Goal: Task Accomplishment & Management: Manage account settings

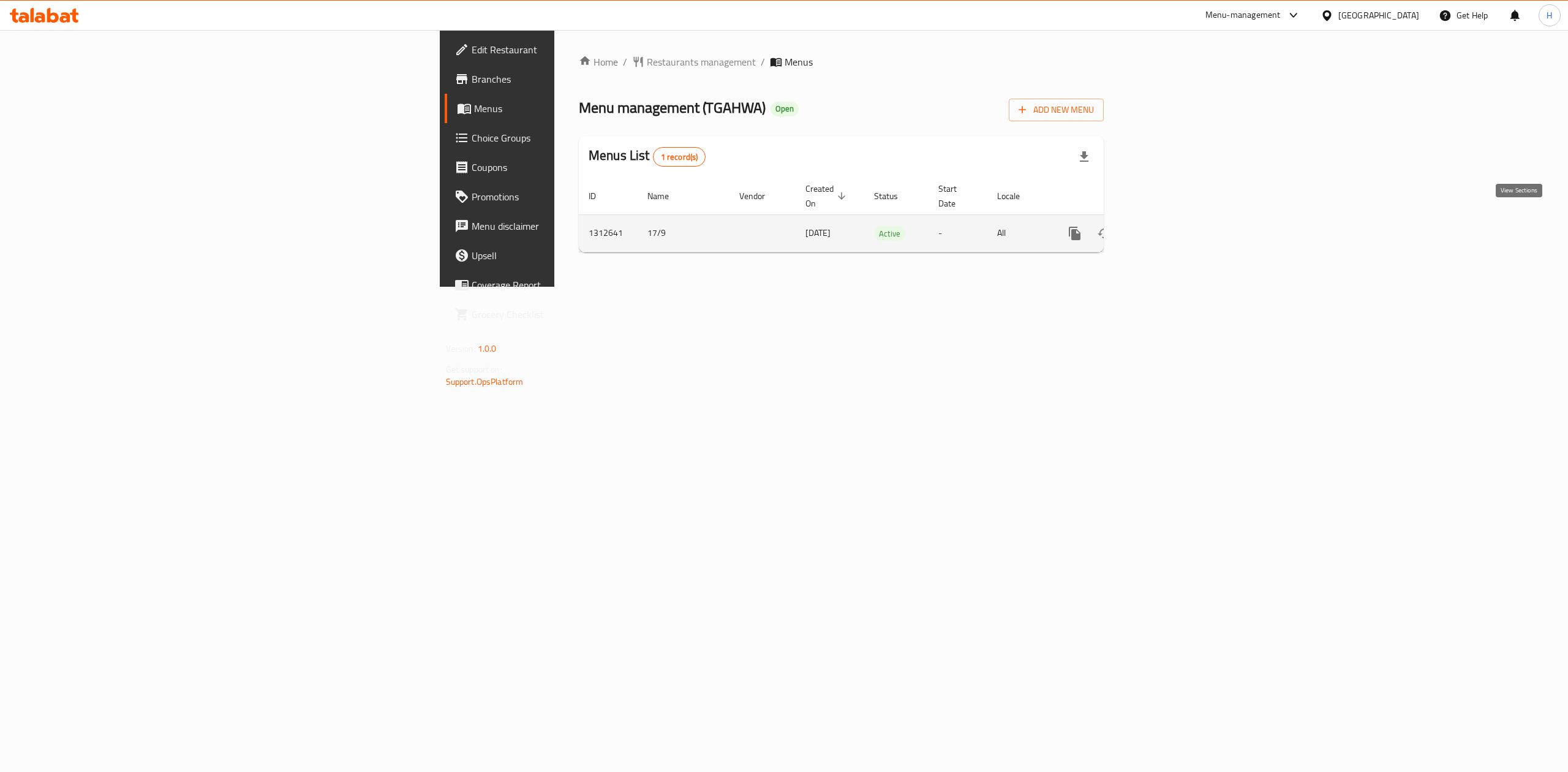
click at [1177, 229] on link "enhanced table" at bounding box center [1162, 233] width 30 height 30
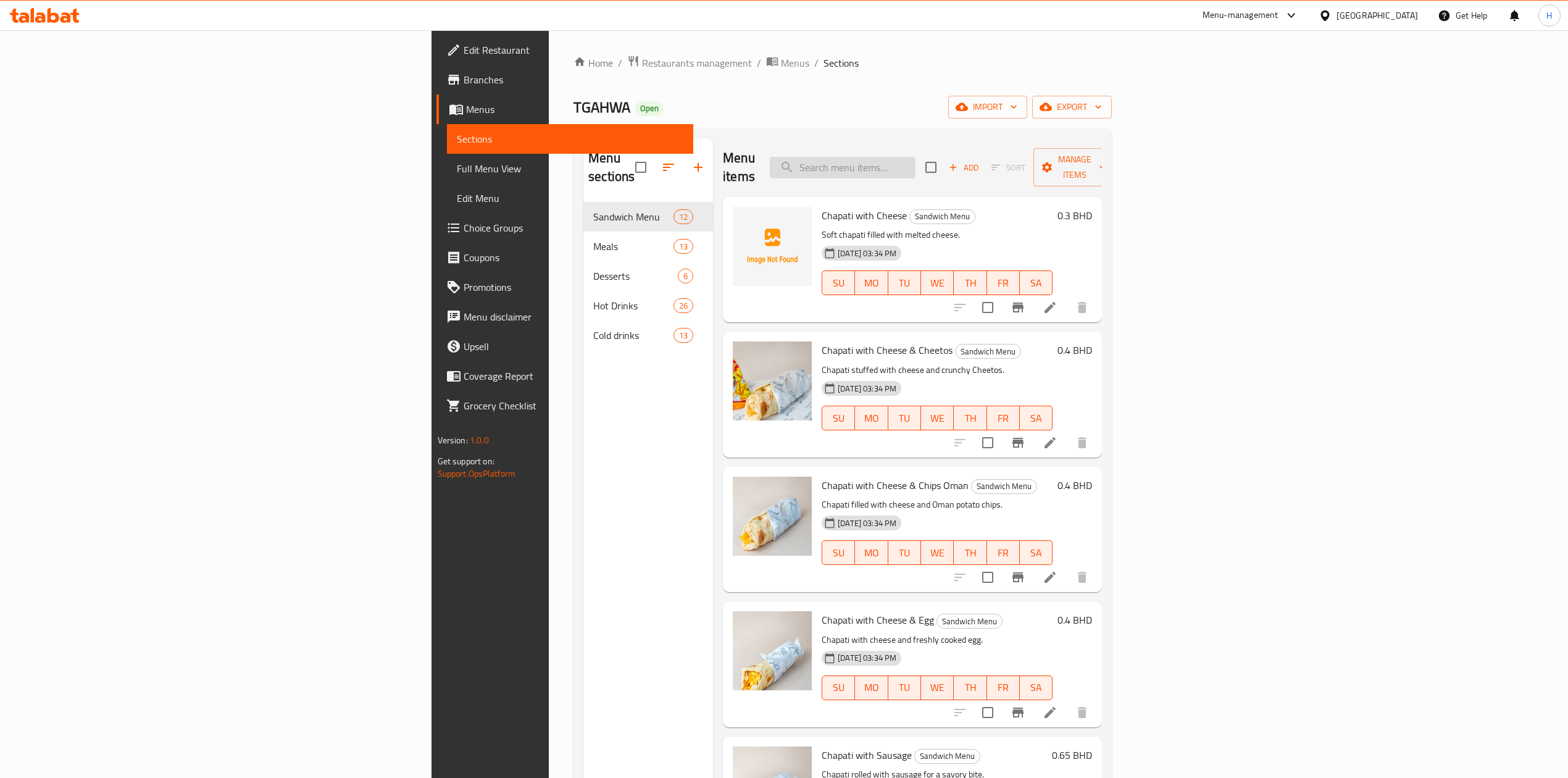
click at [916, 161] on input "search" at bounding box center [842, 167] width 146 height 21
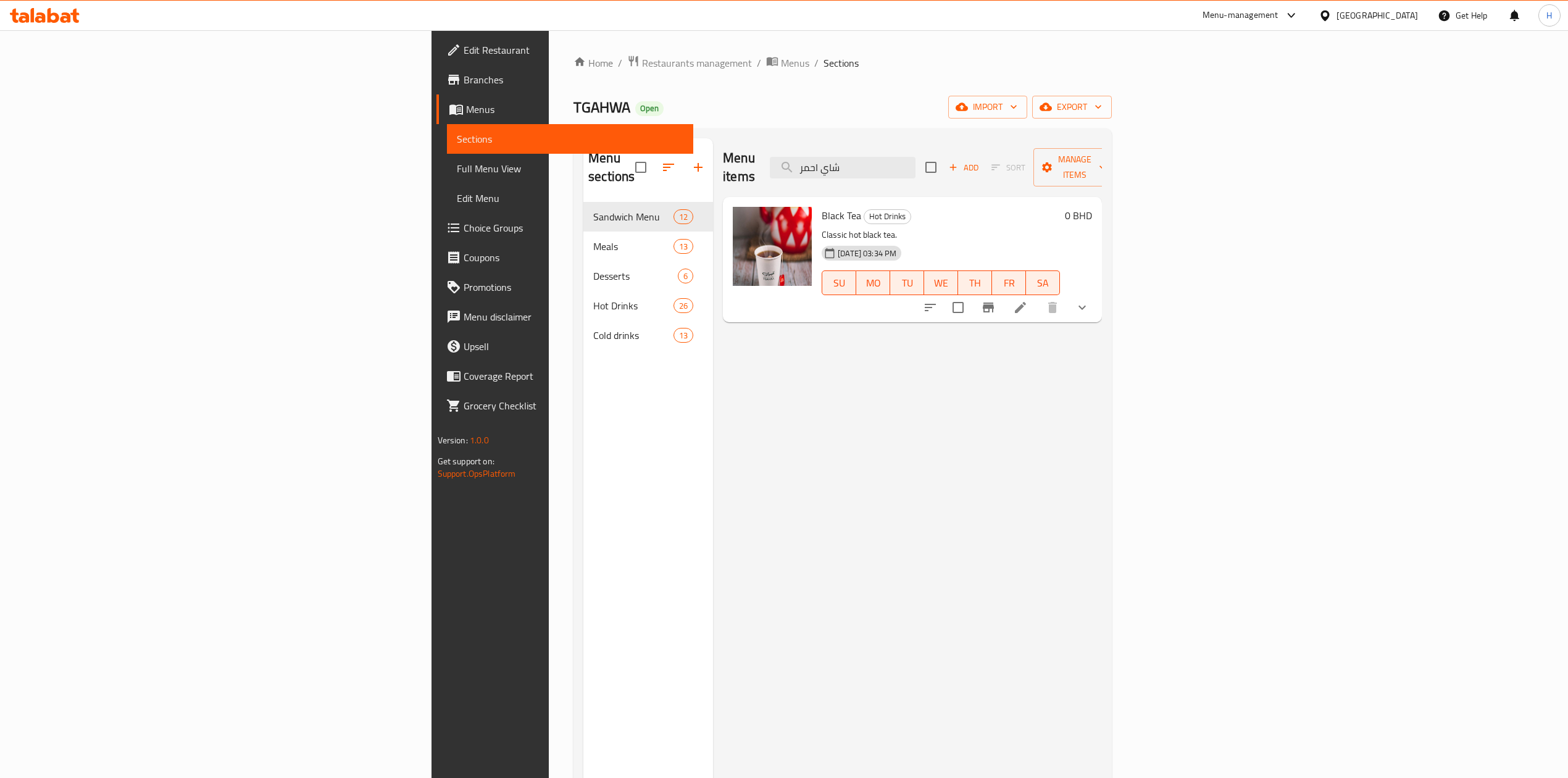
click at [1090, 300] on icon "show more" at bounding box center [1082, 307] width 15 height 15
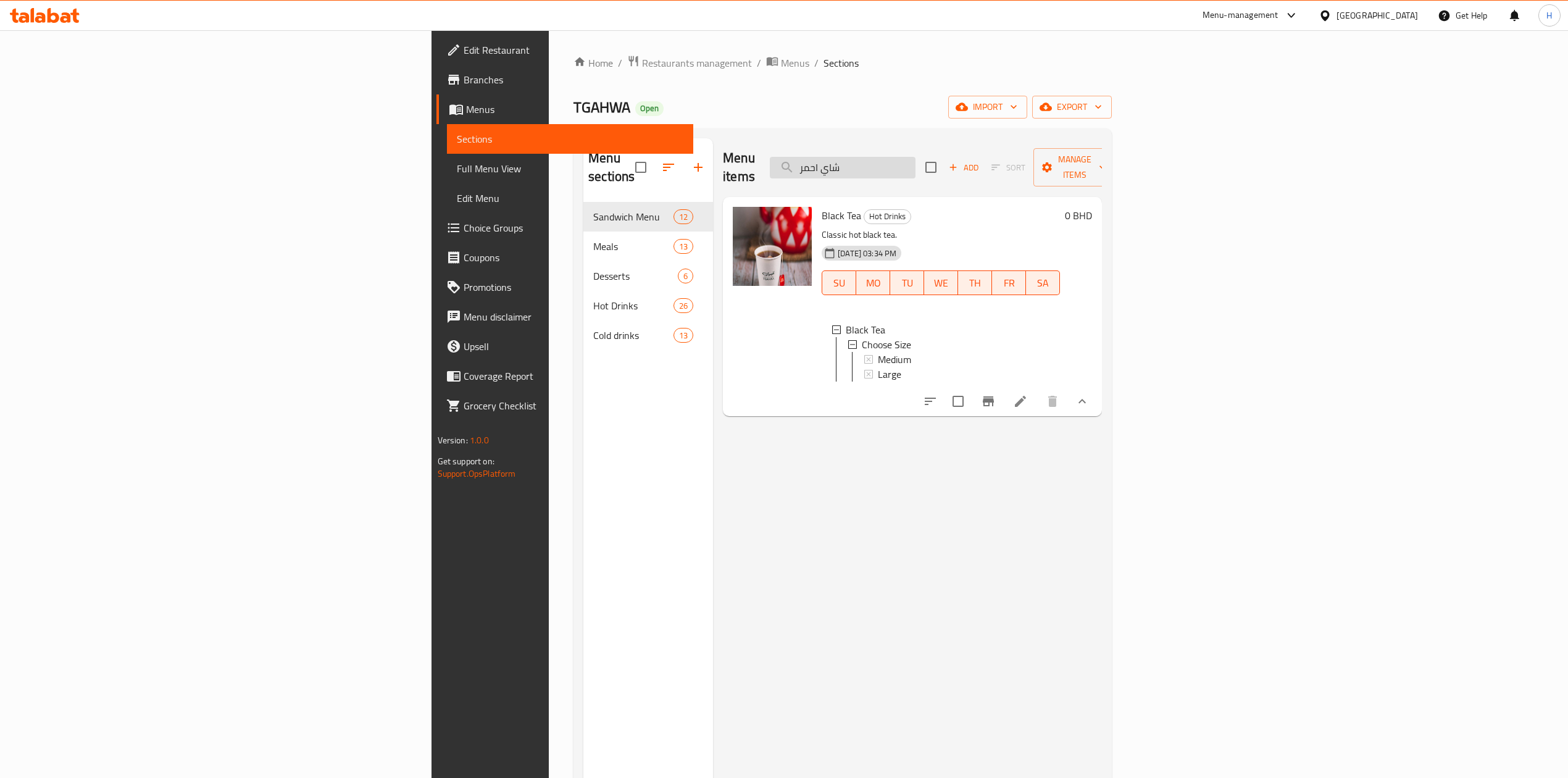
click at [916, 166] on input "شاي احمر" at bounding box center [842, 167] width 146 height 21
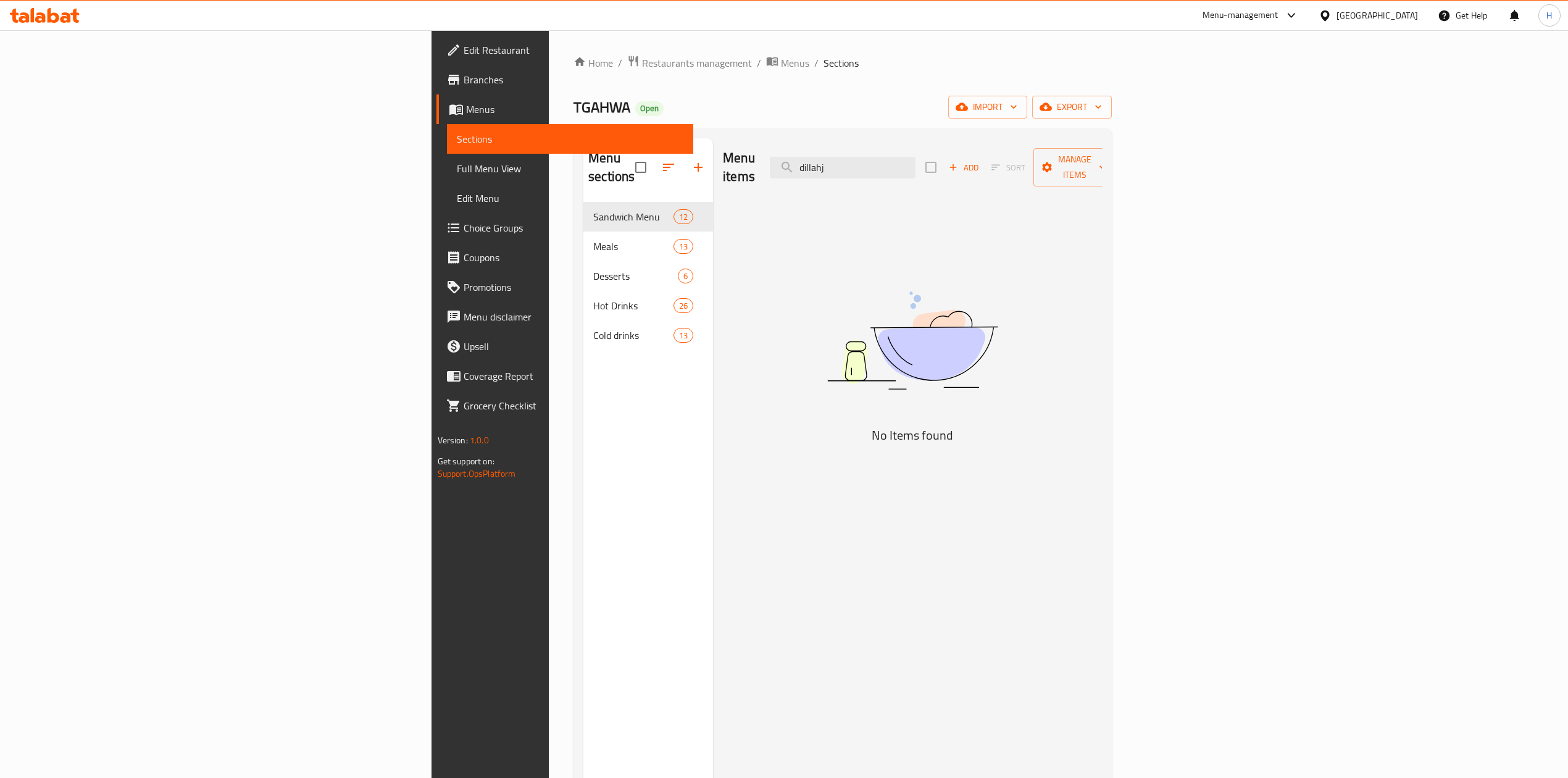
drag, startPoint x: 894, startPoint y: 163, endPoint x: 868, endPoint y: 163, distance: 26.0
click at [868, 163] on div "Menu items dillahj Add Sort Manage items" at bounding box center [912, 167] width 379 height 59
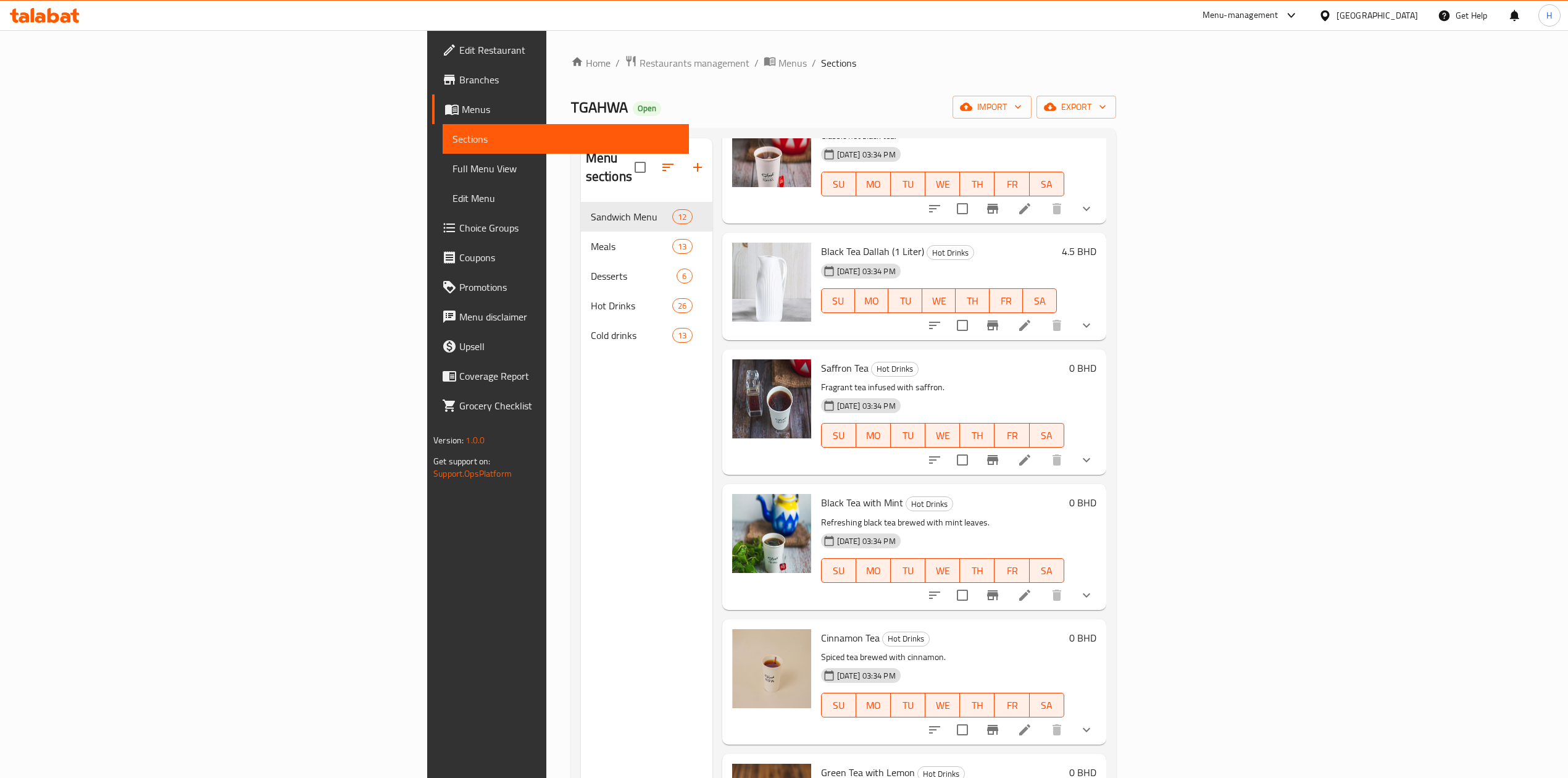
scroll to position [411, 0]
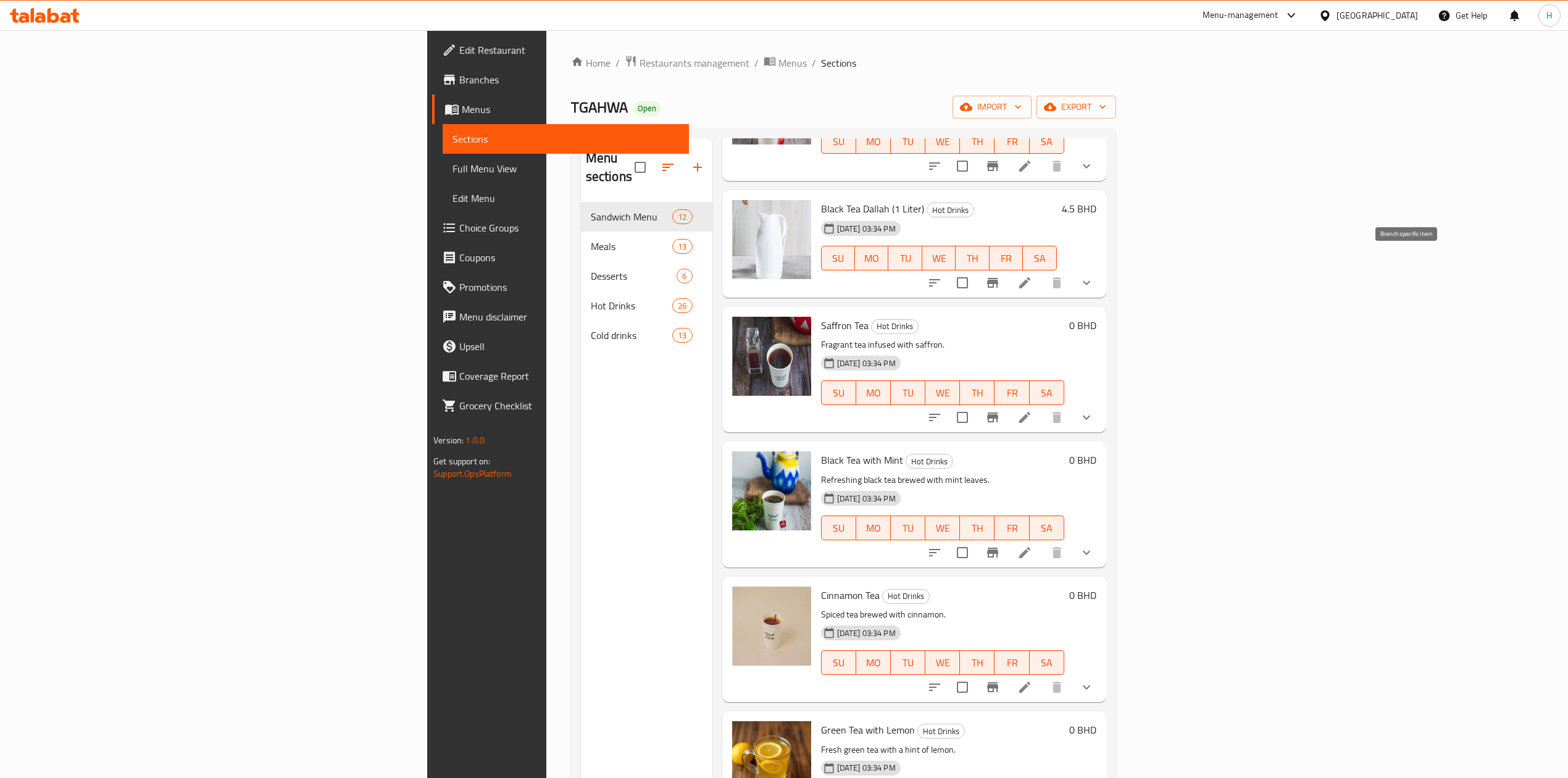
type input "tea"
click at [1000, 275] on icon "Branch-specific-item" at bounding box center [992, 282] width 15 height 15
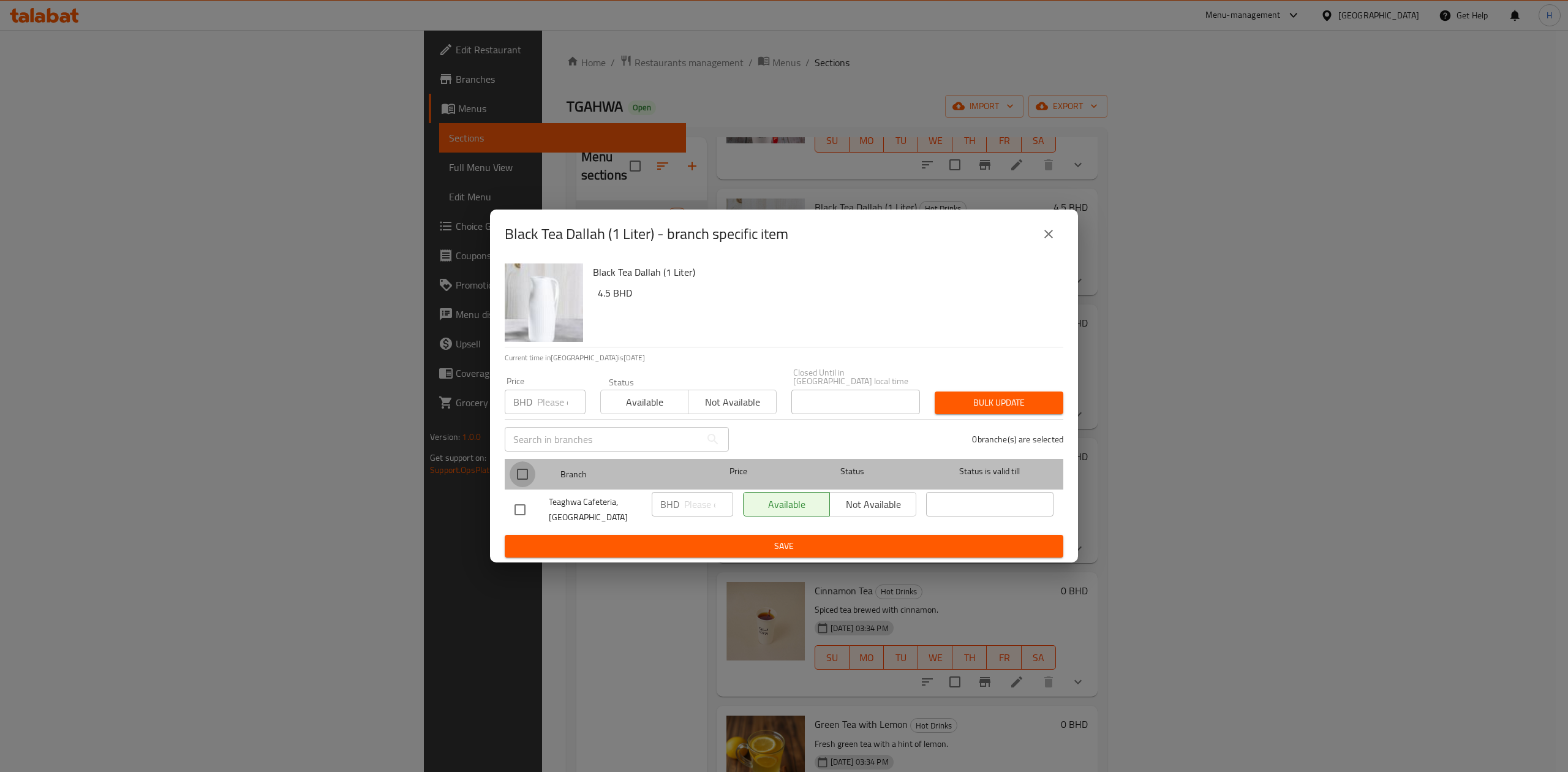
drag, startPoint x: 524, startPoint y: 471, endPoint x: 534, endPoint y: 471, distance: 10.0
click at [523, 471] on input "checkbox" at bounding box center [522, 474] width 25 height 25
checkbox input "true"
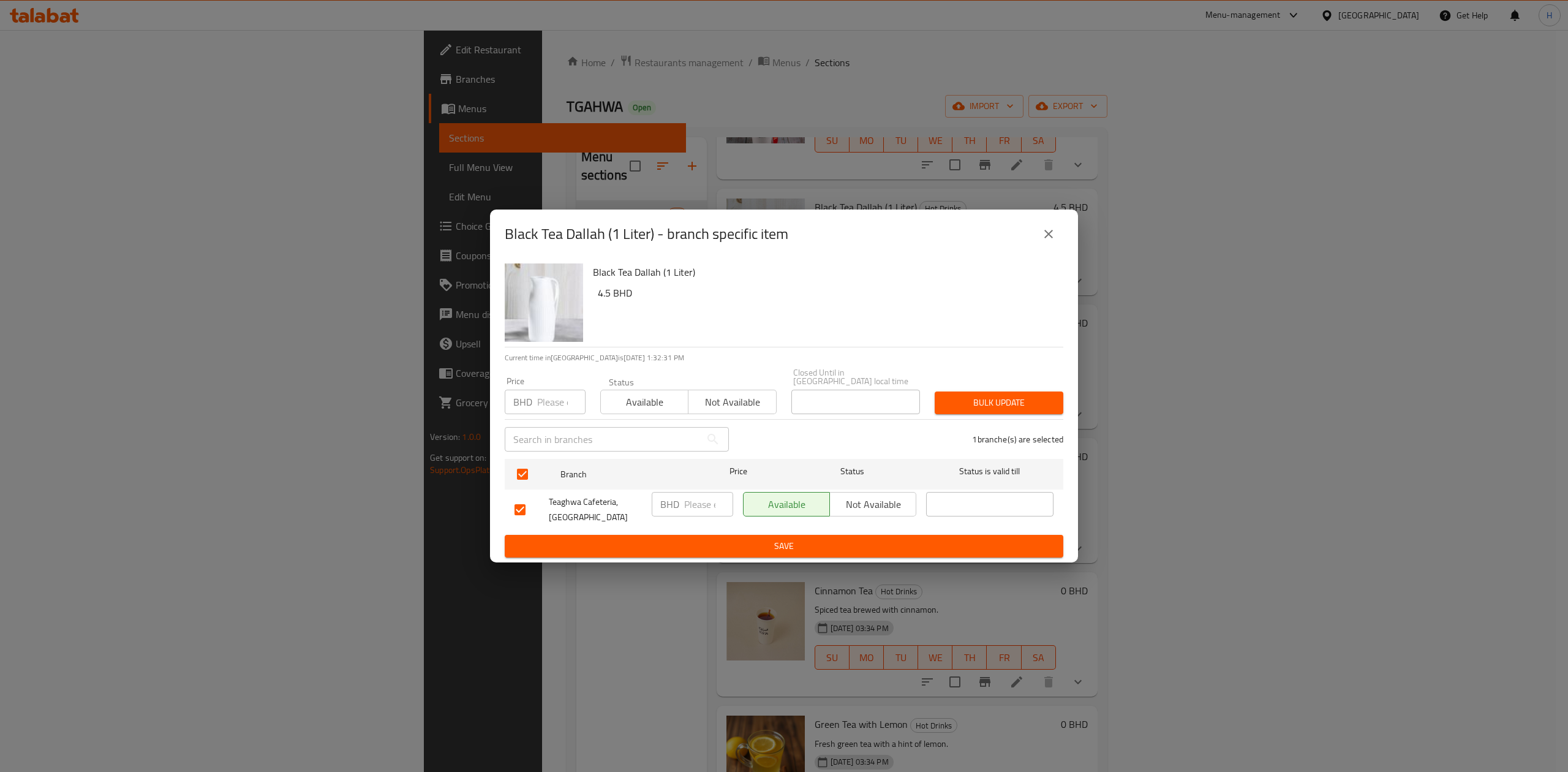
click at [688, 503] on input "number" at bounding box center [708, 503] width 49 height 25
drag, startPoint x: 675, startPoint y: 508, endPoint x: 643, endPoint y: 508, distance: 32.0
click at [643, 508] on div "Teaghwa Cafeteria, West Riffa BHD 4 ​ Available Not available ​" at bounding box center [784, 509] width 549 height 45
type input "4"
click at [718, 538] on span "Save" at bounding box center [784, 546] width 539 height 15
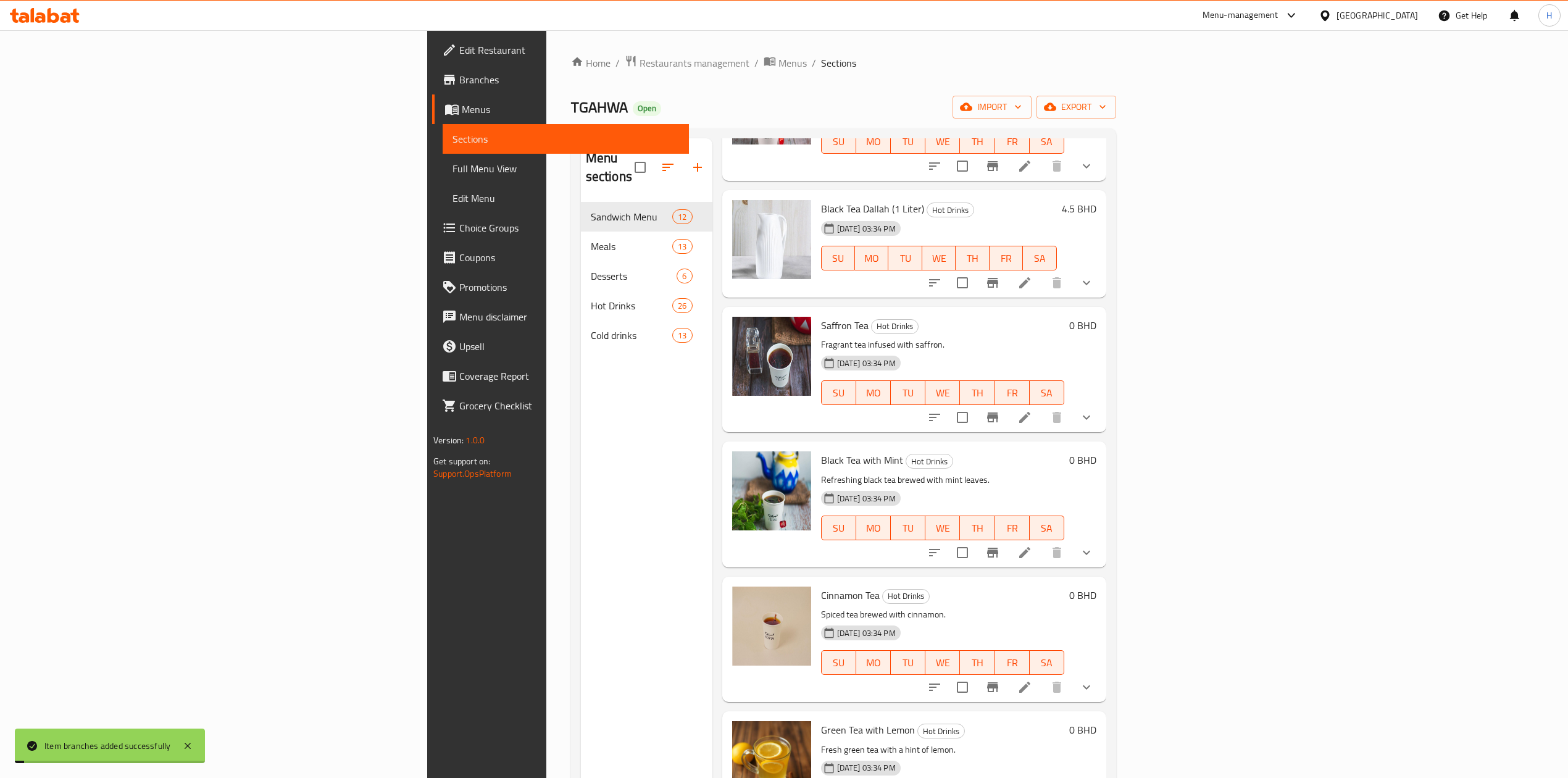
click at [1033, 275] on icon at bounding box center [1024, 282] width 15 height 15
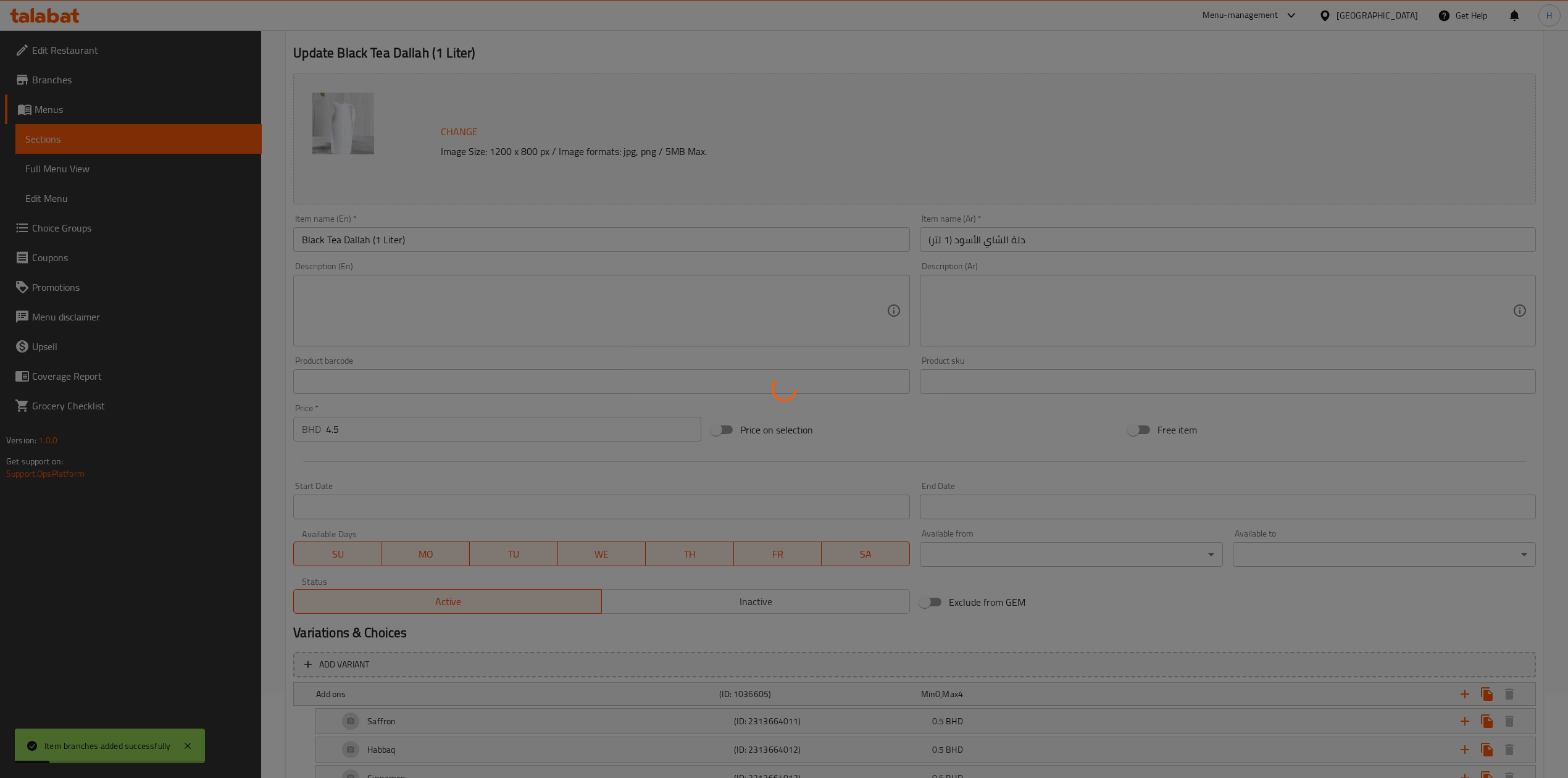
scroll to position [125, 0]
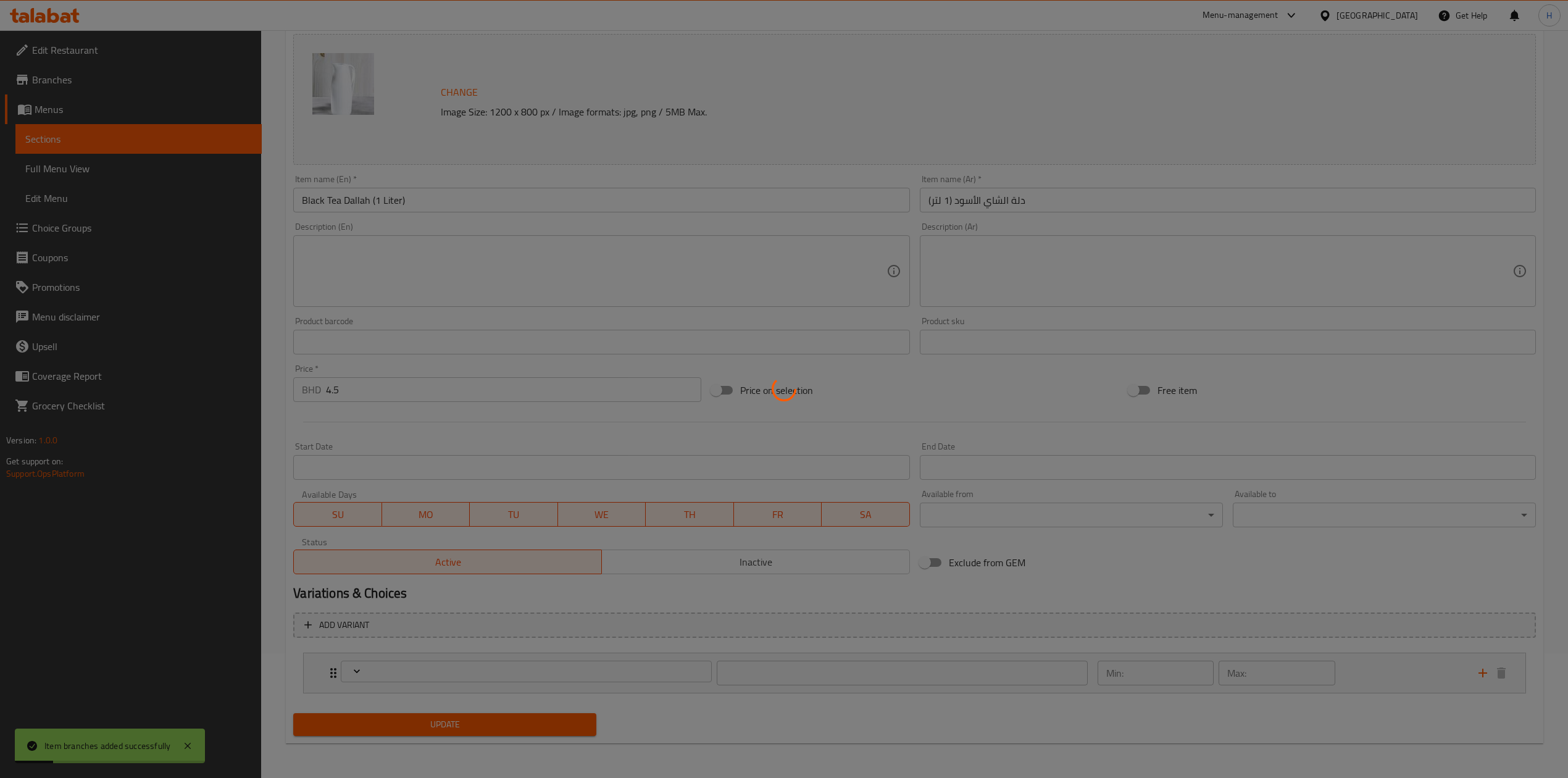
type input "اضافات"
type input "0"
type input "4"
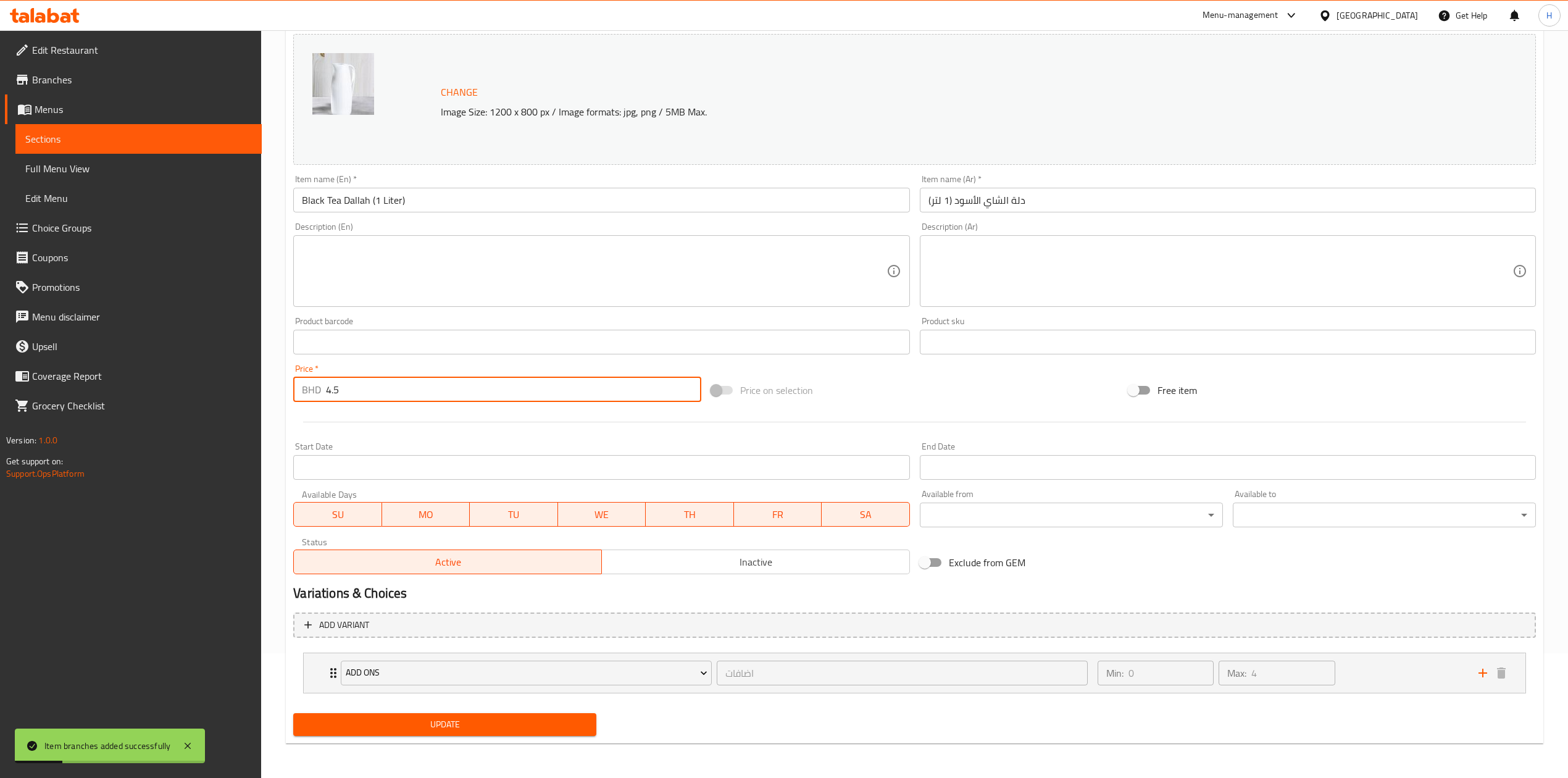
drag, startPoint x: 388, startPoint y: 383, endPoint x: 200, endPoint y: 453, distance: 200.6
click at [177, 444] on div "Edit Restaurant Branches Menus Sections Full Menu View Edit Menu Choice Groups …" at bounding box center [784, 341] width 1568 height 872
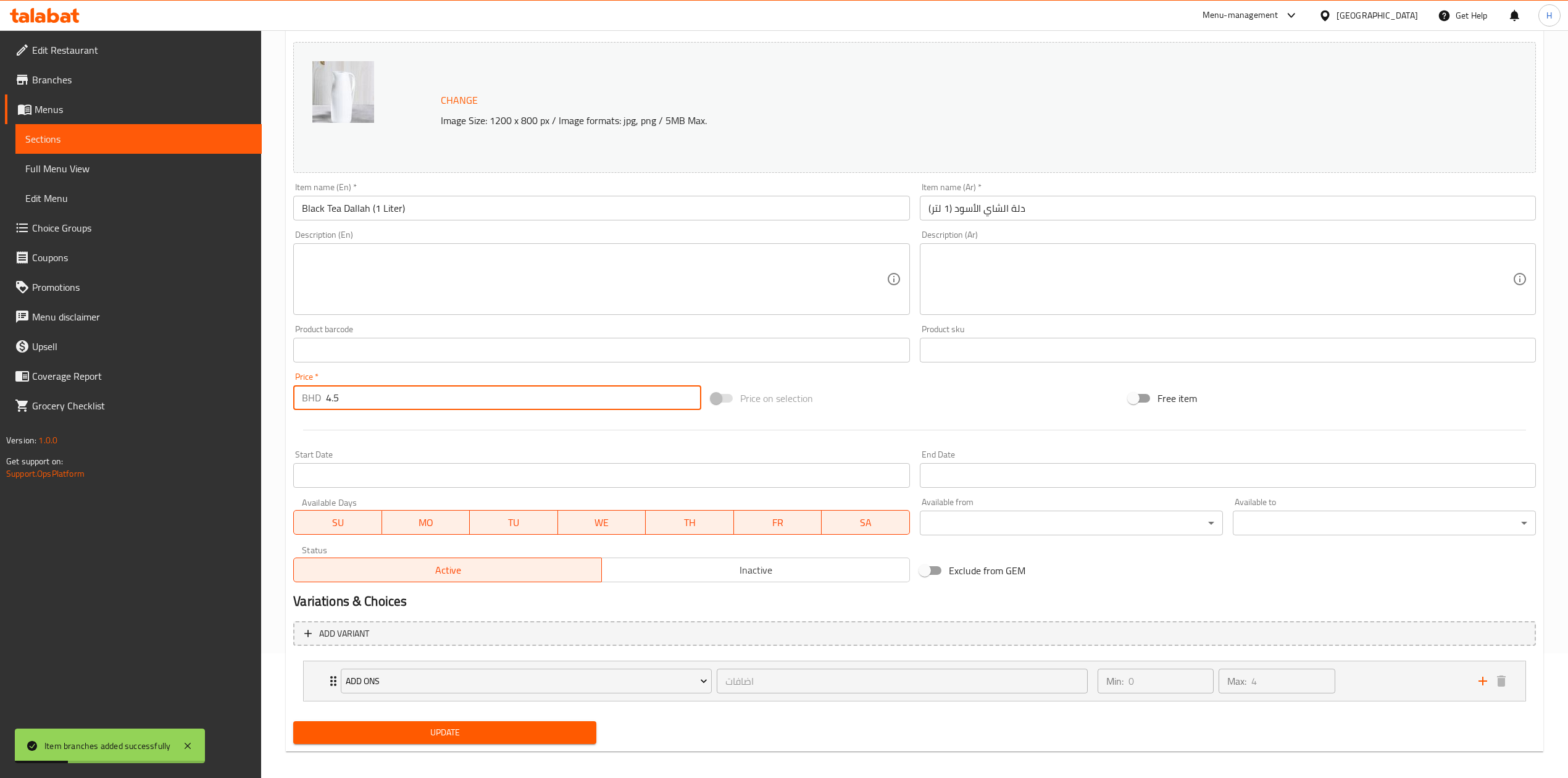
paste input "number"
type input "4"
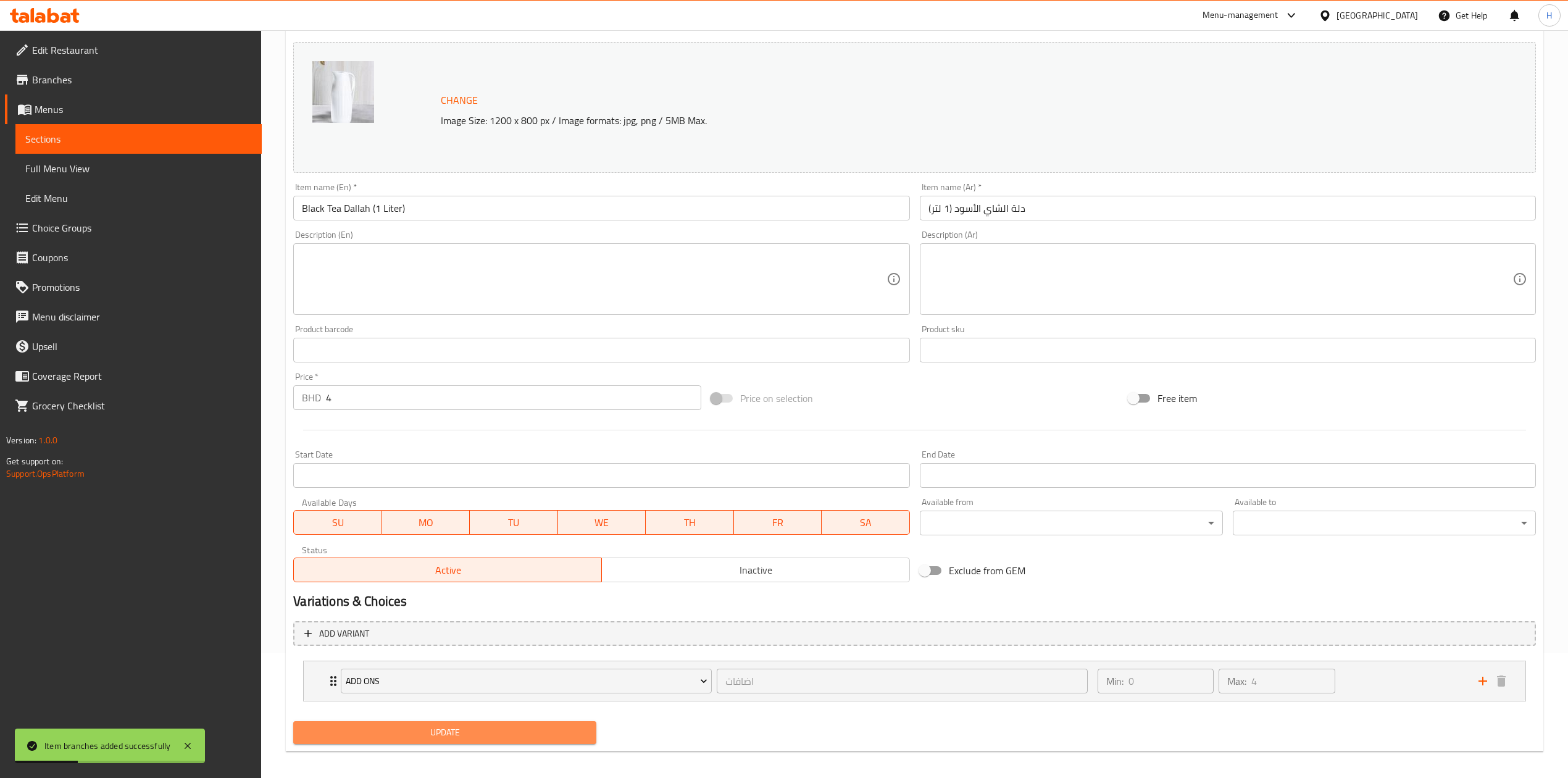
click at [532, 721] on button "Update" at bounding box center [444, 732] width 303 height 23
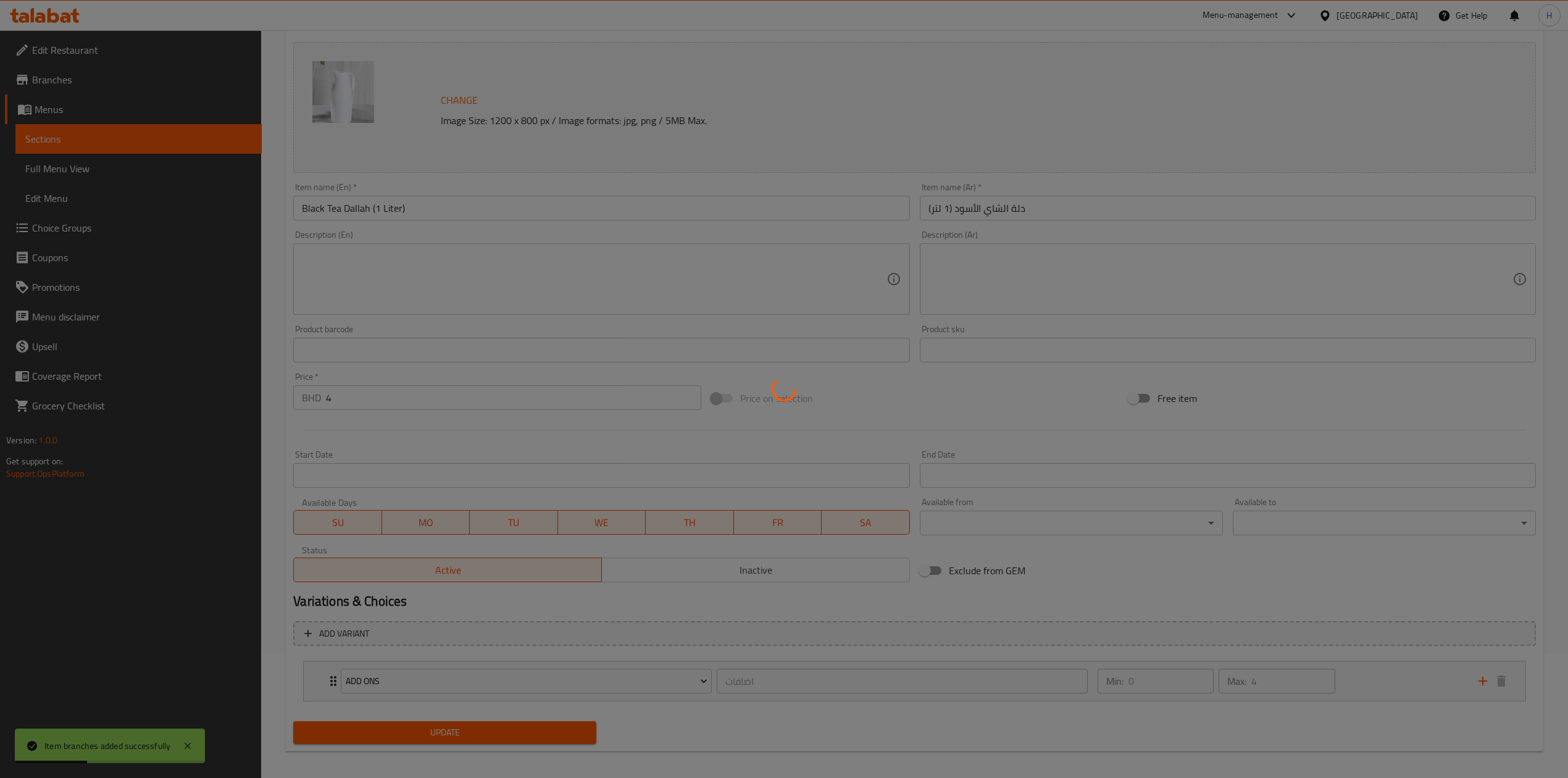
scroll to position [0, 0]
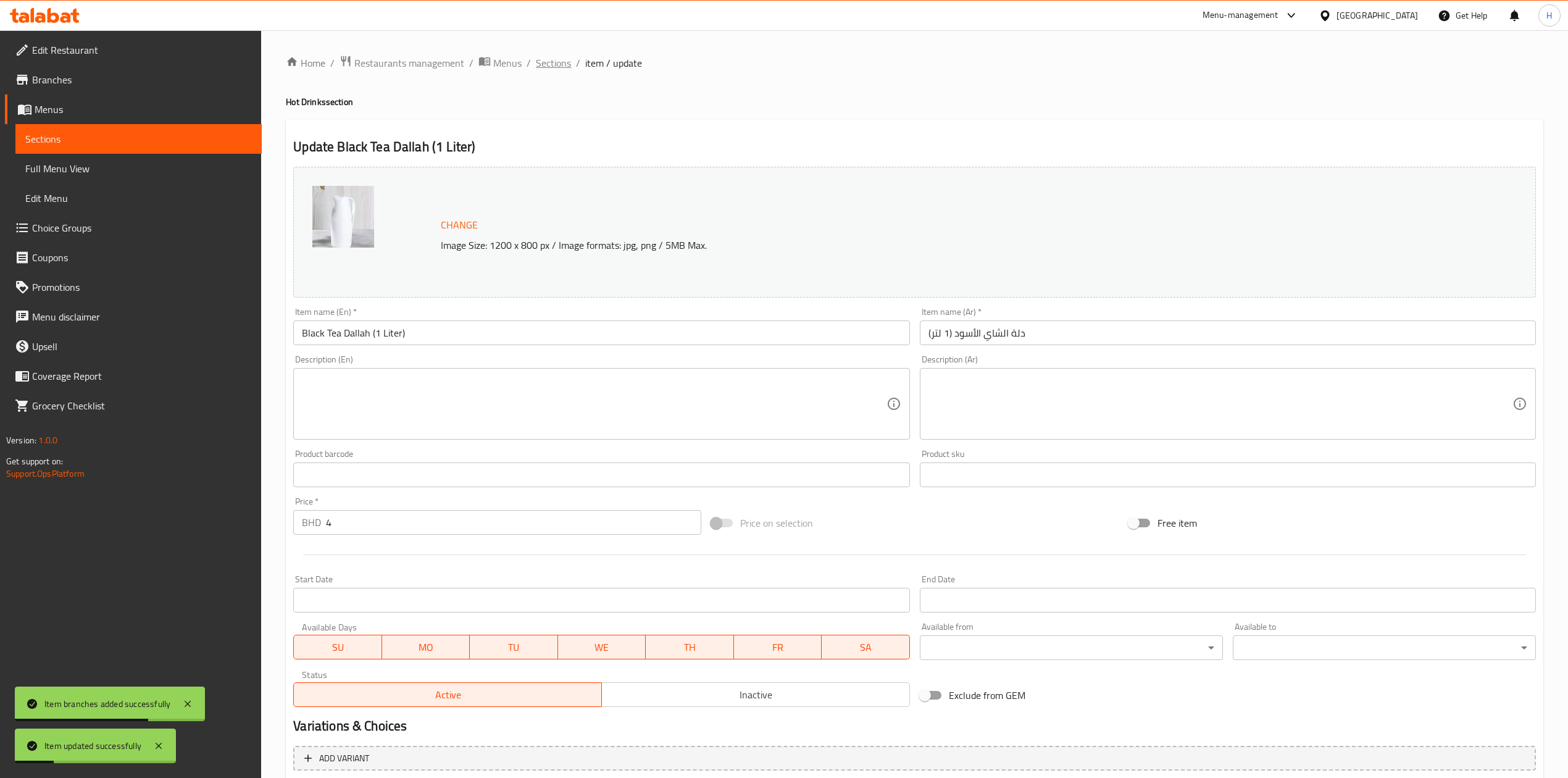
click at [554, 59] on span "Sections" at bounding box center [553, 62] width 35 height 15
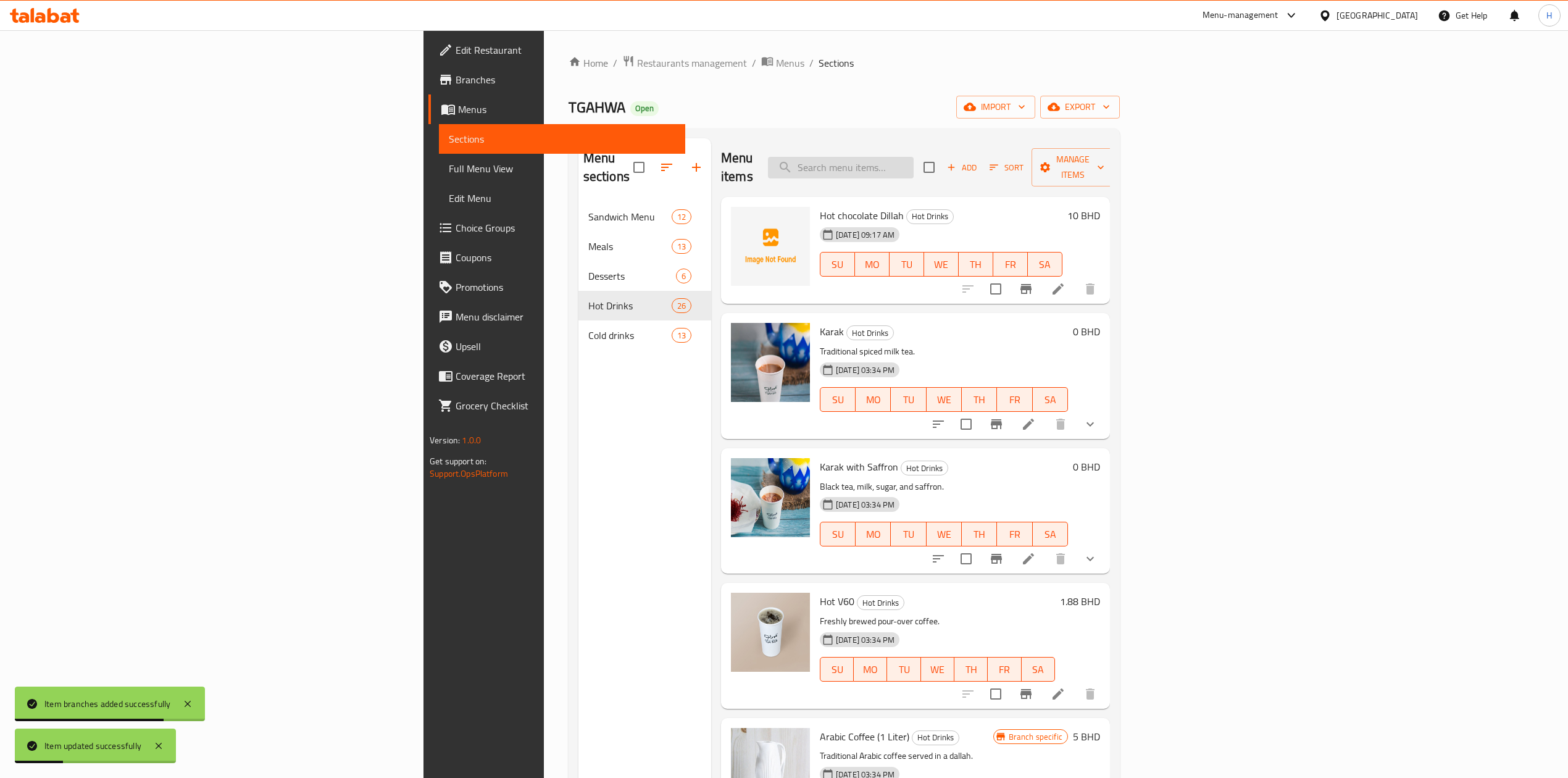
click at [914, 161] on input "search" at bounding box center [840, 167] width 146 height 21
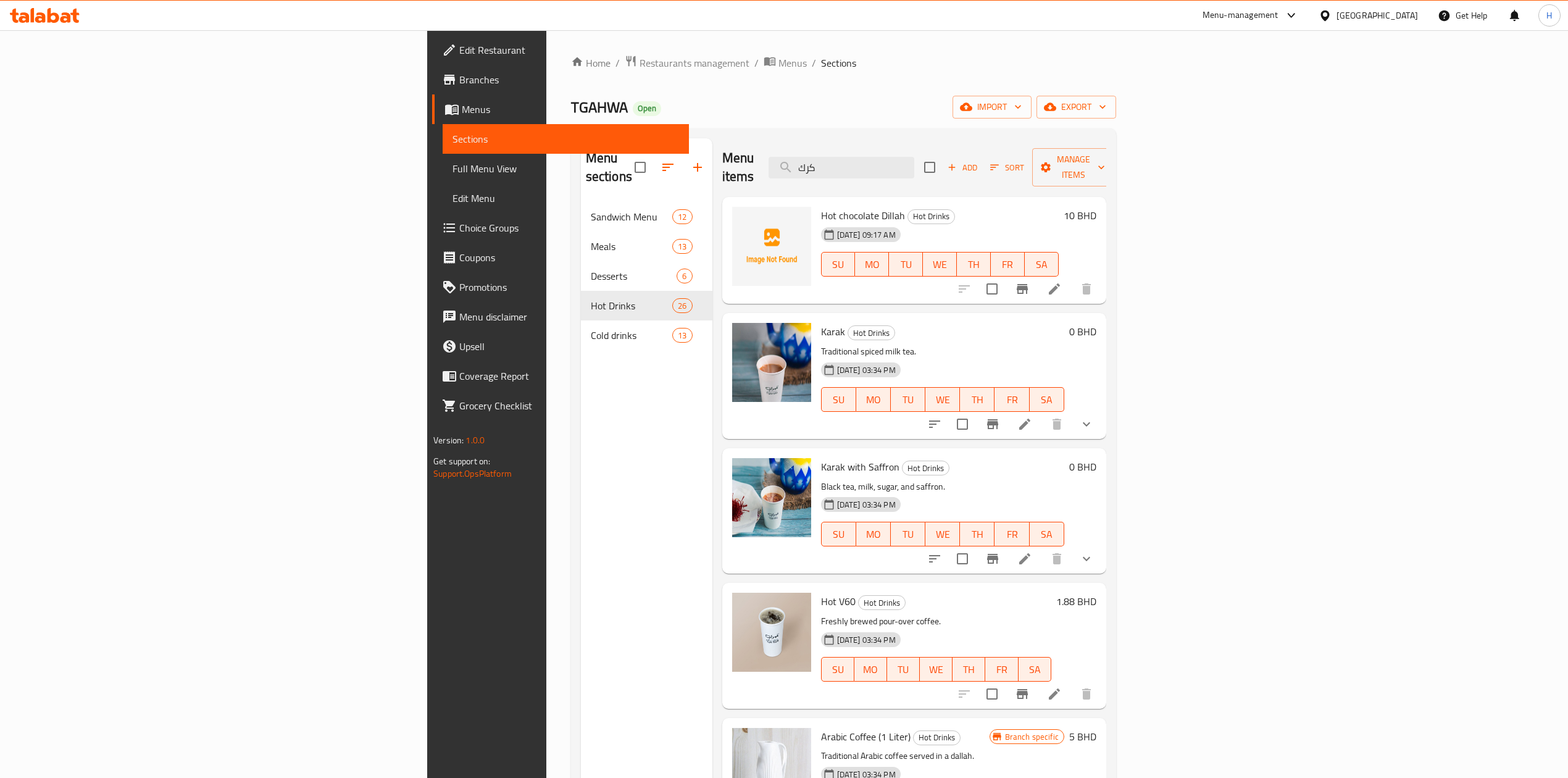
drag, startPoint x: 986, startPoint y: 161, endPoint x: 693, endPoint y: 186, distance: 294.1
click at [712, 186] on div "Menu items كرك Add Sort Manage items Hot chocolate Dillah Hot Drinks 28-09-2025…" at bounding box center [909, 527] width 394 height 778
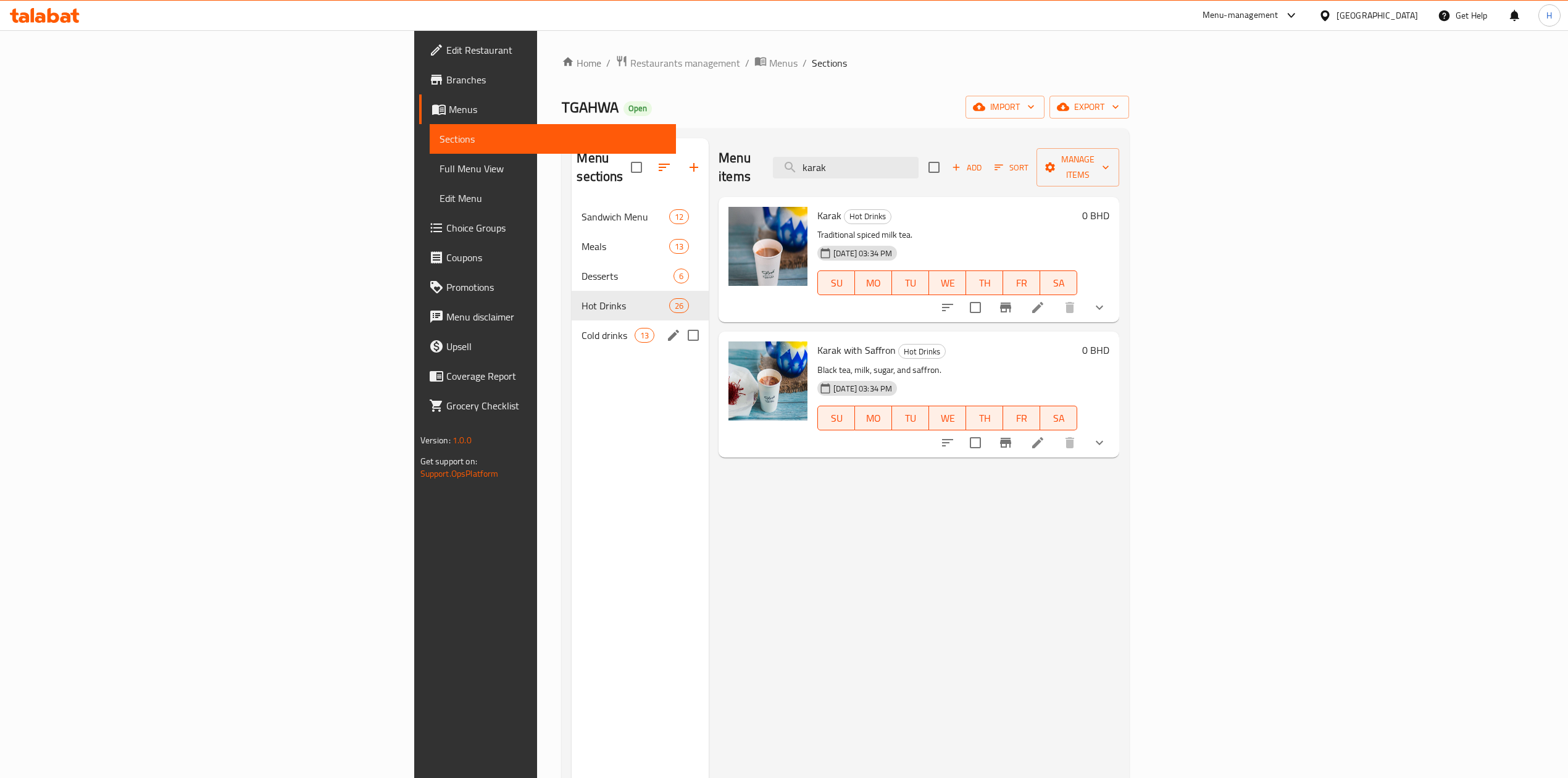
type input "karak"
click at [571, 301] on div "Hot Drinks 26" at bounding box center [640, 305] width 137 height 30
click at [571, 320] on div "Cold drinks 13" at bounding box center [640, 335] width 137 height 30
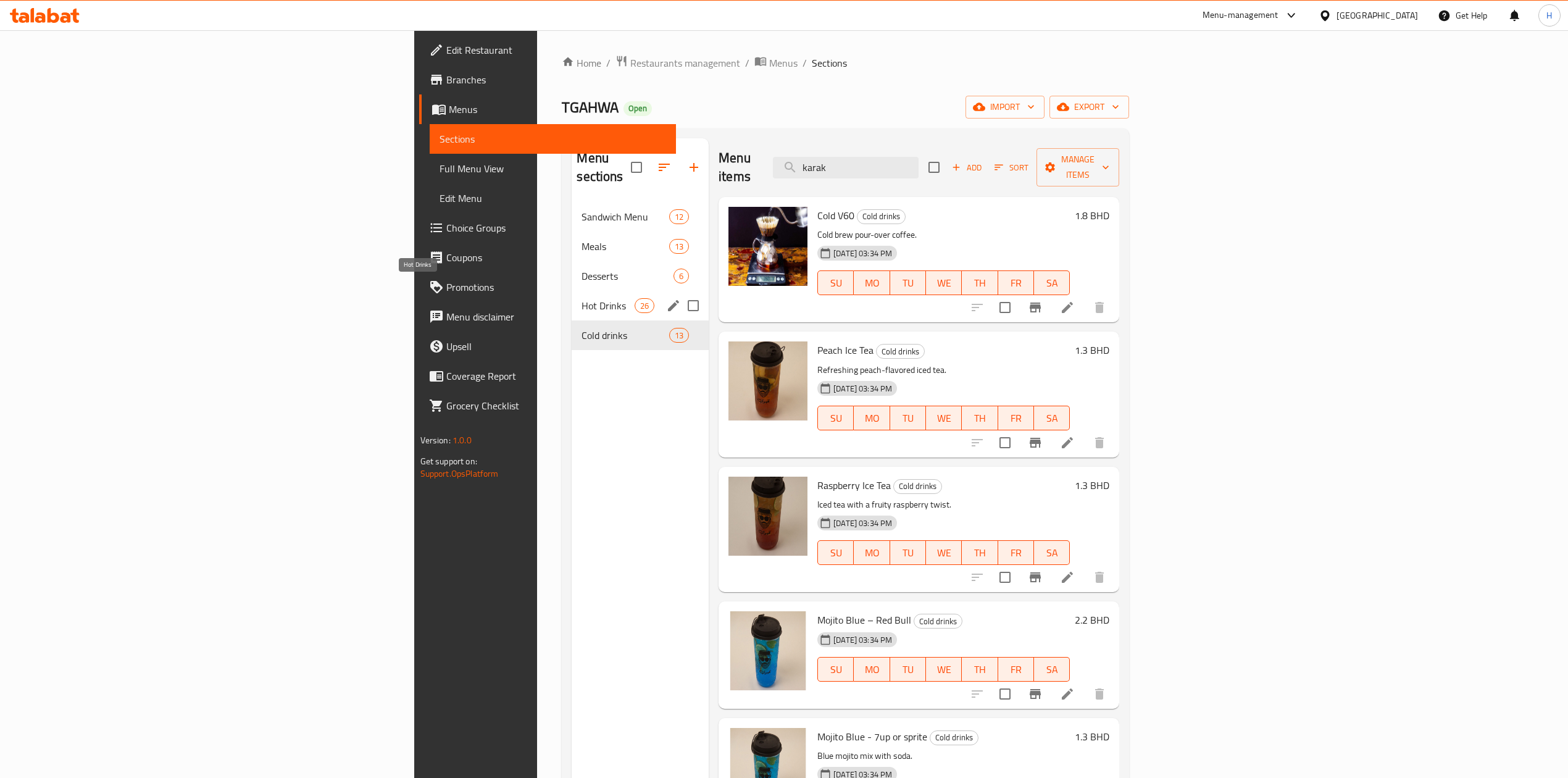
click at [582, 268] on span "Desserts" at bounding box center [628, 275] width 92 height 15
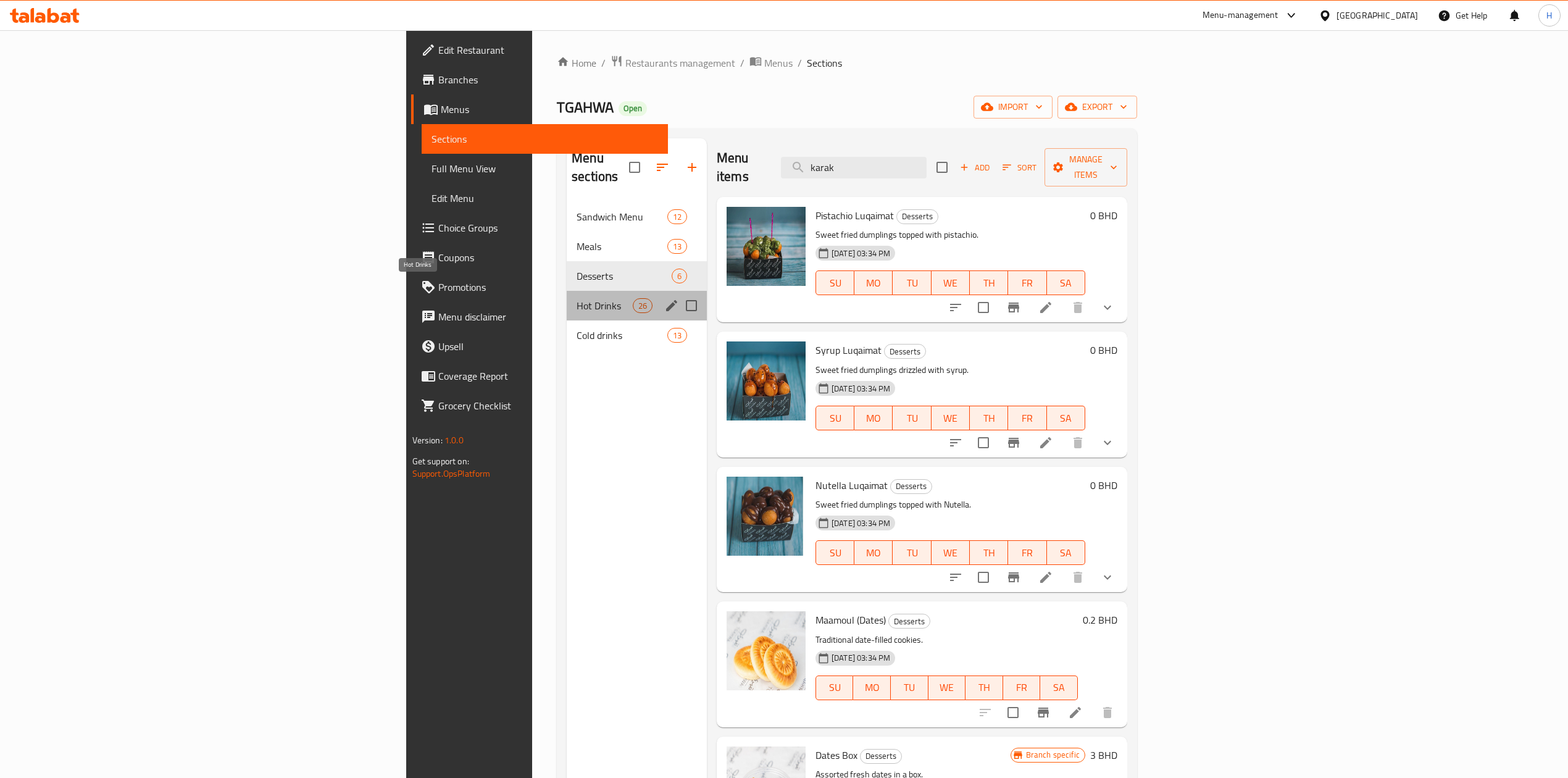
click at [576, 298] on span "Hot Drinks" at bounding box center [605, 305] width 56 height 15
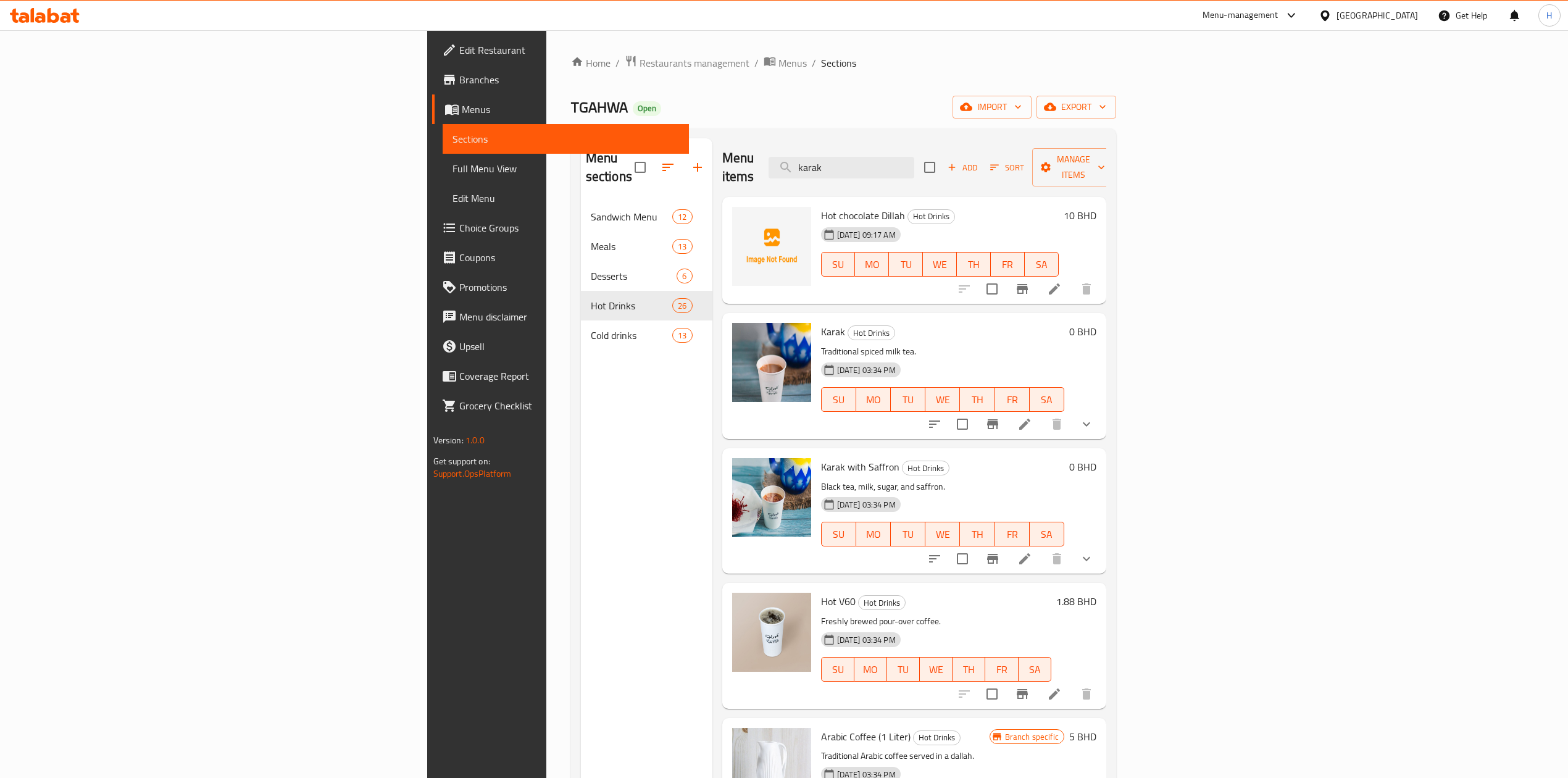
click at [979, 161] on span "Add" at bounding box center [962, 167] width 33 height 15
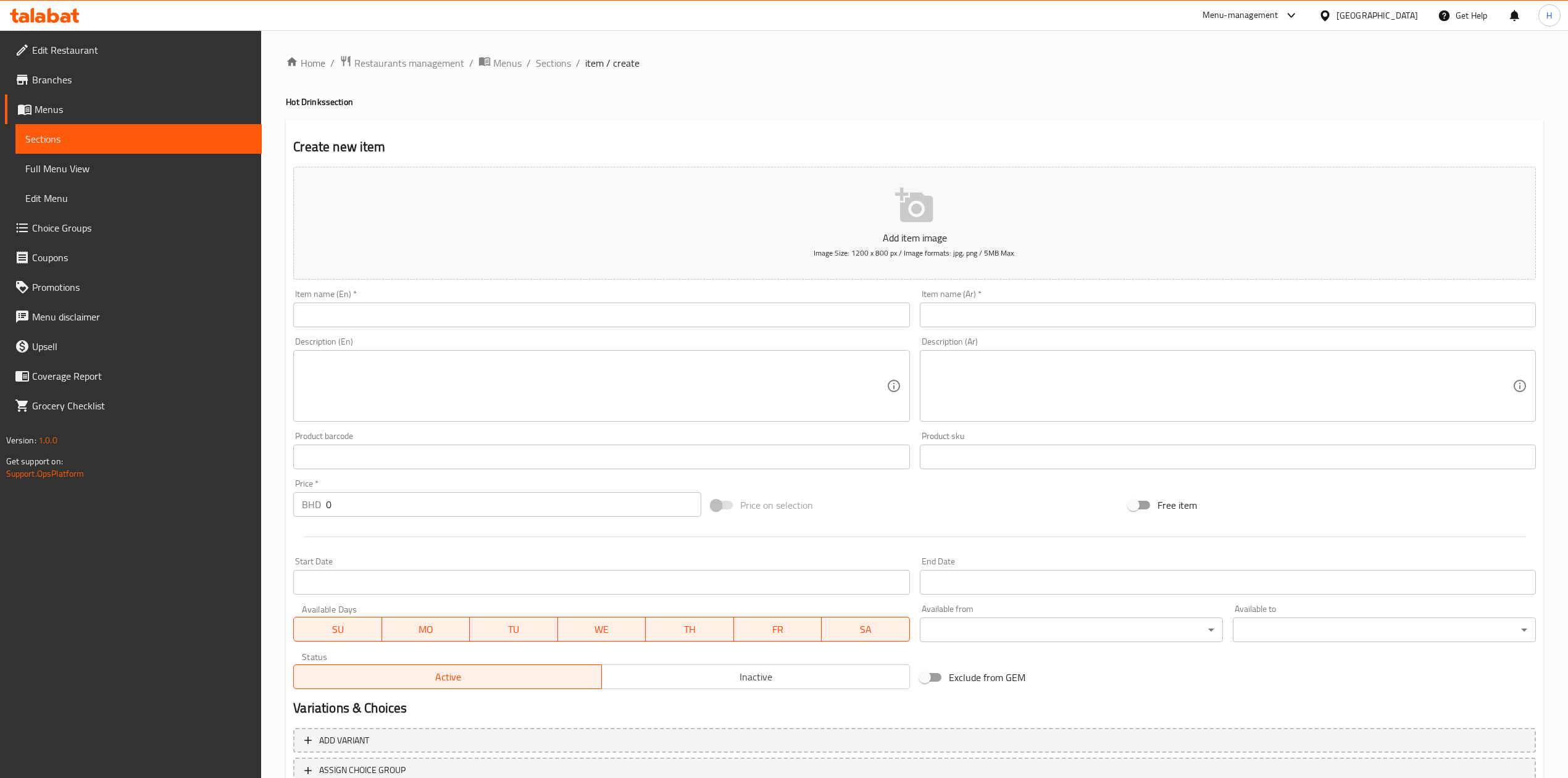
click at [1006, 317] on input "text" at bounding box center [1227, 314] width 616 height 25
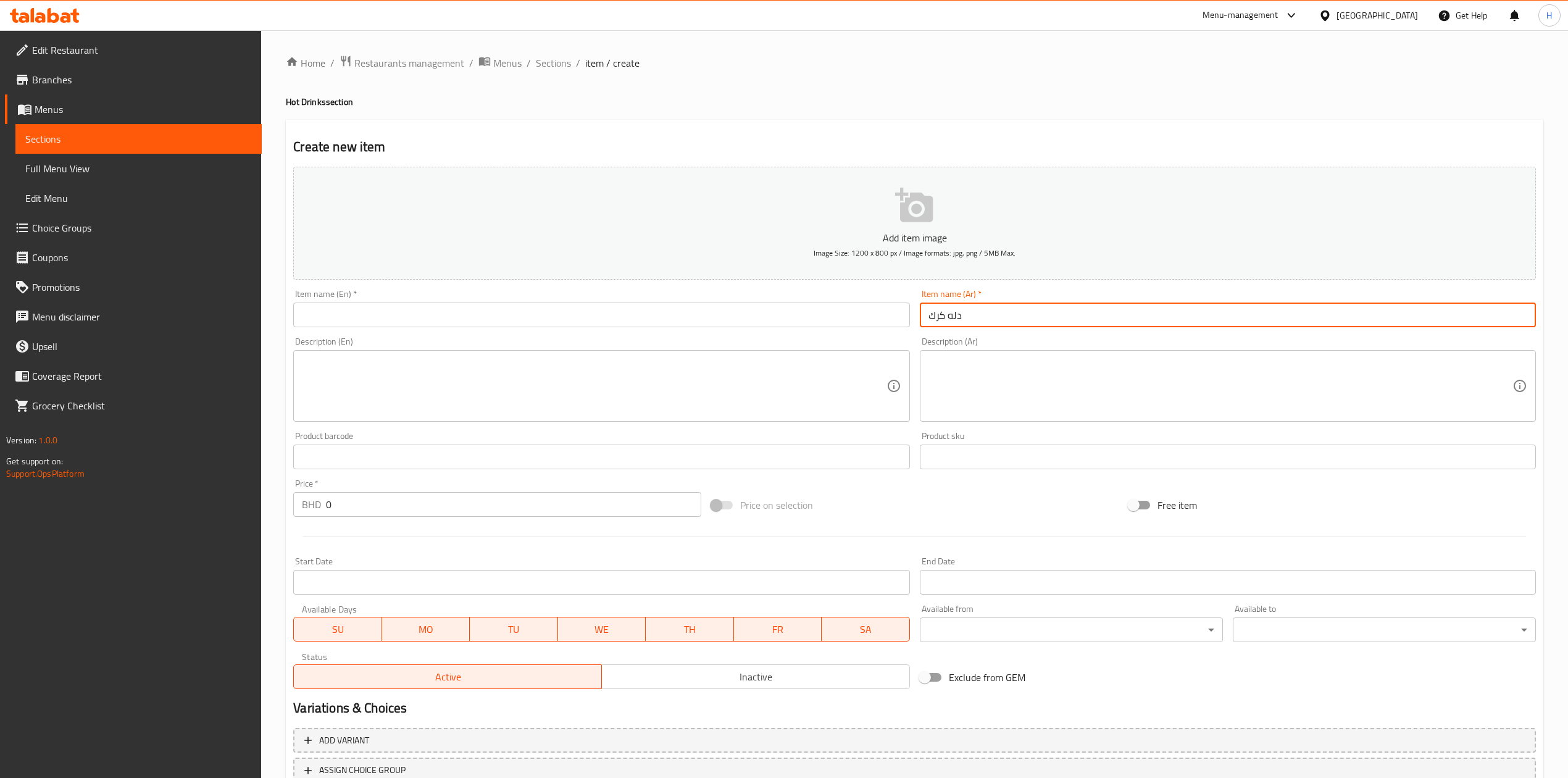
type input "دله كرك"
click at [653, 295] on div "Item name (En)   * Item name (En) *" at bounding box center [600, 308] width 616 height 38
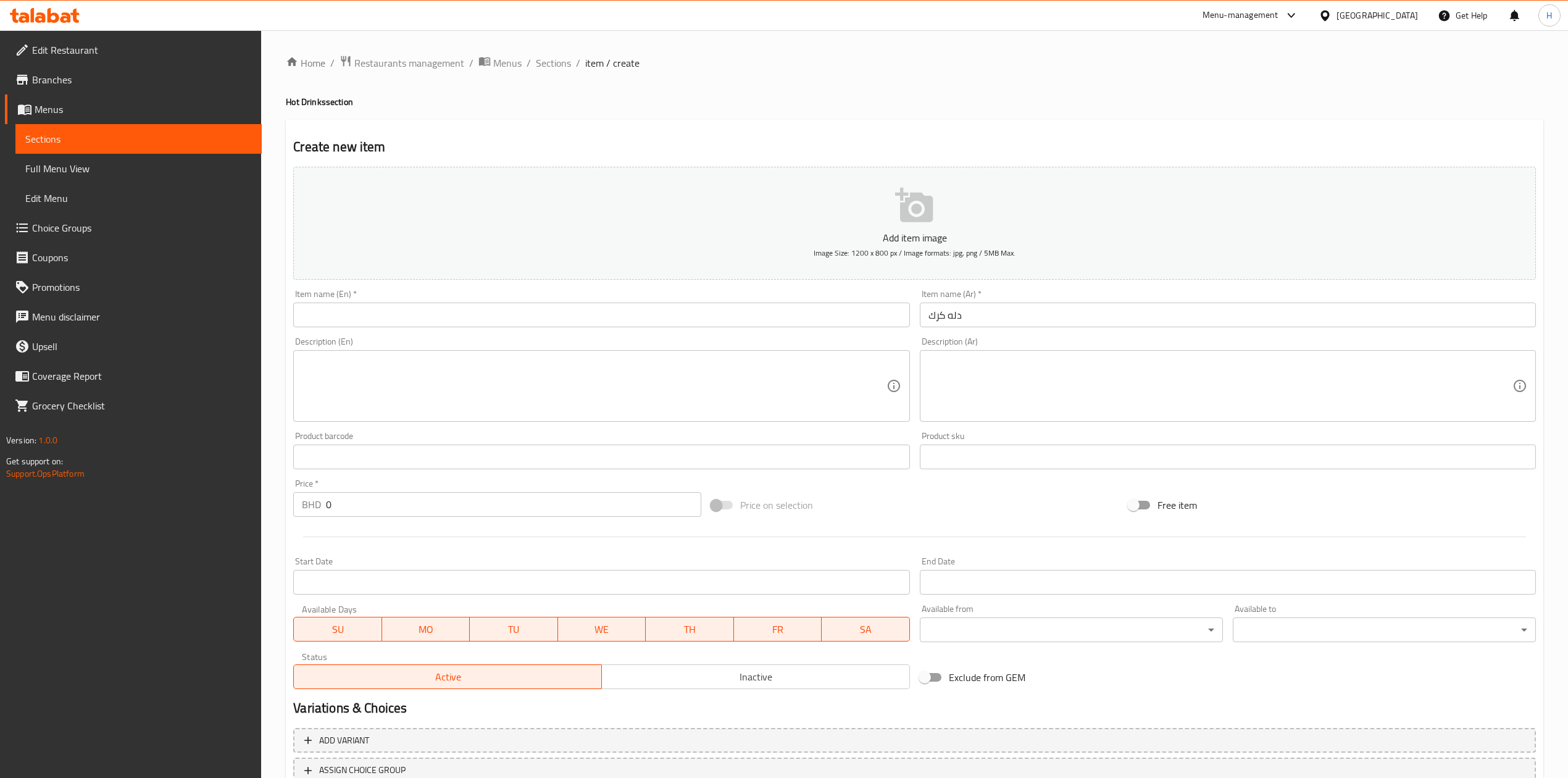
click at [658, 319] on input "text" at bounding box center [600, 314] width 616 height 25
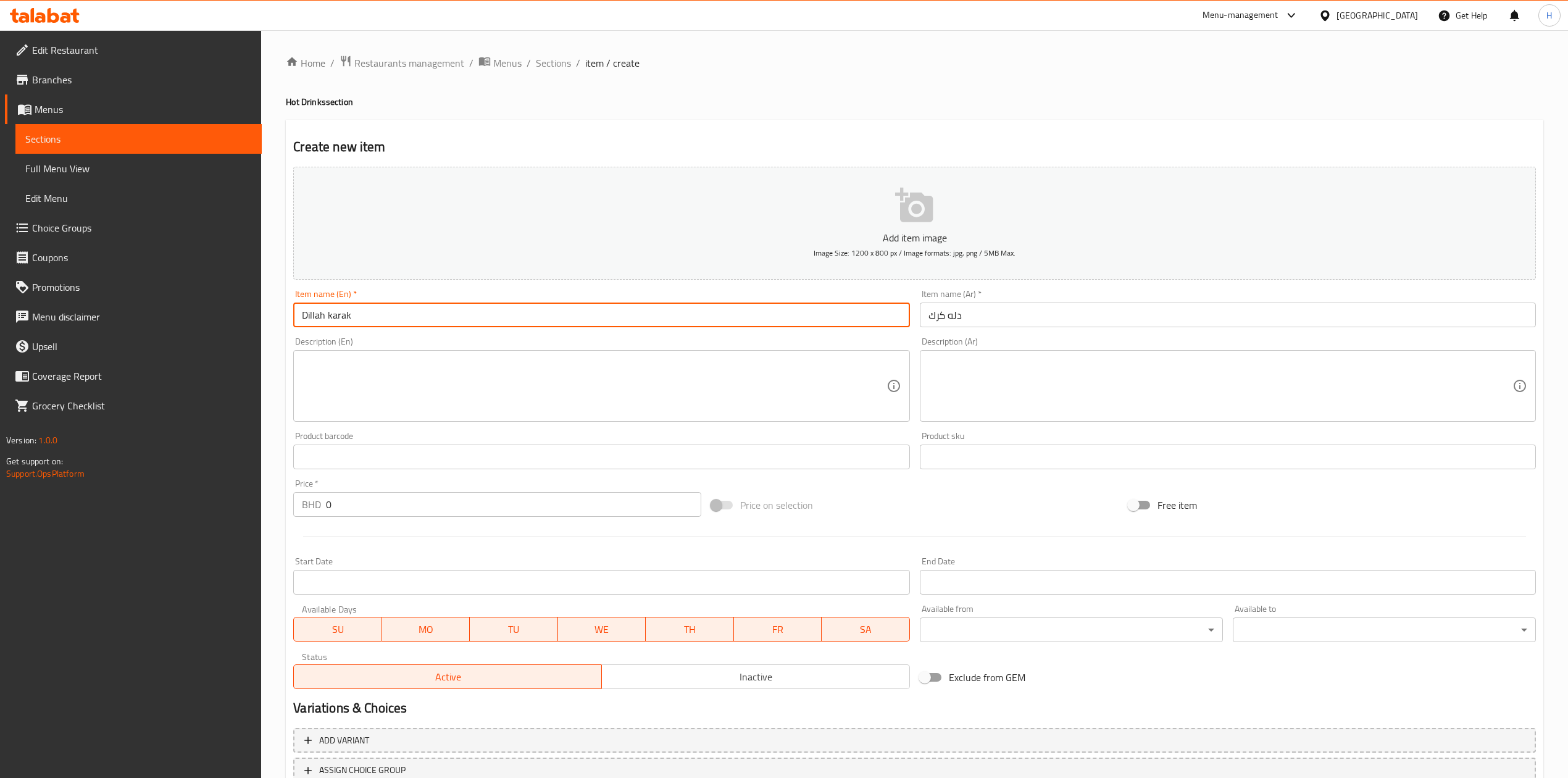
type input "Dillah karak"
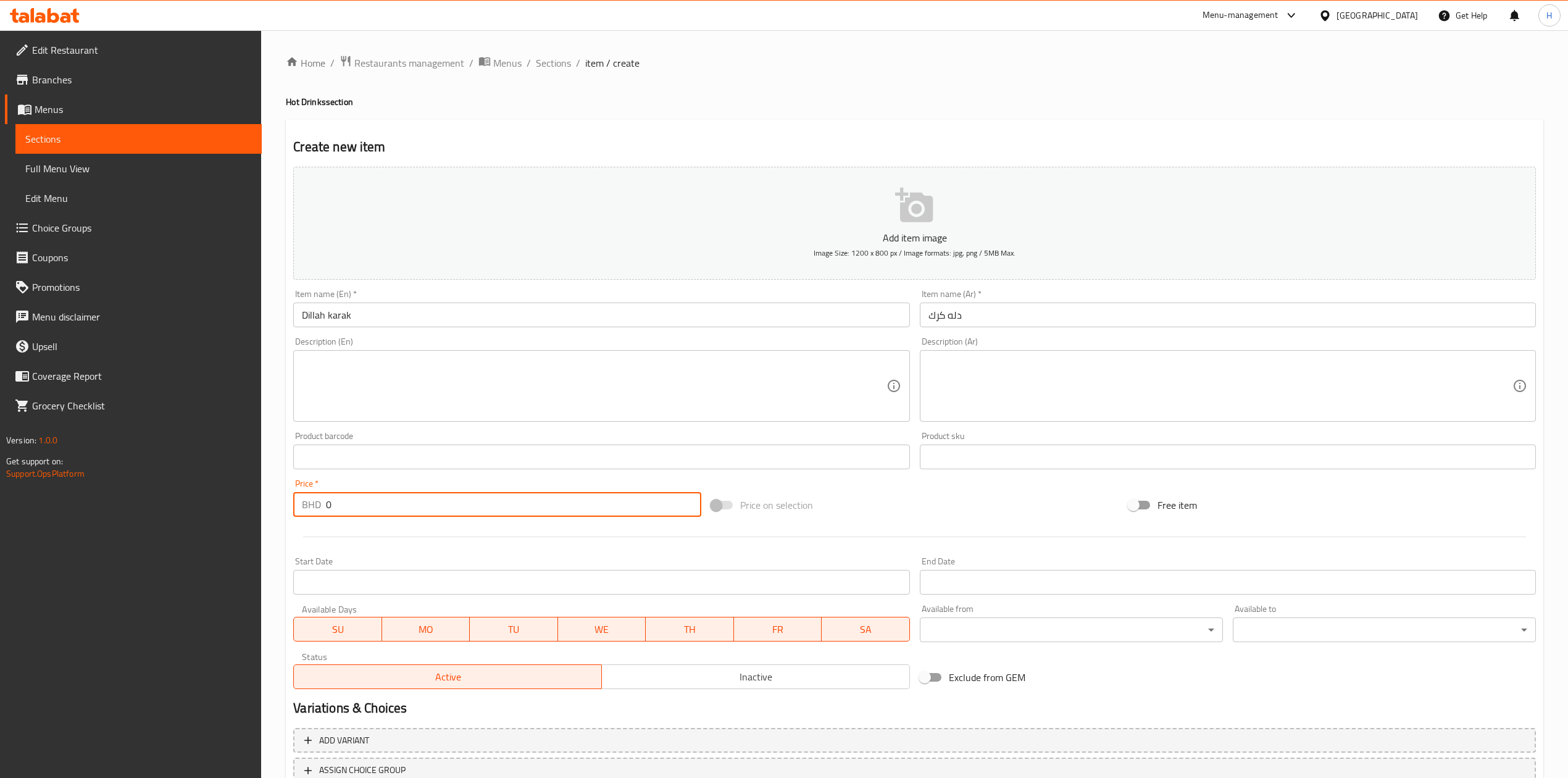
drag, startPoint x: 344, startPoint y: 512, endPoint x: 168, endPoint y: 512, distance: 176.0
click at [168, 512] on div "Edit Restaurant Branches Menus Sections Full Menu View Edit Menu Choice Groups …" at bounding box center [784, 451] width 1568 height 842
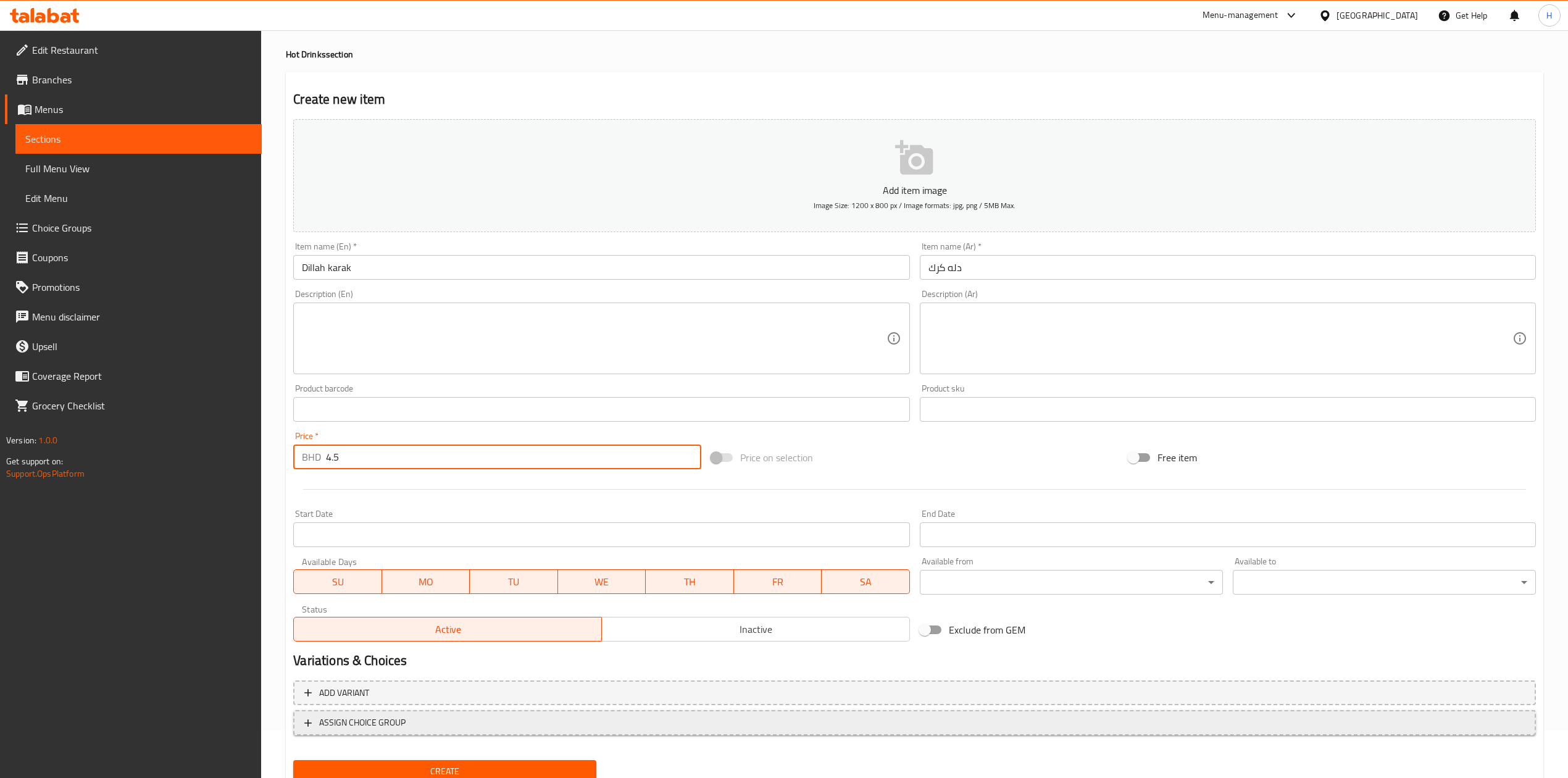
scroll to position [94, 0]
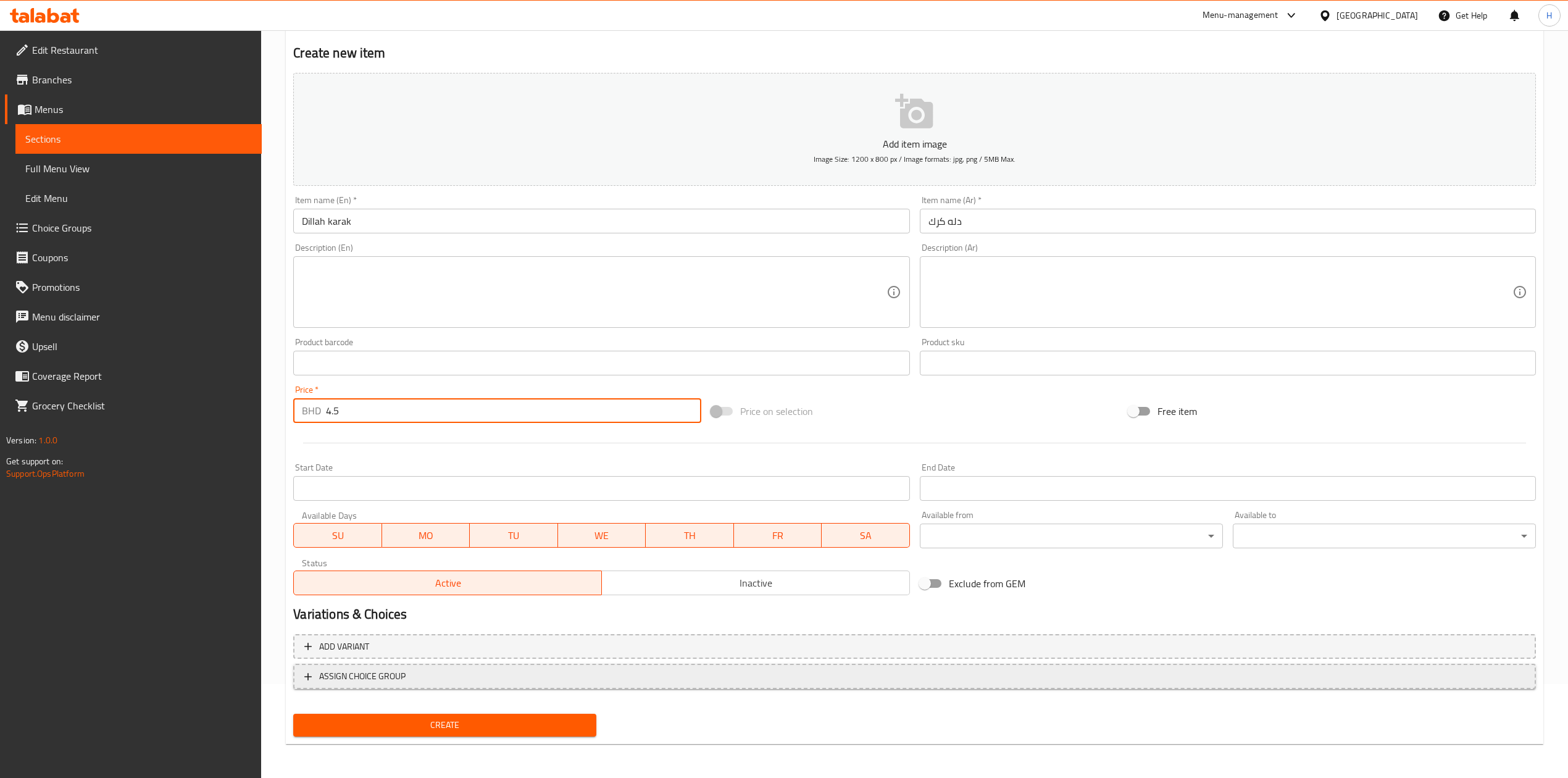
type input "4.5"
click at [452, 682] on span "ASSIGN CHOICE GROUP" at bounding box center [914, 676] width 1220 height 15
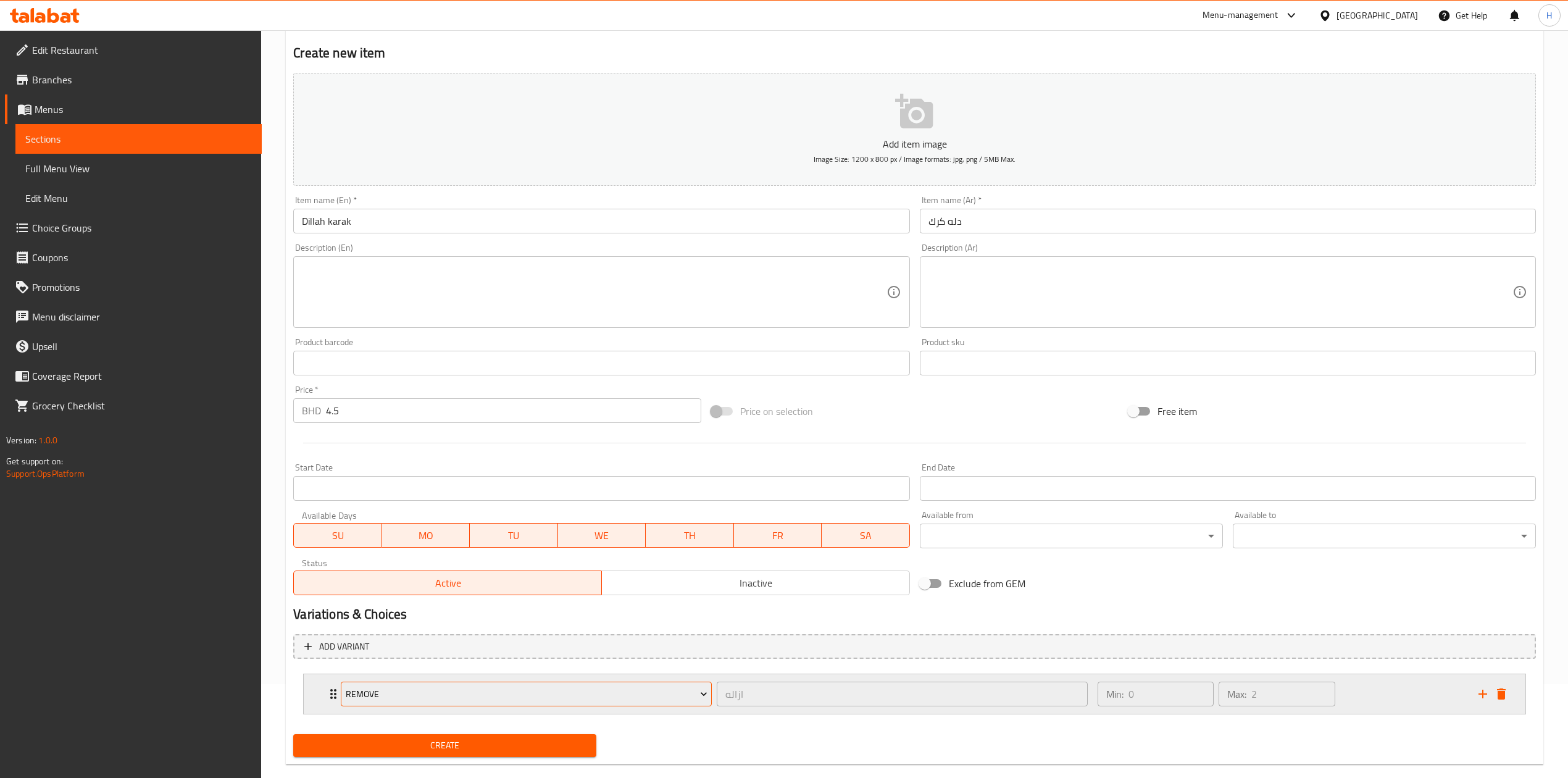
click at [460, 695] on span "Remove" at bounding box center [527, 694] width 362 height 15
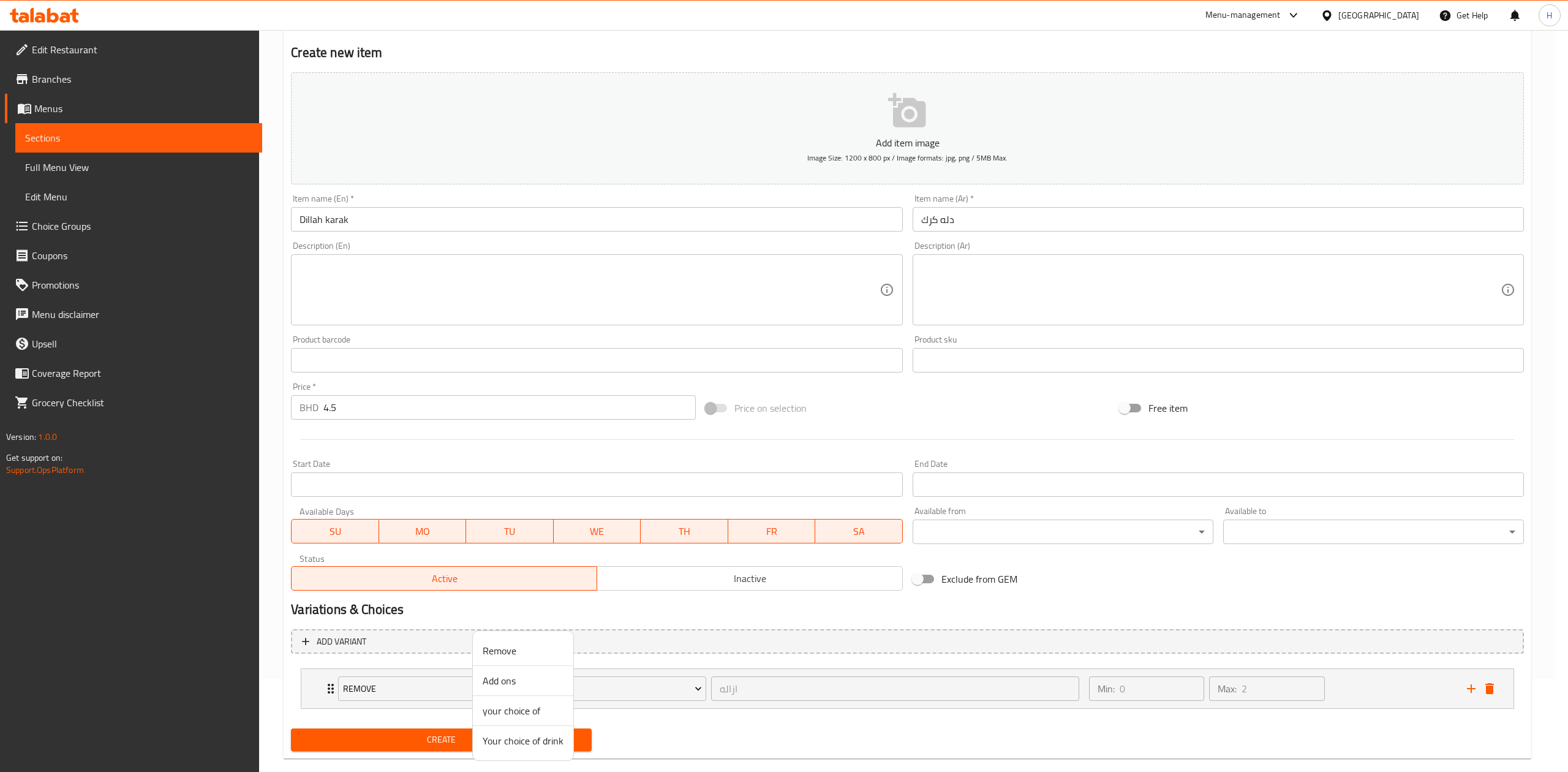
click at [524, 691] on li "Add ons" at bounding box center [523, 680] width 101 height 30
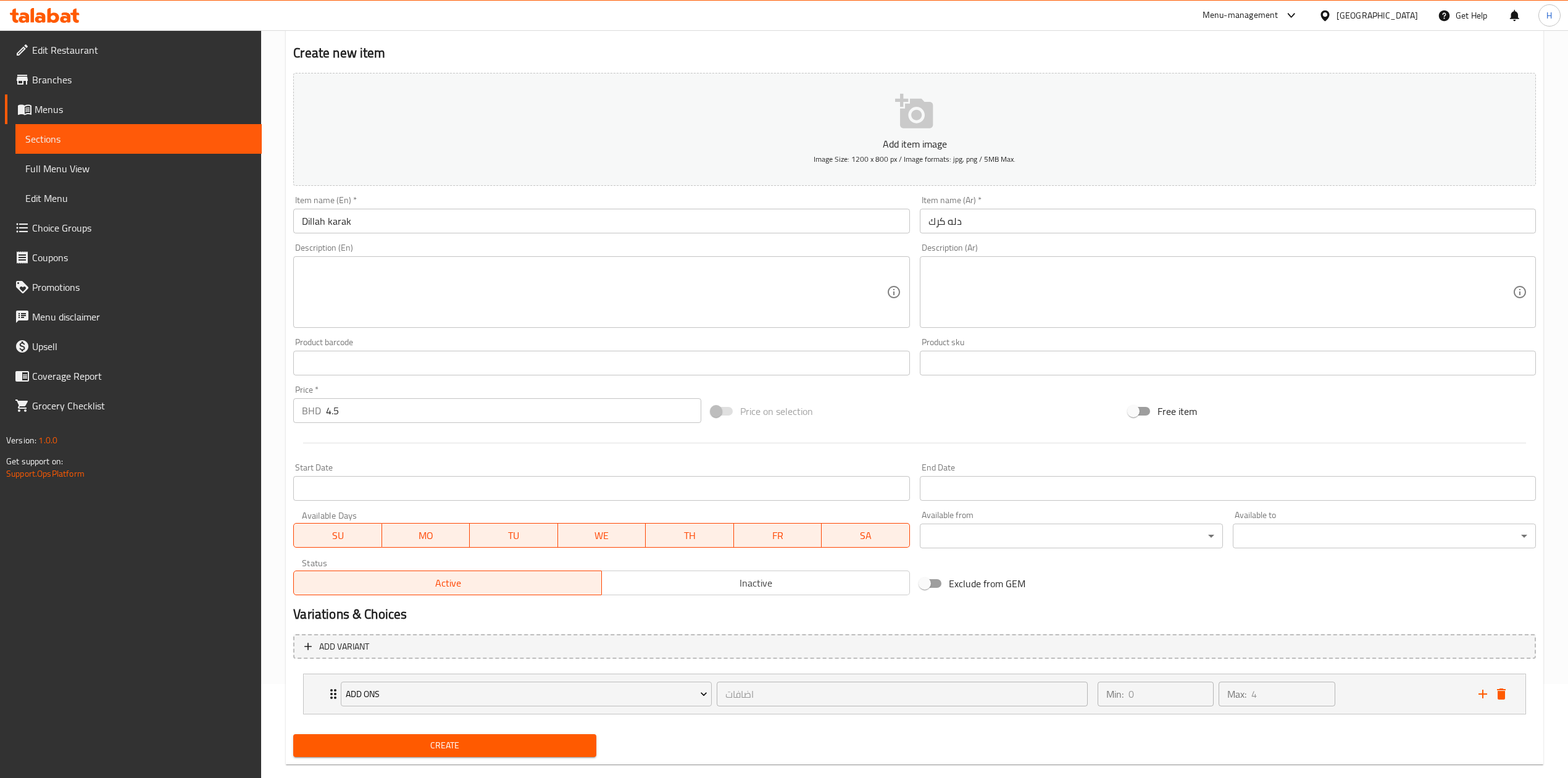
drag, startPoint x: 1413, startPoint y: 678, endPoint x: 1114, endPoint y: 665, distance: 299.3
click at [1413, 678] on div "Min: 0 ​ Max: 4 ​" at bounding box center [1281, 693] width 381 height 39
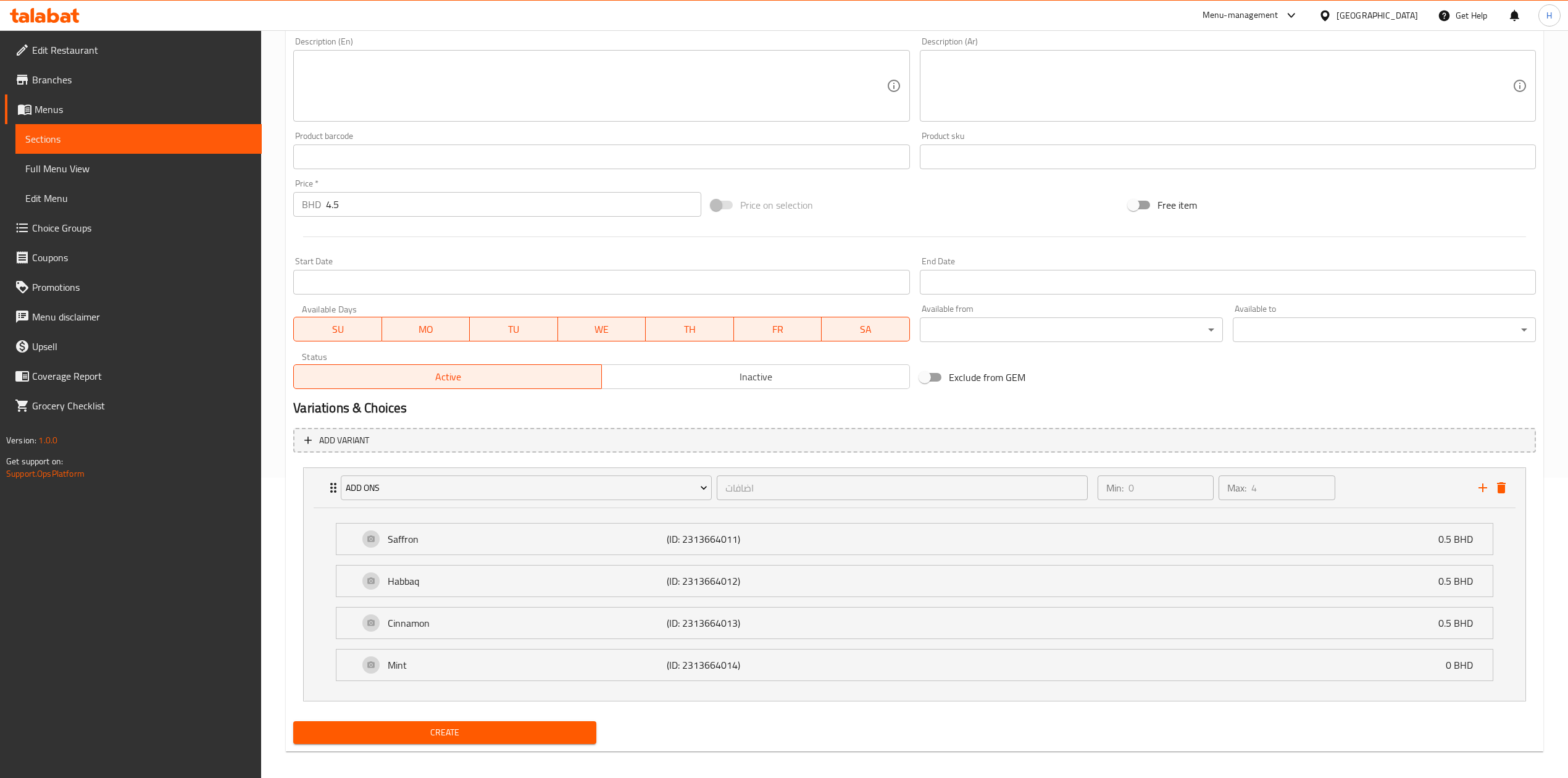
scroll to position [301, 0]
click at [537, 734] on span "Create" at bounding box center [445, 730] width 284 height 15
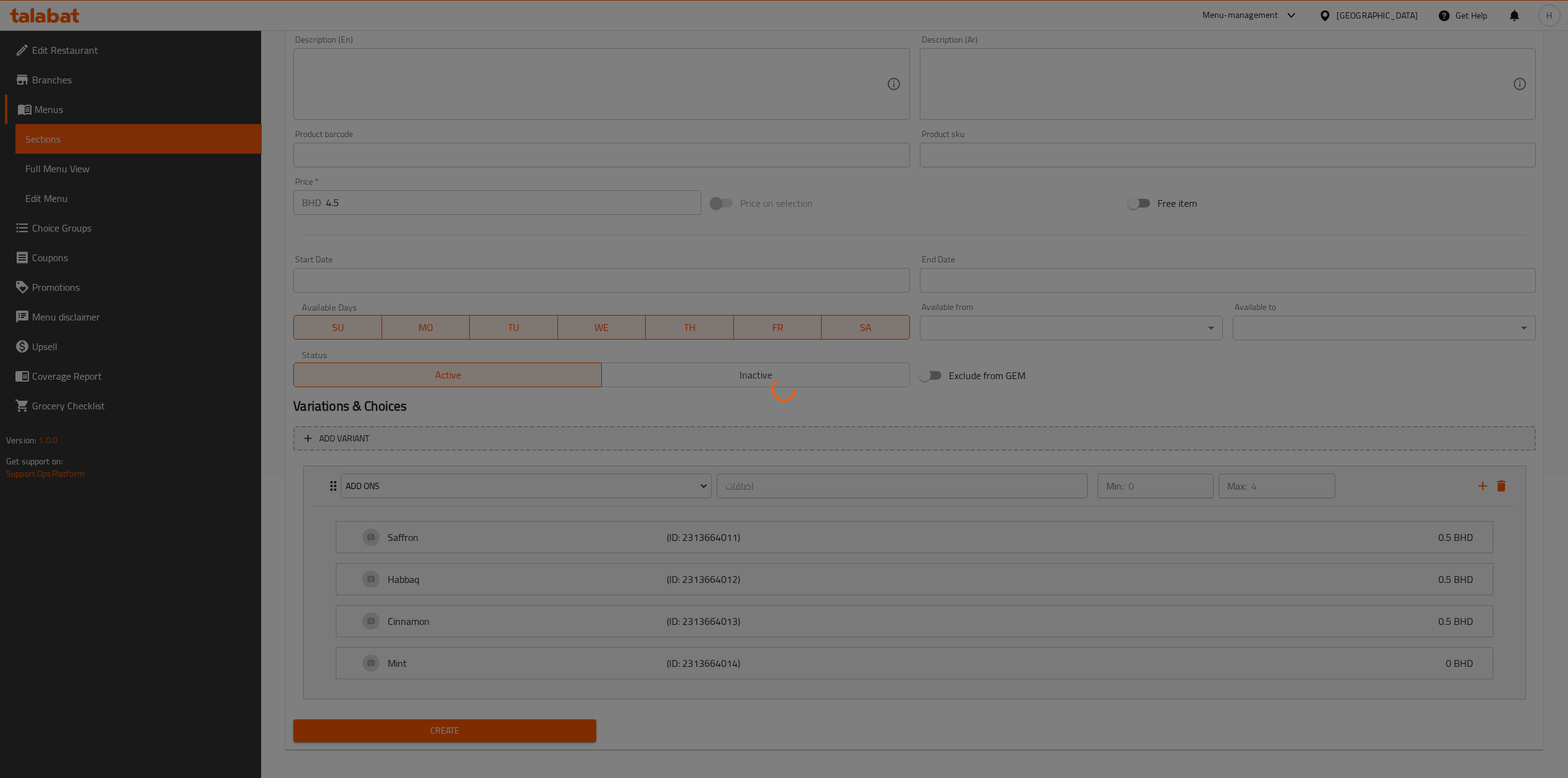
type input "0"
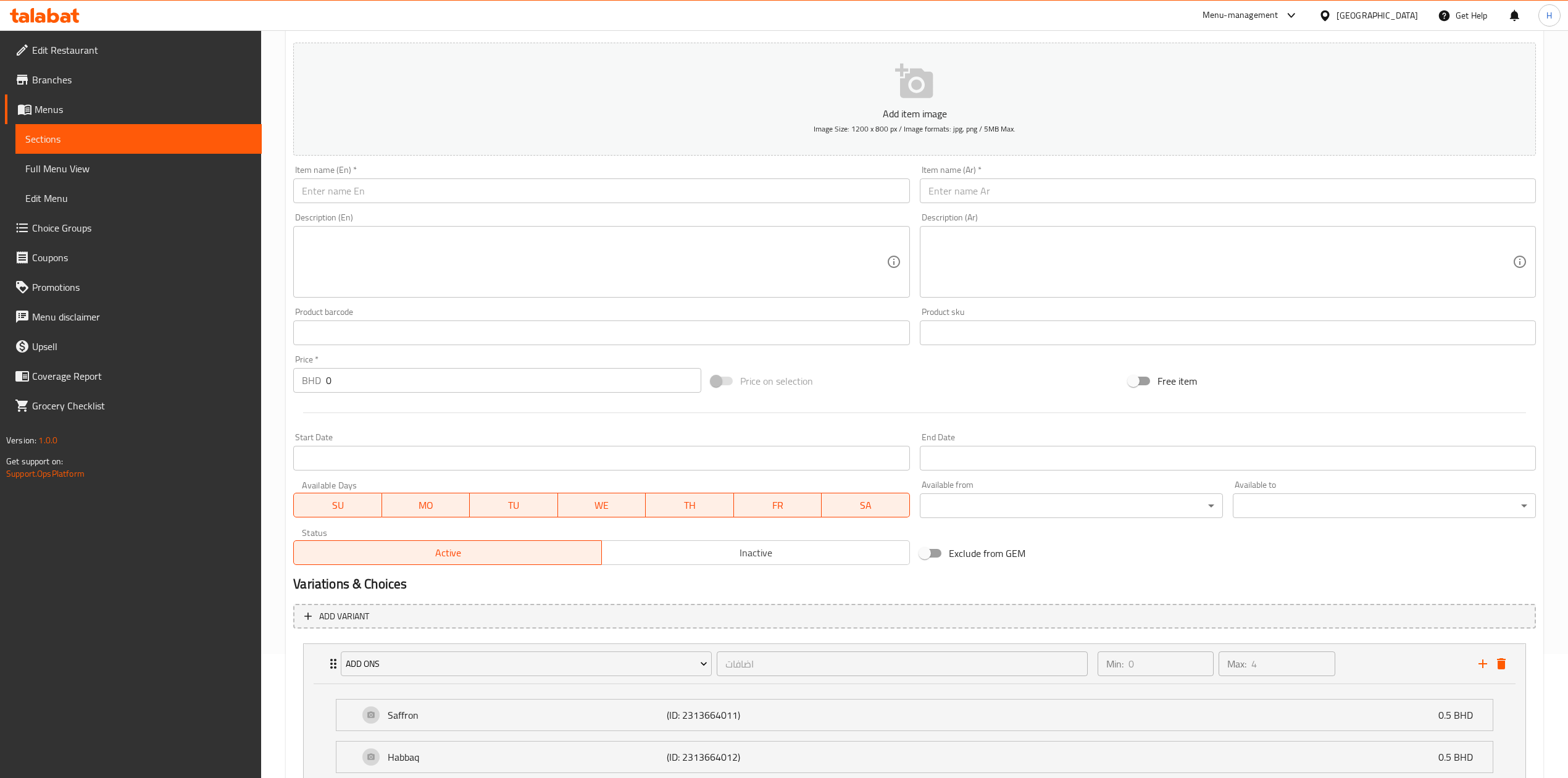
scroll to position [0, 0]
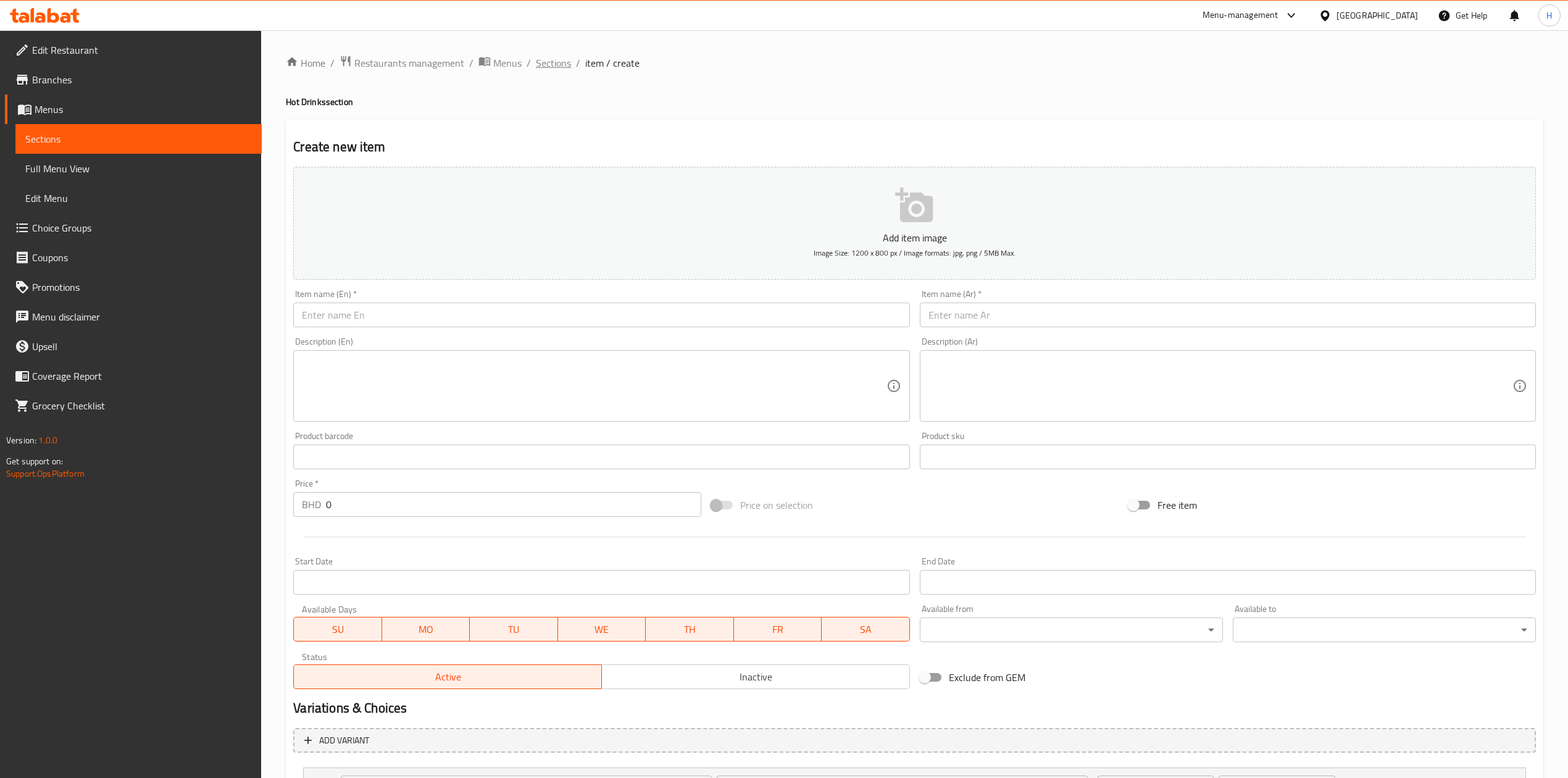
click at [553, 65] on span "Sections" at bounding box center [553, 62] width 35 height 15
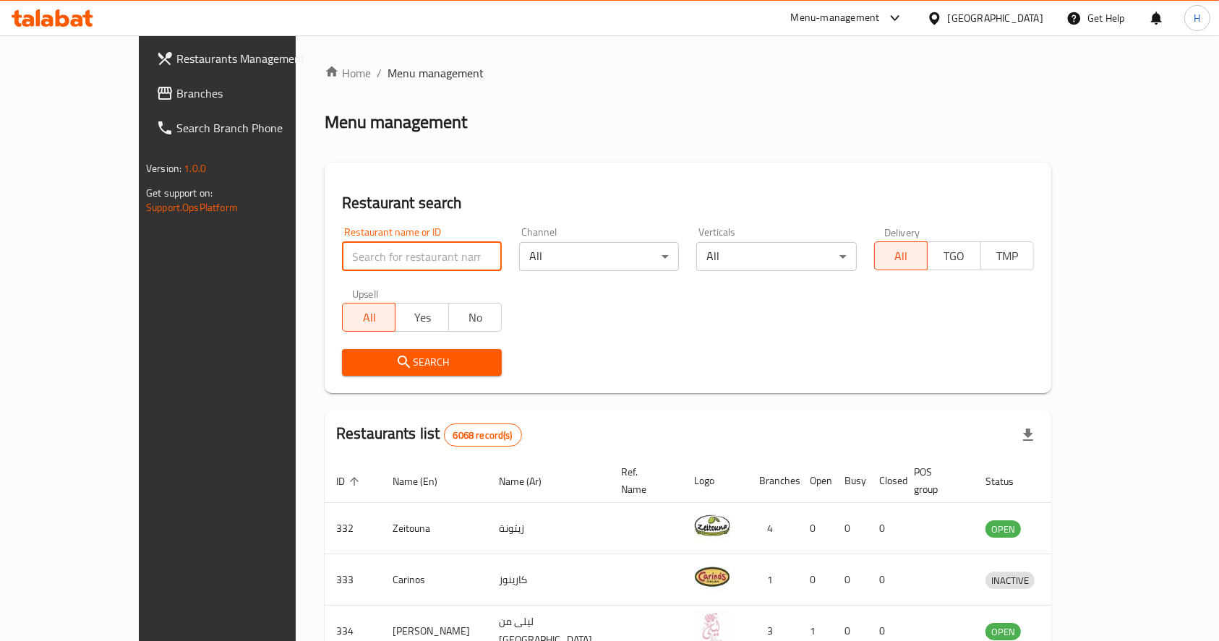
click at [342, 256] on input "search" at bounding box center [422, 256] width 160 height 29
type input "healthy root"
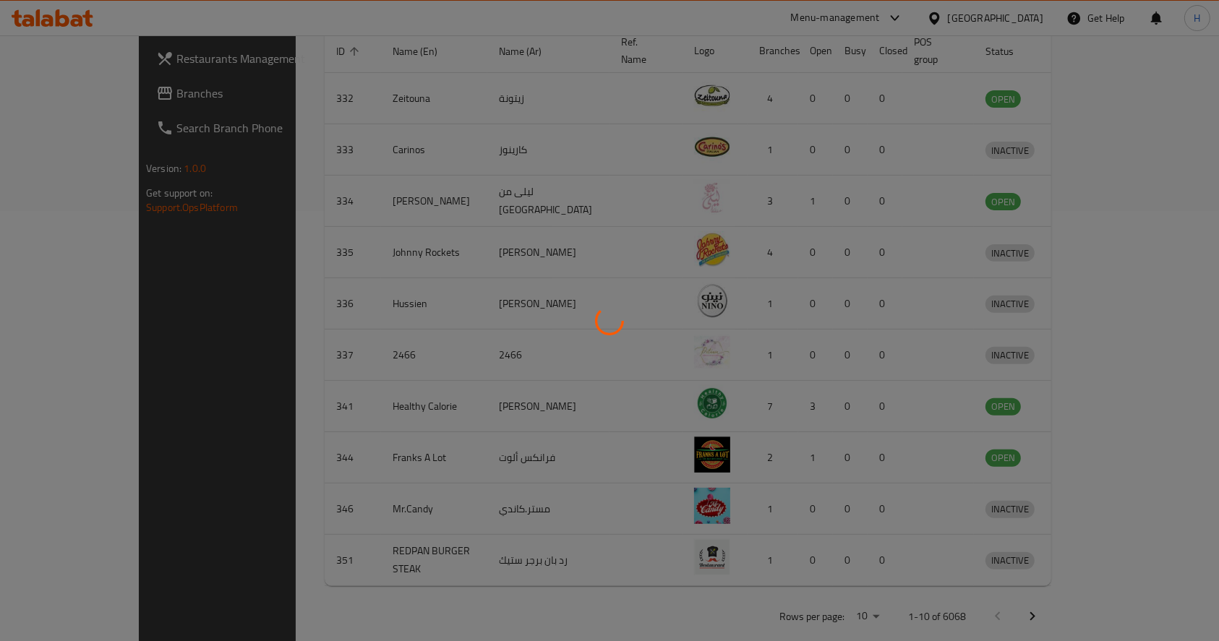
scroll to position [93, 0]
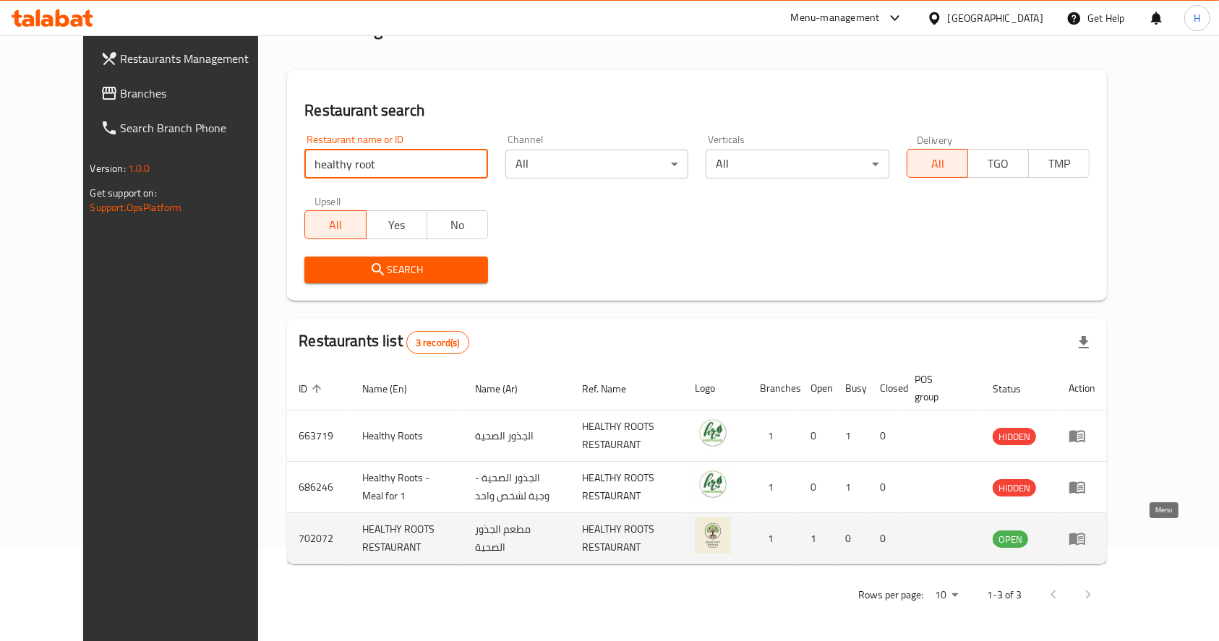
click at [1086, 530] on icon "enhanced table" at bounding box center [1076, 538] width 17 height 17
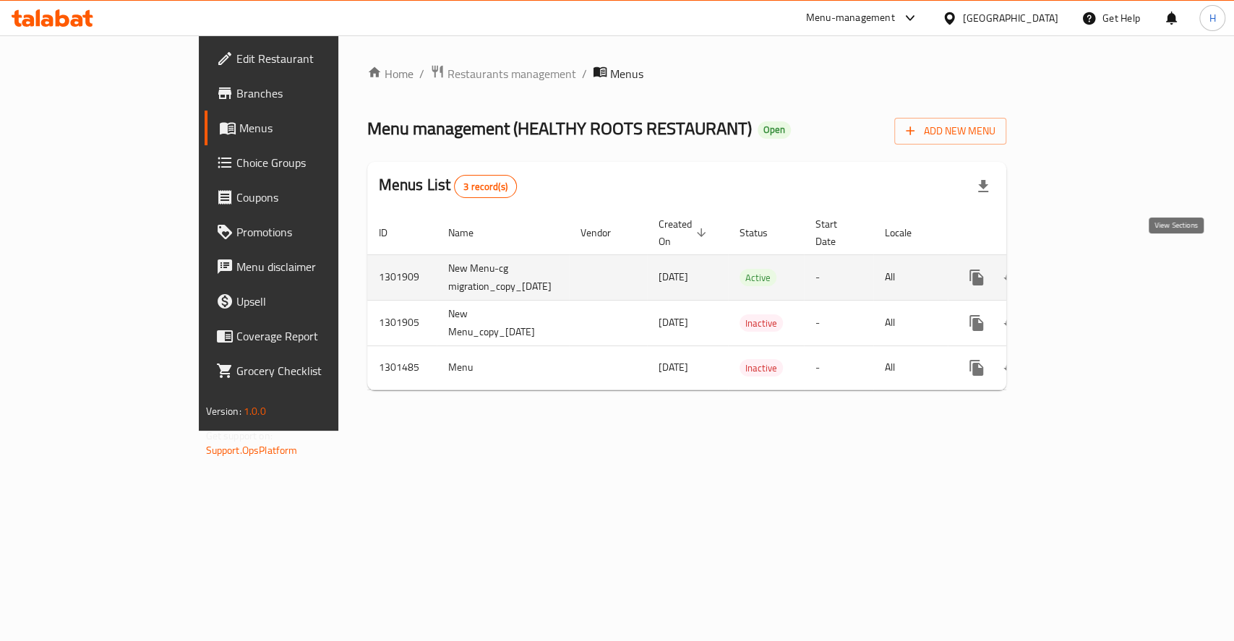
click at [1089, 269] on icon "enhanced table" at bounding box center [1080, 277] width 17 height 17
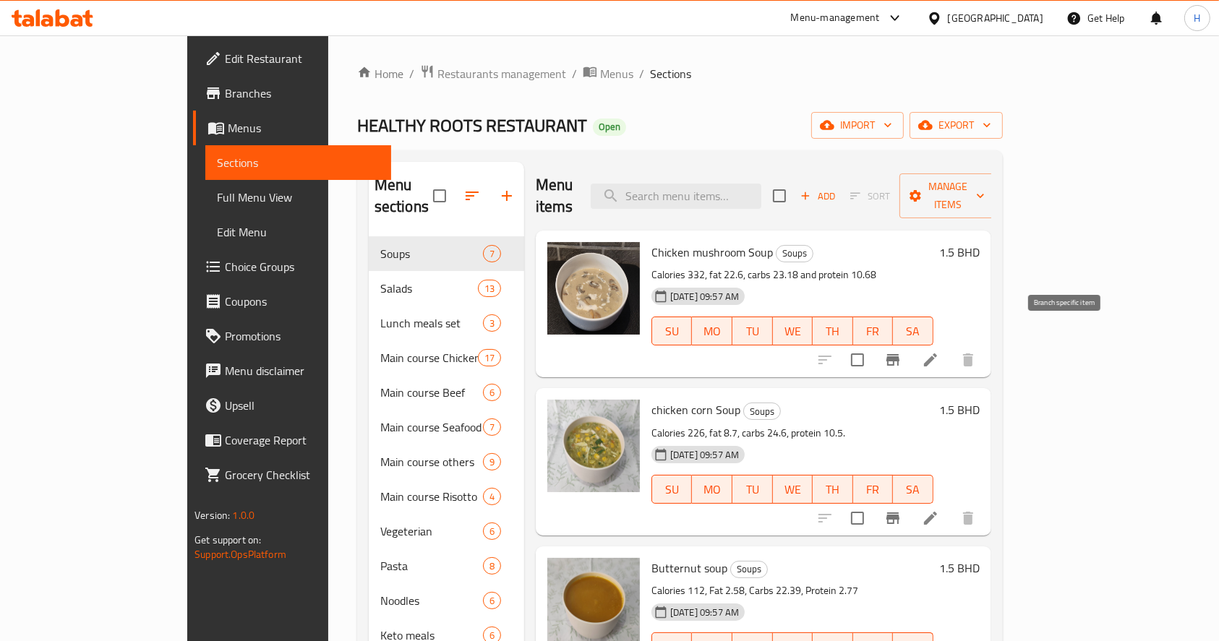
click at [910, 343] on button "Branch-specific-item" at bounding box center [892, 360] width 35 height 35
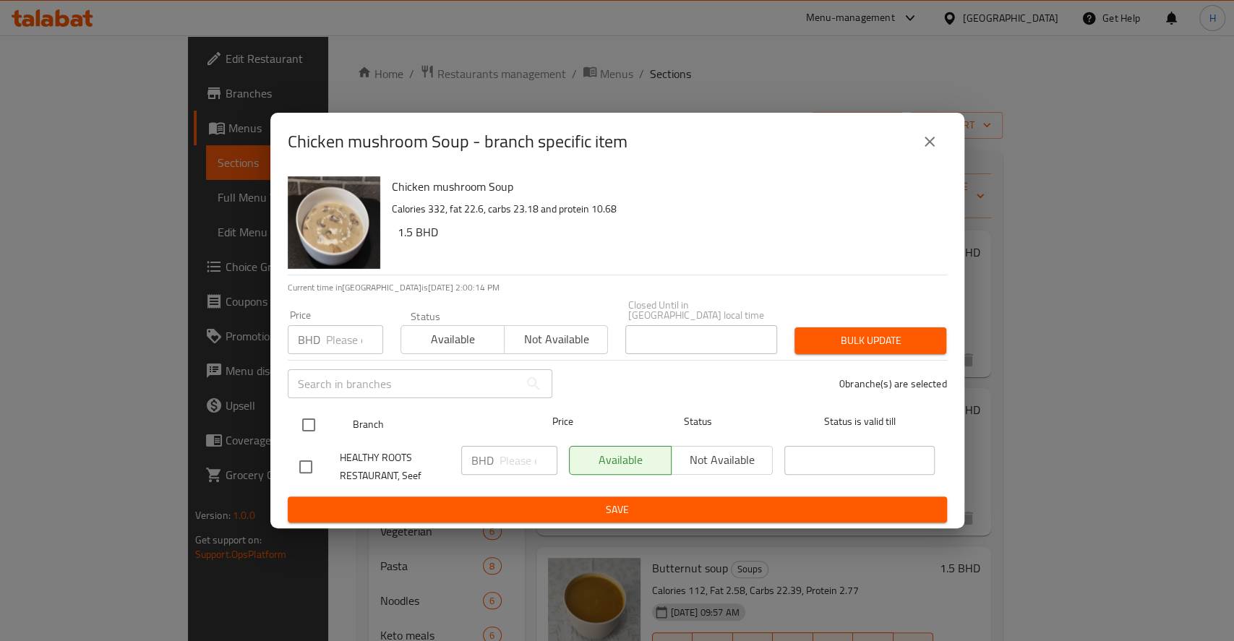
click at [312, 410] on input "checkbox" at bounding box center [308, 425] width 30 height 30
checkbox input "true"
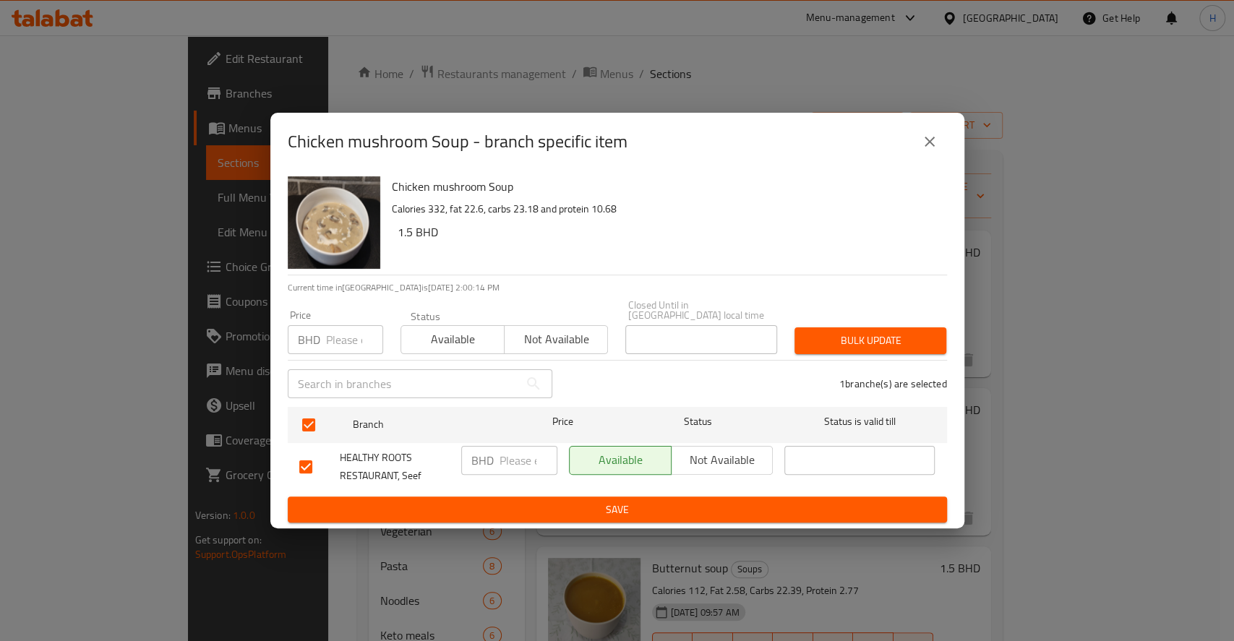
click at [520, 448] on input "number" at bounding box center [528, 460] width 58 height 29
paste input "2.300"
type input "2.300"
click at [543, 501] on span "Save" at bounding box center [617, 510] width 636 height 18
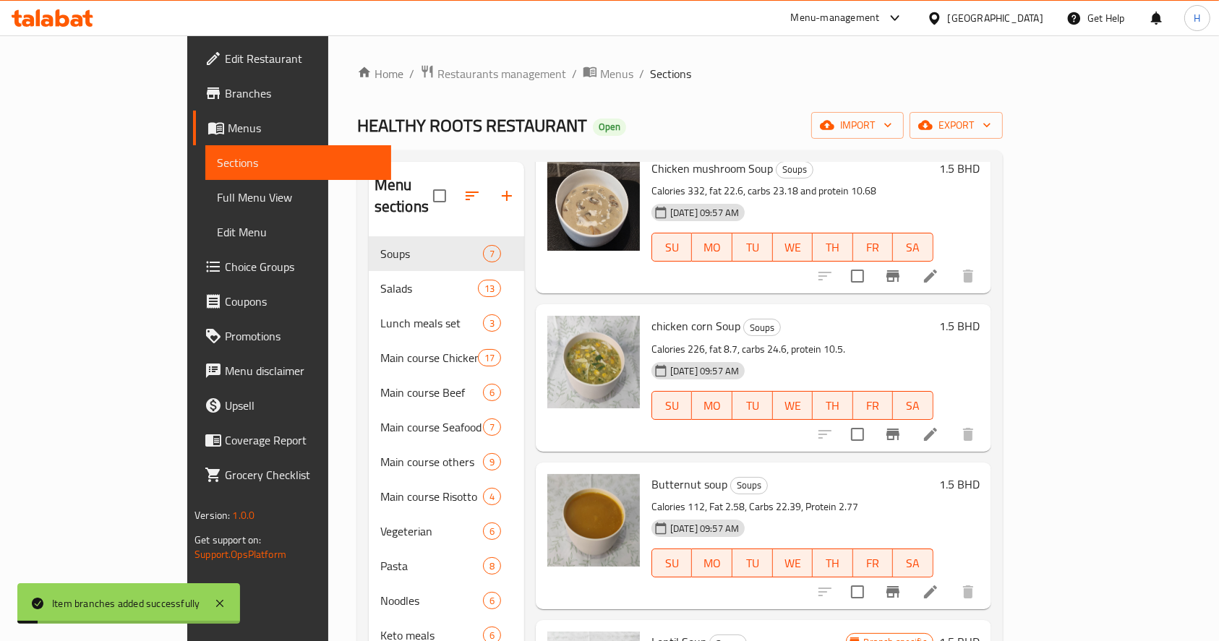
scroll to position [146, 0]
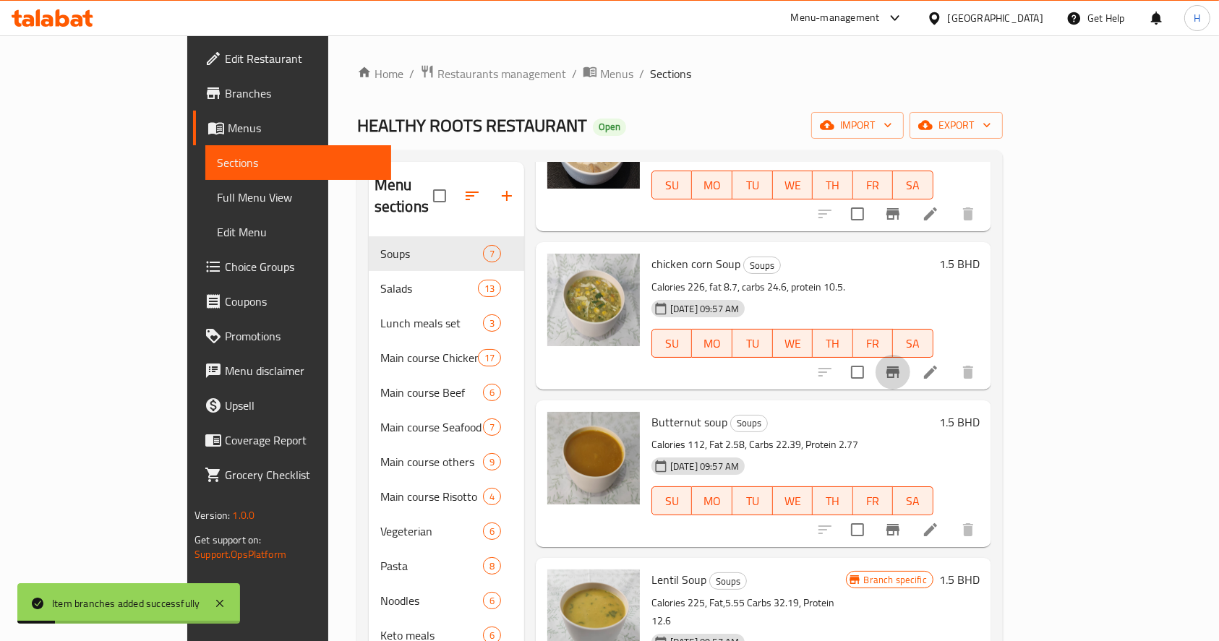
click at [899, 366] on icon "Branch-specific-item" at bounding box center [892, 372] width 13 height 12
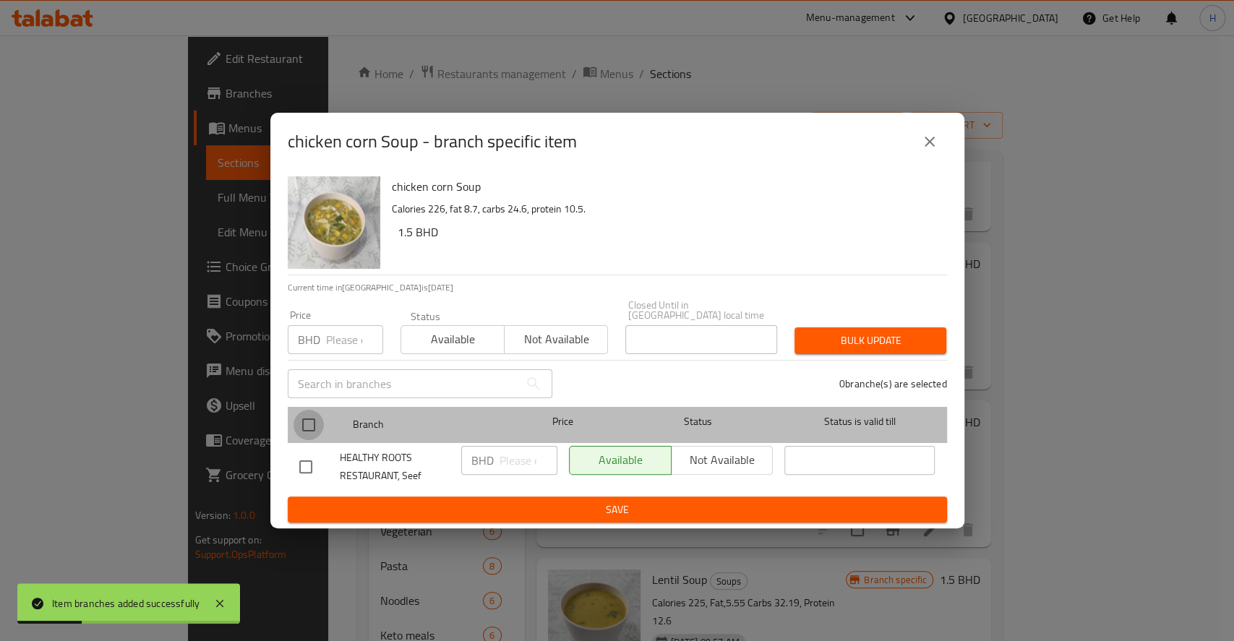
click at [306, 424] on input "checkbox" at bounding box center [308, 425] width 30 height 30
checkbox input "true"
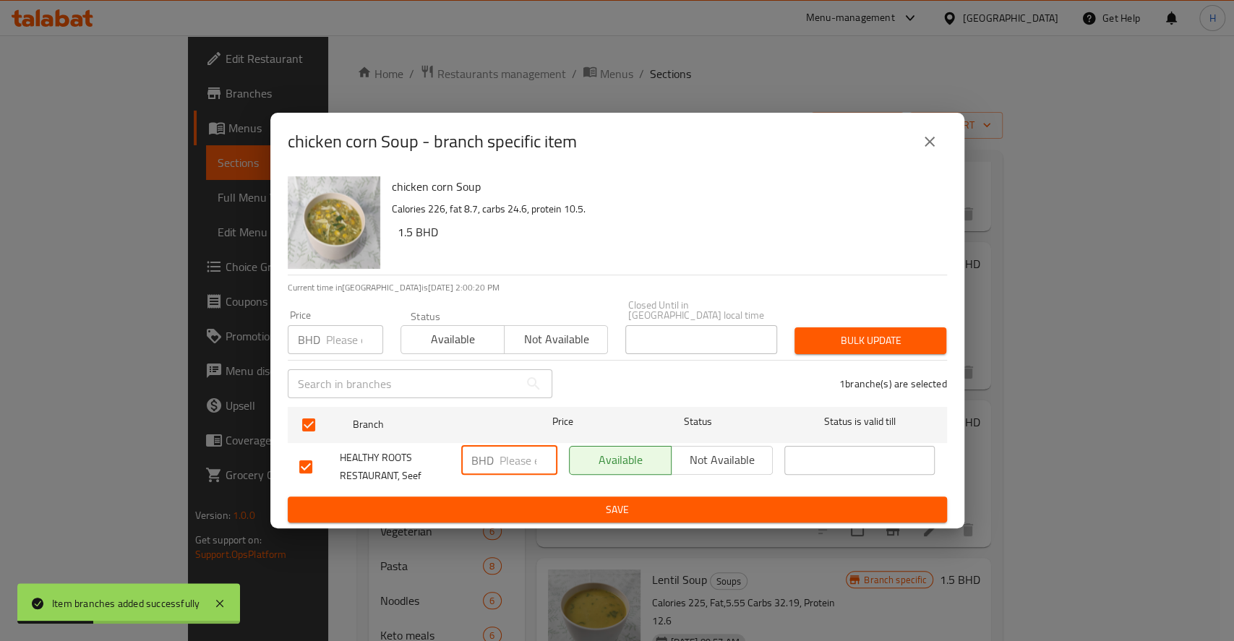
click at [510, 450] on input "number" at bounding box center [528, 460] width 58 height 29
paste input "2.300"
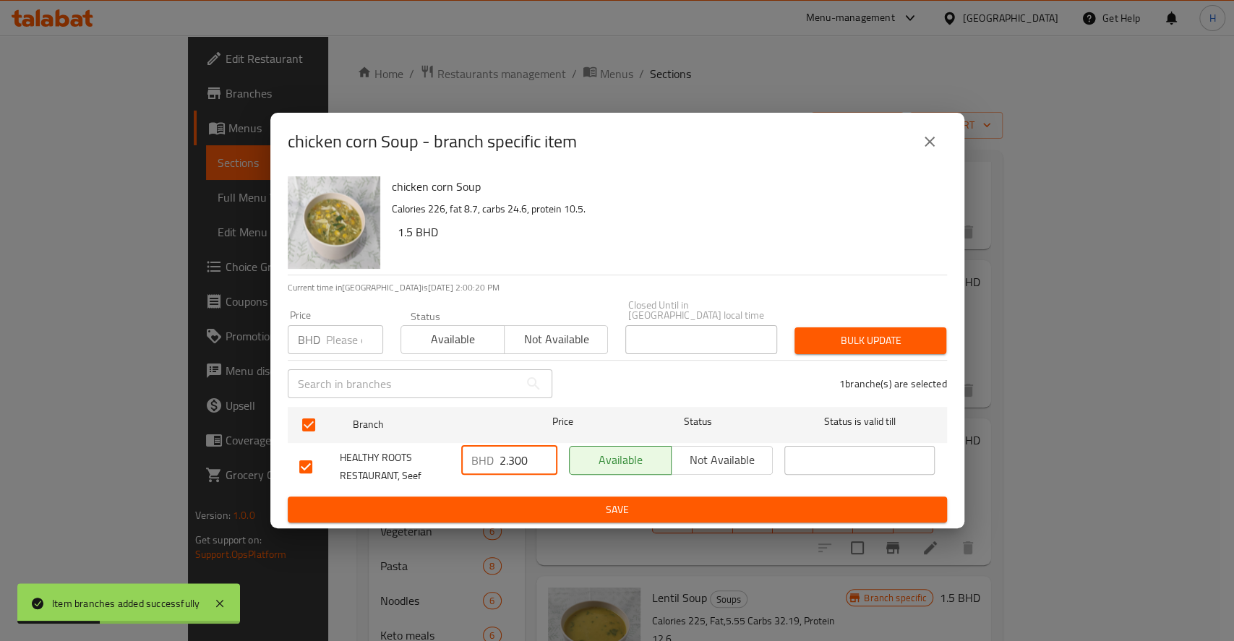
type input "2.300"
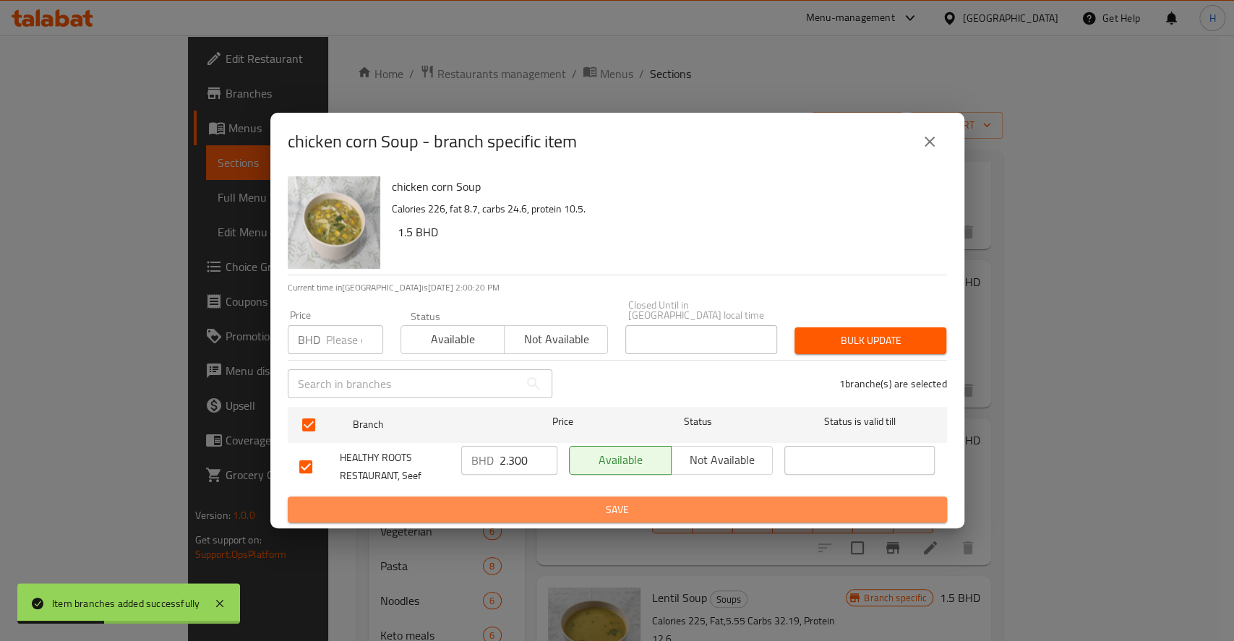
click at [552, 501] on span "Save" at bounding box center [617, 510] width 636 height 18
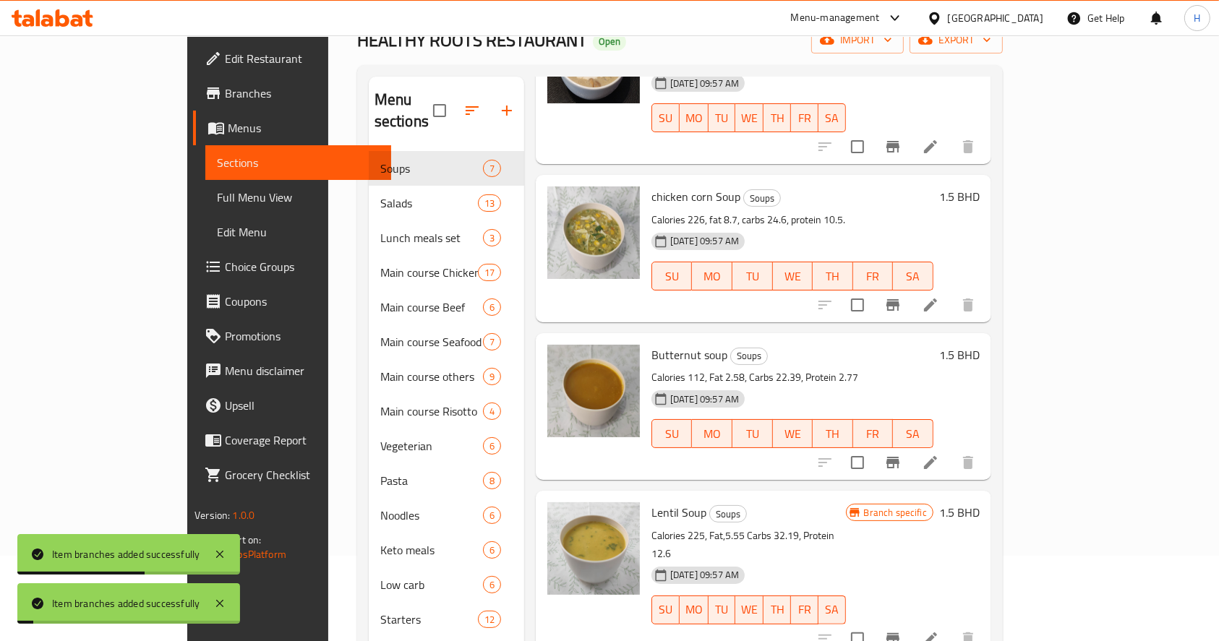
scroll to position [192, 0]
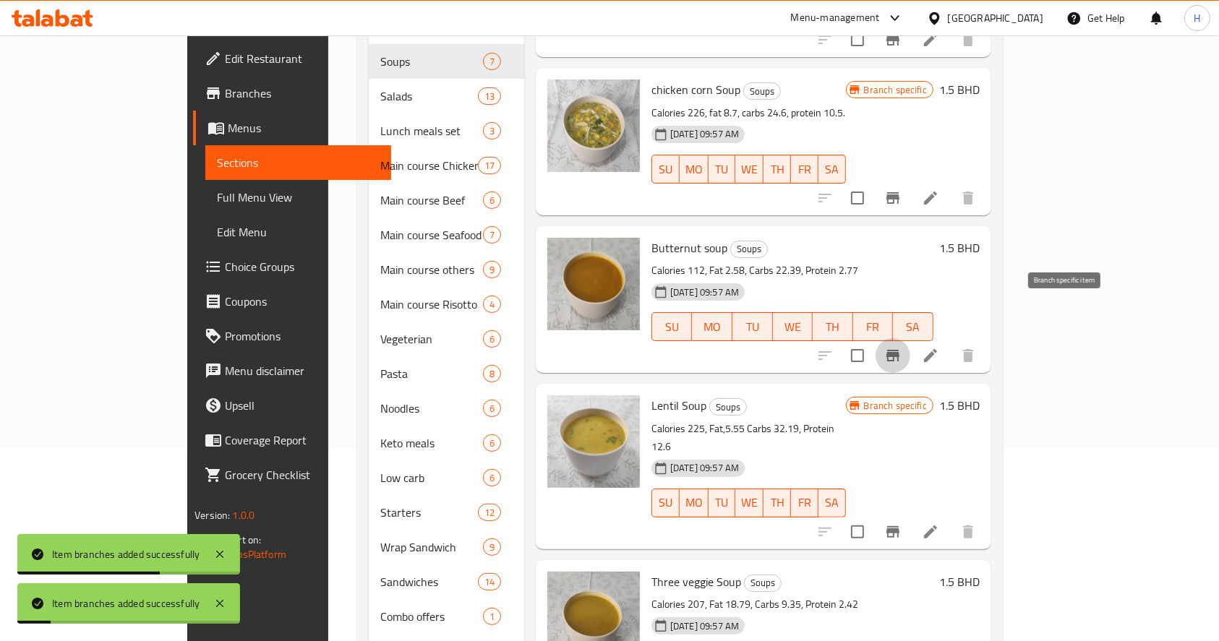
click at [901, 347] on icon "Branch-specific-item" at bounding box center [892, 355] width 17 height 17
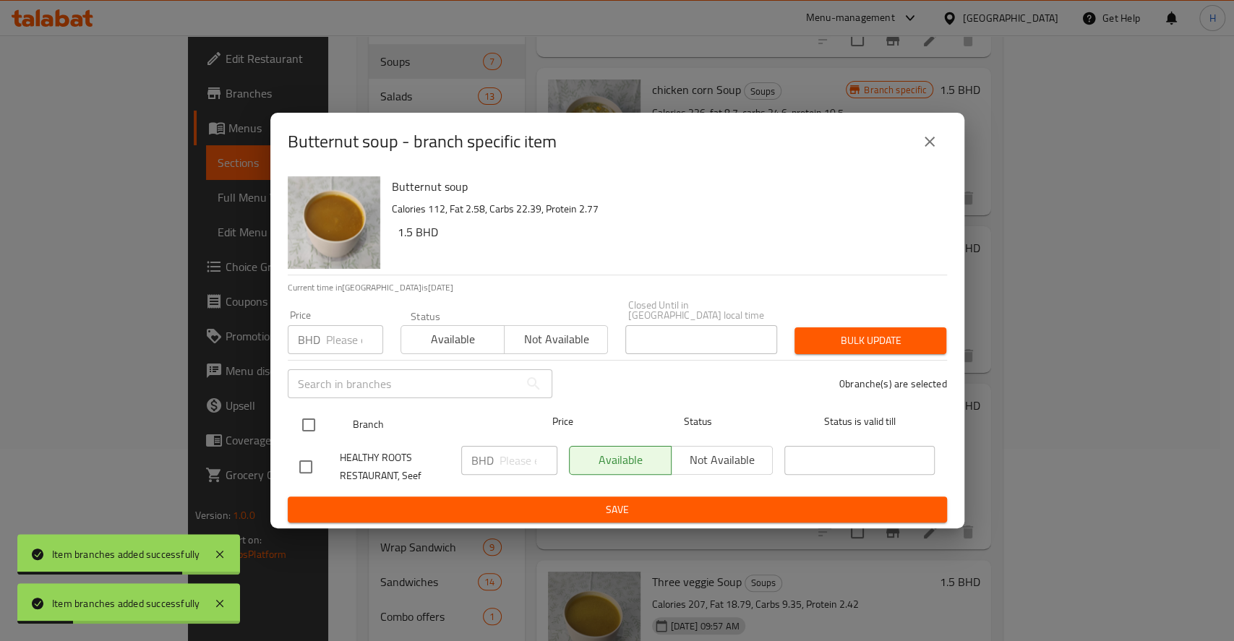
click at [306, 413] on input "checkbox" at bounding box center [308, 425] width 30 height 30
checkbox input "true"
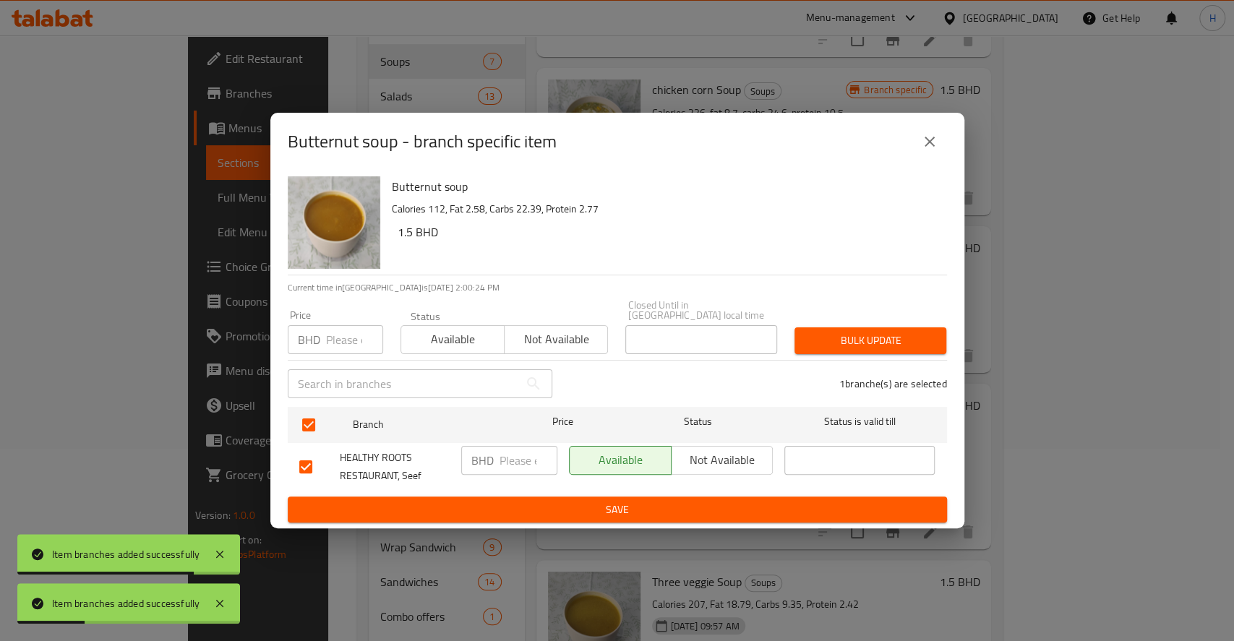
click at [516, 455] on input "number" at bounding box center [528, 460] width 58 height 29
paste input "2.300"
type input "2.300"
click at [549, 490] on ul "Branch Price Status Status is valid till HEALTHY ROOTS RESTAURANT, Seef BHD 2.3…" at bounding box center [617, 448] width 659 height 95
click at [553, 501] on span "Save" at bounding box center [617, 510] width 636 height 18
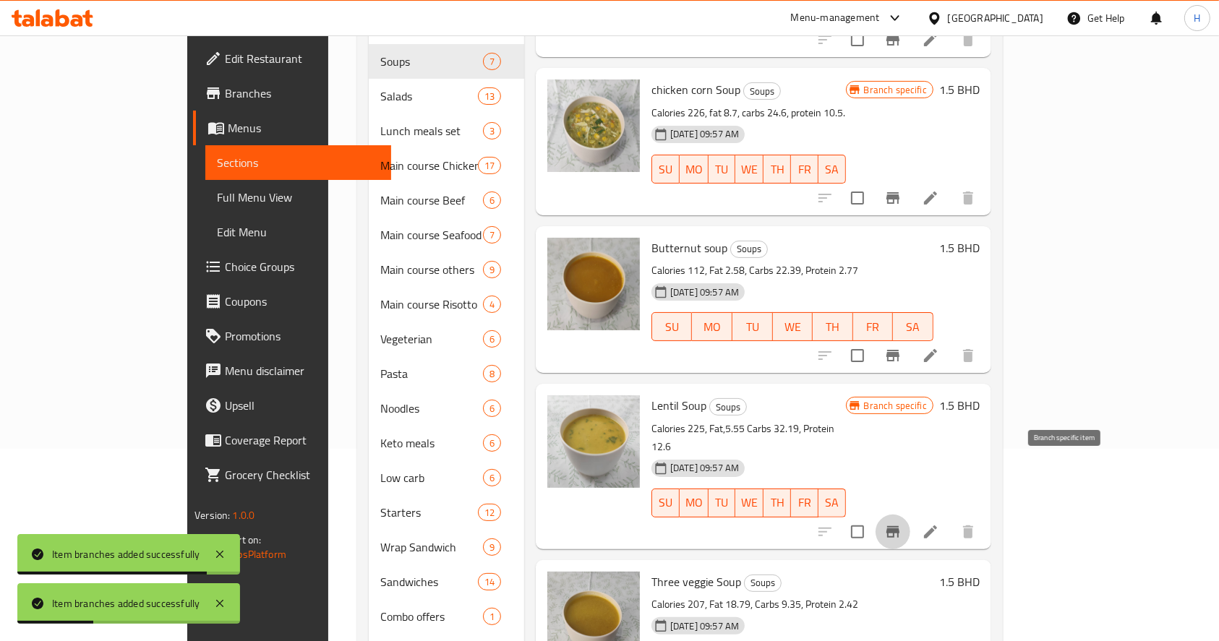
click at [901, 523] on icon "Branch-specific-item" at bounding box center [892, 531] width 17 height 17
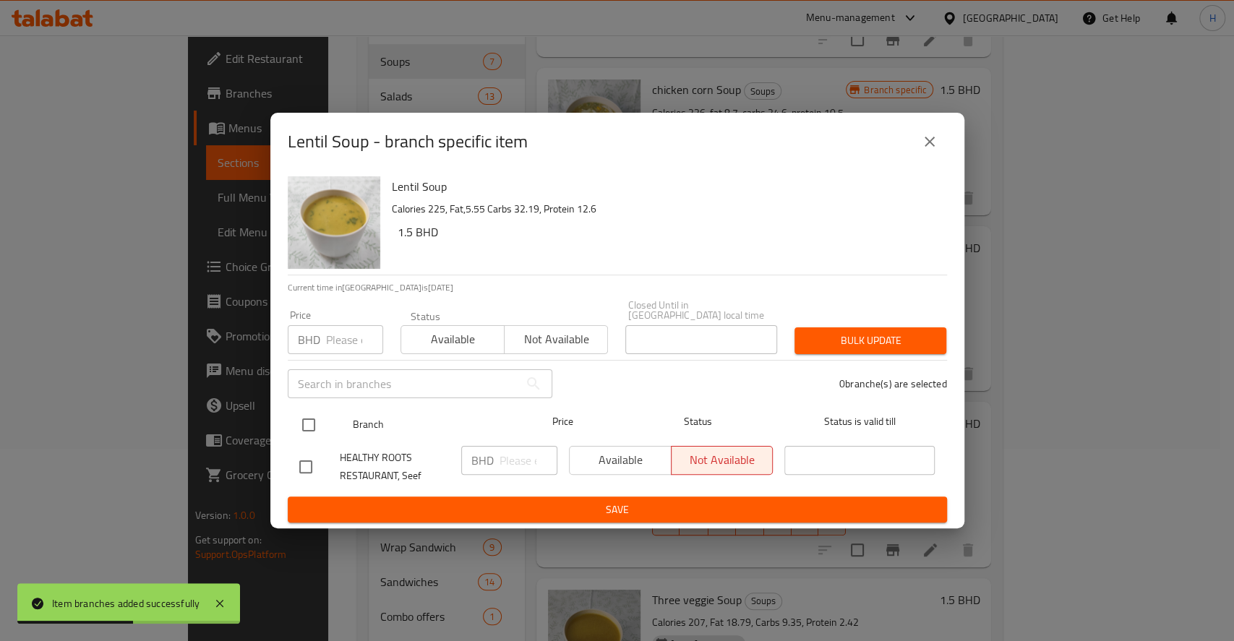
click at [306, 419] on input "checkbox" at bounding box center [308, 425] width 30 height 30
checkbox input "true"
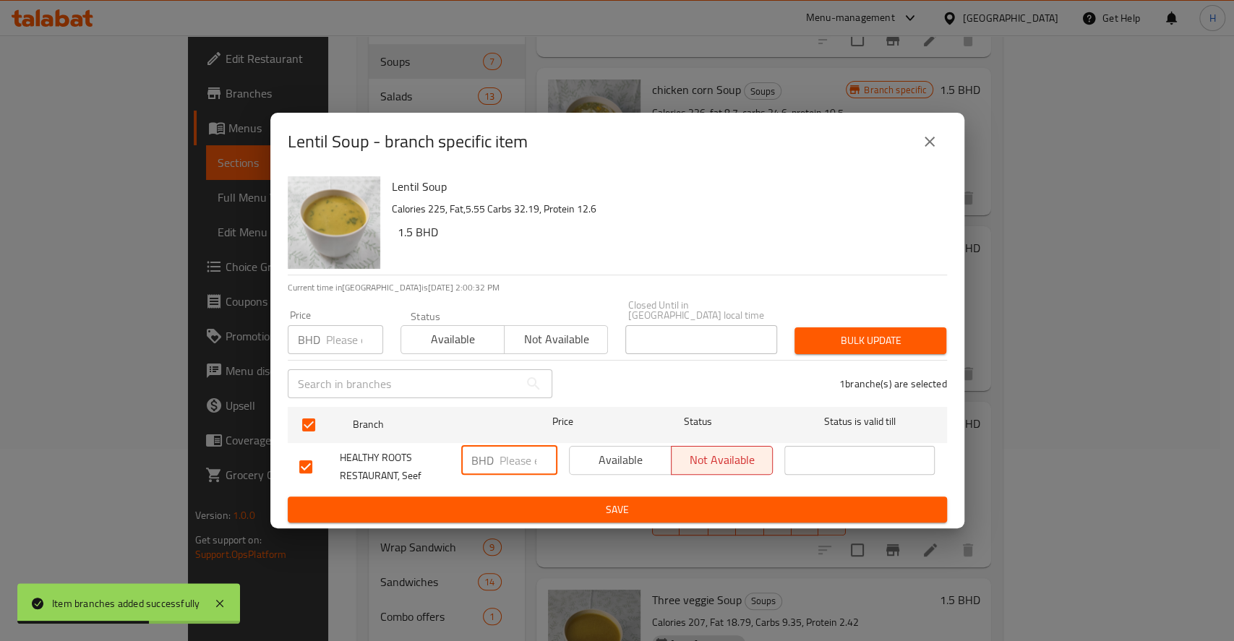
click at [517, 458] on input "number" at bounding box center [528, 460] width 58 height 29
paste input "2.300"
type input "2.300"
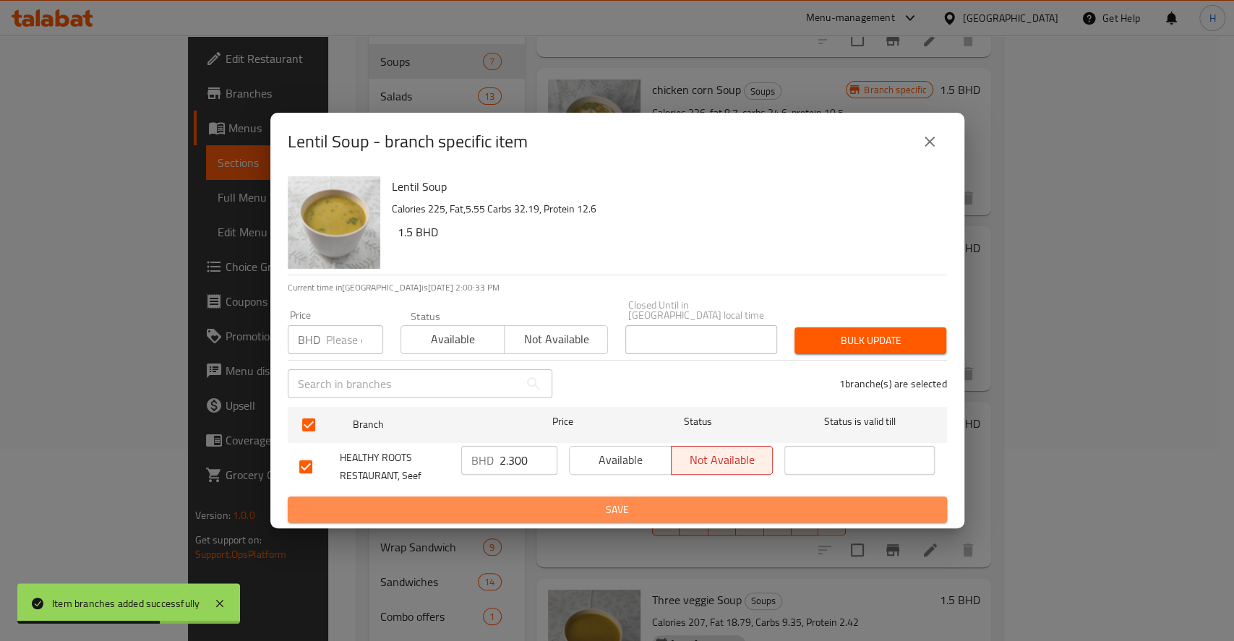
click at [544, 501] on span "Save" at bounding box center [617, 510] width 636 height 18
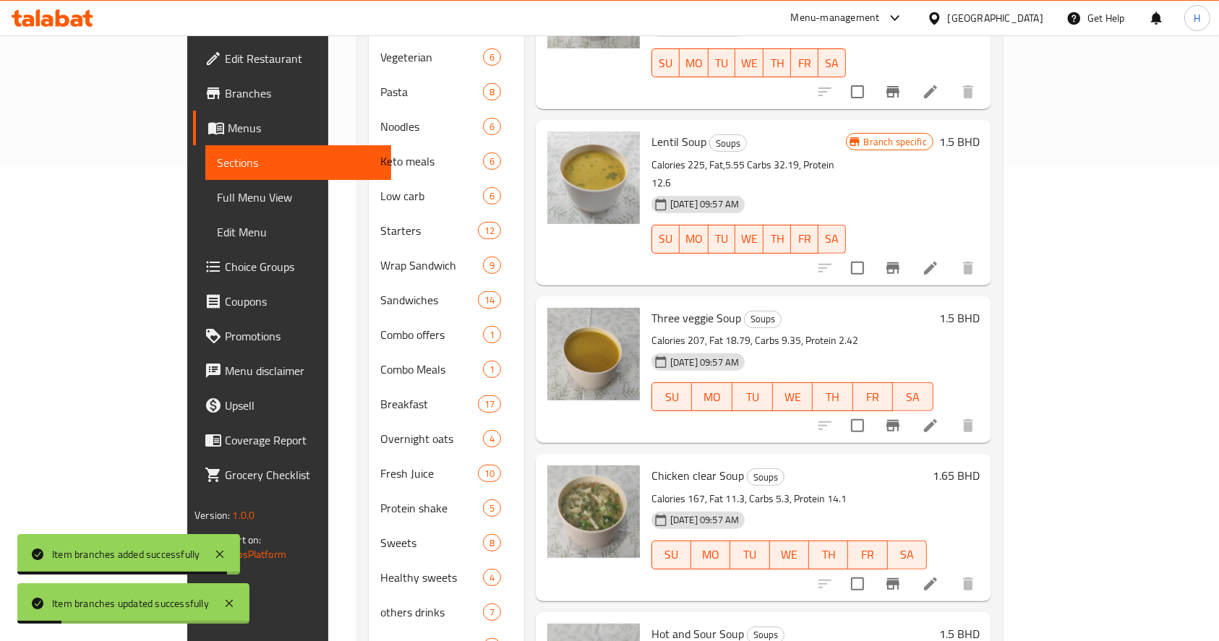
scroll to position [481, 0]
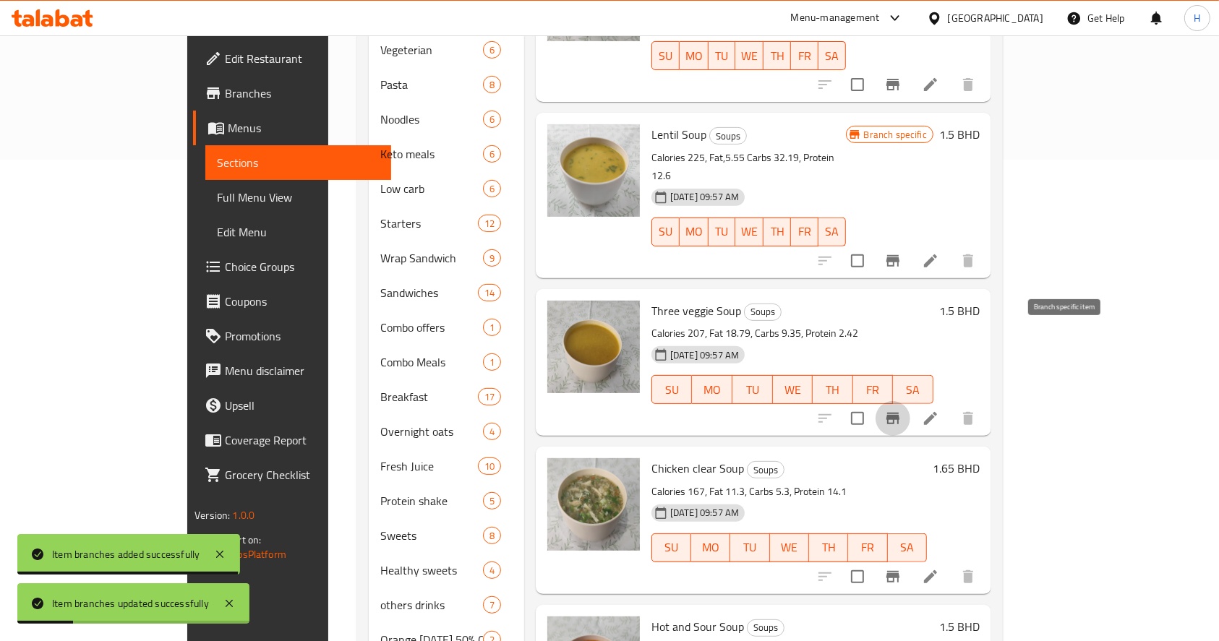
click at [901, 410] on icon "Branch-specific-item" at bounding box center [892, 418] width 17 height 17
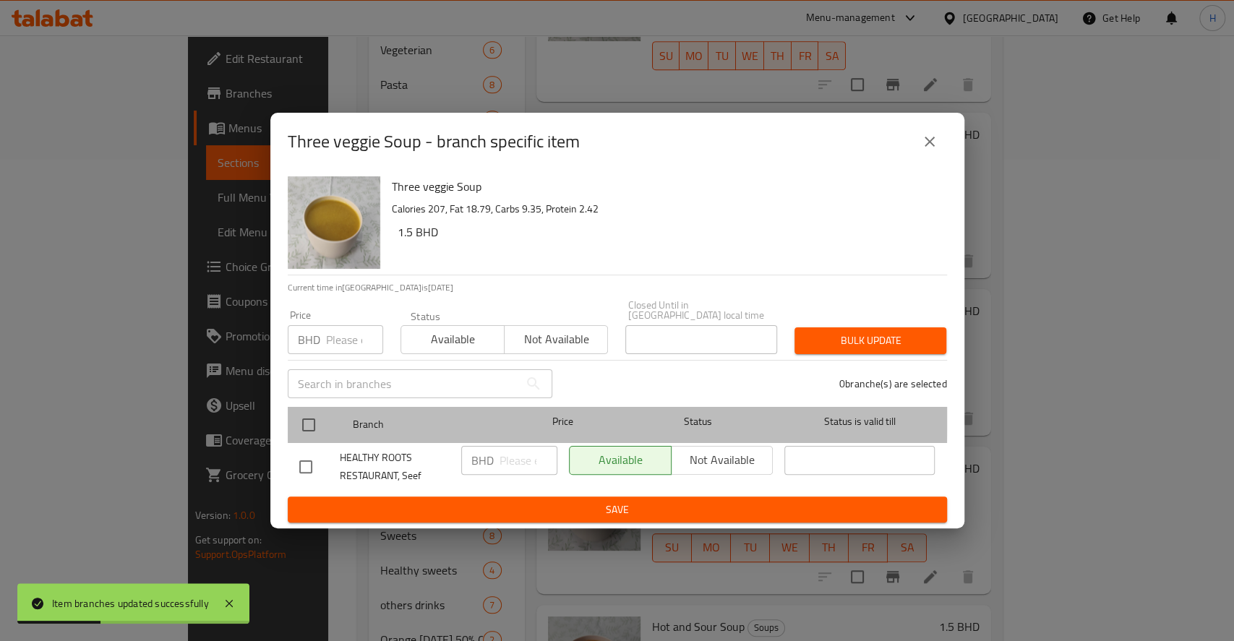
click at [322, 412] on div at bounding box center [320, 425] width 54 height 42
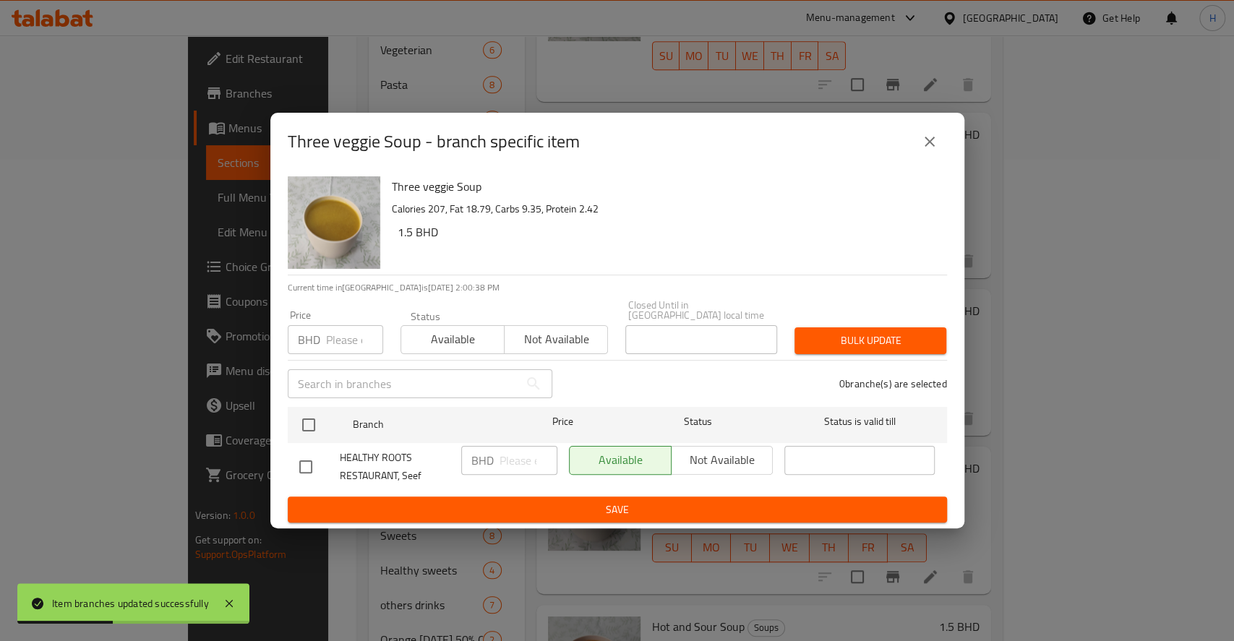
click at [489, 452] on p "BHD" at bounding box center [482, 460] width 22 height 17
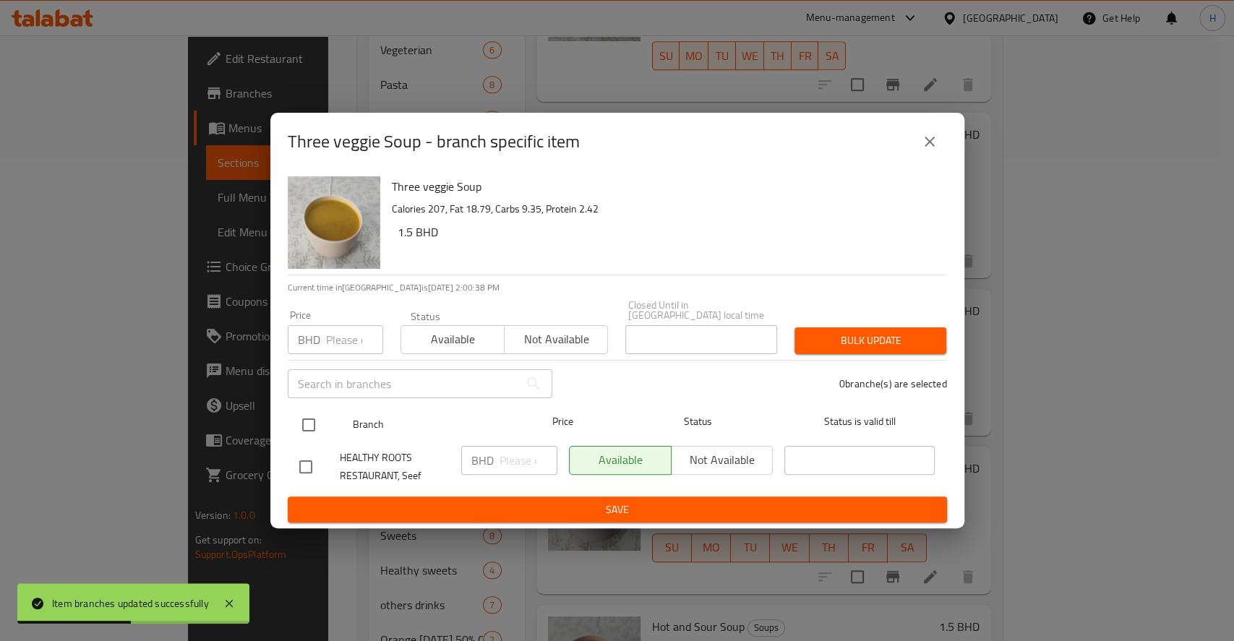
drag, startPoint x: 287, startPoint y: 422, endPoint x: 299, endPoint y: 429, distance: 13.6
click at [293, 425] on div "Branch Price Status Status is valid till" at bounding box center [617, 425] width 659 height 36
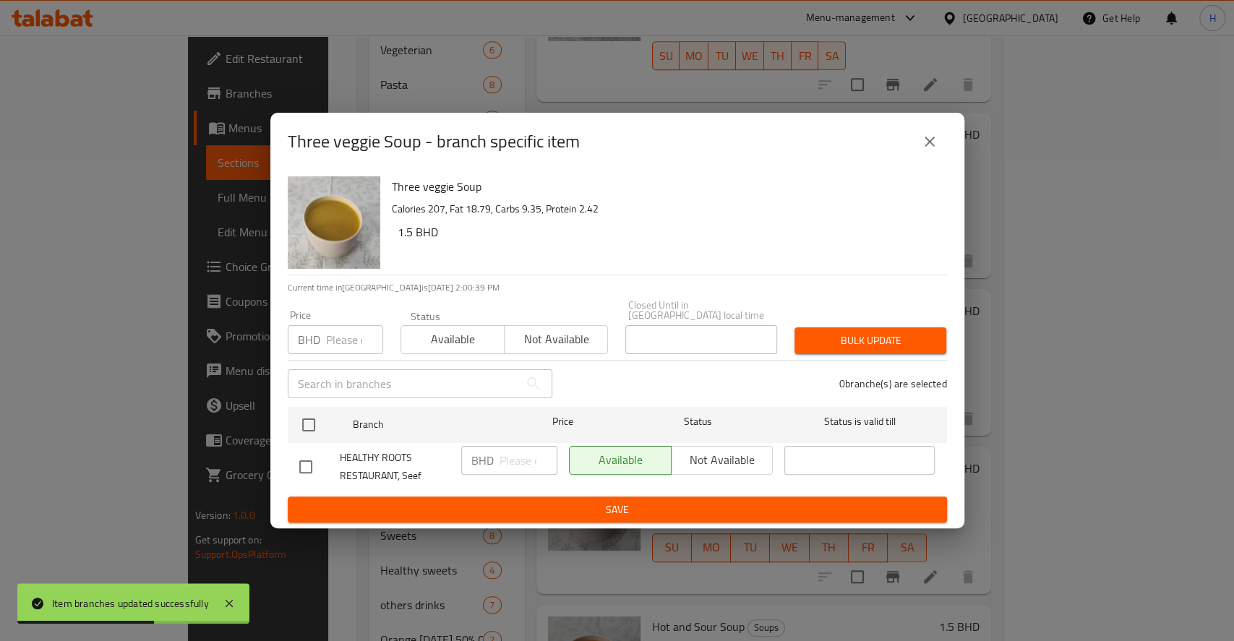
click at [309, 416] on input "checkbox" at bounding box center [308, 425] width 30 height 30
checkbox input "true"
click at [490, 458] on p "BHD" at bounding box center [482, 460] width 22 height 17
click at [526, 457] on input "number" at bounding box center [528, 460] width 58 height 29
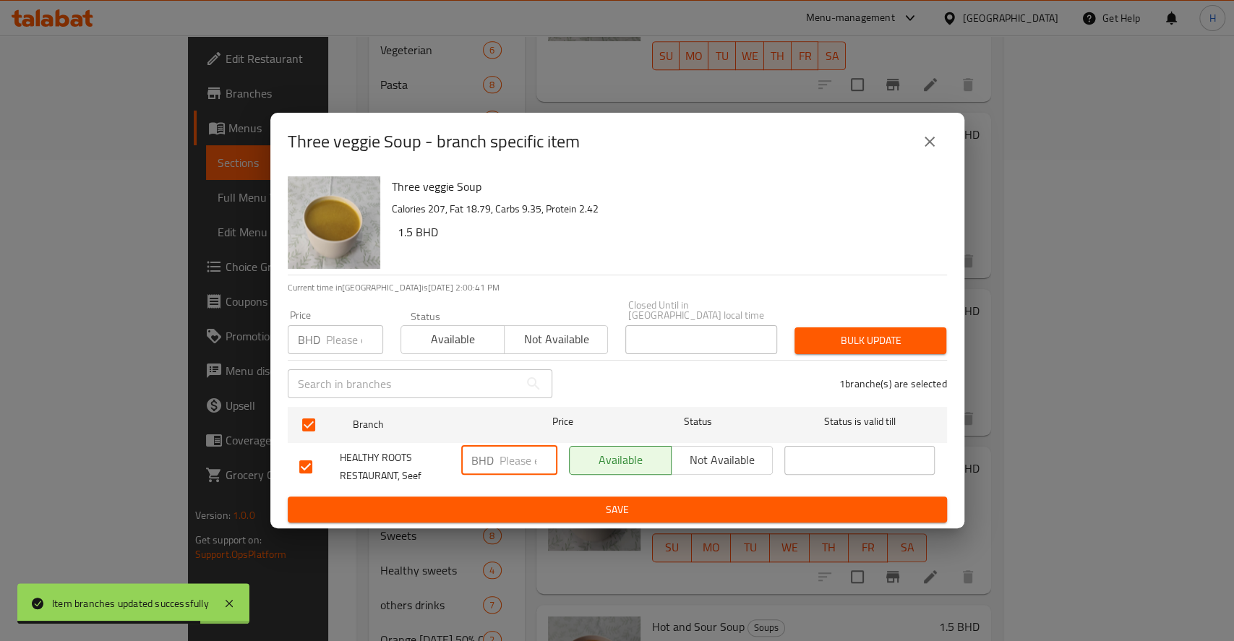
paste input "2.300"
type input "2.300"
click at [546, 501] on span "Save" at bounding box center [617, 510] width 636 height 18
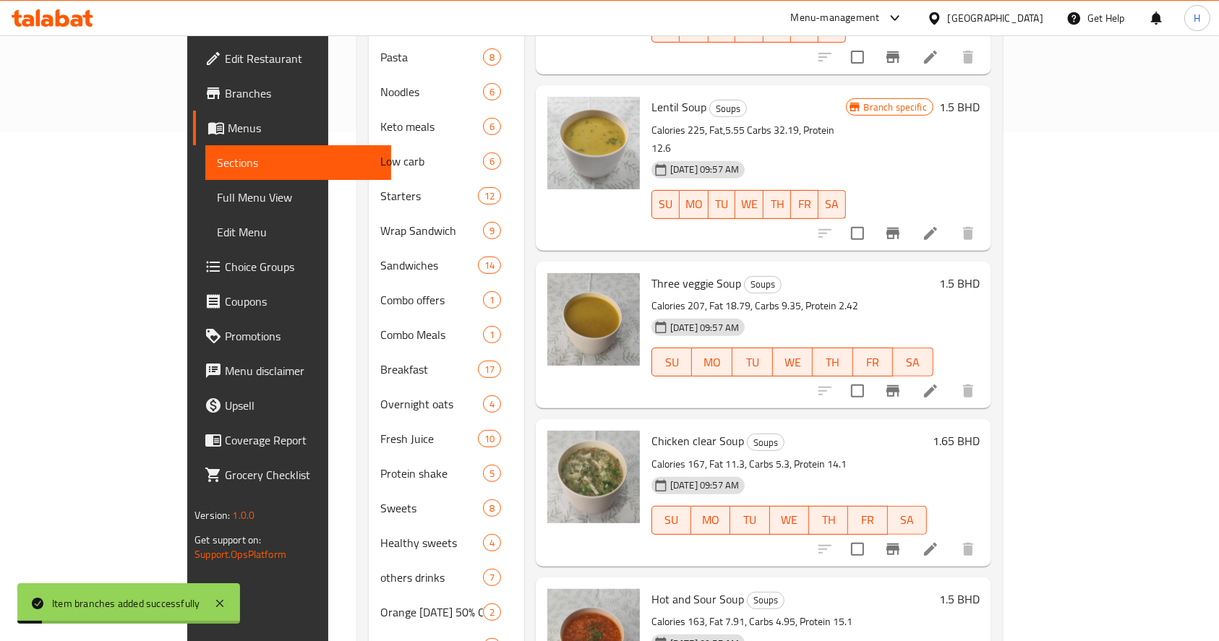
scroll to position [556, 0]
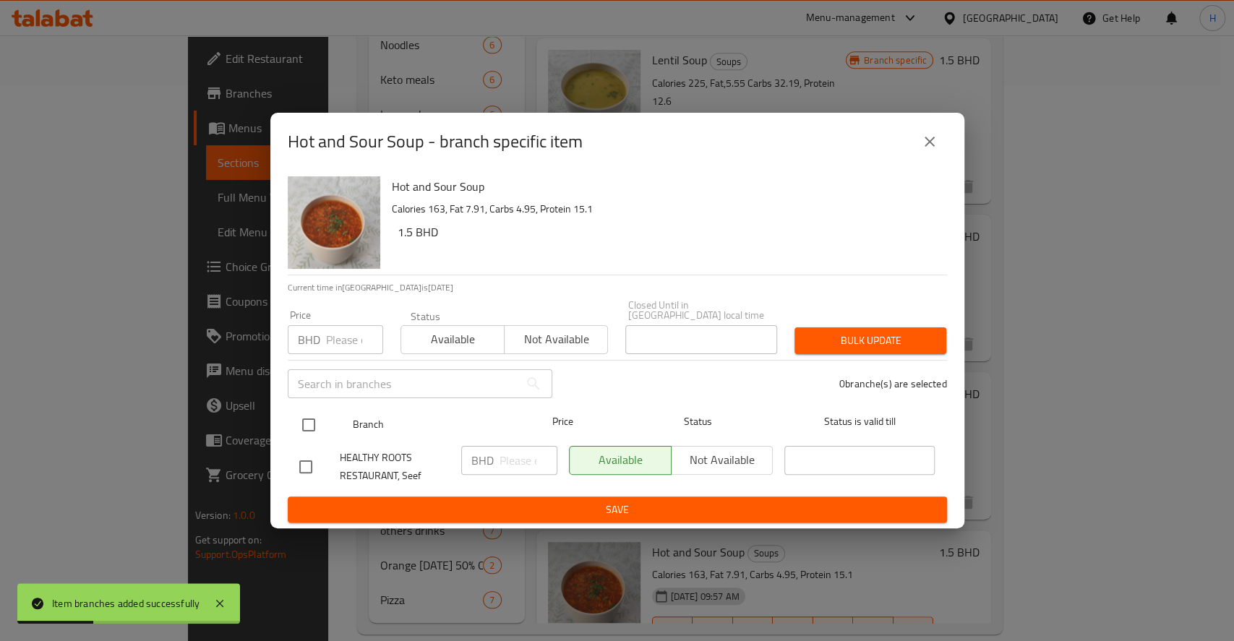
click at [316, 421] on input "checkbox" at bounding box center [308, 425] width 30 height 30
checkbox input "true"
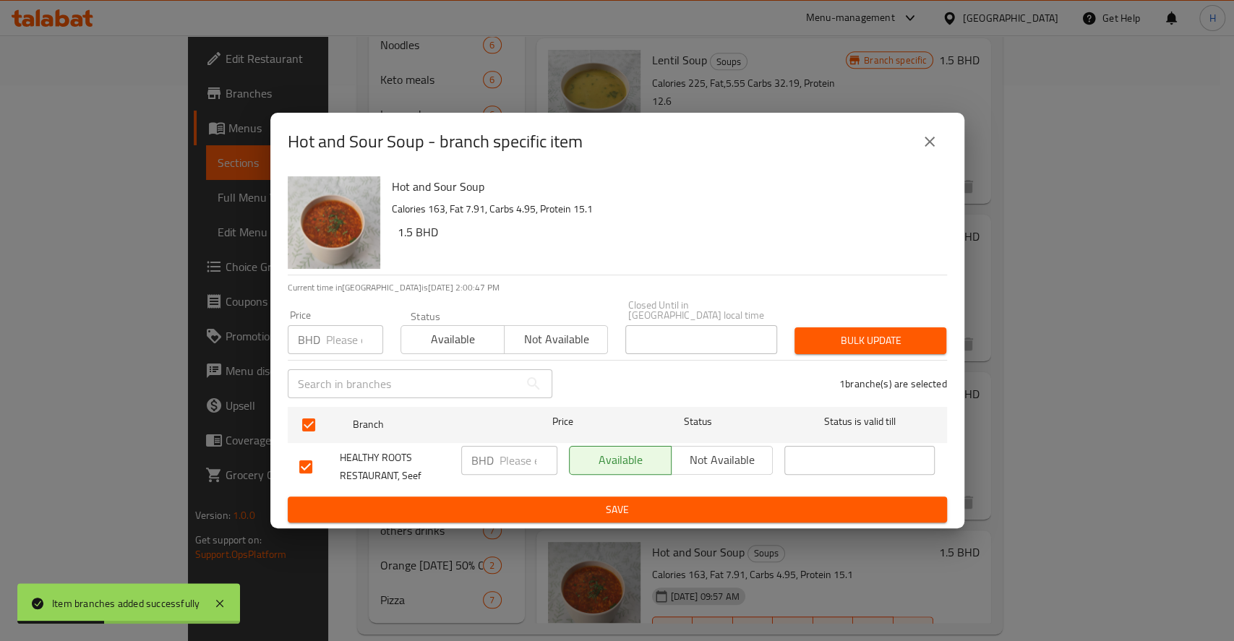
click at [521, 458] on input "number" at bounding box center [528, 460] width 58 height 29
paste input "2.300"
type input "2.300"
click at [528, 501] on span "Save" at bounding box center [617, 510] width 636 height 18
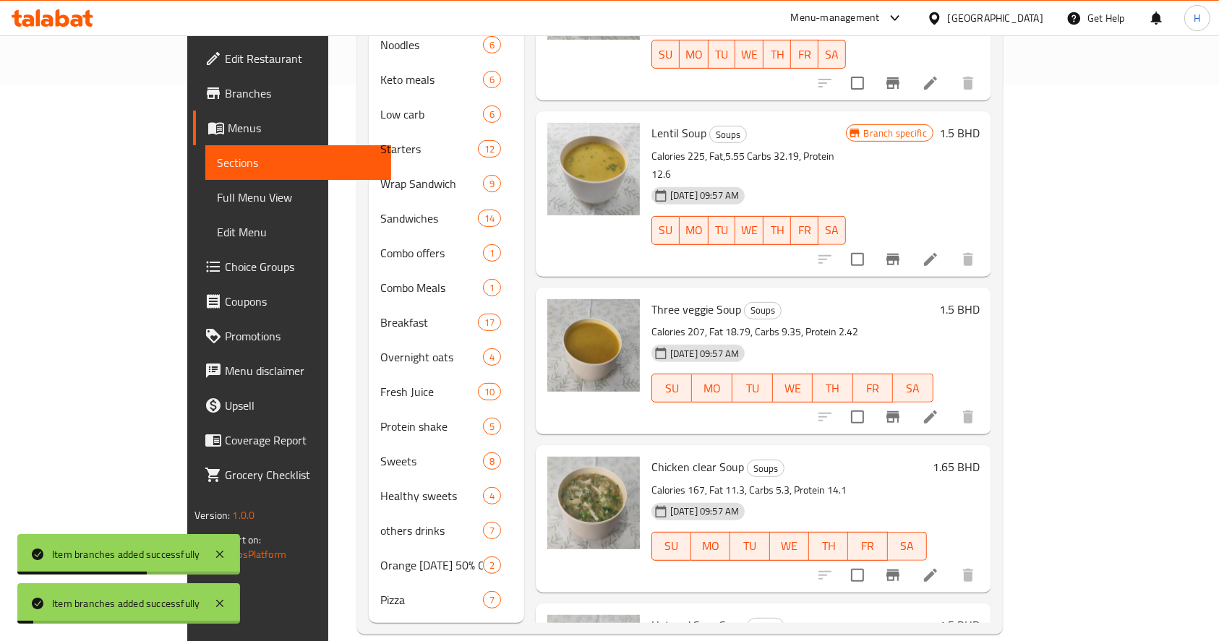
scroll to position [0, 0]
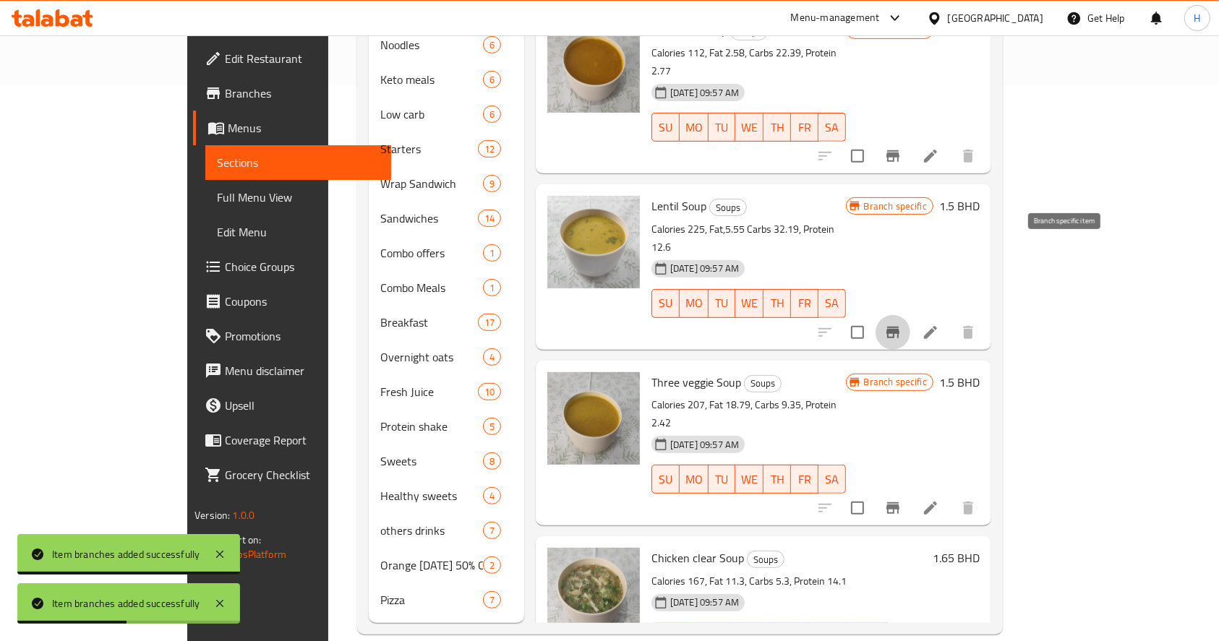
click at [901, 324] on icon "Branch-specific-item" at bounding box center [892, 332] width 17 height 17
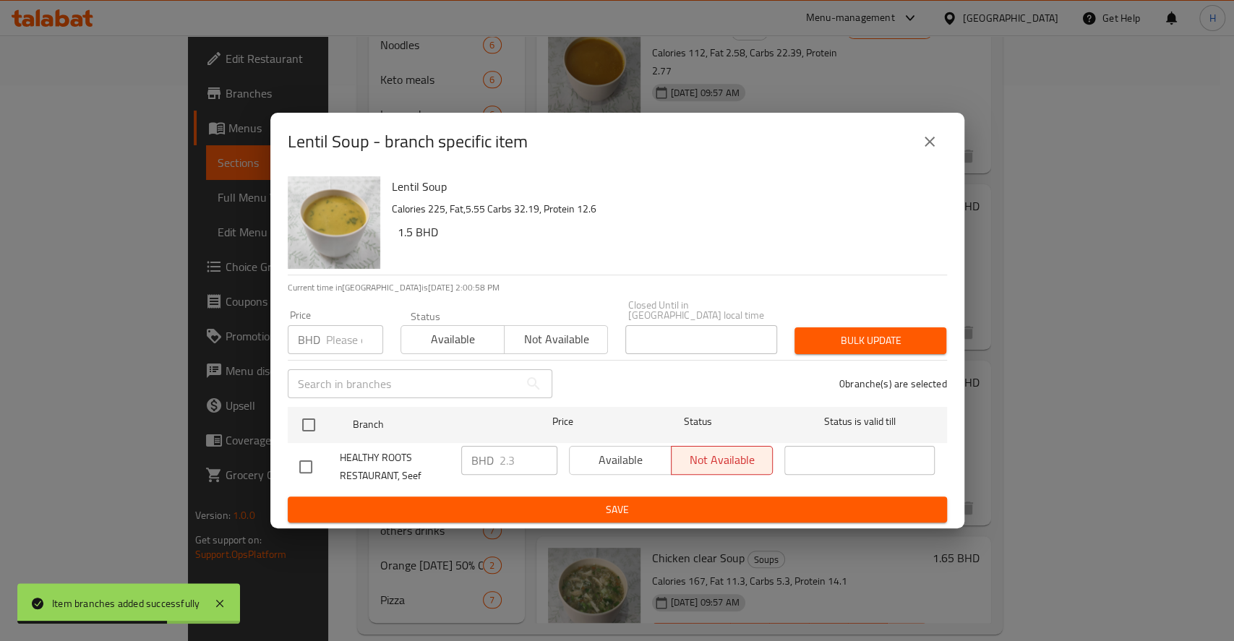
drag, startPoint x: 313, startPoint y: 424, endPoint x: 477, endPoint y: 454, distance: 166.9
click at [312, 423] on input "checkbox" at bounding box center [308, 425] width 30 height 30
checkbox input "true"
drag, startPoint x: 515, startPoint y: 466, endPoint x: 486, endPoint y: 494, distance: 40.4
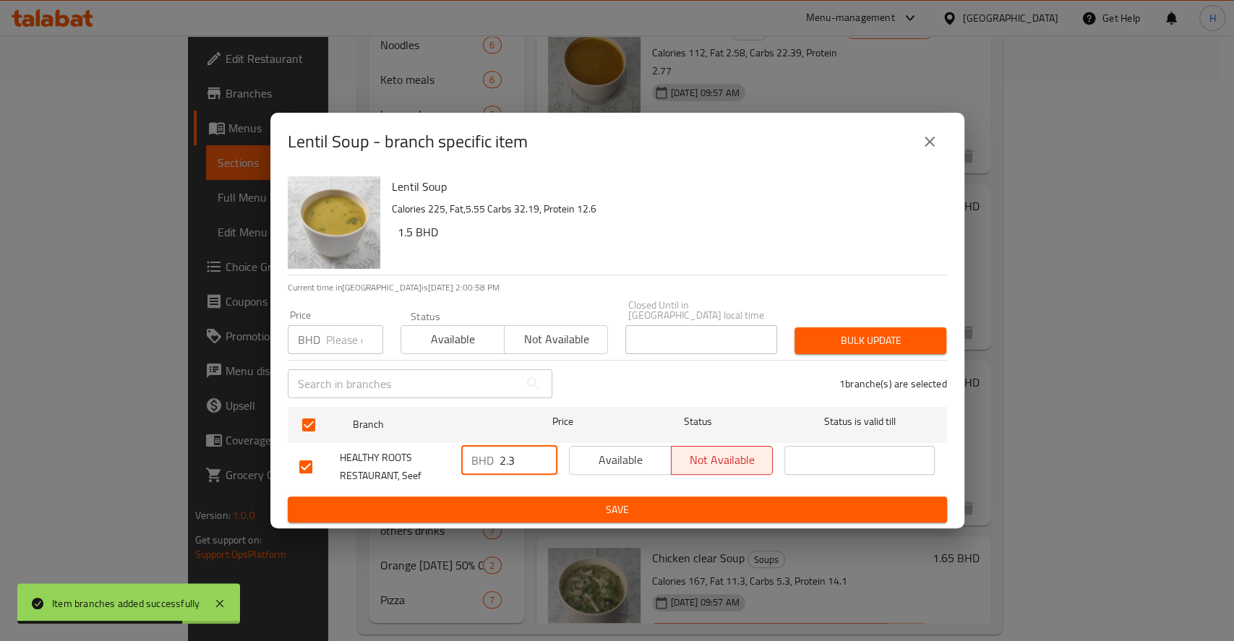
click at [419, 468] on div "HEALTHY ROOTS RESTAURANT, Seef BHD 2.3 ​ Available Not available ​" at bounding box center [617, 466] width 648 height 53
paste input "00"
type input "2.300"
click at [492, 501] on span "Save" at bounding box center [617, 510] width 636 height 18
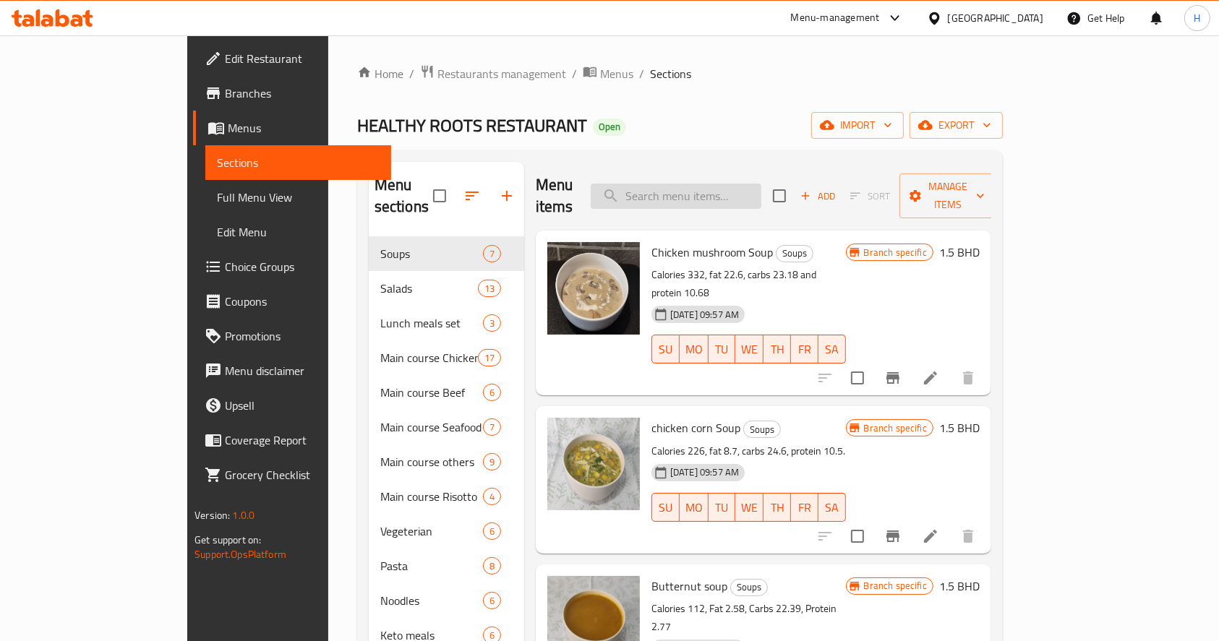
click at [761, 184] on input "search" at bounding box center [676, 196] width 171 height 25
paste input "Tikka chickpeas salad"
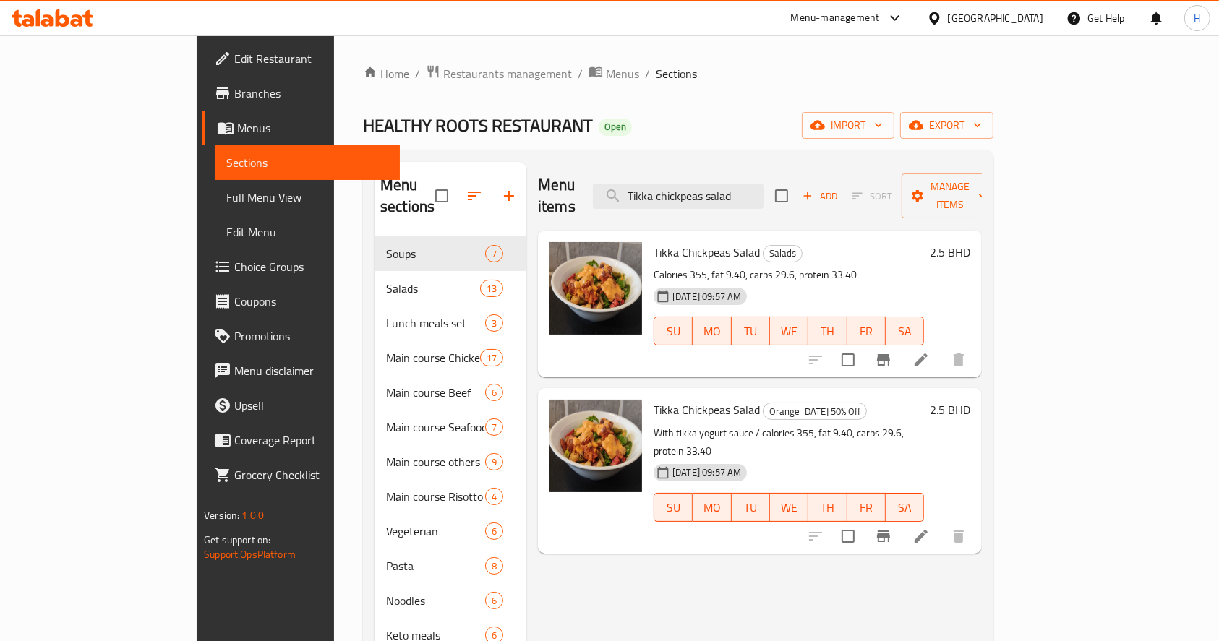
type input "Tikka chickpeas salad"
click at [892, 351] on icon "Branch-specific-item" at bounding box center [883, 359] width 17 height 17
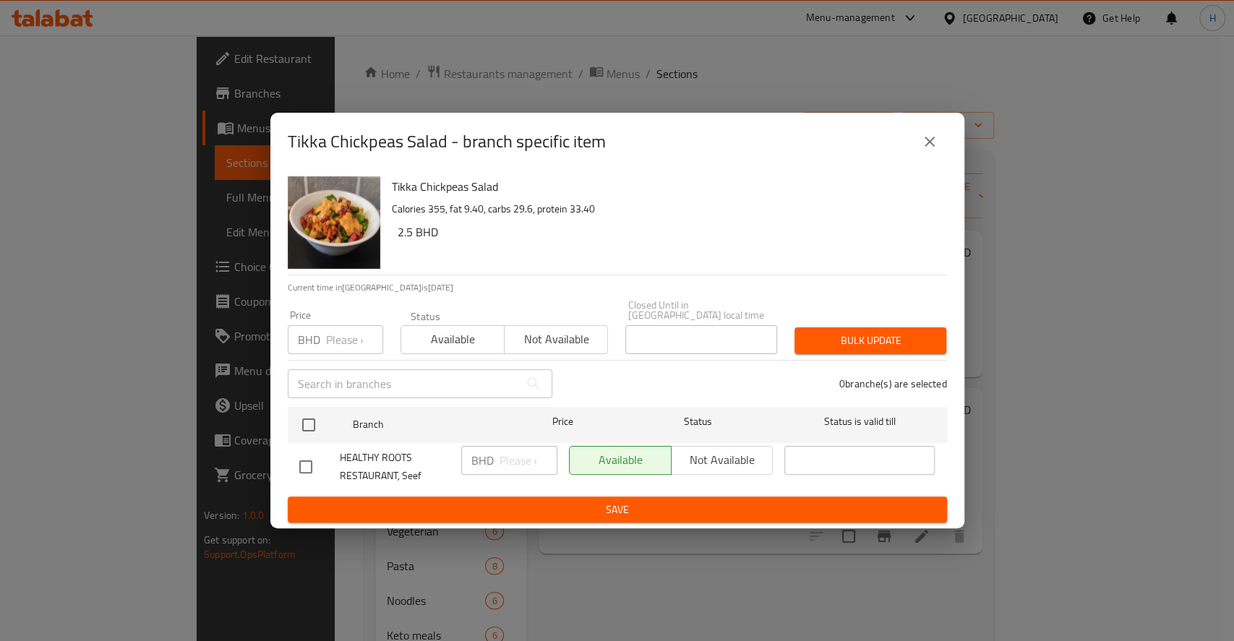
drag, startPoint x: 302, startPoint y: 413, endPoint x: 372, endPoint y: 442, distance: 74.9
click at [304, 413] on input "checkbox" at bounding box center [308, 425] width 30 height 30
checkbox input "true"
click at [491, 460] on p "BHD" at bounding box center [482, 460] width 22 height 17
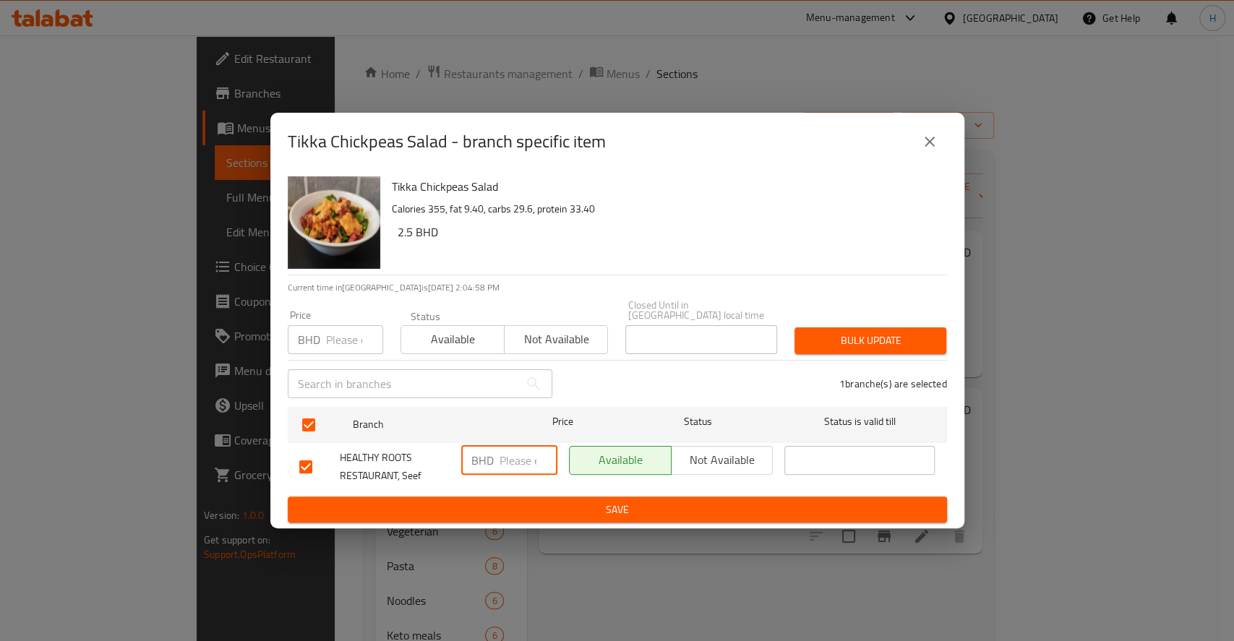
click at [518, 464] on input "number" at bounding box center [528, 460] width 58 height 29
paste input "2.500"
type input "2.500"
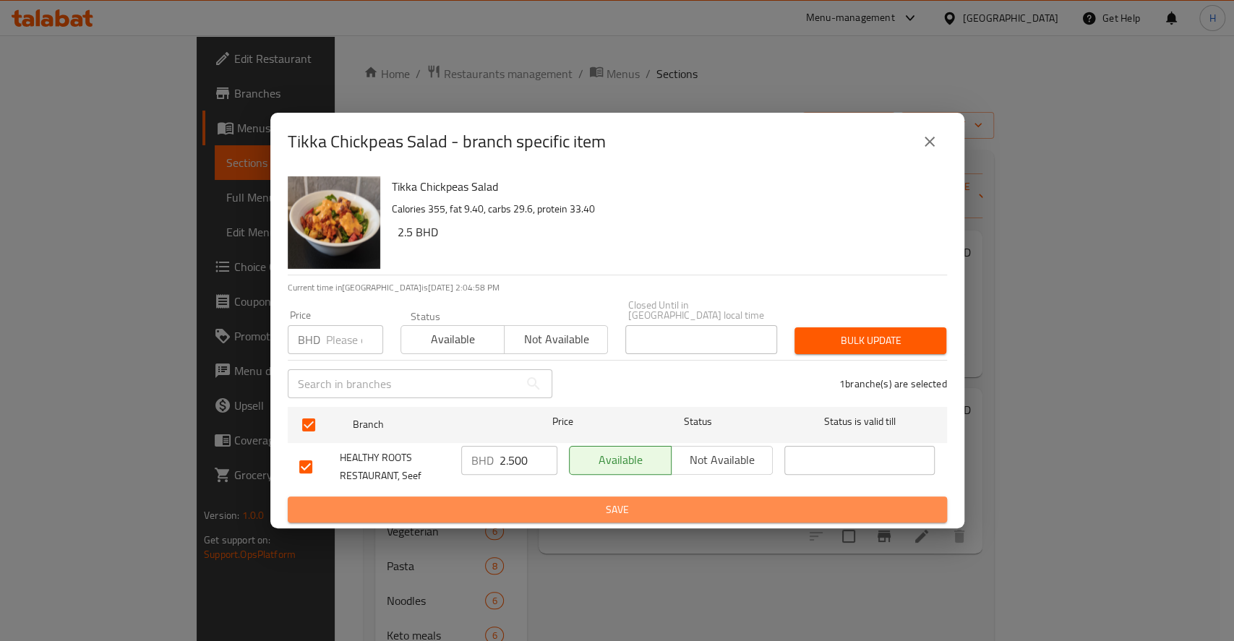
click at [545, 501] on span "Save" at bounding box center [617, 510] width 636 height 18
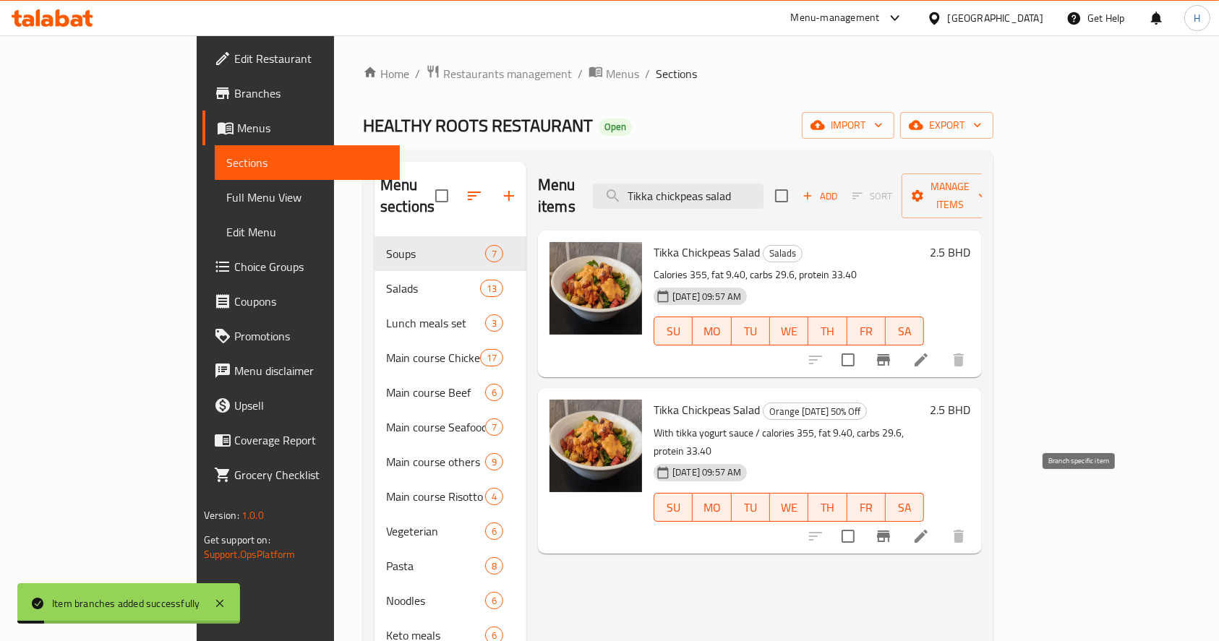
click at [890, 531] on icon "Branch-specific-item" at bounding box center [883, 537] width 13 height 12
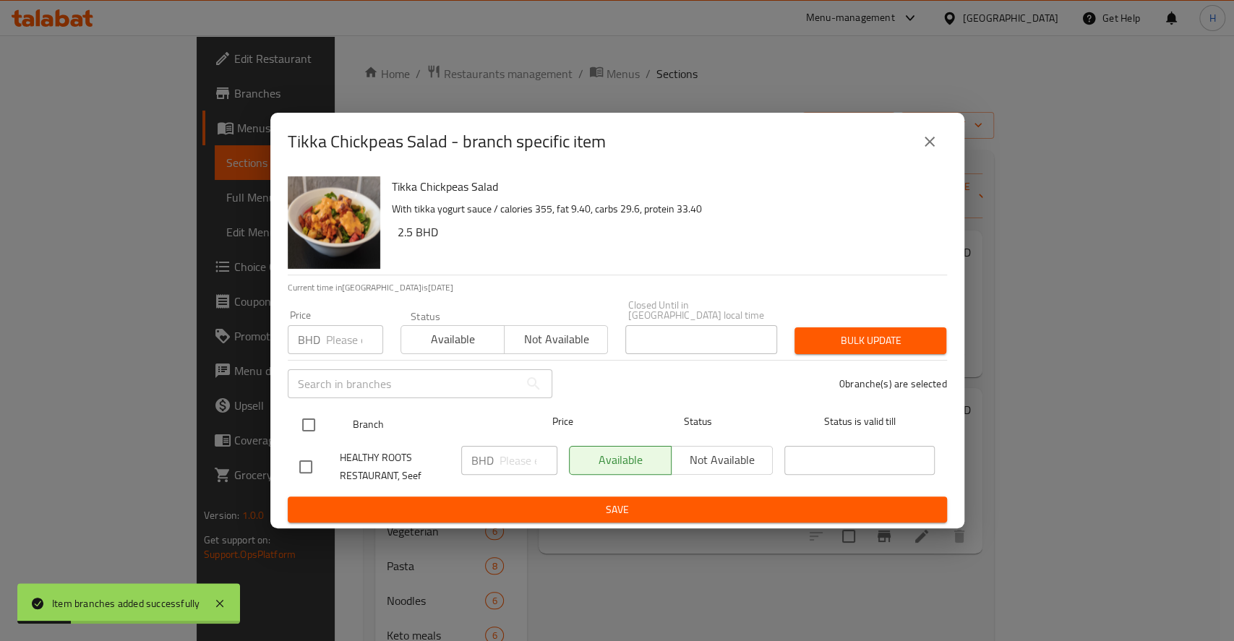
drag, startPoint x: 306, startPoint y: 419, endPoint x: 322, endPoint y: 419, distance: 15.9
click at [306, 419] on input "checkbox" at bounding box center [308, 425] width 30 height 30
checkbox input "true"
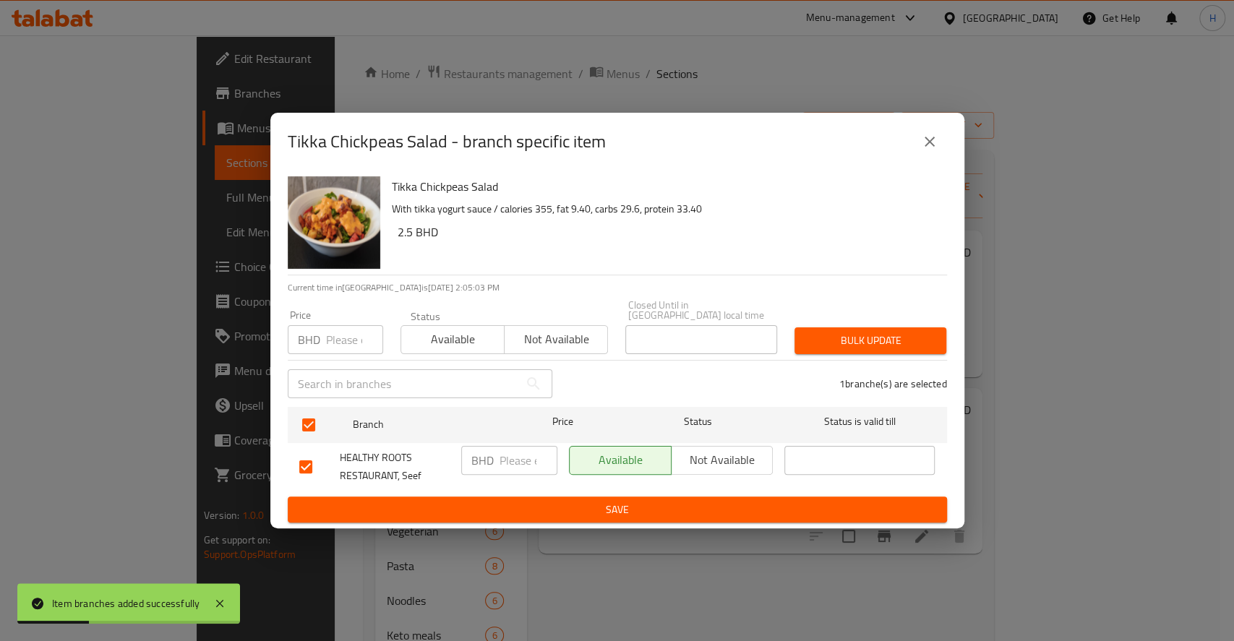
drag, startPoint x: 507, startPoint y: 460, endPoint x: 575, endPoint y: 513, distance: 87.0
click at [512, 466] on input "number" at bounding box center [528, 460] width 58 height 29
paste input "2.500"
type input "2.500"
click at [565, 506] on span "Save" at bounding box center [617, 510] width 636 height 18
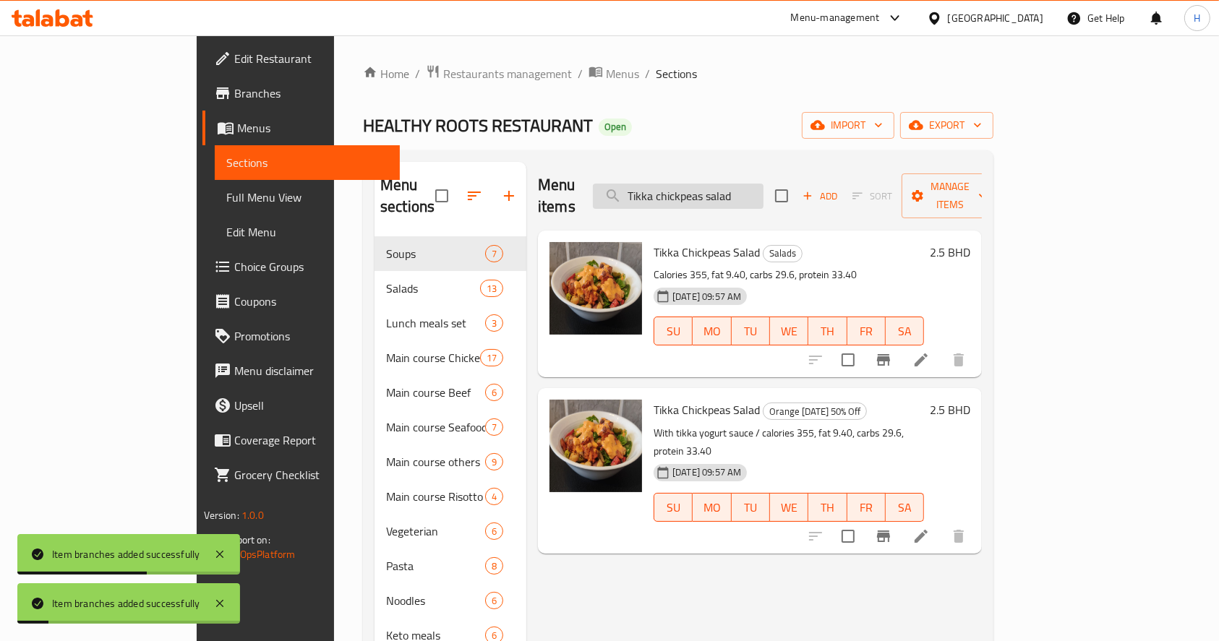
click at [741, 197] on input "Tikka chickpeas salad" at bounding box center [678, 196] width 171 height 25
paste input "Quinoa salad"
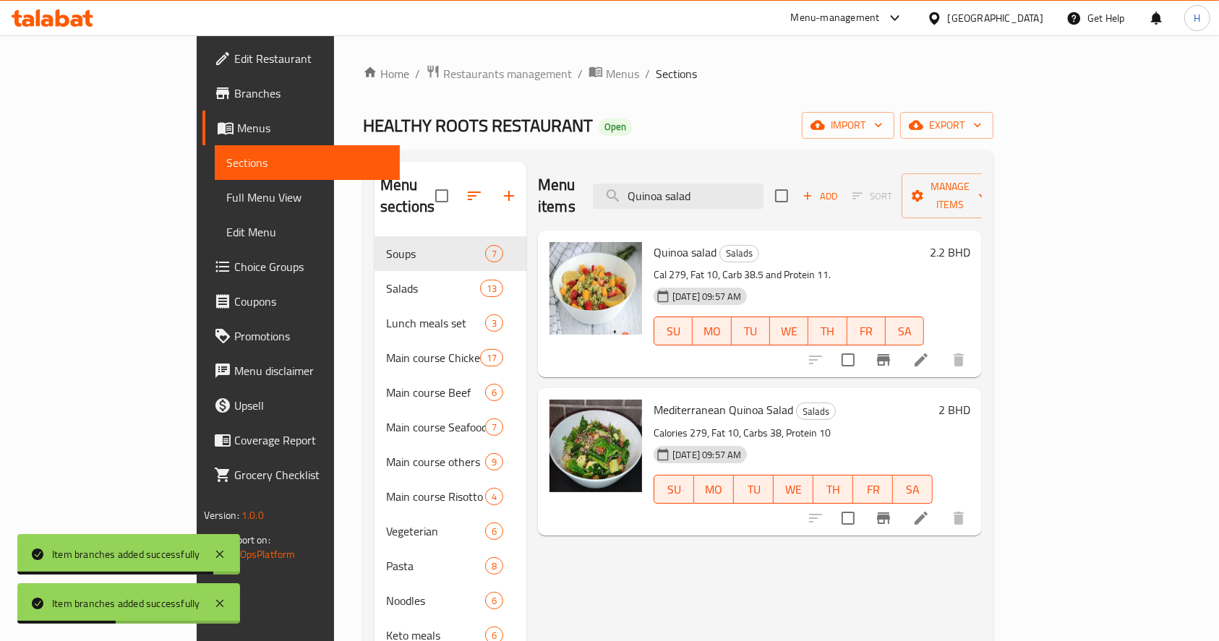
type input "Quinoa salad"
click at [892, 351] on icon "Branch-specific-item" at bounding box center [883, 359] width 17 height 17
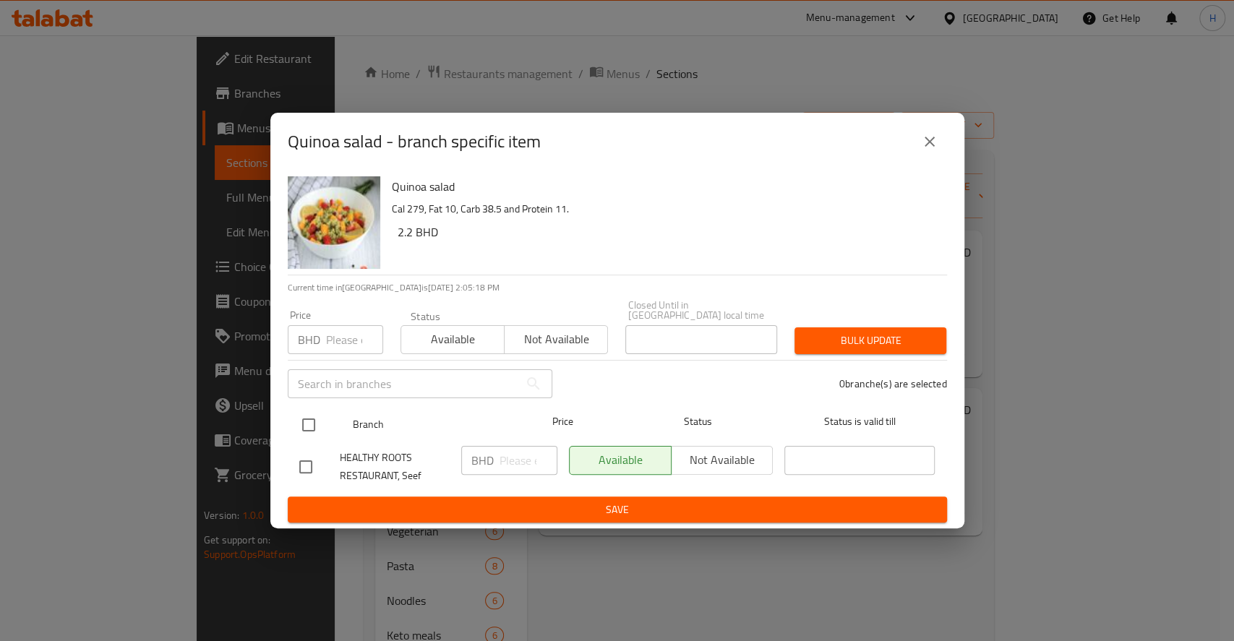
click at [317, 413] on input "checkbox" at bounding box center [308, 425] width 30 height 30
checkbox input "true"
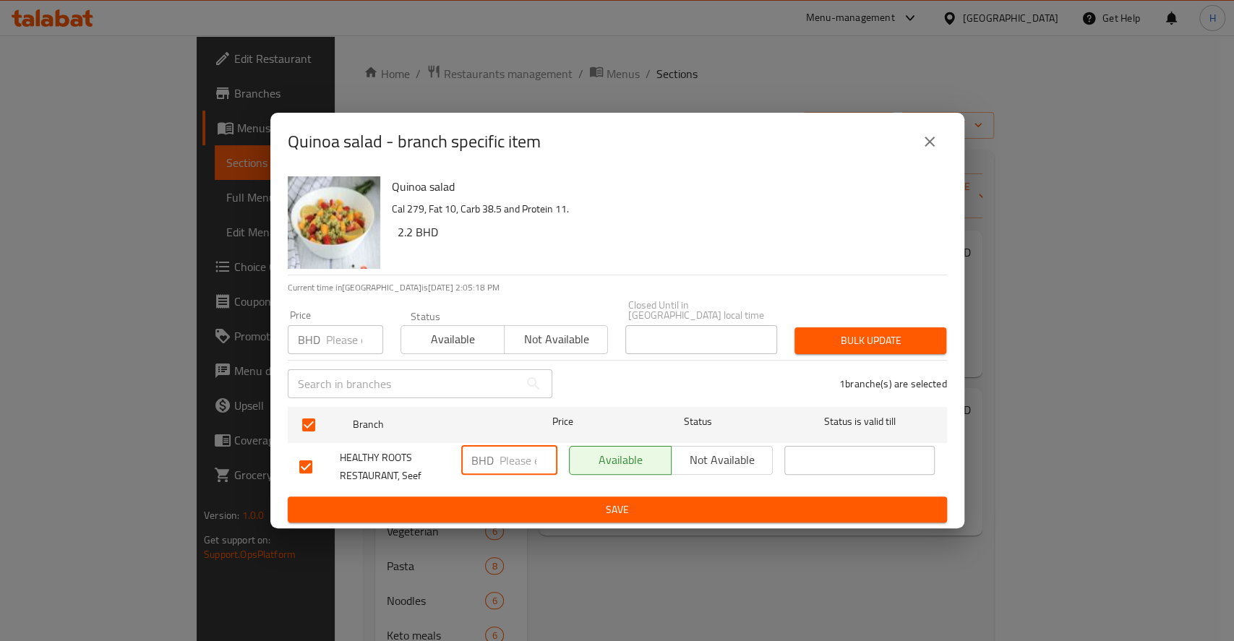
click at [505, 466] on input "number" at bounding box center [528, 460] width 58 height 29
type input "3"
click at [539, 504] on span "Save" at bounding box center [617, 510] width 636 height 18
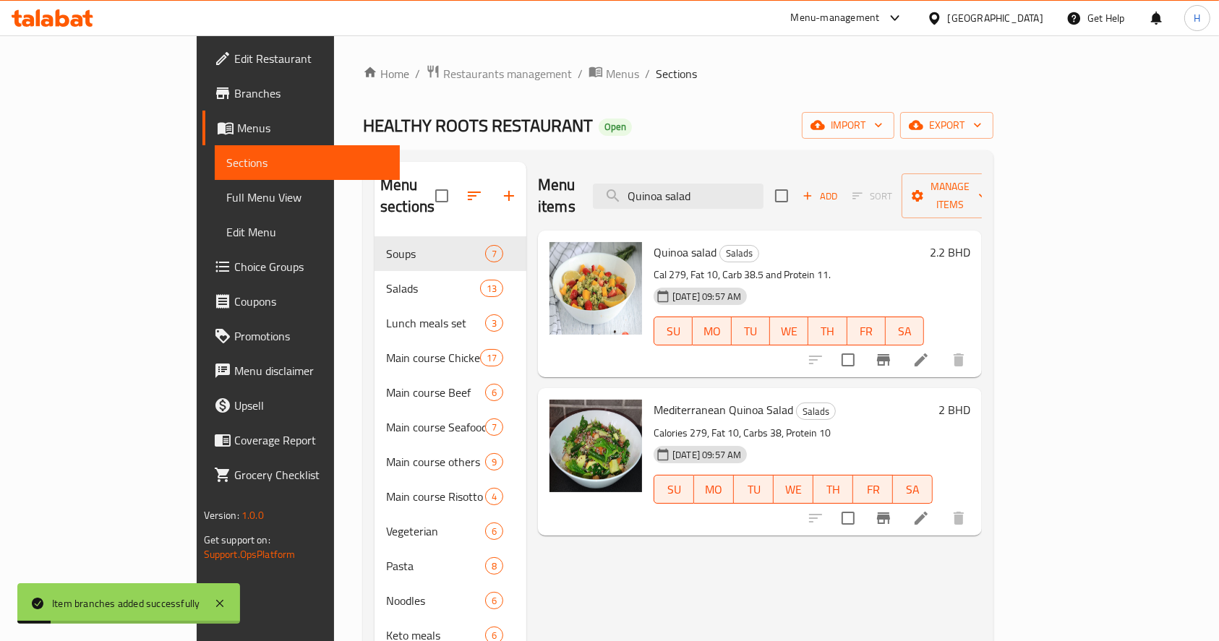
paste input "[PERSON_NAME] S"
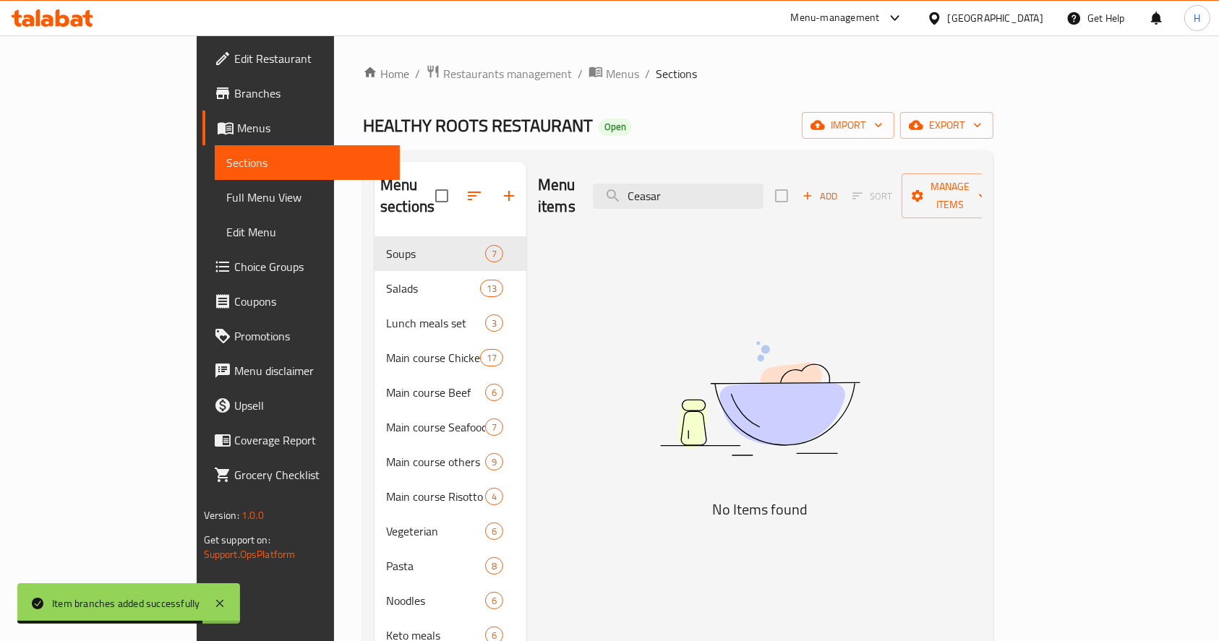
drag, startPoint x: 698, startPoint y: 182, endPoint x: 459, endPoint y: 177, distance: 239.3
paste input "BBQ Salad"
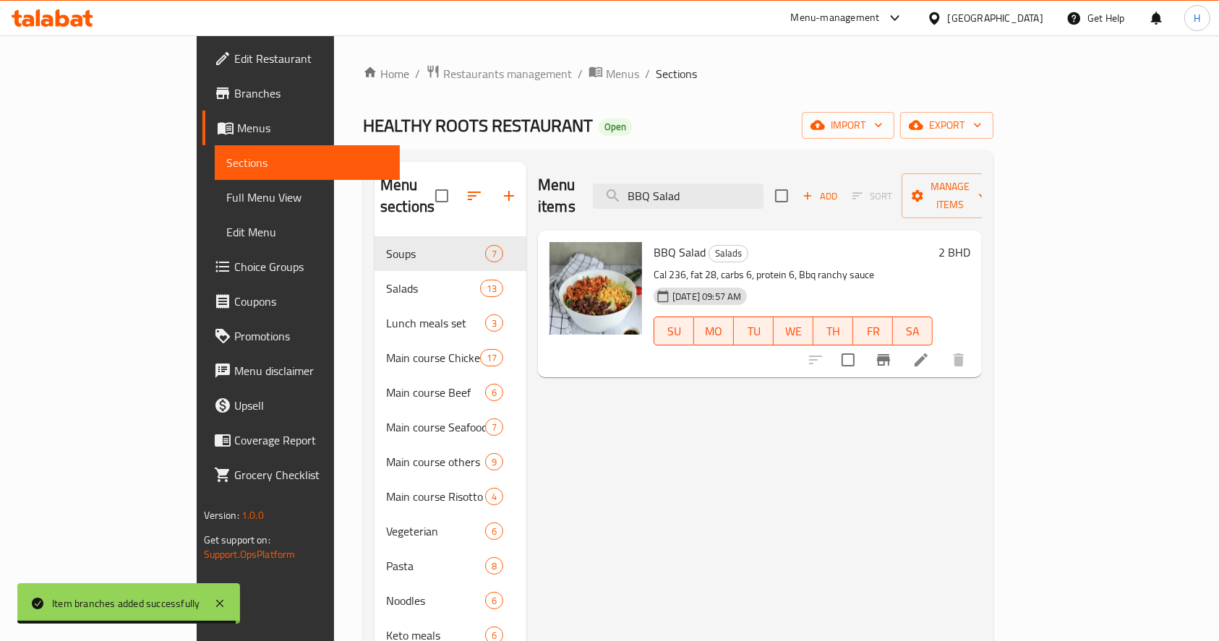
type input "BBQ Salad"
click at [890, 354] on icon "Branch-specific-item" at bounding box center [883, 360] width 13 height 12
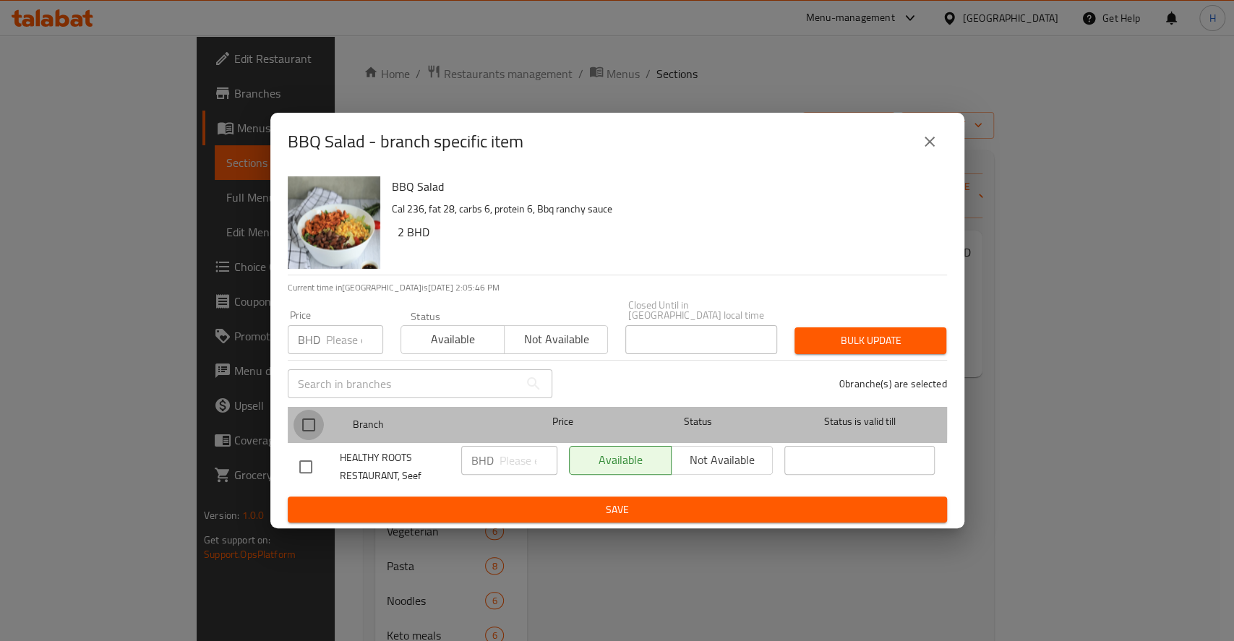
click at [304, 413] on input "checkbox" at bounding box center [308, 425] width 30 height 30
checkbox input "true"
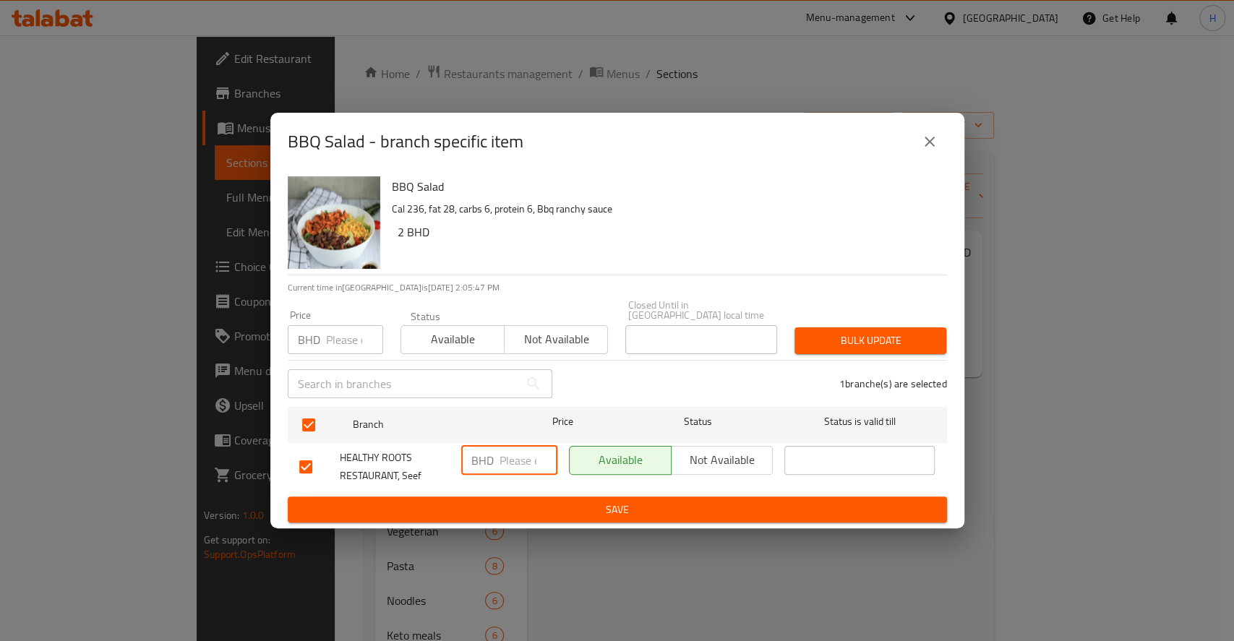
click at [509, 457] on input "number" at bounding box center [528, 460] width 58 height 29
paste input "2.800"
type input "2.800"
click at [545, 501] on span "Save" at bounding box center [617, 510] width 636 height 18
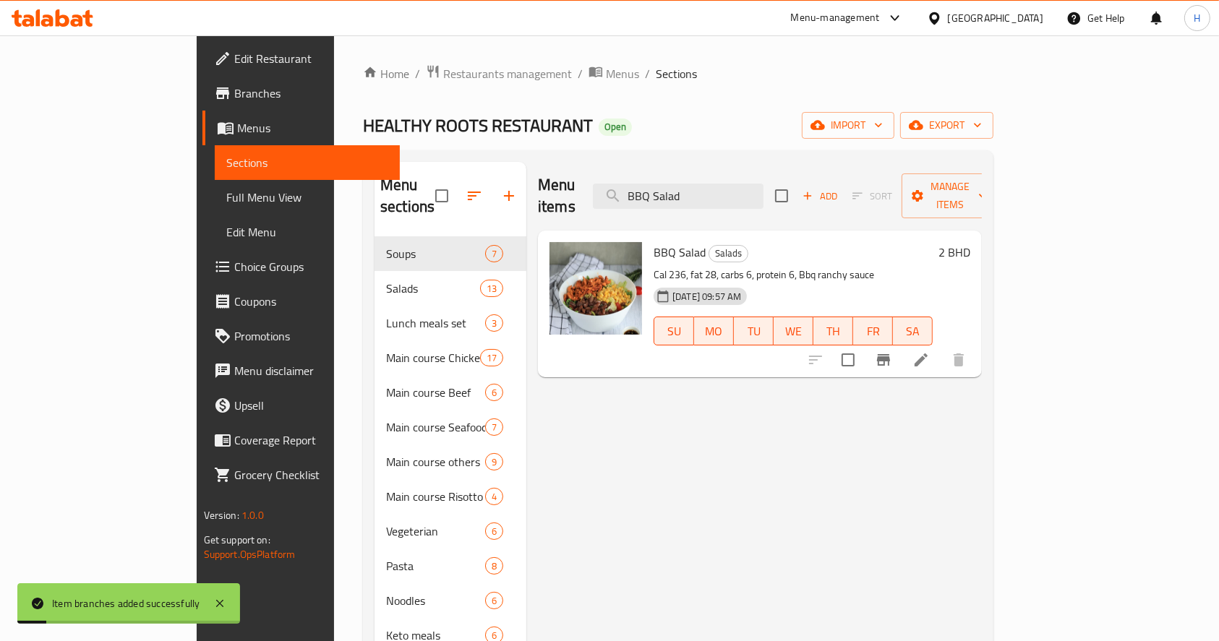
drag, startPoint x: 746, startPoint y: 178, endPoint x: 278, endPoint y: 222, distance: 470.5
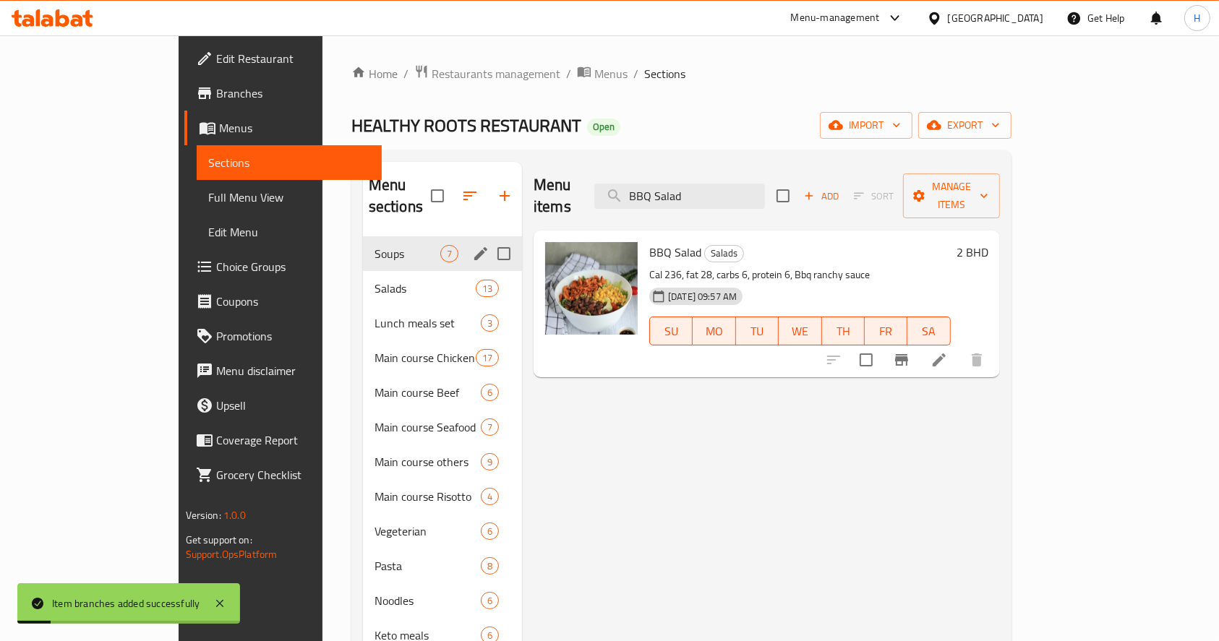
paste input "Teryaki ckicken Salad"
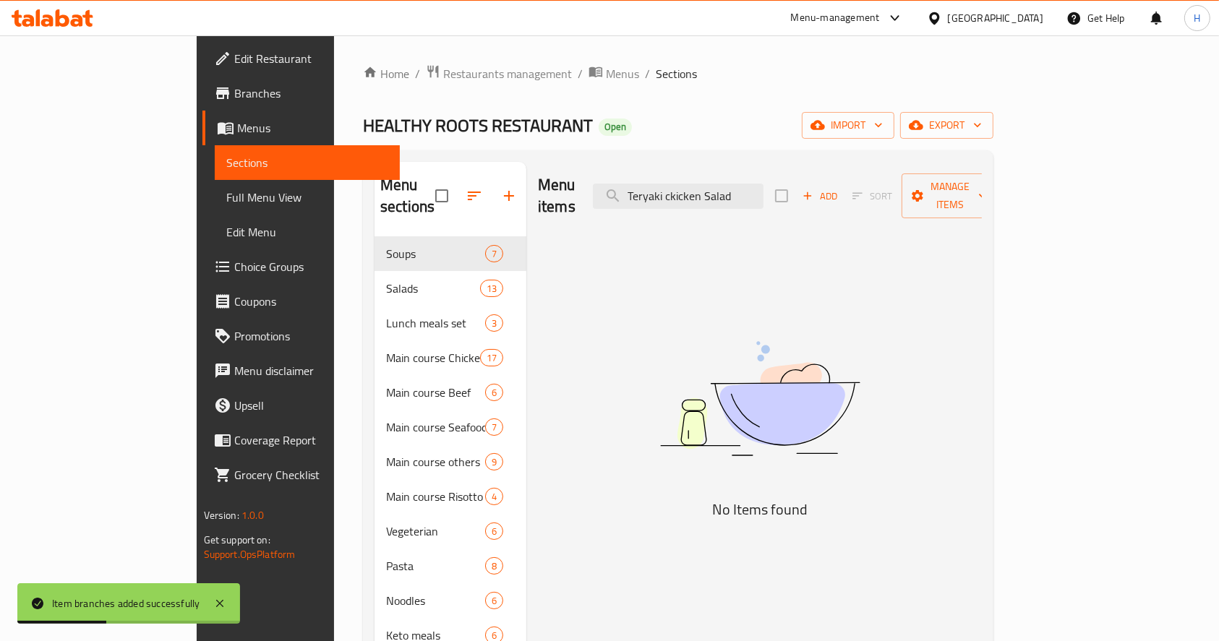
drag, startPoint x: 773, startPoint y: 188, endPoint x: 879, endPoint y: 189, distance: 105.5
click at [879, 187] on div "Menu items Teryaki ckicken Salad Add Sort Manage items" at bounding box center [760, 196] width 444 height 69
drag, startPoint x: 731, startPoint y: 181, endPoint x: 865, endPoint y: 186, distance: 133.8
click at [863, 181] on div "Menu items Teryaki ckicken Add Sort Manage items" at bounding box center [760, 196] width 444 height 69
type input "Teryak"
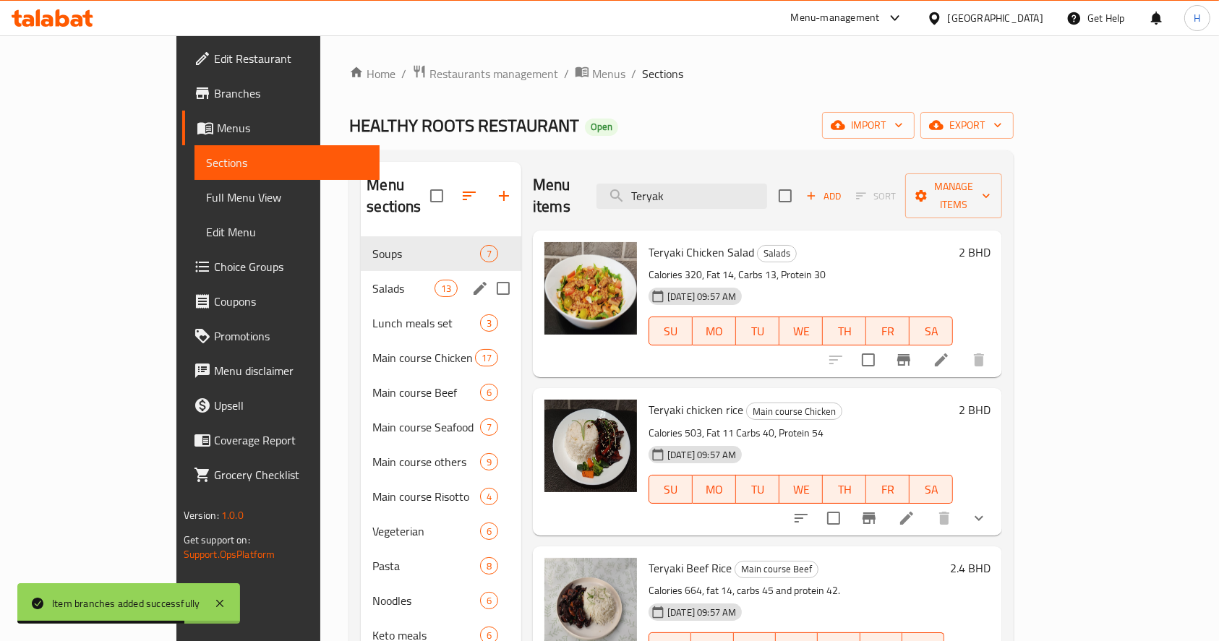
click at [372, 280] on span "Salads" at bounding box center [402, 288] width 61 height 17
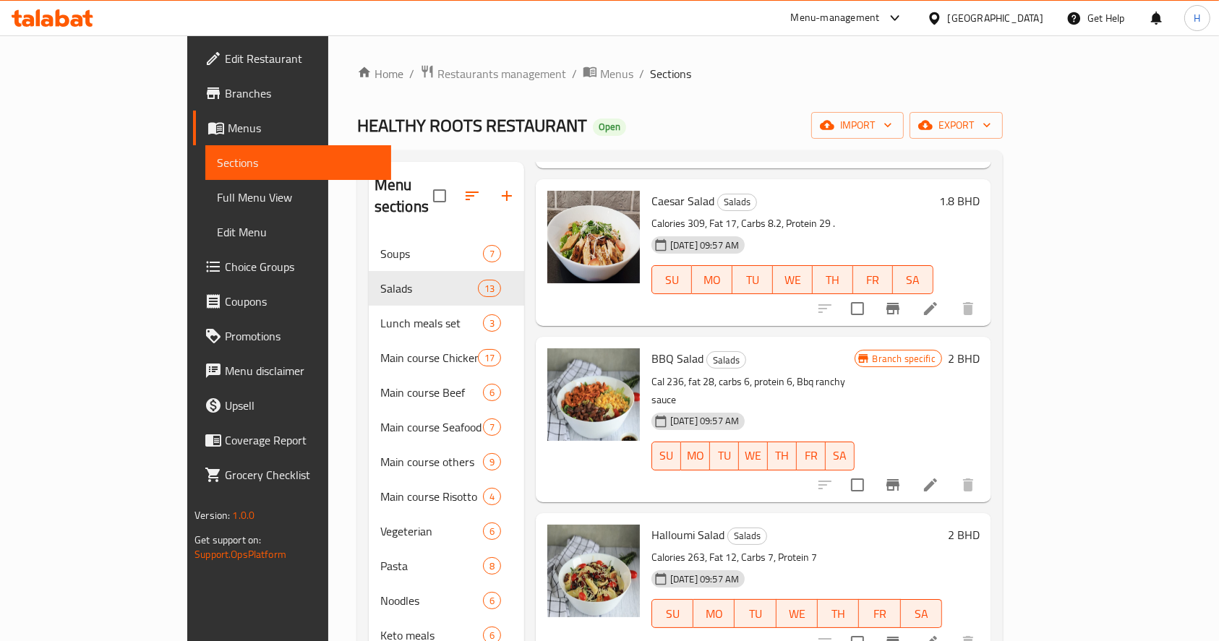
scroll to position [771, 0]
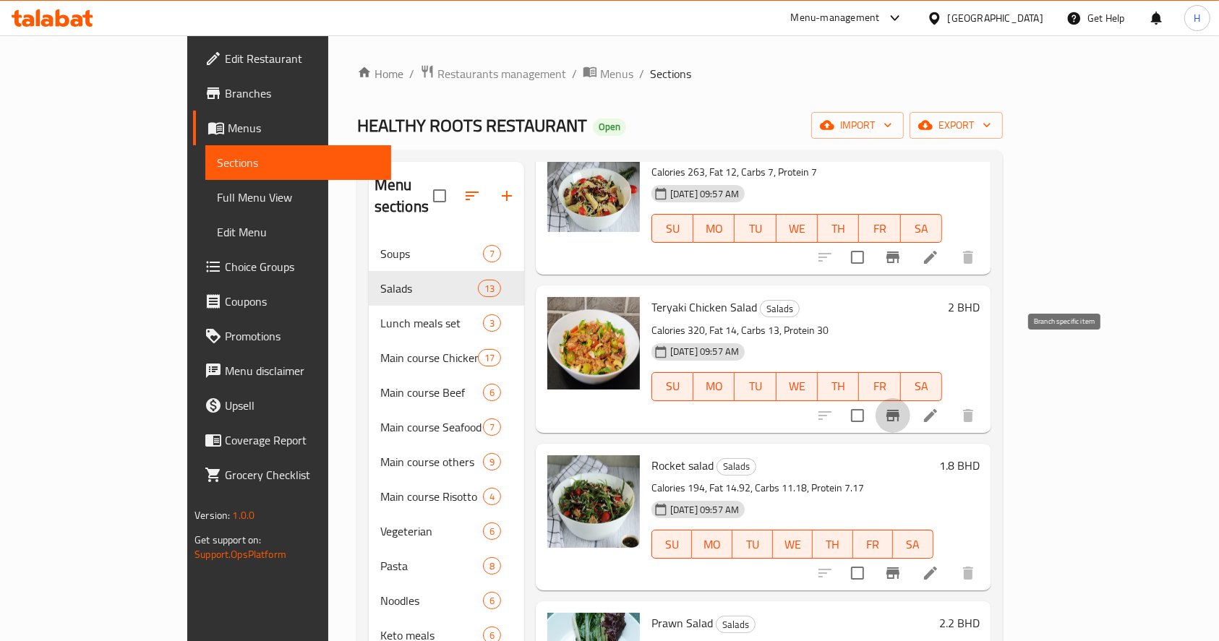
click at [910, 398] on button "Branch-specific-item" at bounding box center [892, 415] width 35 height 35
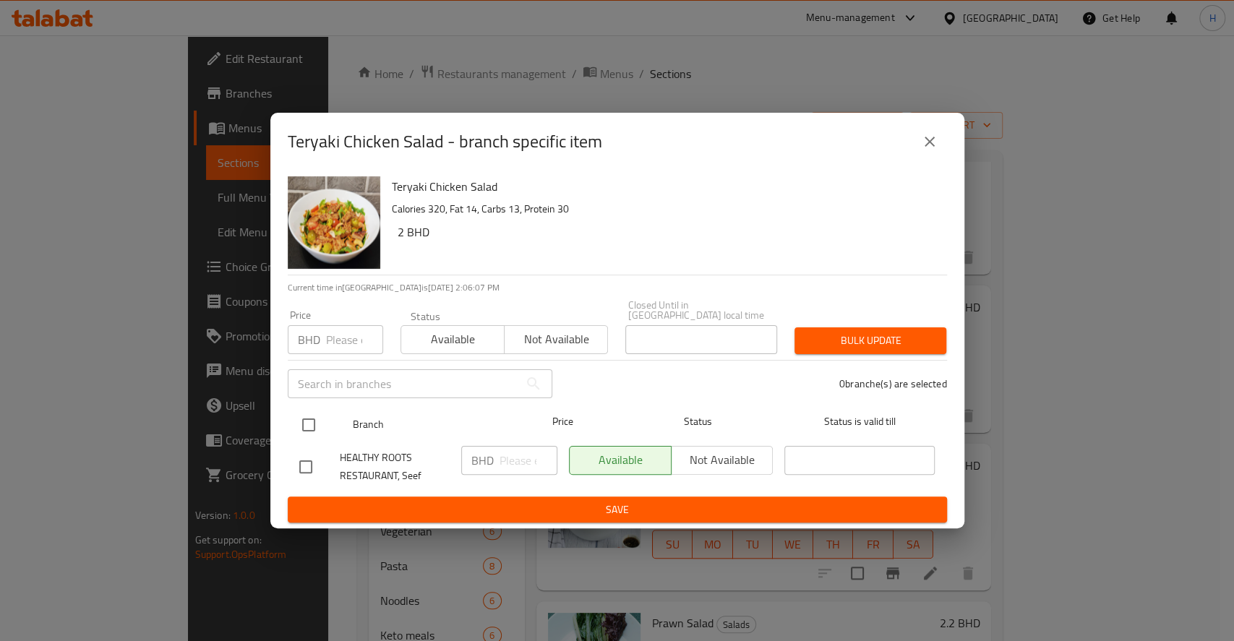
click at [304, 415] on input "checkbox" at bounding box center [308, 425] width 30 height 30
checkbox input "true"
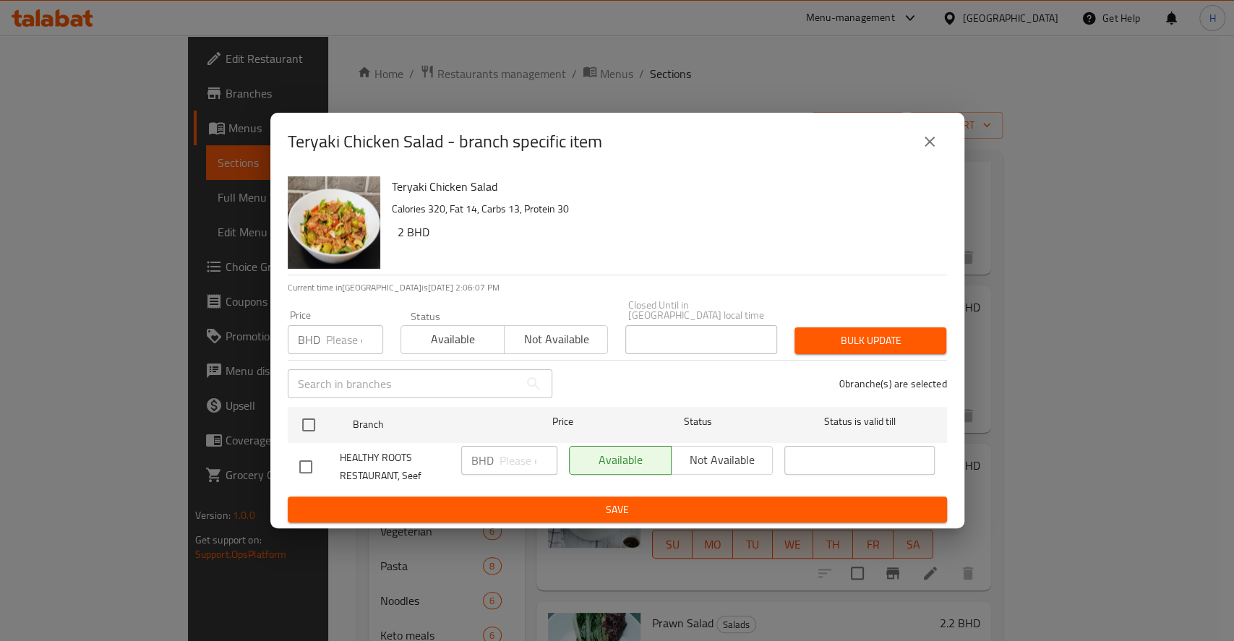
checkbox input "true"
click at [528, 461] on input "number" at bounding box center [528, 460] width 58 height 29
paste input "2.600"
type input "2.600"
click at [546, 503] on span "Save" at bounding box center [617, 510] width 636 height 18
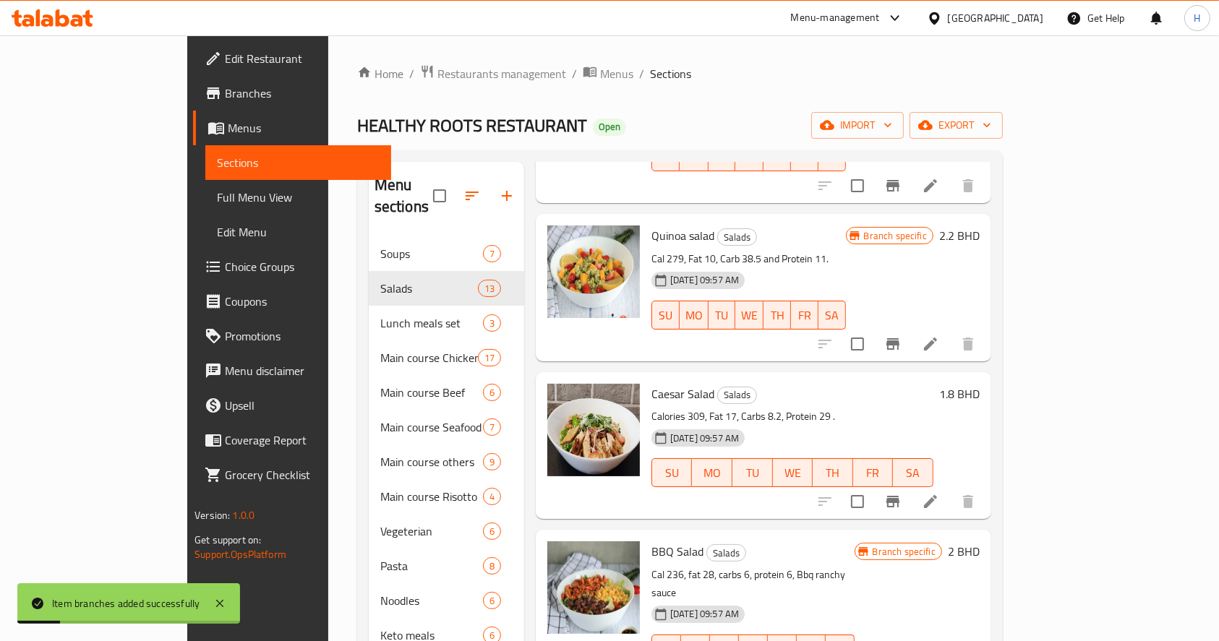
scroll to position [0, 0]
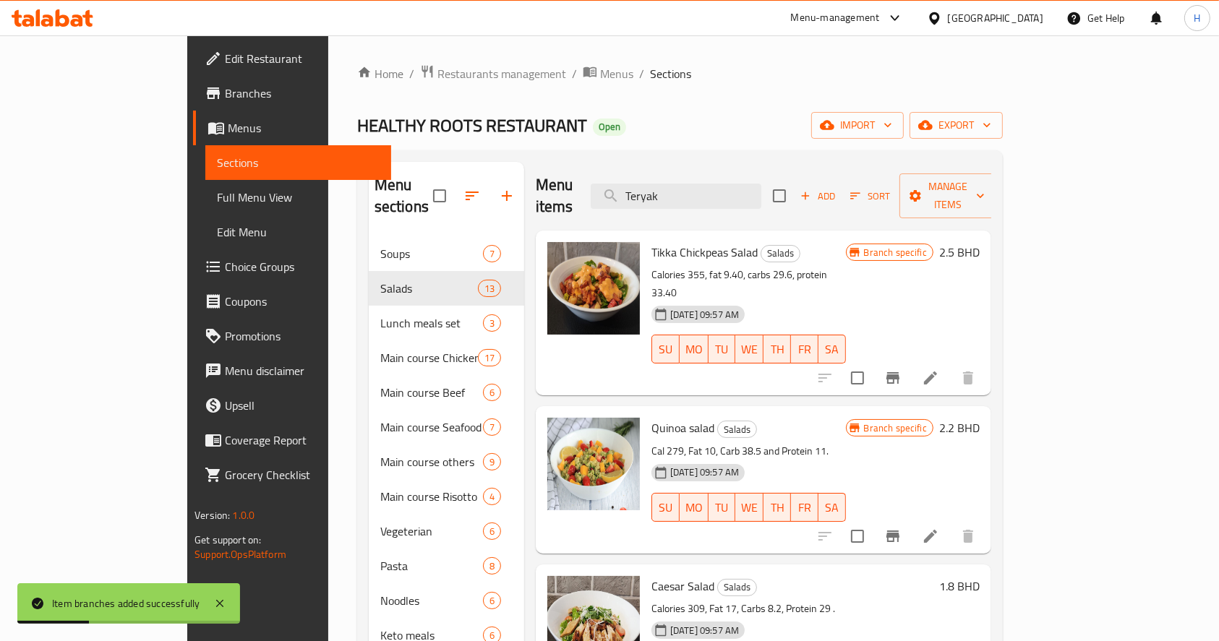
drag, startPoint x: 755, startPoint y: 184, endPoint x: 486, endPoint y: 191, distance: 269.0
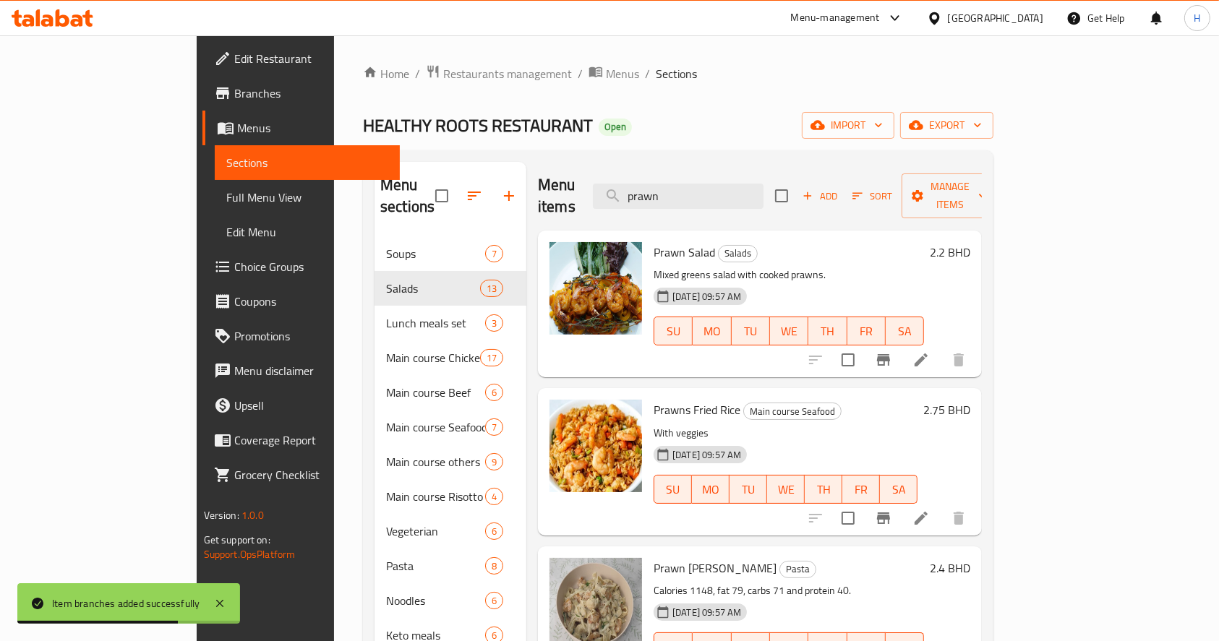
type input "prawn"
click at [892, 351] on icon "Branch-specific-item" at bounding box center [883, 359] width 17 height 17
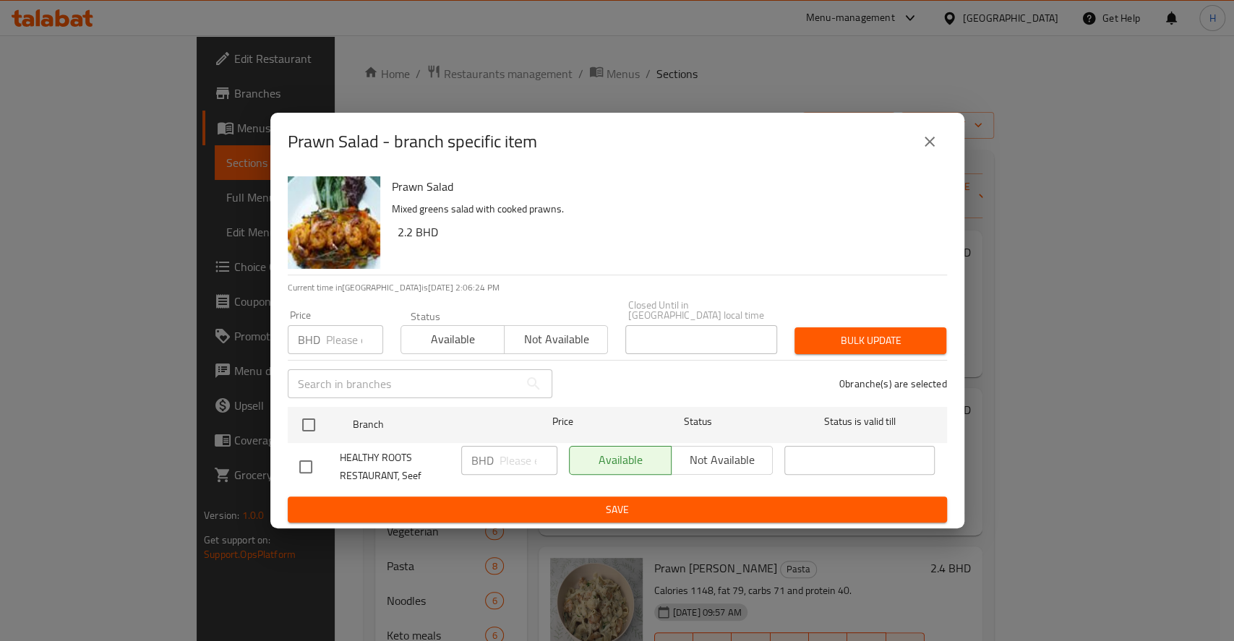
drag, startPoint x: 314, startPoint y: 408, endPoint x: 422, endPoint y: 442, distance: 112.9
click at [314, 410] on input "checkbox" at bounding box center [308, 425] width 30 height 30
checkbox input "true"
click at [497, 465] on div "BHD ​" at bounding box center [509, 460] width 96 height 29
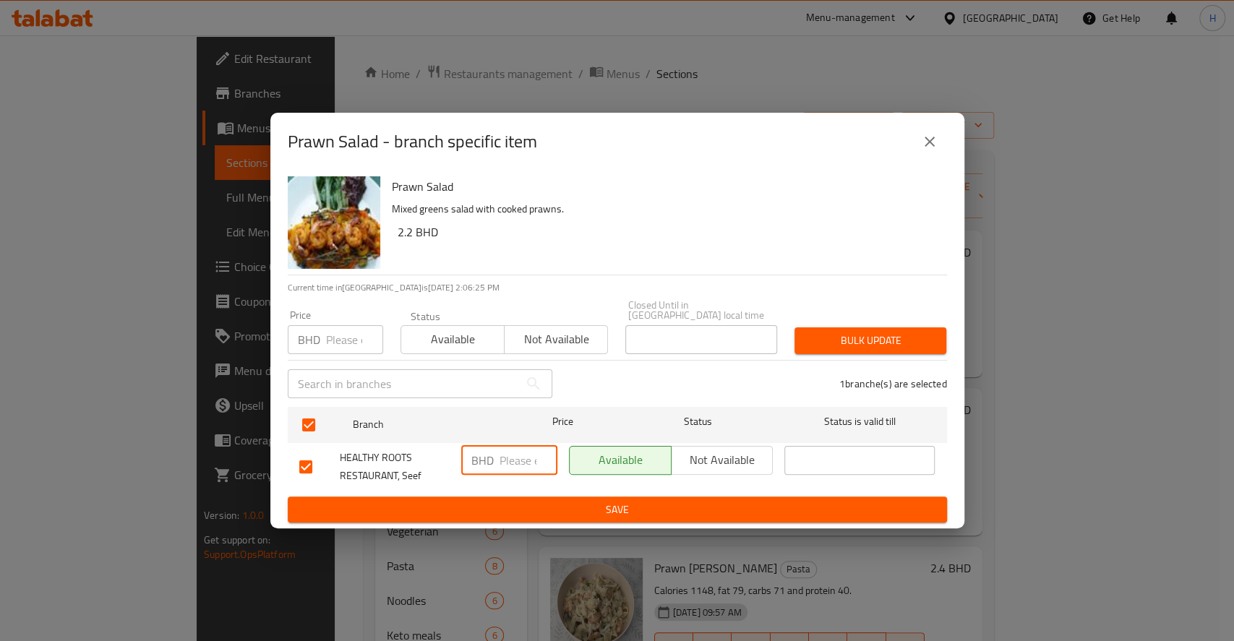
paste input "3.500"
type input "3.500"
click at [537, 501] on span "Save" at bounding box center [617, 510] width 636 height 18
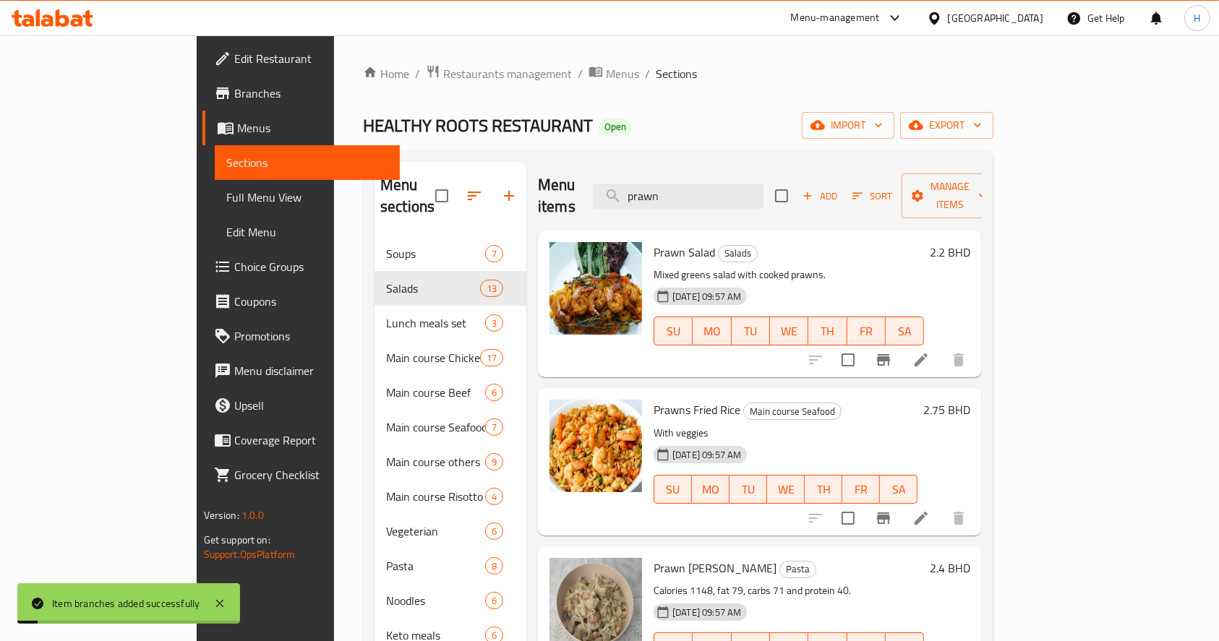
drag, startPoint x: 716, startPoint y: 187, endPoint x: 330, endPoint y: 203, distance: 386.3
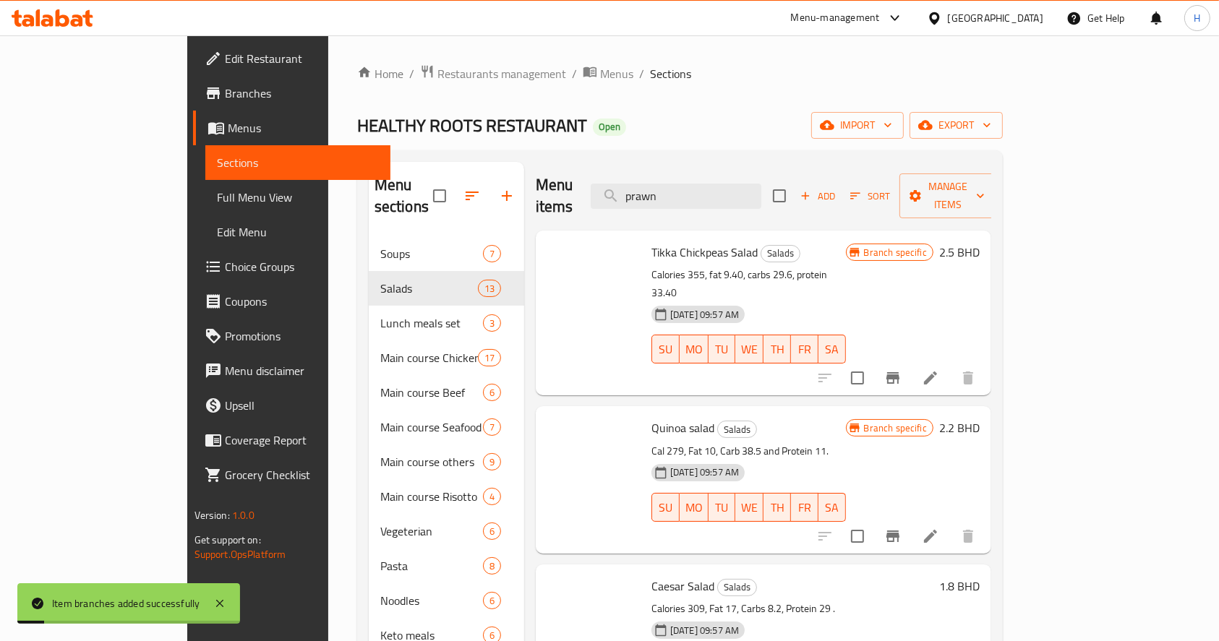
paste input "FUSILLI FETTA SALAD"
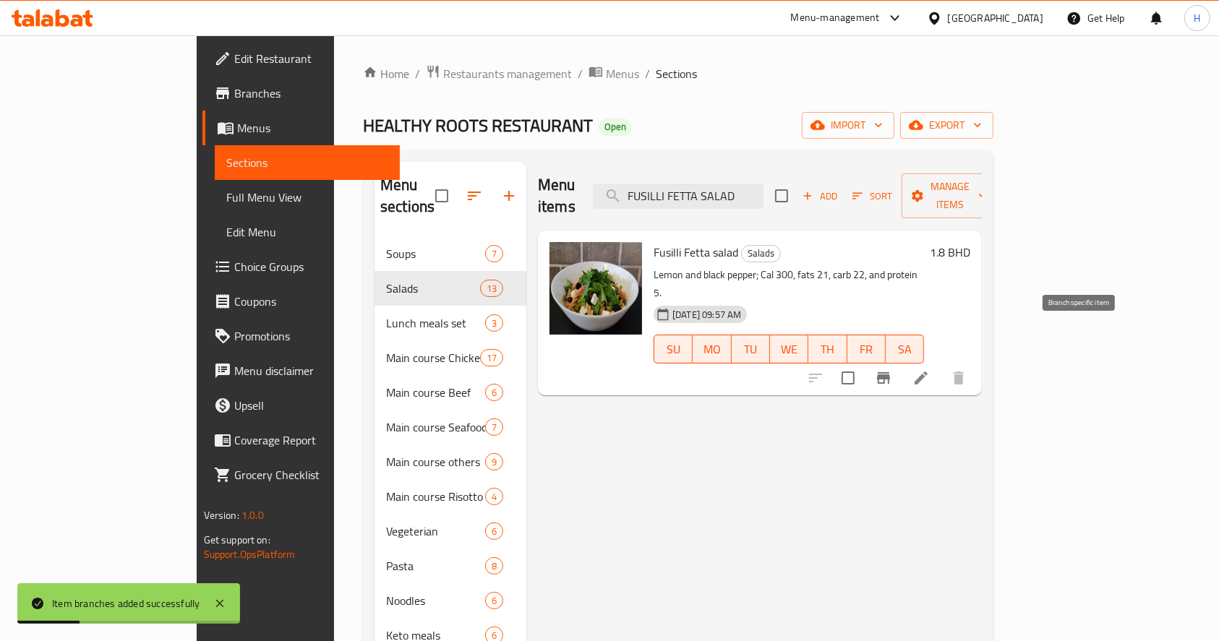
type input "FUSILLI FETTA SALAD"
click at [890, 372] on icon "Branch-specific-item" at bounding box center [883, 378] width 13 height 12
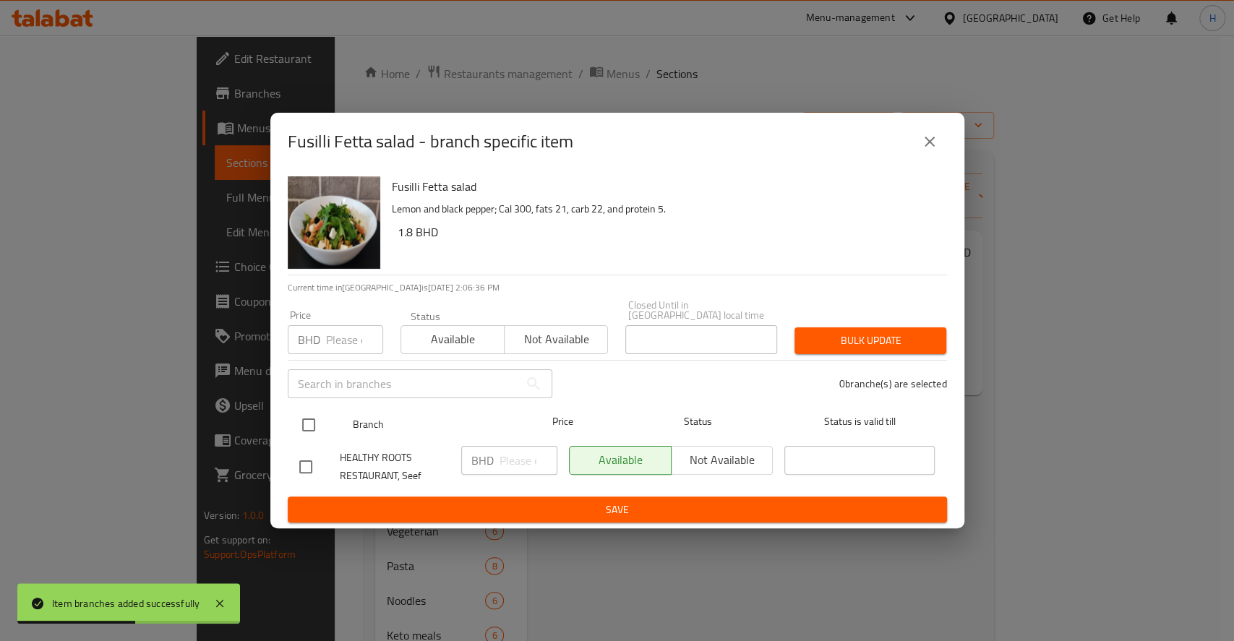
click at [306, 422] on input "checkbox" at bounding box center [308, 425] width 30 height 30
checkbox input "true"
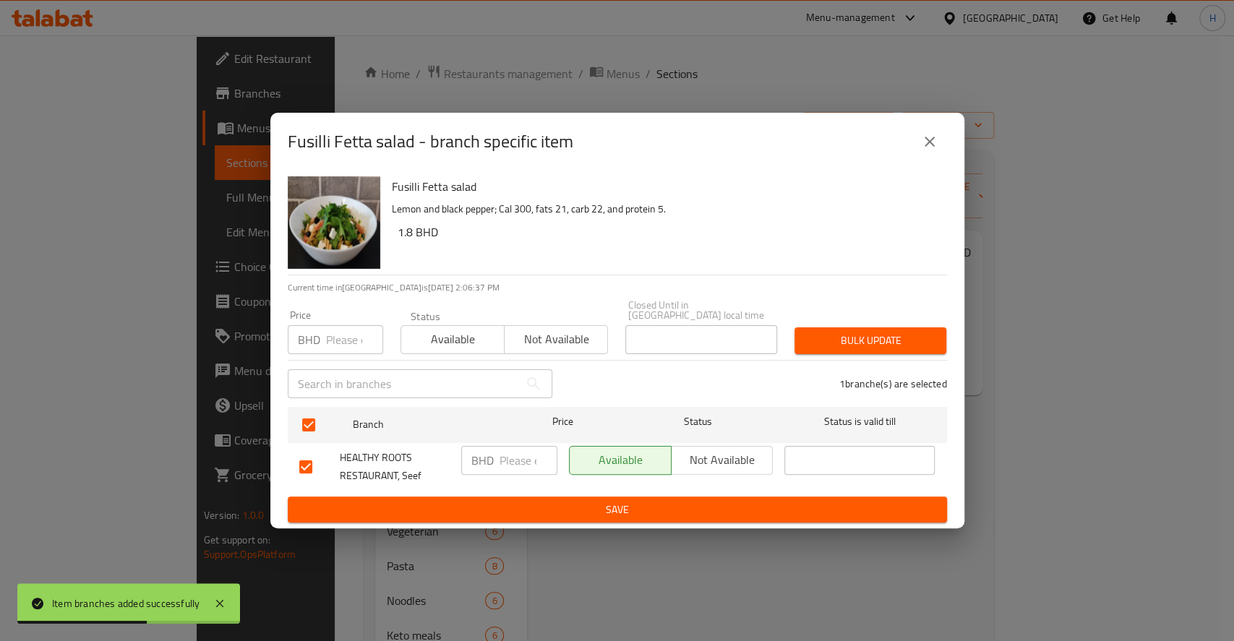
click at [520, 456] on input "number" at bounding box center [528, 460] width 58 height 29
paste input "2.600"
type input "2.600"
click at [532, 501] on span "Save" at bounding box center [617, 510] width 636 height 18
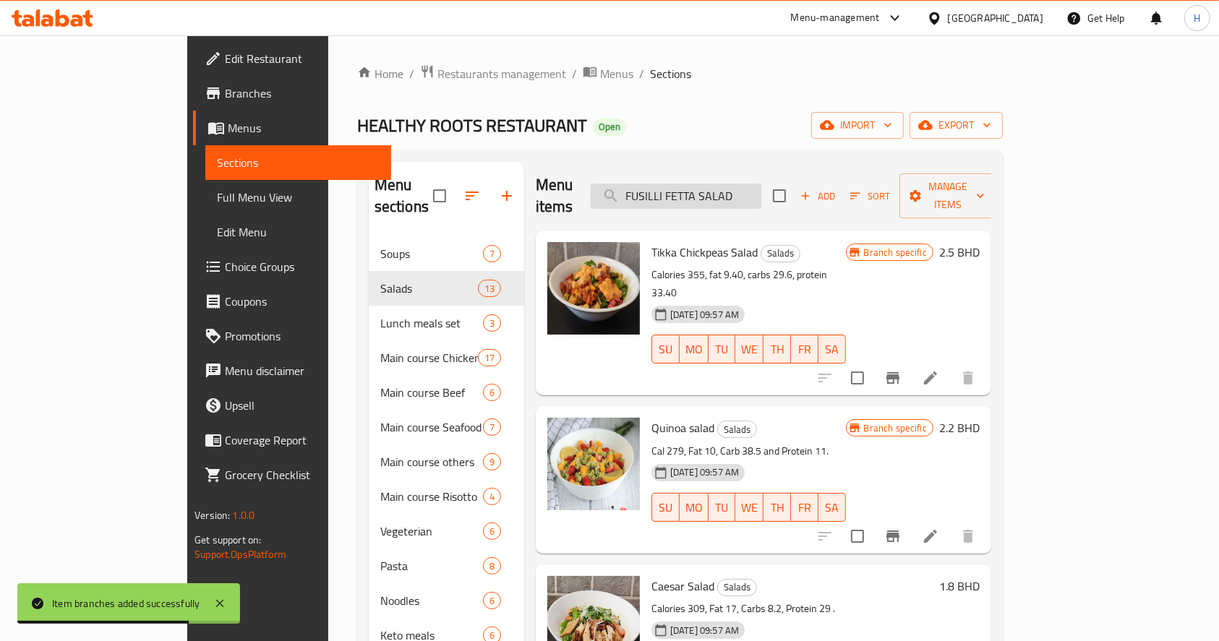
click at [761, 184] on input "FUSILLI FETTA SALAD" at bounding box center [676, 196] width 171 height 25
paste input "Tuna Salad"
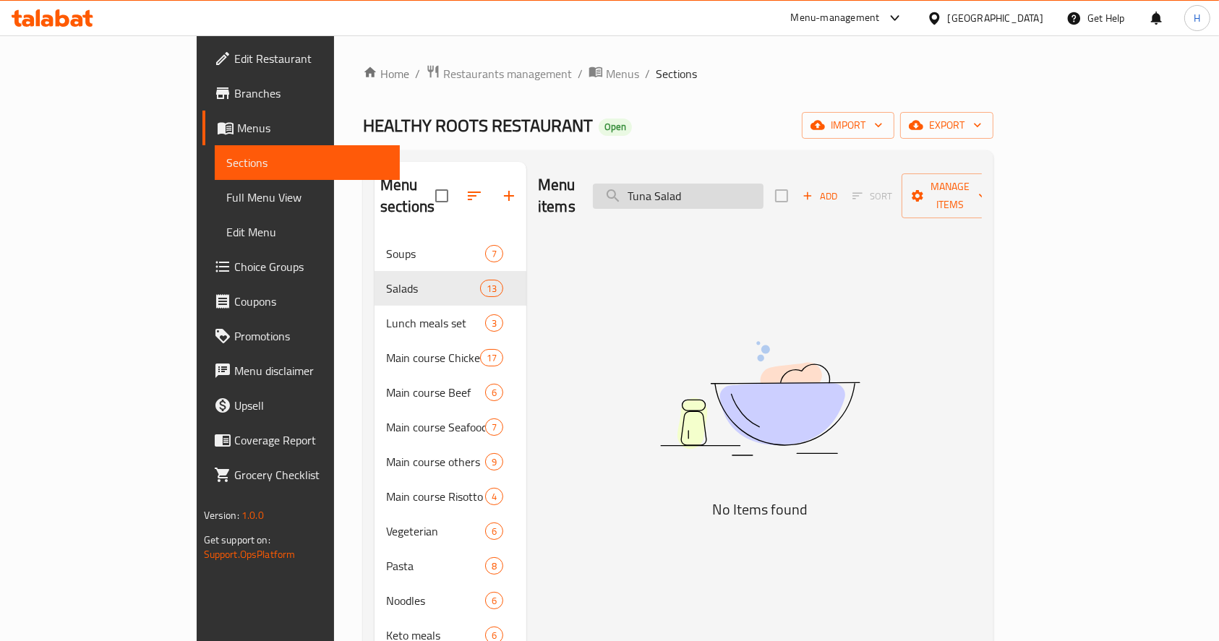
click at [762, 184] on input "Tuna Salad" at bounding box center [678, 196] width 171 height 25
type input "Tuna Salad"
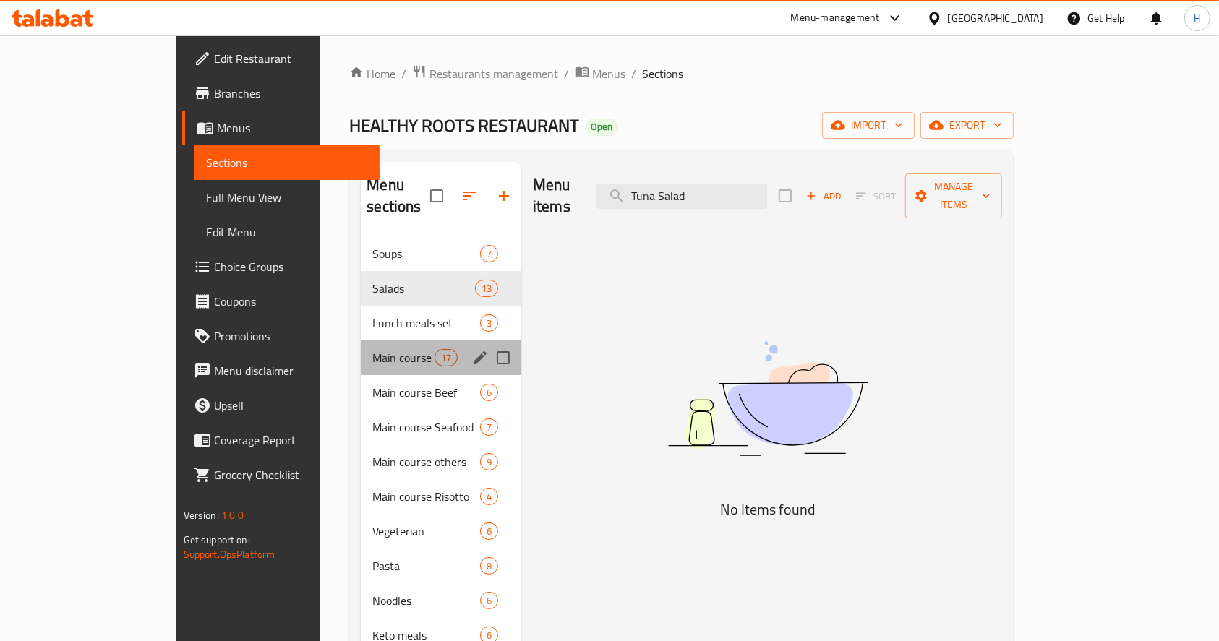
drag, startPoint x: 333, startPoint y: 324, endPoint x: 311, endPoint y: 273, distance: 55.7
click at [361, 340] on div "Main course Chicken 17" at bounding box center [441, 357] width 160 height 35
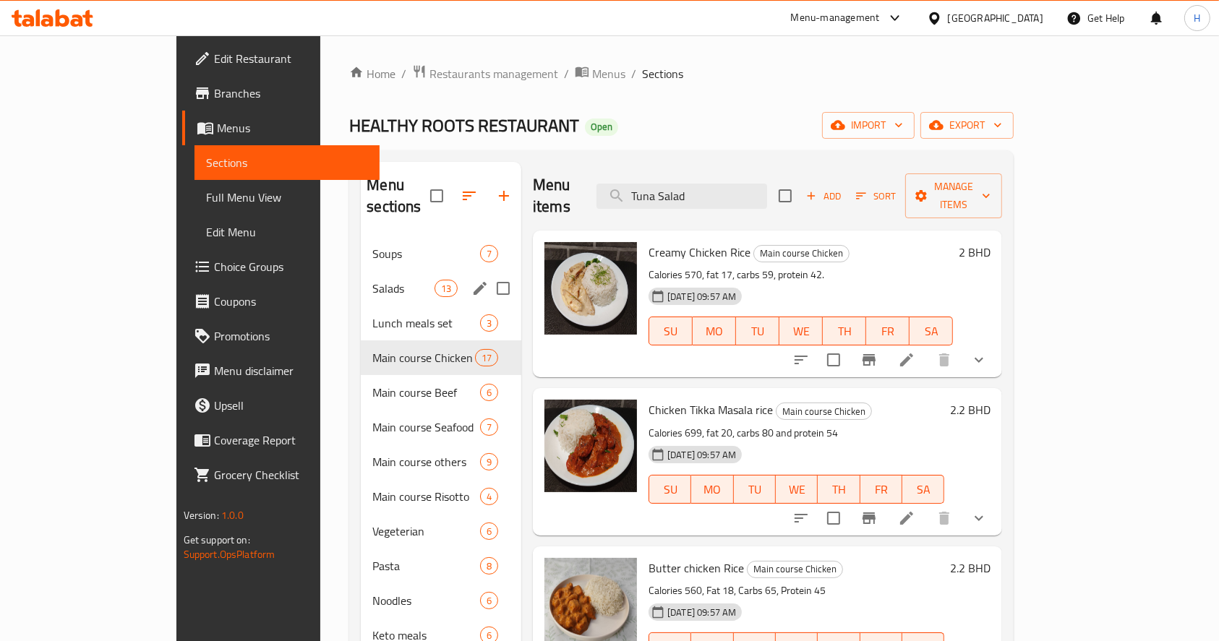
click at [372, 280] on span "Salads" at bounding box center [402, 288] width 61 height 17
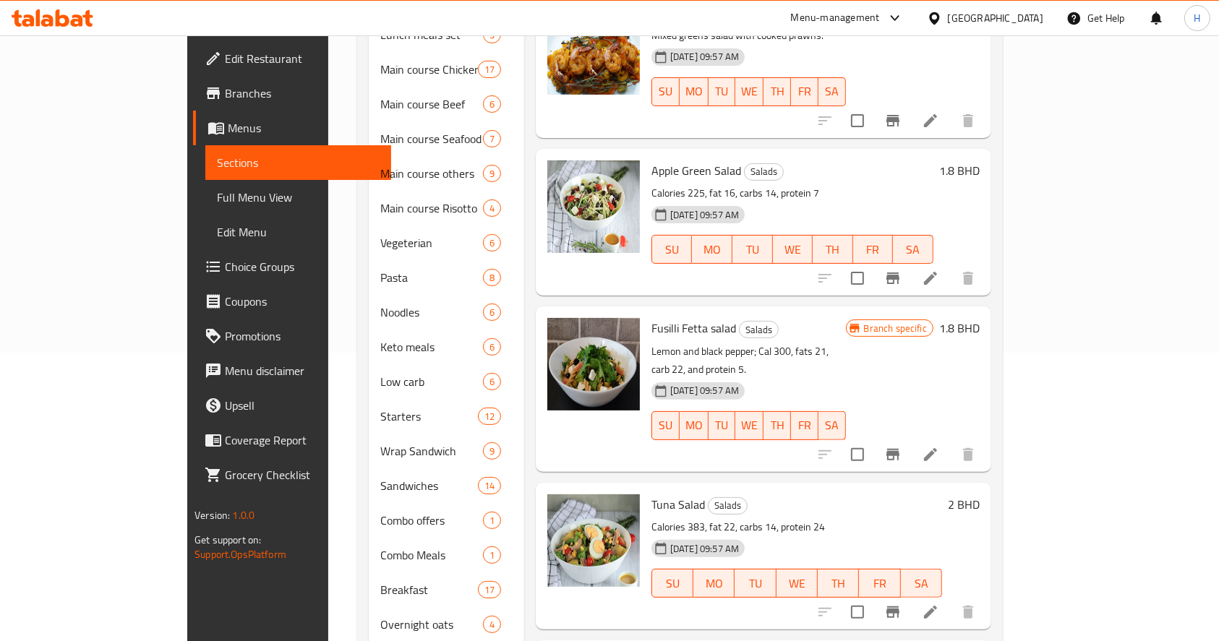
scroll to position [289, 0]
click at [901, 603] on icon "Branch-specific-item" at bounding box center [892, 611] width 17 height 17
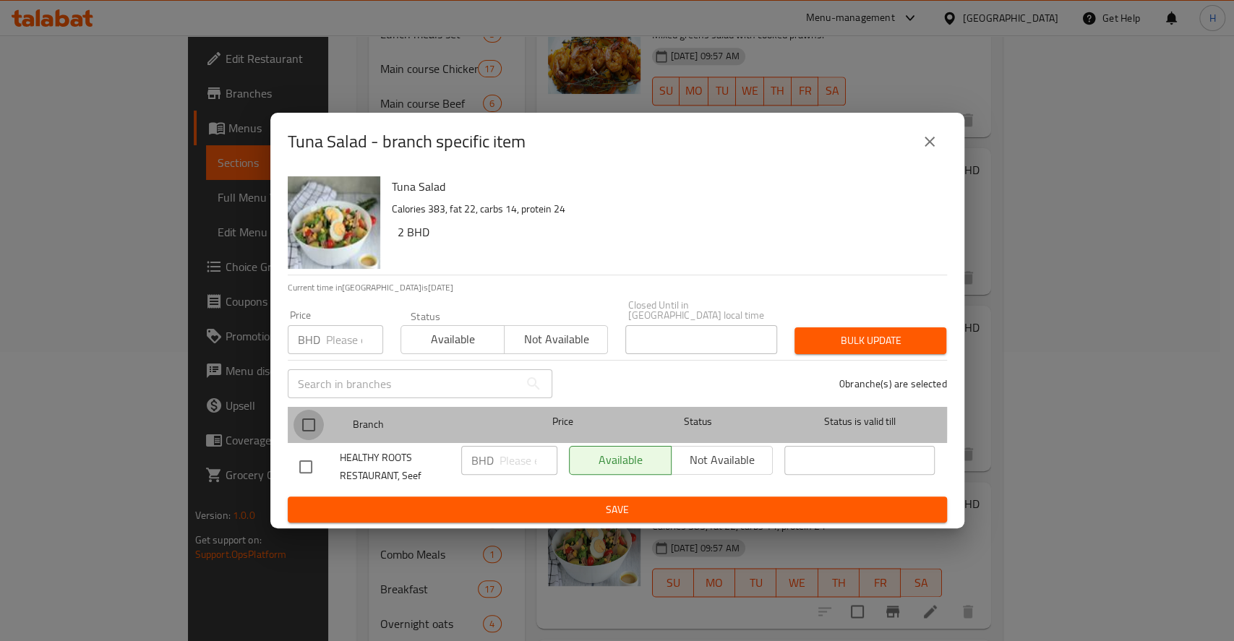
click at [318, 414] on input "checkbox" at bounding box center [308, 425] width 30 height 30
checkbox input "true"
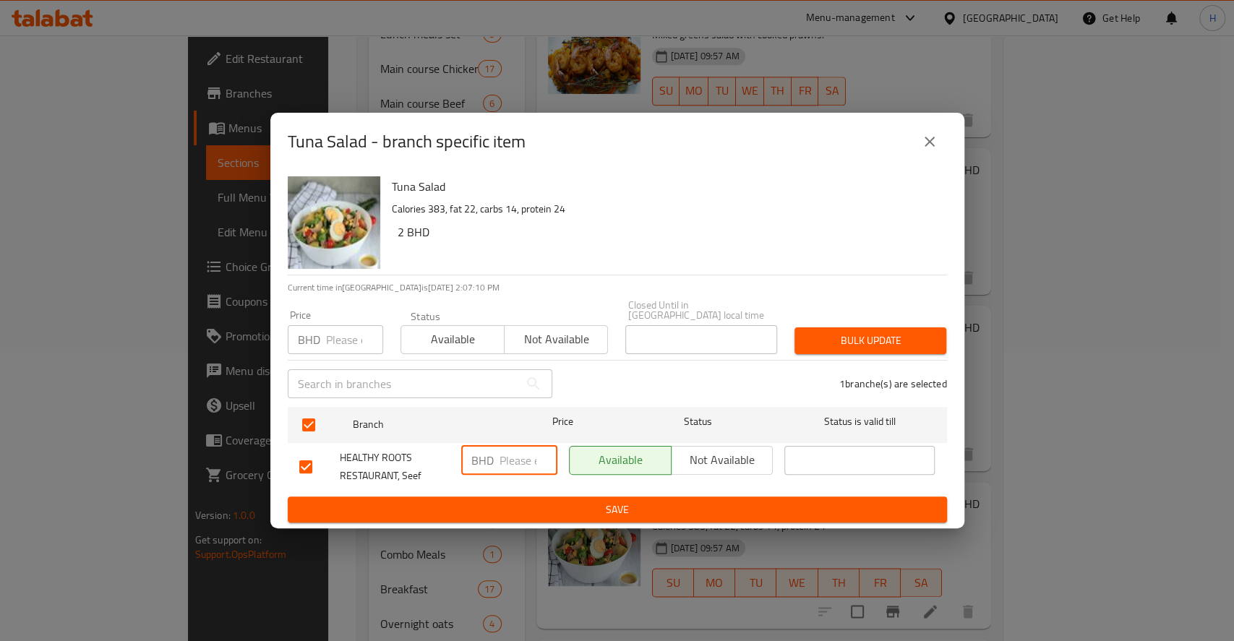
click at [519, 460] on input "number" at bounding box center [528, 460] width 58 height 29
click at [507, 446] on input "number" at bounding box center [528, 460] width 58 height 29
click at [515, 450] on input "number" at bounding box center [528, 460] width 58 height 29
paste input "2.900"
type input "2.900"
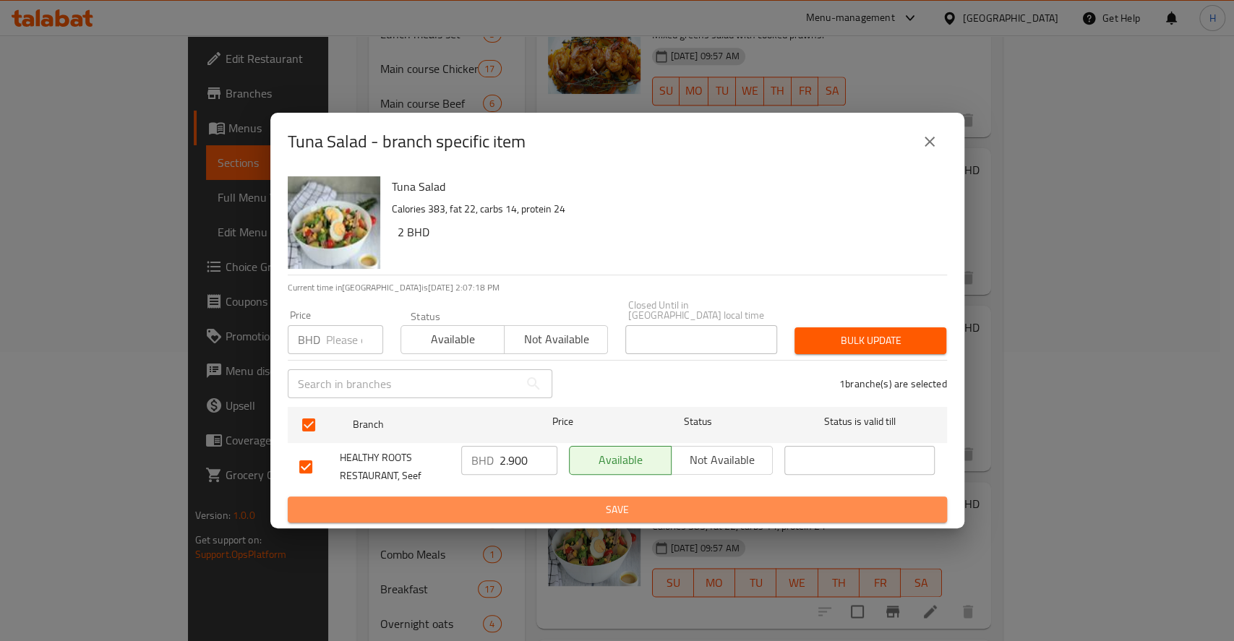
click at [544, 503] on span "Save" at bounding box center [617, 510] width 636 height 18
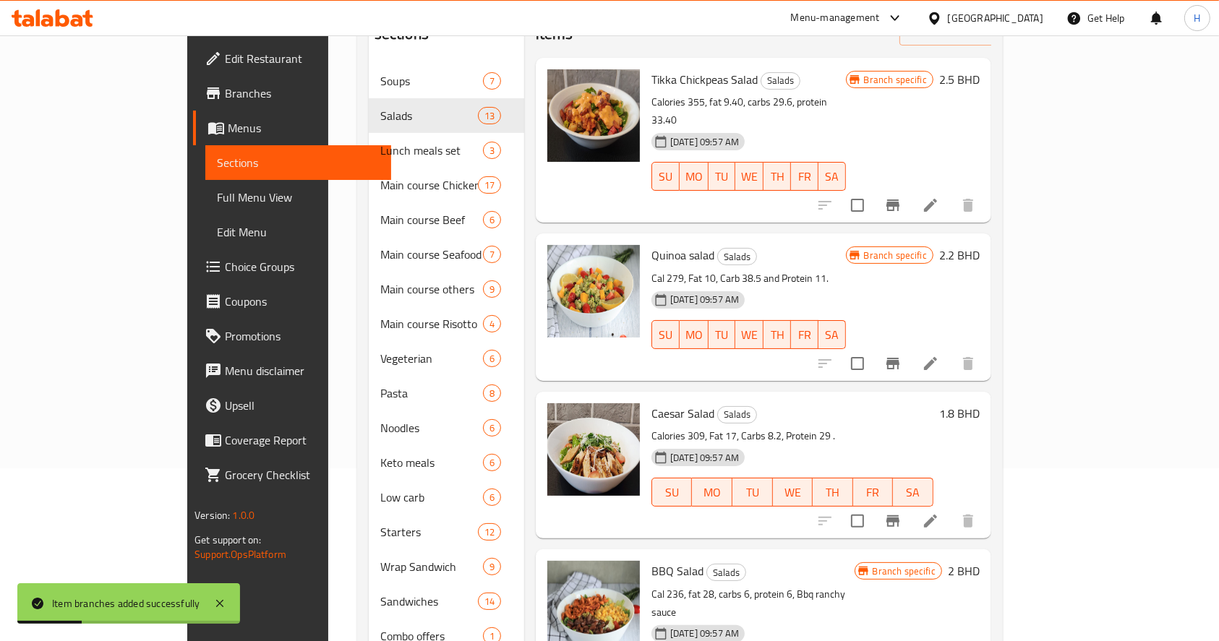
scroll to position [0, 0]
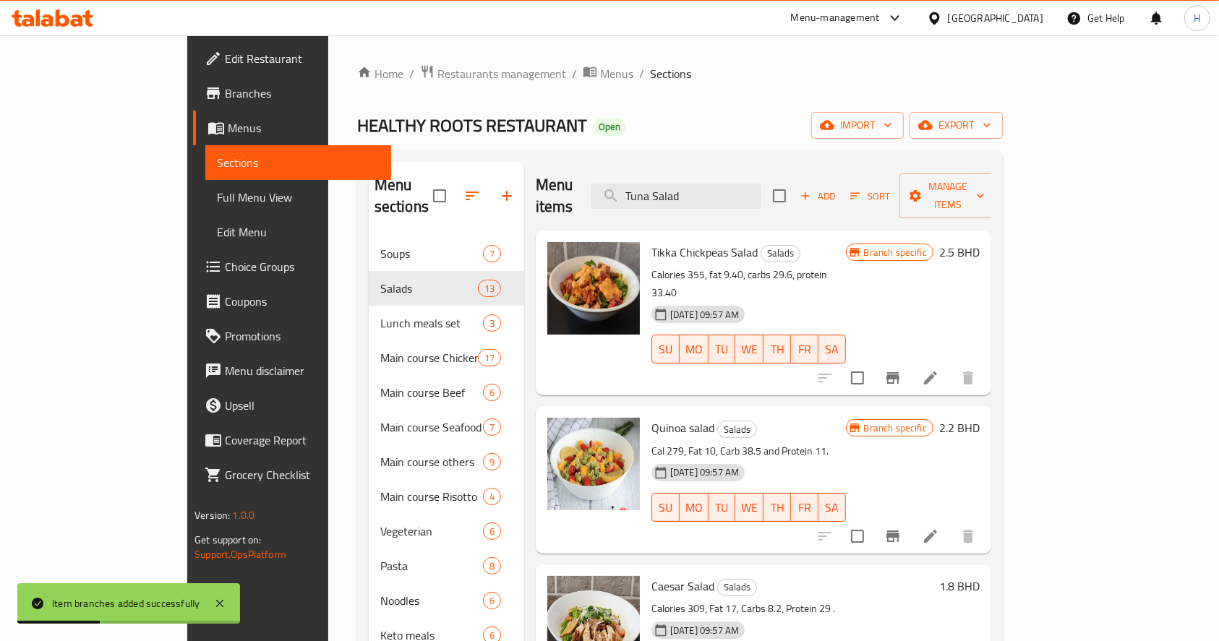
drag, startPoint x: 781, startPoint y: 177, endPoint x: 578, endPoint y: 176, distance: 202.4
click at [578, 176] on div "Menu items Tuna Salad Add Sort Manage items" at bounding box center [763, 196] width 455 height 69
paste input "hallomi chess salad"
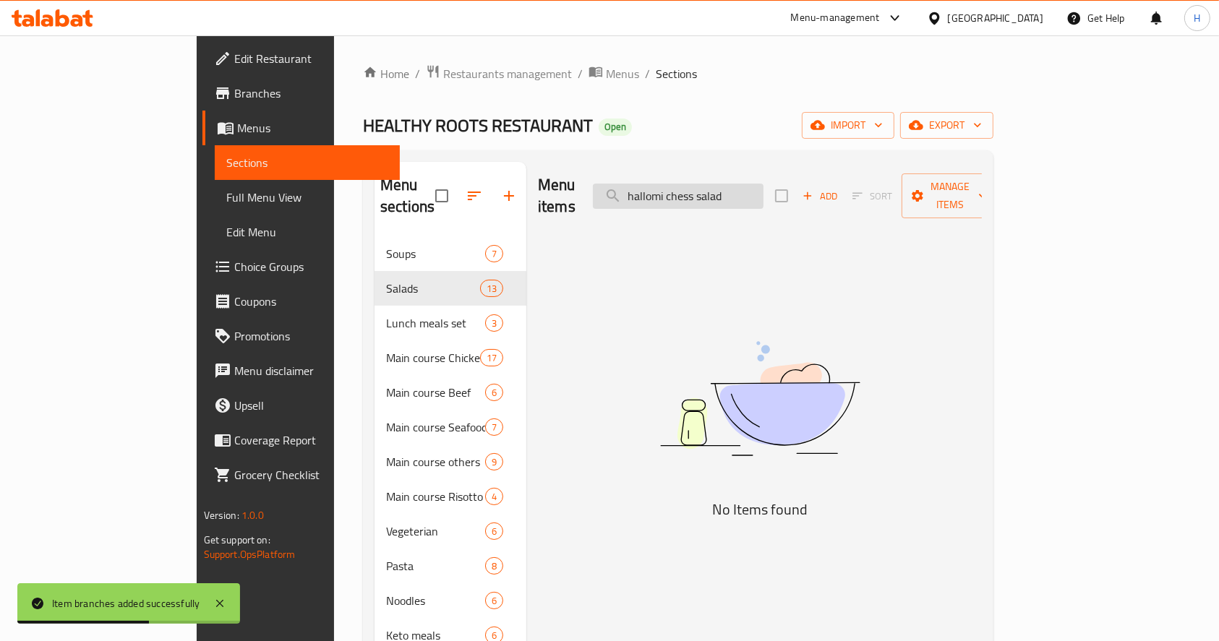
click at [731, 192] on input "hallomi chess salad" at bounding box center [678, 196] width 171 height 25
type input "a"
type input "hal"
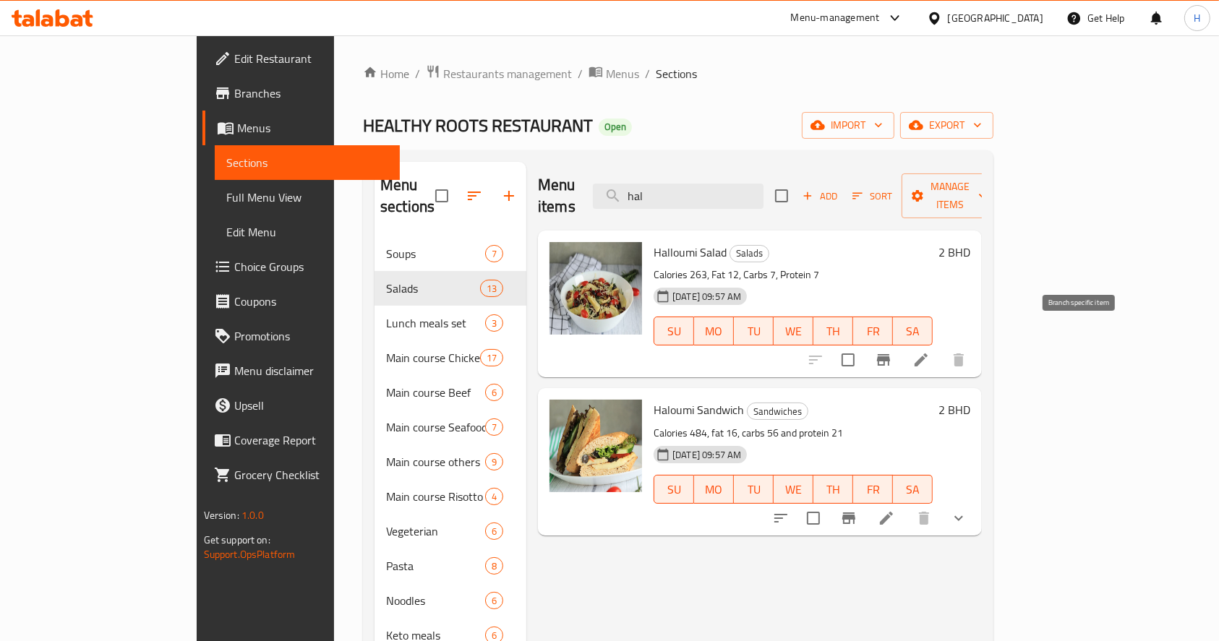
click at [892, 351] on icon "Branch-specific-item" at bounding box center [883, 359] width 17 height 17
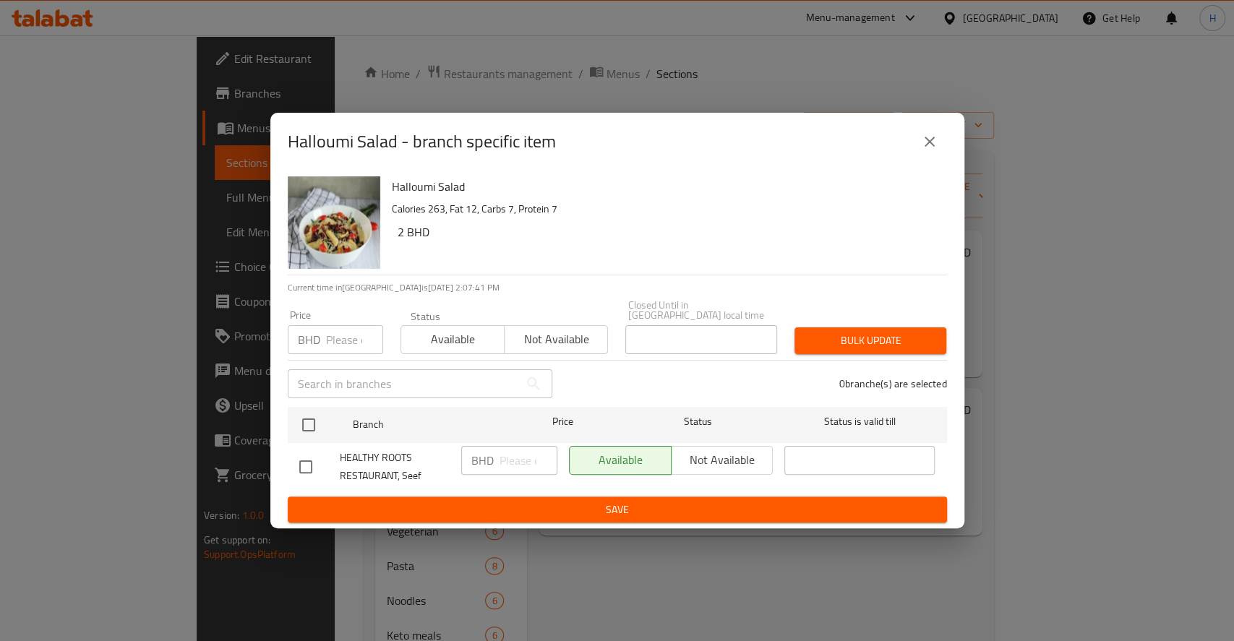
click at [497, 451] on div "BHD ​" at bounding box center [509, 460] width 96 height 29
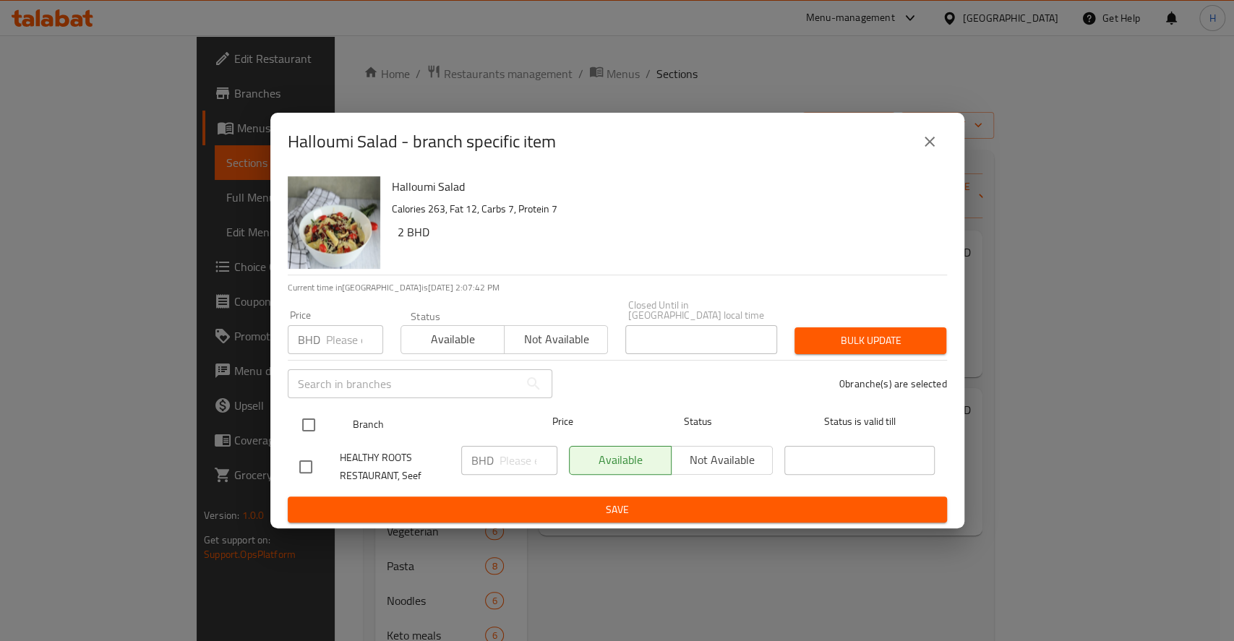
click at [299, 421] on input "checkbox" at bounding box center [308, 425] width 30 height 30
checkbox input "true"
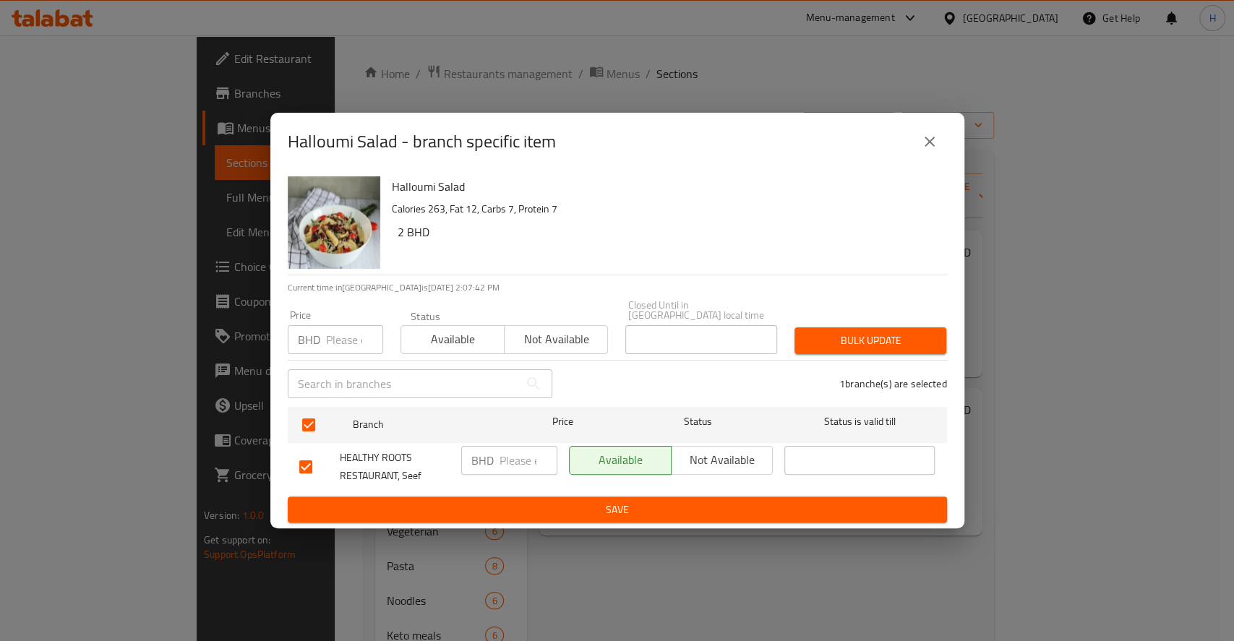
click at [512, 466] on input "number" at bounding box center [528, 460] width 58 height 29
paste input "2.950"
type input "2.950"
click at [530, 509] on span "Save" at bounding box center [617, 510] width 636 height 18
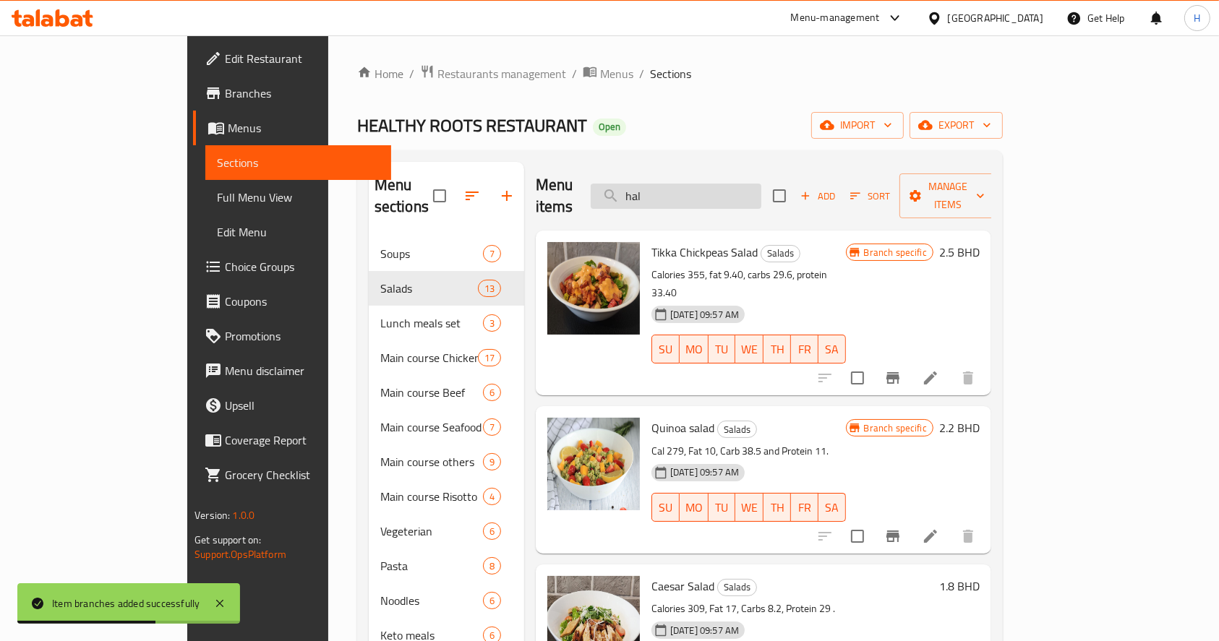
click at [716, 184] on input "hal" at bounding box center [676, 196] width 171 height 25
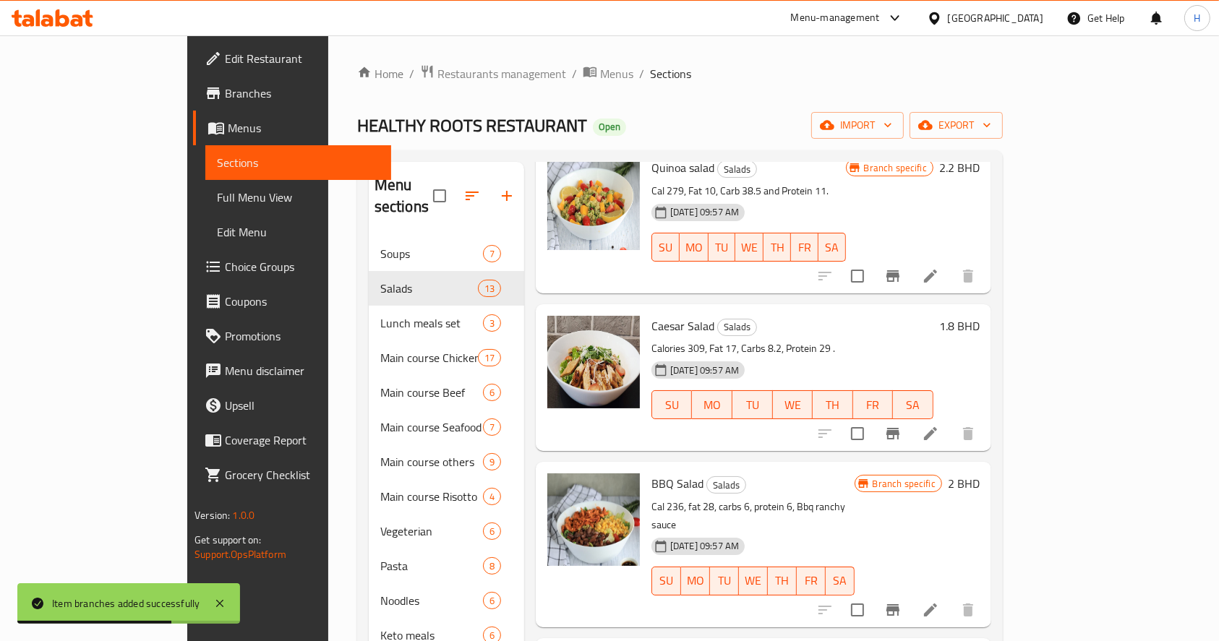
scroll to position [385, 0]
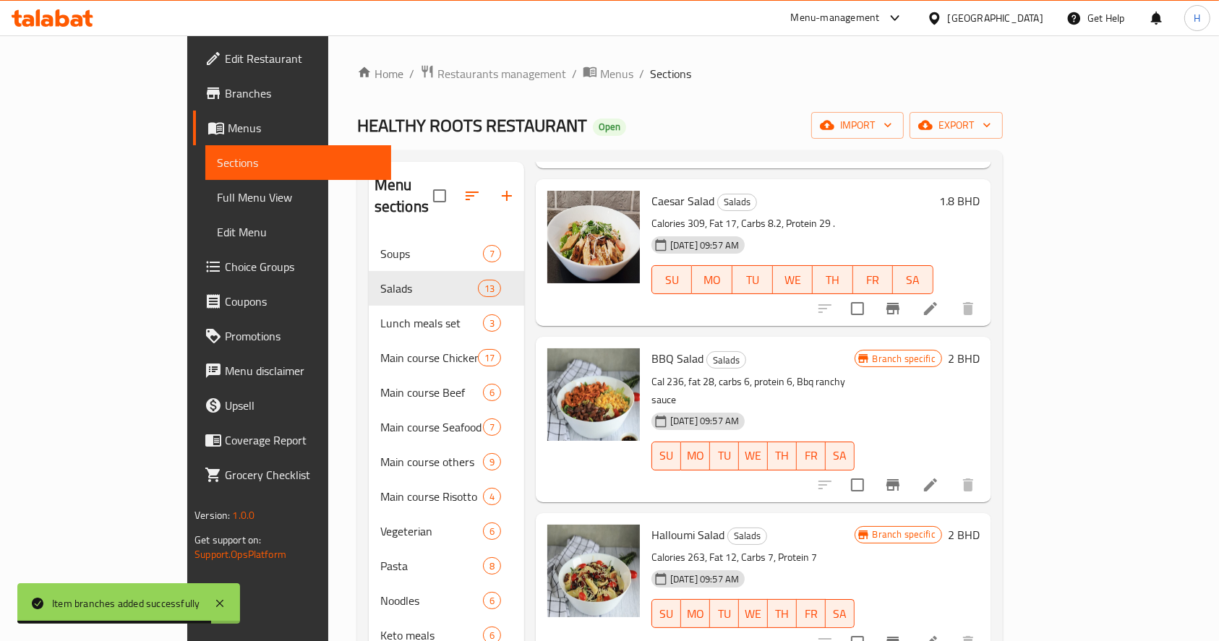
click at [899, 637] on icon "Branch-specific-item" at bounding box center [892, 643] width 13 height 12
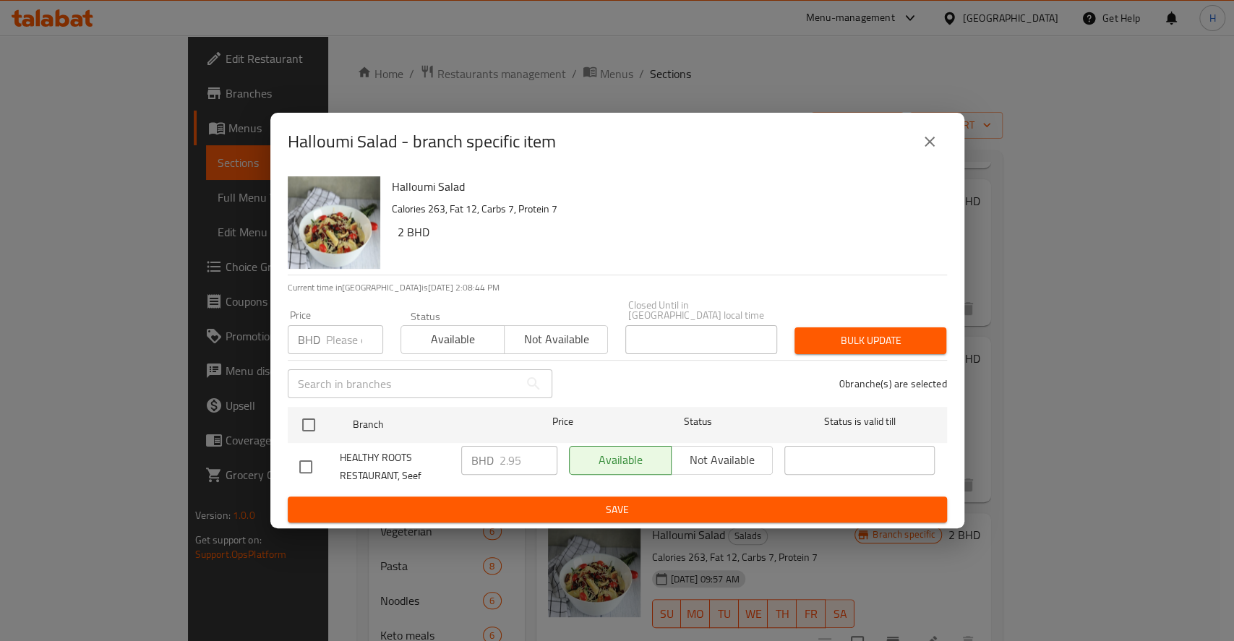
drag, startPoint x: 930, startPoint y: 140, endPoint x: 928, endPoint y: 147, distance: 7.4
click at [929, 142] on icon "close" at bounding box center [929, 141] width 17 height 17
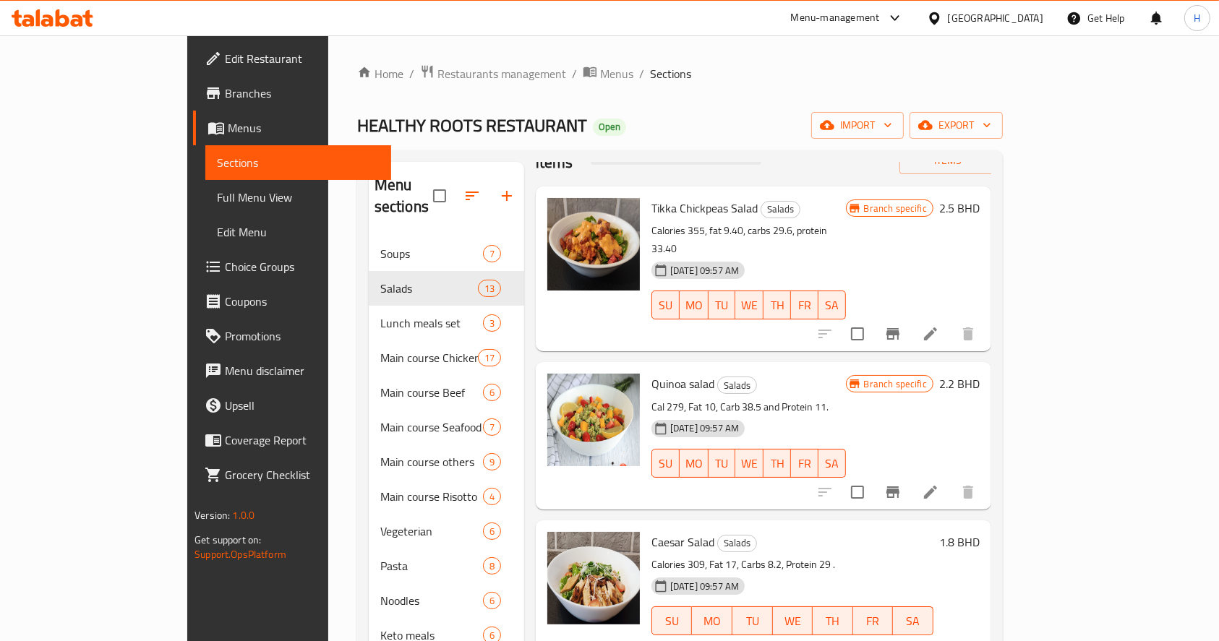
scroll to position [0, 0]
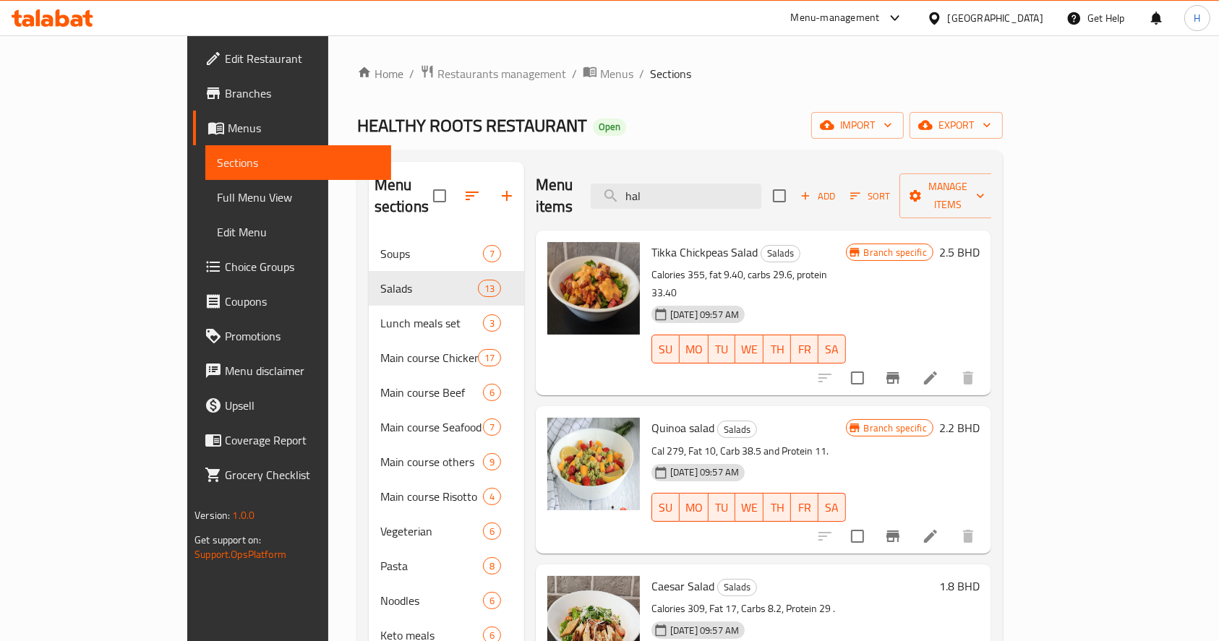
drag, startPoint x: 796, startPoint y: 184, endPoint x: 561, endPoint y: 188, distance: 235.0
click at [566, 188] on div "Menu items hal Add Sort Manage items" at bounding box center [763, 196] width 455 height 69
paste input "Avocado Chicken Salad"
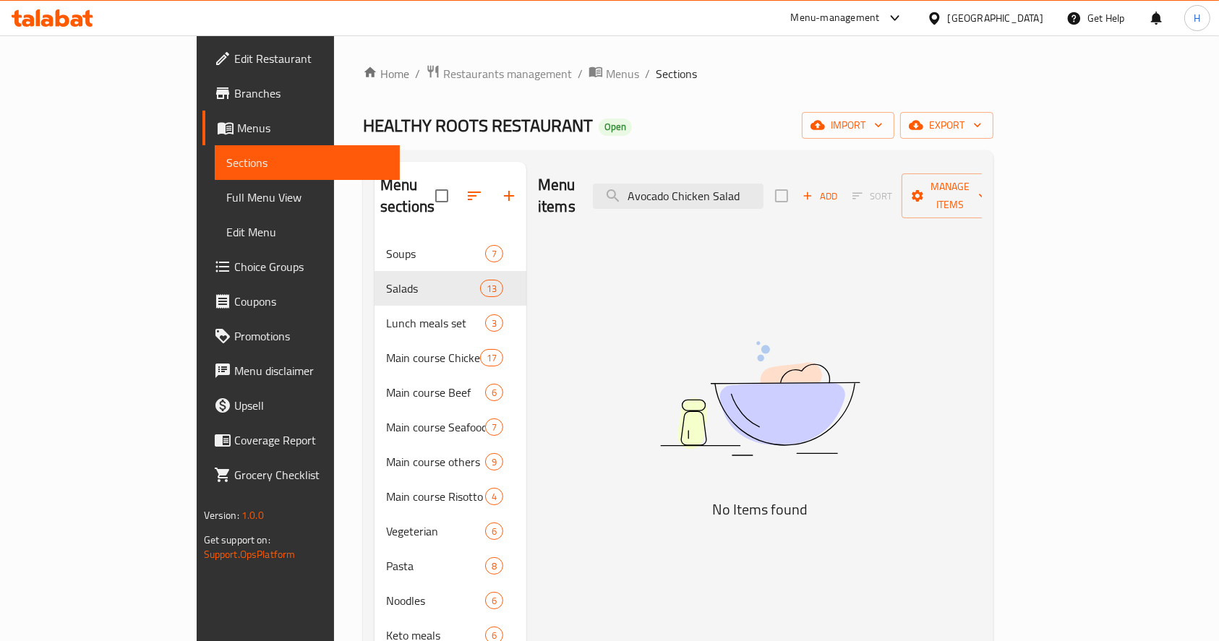
drag, startPoint x: 743, startPoint y: 189, endPoint x: 886, endPoint y: 184, distance: 143.2
click at [884, 184] on div "Menu items Avocado Chicken Salad Add Sort Manage items" at bounding box center [760, 196] width 444 height 69
type input "Avocado"
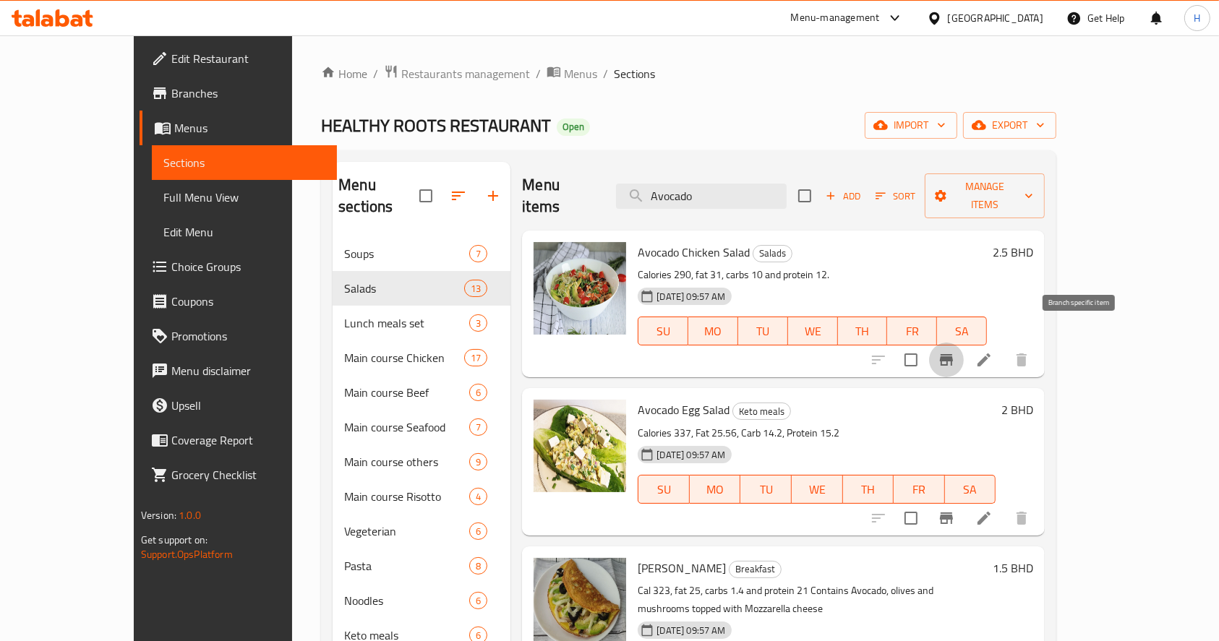
click at [953, 354] on icon "Branch-specific-item" at bounding box center [946, 360] width 13 height 12
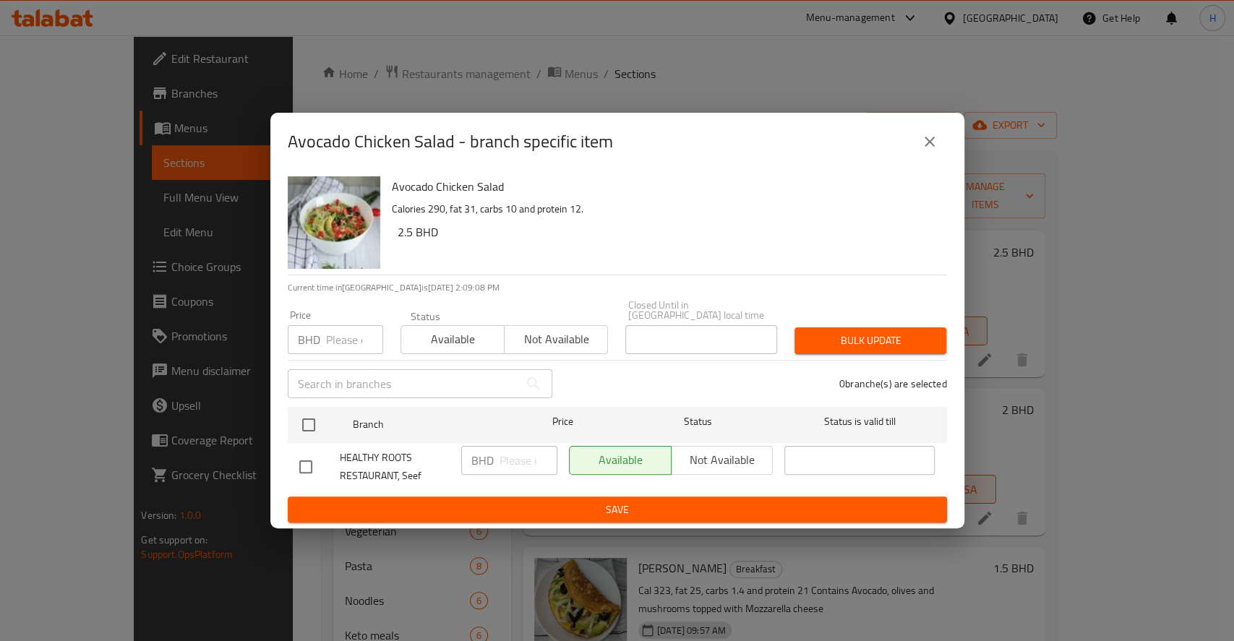
click at [315, 428] on input "checkbox" at bounding box center [308, 425] width 30 height 30
checkbox input "true"
click at [501, 463] on input "number" at bounding box center [528, 460] width 58 height 29
paste input "2.800"
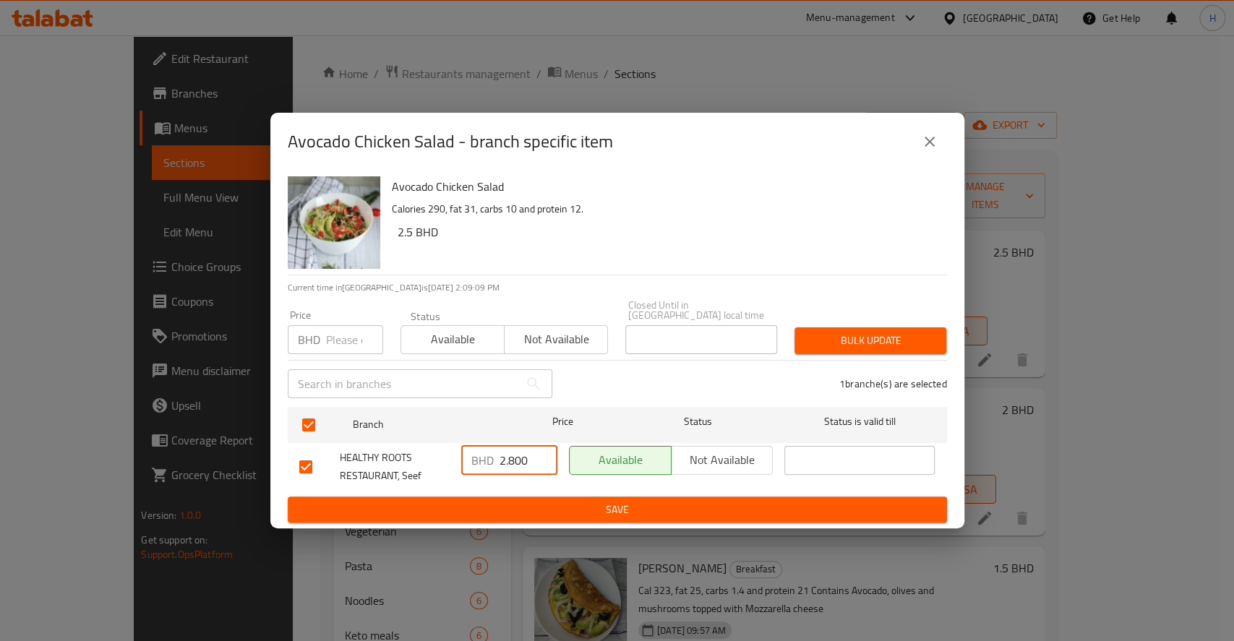
type input "2.800"
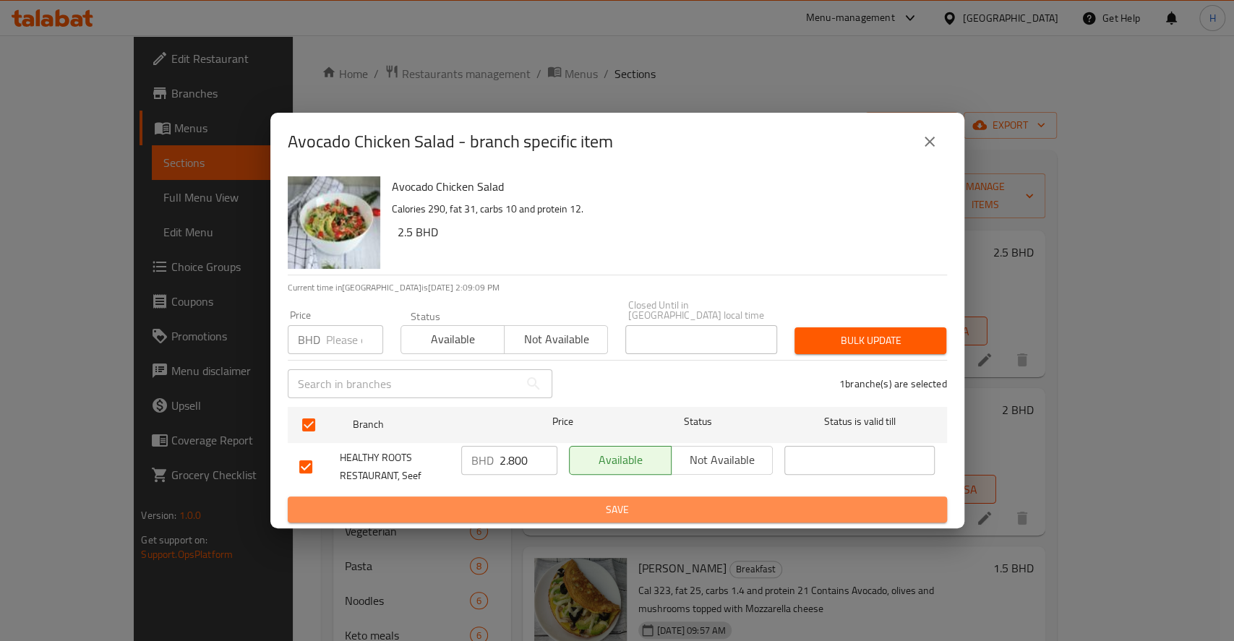
click at [527, 501] on span "Save" at bounding box center [617, 510] width 636 height 18
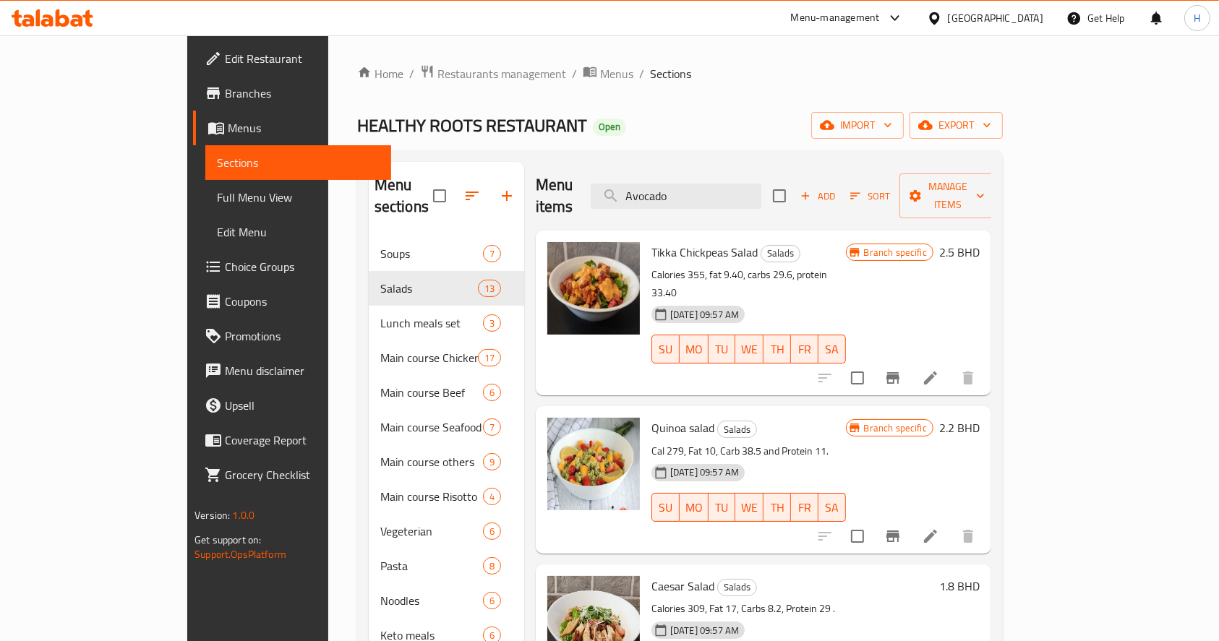
drag, startPoint x: 738, startPoint y: 186, endPoint x: 312, endPoint y: 188, distance: 425.8
paste input "Mediterranean Quinoa Salad"
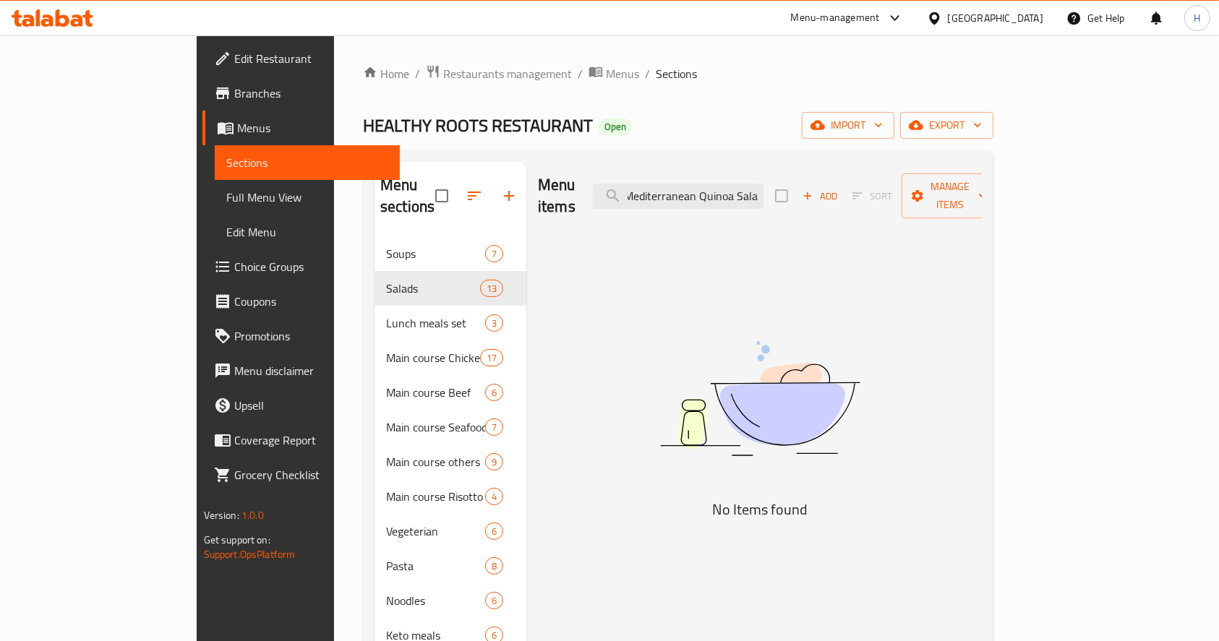
drag, startPoint x: 768, startPoint y: 176, endPoint x: 962, endPoint y: 125, distance: 201.1
click at [962, 125] on div "Home / Restaurants management / Menus / Sections HEALTHY ROOTS RESTAURANT Open …" at bounding box center [678, 627] width 630 height 1126
type input "Mediterranean"
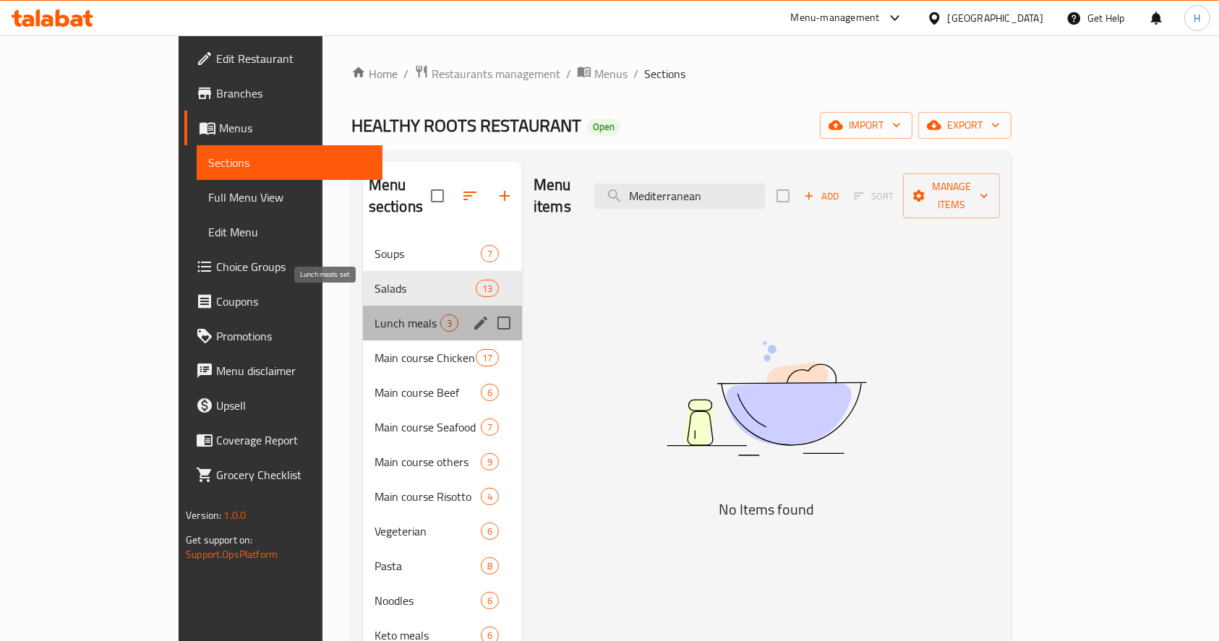
click at [374, 314] on span "Lunch meals set" at bounding box center [407, 322] width 66 height 17
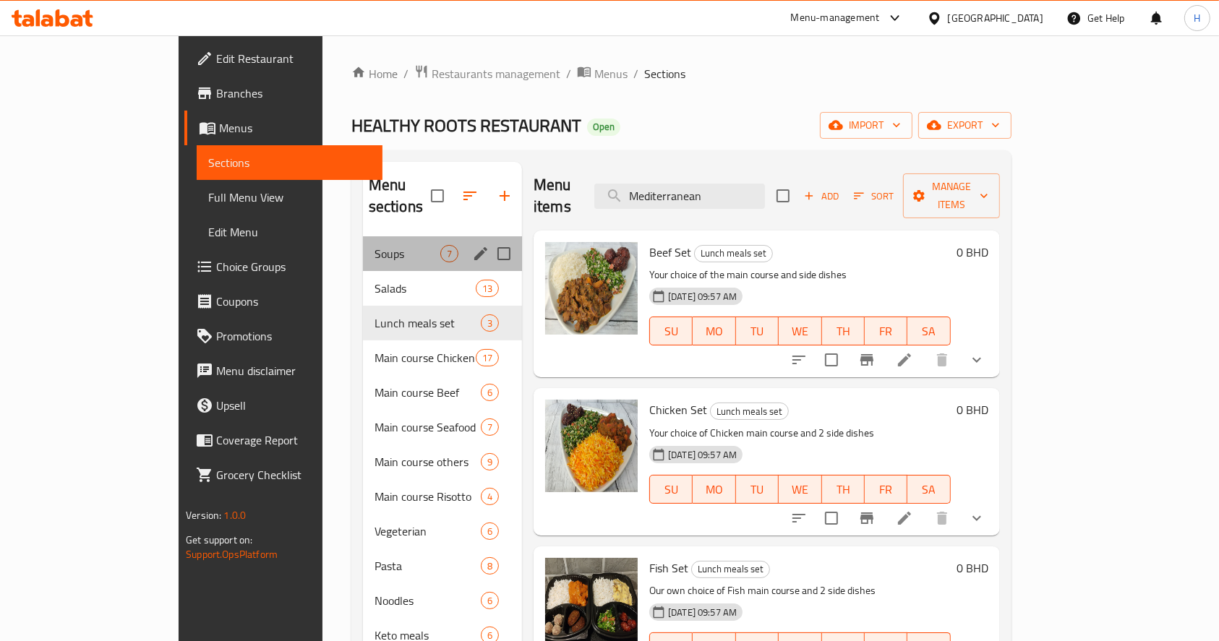
click at [363, 248] on div "Soups 7" at bounding box center [442, 253] width 159 height 35
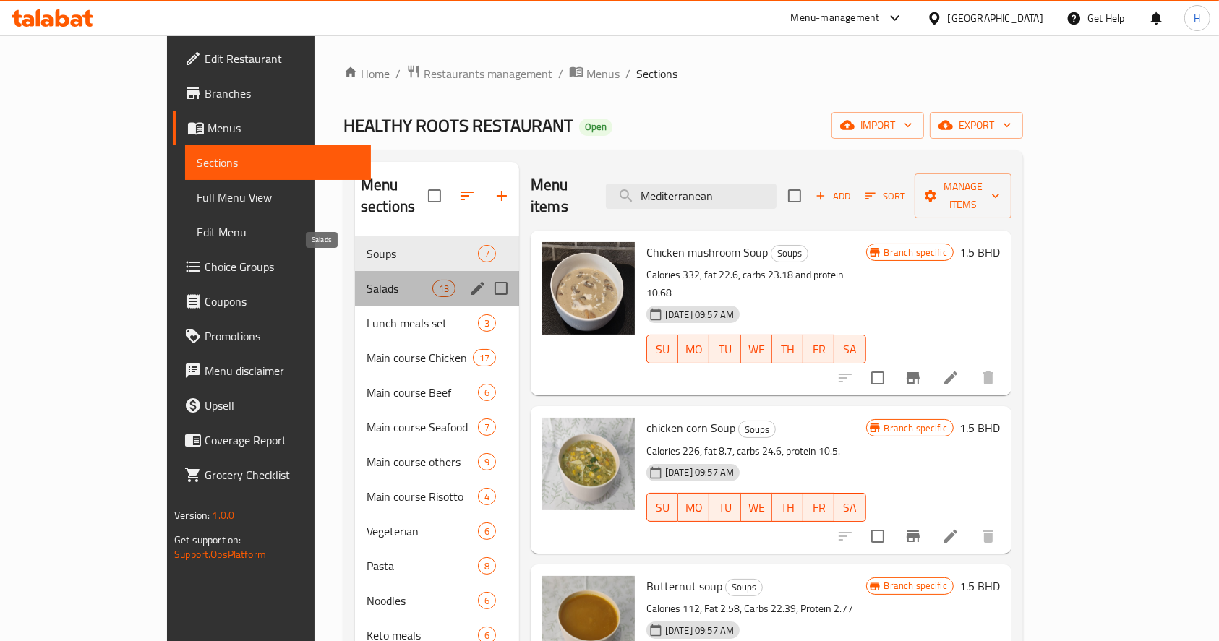
click at [366, 280] on span "Salads" at bounding box center [399, 288] width 66 height 17
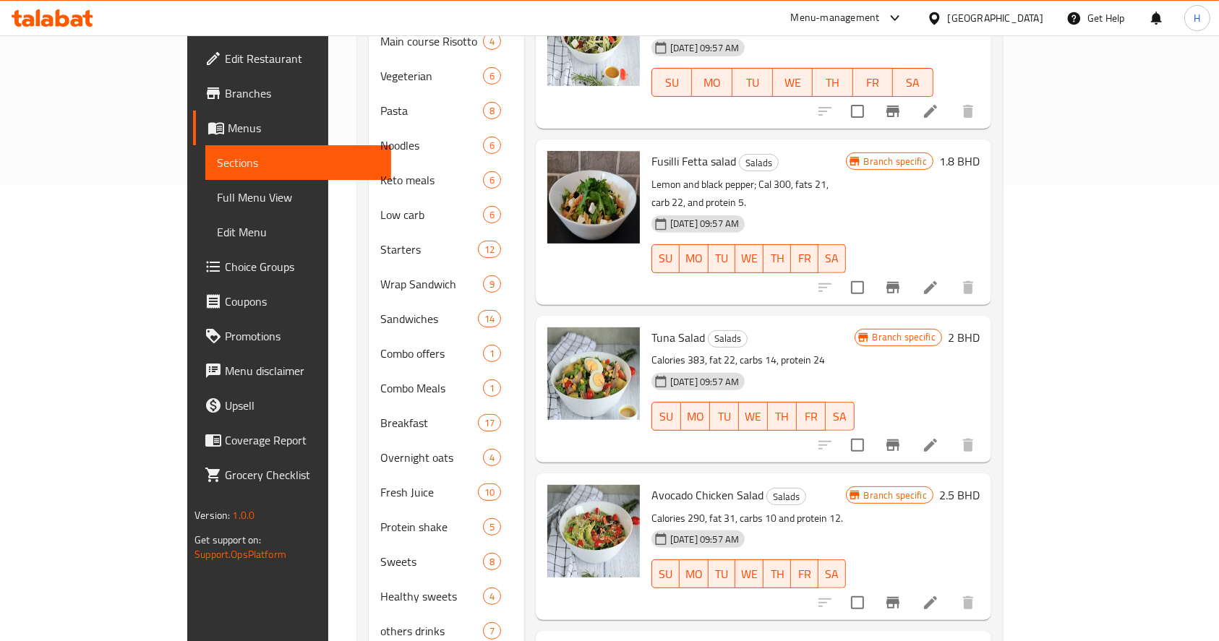
scroll to position [556, 0]
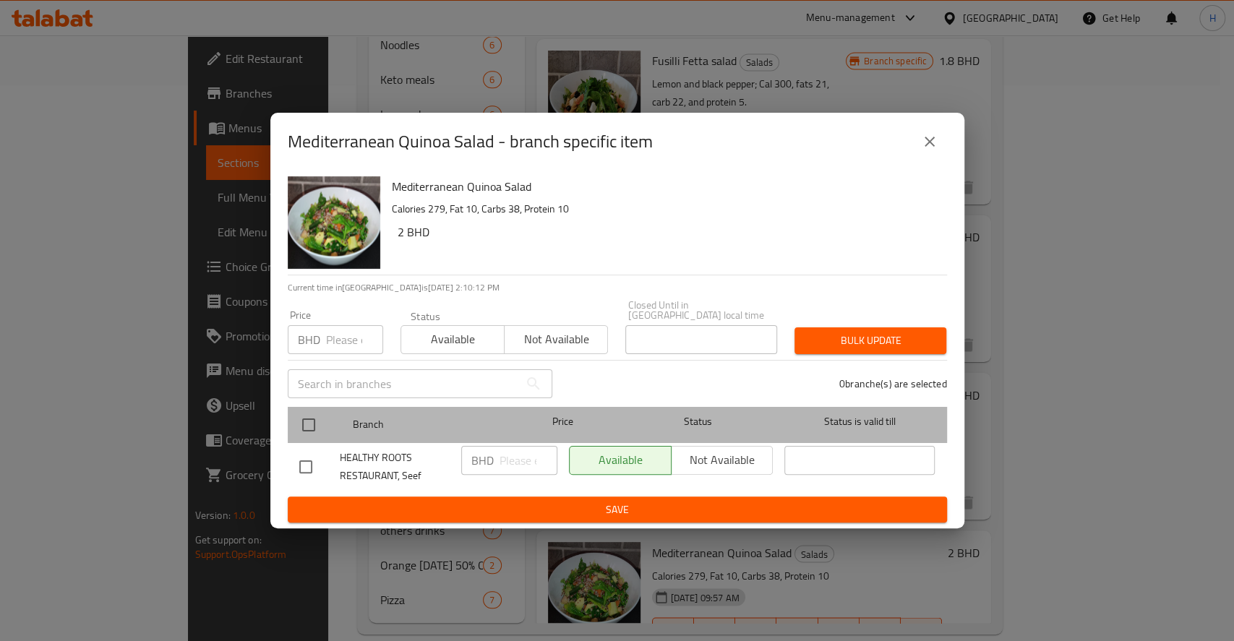
click at [309, 404] on div at bounding box center [320, 425] width 54 height 42
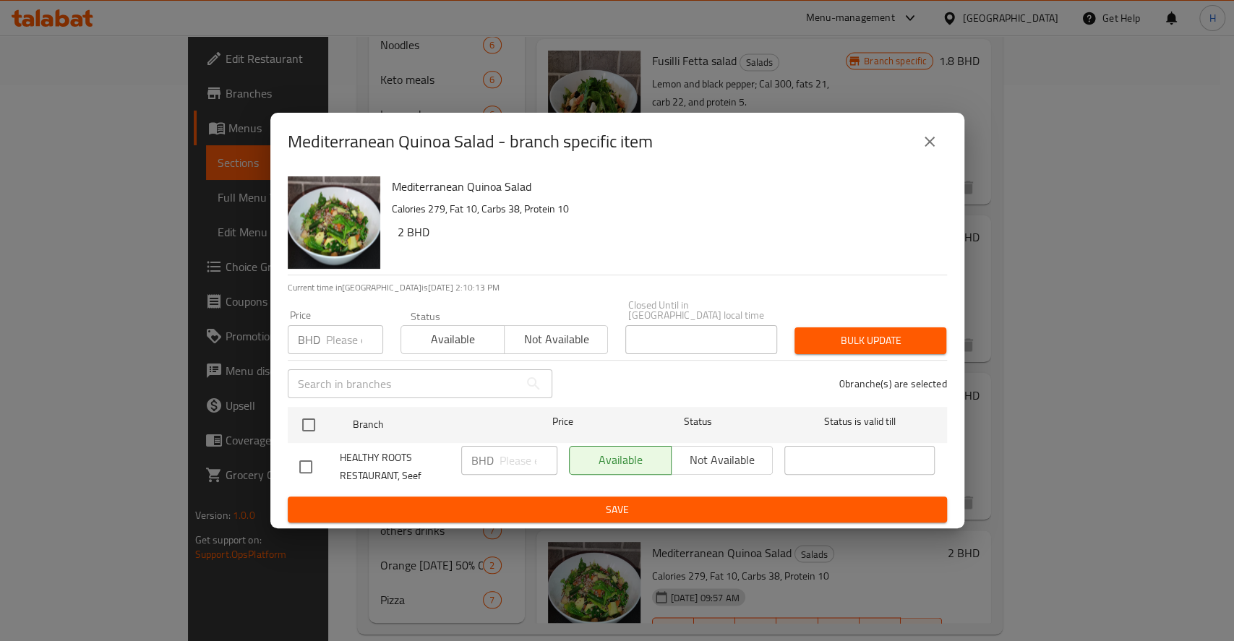
click at [312, 419] on input "checkbox" at bounding box center [308, 425] width 30 height 30
checkbox input "true"
click at [532, 461] on input "number" at bounding box center [528, 460] width 58 height 29
paste input "2.900"
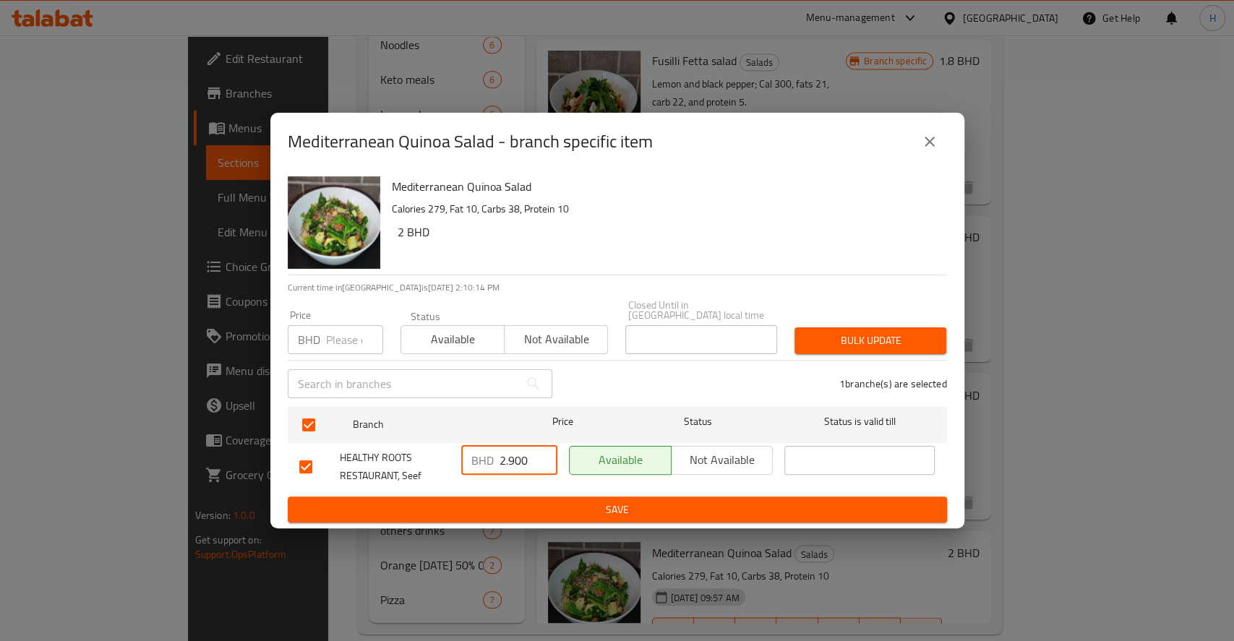
type input "2.900"
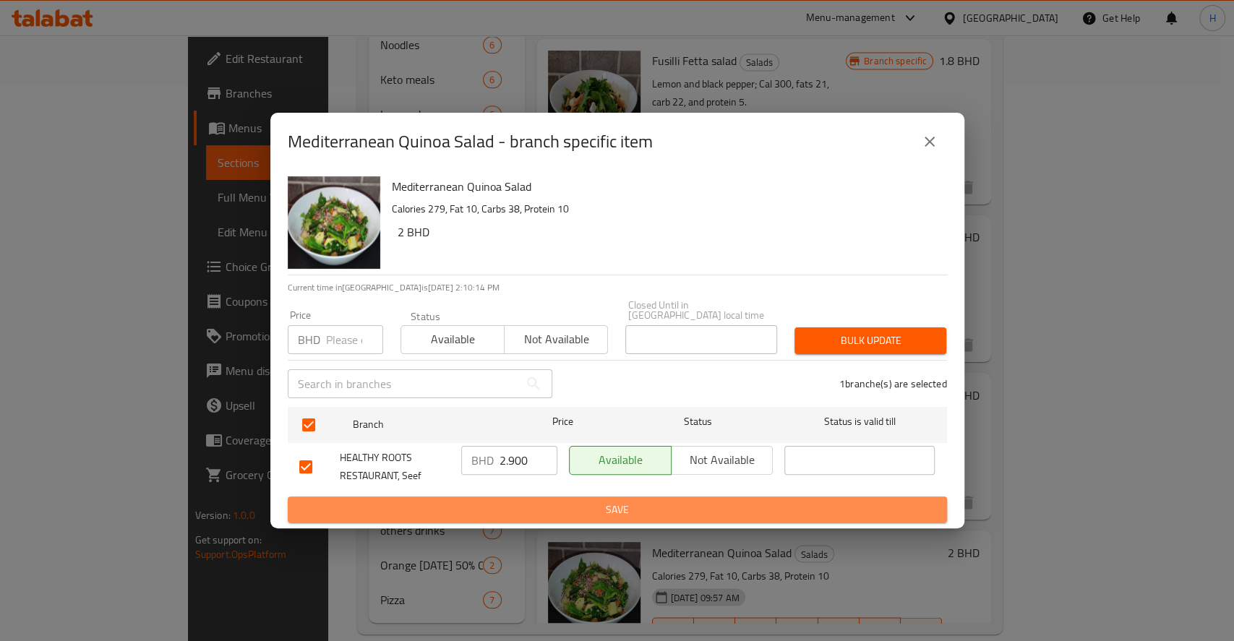
click at [549, 505] on span "Save" at bounding box center [617, 510] width 636 height 18
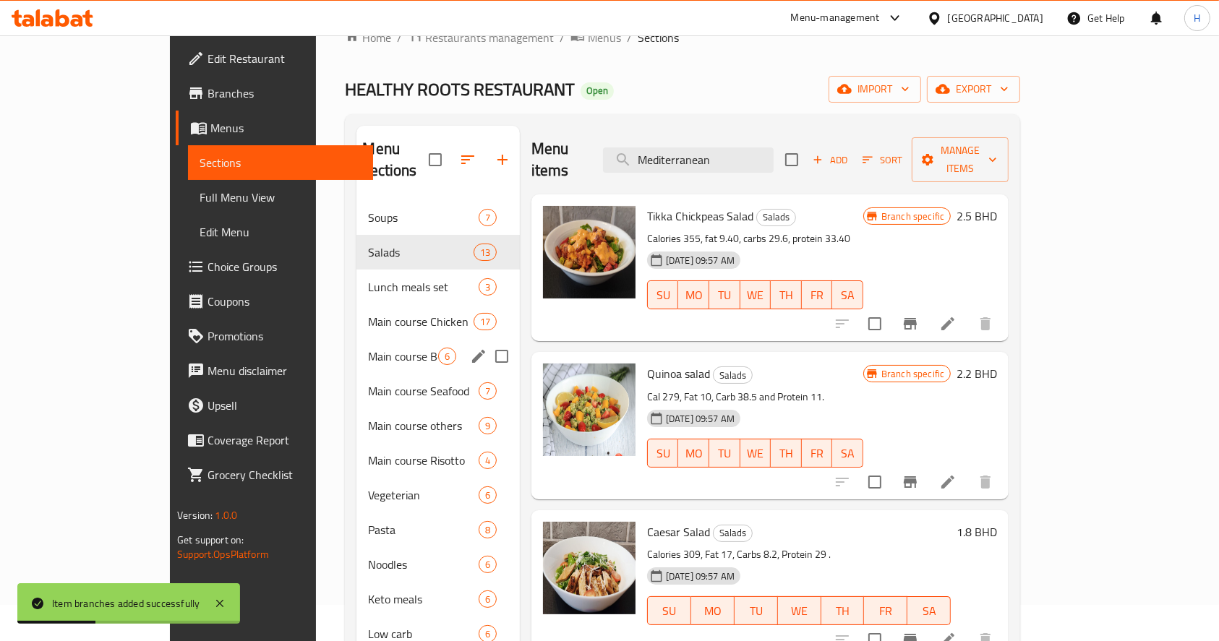
scroll to position [0, 0]
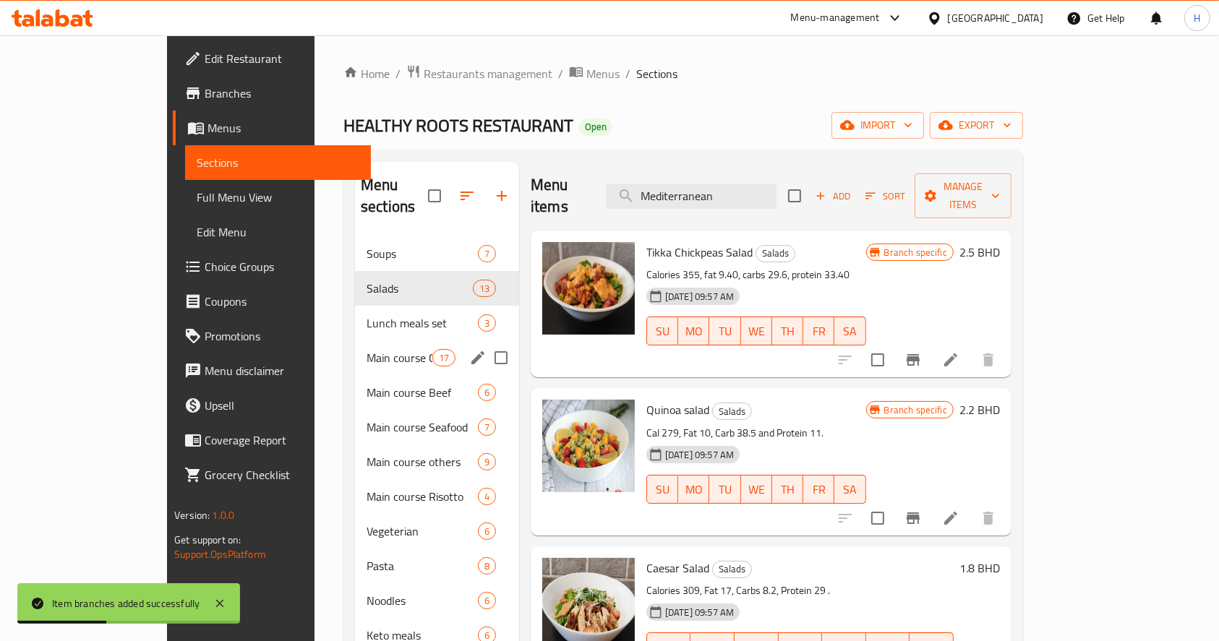
click at [359, 340] on div "Main course Chicken 17" at bounding box center [437, 357] width 164 height 35
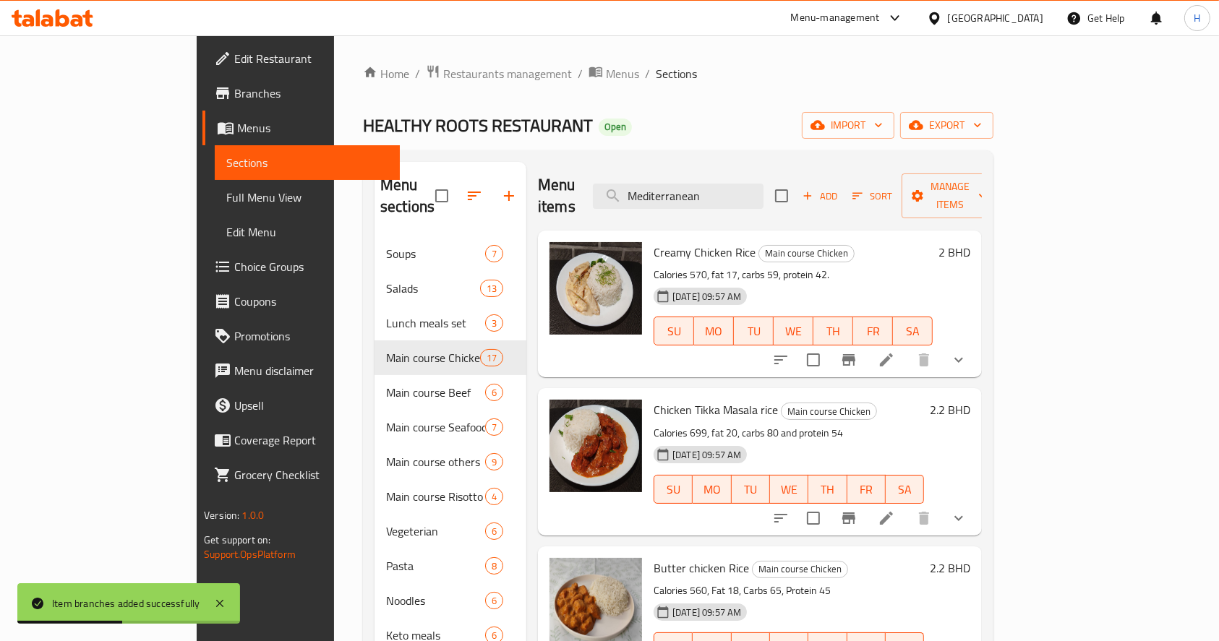
drag, startPoint x: 776, startPoint y: 186, endPoint x: 85, endPoint y: 200, distance: 691.2
click at [197, 200] on div "Edit Restaurant Branches Menus Sections Full Menu View Edit Menu Choice Groups …" at bounding box center [610, 627] width 826 height 1184
paste input "Creamy Chicken Rice"
type input "Creamy Chicken Rice"
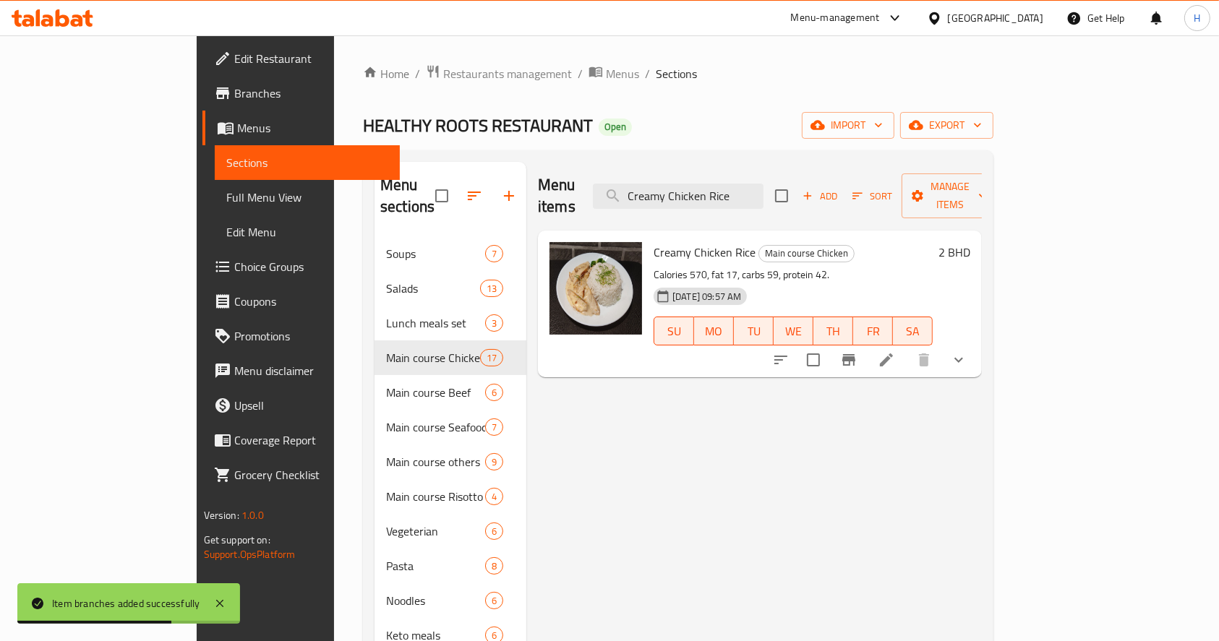
click at [855, 354] on icon "Branch-specific-item" at bounding box center [848, 360] width 13 height 12
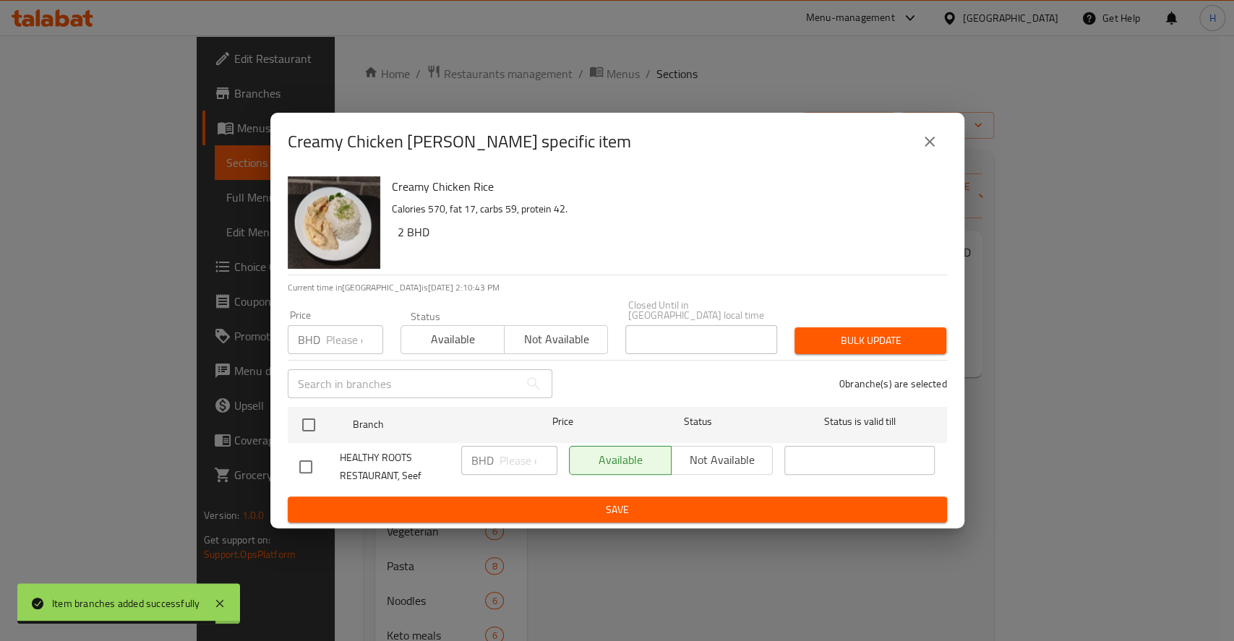
drag, startPoint x: 305, startPoint y: 417, endPoint x: 410, endPoint y: 458, distance: 112.6
click at [306, 417] on input "checkbox" at bounding box center [308, 425] width 30 height 30
checkbox input "true"
click at [516, 453] on input "number" at bounding box center [528, 460] width 58 height 29
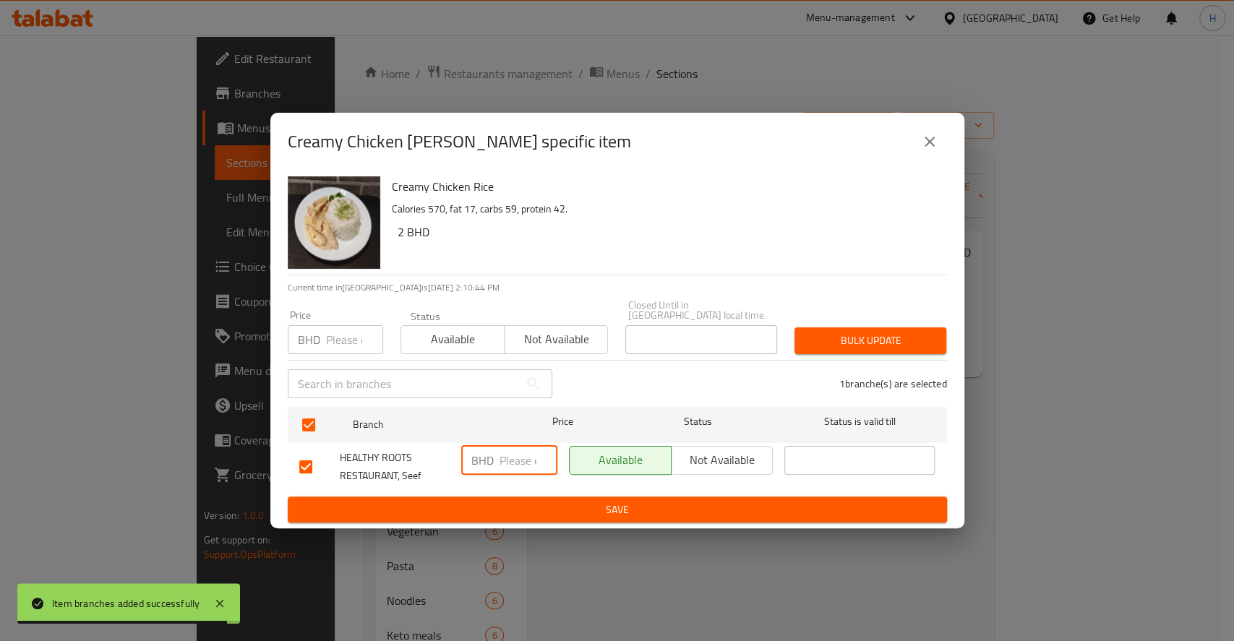
paste input "2.700"
type input "2.700"
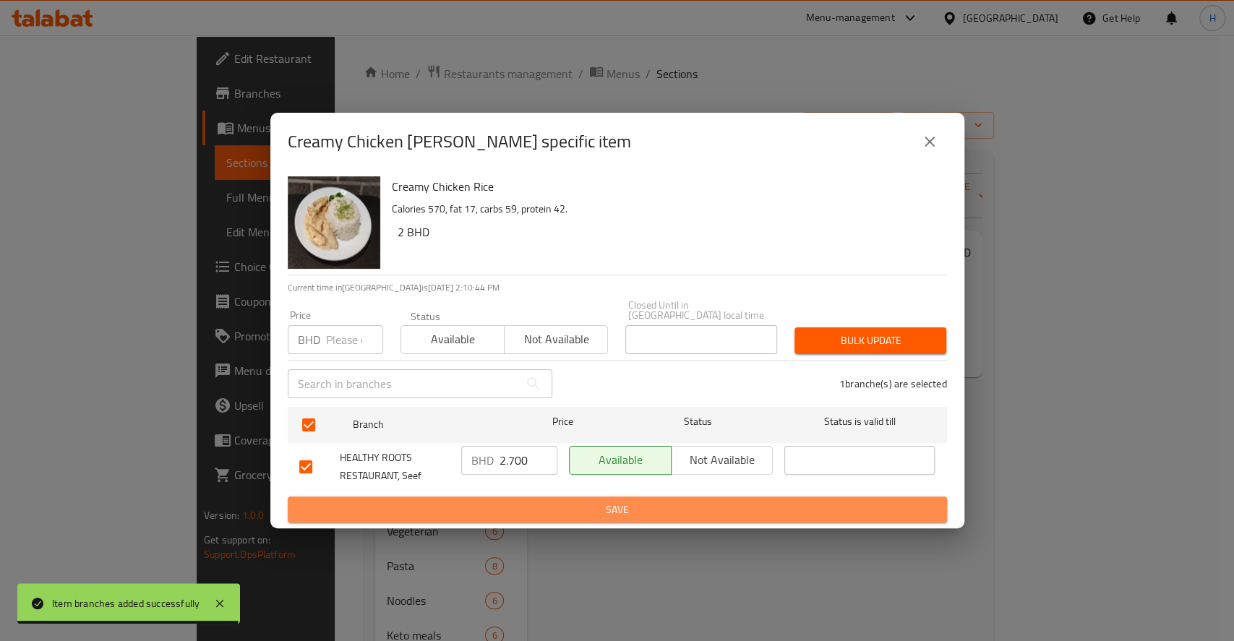
click at [549, 501] on span "Save" at bounding box center [617, 510] width 636 height 18
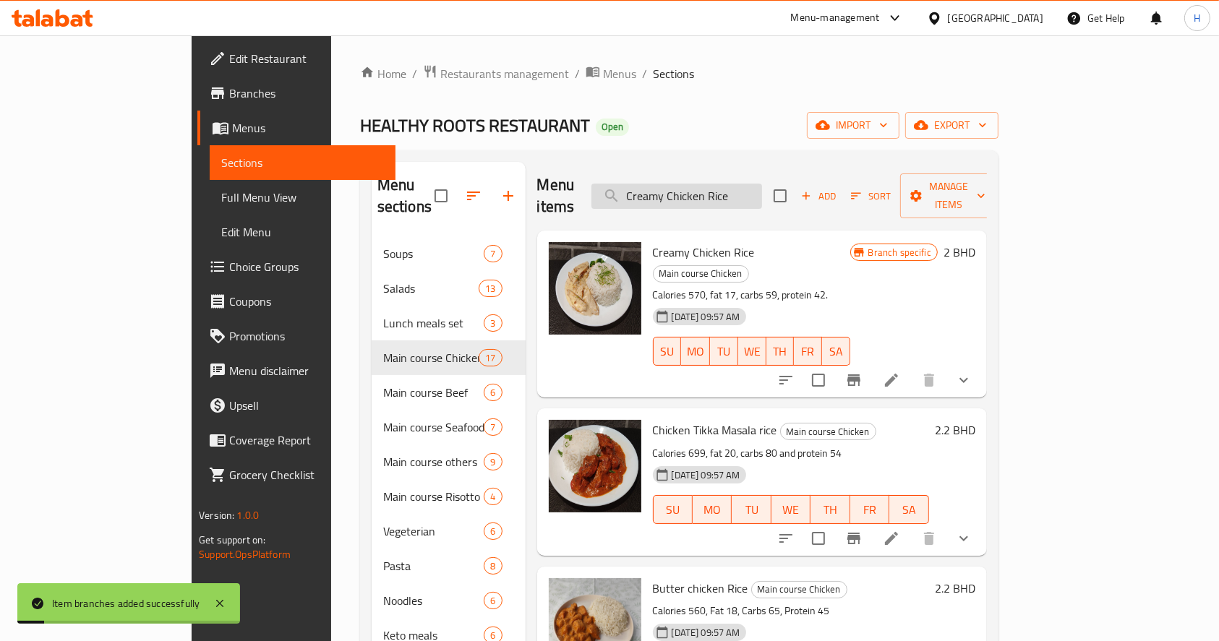
click at [743, 192] on input "Creamy Chicken Rice" at bounding box center [676, 196] width 171 height 25
paste input "[PERSON_NAME] [PERSON_NAME]"
type input "Chicken Tikka Masala ric"
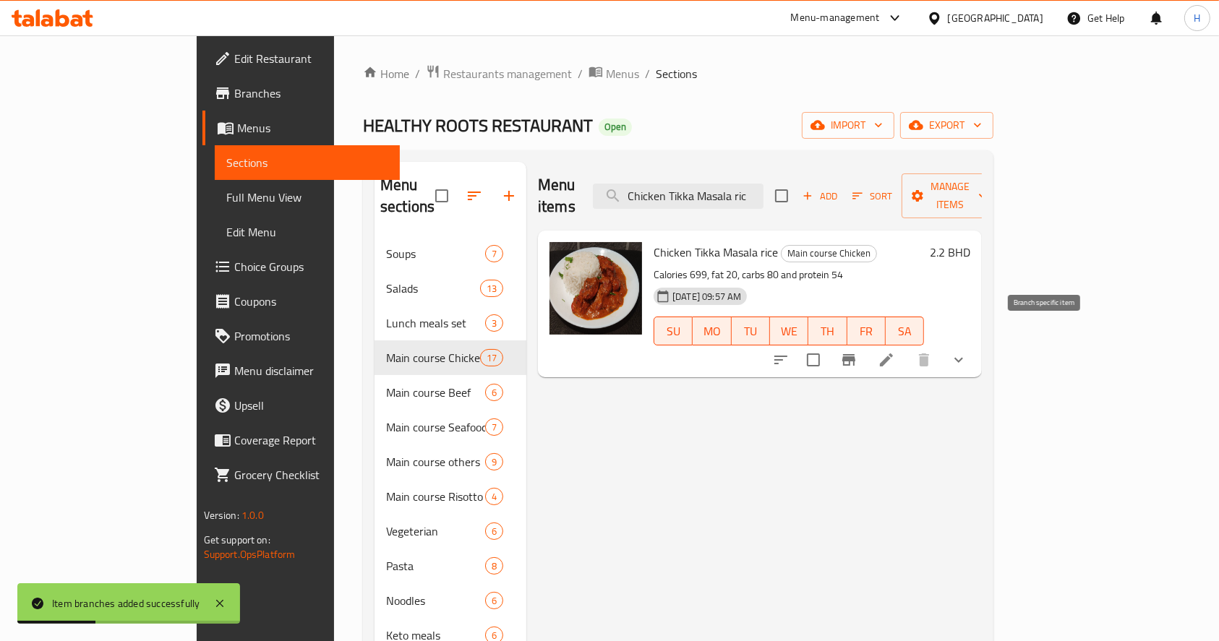
click at [857, 351] on icon "Branch-specific-item" at bounding box center [848, 359] width 17 height 17
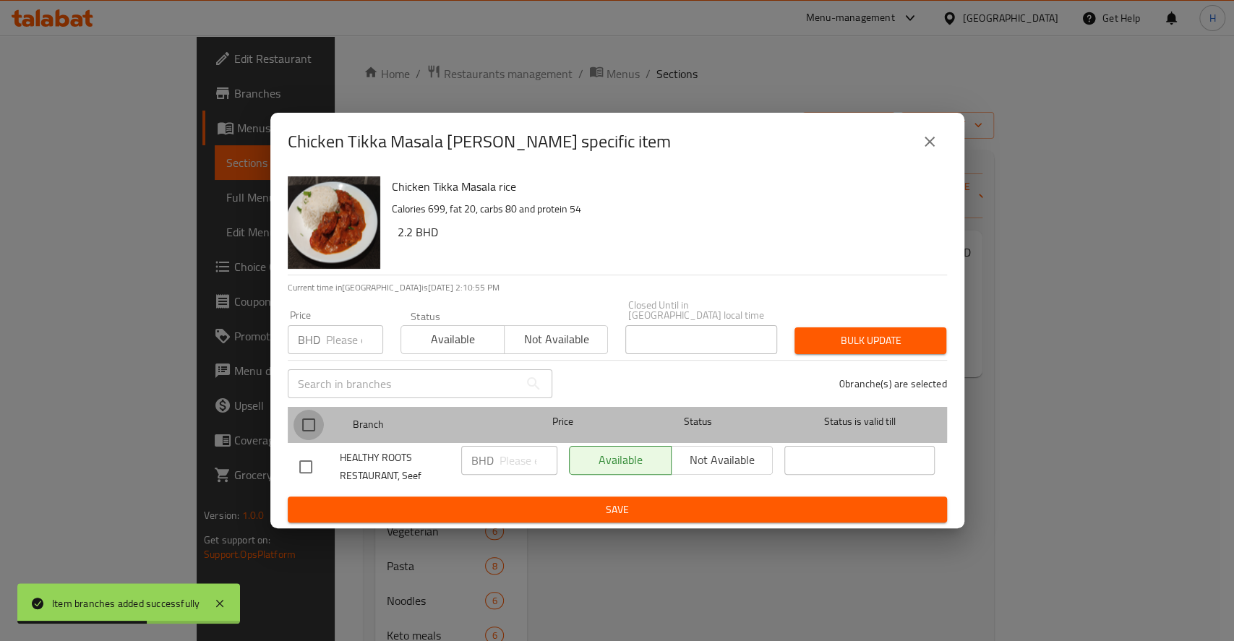
click at [316, 417] on input "checkbox" at bounding box center [308, 425] width 30 height 30
checkbox input "true"
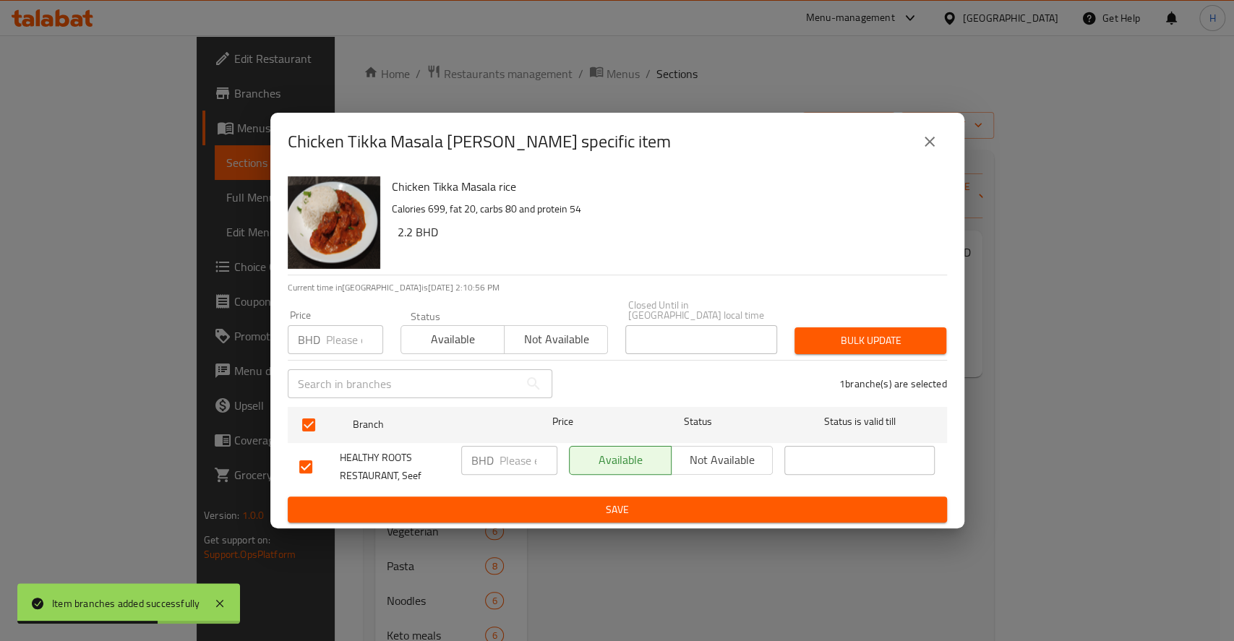
click at [494, 471] on div "BHD ​" at bounding box center [509, 466] width 108 height 53
click at [494, 457] on div "BHD ​" at bounding box center [509, 460] width 96 height 29
paste input "2.700"
type input "2.700"
click at [532, 497] on button "Save" at bounding box center [617, 510] width 659 height 27
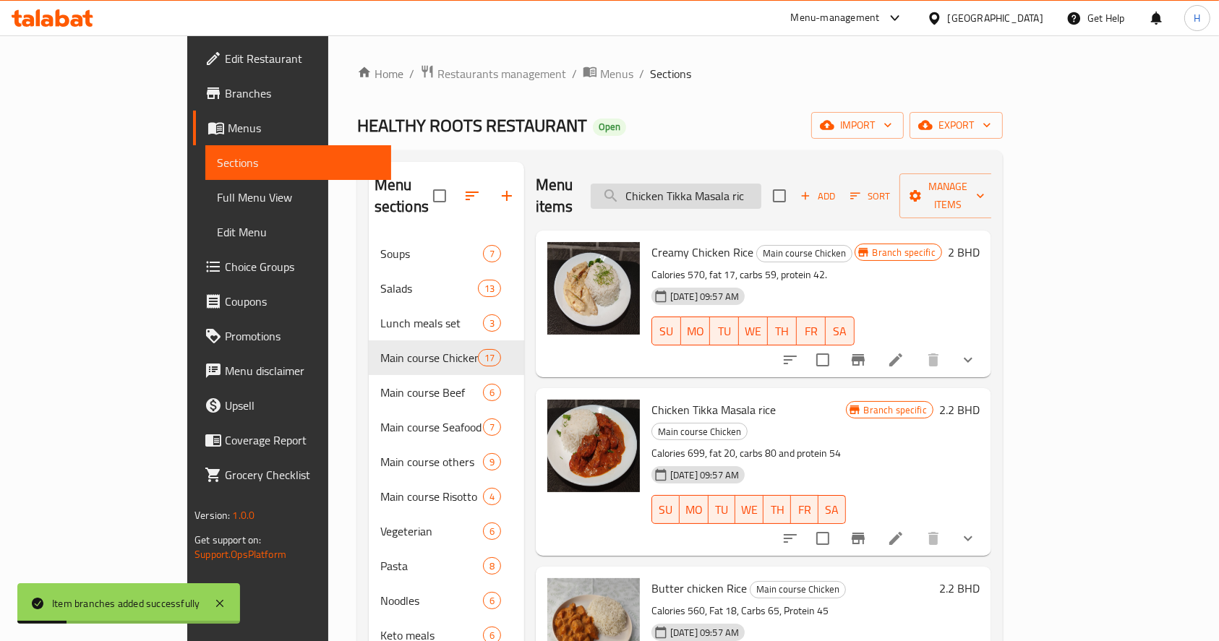
click at [761, 197] on input "Chicken Tikka Masala ric" at bounding box center [676, 196] width 171 height 25
paste input "Butter chicken Rice"
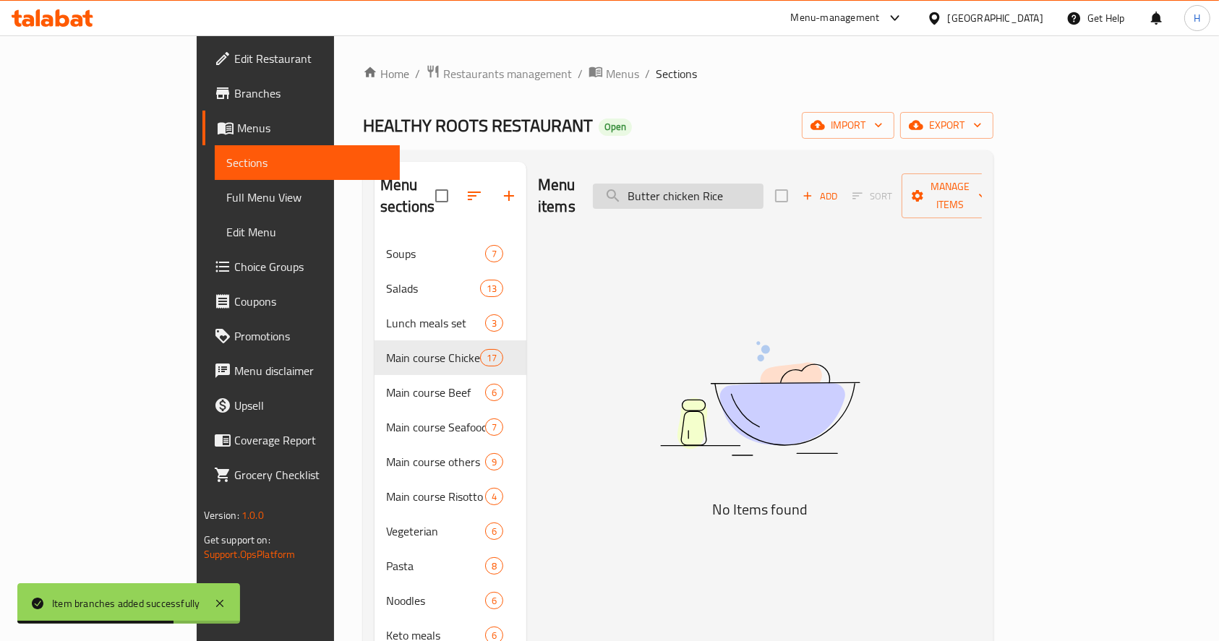
click at [763, 189] on input "Butter chicken Rice" at bounding box center [678, 196] width 171 height 25
drag, startPoint x: 764, startPoint y: 188, endPoint x: 850, endPoint y: 197, distance: 86.5
click at [850, 197] on div "Menu items Butter chicken Rice Add Sort Manage items" at bounding box center [760, 196] width 444 height 69
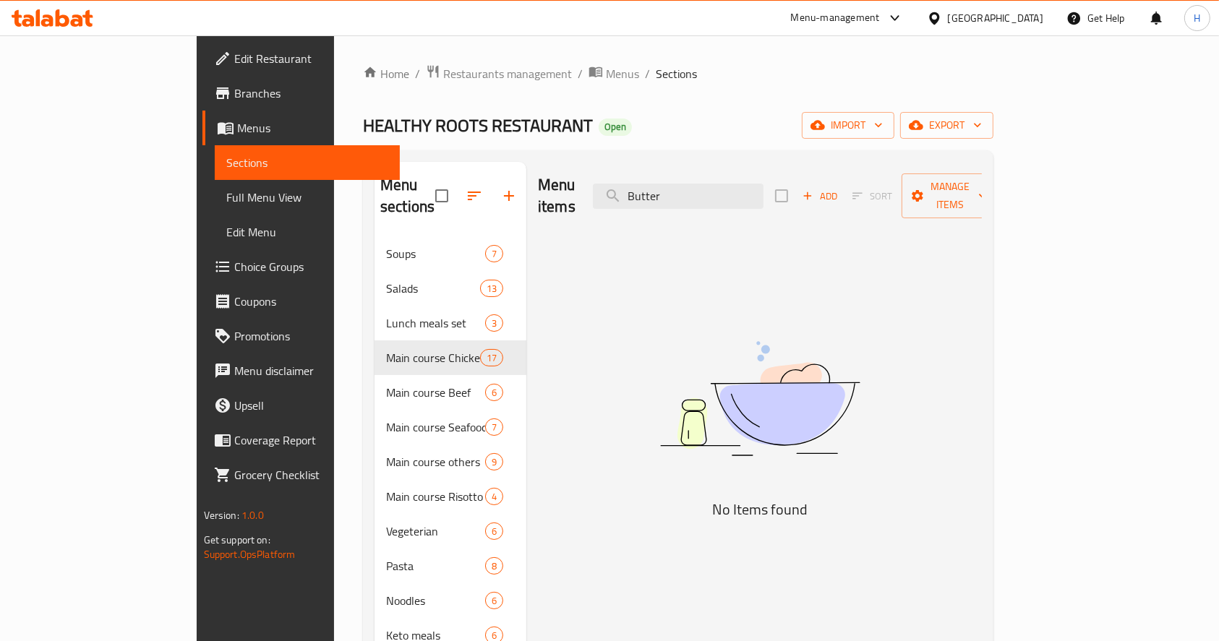
type input "Butter"
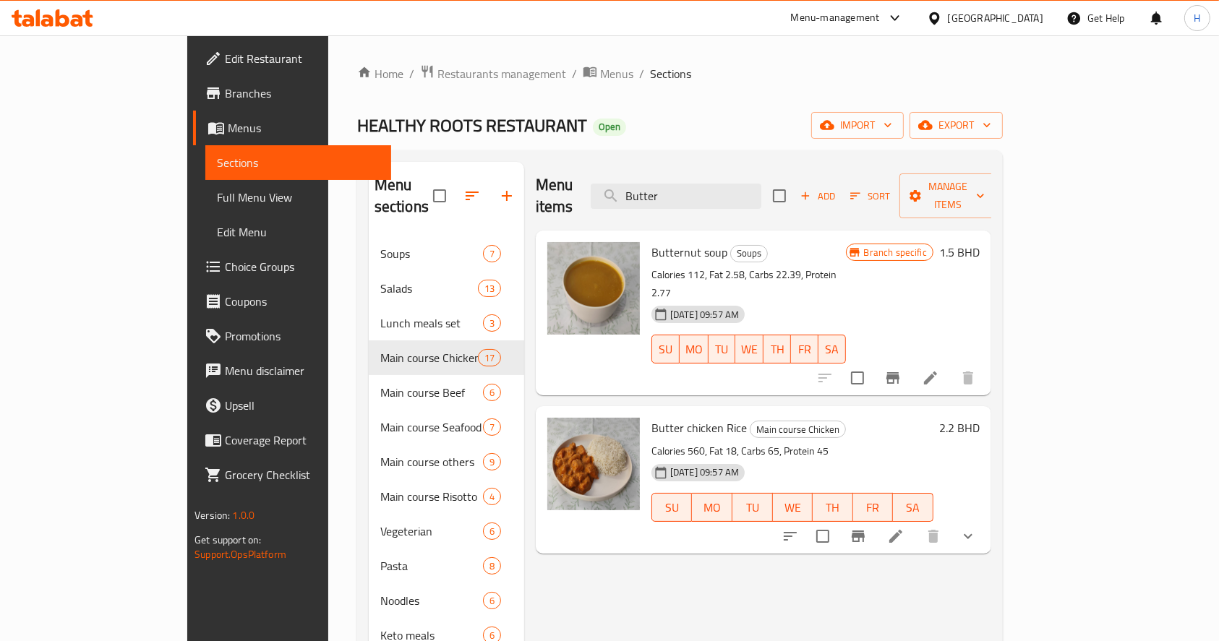
click at [865, 531] on icon "Branch-specific-item" at bounding box center [858, 537] width 13 height 12
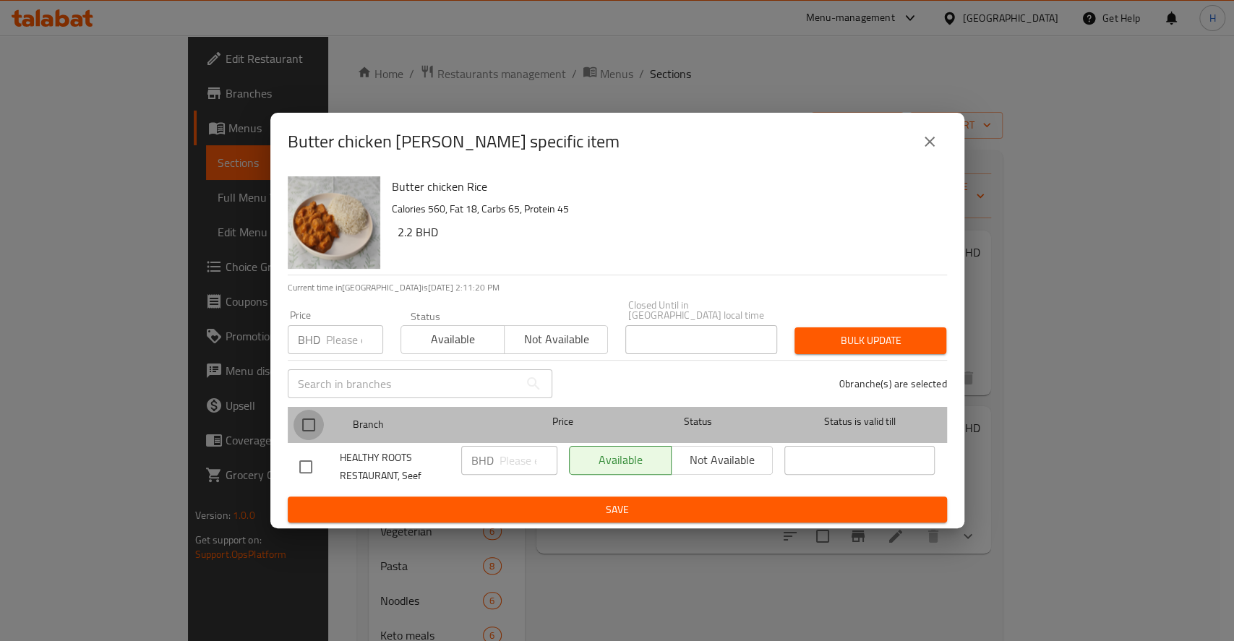
drag, startPoint x: 314, startPoint y: 405, endPoint x: 343, endPoint y: 426, distance: 36.1
click at [315, 410] on input "checkbox" at bounding box center [308, 425] width 30 height 30
checkbox input "true"
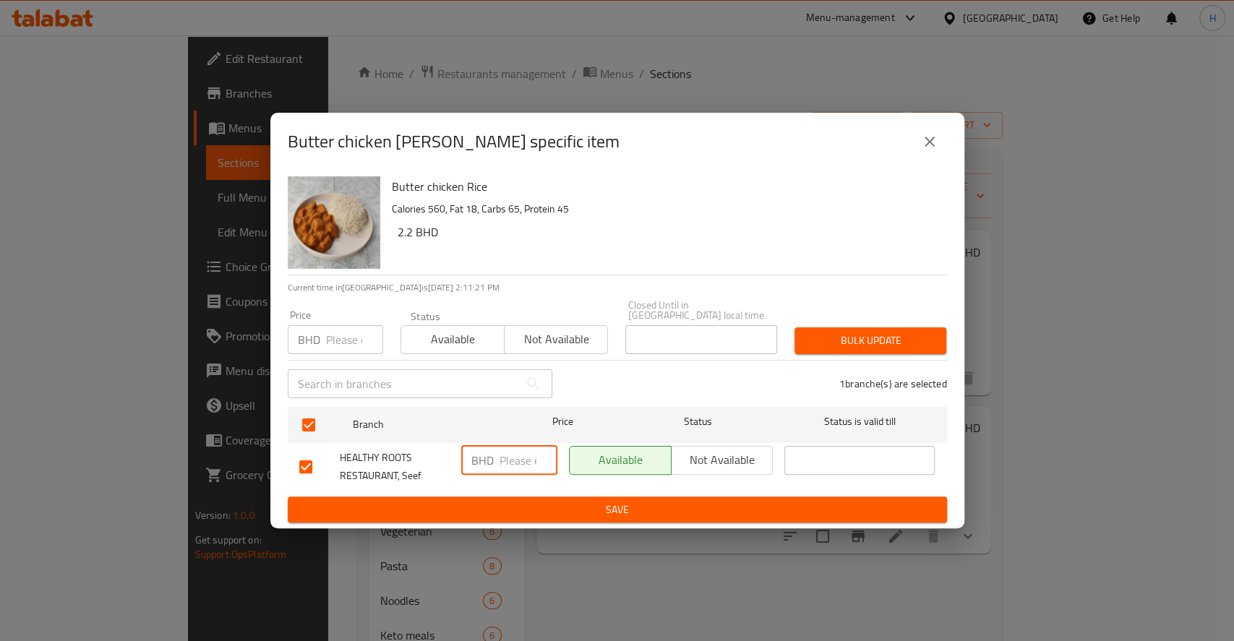
click at [515, 458] on input "number" at bounding box center [528, 460] width 58 height 29
paste input "2.700"
type input "2.700"
click at [543, 511] on span "Save" at bounding box center [617, 510] width 636 height 18
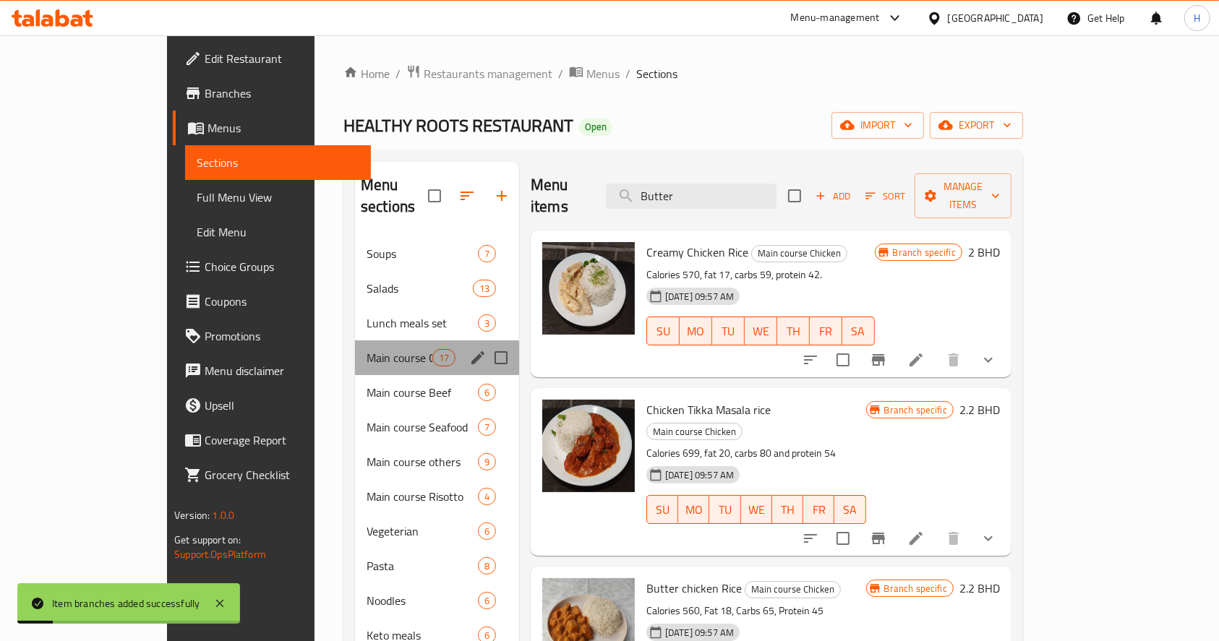
click at [355, 340] on div "Main course Chicken 17" at bounding box center [437, 357] width 164 height 35
drag, startPoint x: 346, startPoint y: 310, endPoint x: 356, endPoint y: 333, distance: 24.6
click at [355, 311] on div "Lunch meals set 3" at bounding box center [437, 323] width 164 height 35
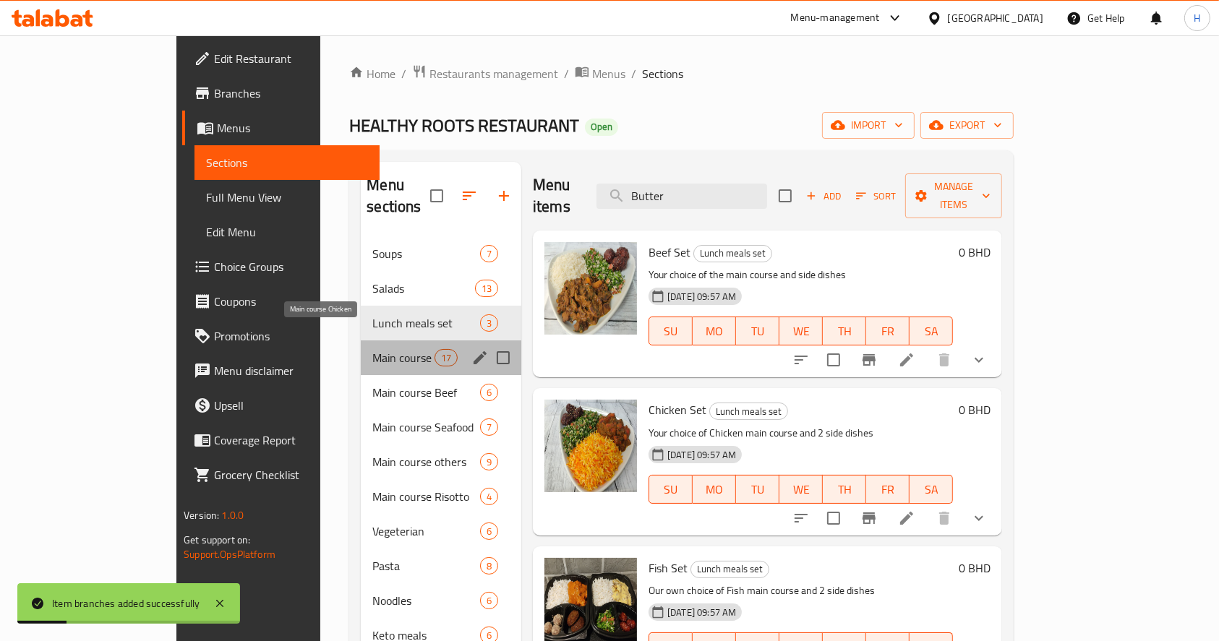
click at [372, 349] on span "Main course Chicken" at bounding box center [402, 357] width 61 height 17
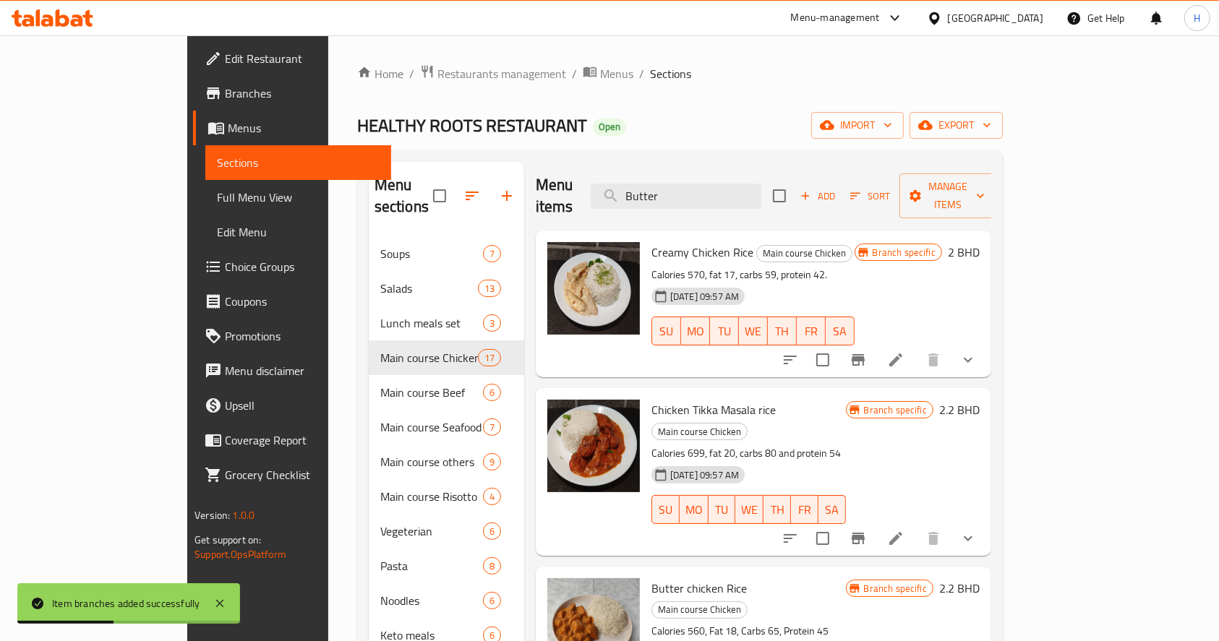
click at [867, 351] on icon "Branch-specific-item" at bounding box center [857, 359] width 17 height 17
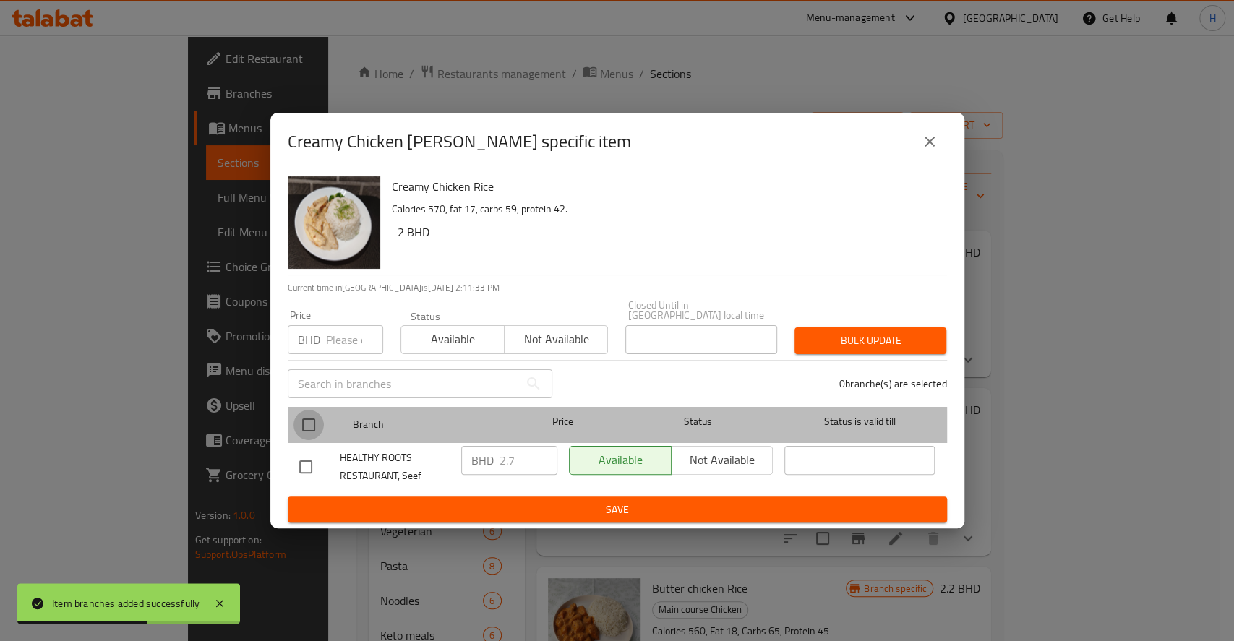
drag, startPoint x: 314, startPoint y: 424, endPoint x: 567, endPoint y: 432, distance: 253.2
click at [313, 423] on input "checkbox" at bounding box center [308, 425] width 30 height 30
checkbox input "true"
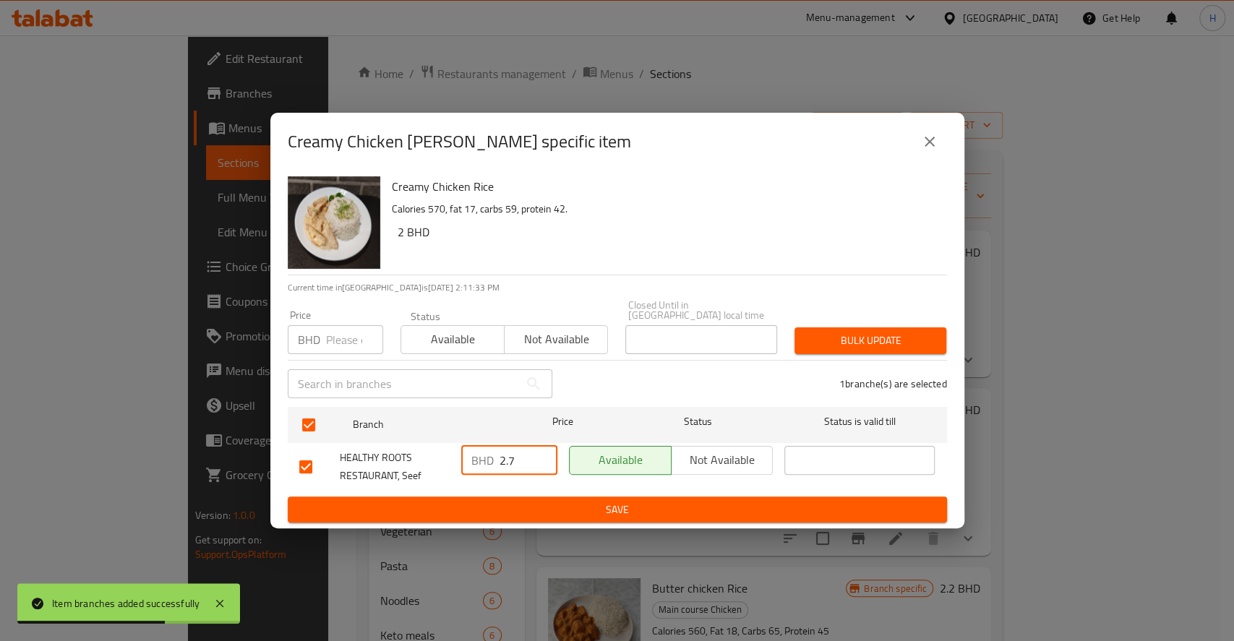
drag, startPoint x: 515, startPoint y: 455, endPoint x: 410, endPoint y: 484, distance: 108.5
click at [367, 479] on div "HEALTHY ROOTS RESTAURANT, Seef BHD 2.7 ​ Available Not available ​" at bounding box center [617, 466] width 648 height 53
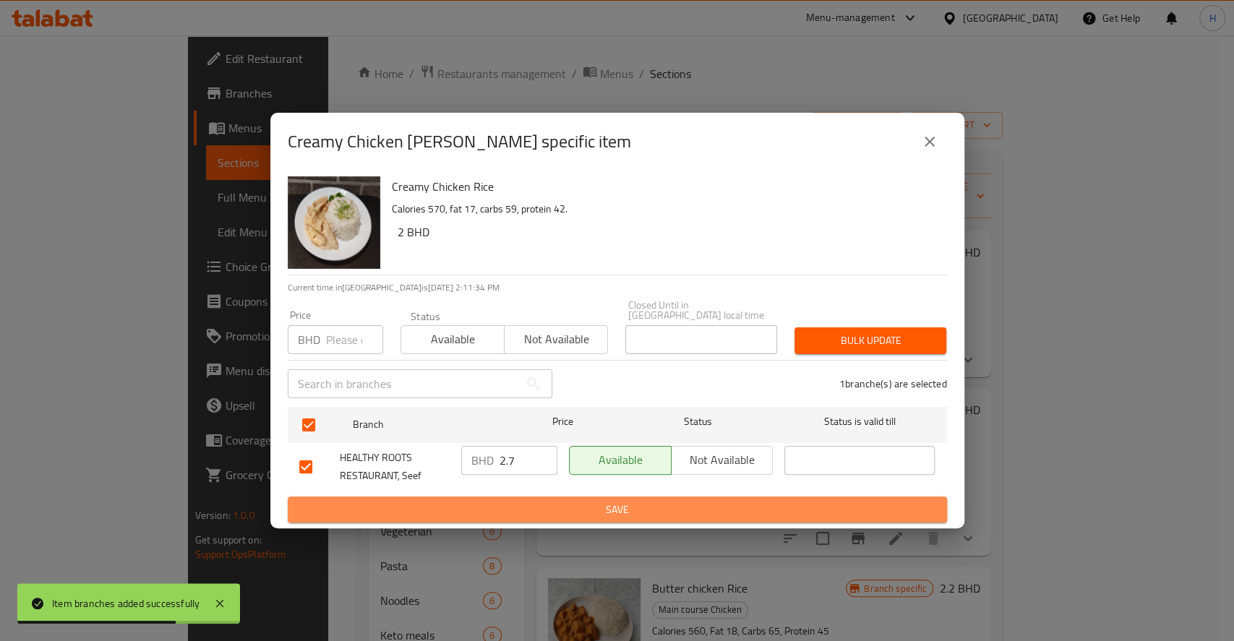
click at [507, 497] on button "Save" at bounding box center [617, 510] width 659 height 27
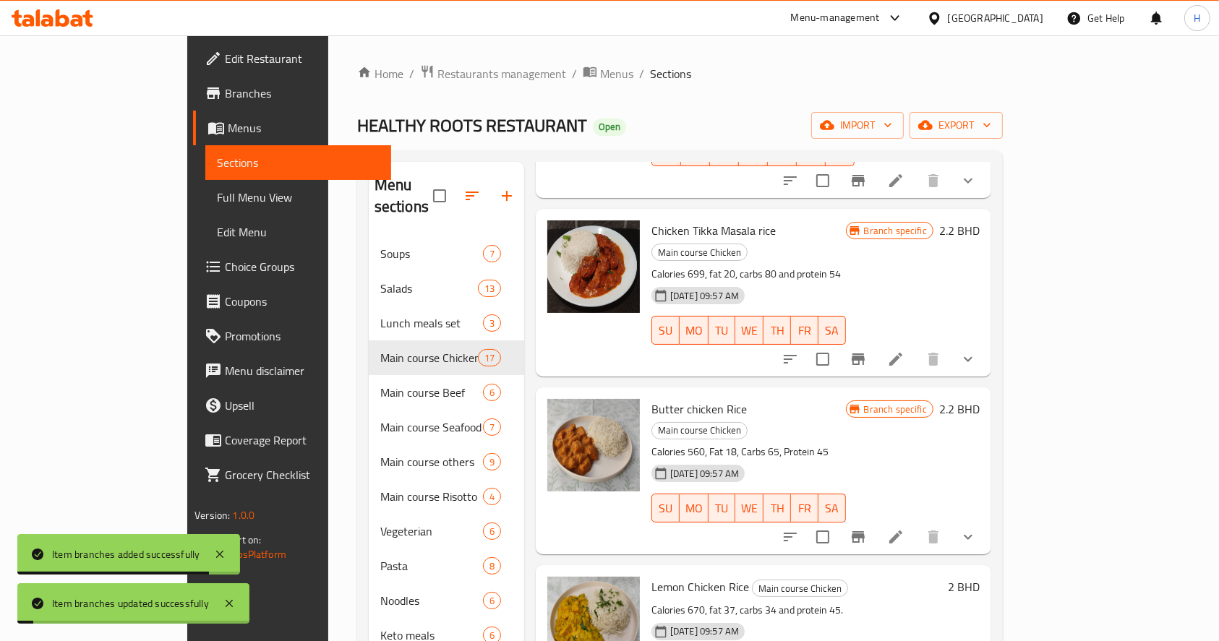
scroll to position [192, 0]
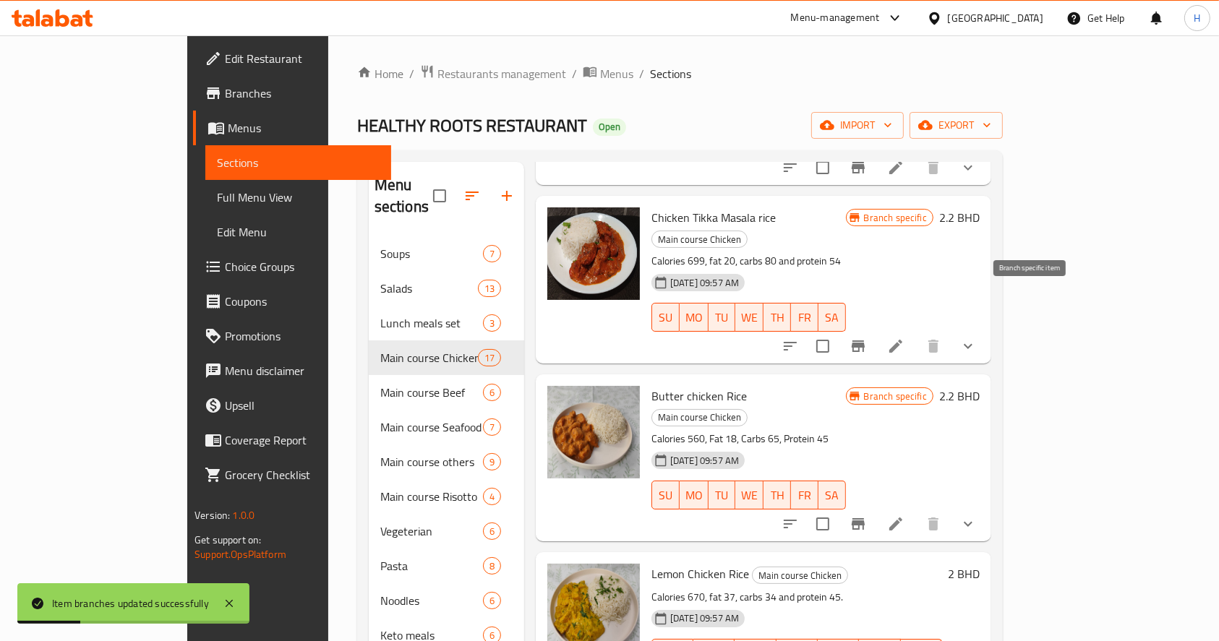
click at [867, 338] on icon "Branch-specific-item" at bounding box center [857, 346] width 17 height 17
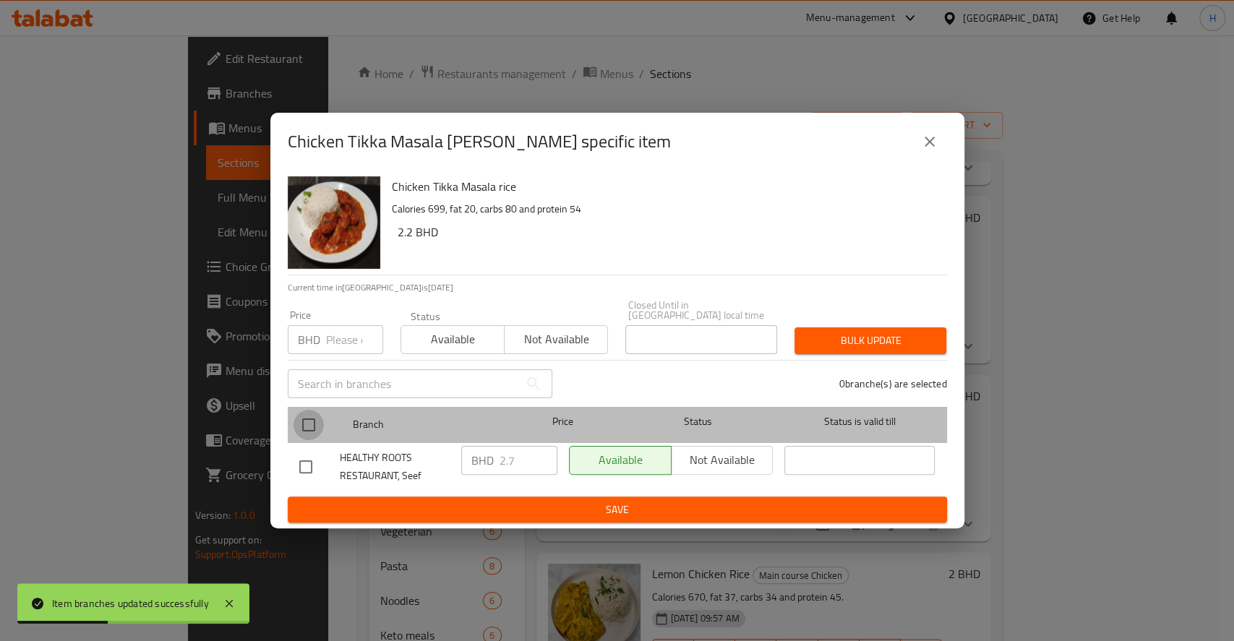
click at [311, 416] on input "checkbox" at bounding box center [308, 425] width 30 height 30
checkbox input "true"
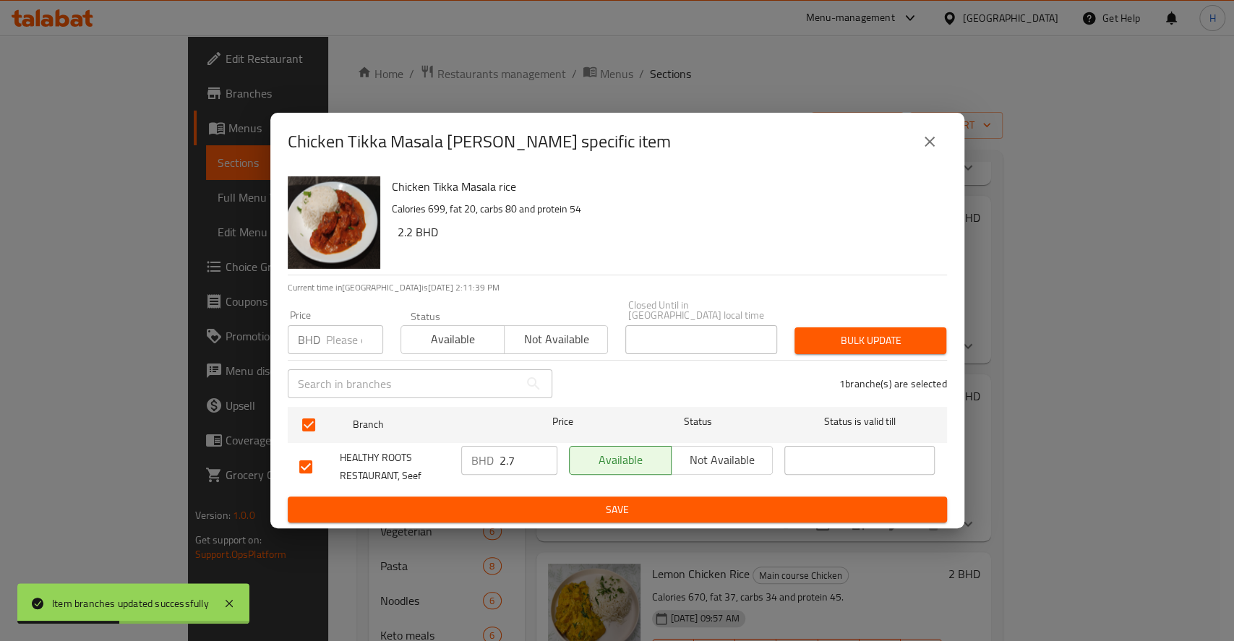
click at [515, 461] on input "2.7" at bounding box center [528, 460] width 58 height 29
drag, startPoint x: 515, startPoint y: 461, endPoint x: 538, endPoint y: 493, distance: 38.9
click at [441, 467] on div "HEALTHY ROOTS RESTAURANT, Seef BHD 2.7 ​ Available Not available ​" at bounding box center [617, 466] width 648 height 53
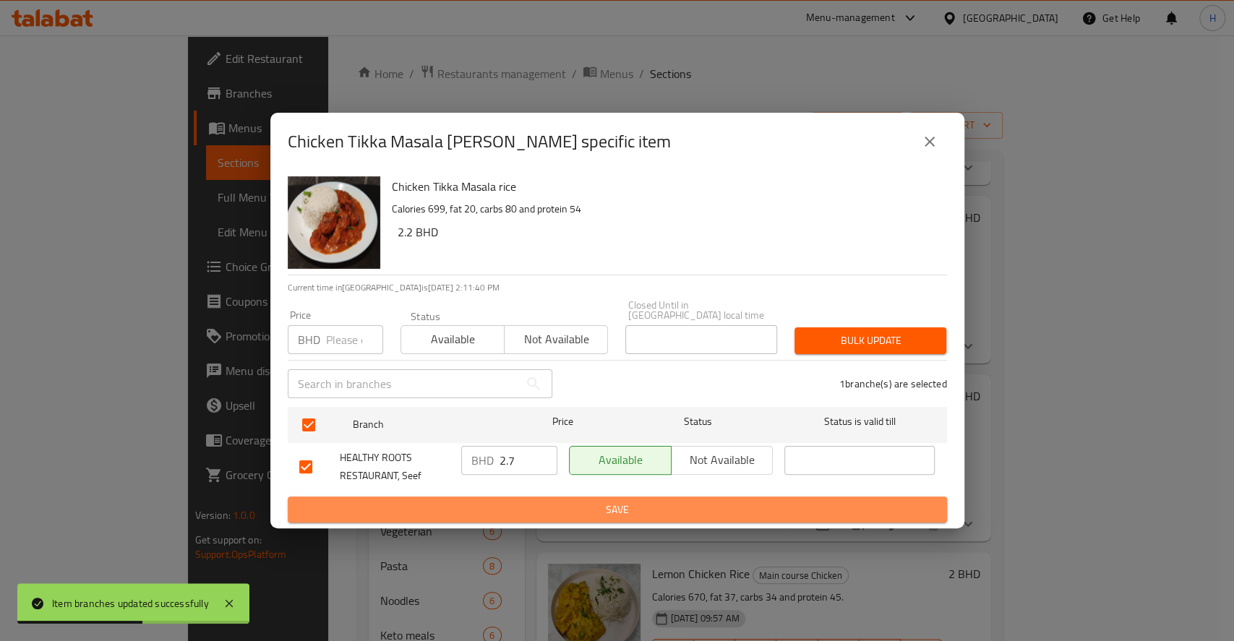
click at [541, 497] on button "Save" at bounding box center [617, 510] width 659 height 27
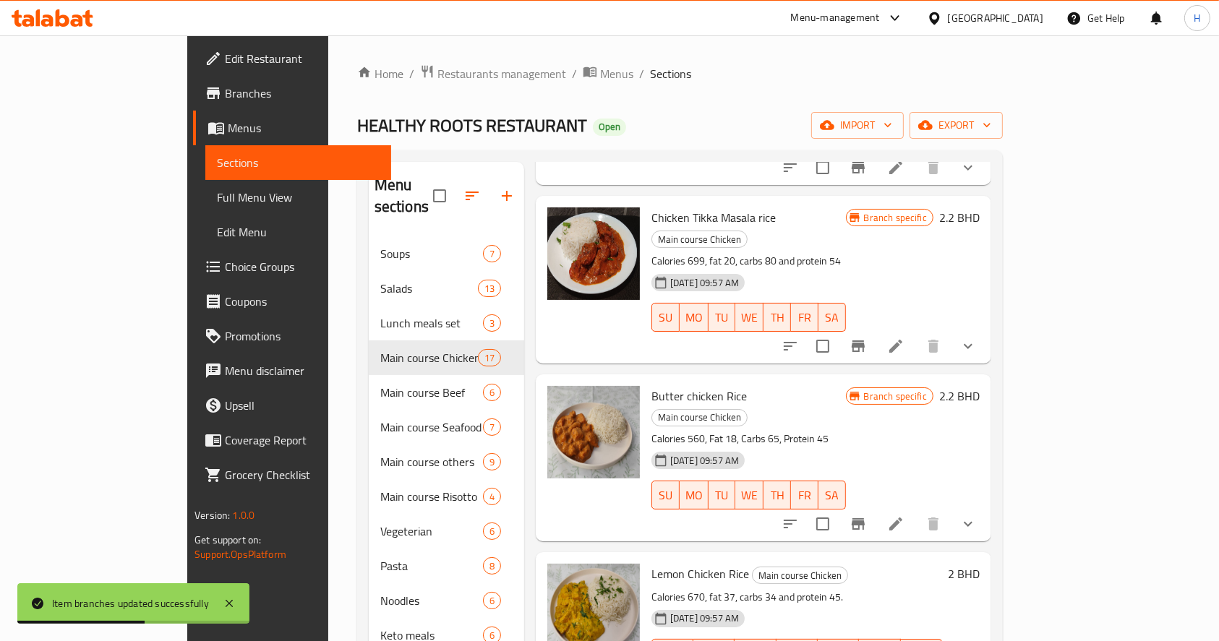
click at [867, 338] on icon "Branch-specific-item" at bounding box center [857, 346] width 17 height 17
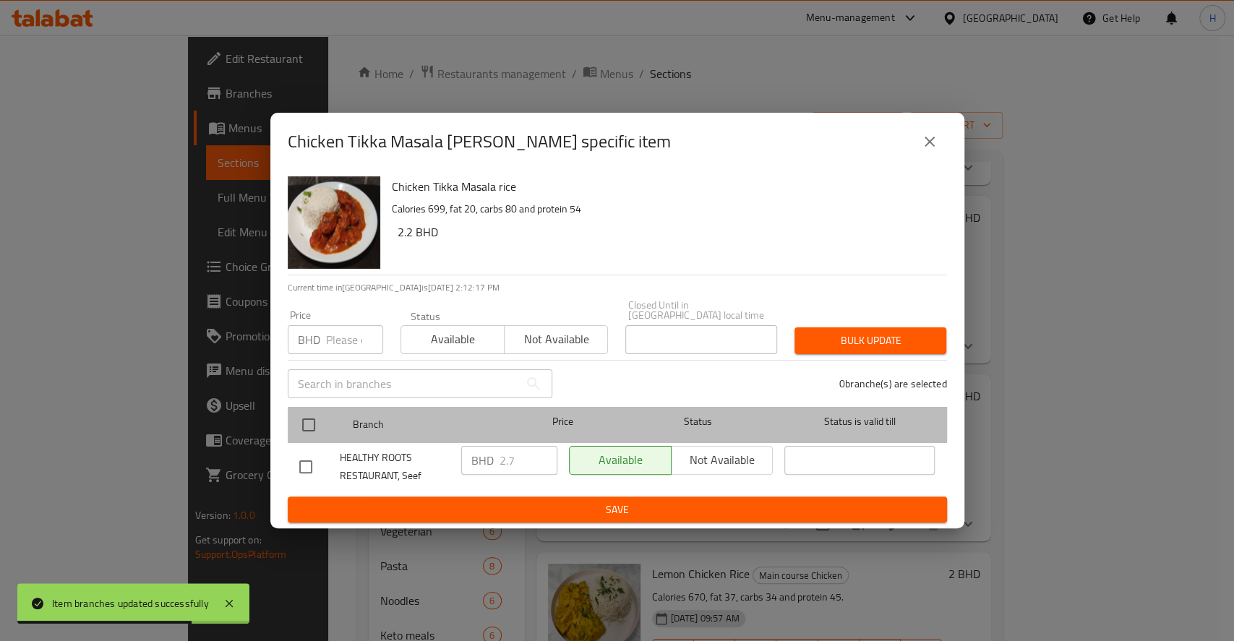
drag, startPoint x: 306, startPoint y: 400, endPoint x: 344, endPoint y: 419, distance: 42.4
click at [306, 404] on div at bounding box center [320, 425] width 54 height 42
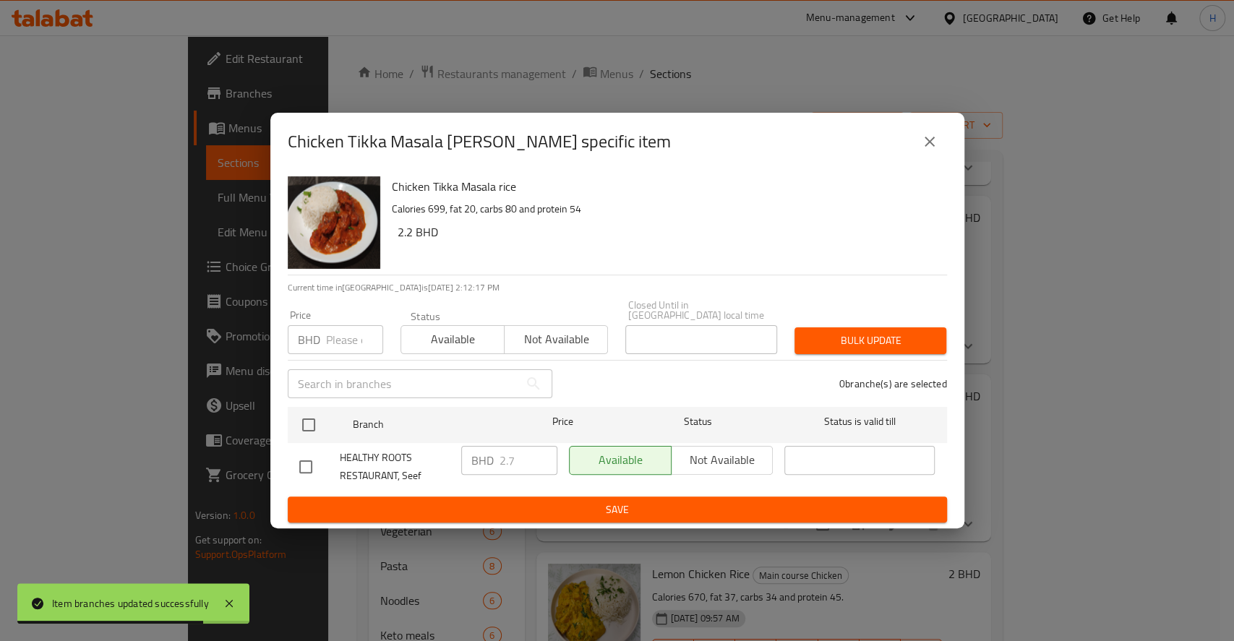
drag, startPoint x: 312, startPoint y: 411, endPoint x: 426, endPoint y: 461, distance: 125.3
click at [312, 413] on input "checkbox" at bounding box center [308, 425] width 30 height 30
checkbox input "true"
drag, startPoint x: 520, startPoint y: 454, endPoint x: 485, endPoint y: 463, distance: 35.9
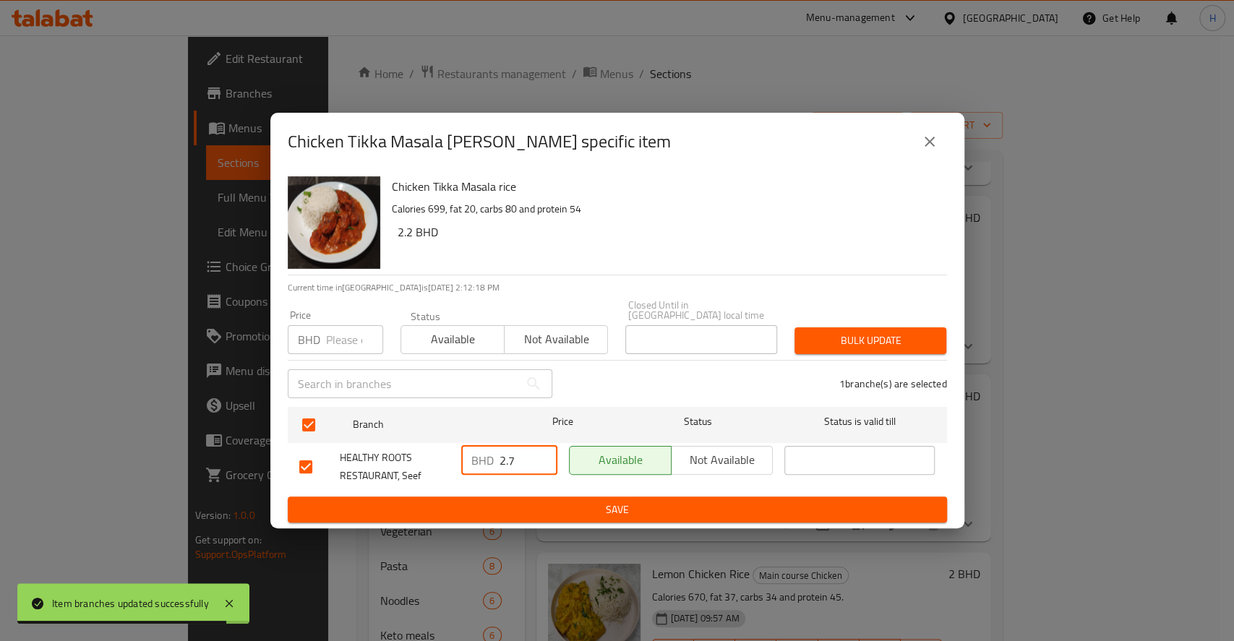
click at [485, 460] on div "BHD 2.7 ​" at bounding box center [509, 460] width 96 height 29
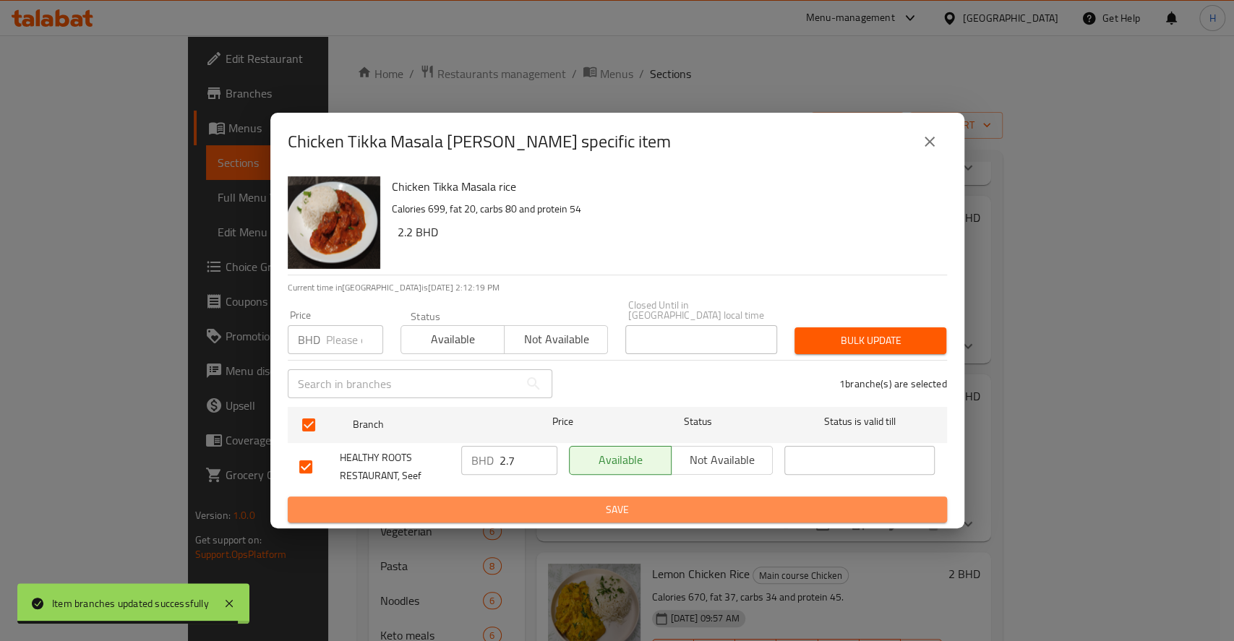
click at [513, 501] on span "Save" at bounding box center [617, 510] width 636 height 18
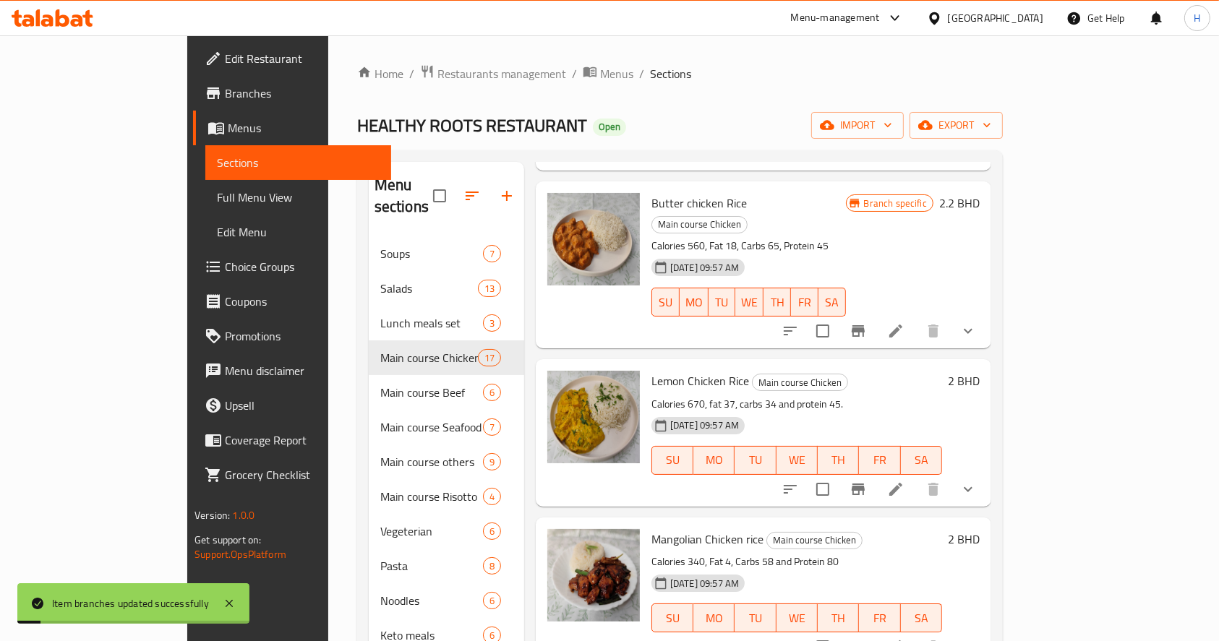
scroll to position [289, 0]
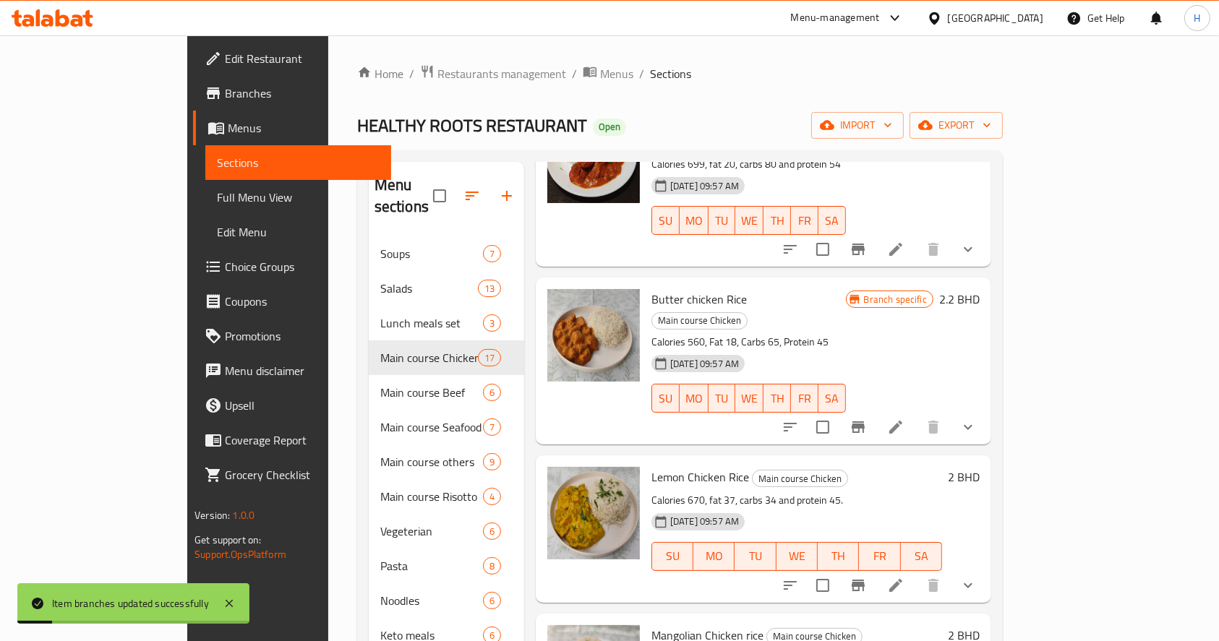
click at [867, 419] on icon "Branch-specific-item" at bounding box center [857, 427] width 17 height 17
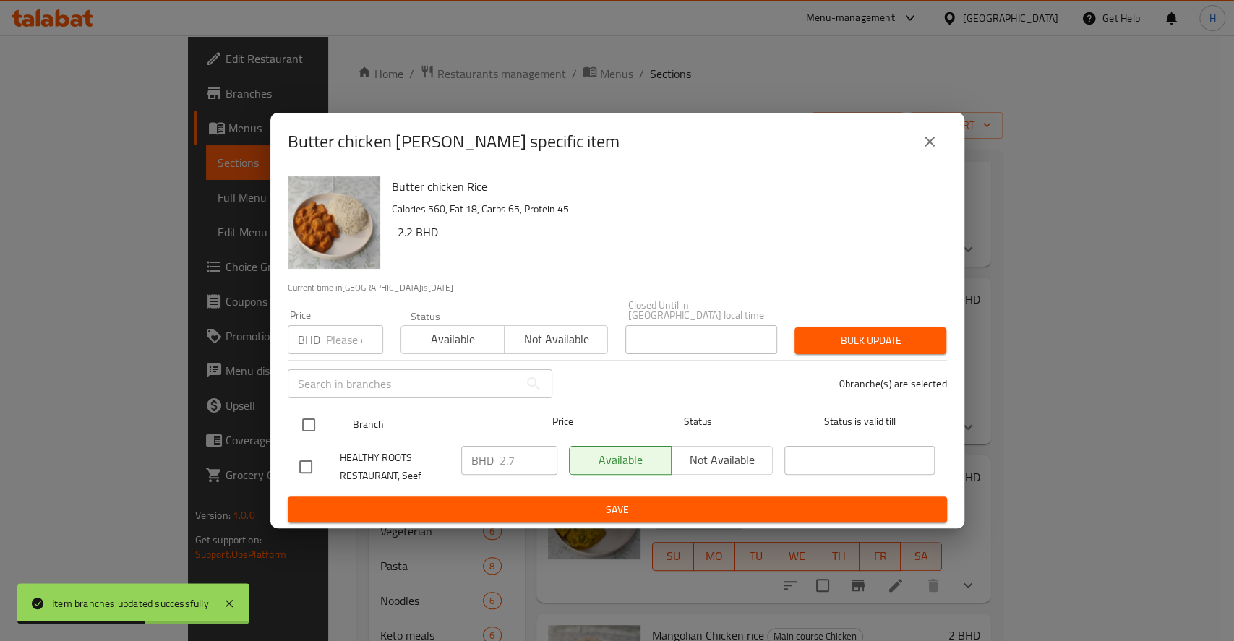
click at [301, 431] on input "checkbox" at bounding box center [308, 425] width 30 height 30
checkbox input "true"
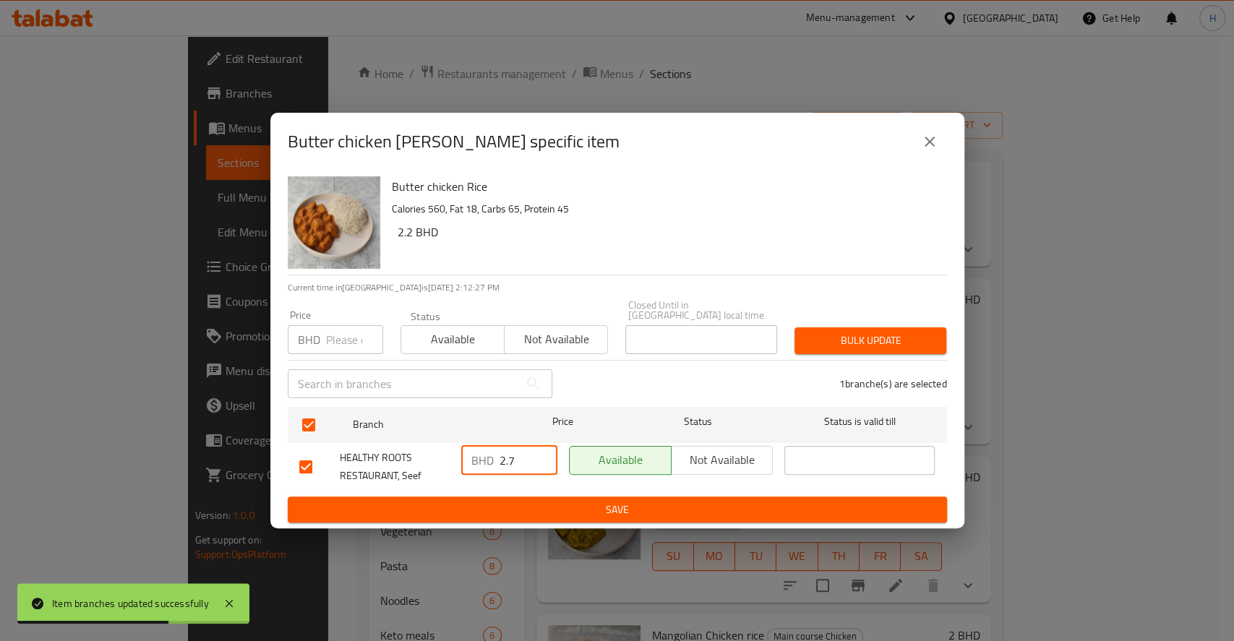
drag, startPoint x: 476, startPoint y: 459, endPoint x: 446, endPoint y: 472, distance: 33.0
click at [440, 463] on div "HEALTHY ROOTS RESTAURANT, Seef BHD 2.7 ​ Available Not available ​" at bounding box center [617, 466] width 648 height 53
click at [922, 144] on icon "close" at bounding box center [929, 141] width 17 height 17
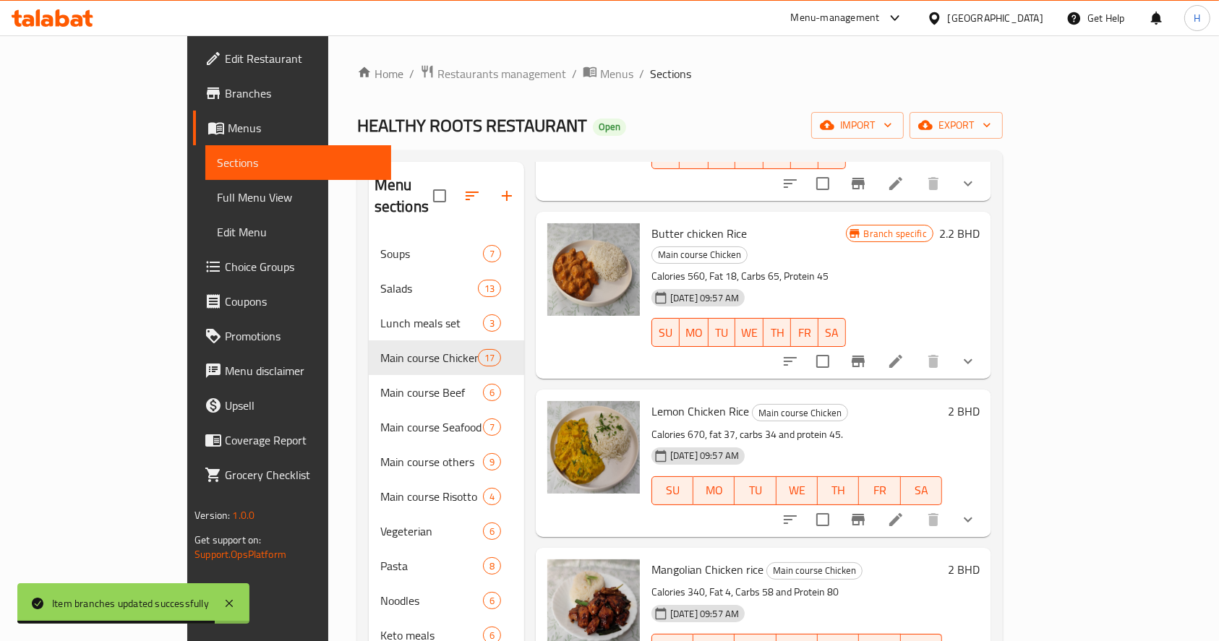
scroll to position [481, 0]
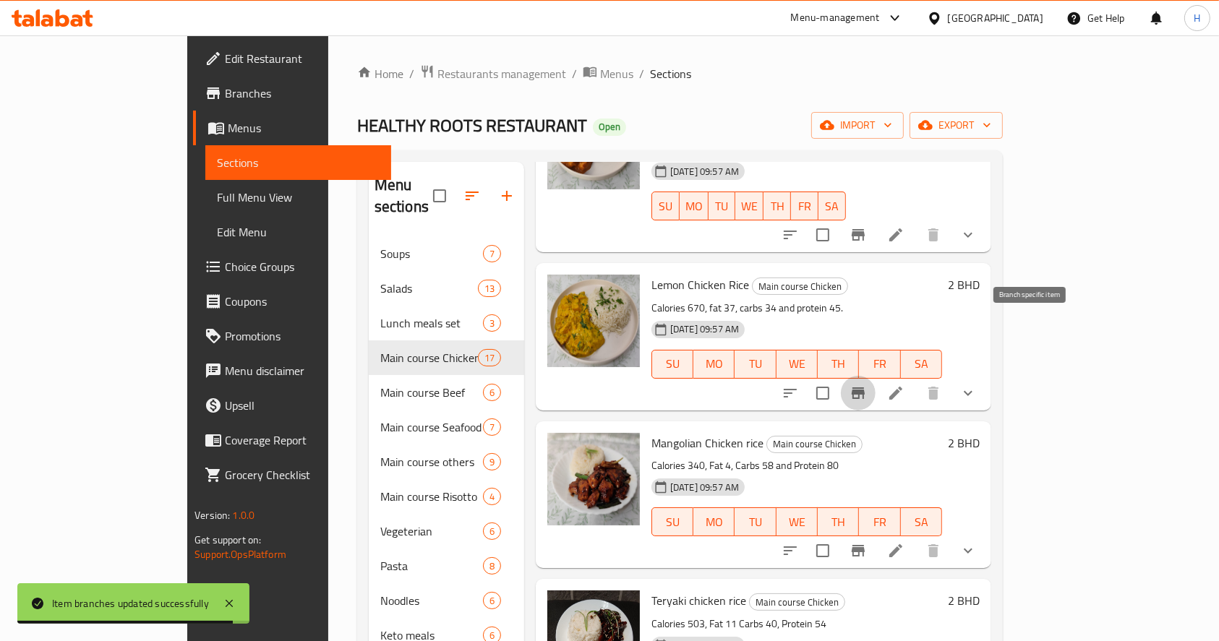
click at [875, 376] on button "Branch-specific-item" at bounding box center [858, 393] width 35 height 35
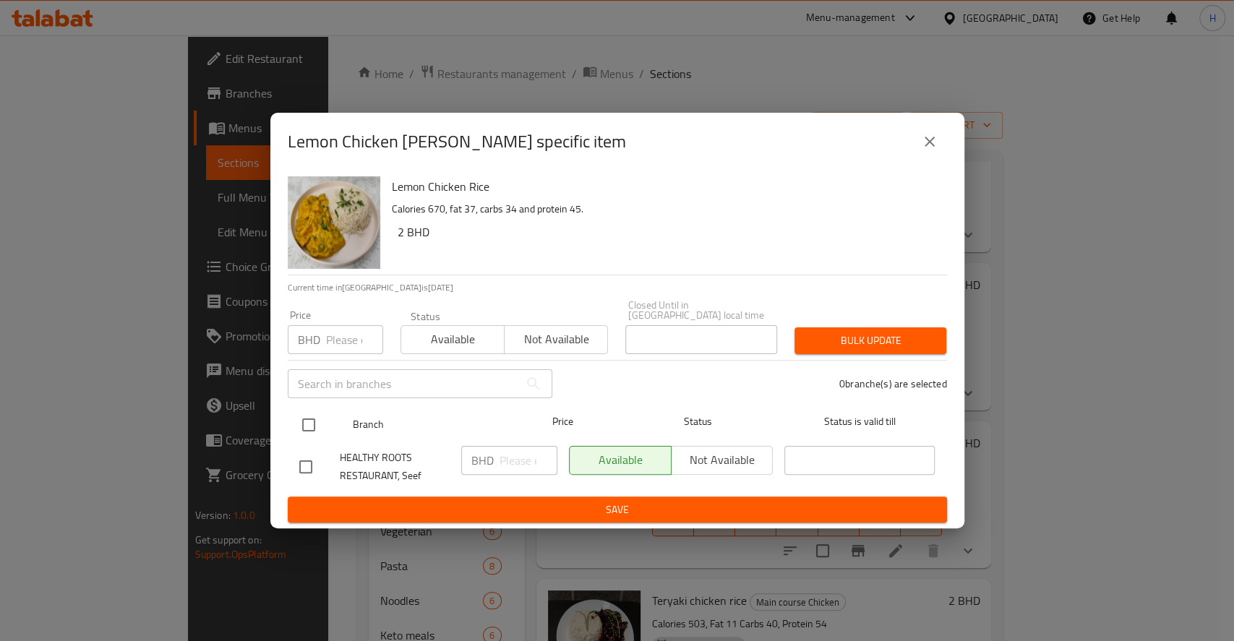
click at [306, 421] on input "checkbox" at bounding box center [308, 425] width 30 height 30
checkbox input "true"
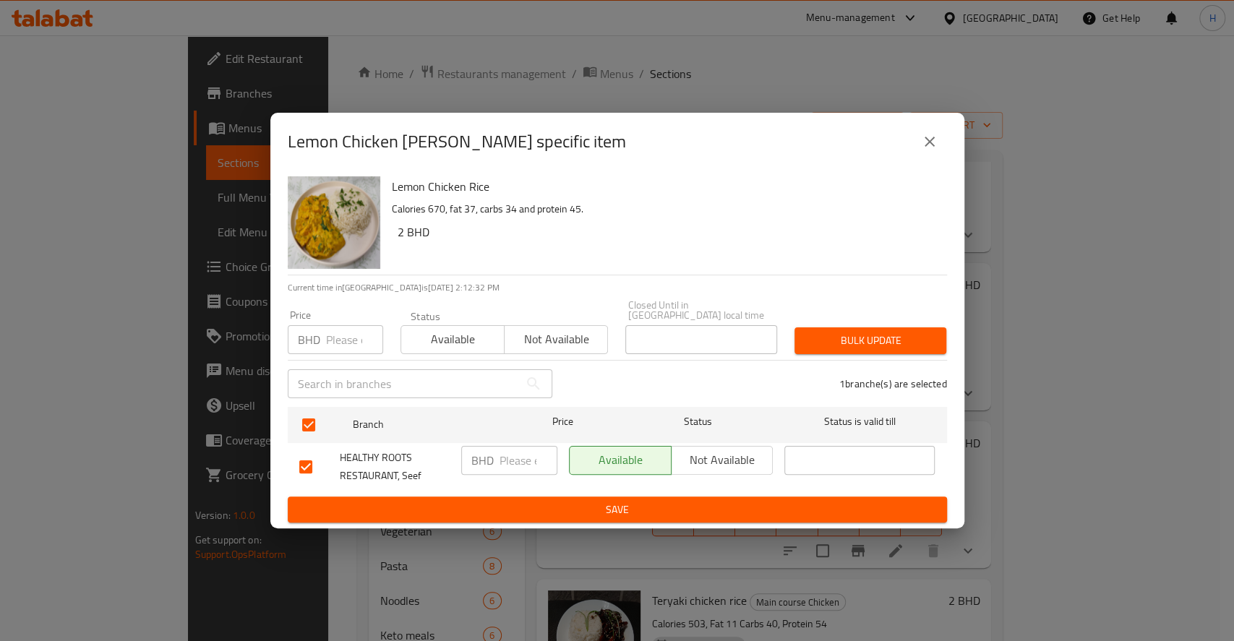
click at [526, 451] on input "number" at bounding box center [528, 460] width 58 height 29
paste input "2.7"
type input "2.7"
click at [536, 501] on span "Save" at bounding box center [617, 510] width 636 height 18
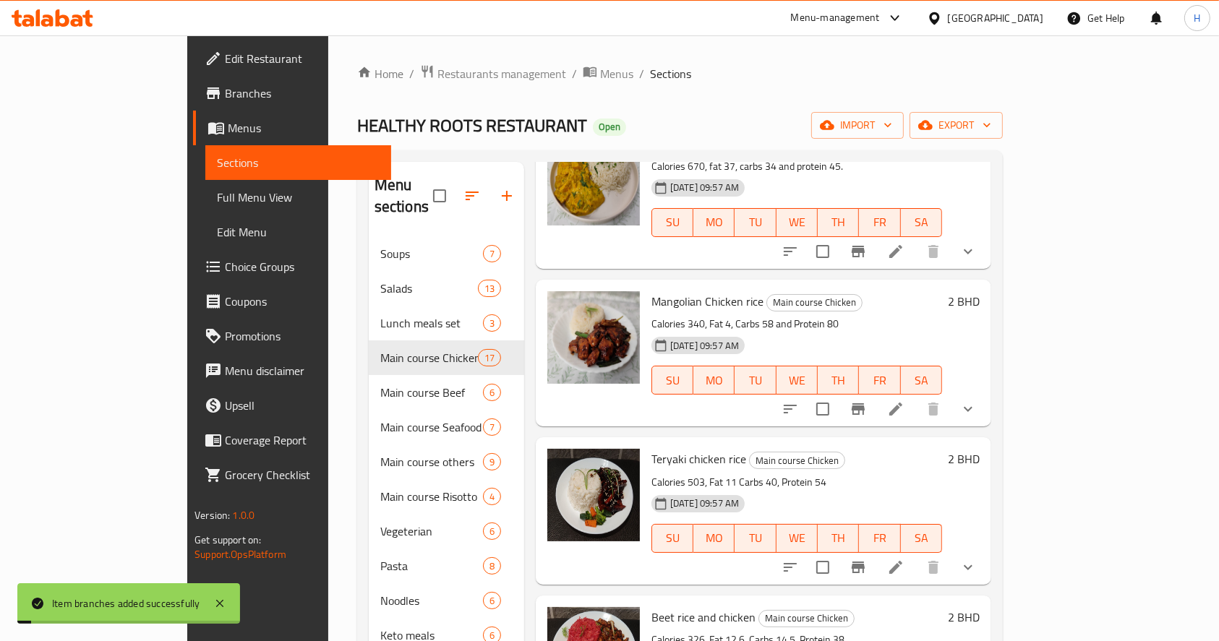
scroll to position [674, 0]
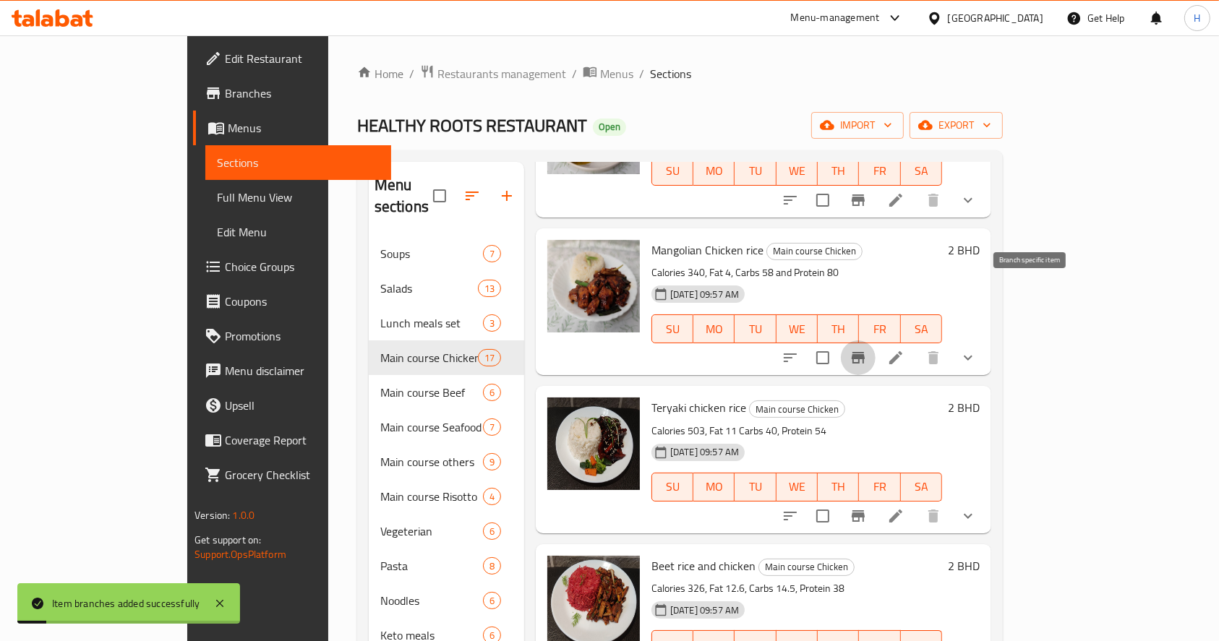
click at [875, 340] on button "Branch-specific-item" at bounding box center [858, 357] width 35 height 35
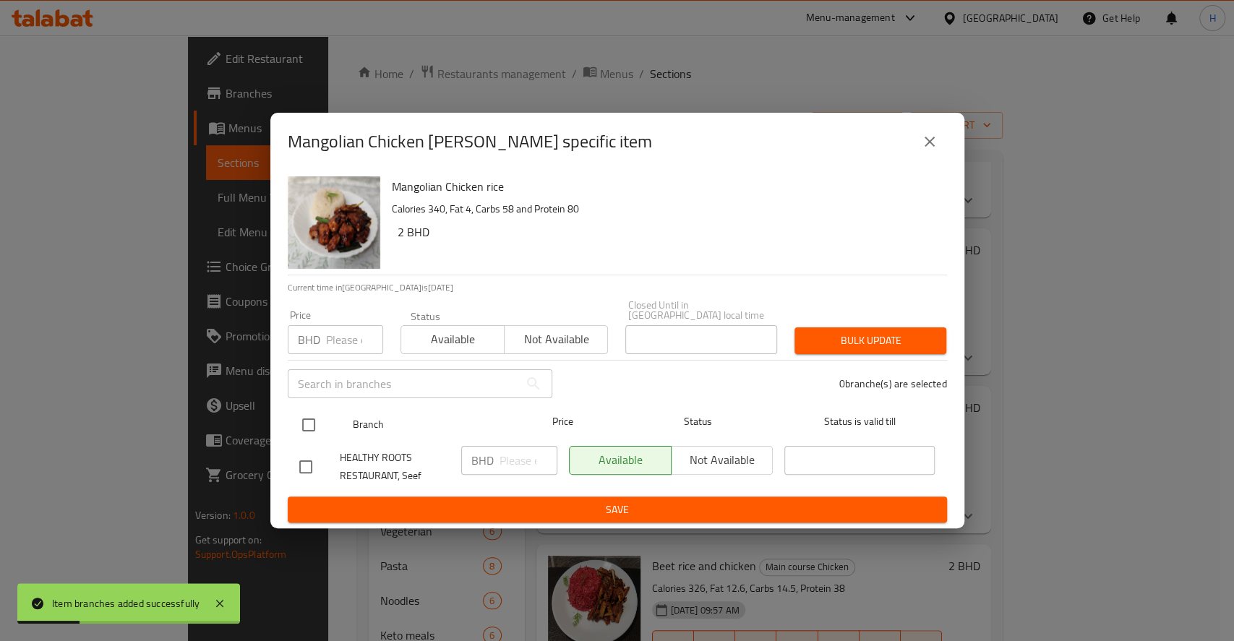
click at [308, 420] on input "checkbox" at bounding box center [308, 425] width 30 height 30
checkbox input "true"
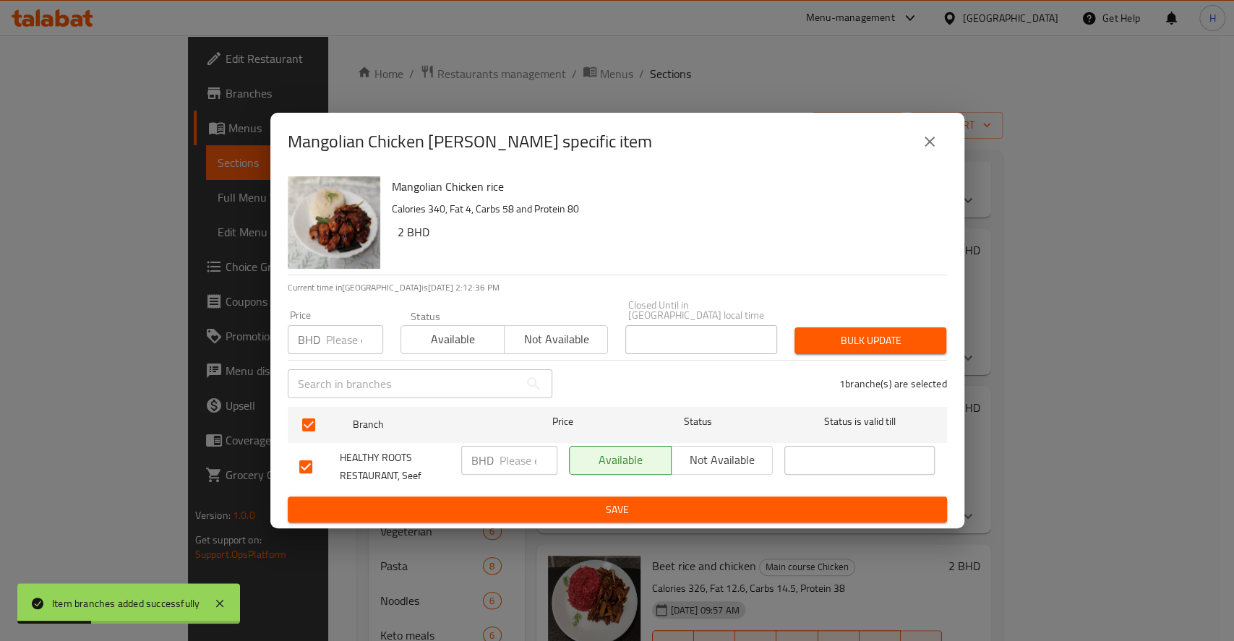
click at [511, 453] on input "number" at bounding box center [528, 460] width 58 height 29
paste input "2.7"
type input "2.7"
click at [549, 501] on span "Save" at bounding box center [617, 510] width 636 height 18
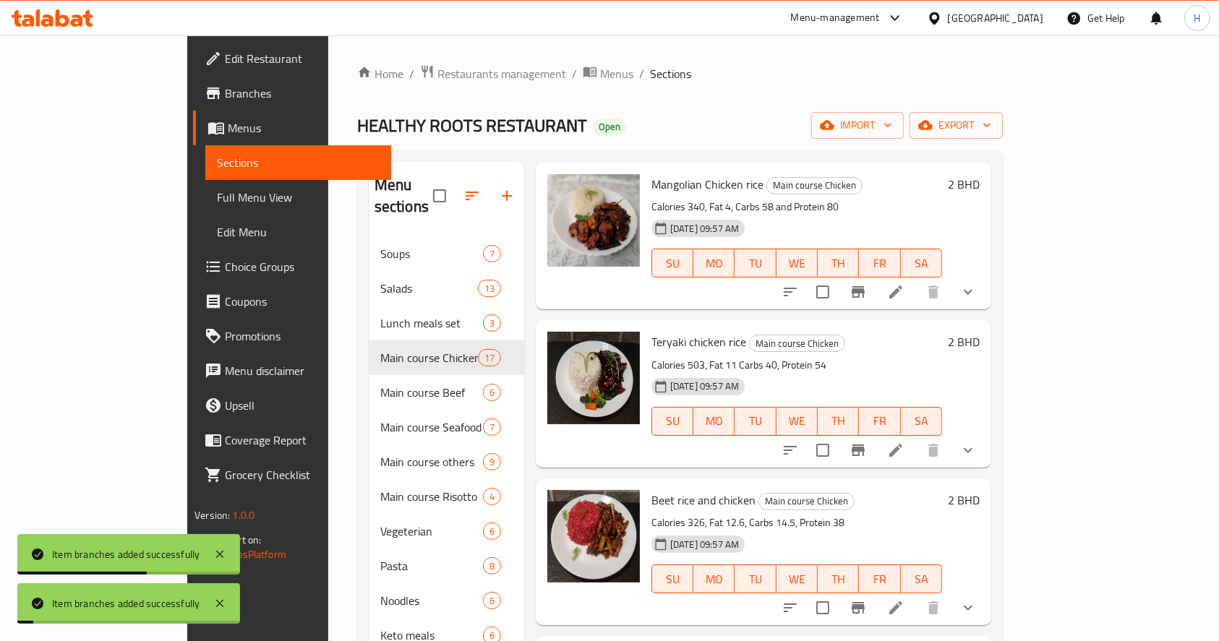
scroll to position [771, 0]
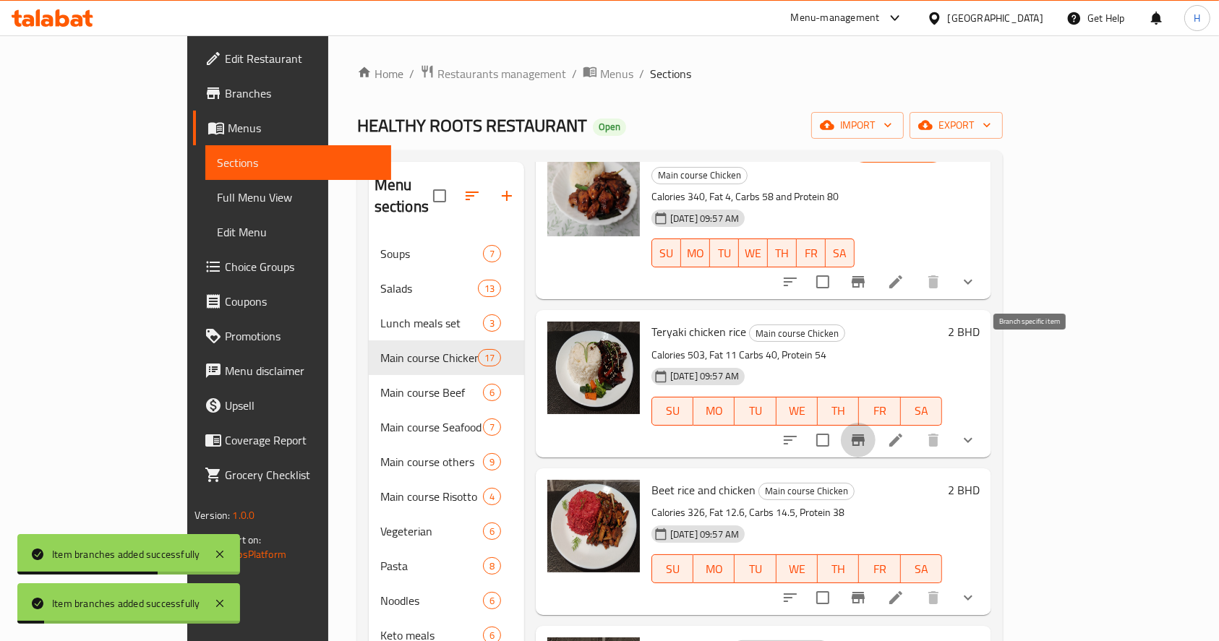
click at [865, 434] on icon "Branch-specific-item" at bounding box center [858, 440] width 13 height 12
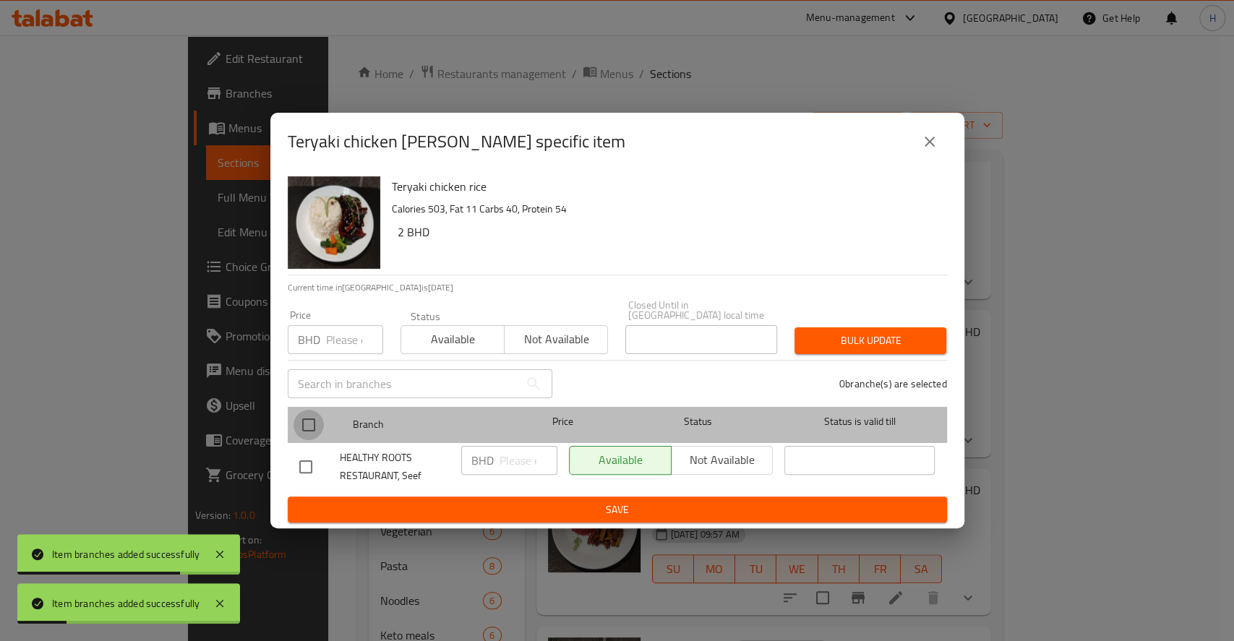
click at [312, 410] on input "checkbox" at bounding box center [308, 425] width 30 height 30
checkbox input "true"
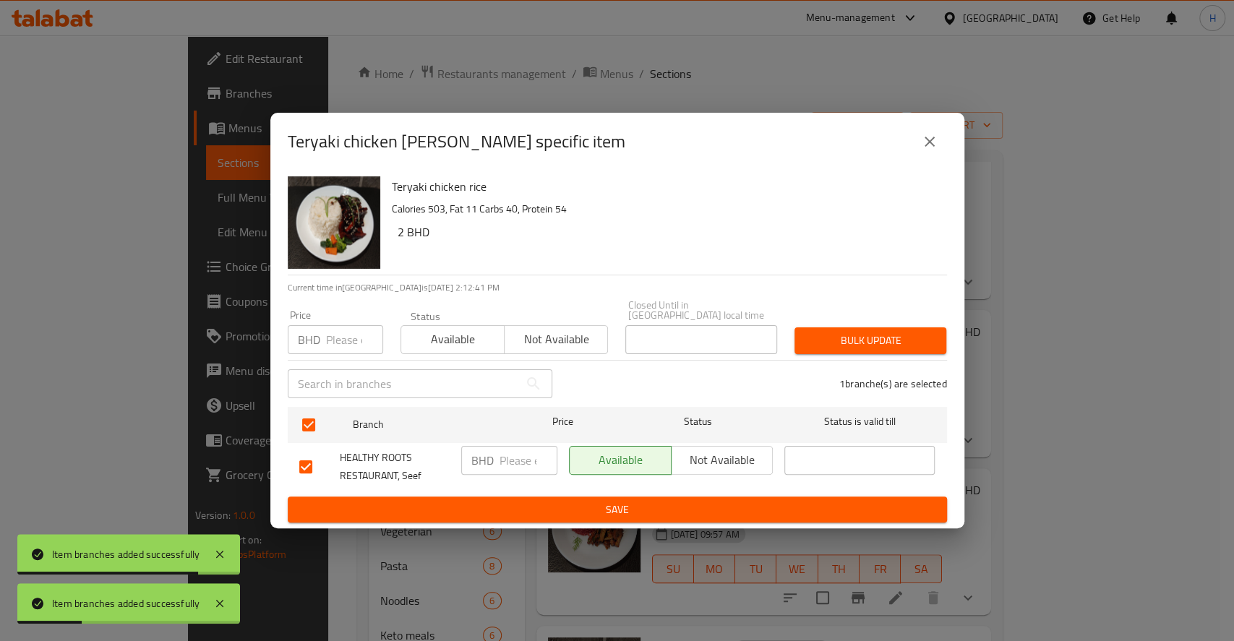
click at [528, 451] on input "number" at bounding box center [528, 460] width 58 height 29
paste input "2.7"
type input "2.7"
click at [555, 504] on span "Save" at bounding box center [617, 510] width 636 height 18
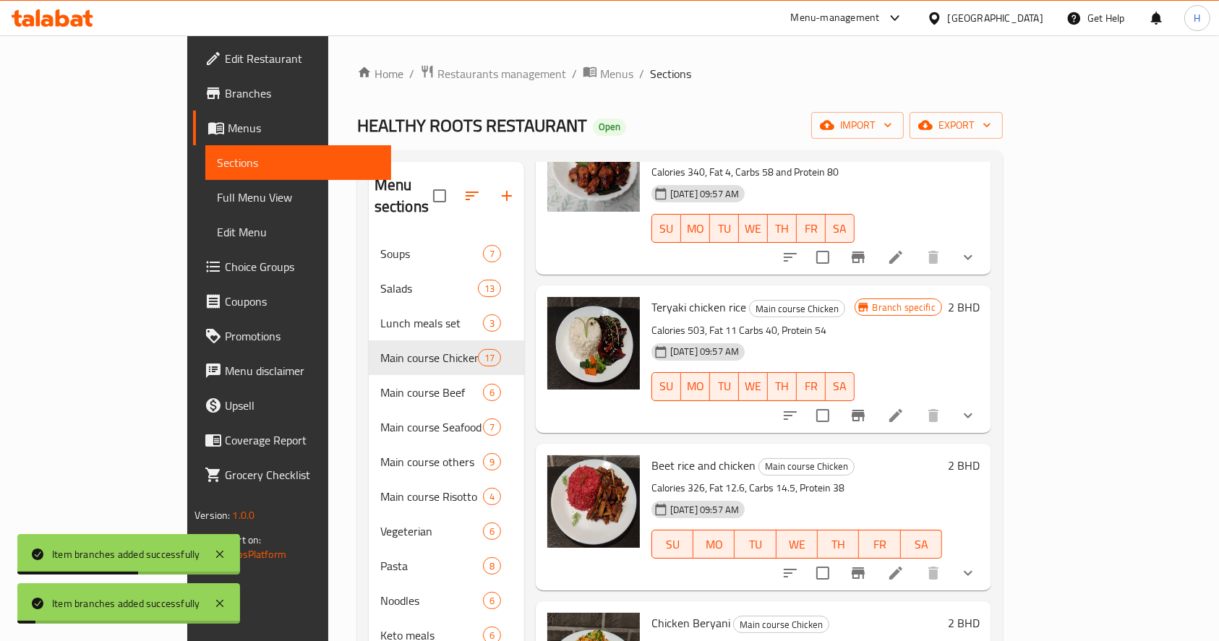
scroll to position [867, 0]
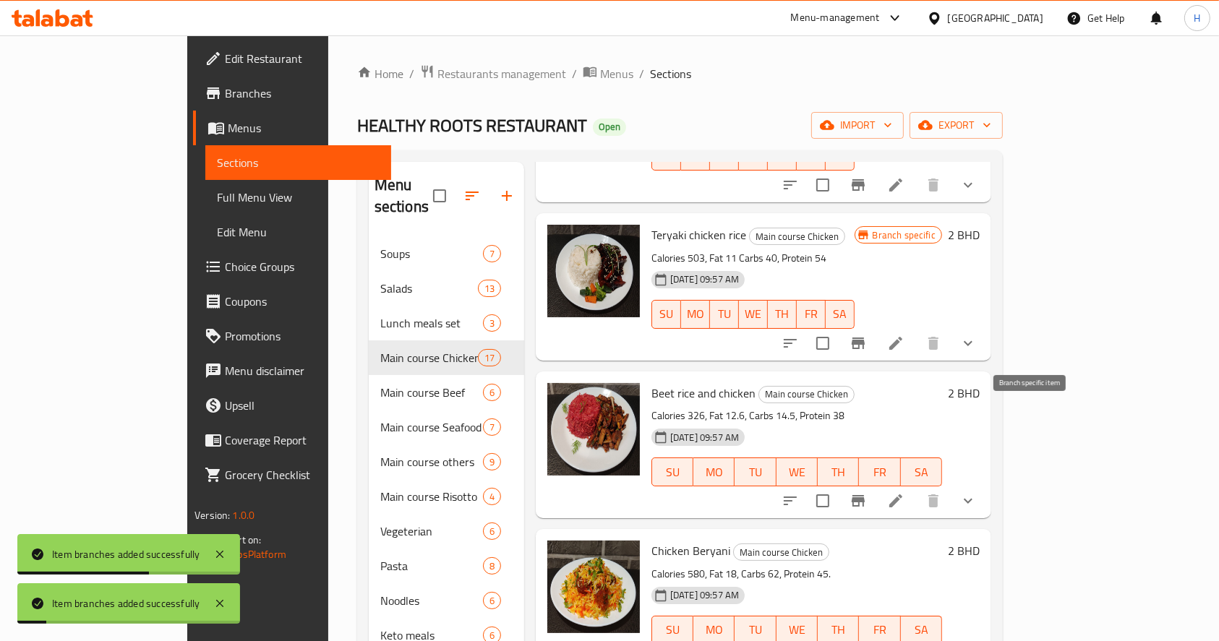
click at [867, 492] on icon "Branch-specific-item" at bounding box center [857, 500] width 17 height 17
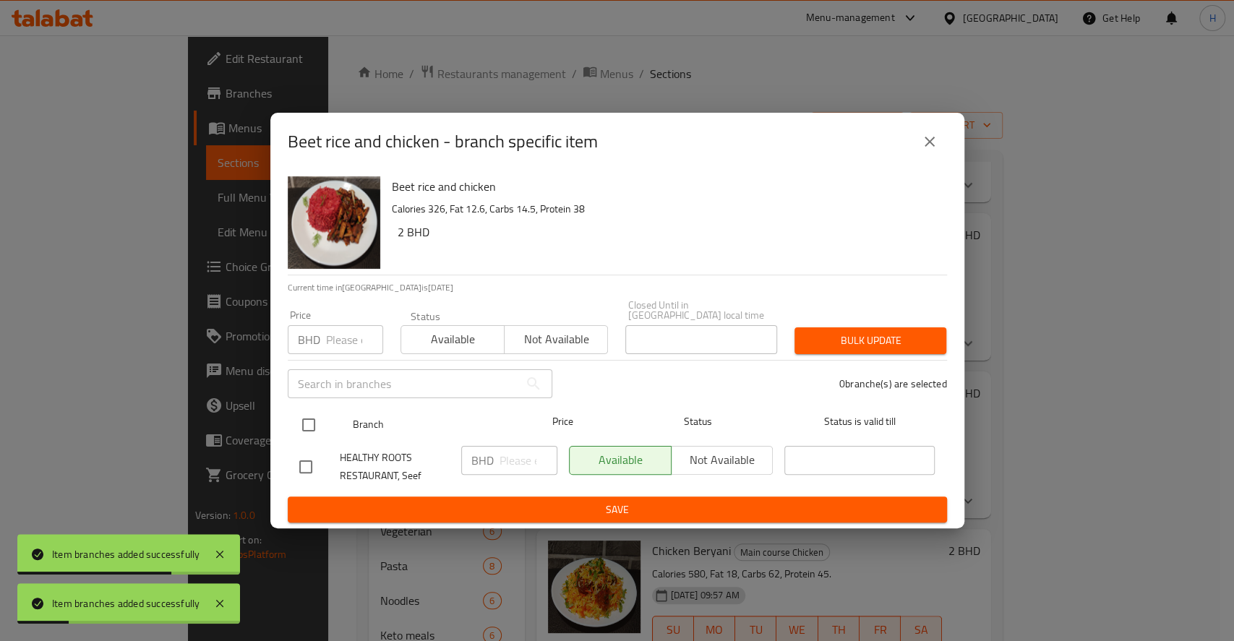
click at [312, 419] on input "checkbox" at bounding box center [308, 425] width 30 height 30
checkbox input "true"
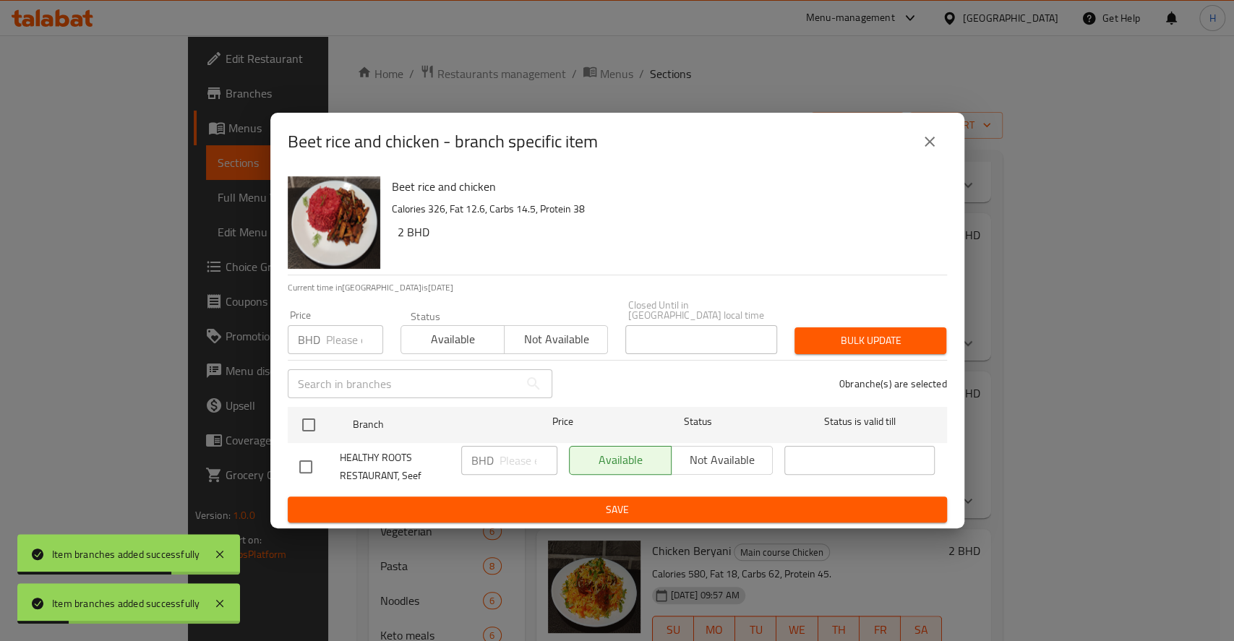
checkbox input "true"
click at [506, 446] on input "number" at bounding box center [528, 460] width 58 height 29
paste input "2.7"
type input "2.7"
click at [536, 501] on span "Save" at bounding box center [617, 510] width 636 height 18
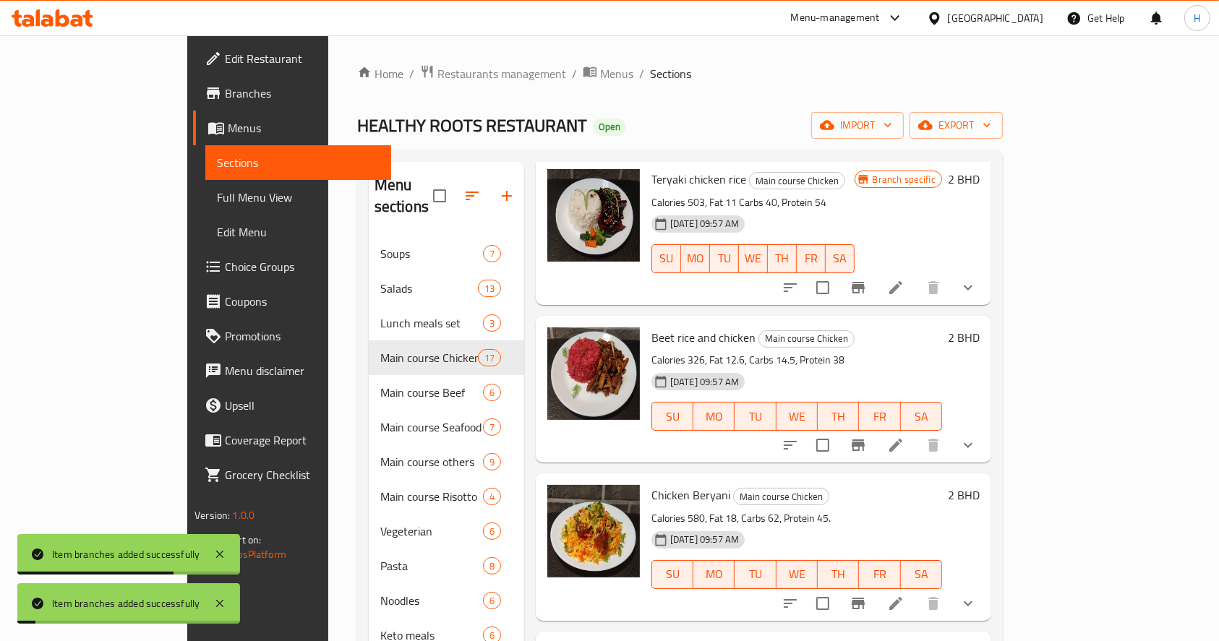
scroll to position [964, 0]
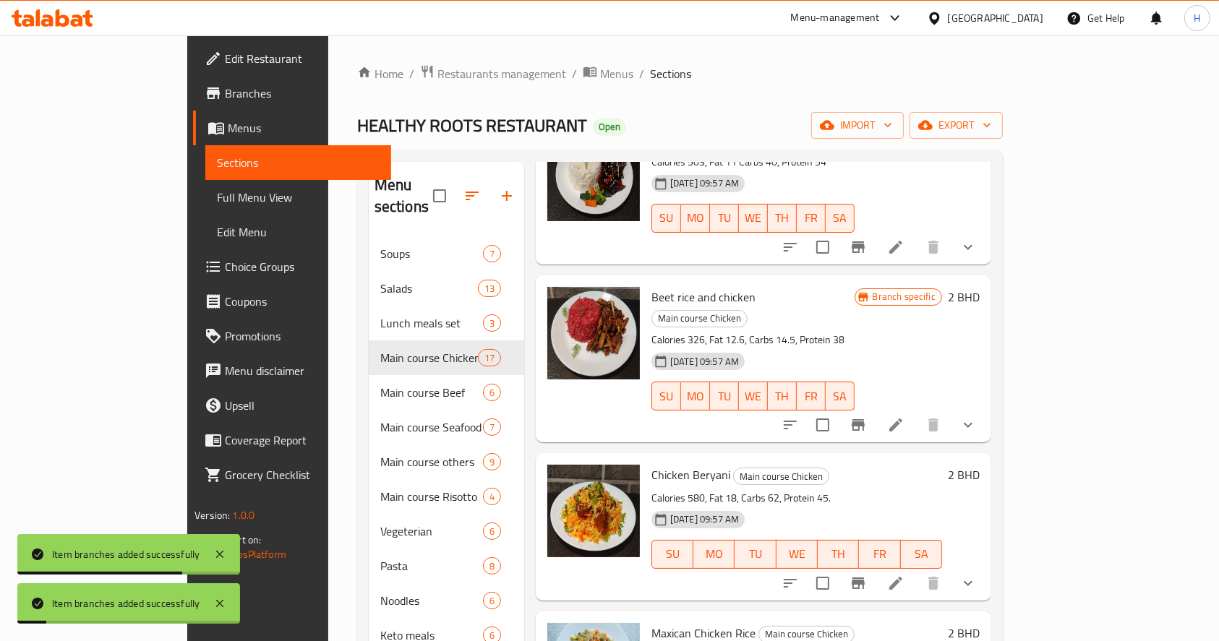
click at [867, 575] on icon "Branch-specific-item" at bounding box center [857, 583] width 17 height 17
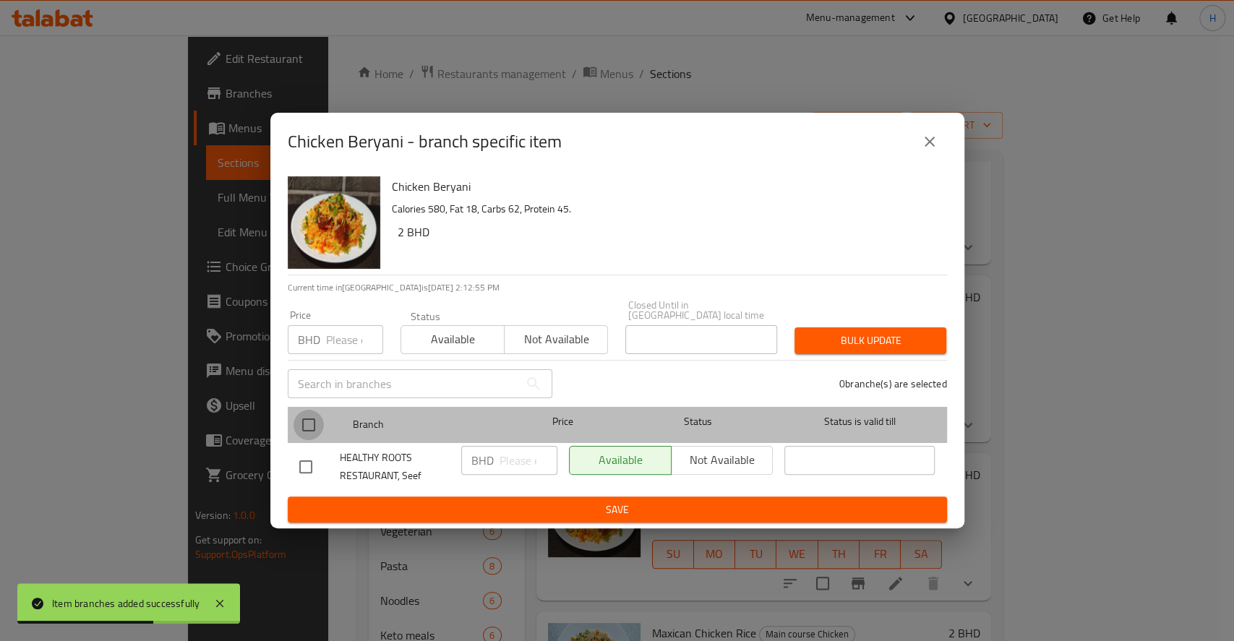
drag, startPoint x: 307, startPoint y: 416, endPoint x: 329, endPoint y: 425, distance: 23.6
click at [308, 416] on input "checkbox" at bounding box center [308, 425] width 30 height 30
checkbox input "true"
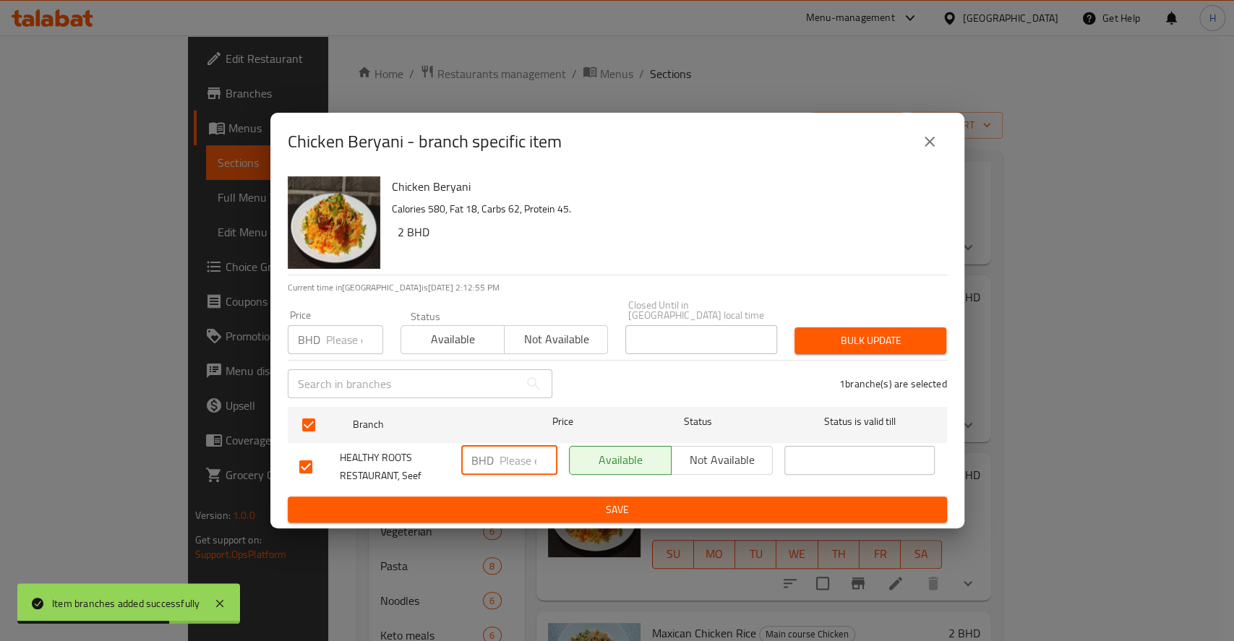
drag, startPoint x: 511, startPoint y: 466, endPoint x: 539, endPoint y: 495, distance: 40.9
click at [512, 466] on input "number" at bounding box center [528, 460] width 58 height 29
paste input "2.7"
type input "2.7"
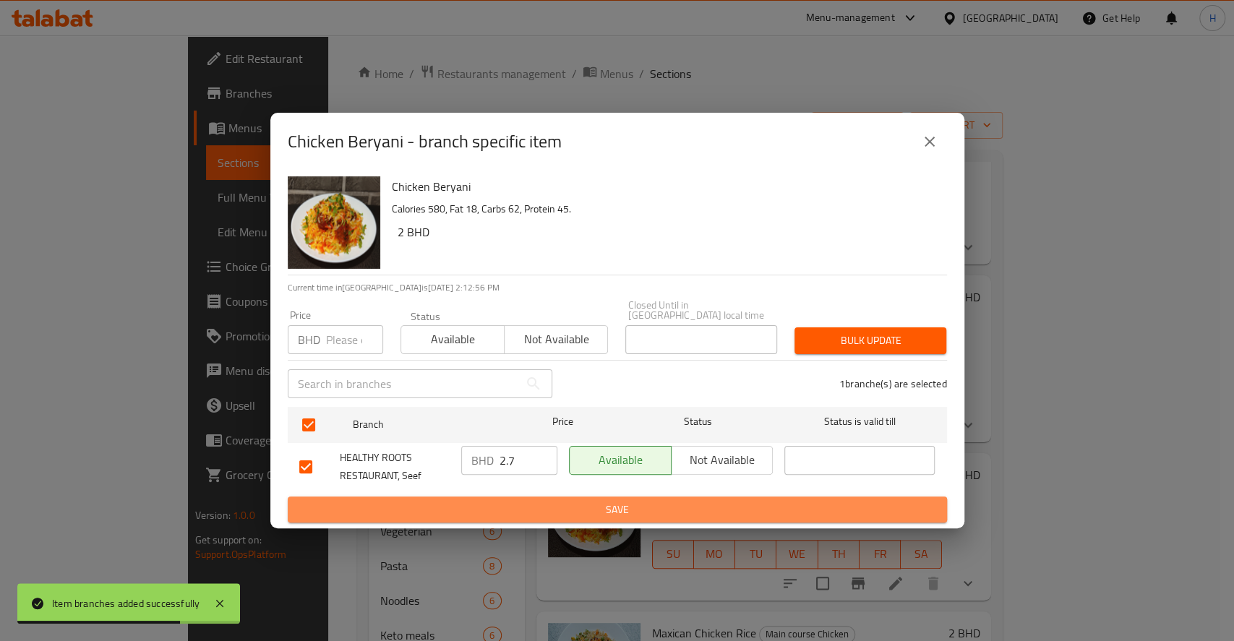
click at [539, 501] on span "Save" at bounding box center [617, 510] width 636 height 18
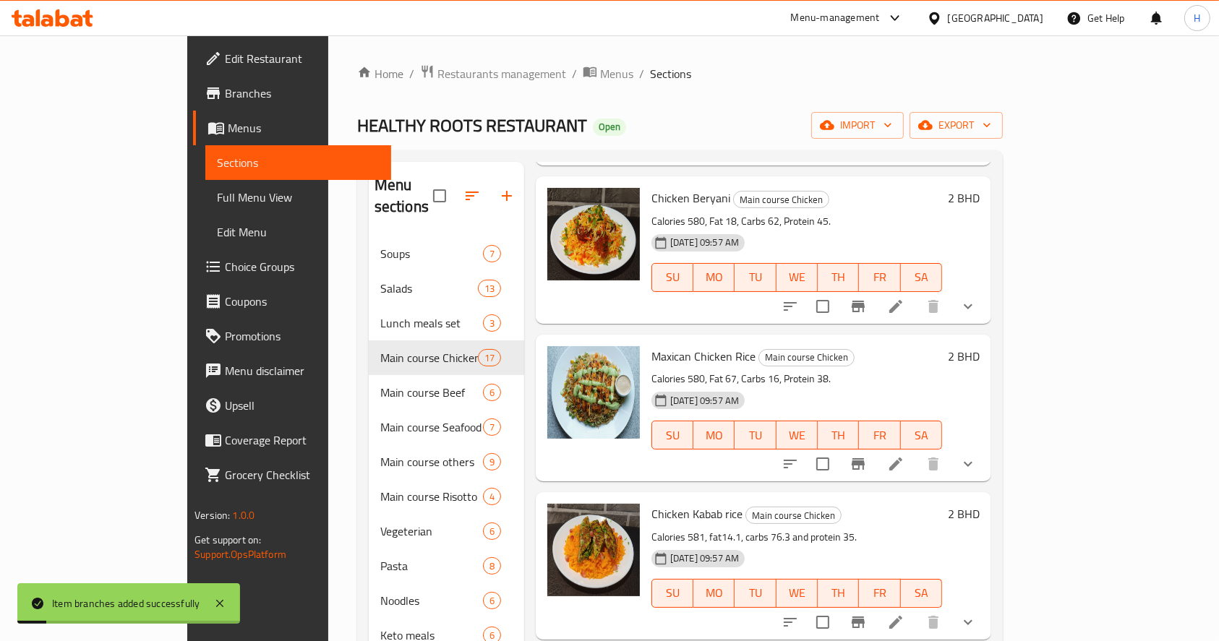
scroll to position [1253, 0]
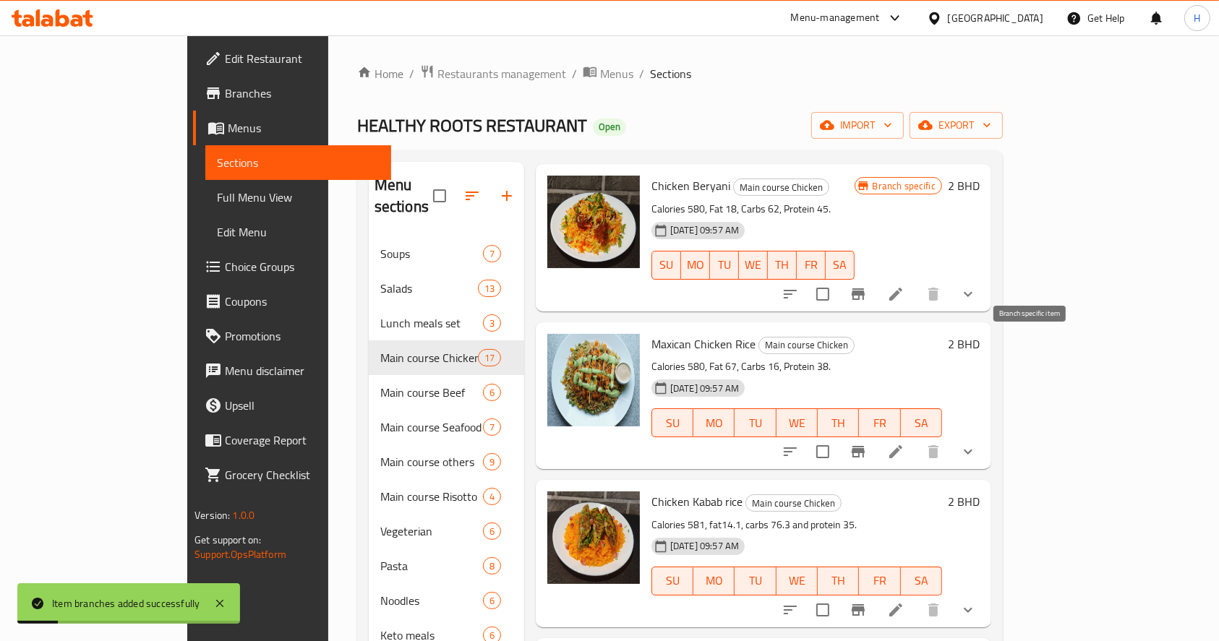
click at [865, 446] on icon "Branch-specific-item" at bounding box center [858, 452] width 13 height 12
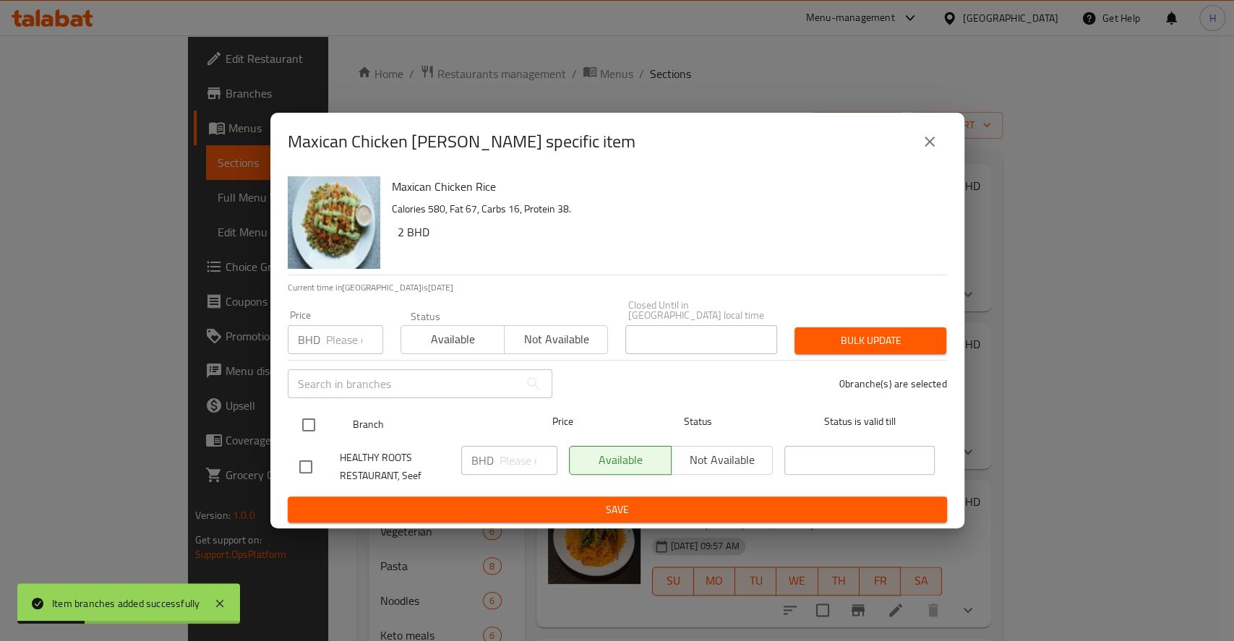
drag, startPoint x: 307, startPoint y: 417, endPoint x: 419, endPoint y: 445, distance: 114.8
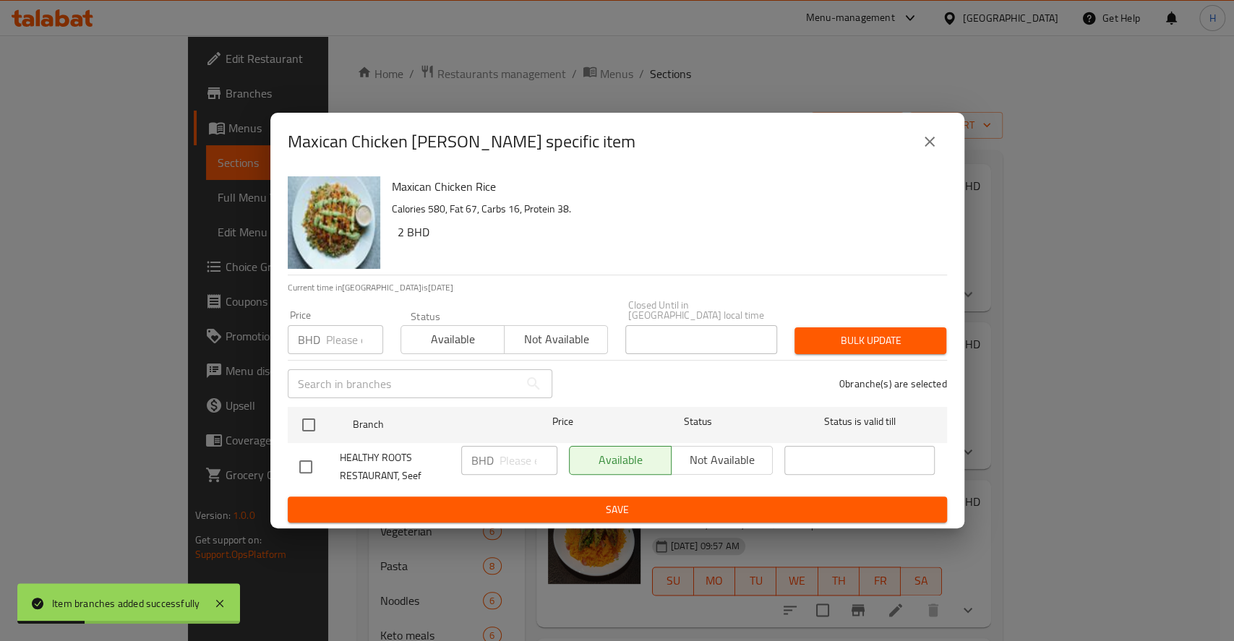
click at [309, 417] on input "checkbox" at bounding box center [308, 425] width 30 height 30
checkbox input "true"
click at [529, 466] on input "number" at bounding box center [528, 460] width 58 height 29
paste input "2.7"
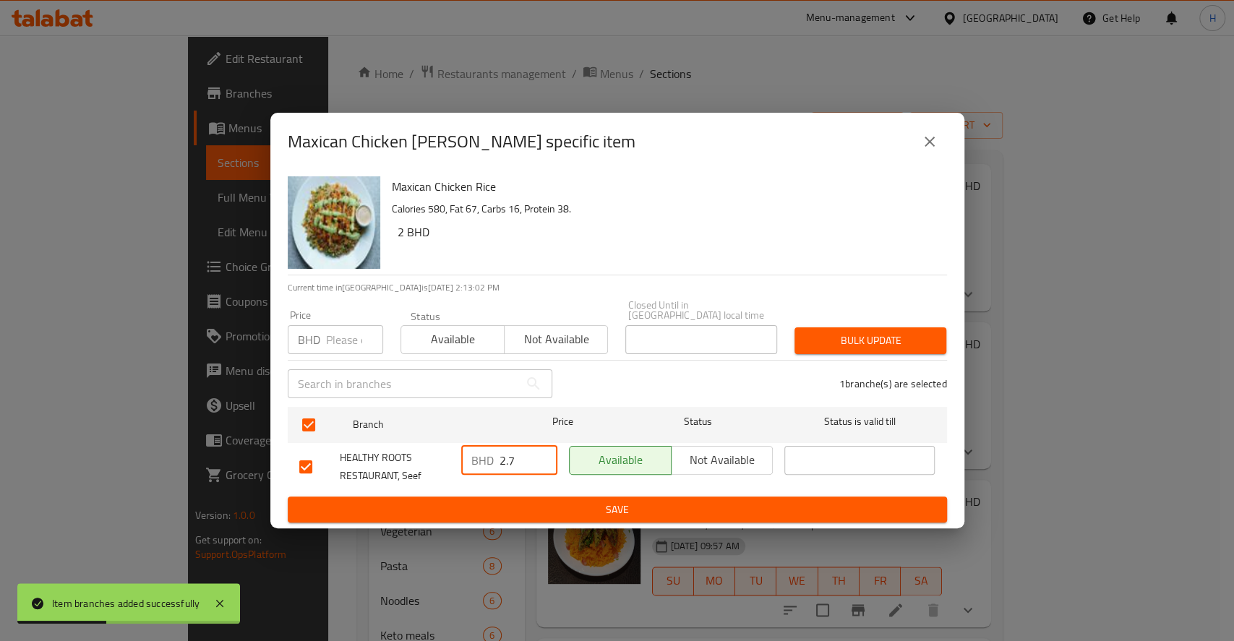
type input "2.7"
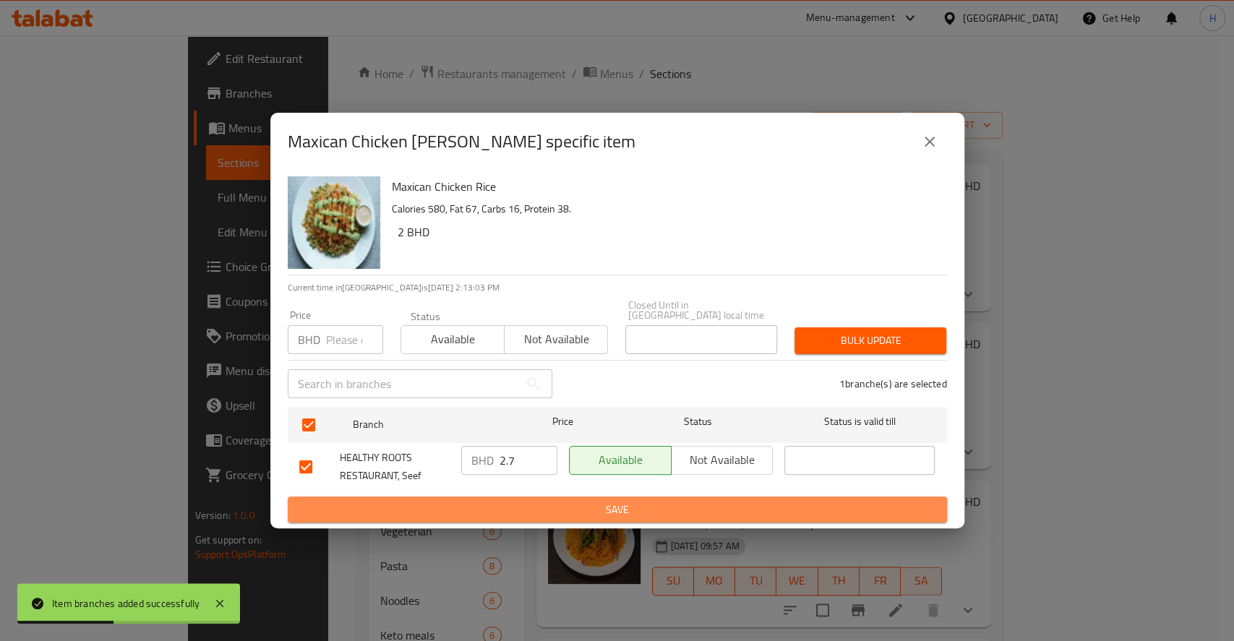
click at [544, 501] on span "Save" at bounding box center [617, 510] width 636 height 18
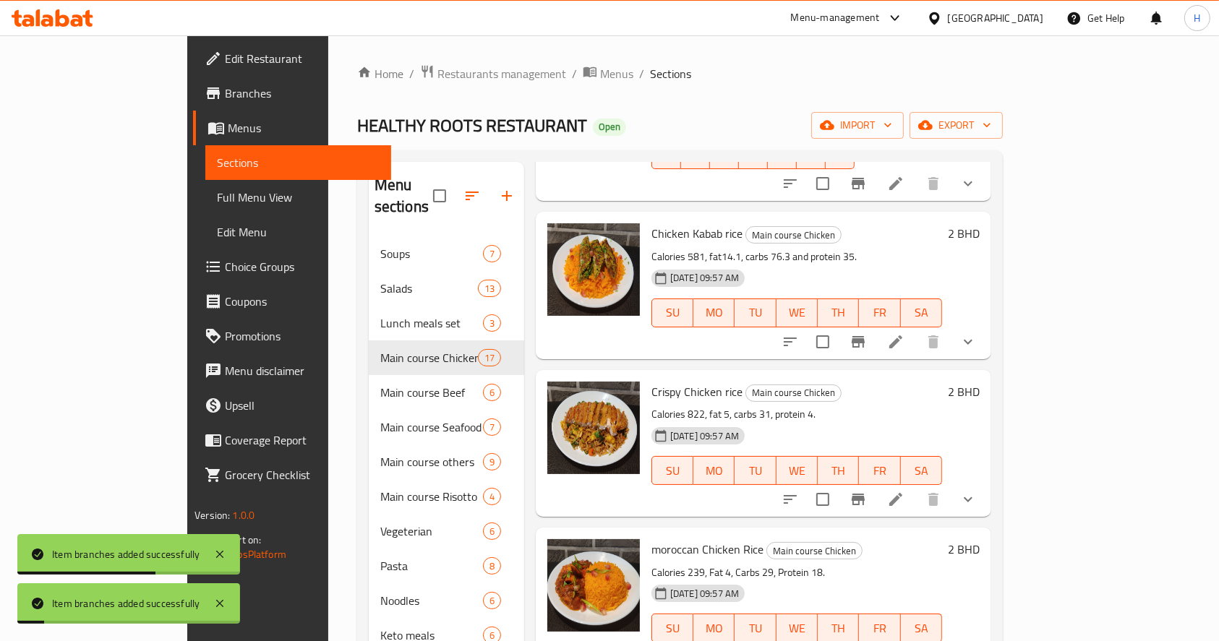
scroll to position [1542, 0]
click at [867, 490] on icon "Branch-specific-item" at bounding box center [857, 498] width 17 height 17
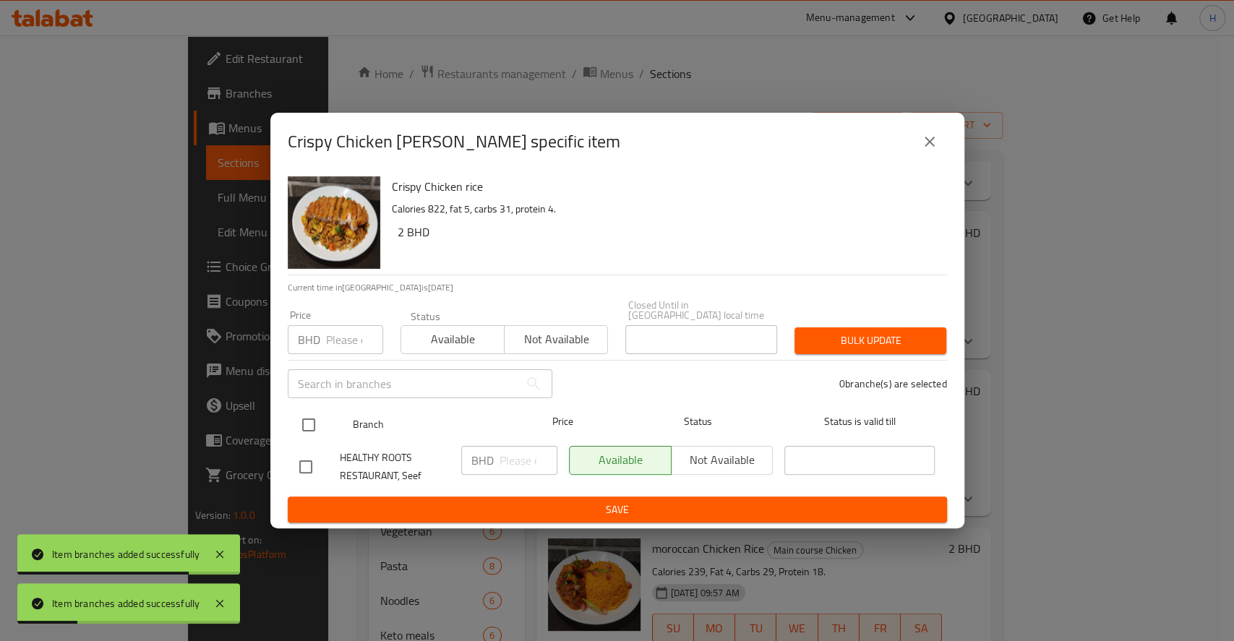
drag, startPoint x: 305, startPoint y: 420, endPoint x: 407, endPoint y: 458, distance: 108.6
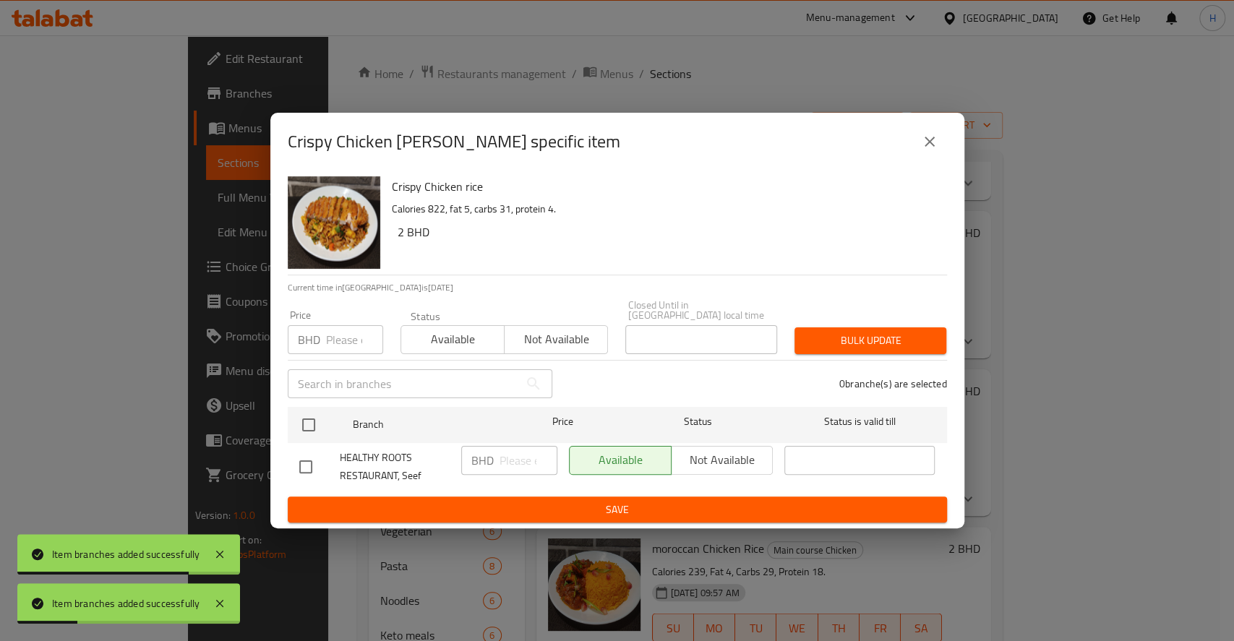
click at [309, 424] on input "checkbox" at bounding box center [308, 425] width 30 height 30
checkbox input "true"
click at [524, 464] on input "number" at bounding box center [528, 460] width 58 height 29
paste input "2.7"
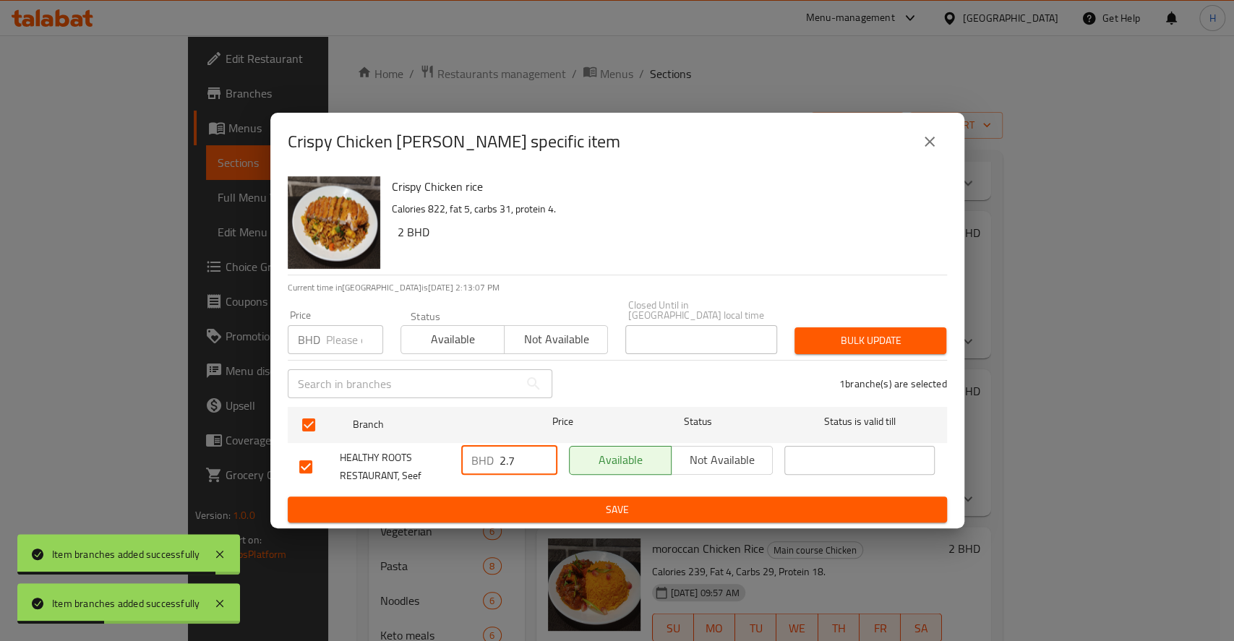
type input "2.7"
click at [528, 489] on ul "Branch Price Status Status is valid till HEALTHY ROOTS RESTAURANT, Seef BHD 2.7…" at bounding box center [617, 448] width 659 height 95
click at [533, 497] on button "Save" at bounding box center [617, 510] width 659 height 27
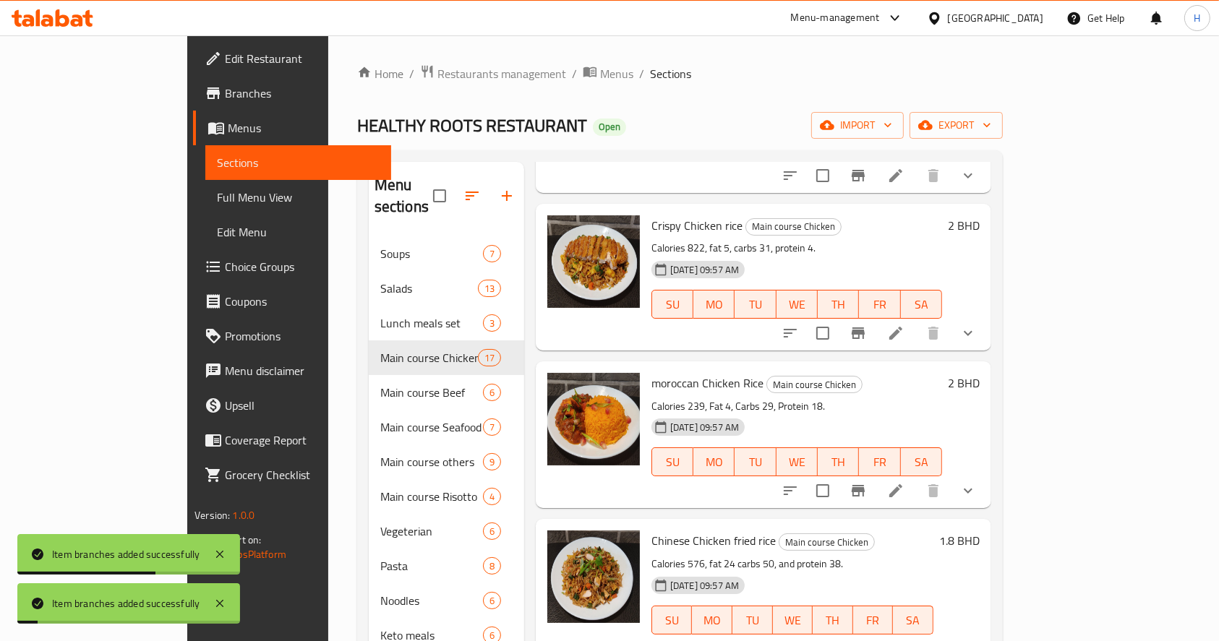
scroll to position [1725, 0]
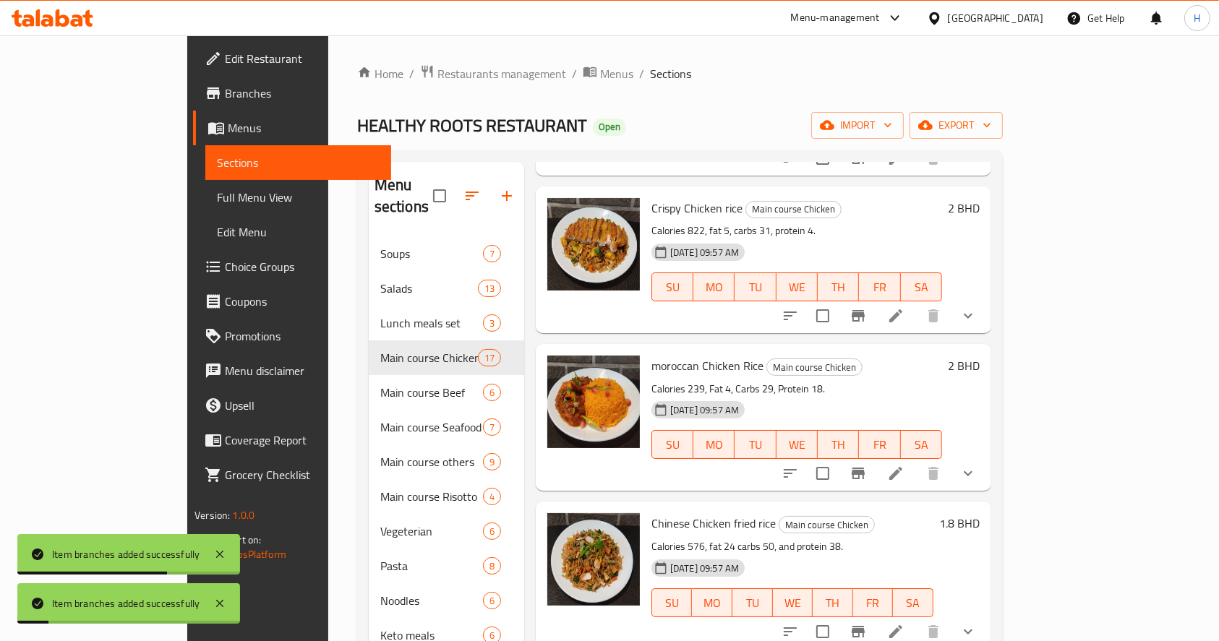
click at [875, 614] on button "Branch-specific-item" at bounding box center [858, 631] width 35 height 35
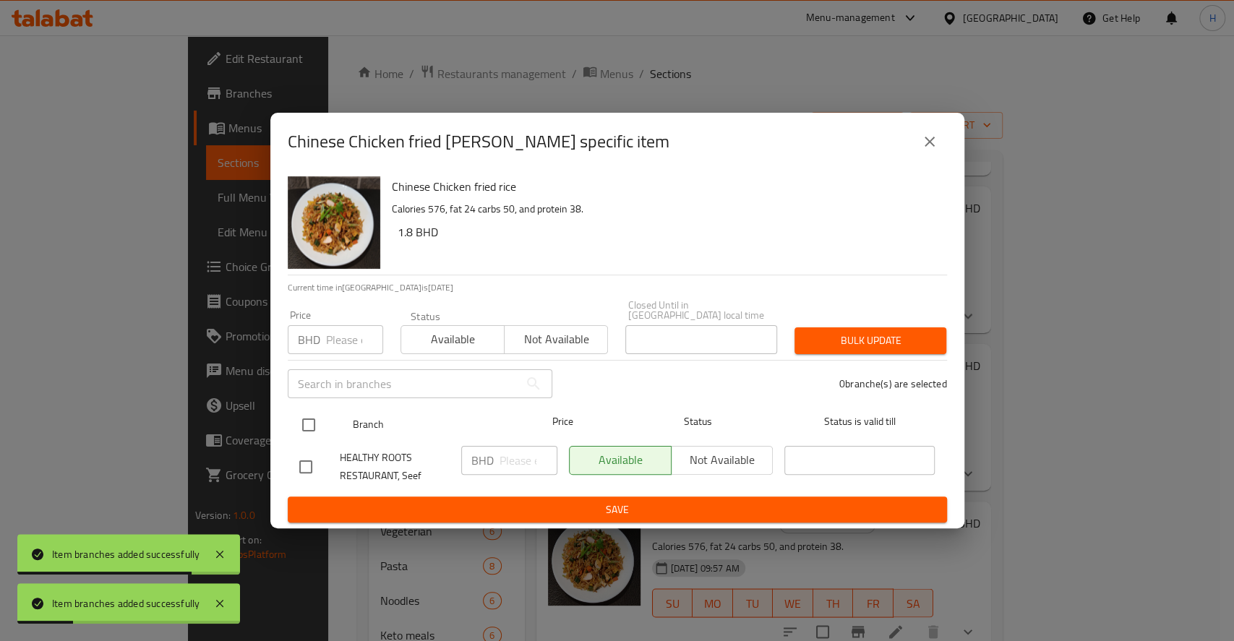
click at [317, 425] on input "checkbox" at bounding box center [308, 425] width 30 height 30
checkbox input "true"
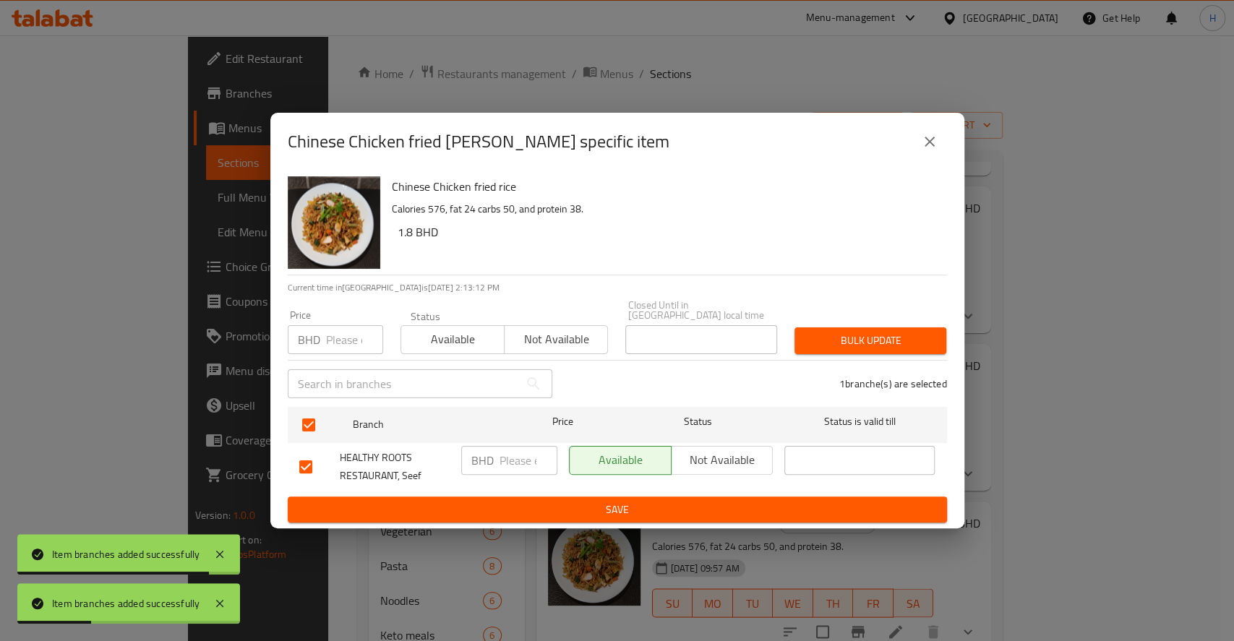
click at [493, 460] on div "BHD ​" at bounding box center [509, 460] width 96 height 29
paste input "2.7"
type input "2.7"
click at [543, 501] on span "Save" at bounding box center [617, 510] width 636 height 18
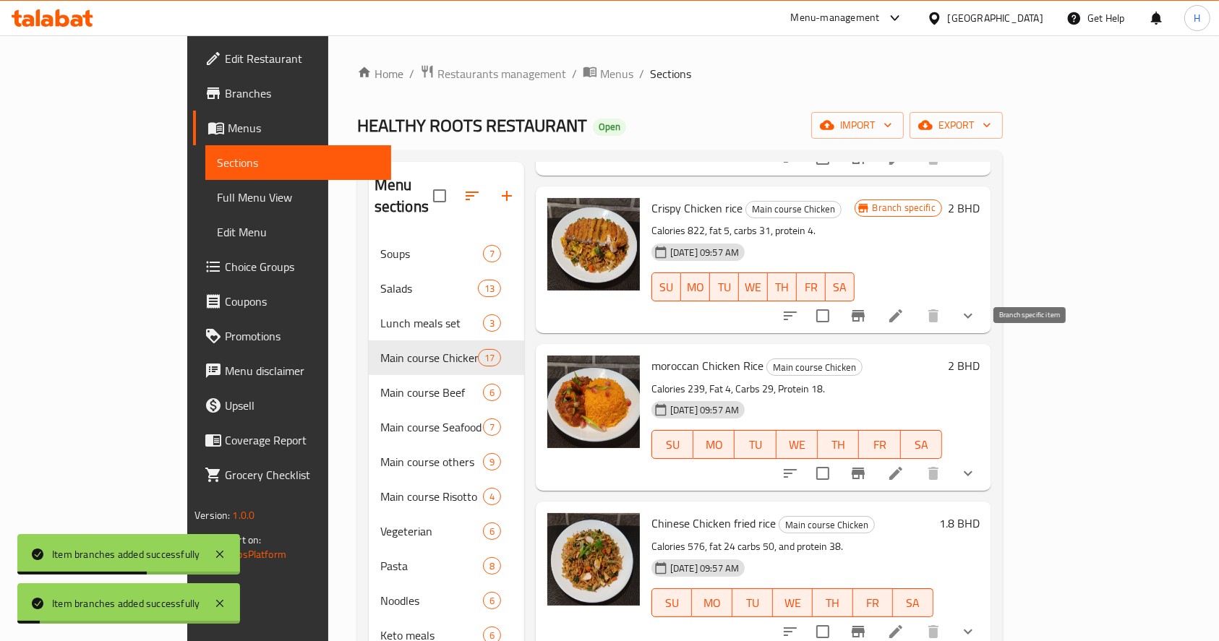
click at [875, 456] on button "Branch-specific-item" at bounding box center [858, 473] width 35 height 35
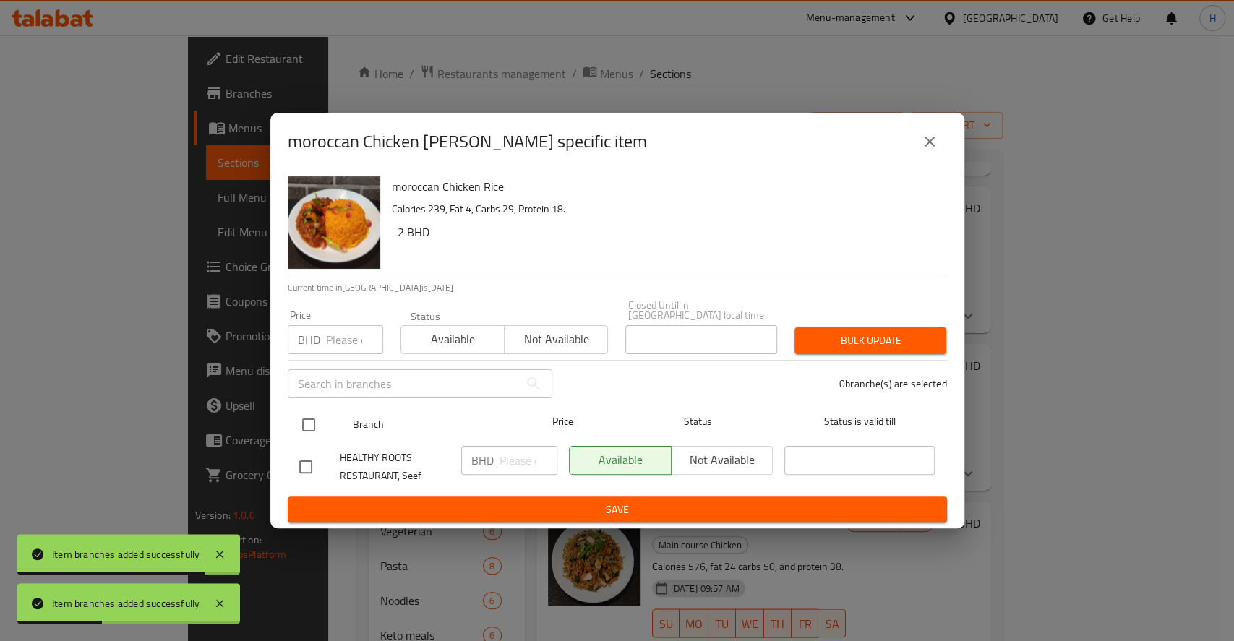
click at [315, 413] on input "checkbox" at bounding box center [308, 425] width 30 height 30
checkbox input "true"
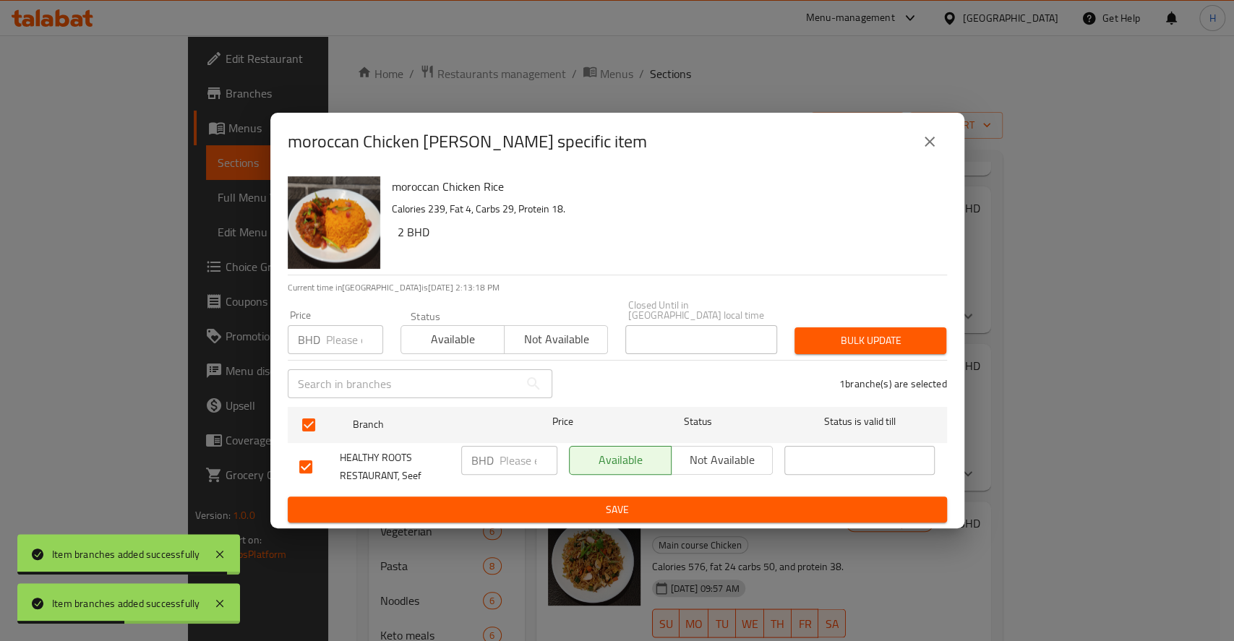
drag, startPoint x: 513, startPoint y: 450, endPoint x: 549, endPoint y: 489, distance: 53.2
click at [515, 450] on input "number" at bounding box center [528, 460] width 58 height 29
paste input "2.7"
type input "2.7"
click at [555, 501] on span "Save" at bounding box center [617, 510] width 636 height 18
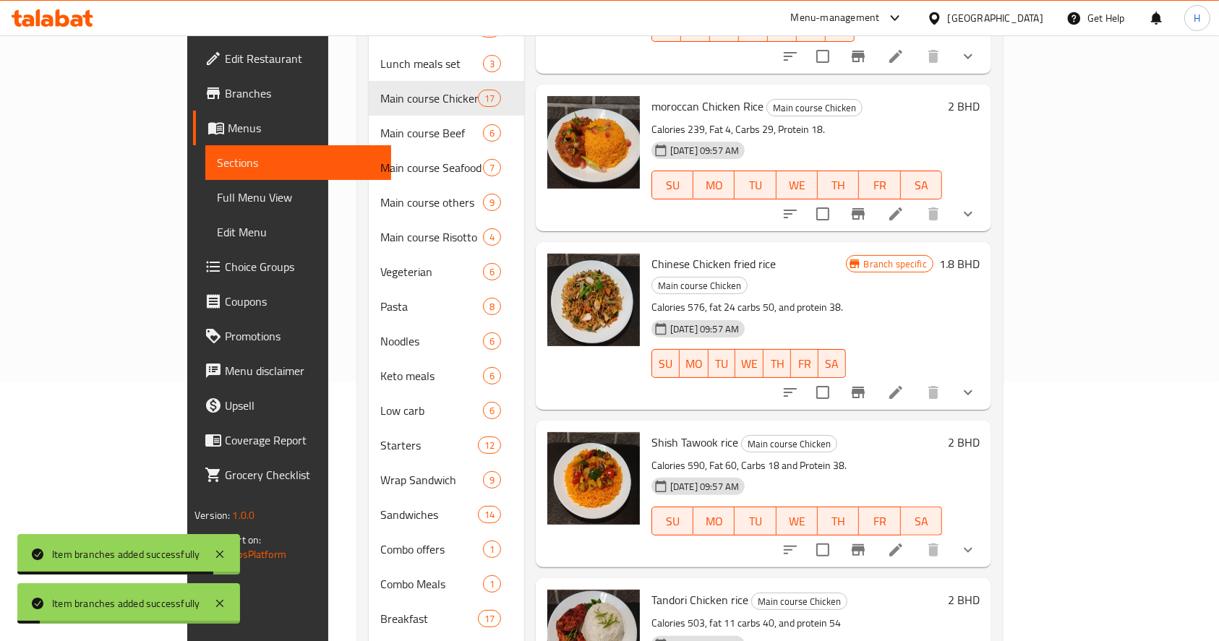
scroll to position [289, 0]
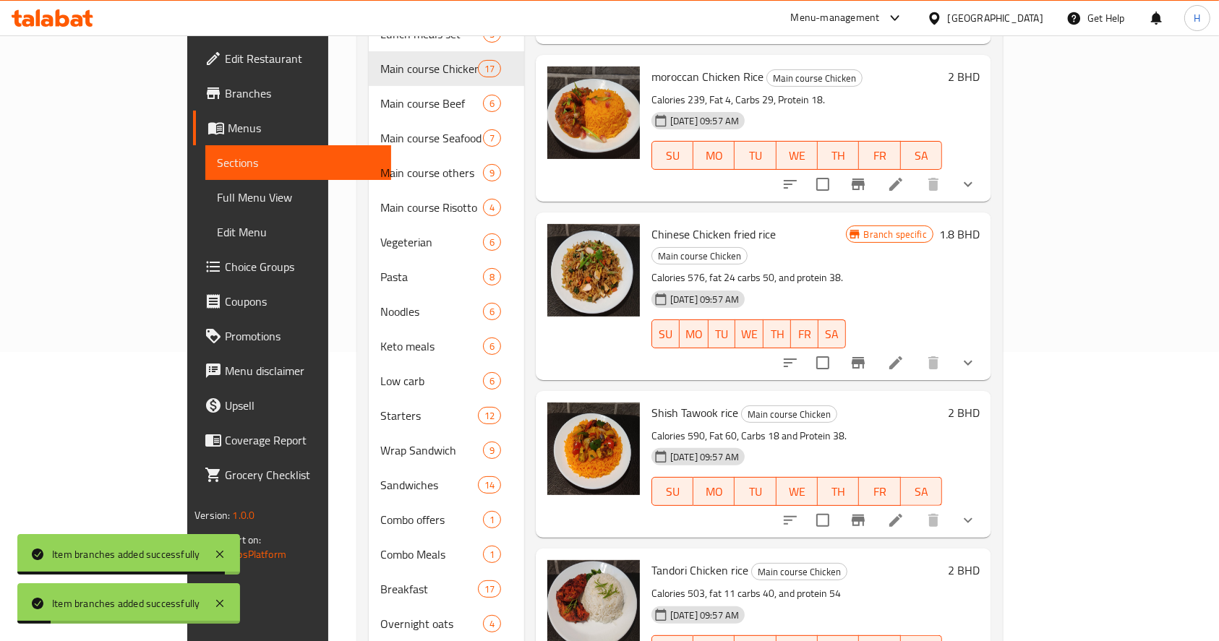
click at [867, 512] on icon "Branch-specific-item" at bounding box center [857, 520] width 17 height 17
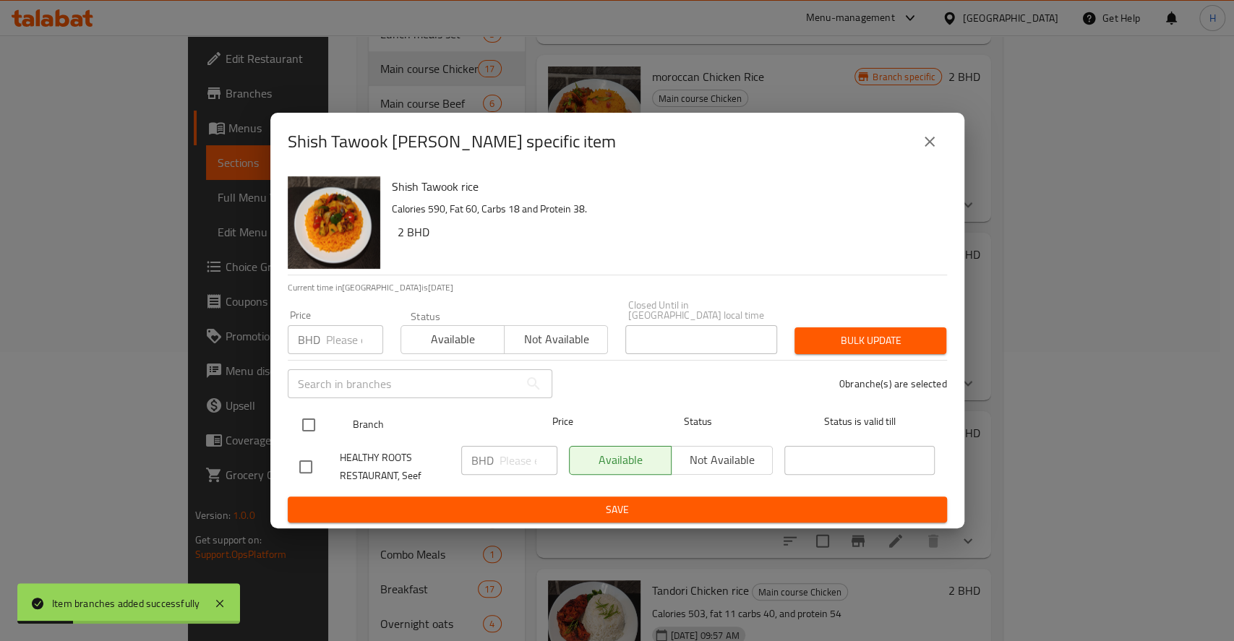
click at [303, 413] on input "checkbox" at bounding box center [308, 425] width 30 height 30
checkbox input "true"
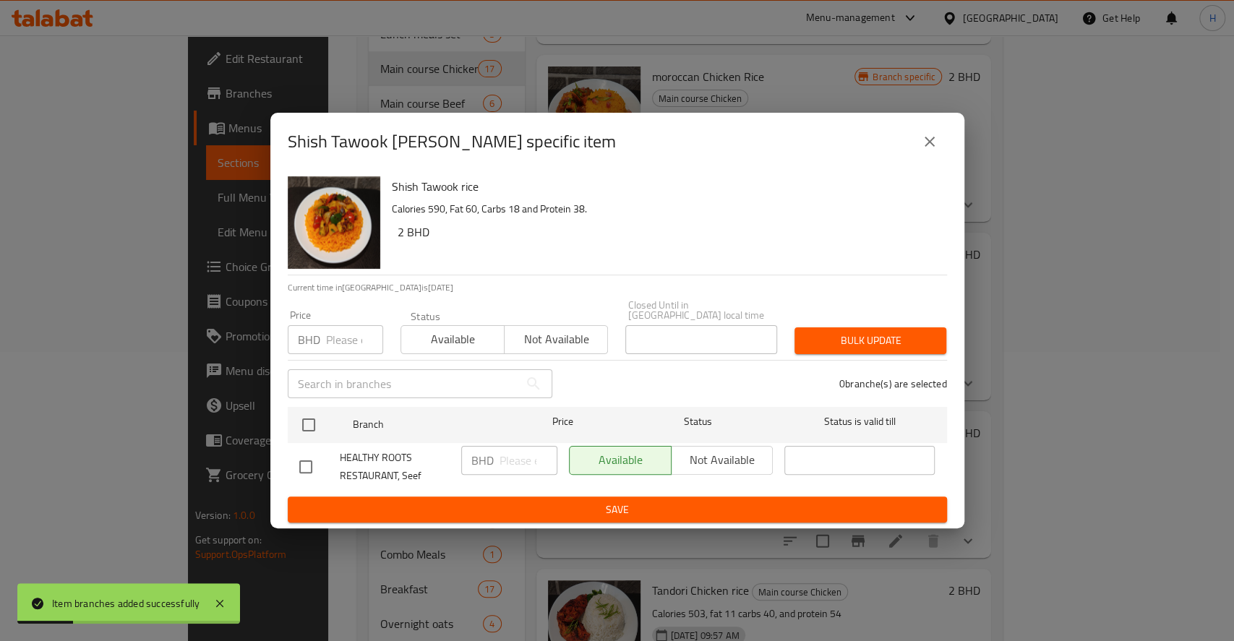
checkbox input "true"
click at [526, 458] on input "number" at bounding box center [528, 460] width 58 height 29
paste input "2.7"
type input "2.7"
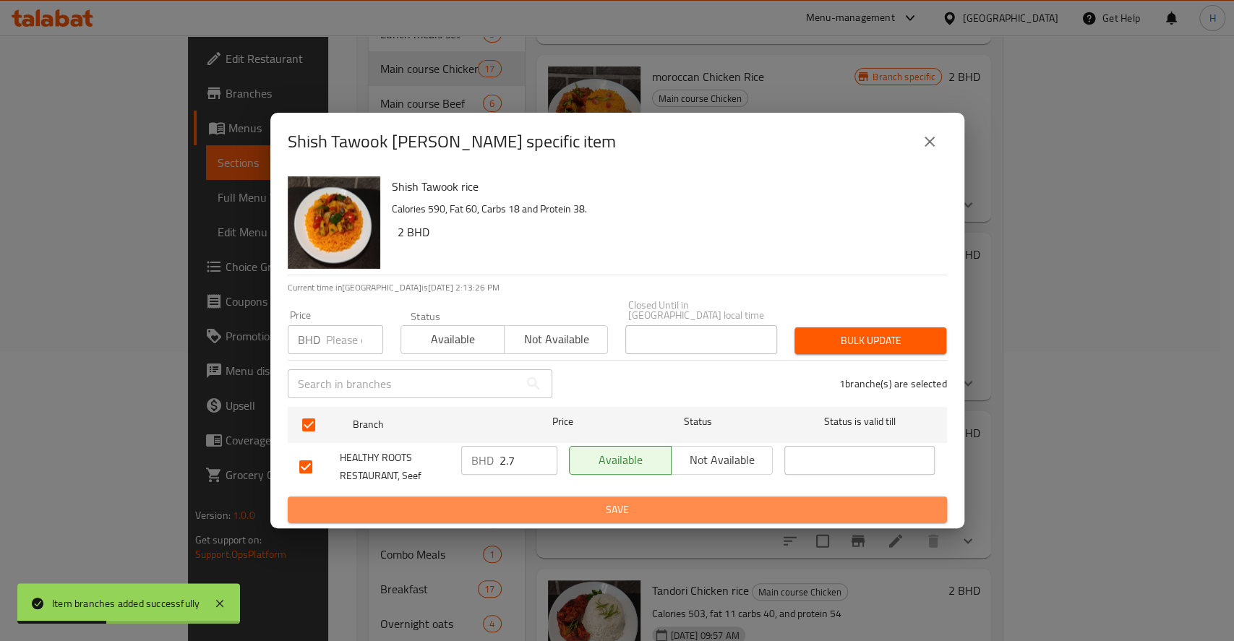
click at [536, 501] on span "Save" at bounding box center [617, 510] width 636 height 18
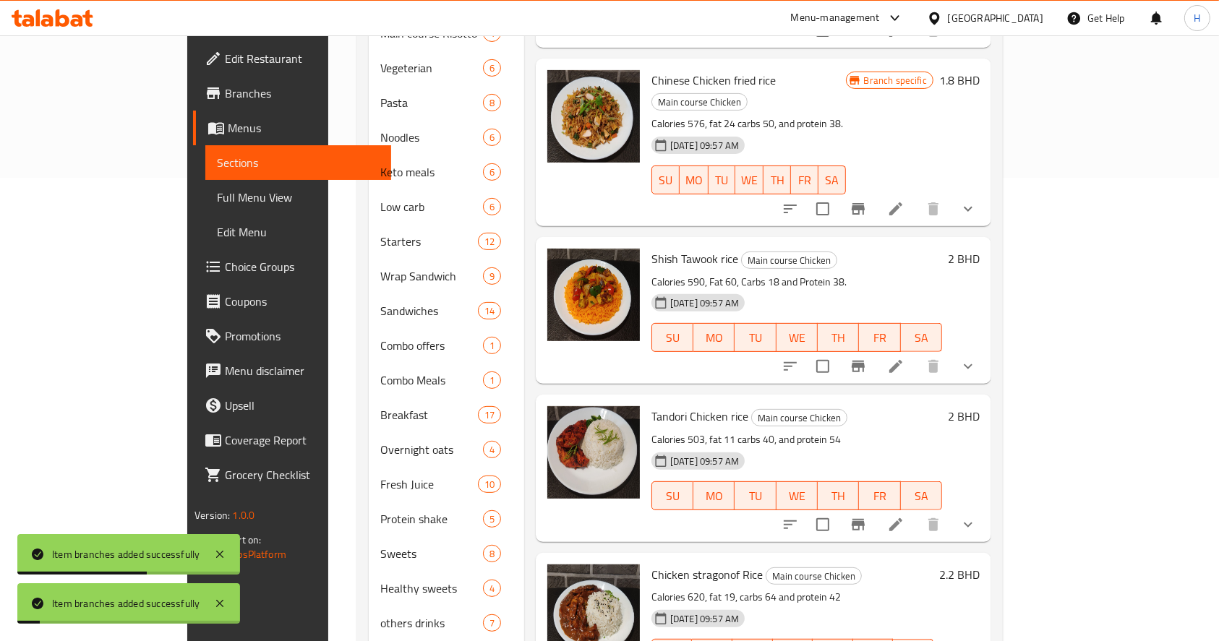
scroll to position [481, 0]
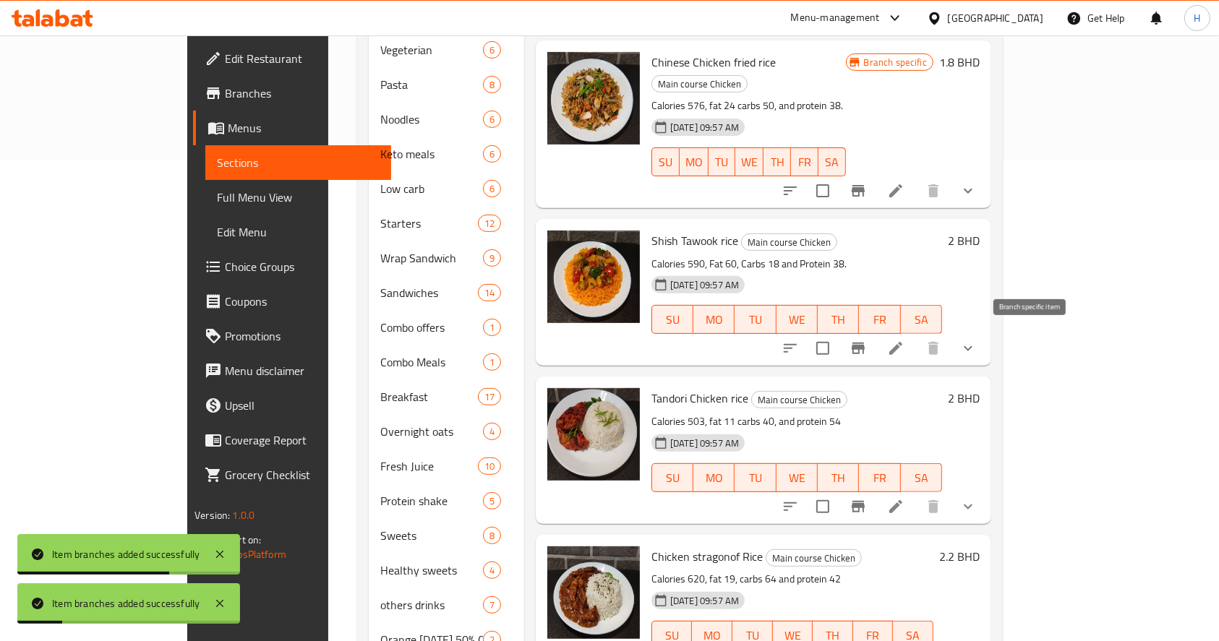
click at [867, 498] on icon "Branch-specific-item" at bounding box center [857, 506] width 17 height 17
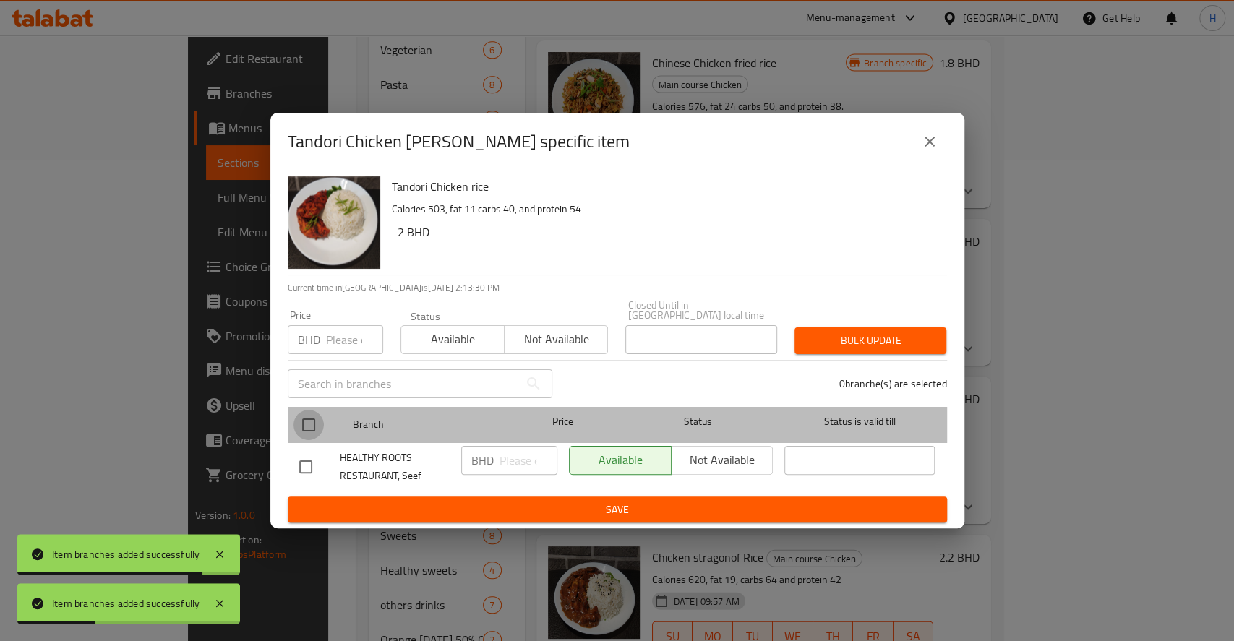
drag, startPoint x: 299, startPoint y: 419, endPoint x: 335, endPoint y: 425, distance: 37.3
click at [303, 419] on input "checkbox" at bounding box center [308, 425] width 30 height 30
checkbox input "true"
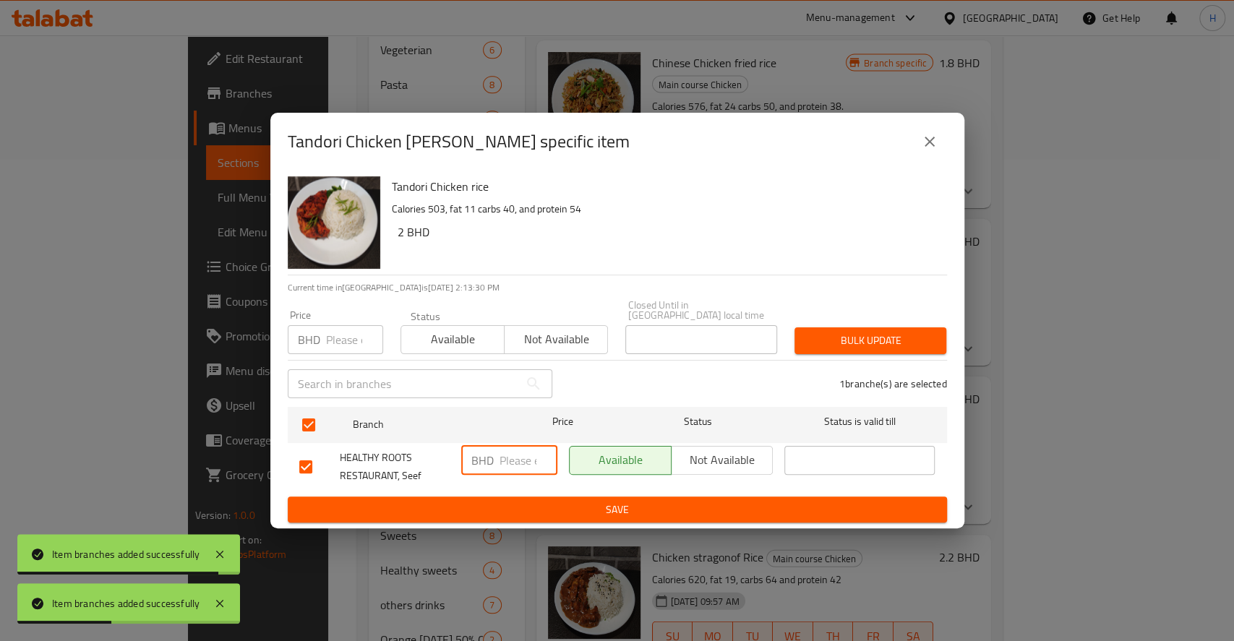
click at [526, 458] on input "number" at bounding box center [528, 460] width 58 height 29
paste input "2.7"
type input "2.7"
click at [533, 505] on span "Save" at bounding box center [617, 510] width 636 height 18
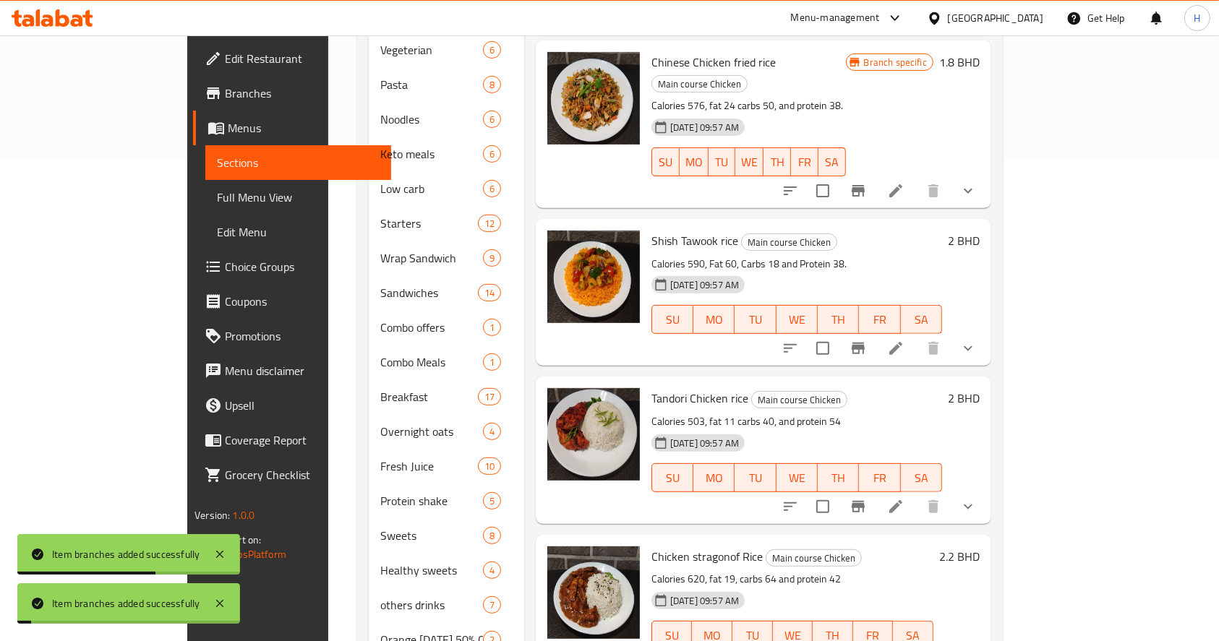
scroll to position [556, 0]
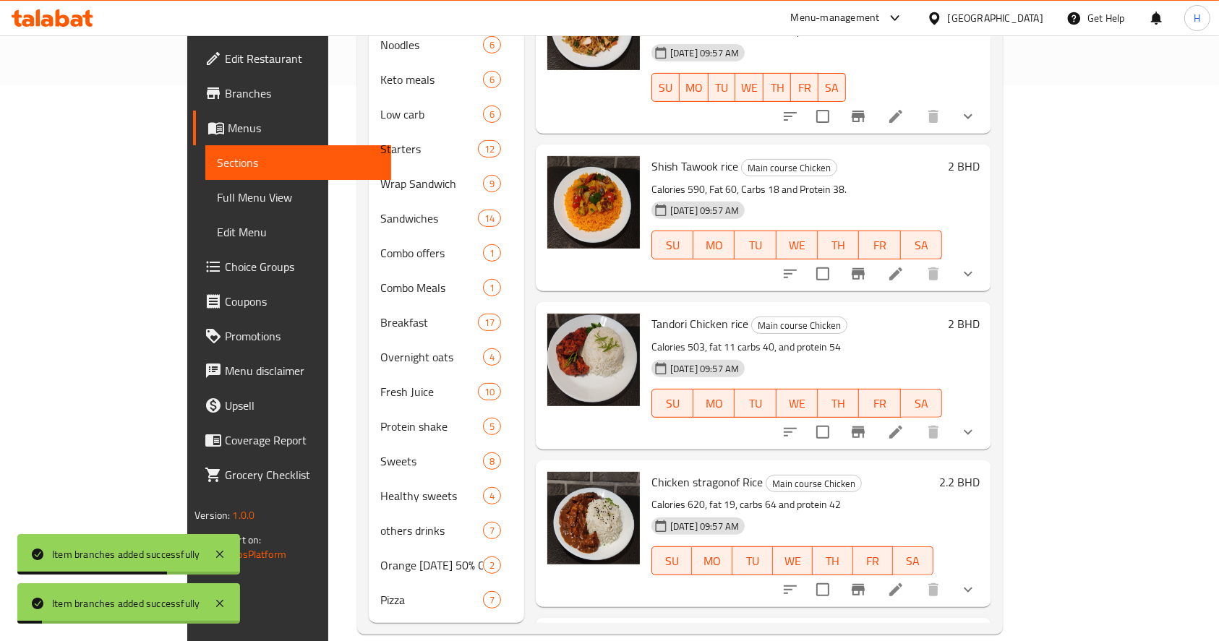
click at [875, 573] on button "Branch-specific-item" at bounding box center [858, 590] width 35 height 35
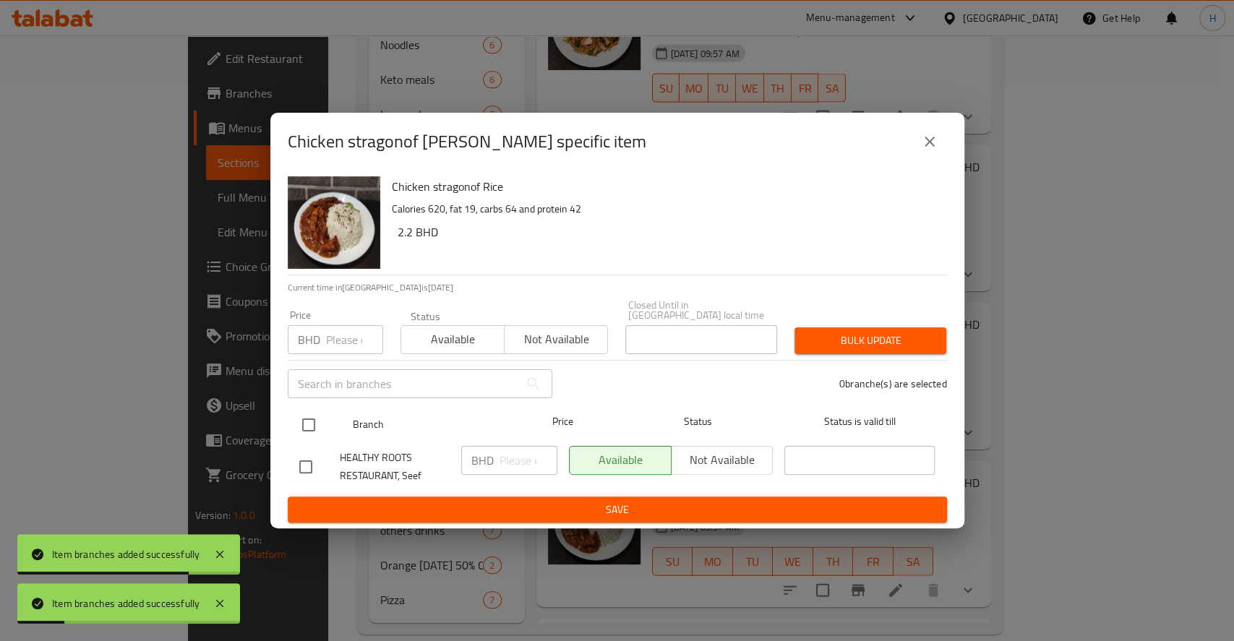
drag, startPoint x: 306, startPoint y: 408, endPoint x: 311, endPoint y: 416, distance: 9.1
click at [306, 411] on input "checkbox" at bounding box center [308, 425] width 30 height 30
checkbox input "true"
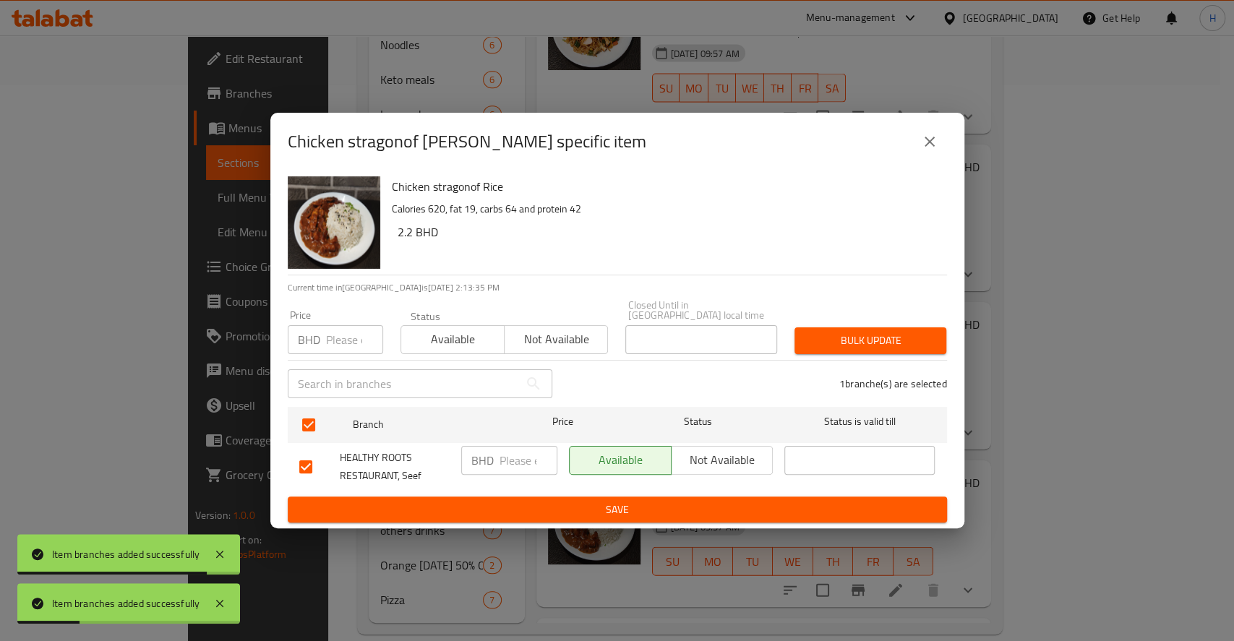
click at [523, 457] on input "number" at bounding box center [528, 460] width 58 height 29
paste input "2.7"
type input "2.7"
click at [557, 501] on span "Save" at bounding box center [617, 510] width 636 height 18
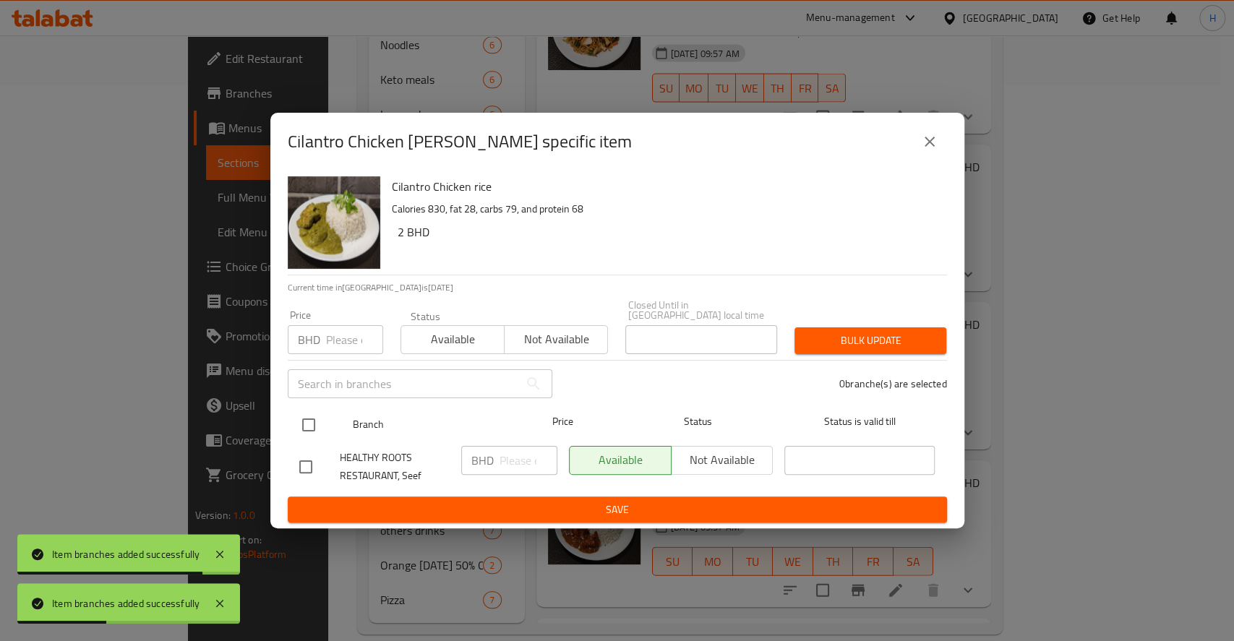
click at [313, 410] on input "checkbox" at bounding box center [308, 425] width 30 height 30
checkbox input "true"
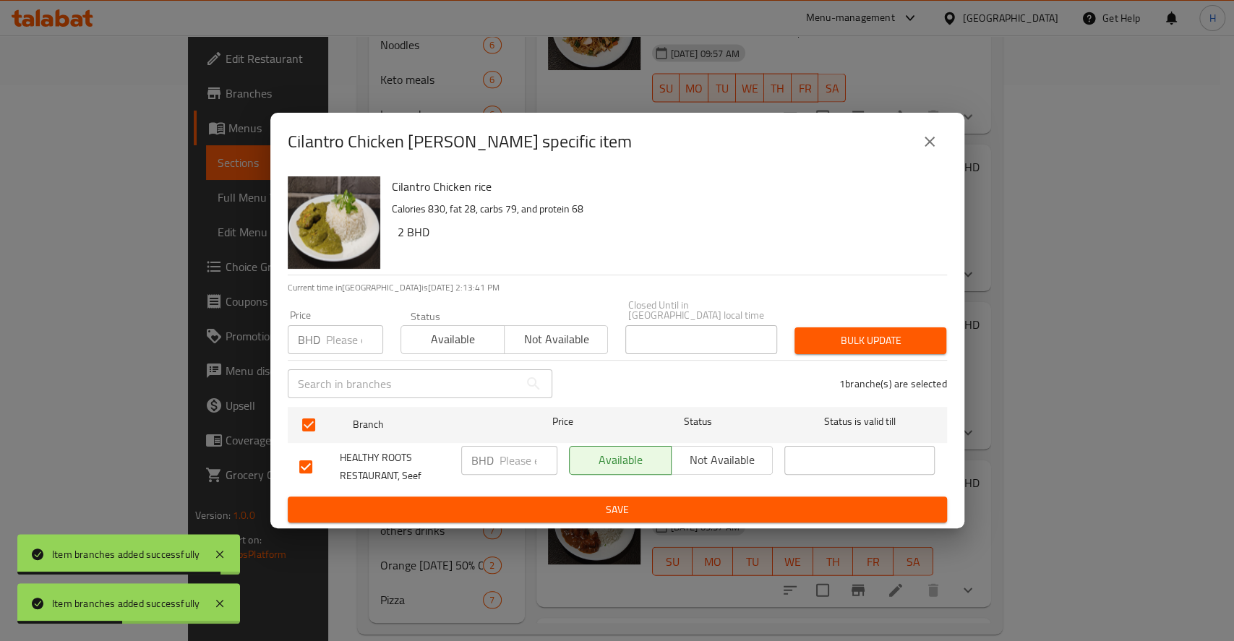
click at [523, 452] on input "number" at bounding box center [528, 460] width 58 height 29
paste input "2.7"
type input "2.7"
click at [541, 508] on span "Save" at bounding box center [617, 510] width 636 height 18
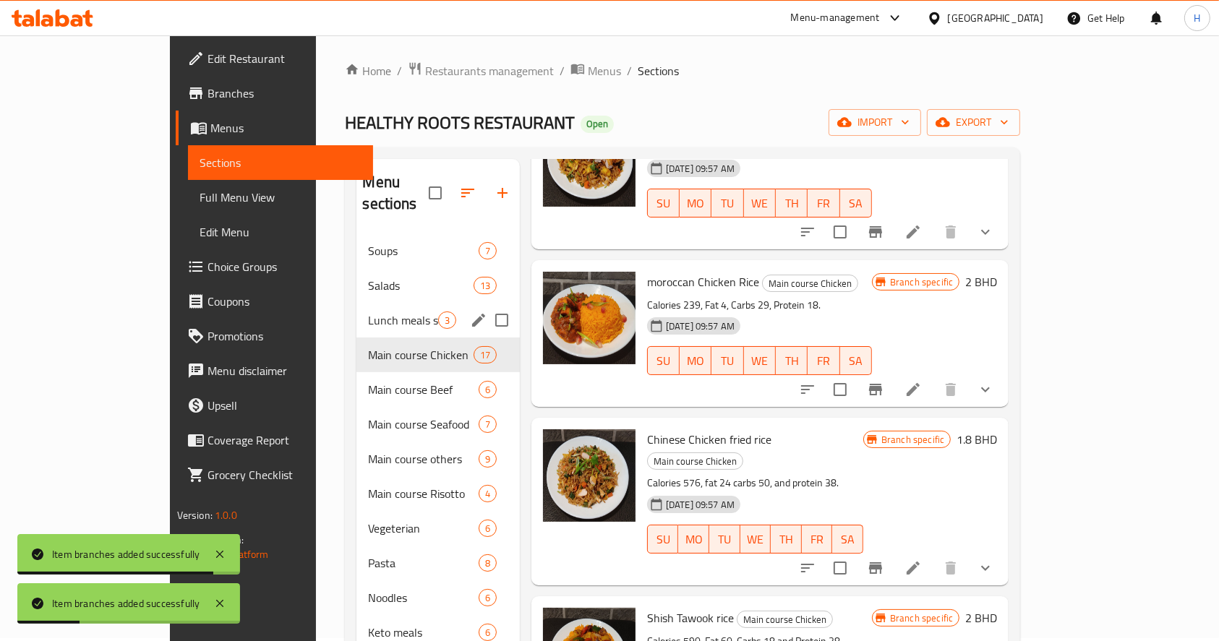
scroll to position [0, 0]
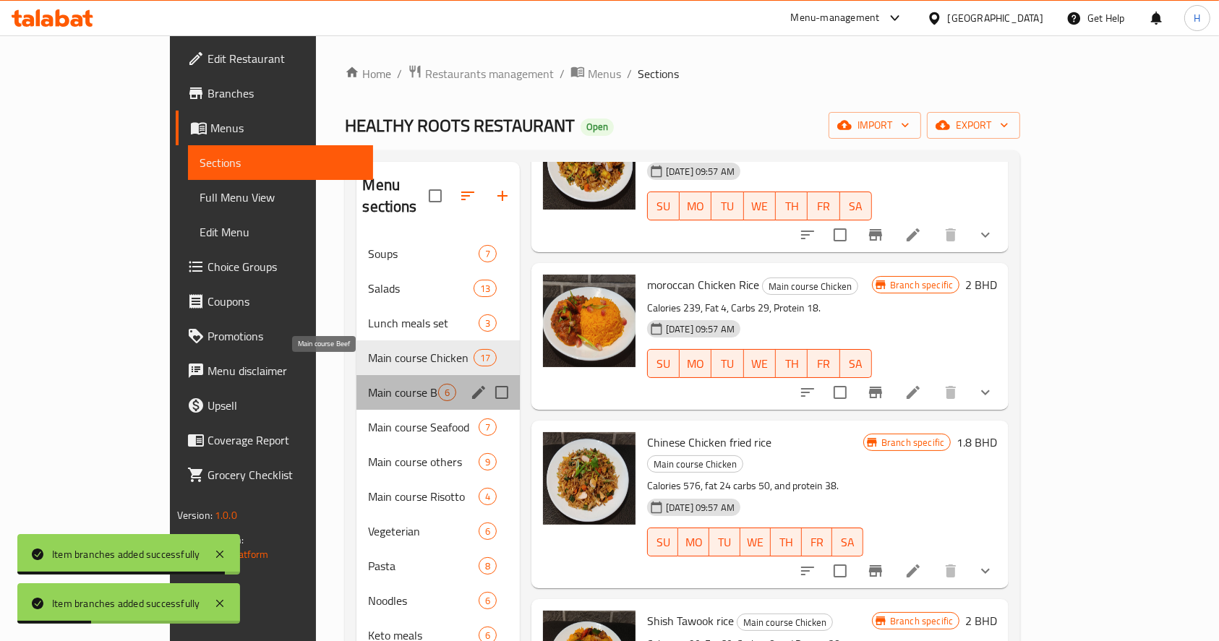
click at [368, 384] on span "Main course Beef" at bounding box center [402, 392] width 69 height 17
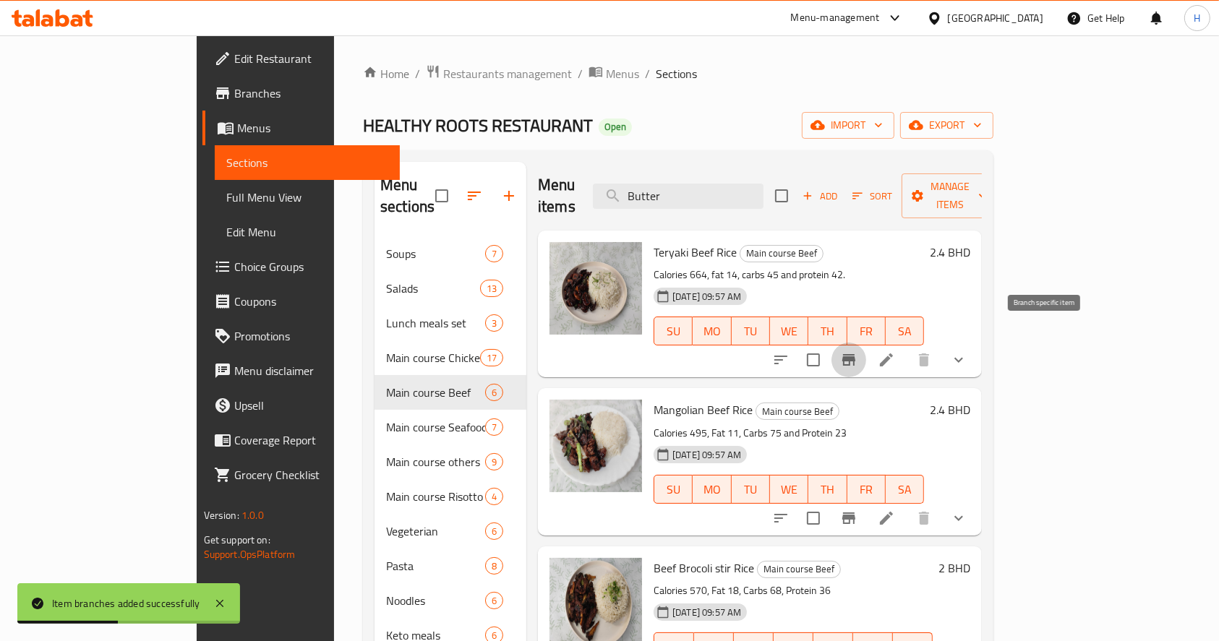
click at [855, 354] on icon "Branch-specific-item" at bounding box center [848, 360] width 13 height 12
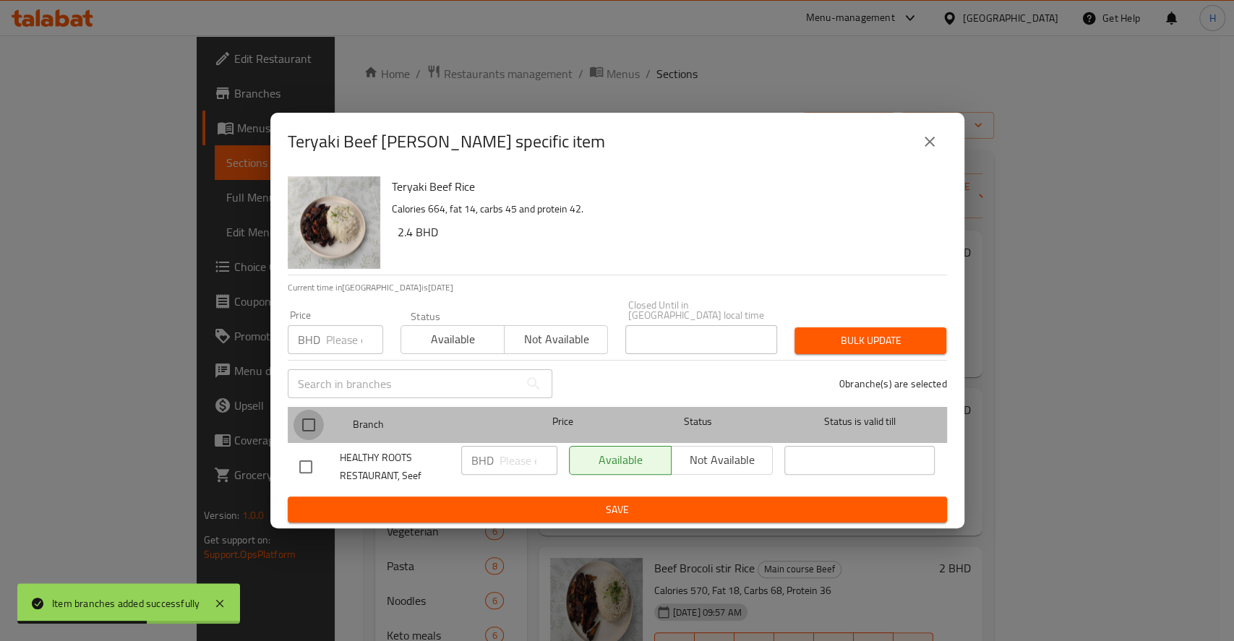
click at [321, 419] on input "checkbox" at bounding box center [308, 425] width 30 height 30
checkbox input "true"
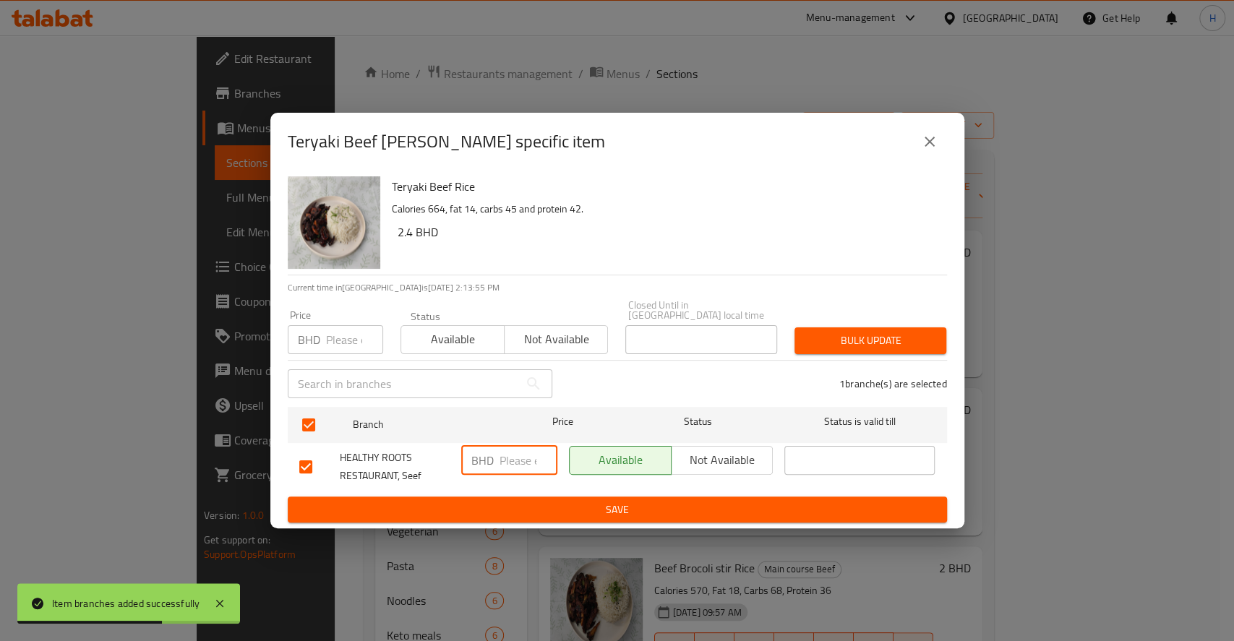
click at [515, 455] on input "number" at bounding box center [528, 460] width 58 height 29
paste input "3.500"
type input "3.500"
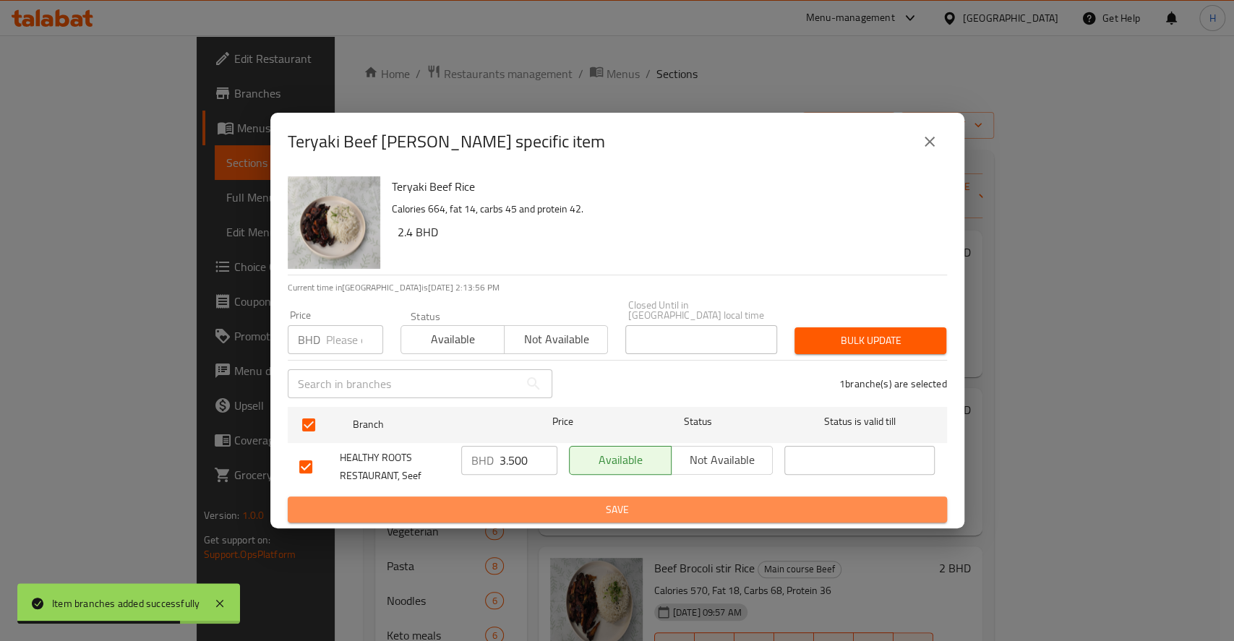
click at [565, 501] on span "Save" at bounding box center [617, 510] width 636 height 18
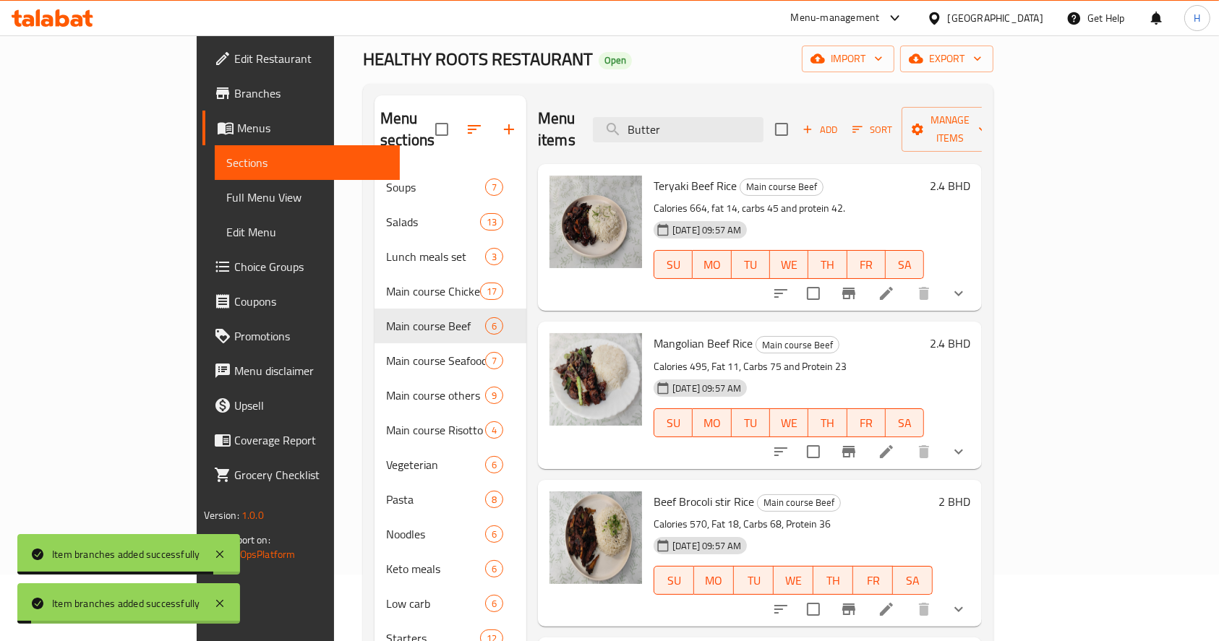
scroll to position [96, 0]
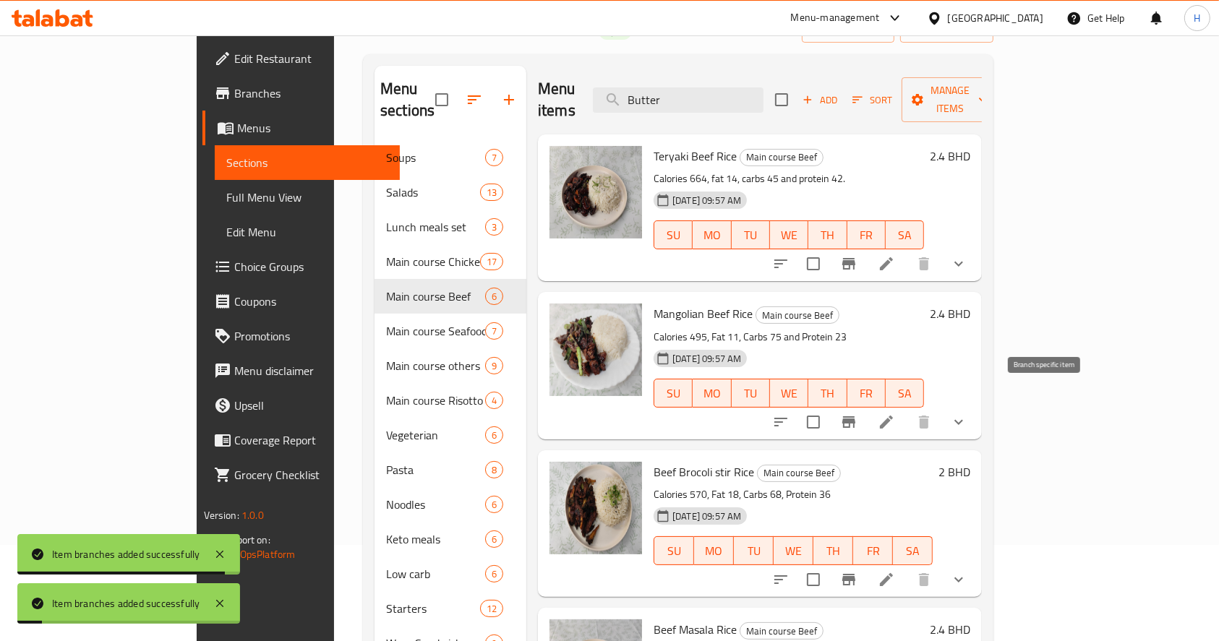
click at [857, 413] on icon "Branch-specific-item" at bounding box center [848, 421] width 17 height 17
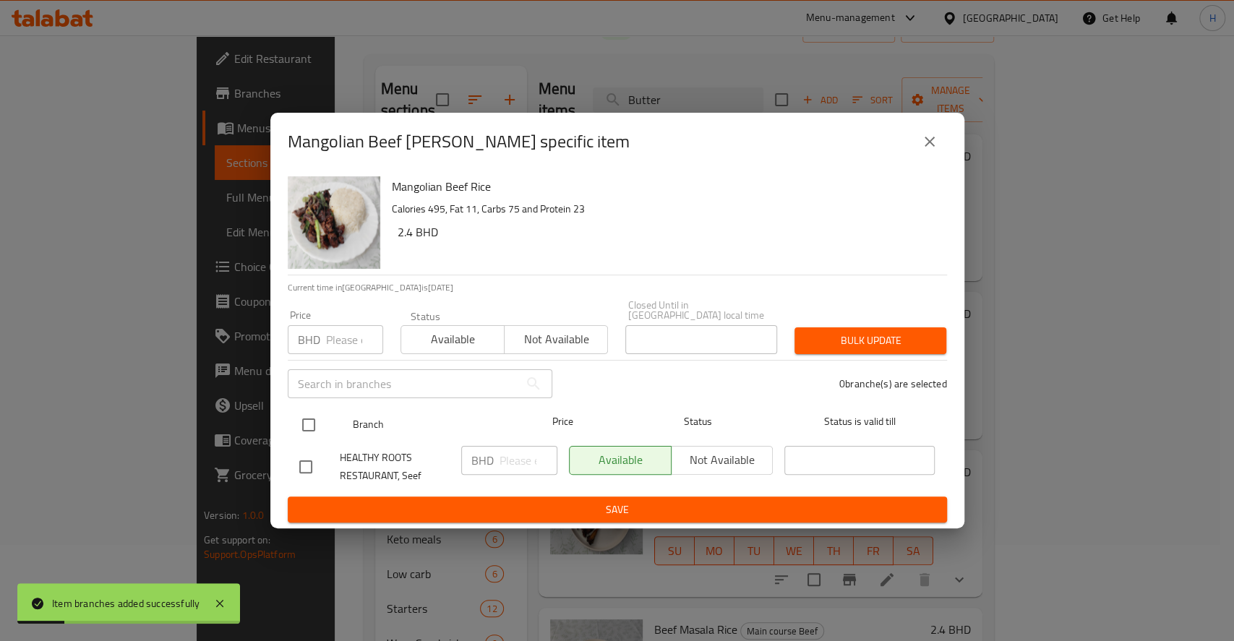
click at [308, 418] on input "checkbox" at bounding box center [308, 425] width 30 height 30
checkbox input "true"
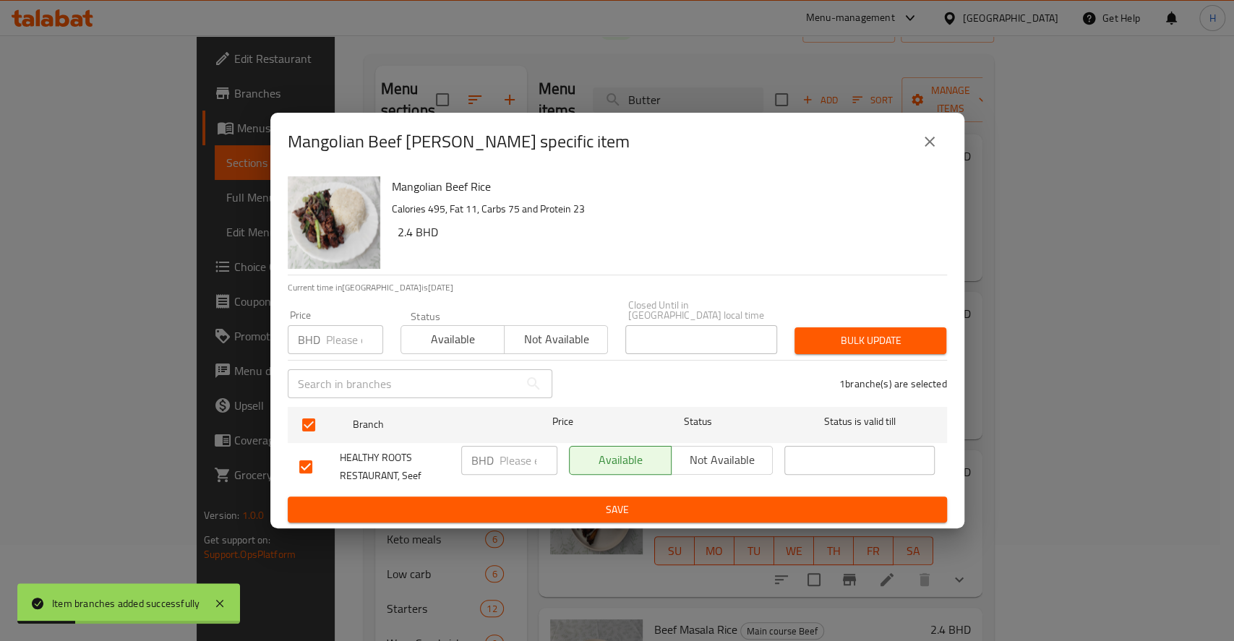
drag, startPoint x: 523, startPoint y: 450, endPoint x: 524, endPoint y: 458, distance: 8.1
click at [522, 450] on input "number" at bounding box center [528, 460] width 58 height 29
paste input "3.500"
type input "3.500"
click at [528, 501] on span "Save" at bounding box center [617, 510] width 636 height 18
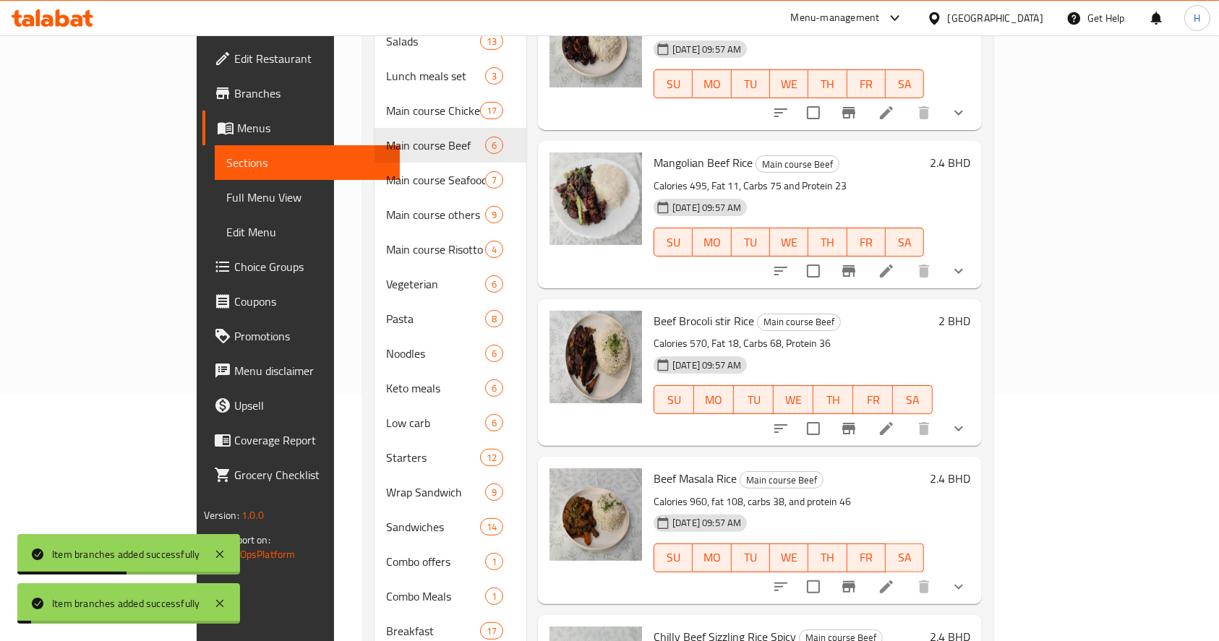
scroll to position [289, 0]
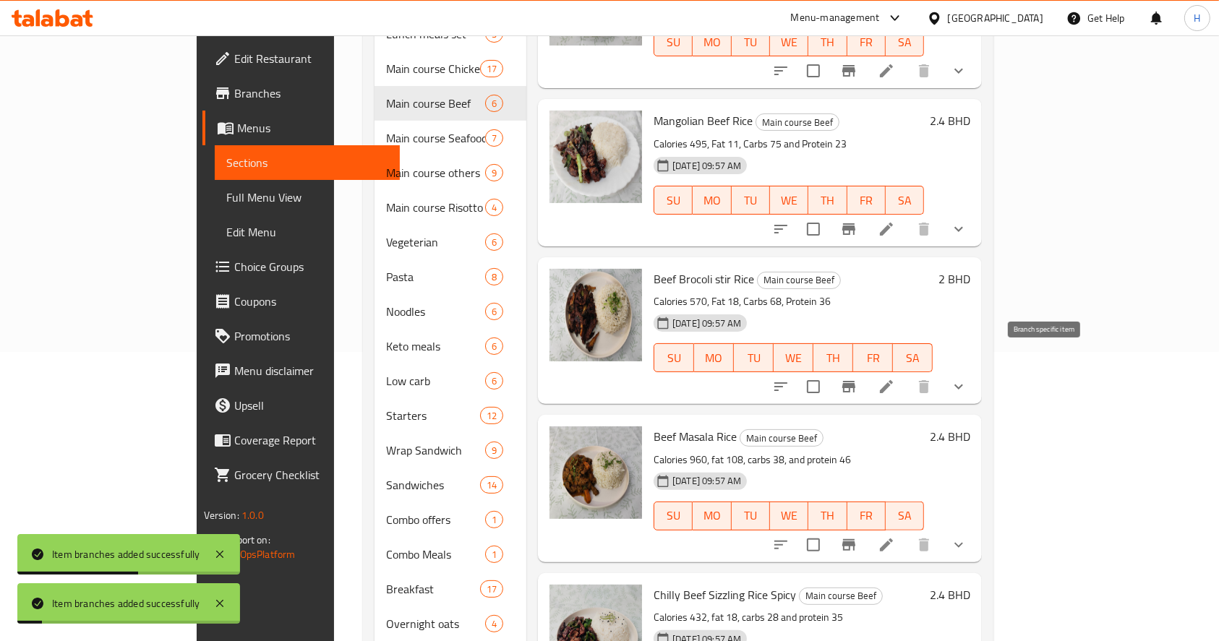
click at [855, 381] on icon "Branch-specific-item" at bounding box center [848, 387] width 13 height 12
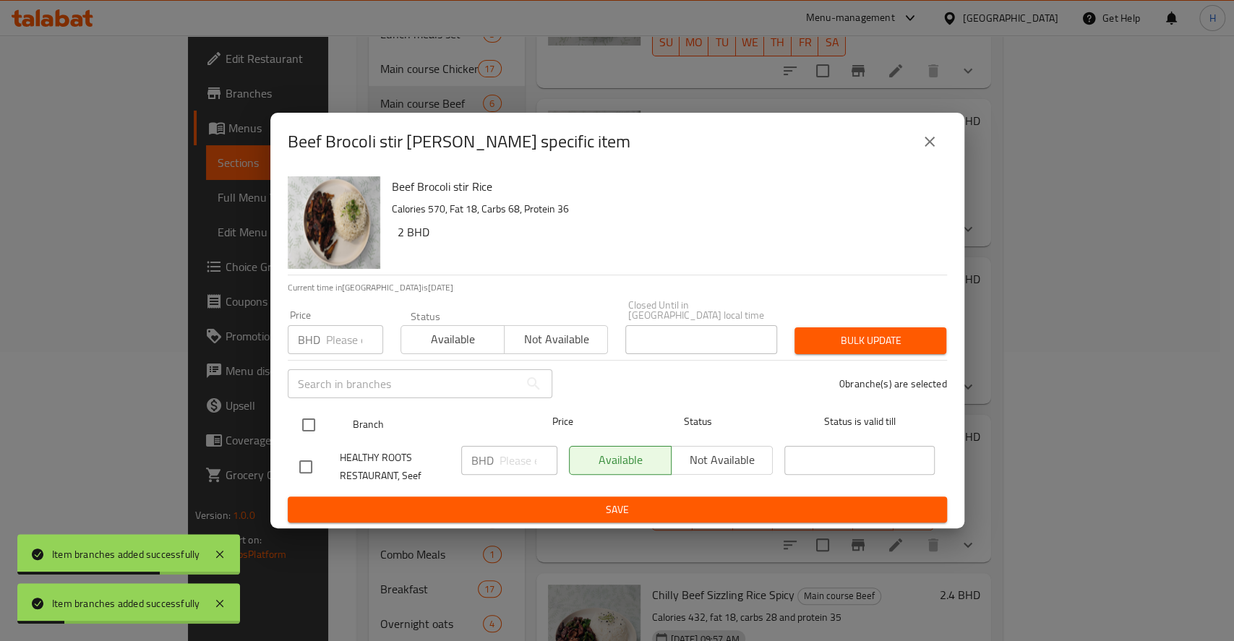
click at [308, 422] on input "checkbox" at bounding box center [308, 425] width 30 height 30
checkbox input "true"
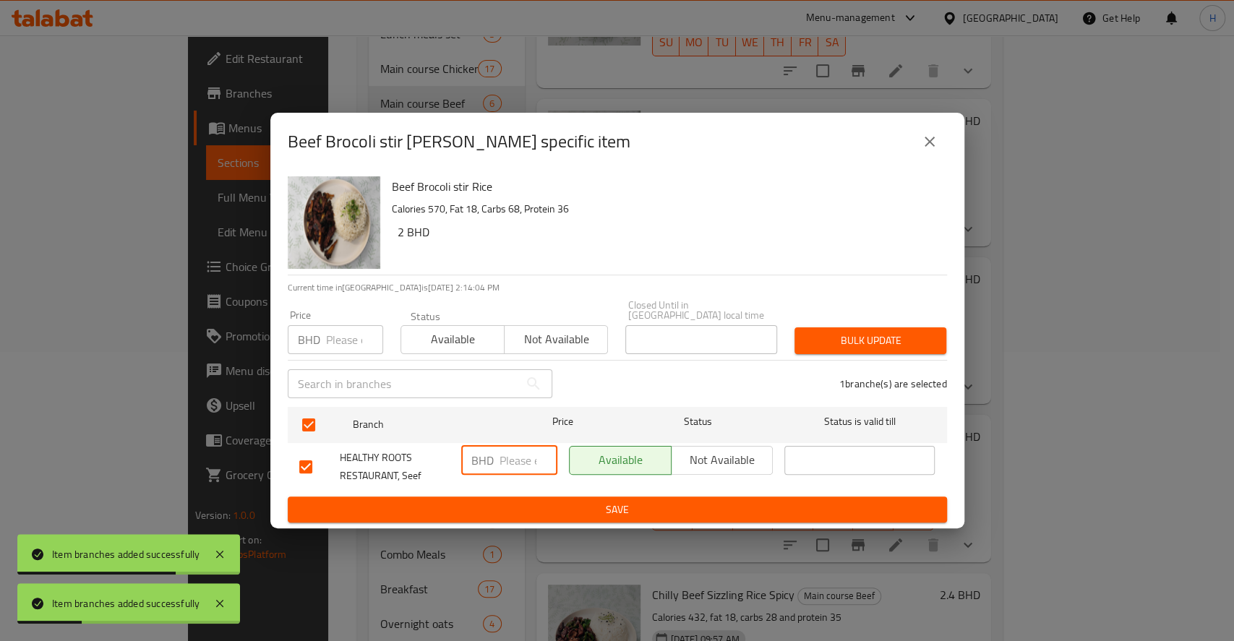
click at [526, 454] on input "number" at bounding box center [528, 460] width 58 height 29
paste input "3.500"
type input "3.500"
click at [540, 488] on div "BHD 3.500 ​" at bounding box center [509, 466] width 108 height 53
click at [545, 501] on span "Save" at bounding box center [617, 510] width 636 height 18
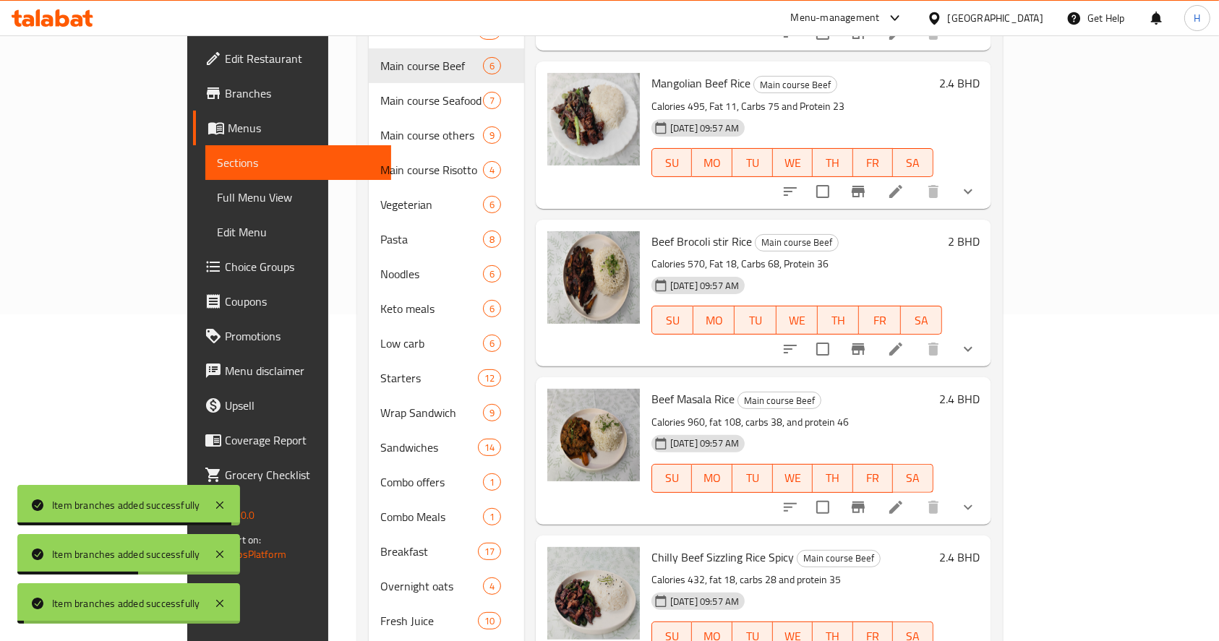
scroll to position [385, 0]
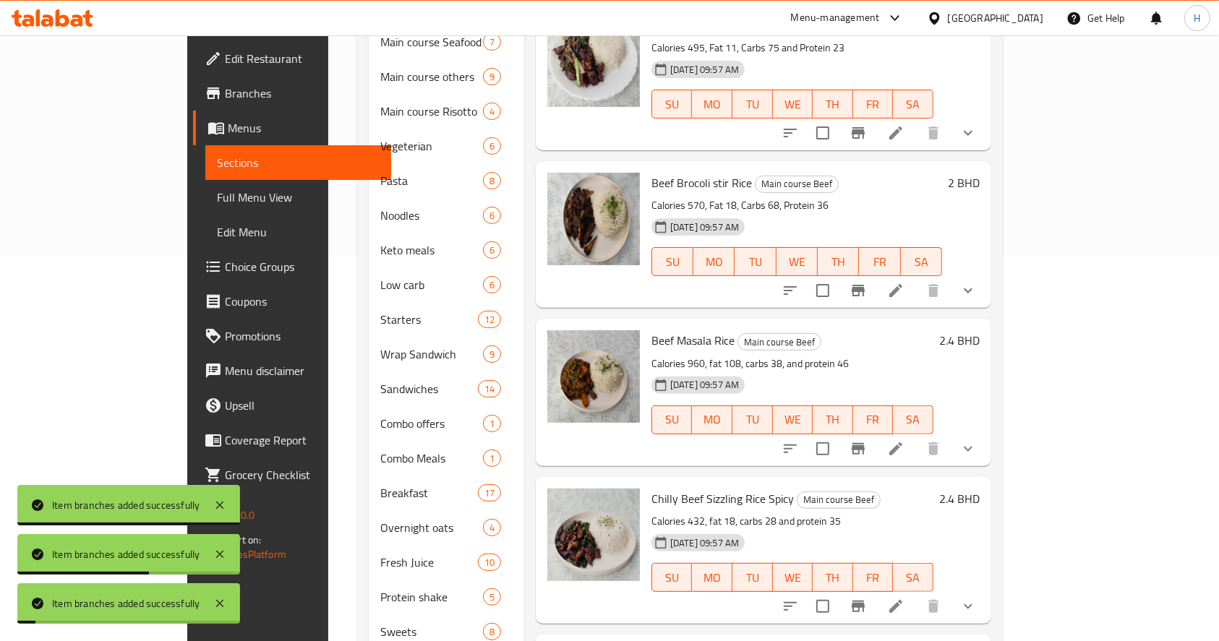
click at [867, 440] on icon "Branch-specific-item" at bounding box center [857, 448] width 17 height 17
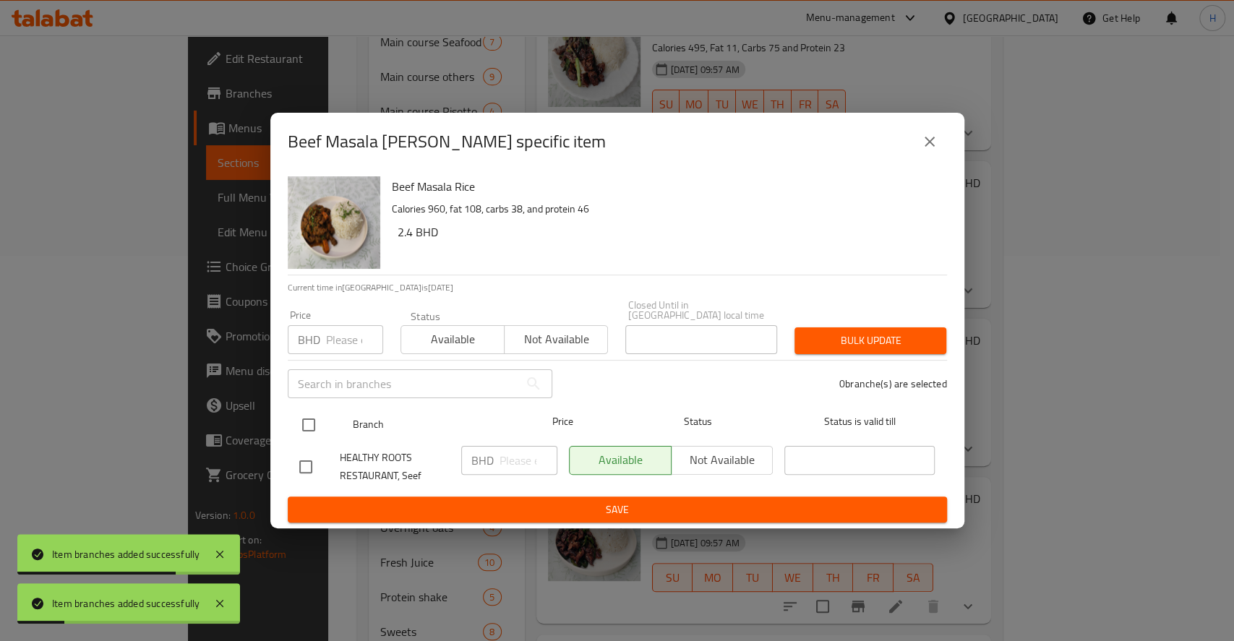
click at [317, 434] on input "checkbox" at bounding box center [308, 425] width 30 height 30
checkbox input "true"
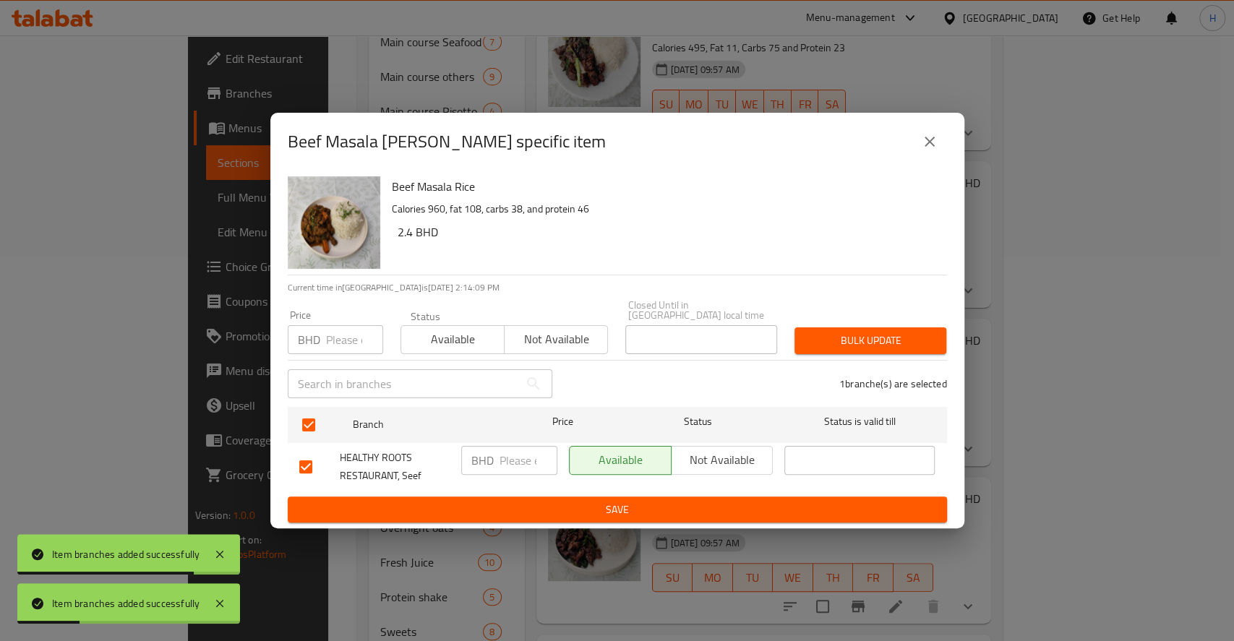
click at [505, 457] on input "number" at bounding box center [528, 460] width 58 height 29
paste input "3.500"
type input "3.500"
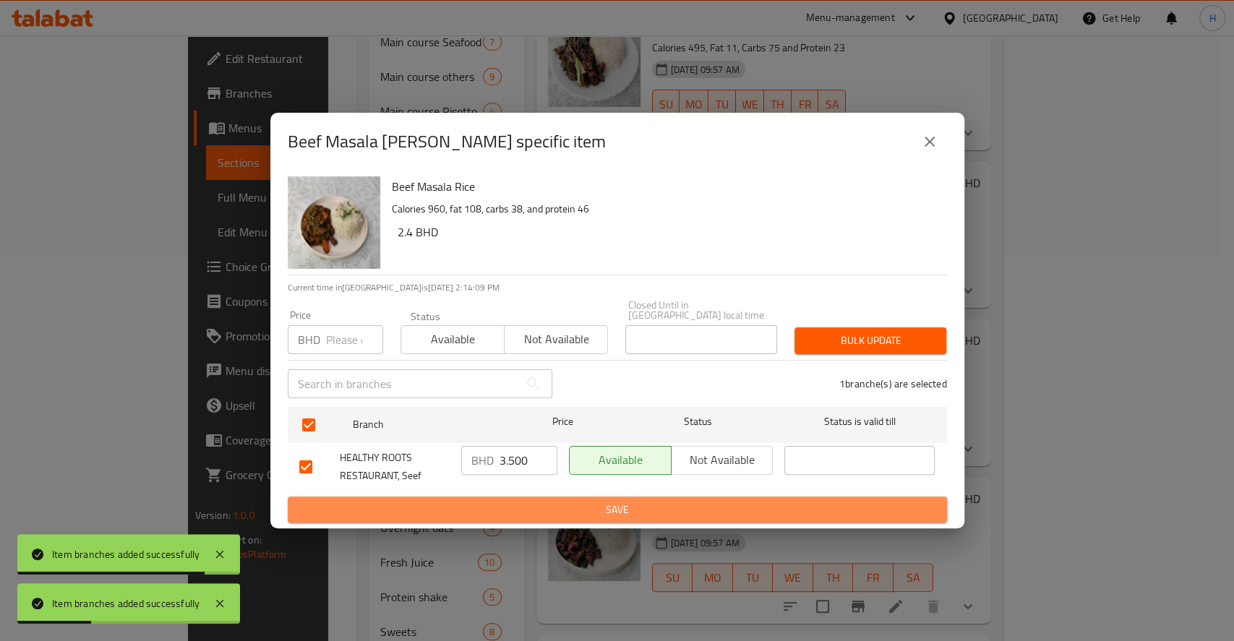
click at [547, 501] on span "Save" at bounding box center [617, 510] width 636 height 18
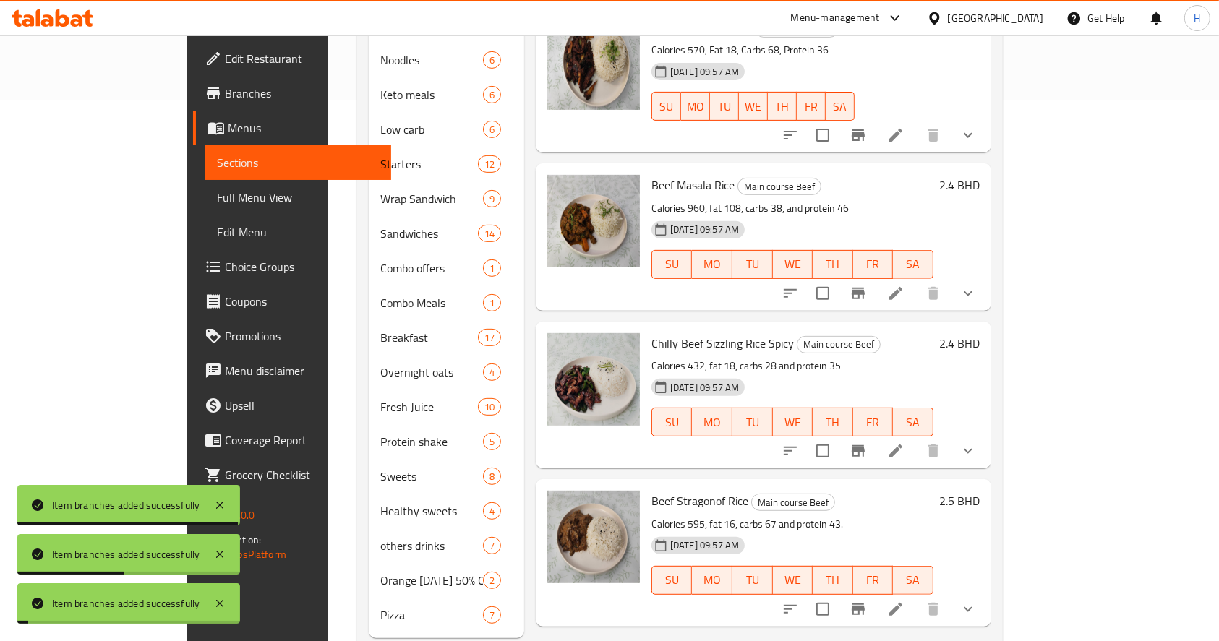
scroll to position [556, 0]
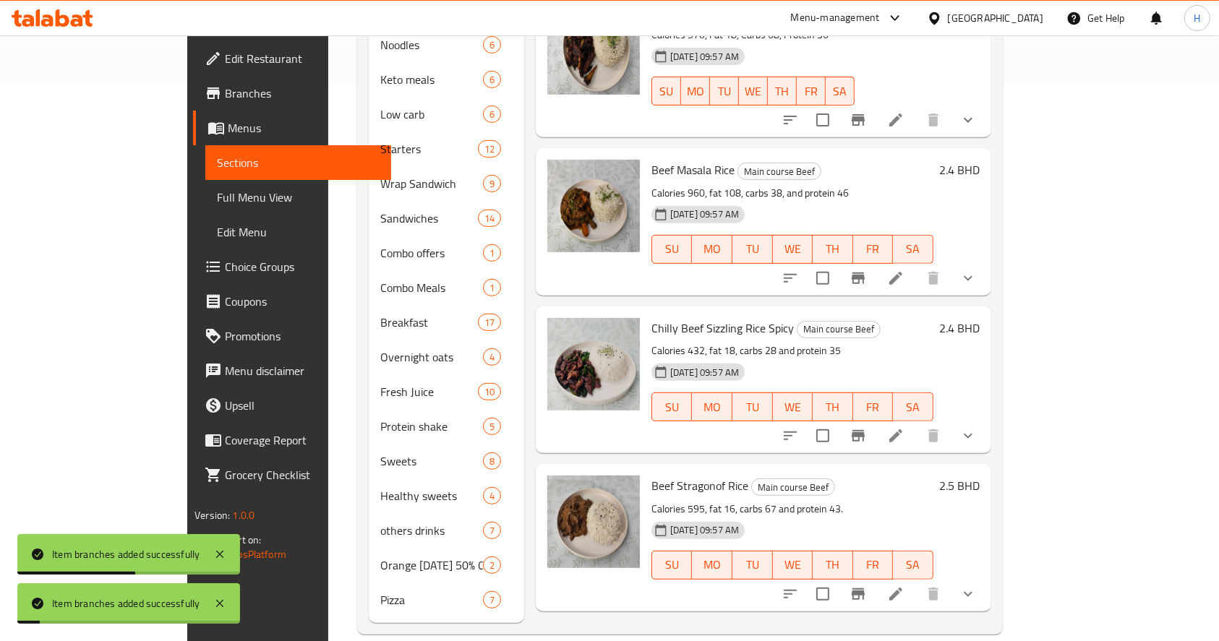
click at [875, 419] on button "Branch-specific-item" at bounding box center [858, 436] width 35 height 35
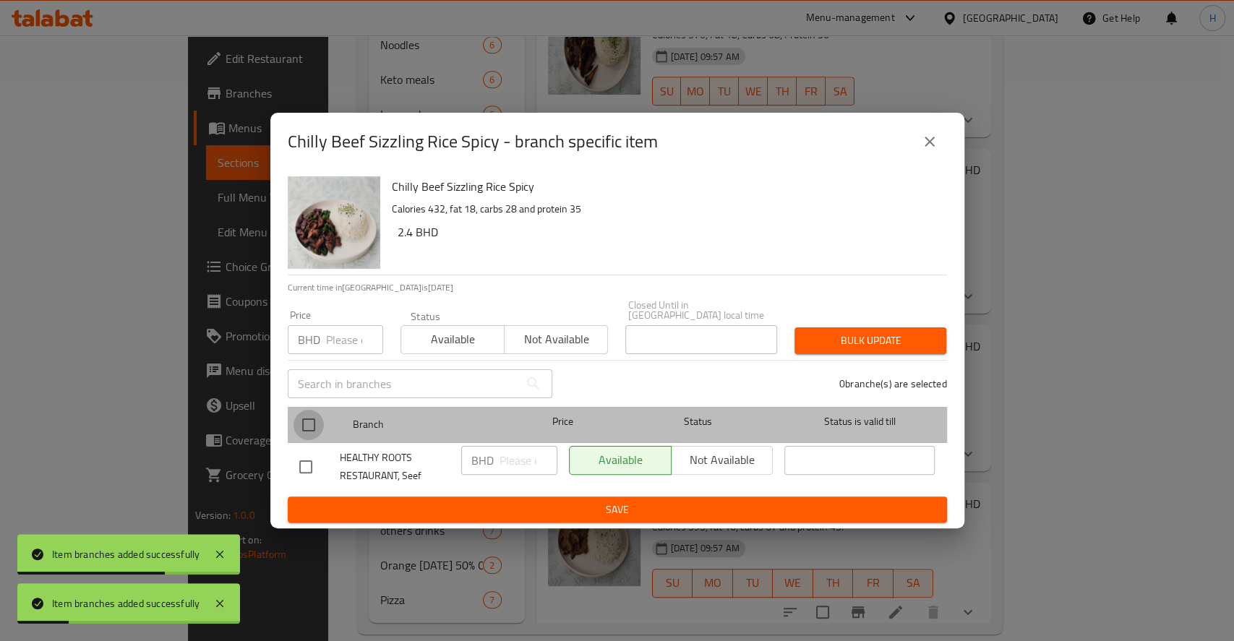
click at [320, 420] on input "checkbox" at bounding box center [308, 425] width 30 height 30
checkbox input "true"
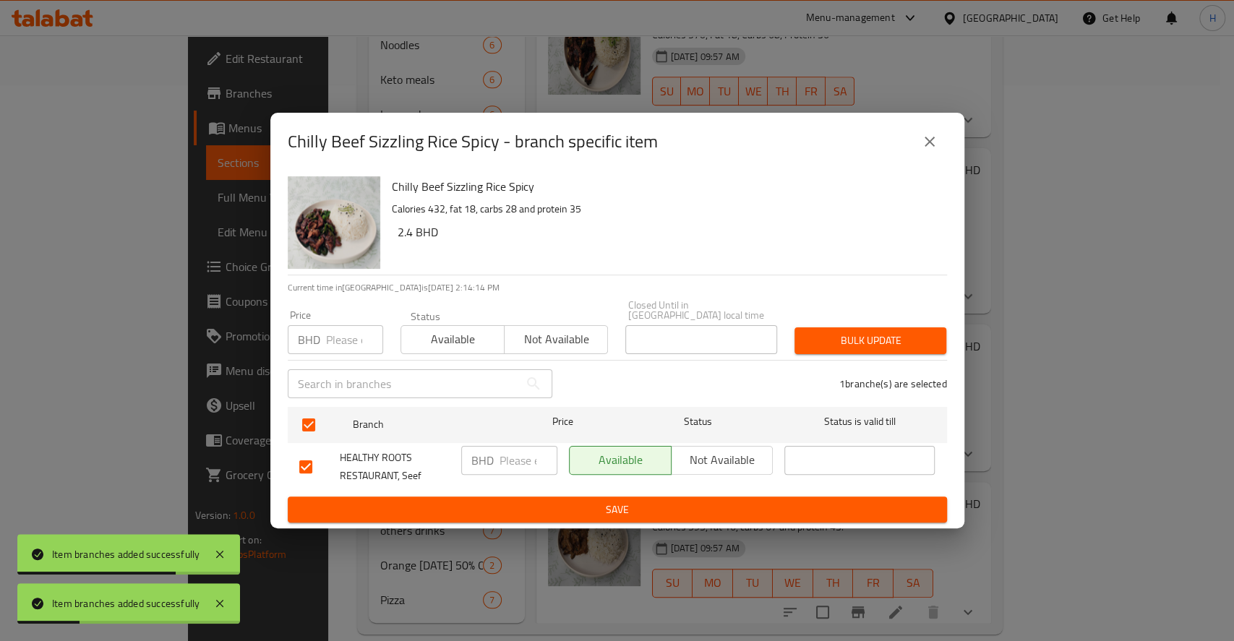
click at [513, 462] on input "number" at bounding box center [528, 460] width 58 height 29
paste input "3.500"
type input "3.500"
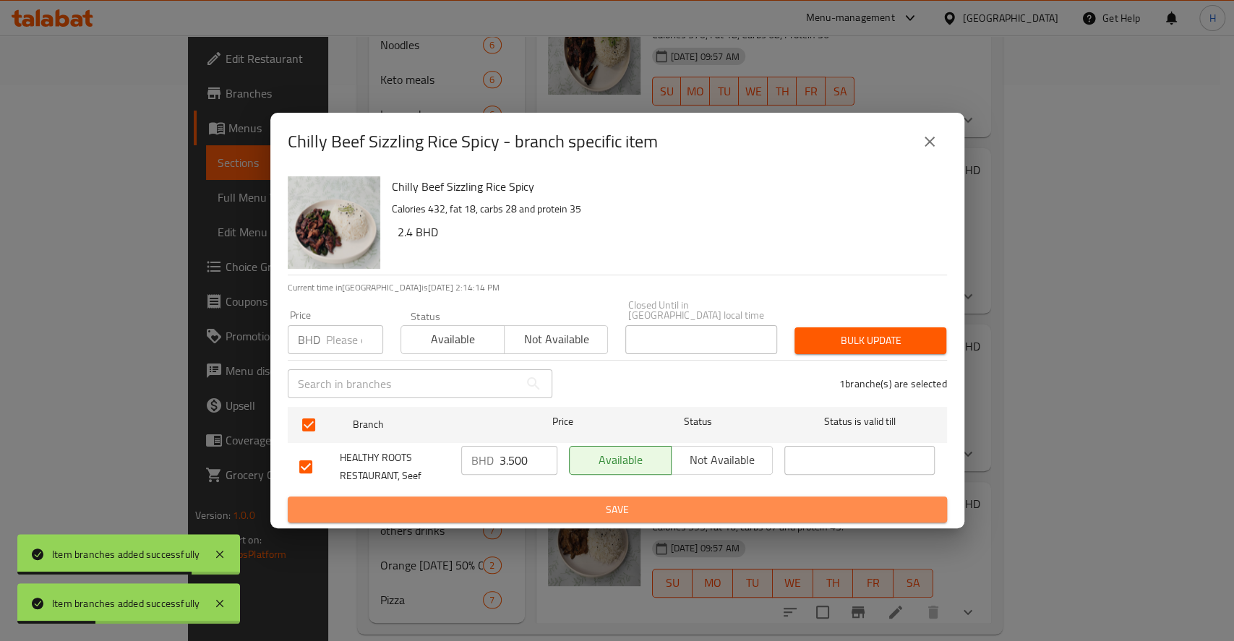
click at [539, 501] on span "Save" at bounding box center [617, 510] width 636 height 18
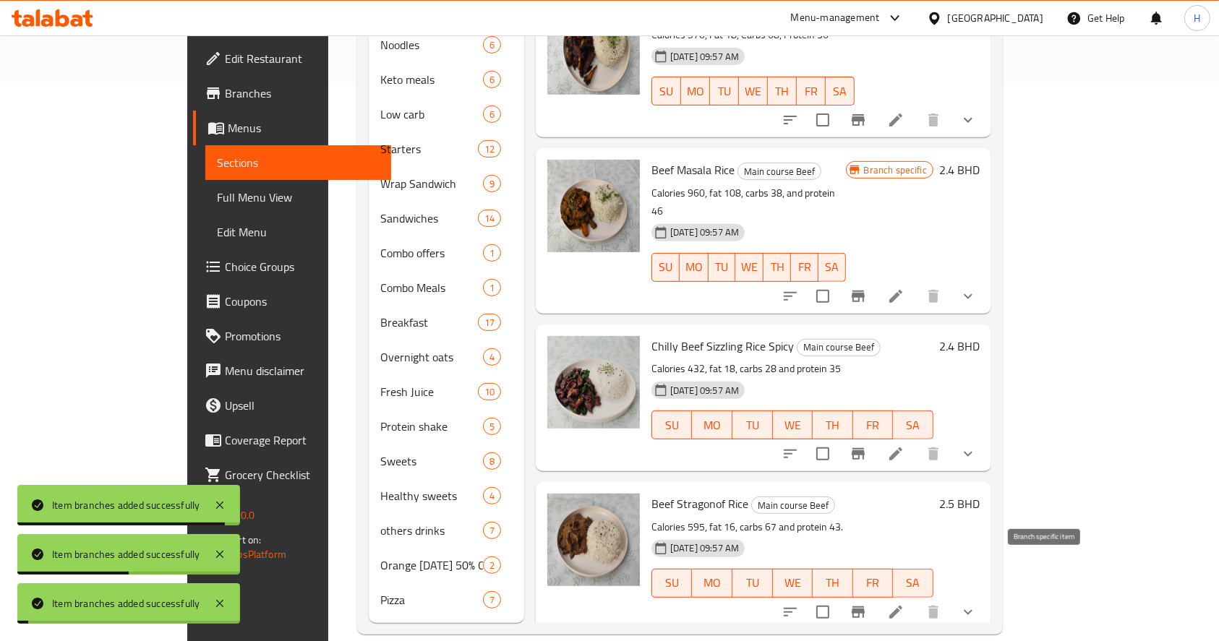
click at [867, 604] on icon "Branch-specific-item" at bounding box center [857, 612] width 17 height 17
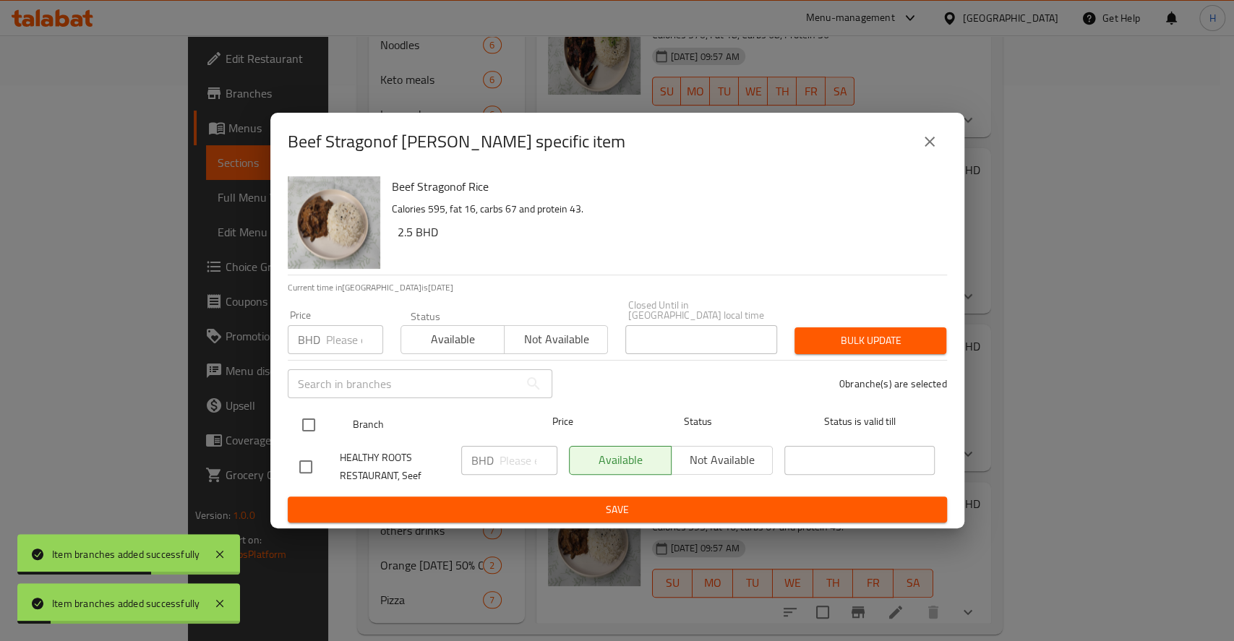
click at [306, 419] on input "checkbox" at bounding box center [308, 425] width 30 height 30
checkbox input "true"
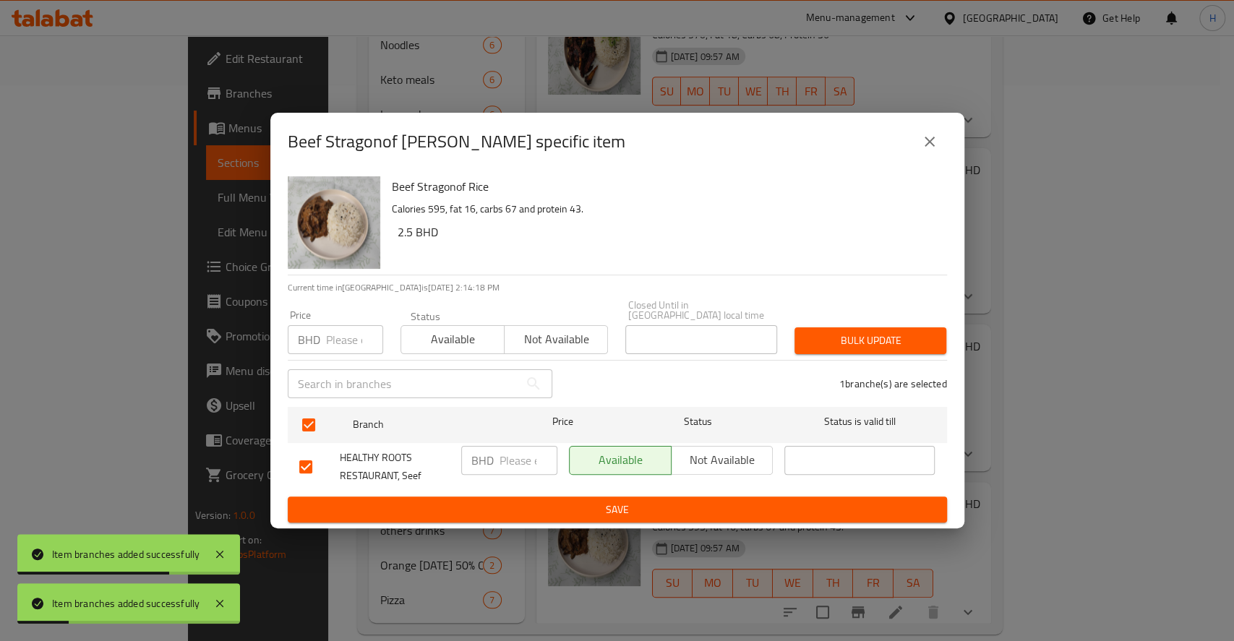
click at [507, 463] on input "number" at bounding box center [528, 460] width 58 height 29
paste input "3.500"
type input "3.500"
click at [534, 509] on span "Save" at bounding box center [617, 510] width 636 height 18
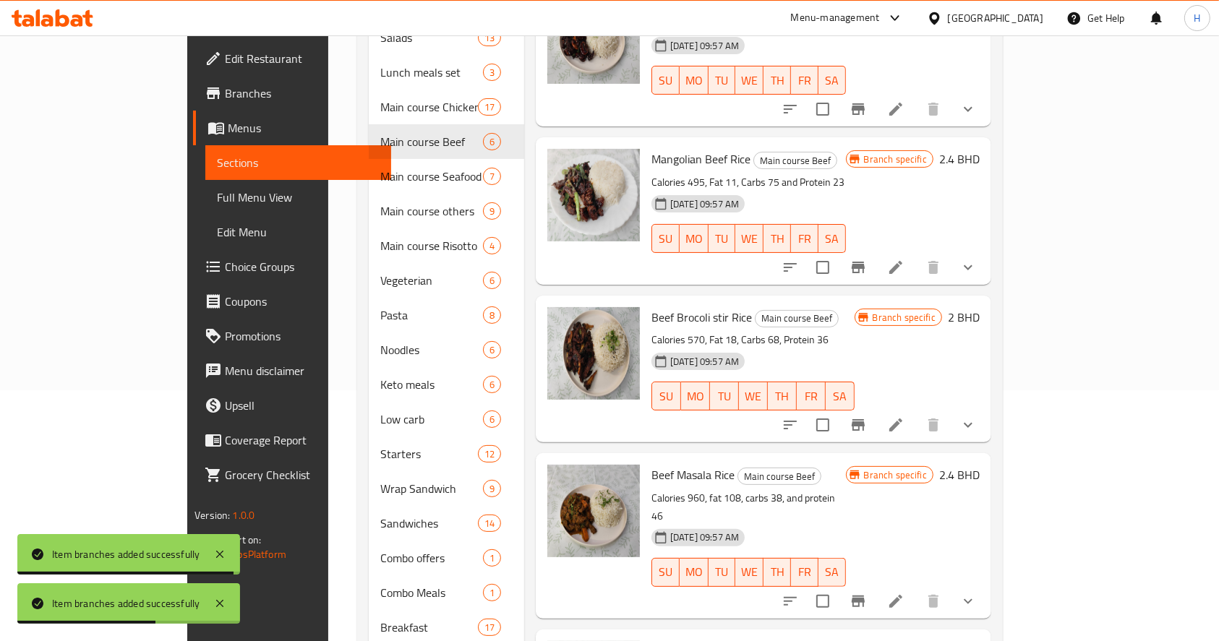
scroll to position [0, 0]
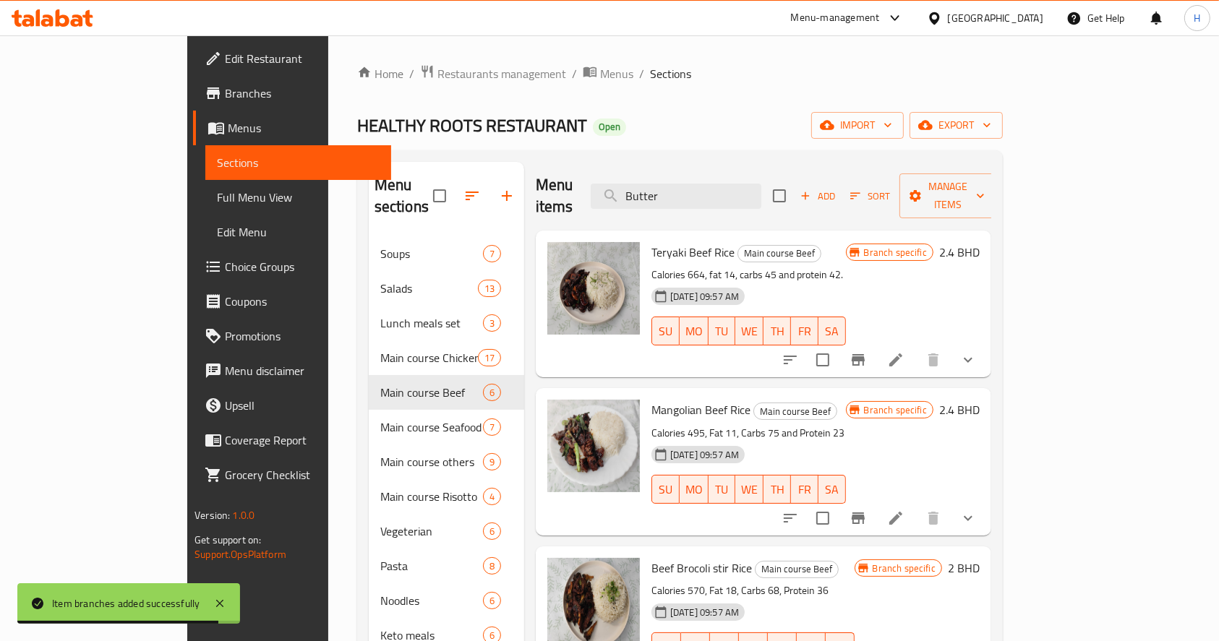
click at [536, 204] on div "Menu items Butter Add Sort Manage items" at bounding box center [763, 196] width 455 height 69
type input "f"
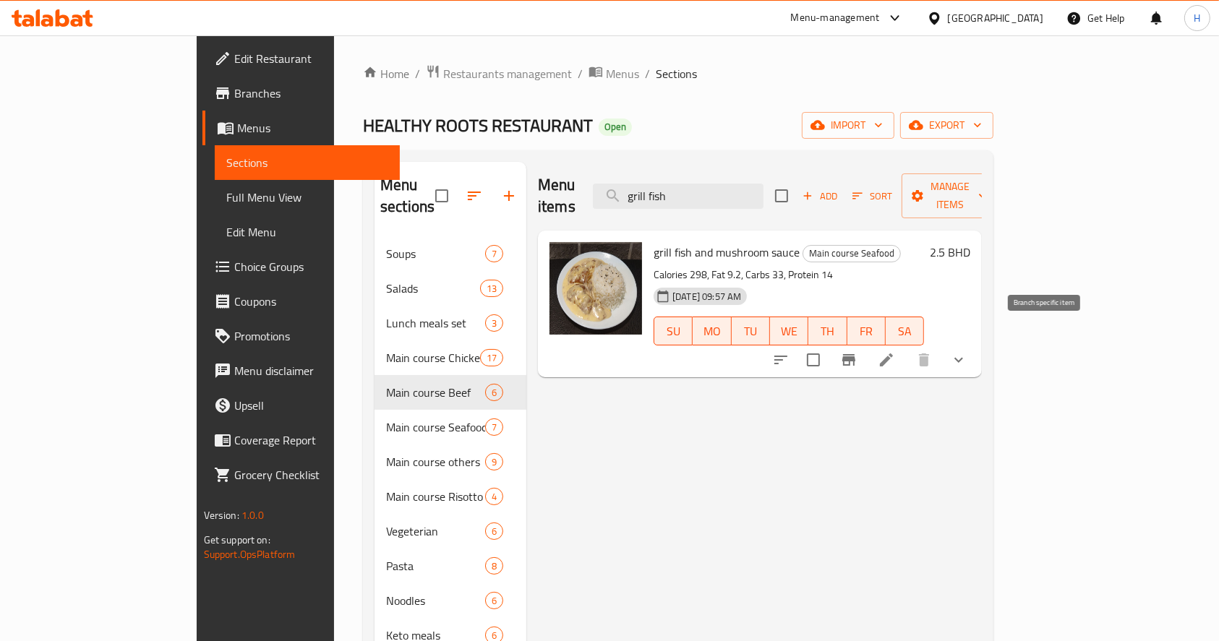
type input "grill fish"
click at [855, 354] on icon "Branch-specific-item" at bounding box center [848, 360] width 13 height 12
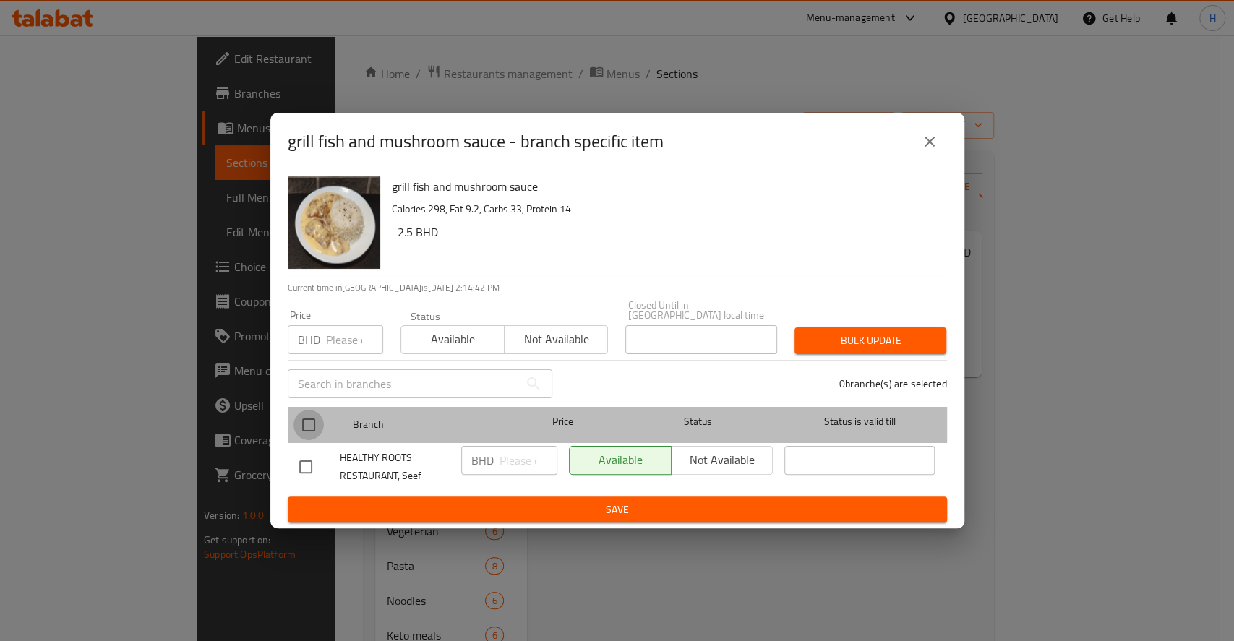
click at [309, 418] on input "checkbox" at bounding box center [308, 425] width 30 height 30
checkbox input "true"
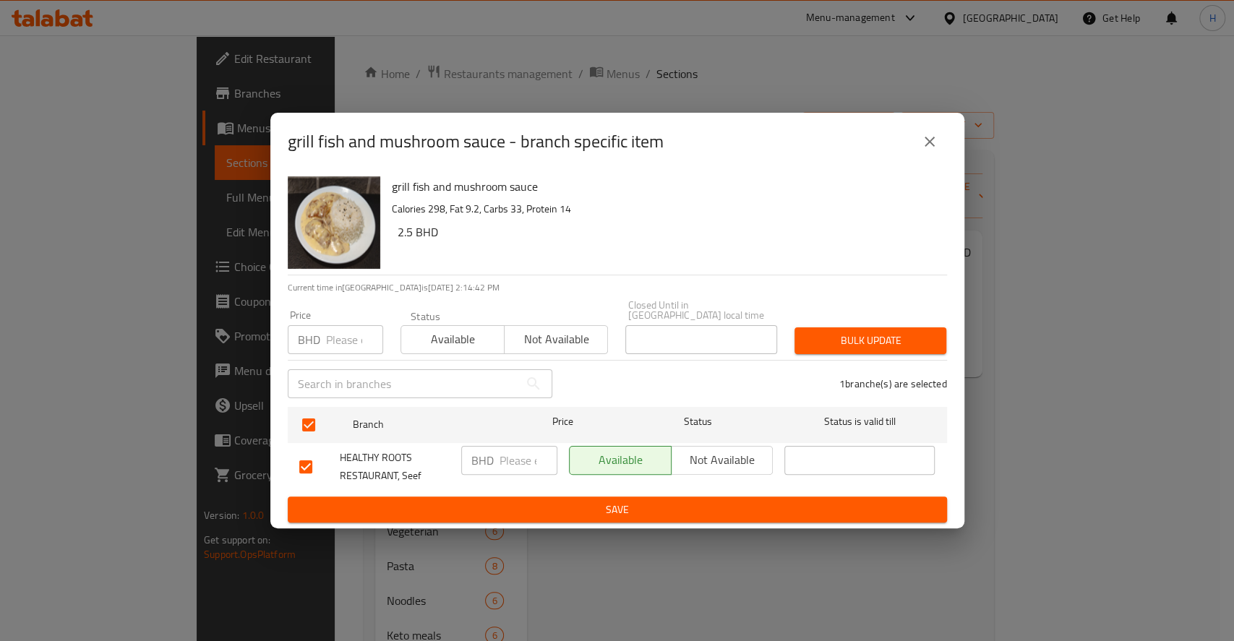
click at [500, 460] on input "number" at bounding box center [528, 460] width 58 height 29
paste input "3.200"
type input "3.200"
click at [530, 501] on span "Save" at bounding box center [617, 510] width 636 height 18
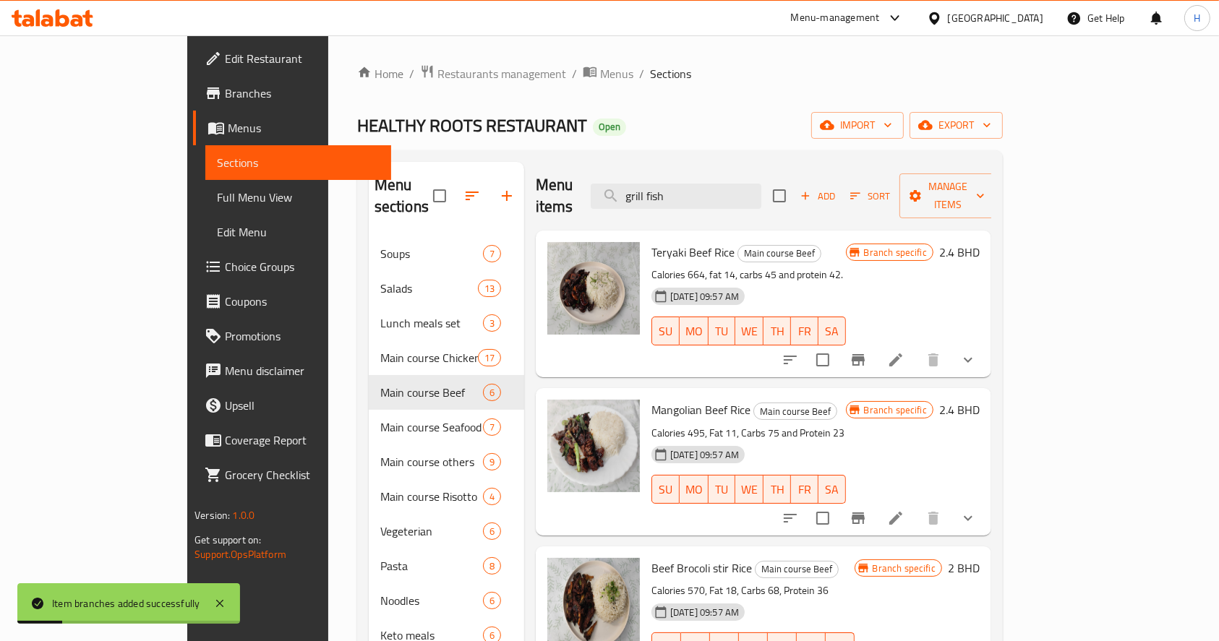
drag, startPoint x: 520, startPoint y: 188, endPoint x: 380, endPoint y: 192, distance: 141.0
paste input "Creamy Salmon rice"
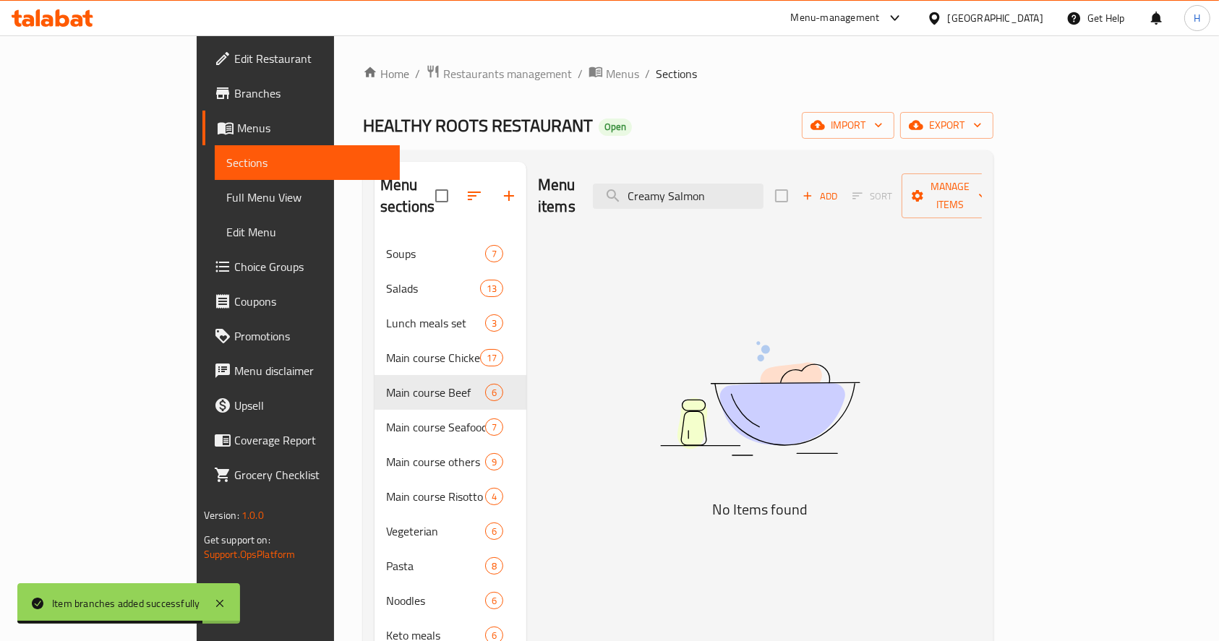
drag, startPoint x: 740, startPoint y: 185, endPoint x: 636, endPoint y: 219, distance: 109.5
click at [666, 196] on input "Creamy Salmon" at bounding box center [678, 196] width 171 height 25
type input "Salmon"
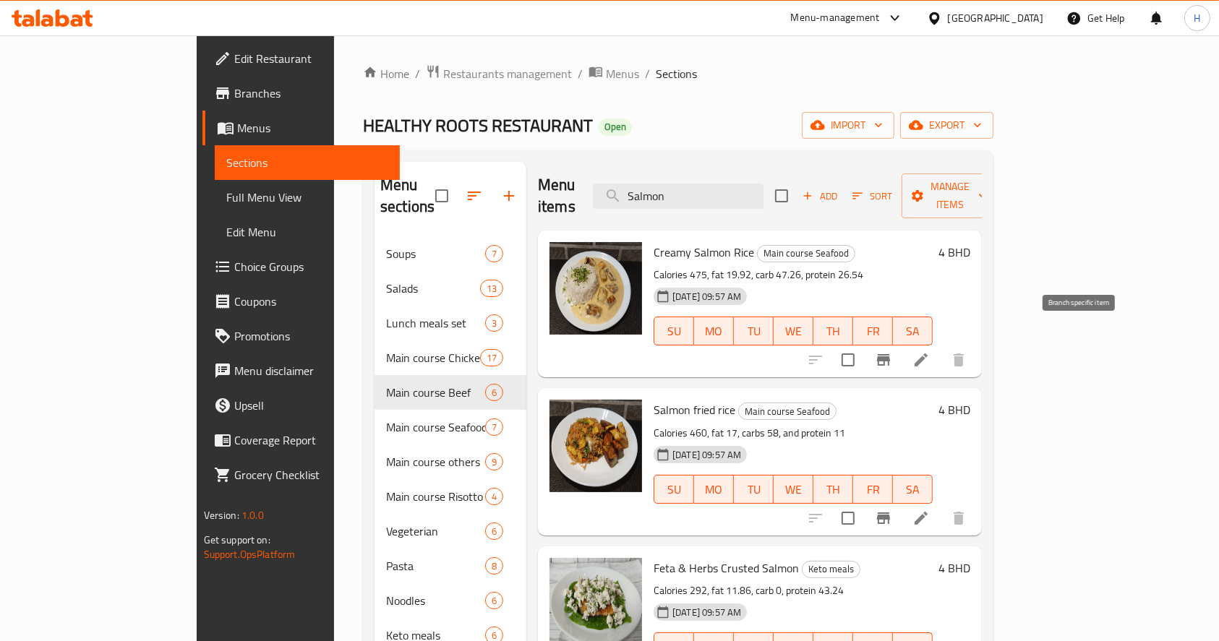
click at [890, 354] on icon "Branch-specific-item" at bounding box center [883, 360] width 13 height 12
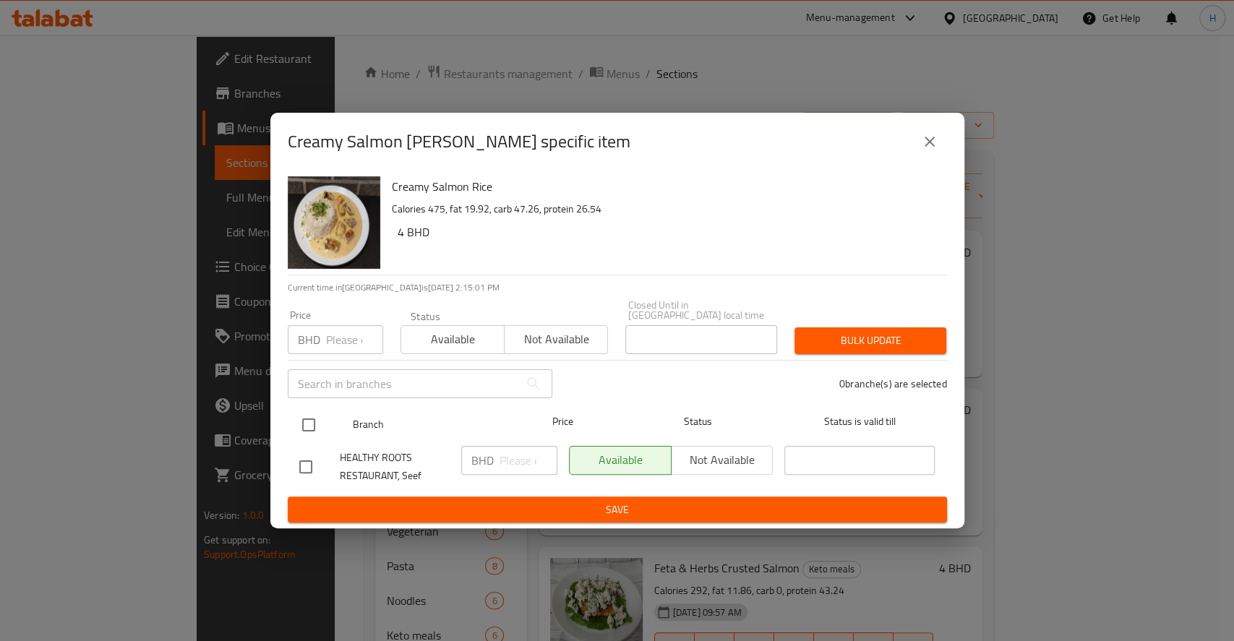
click at [306, 416] on input "checkbox" at bounding box center [308, 425] width 30 height 30
checkbox input "true"
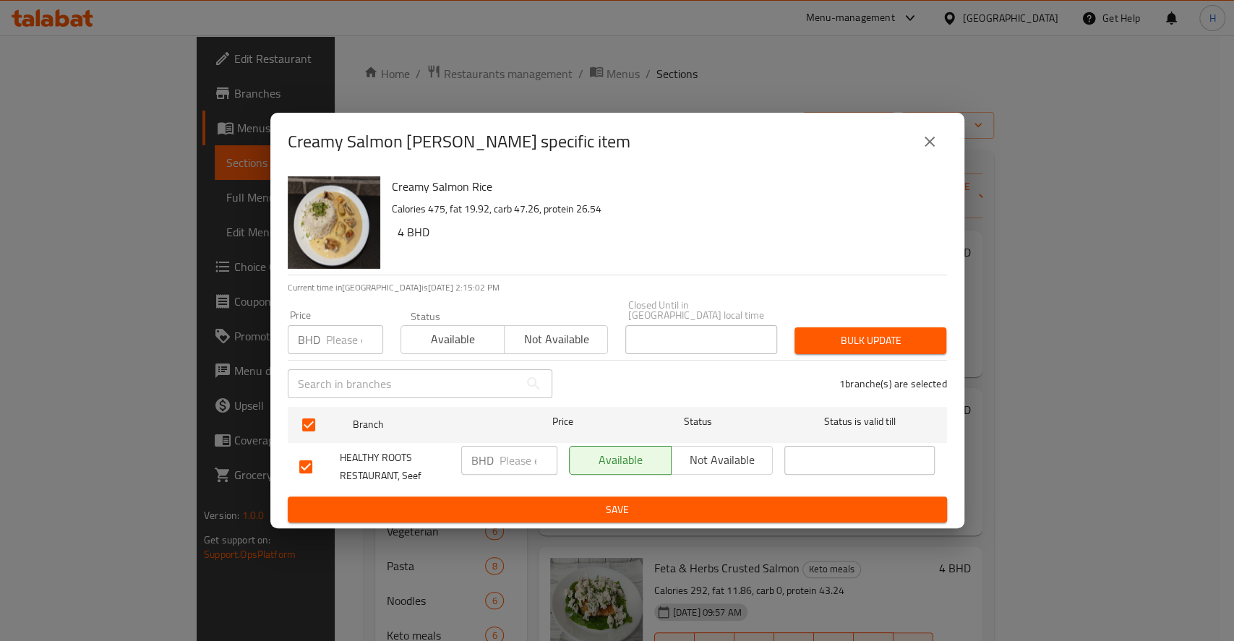
click at [515, 460] on input "number" at bounding box center [528, 460] width 58 height 29
paste input "4.500"
type input "4.500"
click at [528, 501] on span "Save" at bounding box center [617, 510] width 636 height 18
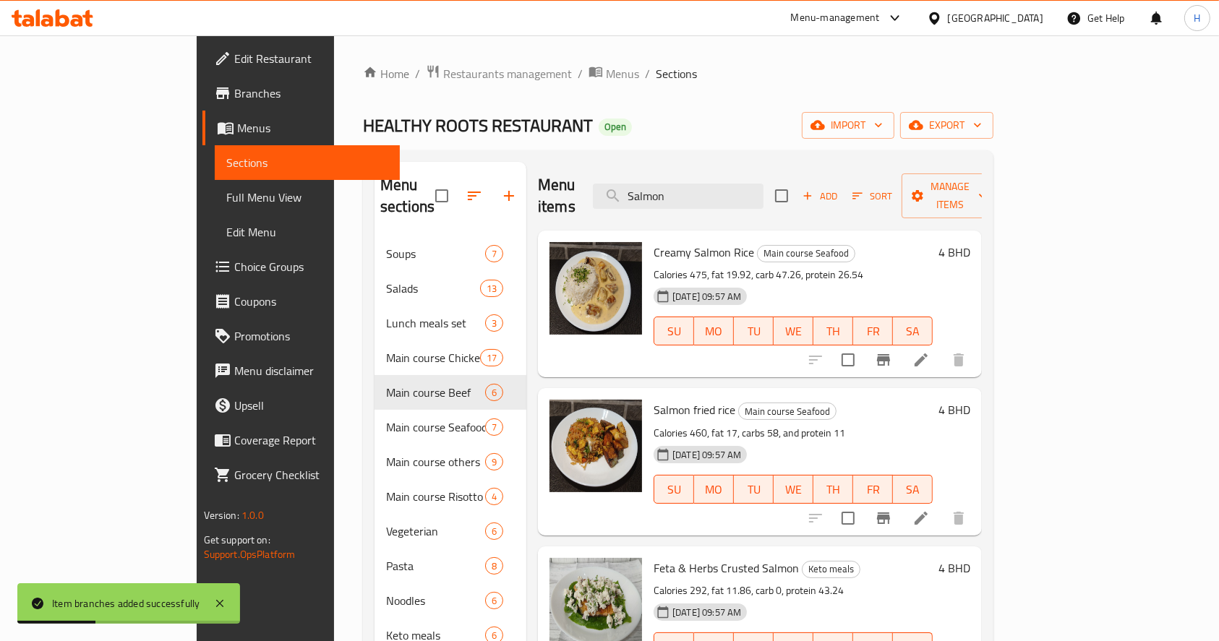
drag, startPoint x: 632, startPoint y: 200, endPoint x: 599, endPoint y: 202, distance: 33.3
click at [611, 202] on div "Menu items Salmon Add Sort Manage items" at bounding box center [760, 196] width 444 height 69
paste input "fried rice"
type input "Salmon [PERSON_NAME]"
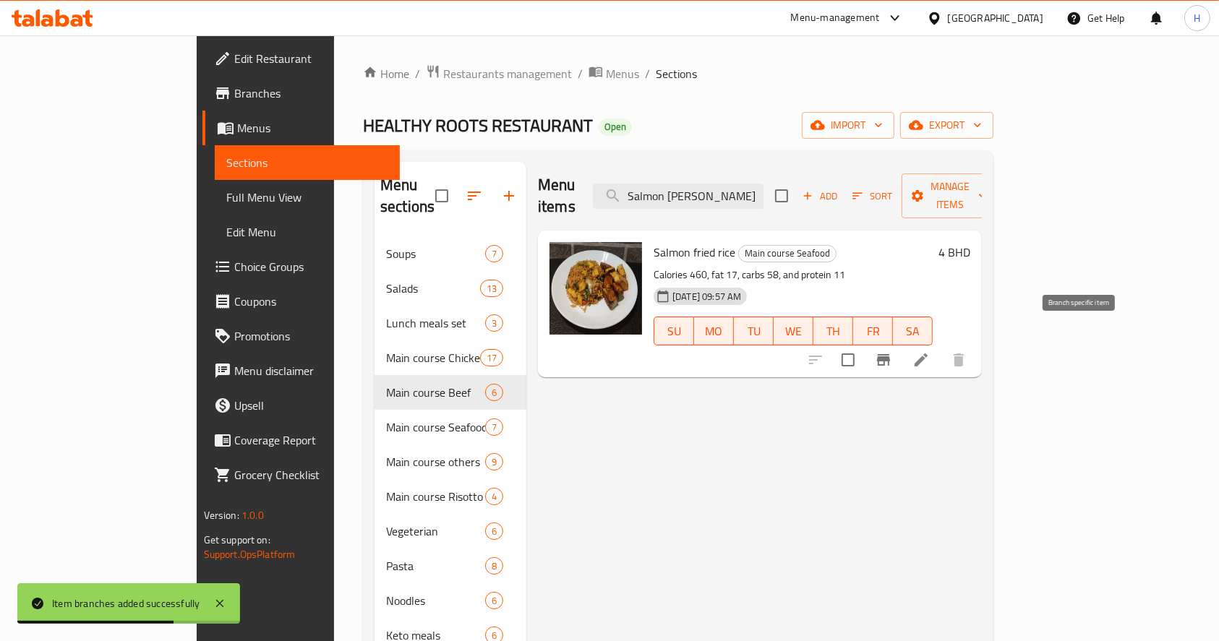
click at [890, 354] on icon "Branch-specific-item" at bounding box center [883, 360] width 13 height 12
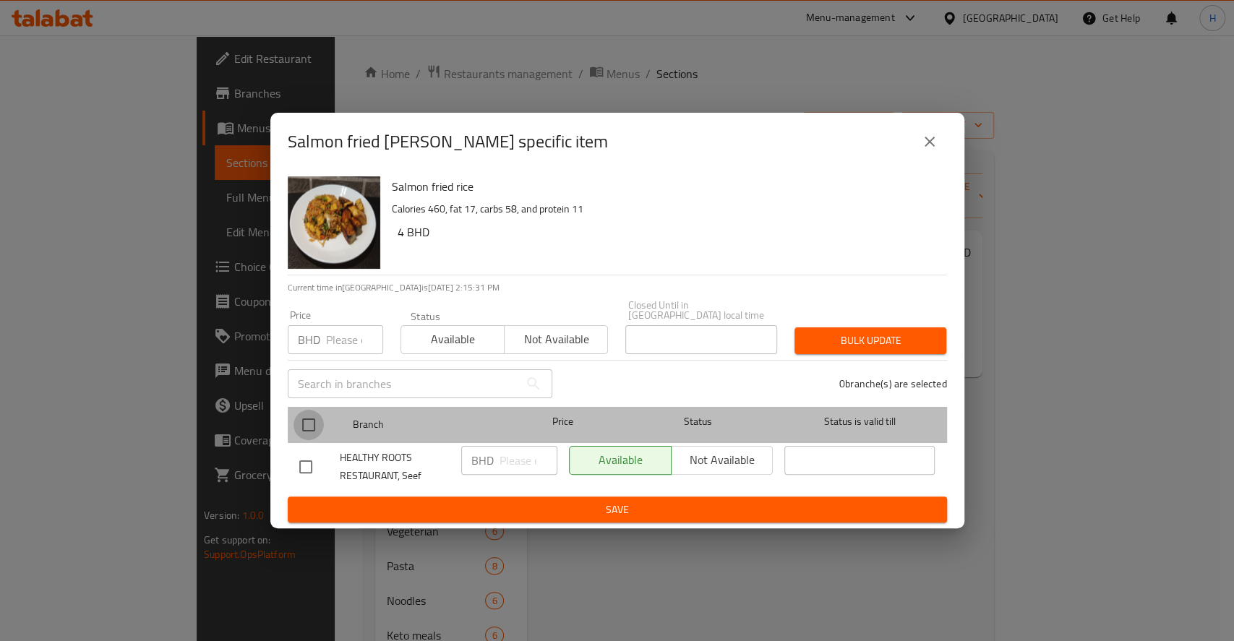
click at [302, 424] on input "checkbox" at bounding box center [308, 425] width 30 height 30
checkbox input "true"
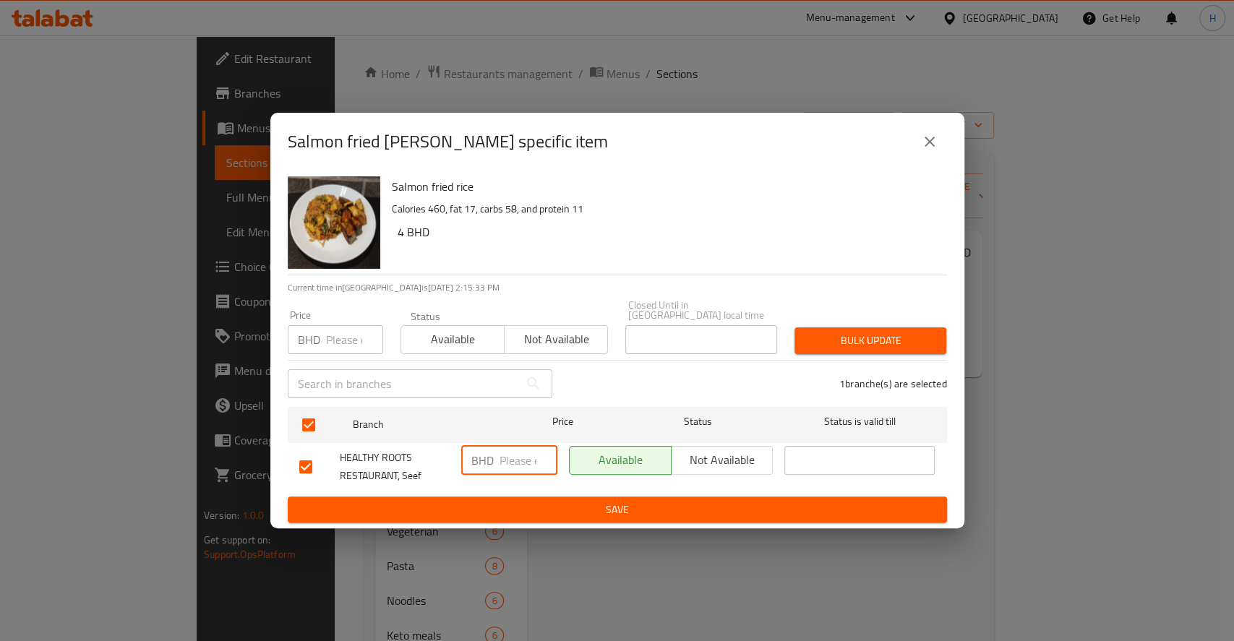
click at [525, 457] on input "number" at bounding box center [528, 460] width 58 height 29
paste input "4.000"
type input "4.000"
click at [536, 501] on span "Save" at bounding box center [617, 510] width 636 height 18
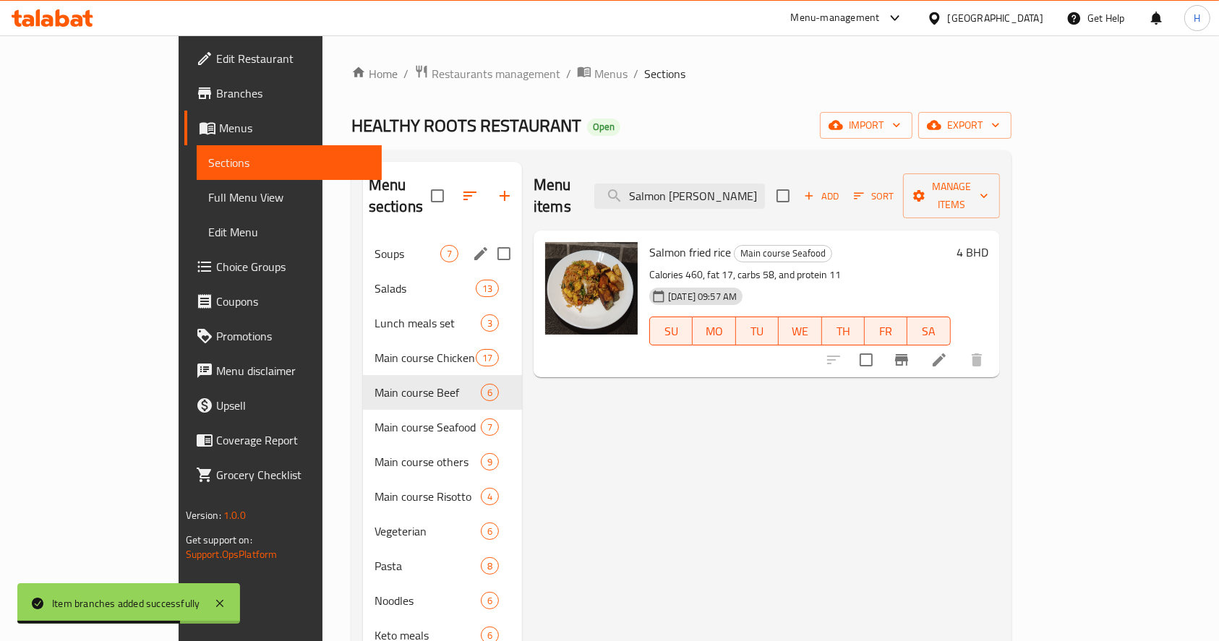
drag, startPoint x: 711, startPoint y: 199, endPoint x: 356, endPoint y: 236, distance: 357.6
paste input "Tomato risotto"
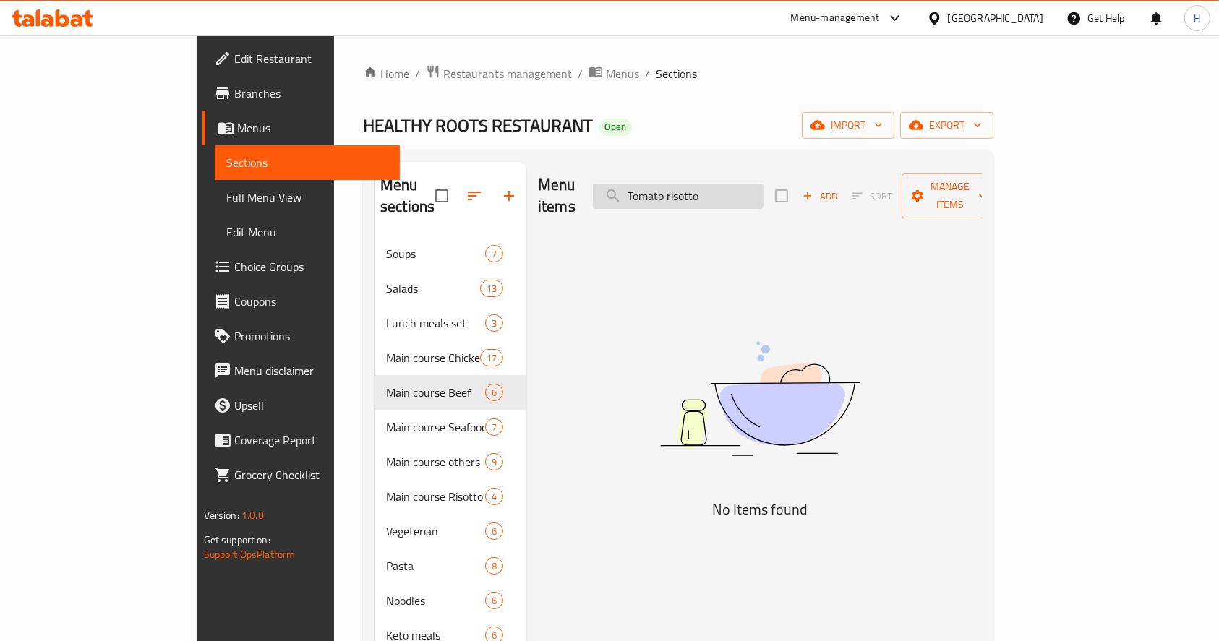
click at [763, 187] on input "Tomato risotto" at bounding box center [678, 196] width 171 height 25
drag, startPoint x: 740, startPoint y: 179, endPoint x: 481, endPoint y: 190, distance: 259.0
drag, startPoint x: 775, startPoint y: 204, endPoint x: 622, endPoint y: 204, distance: 153.2
click at [622, 204] on div "Menu items risotto Add Sort Manage items" at bounding box center [760, 196] width 444 height 69
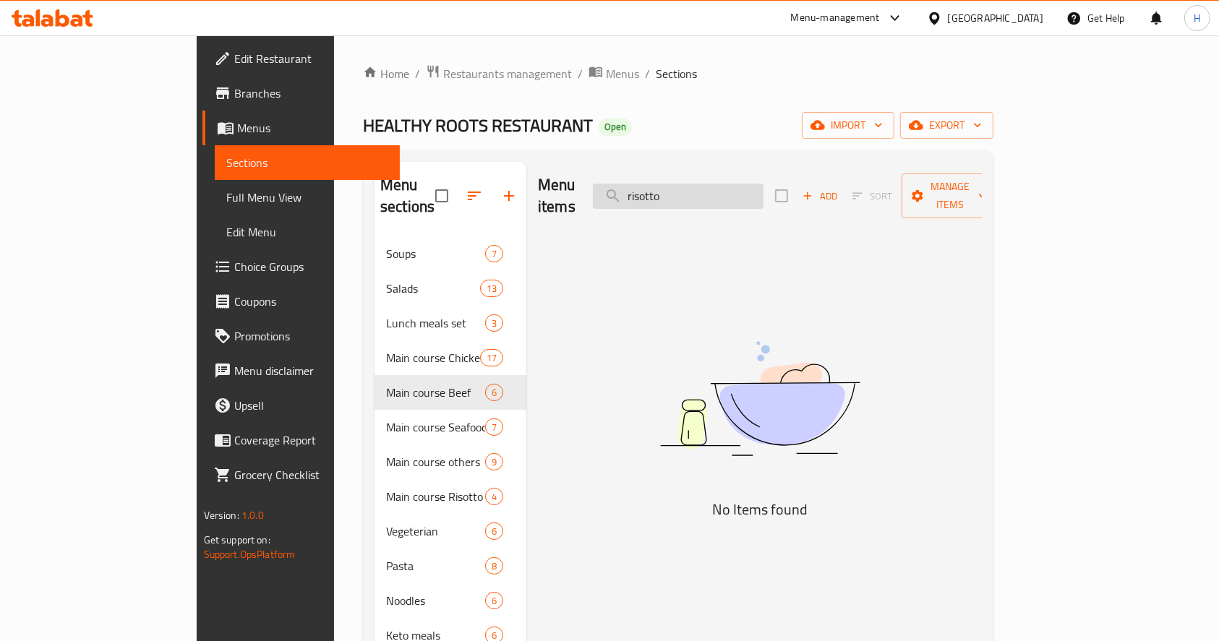
click at [763, 188] on input "risotto" at bounding box center [678, 196] width 171 height 25
type input "ريزو"
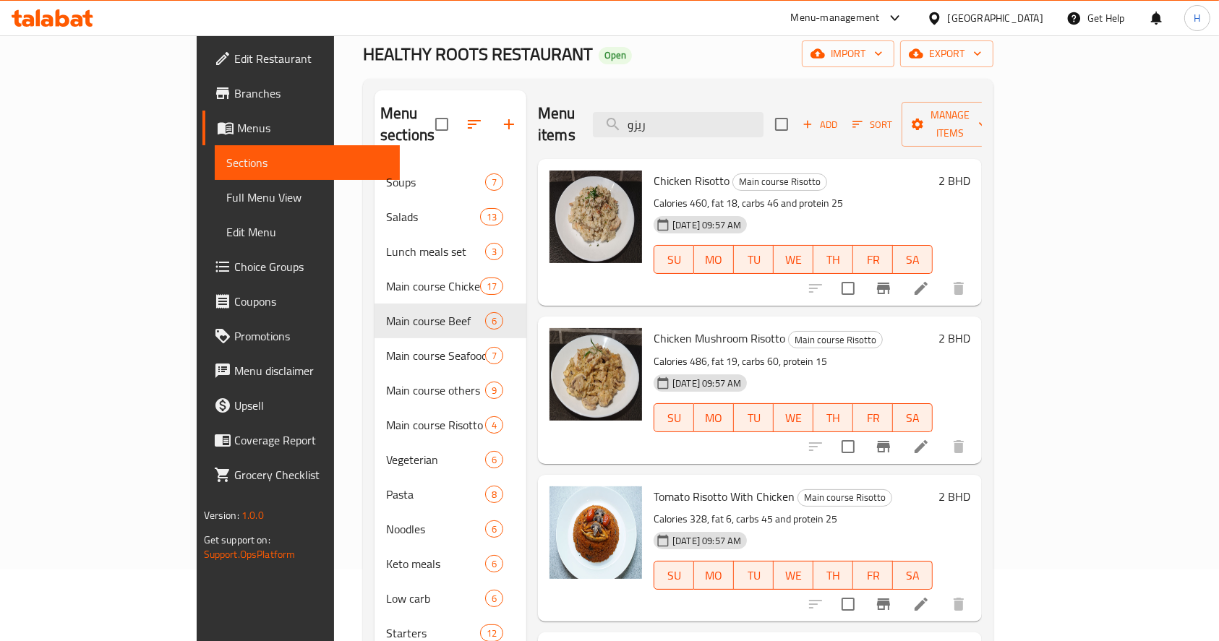
scroll to position [192, 0]
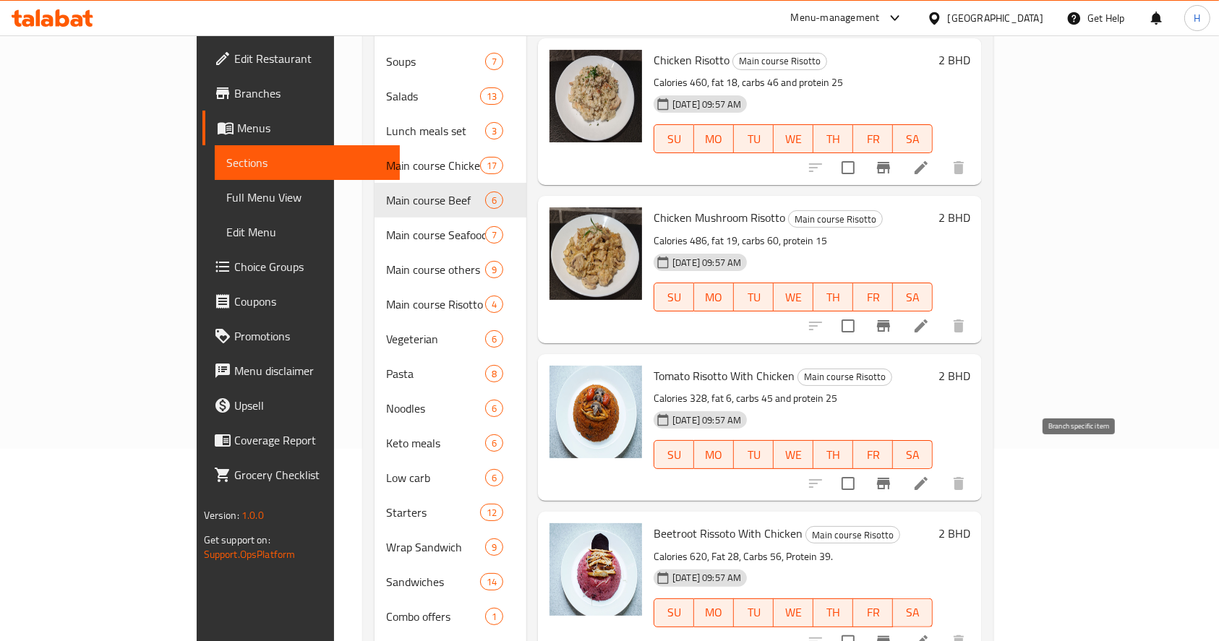
click at [892, 475] on icon "Branch-specific-item" at bounding box center [883, 483] width 17 height 17
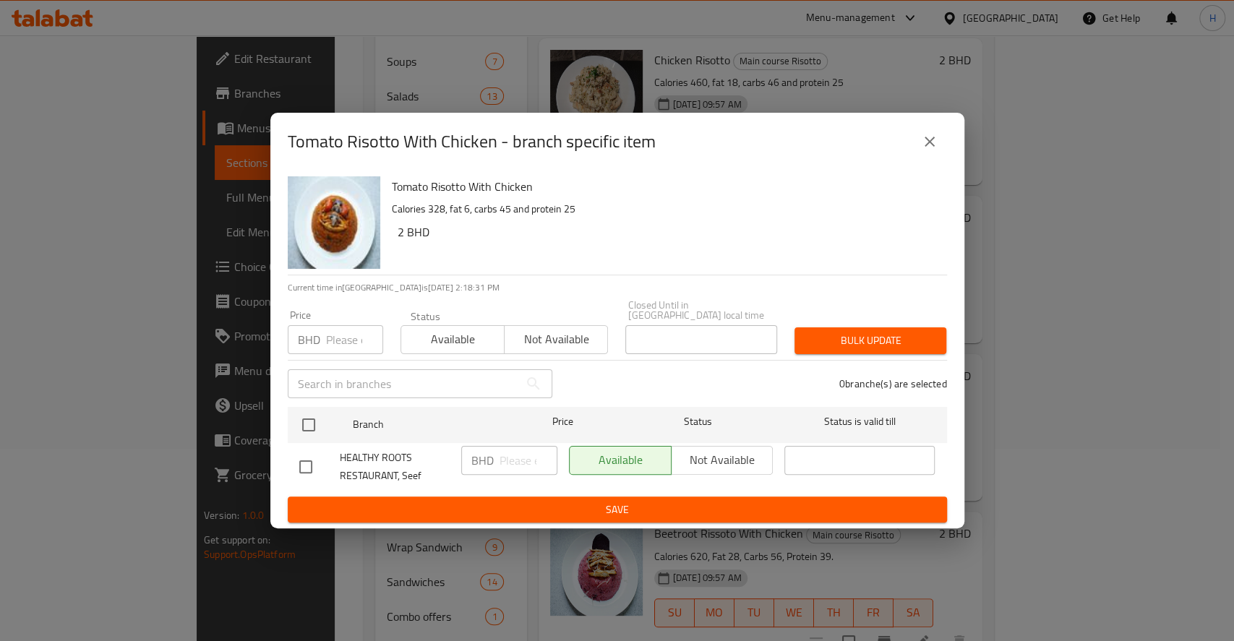
drag, startPoint x: 311, startPoint y: 419, endPoint x: 517, endPoint y: 445, distance: 207.6
click at [317, 424] on input "checkbox" at bounding box center [308, 425] width 30 height 30
checkbox input "true"
click at [521, 451] on input "number" at bounding box center [528, 460] width 58 height 29
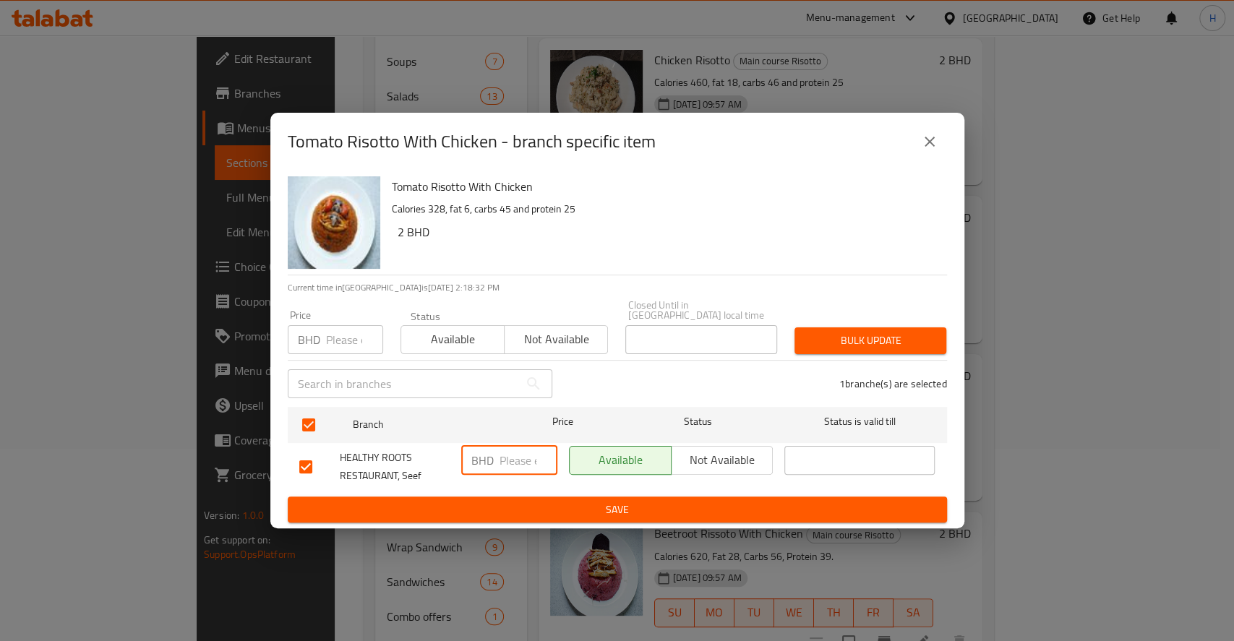
paste input "3.000"
type input "3.000"
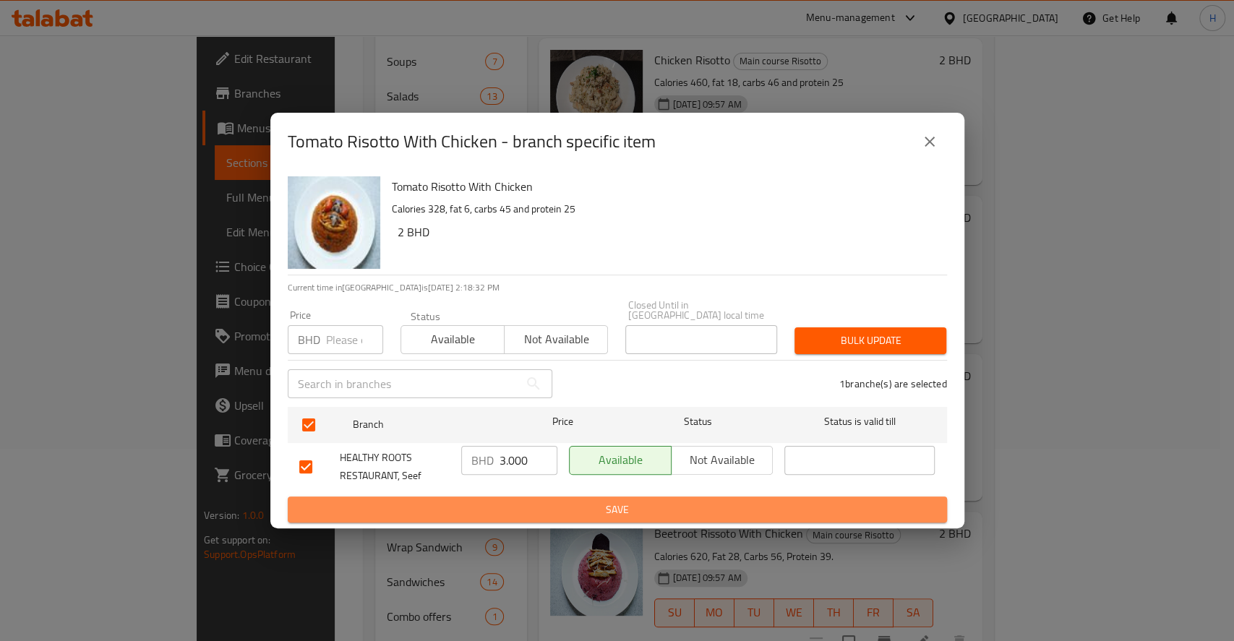
click at [544, 497] on button "Save" at bounding box center [617, 510] width 659 height 27
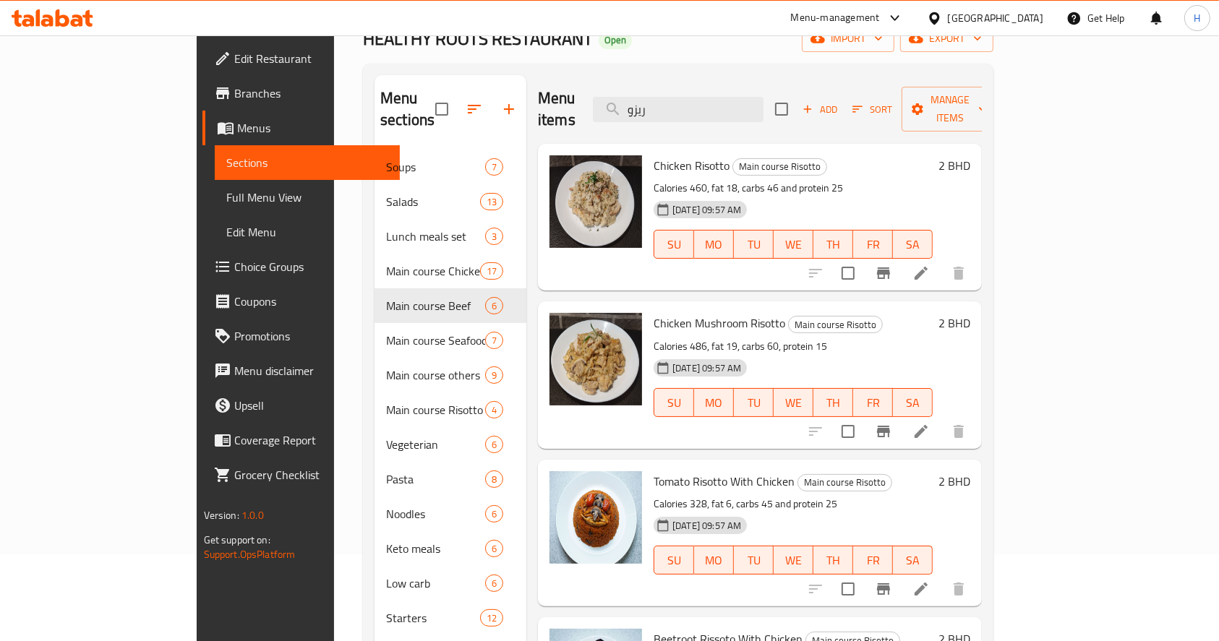
scroll to position [0, 0]
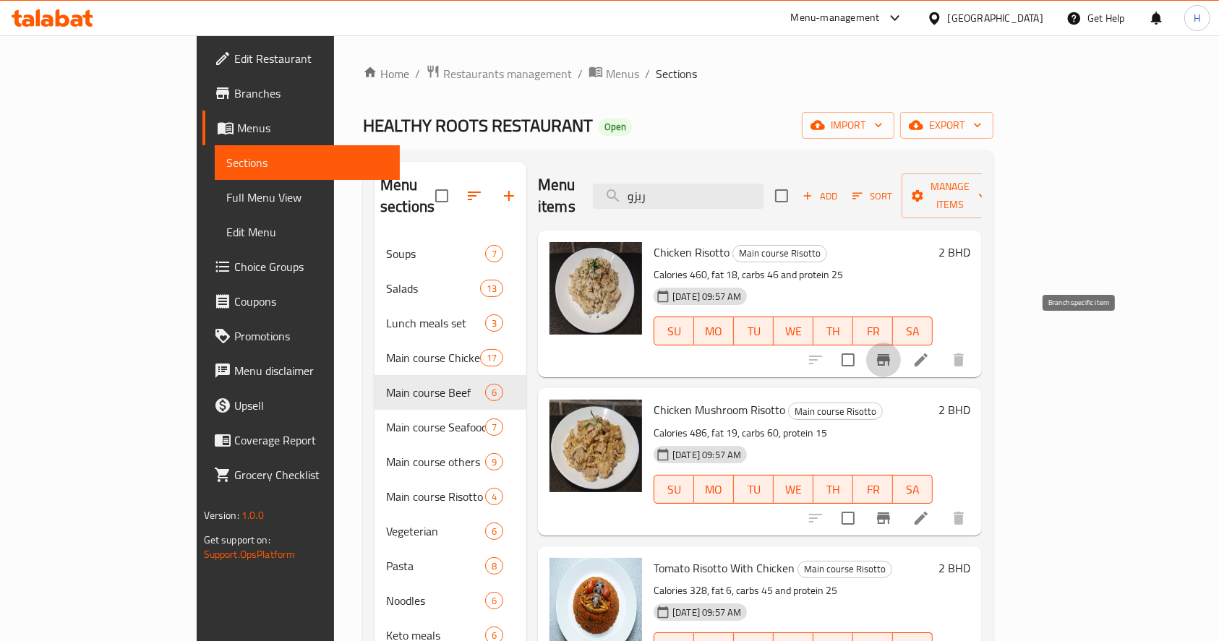
click at [892, 351] on icon "Branch-specific-item" at bounding box center [883, 359] width 17 height 17
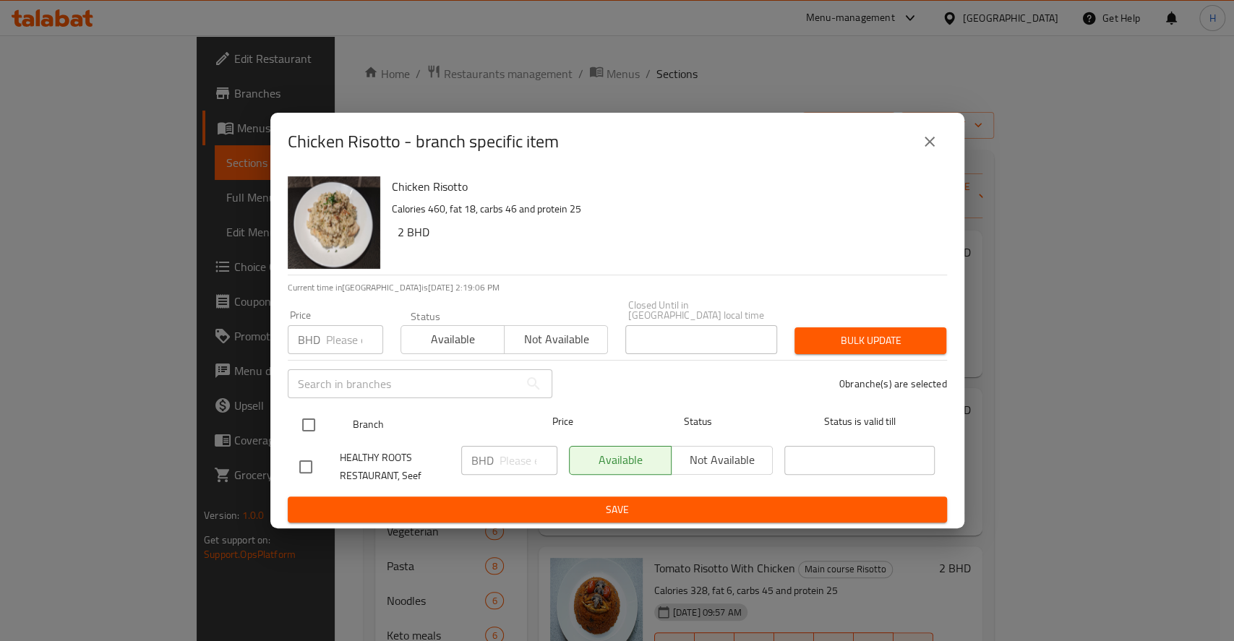
click at [316, 416] on input "checkbox" at bounding box center [308, 425] width 30 height 30
checkbox input "true"
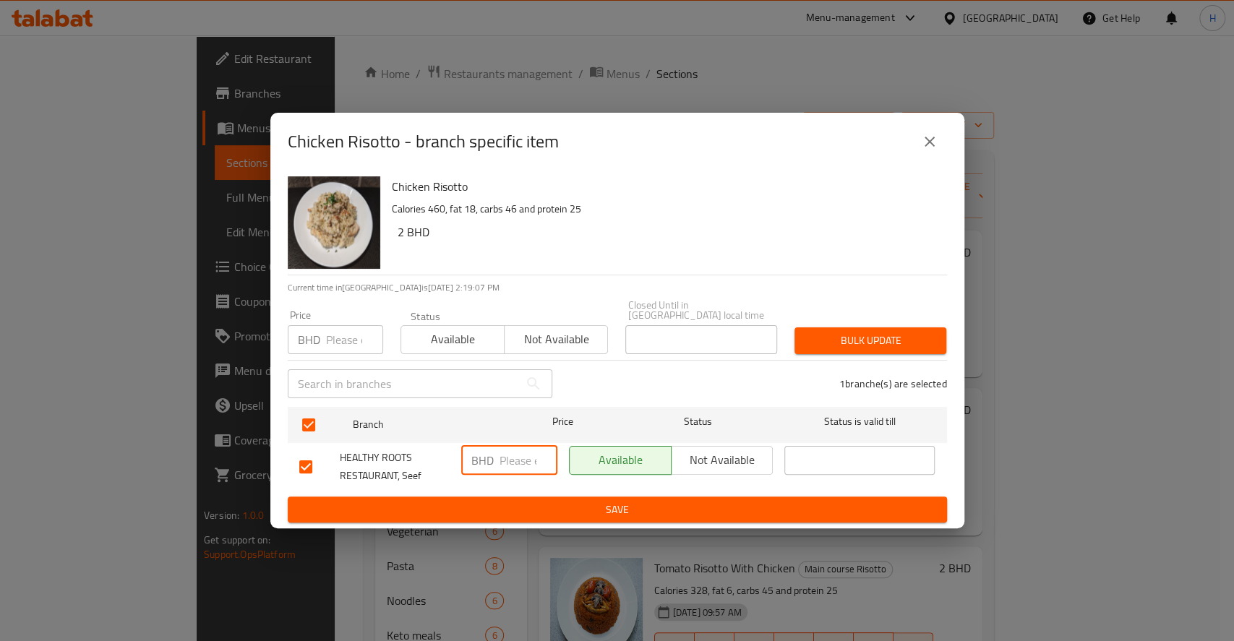
click at [508, 463] on input "number" at bounding box center [528, 460] width 58 height 29
paste input "3.500"
type input "3.500"
click at [544, 505] on span "Save" at bounding box center [617, 510] width 636 height 18
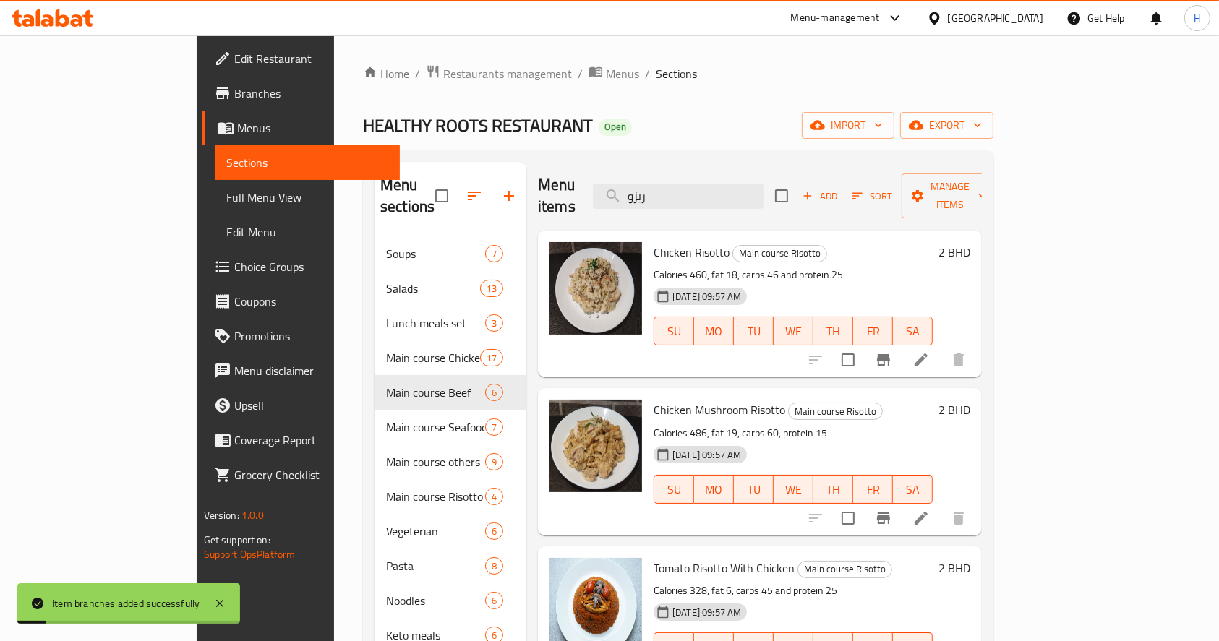
drag, startPoint x: 734, startPoint y: 184, endPoint x: 576, endPoint y: 213, distance: 161.1
click at [594, 196] on div "Menu items ريزو Add Sort Manage items" at bounding box center [760, 196] width 444 height 69
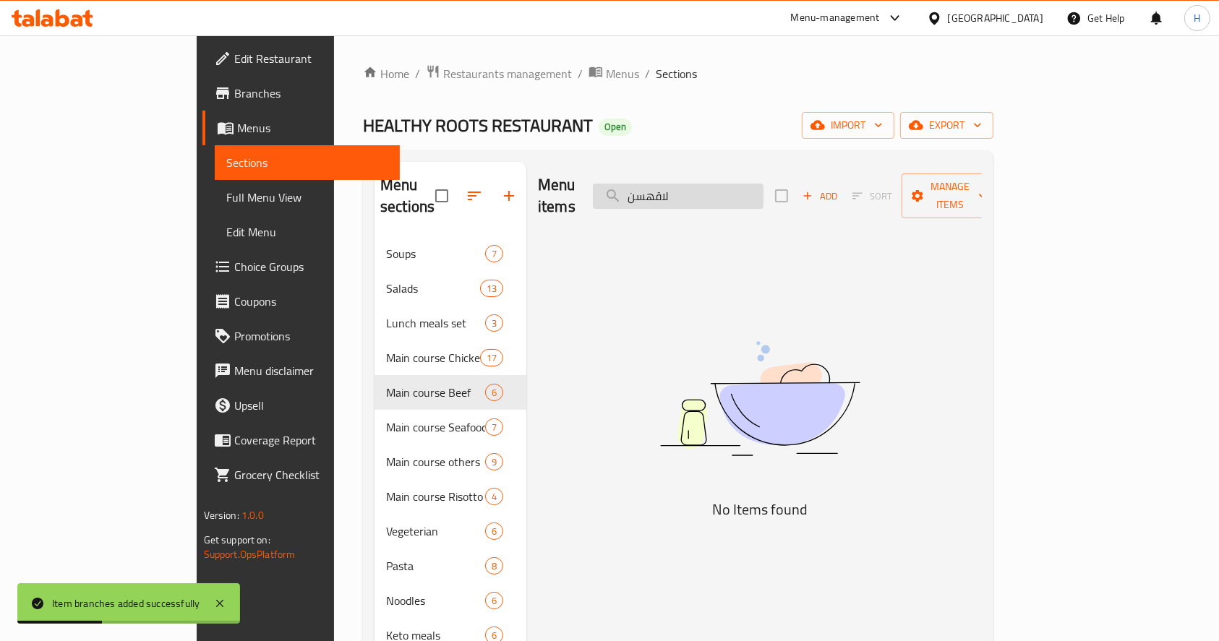
click at [737, 193] on input "لاقهسن" at bounding box center [678, 196] width 171 height 25
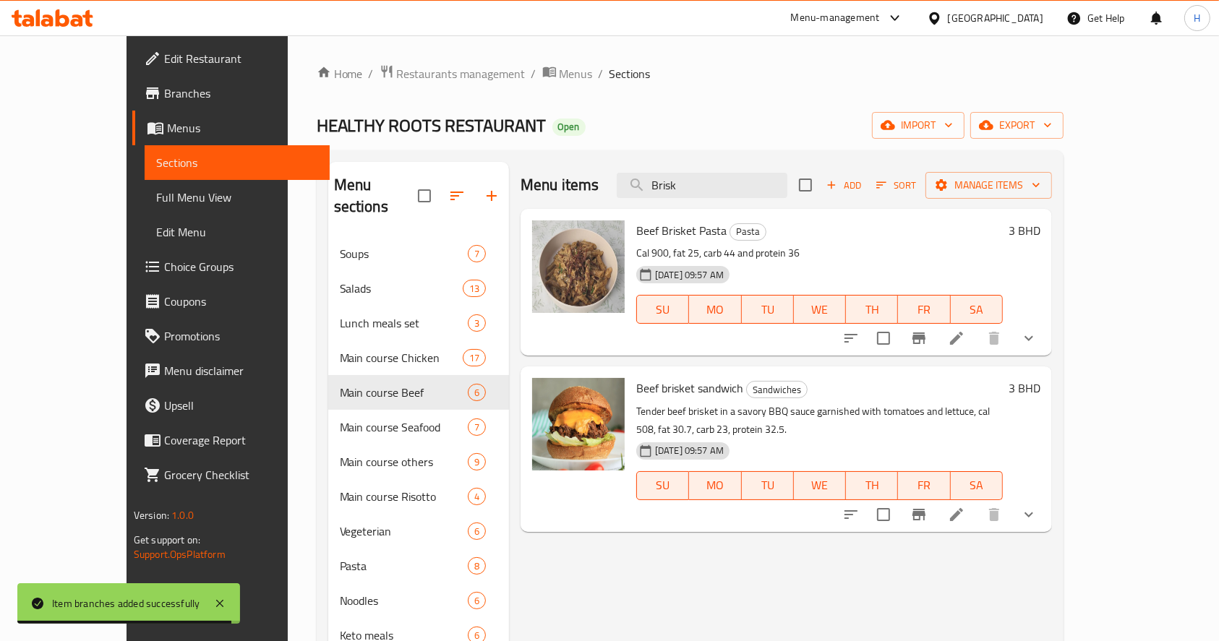
drag, startPoint x: 726, startPoint y: 191, endPoint x: 429, endPoint y: 179, distance: 298.1
paste input "eetroot rissoto"
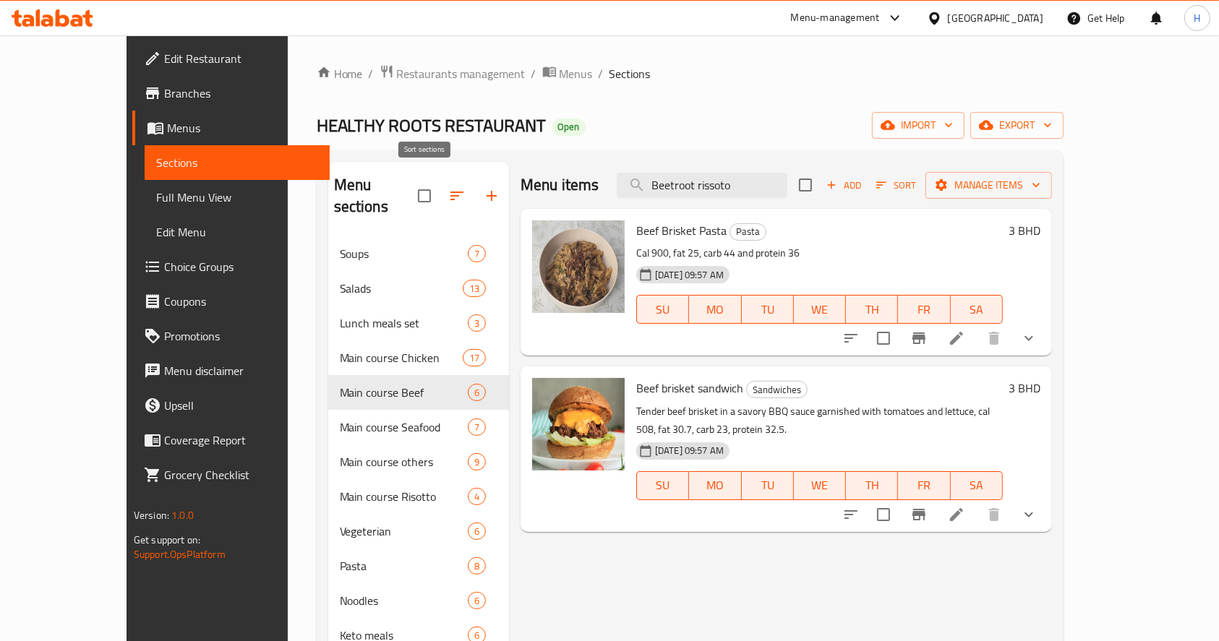
type input "Beetroot rissoto"
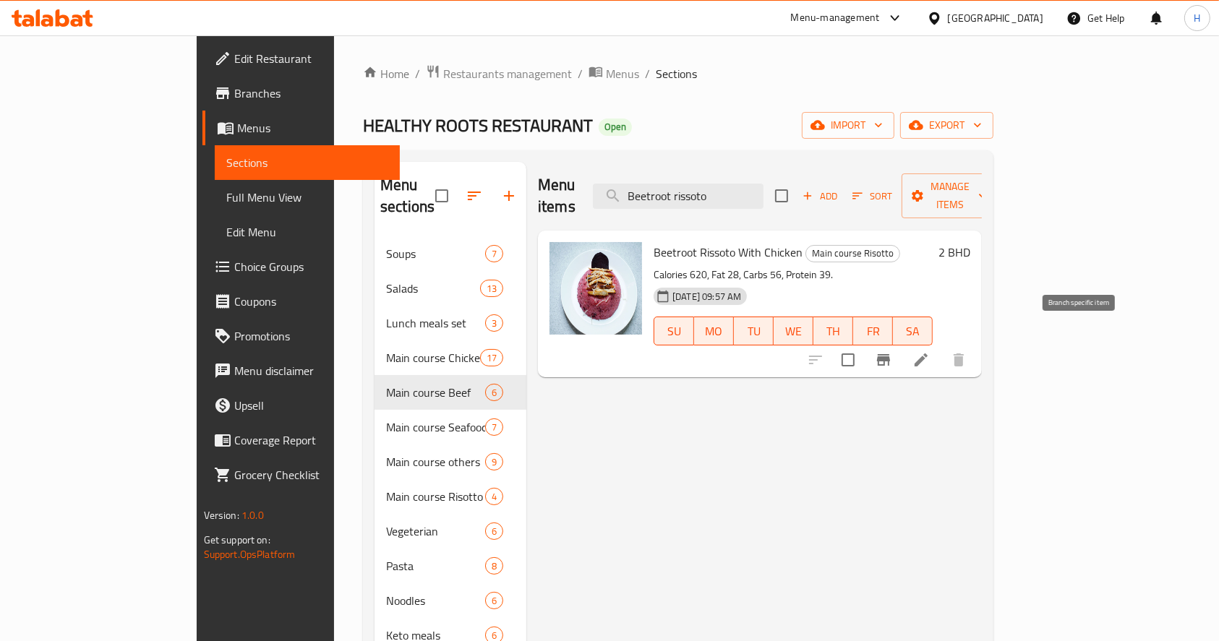
click at [901, 347] on button "Branch-specific-item" at bounding box center [883, 360] width 35 height 35
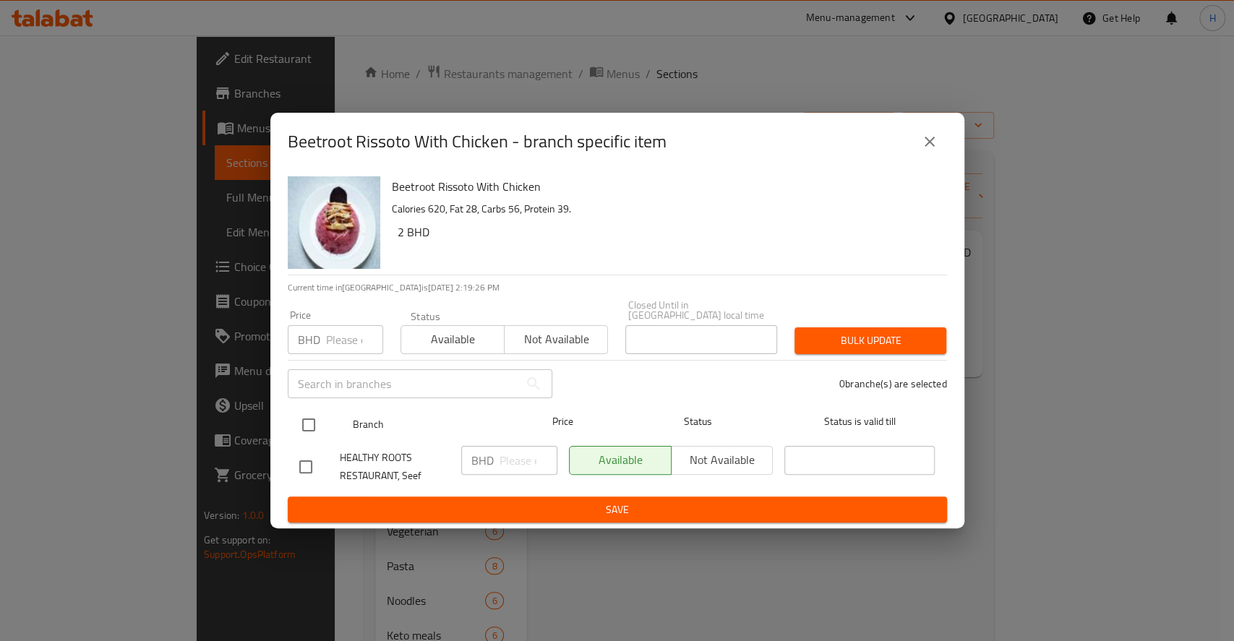
click at [311, 412] on input "checkbox" at bounding box center [308, 425] width 30 height 30
checkbox input "true"
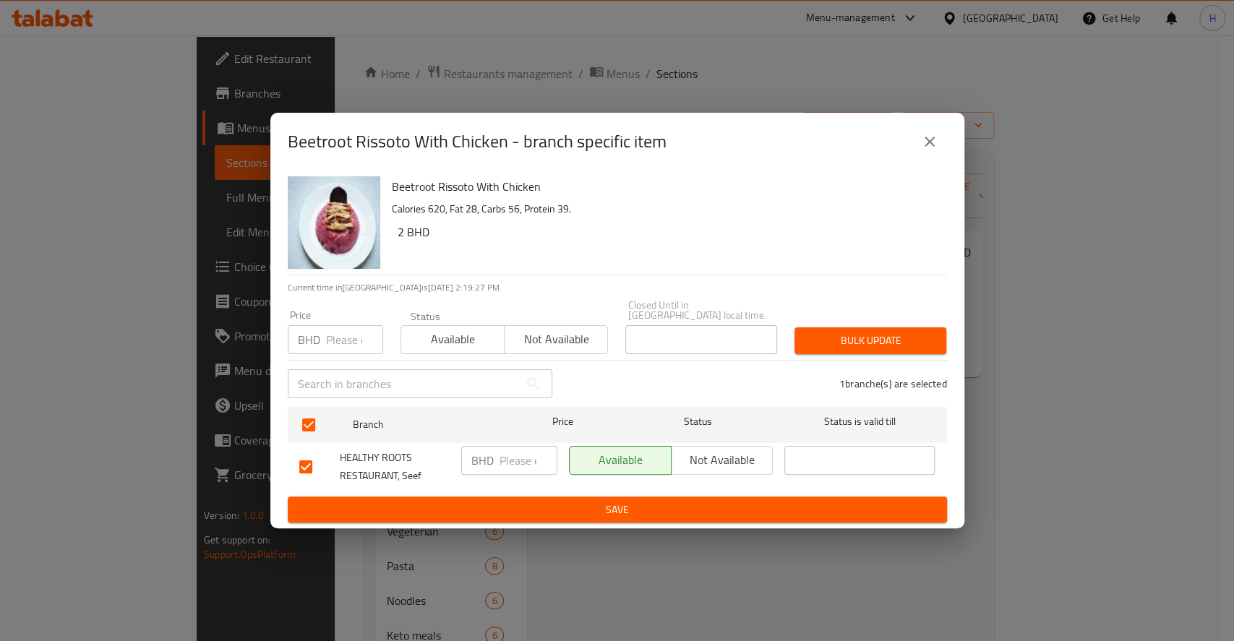
click at [482, 452] on p "BHD" at bounding box center [482, 460] width 22 height 17
click at [499, 453] on input "number" at bounding box center [528, 460] width 58 height 29
type input "3.2"
click at [539, 503] on span "Save" at bounding box center [617, 510] width 636 height 18
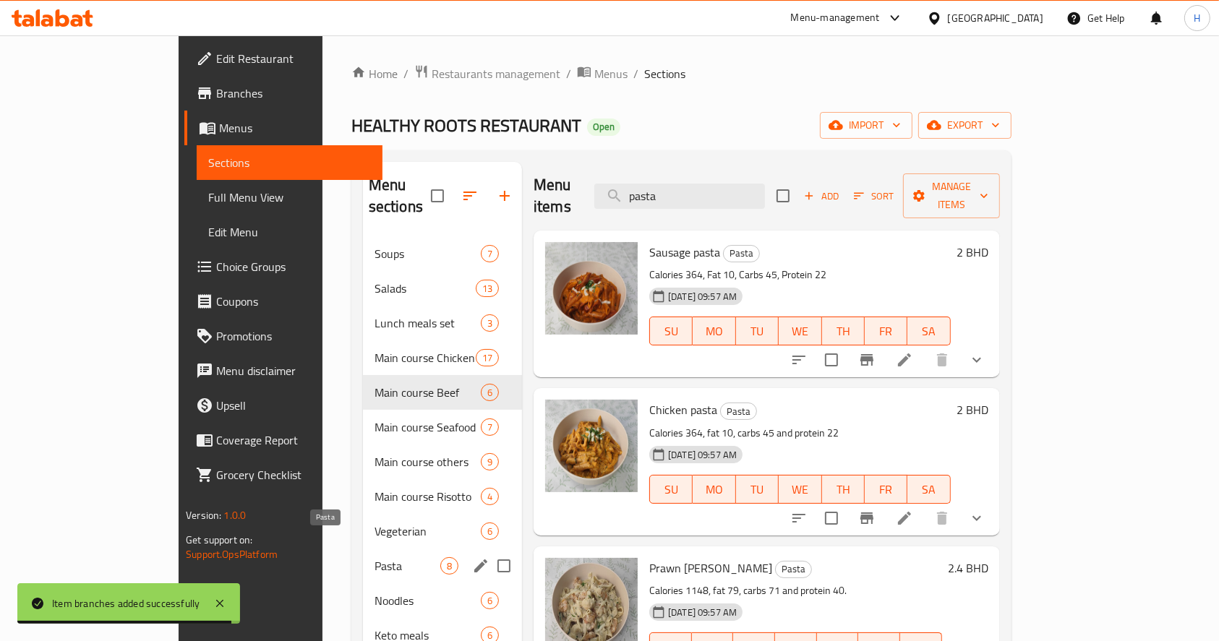
type input "pasta"
click at [374, 557] on span "Pasta" at bounding box center [407, 565] width 66 height 17
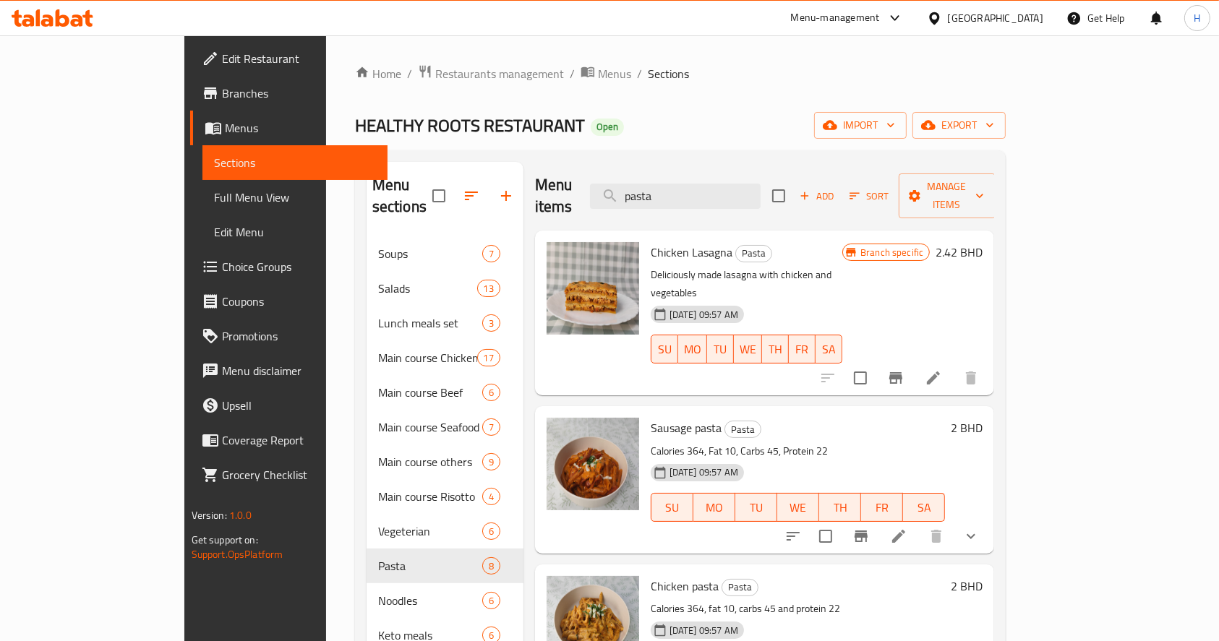
scroll to position [96, 0]
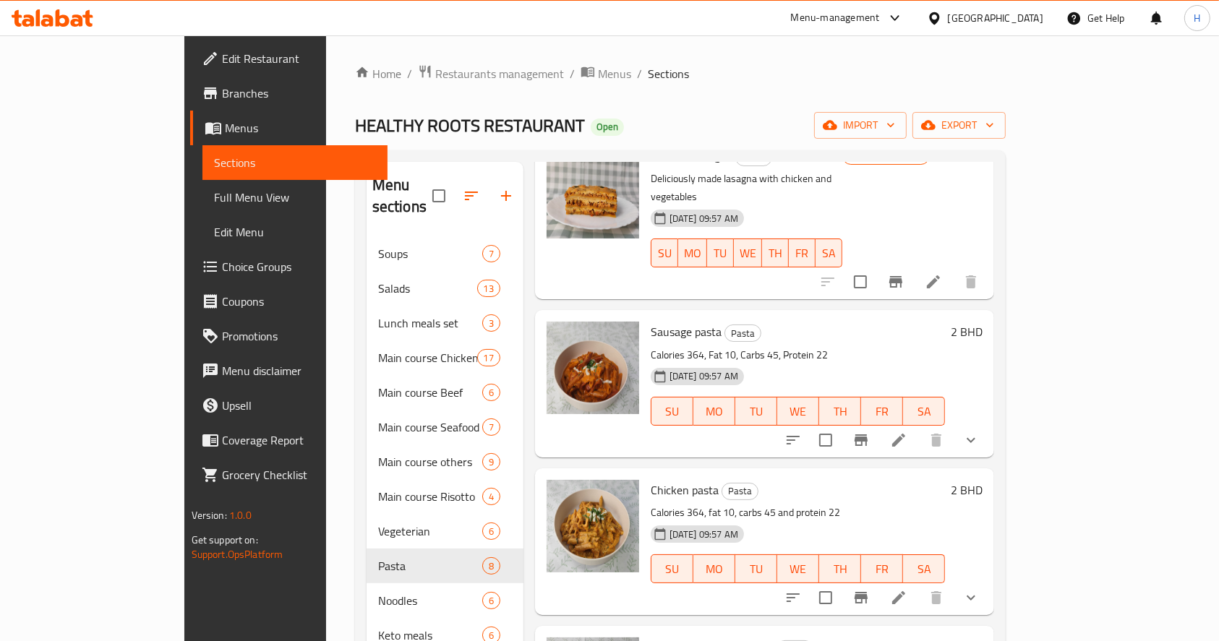
click at [870, 432] on icon "Branch-specific-item" at bounding box center [860, 440] width 17 height 17
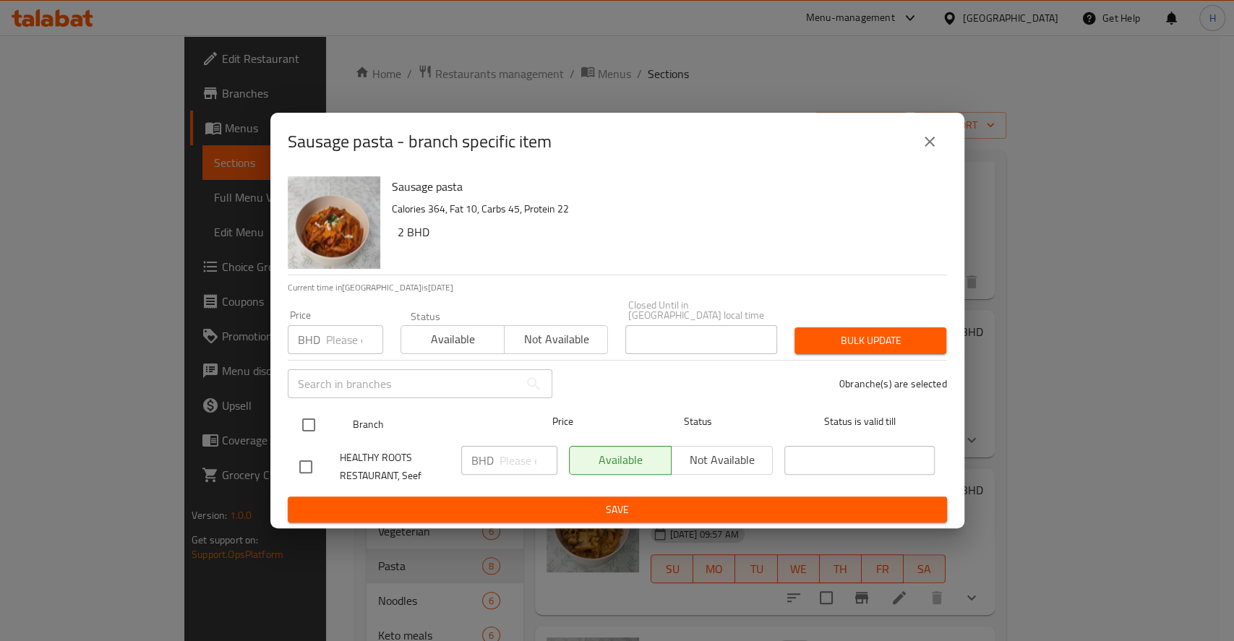
click at [299, 410] on input "checkbox" at bounding box center [308, 425] width 30 height 30
checkbox input "true"
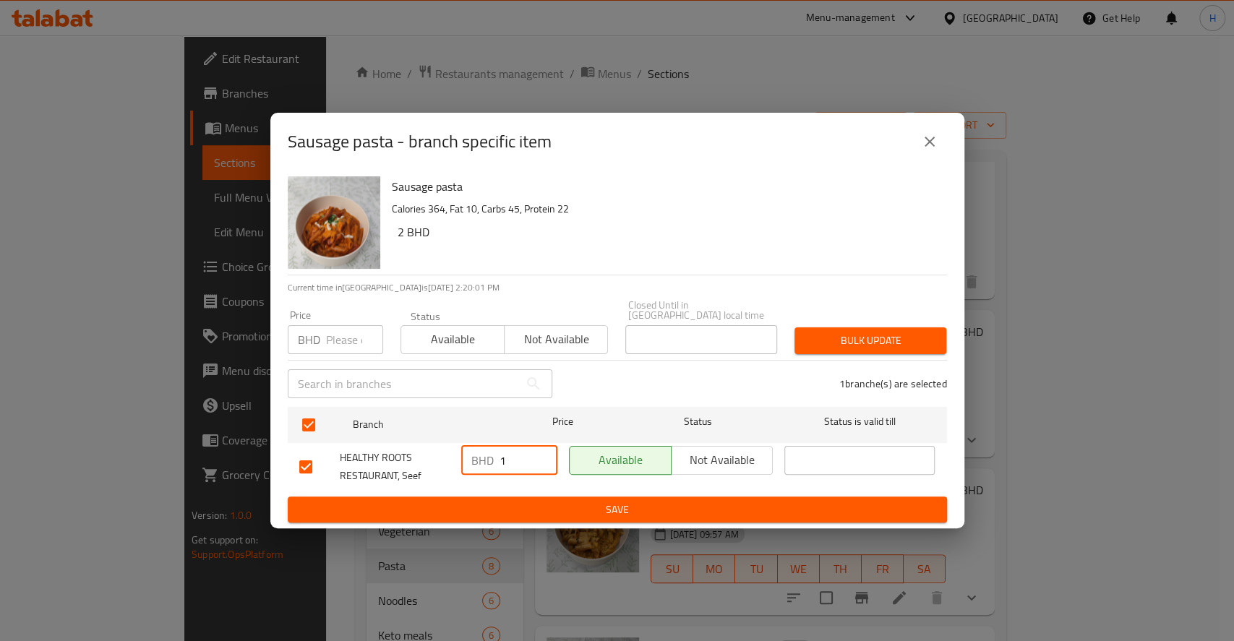
click at [546, 450] on input "1" at bounding box center [528, 460] width 58 height 29
drag, startPoint x: 520, startPoint y: 455, endPoint x: 400, endPoint y: 477, distance: 122.1
click at [330, 468] on div "HEALTHY ROOTS RESTAURANT, Seef BHD 1 ​ Available Not available ​" at bounding box center [617, 466] width 648 height 53
paste input "2.650"
type input "2.650"
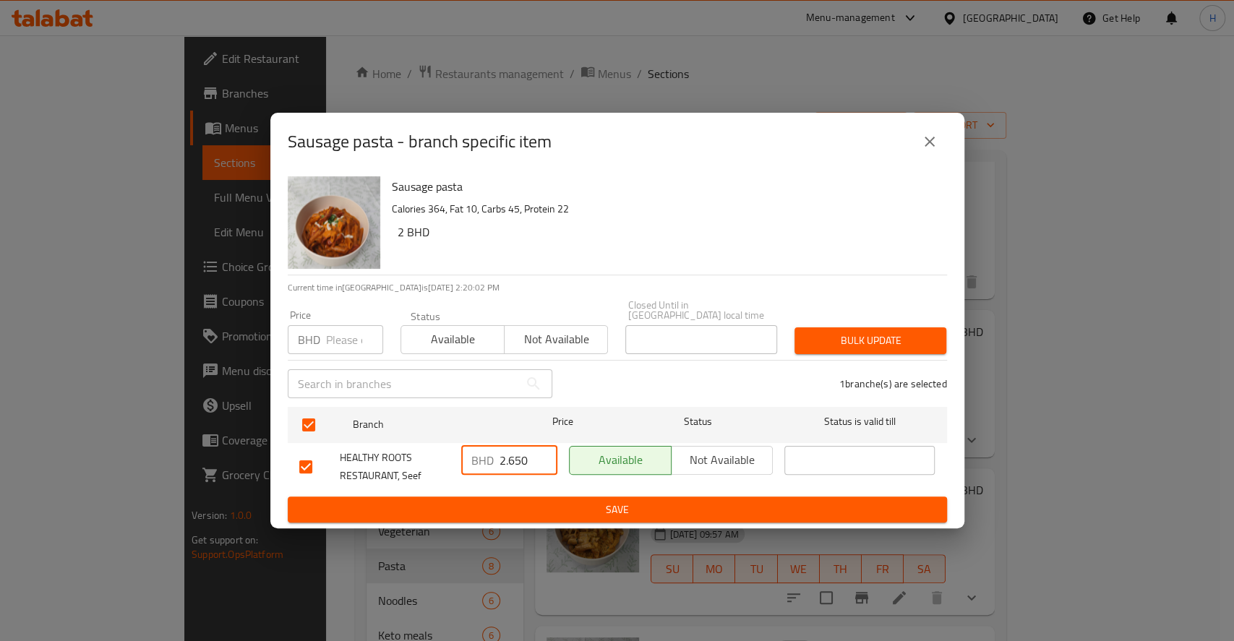
click at [489, 501] on span "Save" at bounding box center [617, 510] width 636 height 18
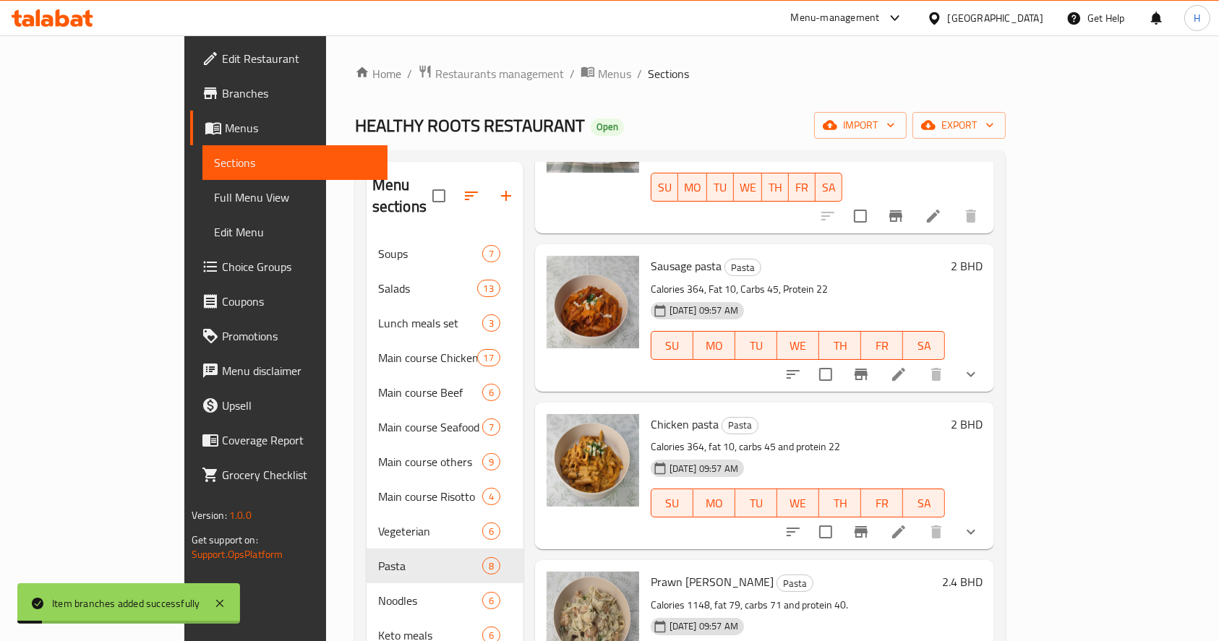
scroll to position [192, 0]
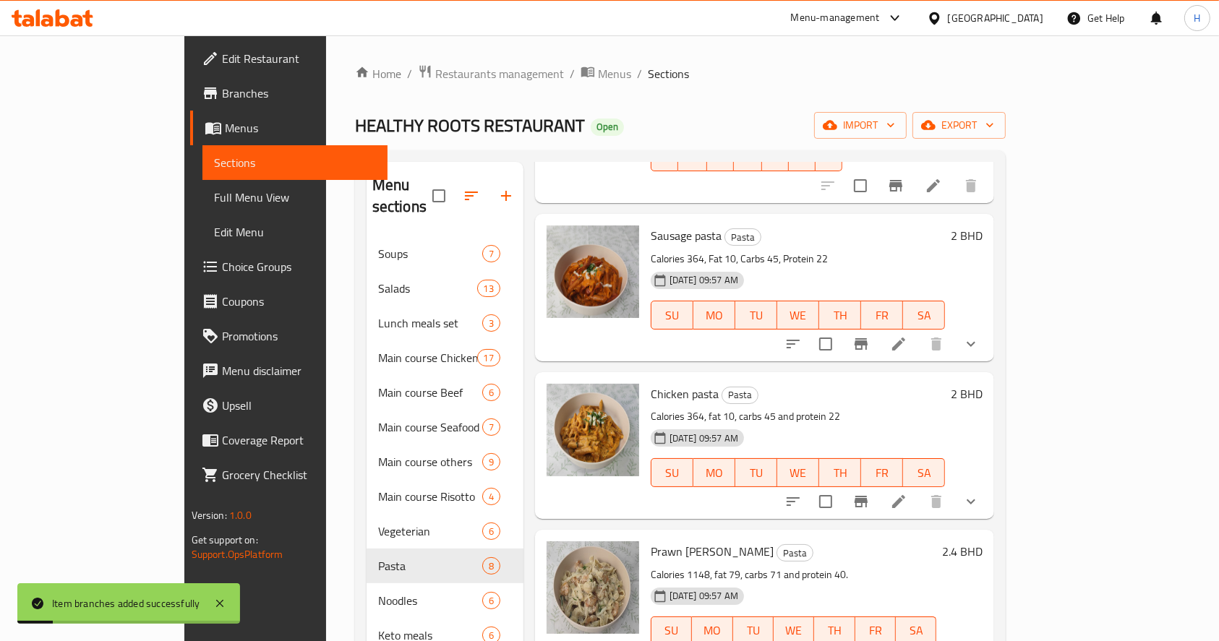
click at [867, 496] on icon "Branch-specific-item" at bounding box center [860, 502] width 13 height 12
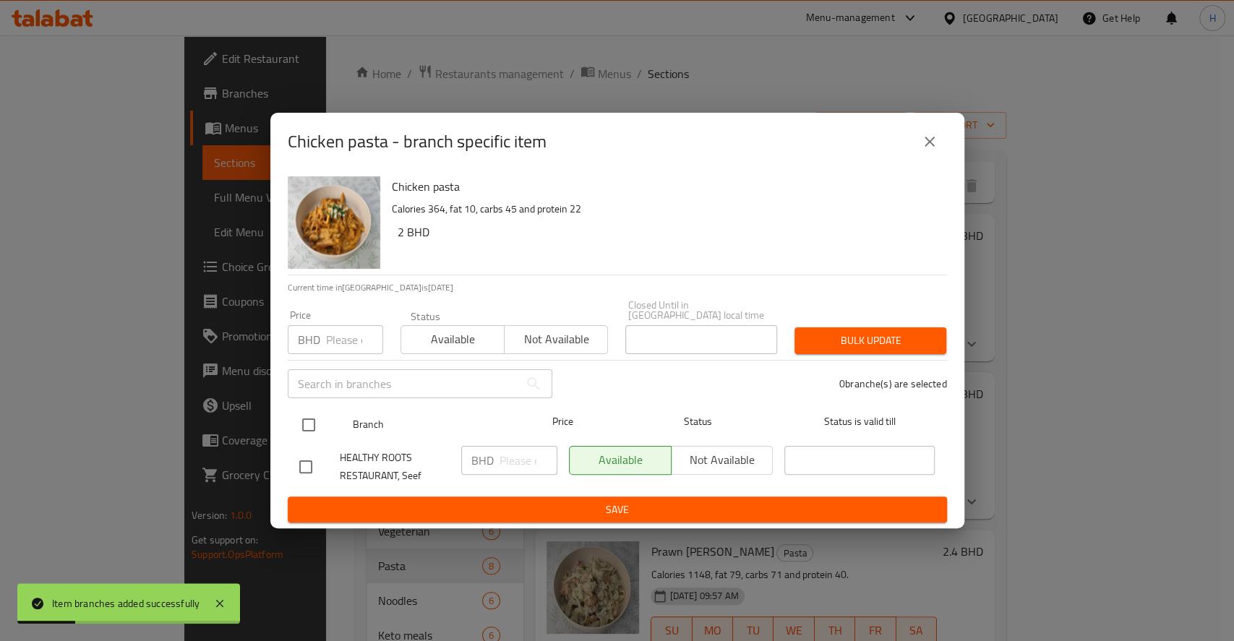
click at [301, 420] on input "checkbox" at bounding box center [308, 425] width 30 height 30
checkbox input "true"
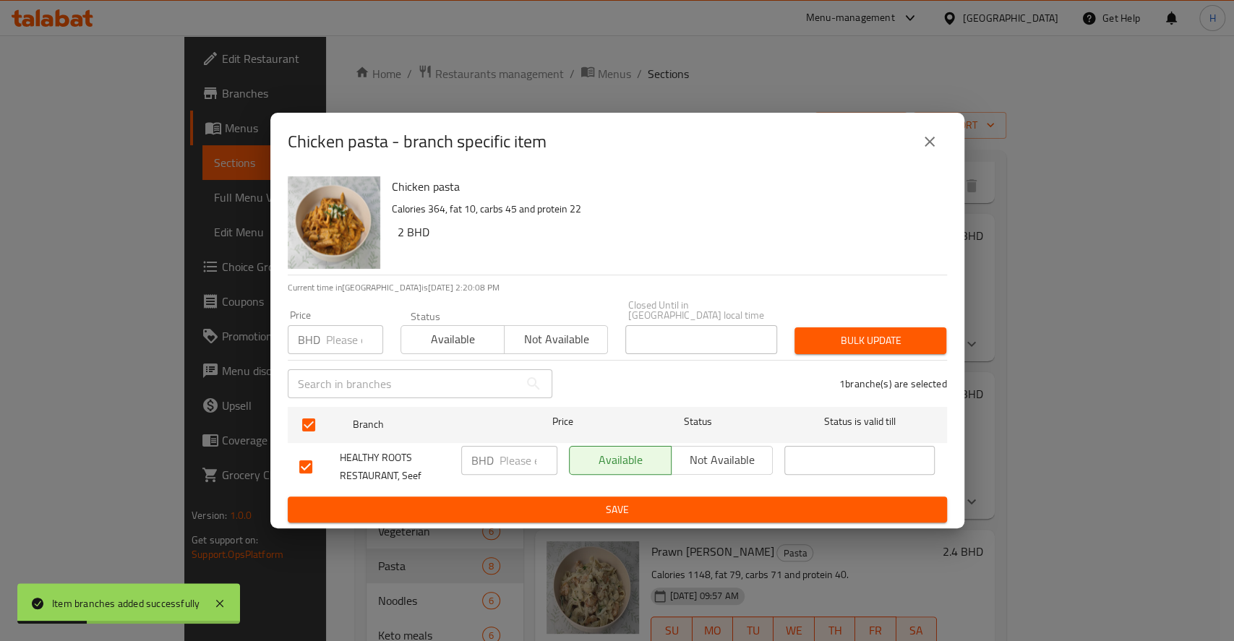
click at [499, 458] on input "number" at bounding box center [528, 460] width 58 height 29
paste input "2.650"
type input "2.650"
click at [546, 509] on span "Save" at bounding box center [617, 510] width 636 height 18
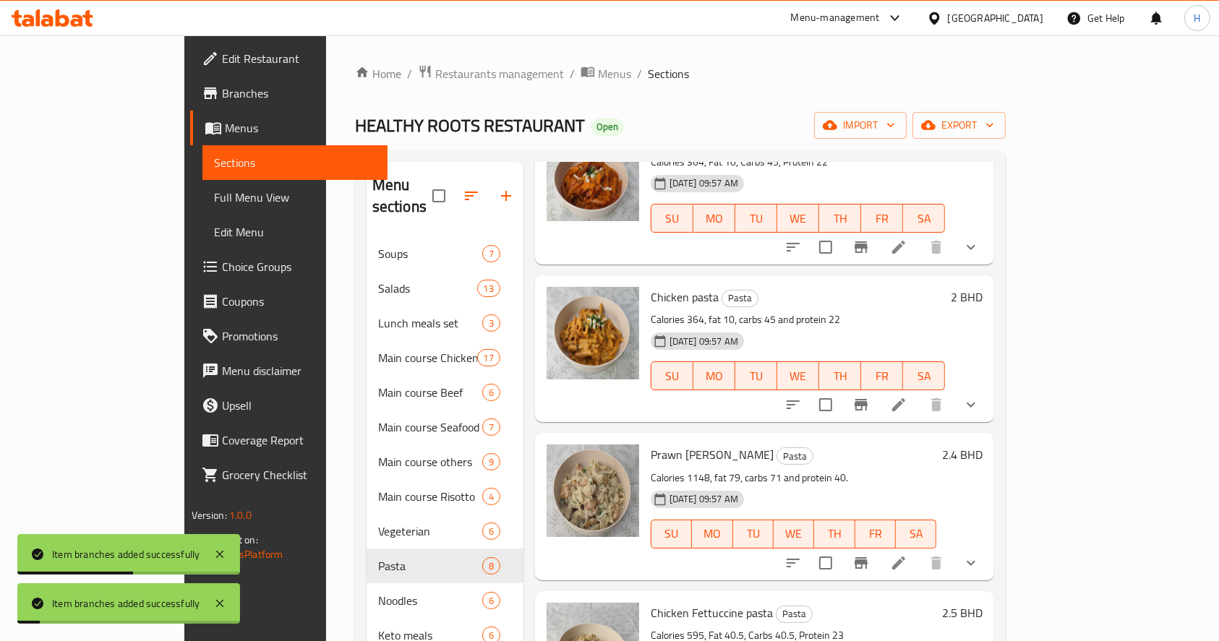
scroll to position [304, 0]
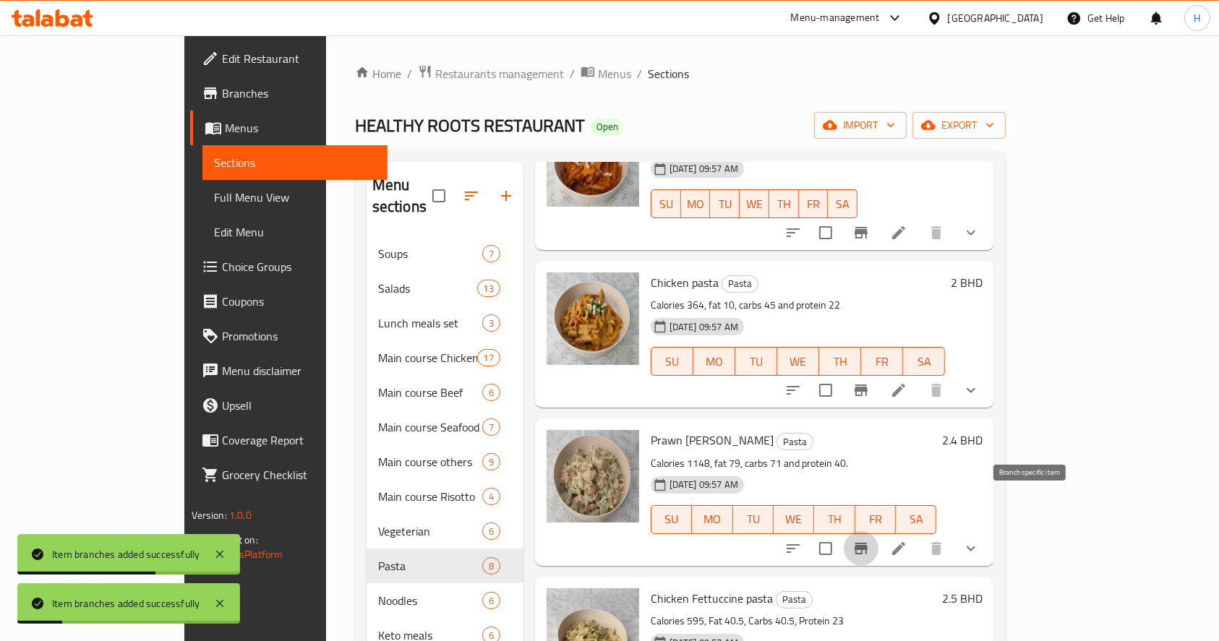
click at [867, 543] on icon "Branch-specific-item" at bounding box center [860, 549] width 13 height 12
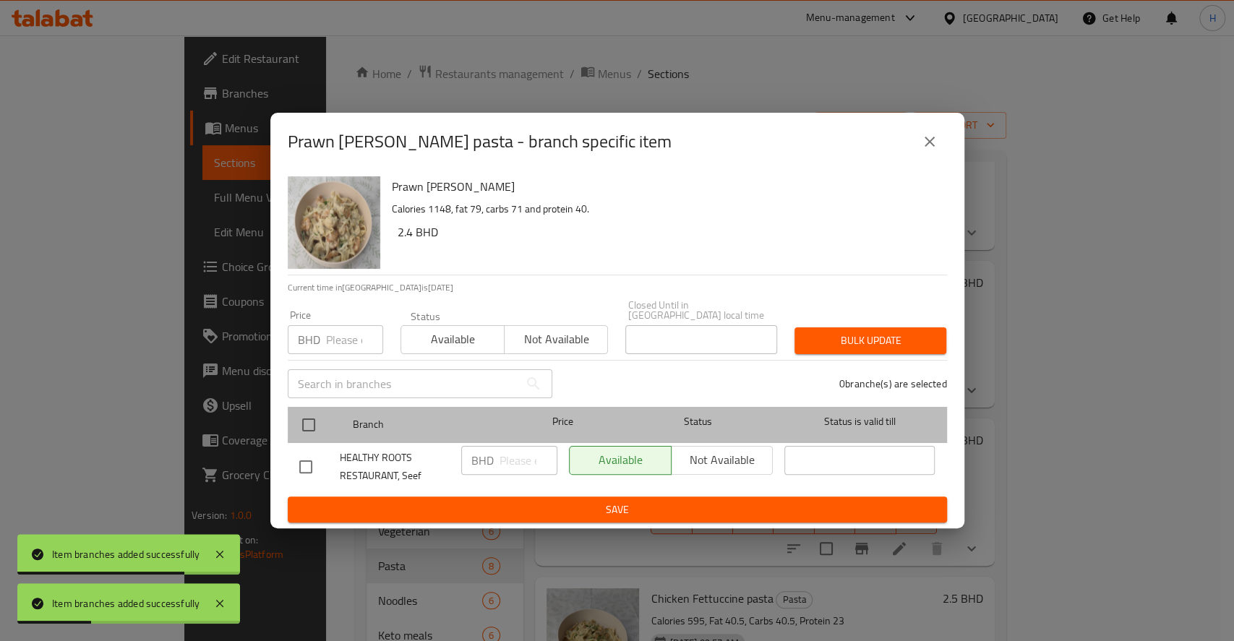
click at [310, 404] on div at bounding box center [320, 425] width 54 height 42
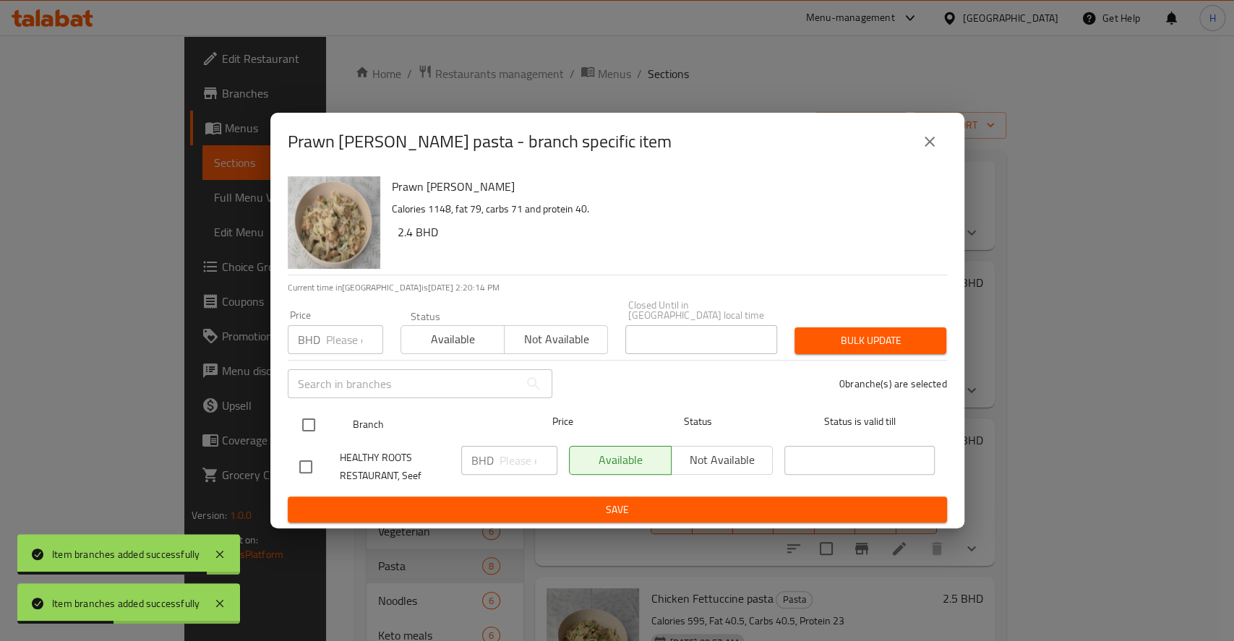
click at [311, 425] on input "checkbox" at bounding box center [308, 425] width 30 height 30
checkbox input "true"
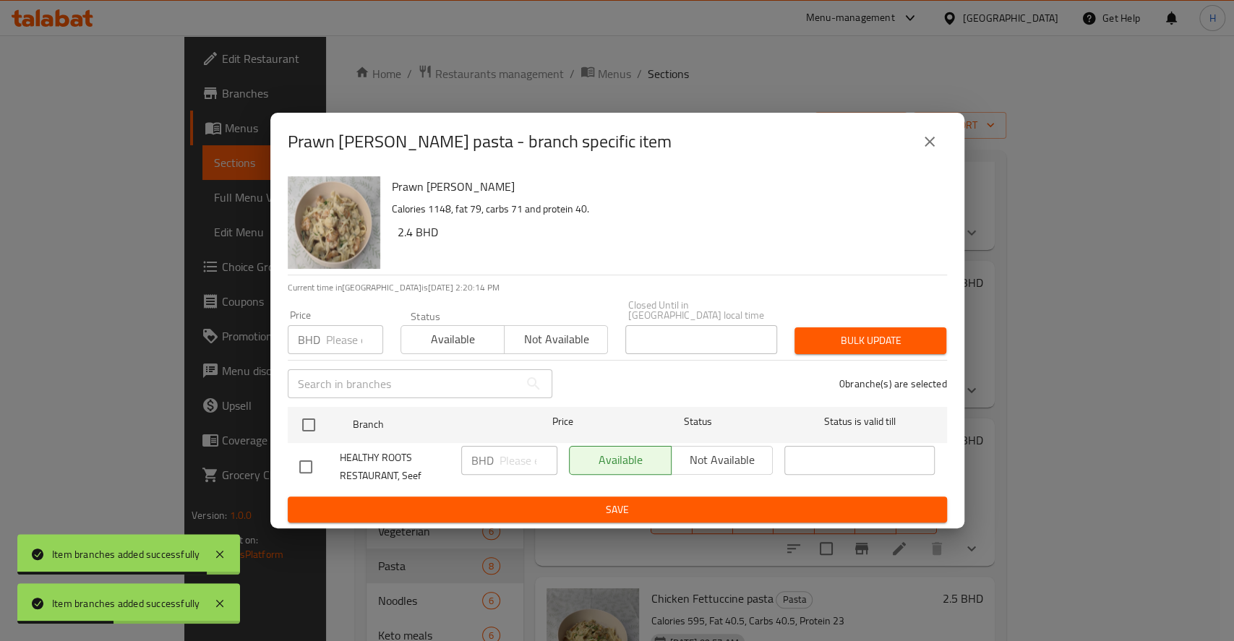
checkbox input "true"
click at [499, 455] on input "number" at bounding box center [528, 460] width 58 height 29
paste input "3.300"
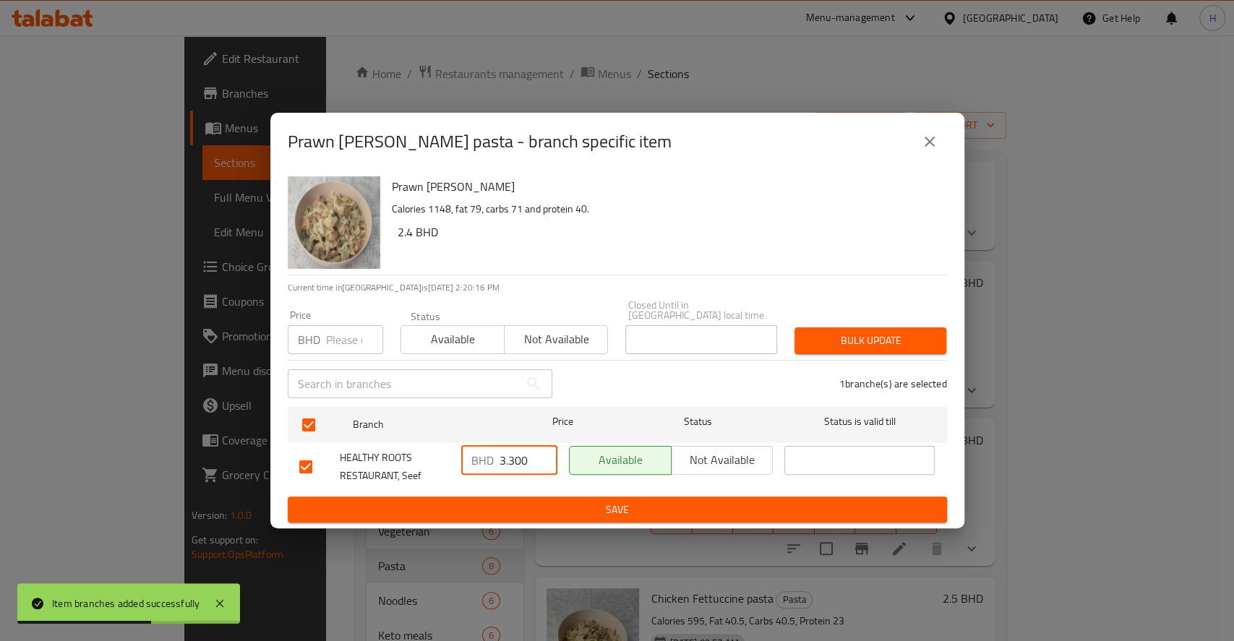
type input "3.300"
click at [561, 505] on span "Save" at bounding box center [617, 510] width 636 height 18
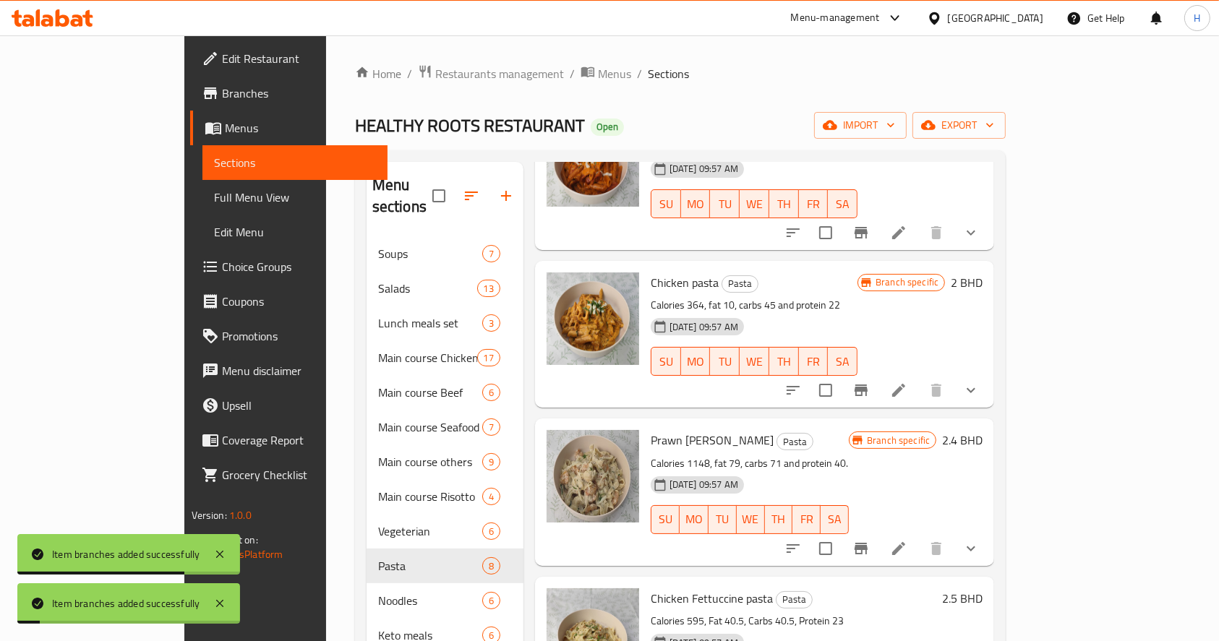
scroll to position [96, 0]
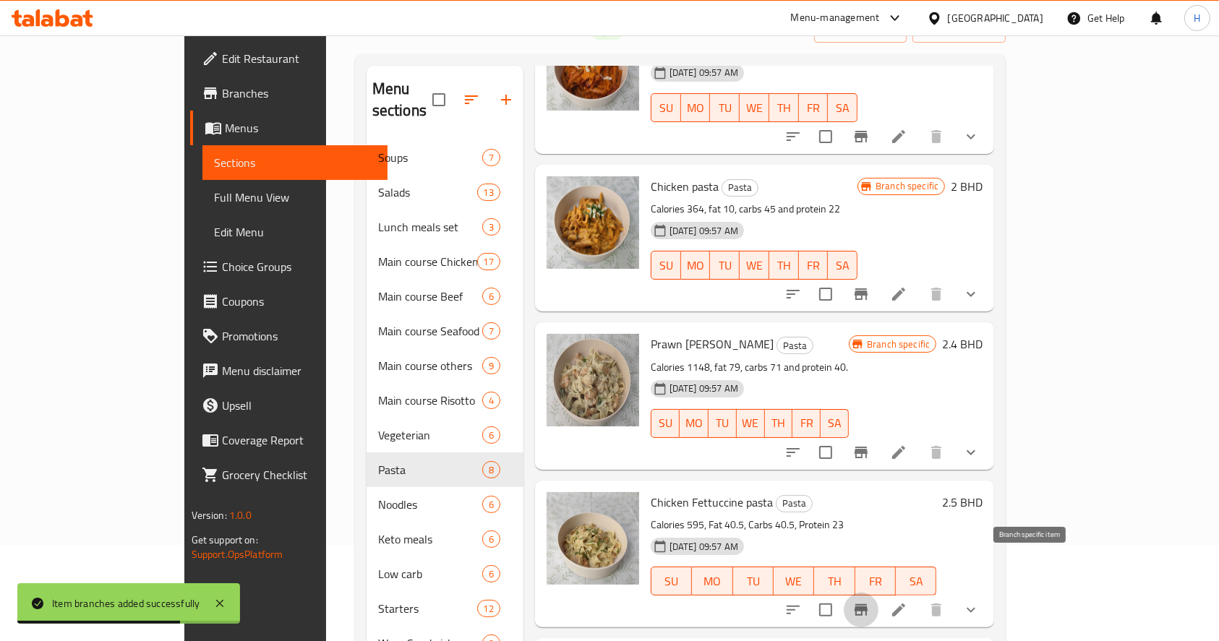
click at [870, 601] on icon "Branch-specific-item" at bounding box center [860, 609] width 17 height 17
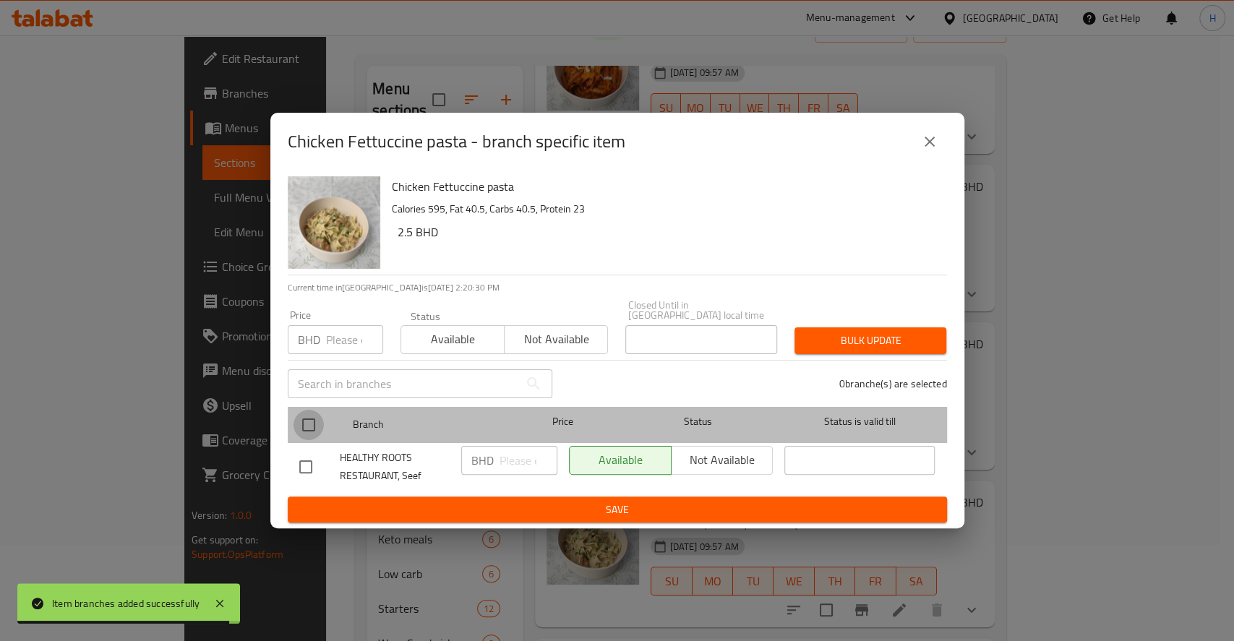
drag, startPoint x: 300, startPoint y: 420, endPoint x: 389, endPoint y: 434, distance: 90.1
click at [301, 420] on input "checkbox" at bounding box center [308, 425] width 30 height 30
checkbox input "true"
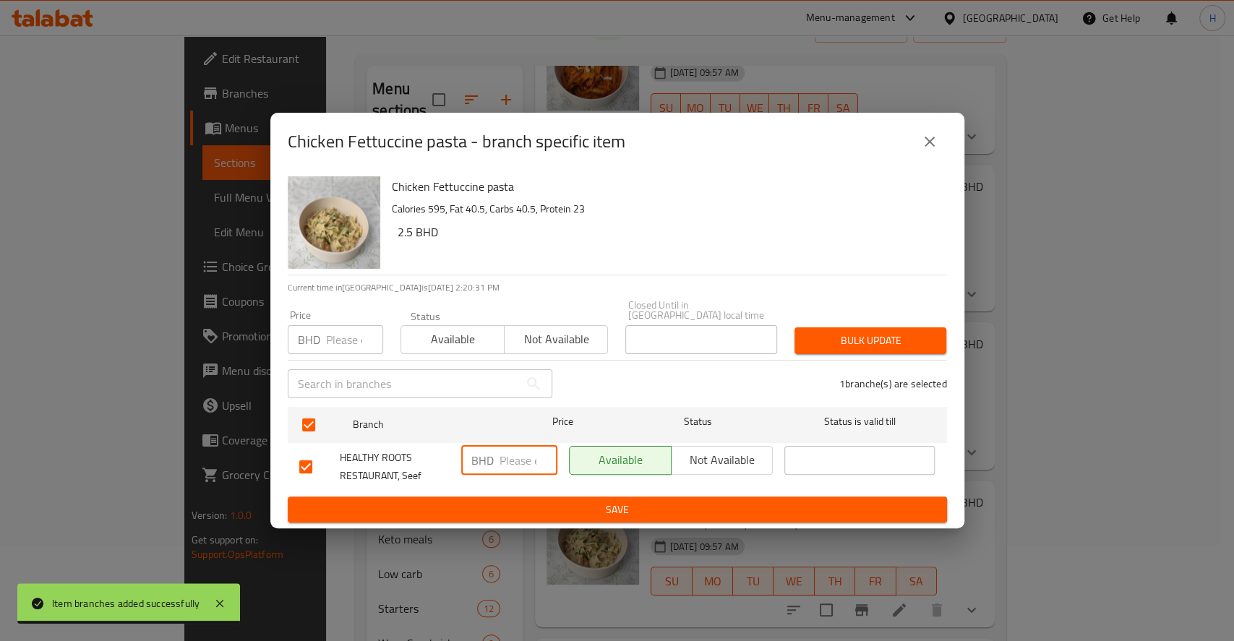
click at [499, 465] on input "number" at bounding box center [528, 460] width 58 height 29
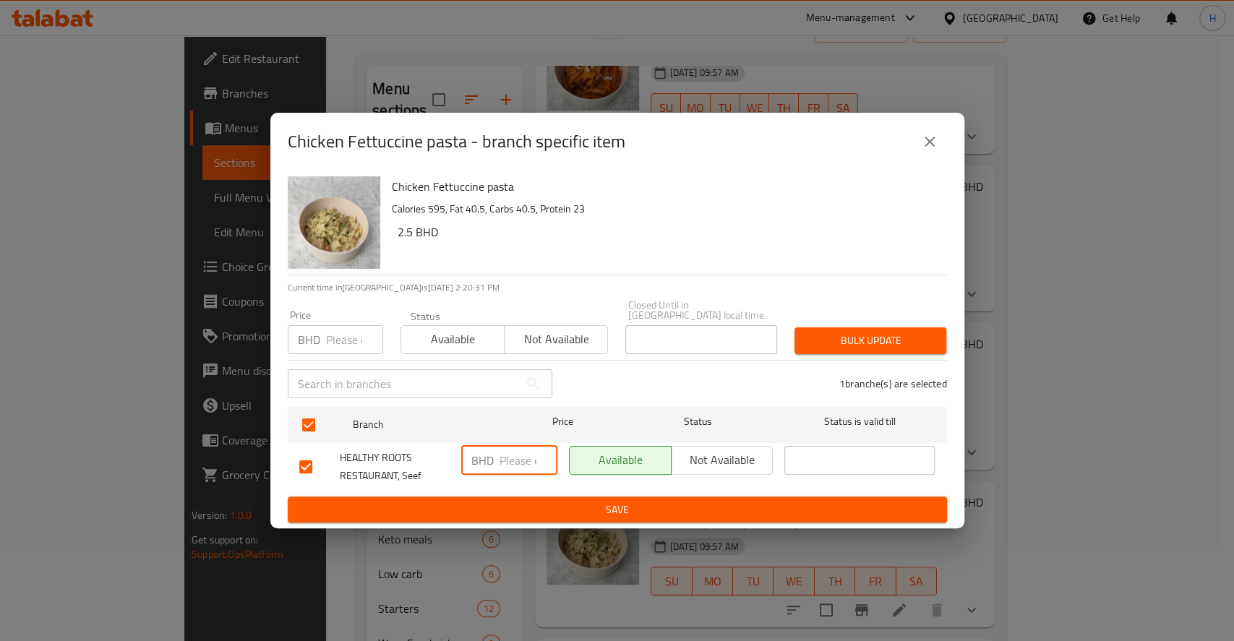
paste input "2.800"
type input "2.800"
click at [532, 497] on button "Save" at bounding box center [617, 510] width 659 height 27
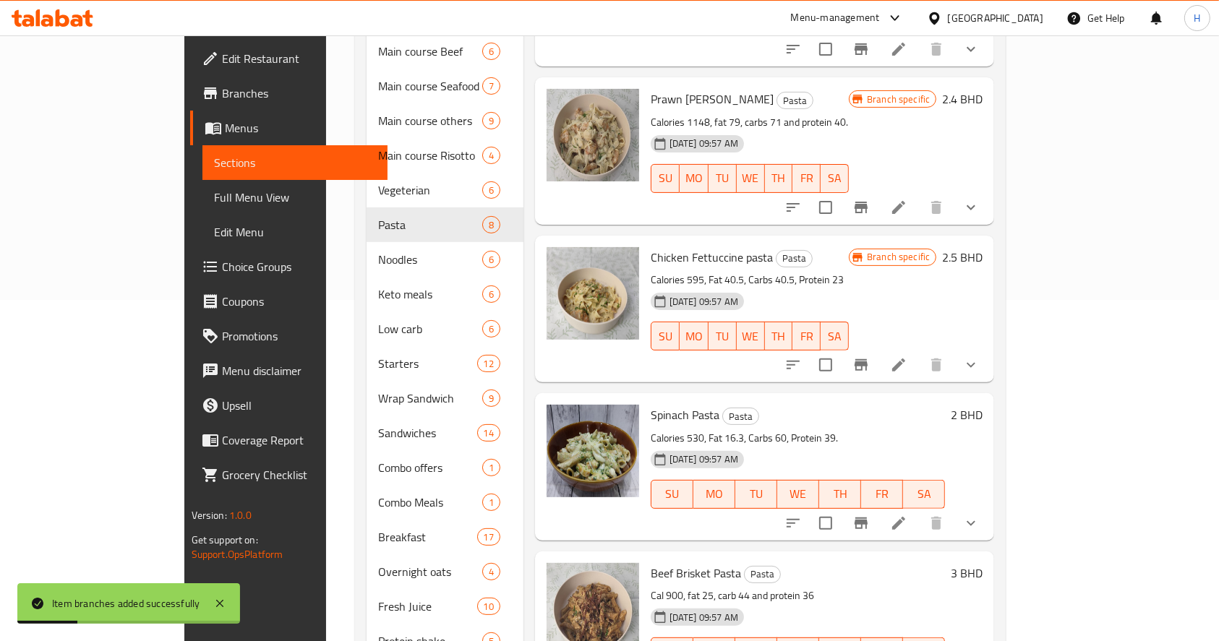
scroll to position [385, 0]
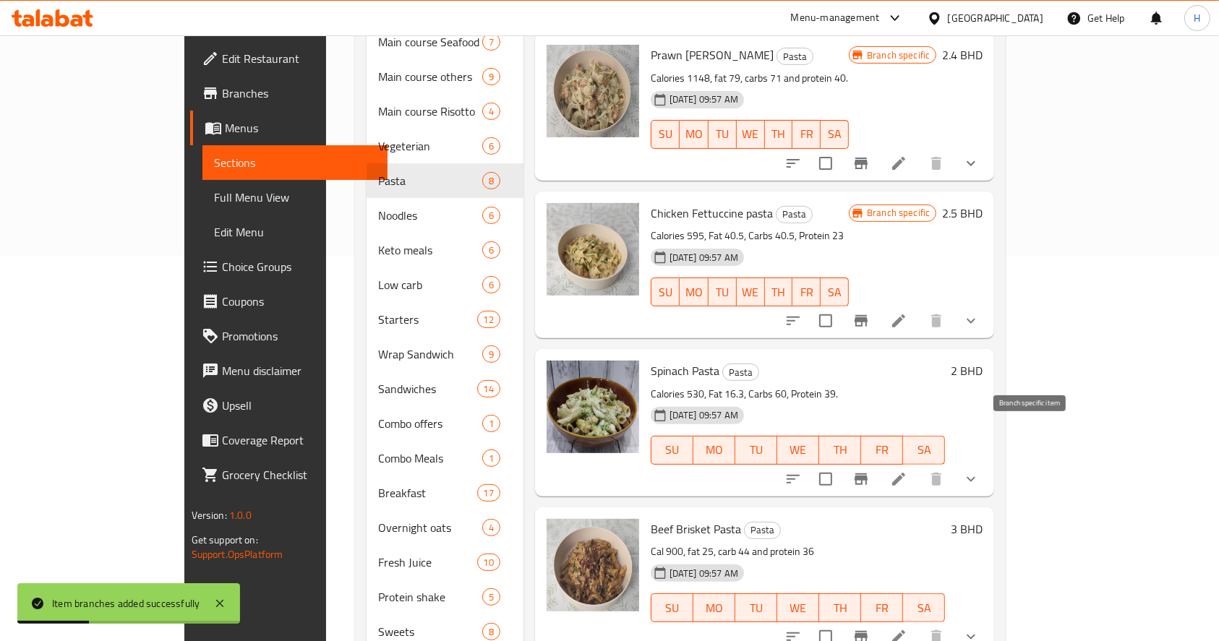
click at [867, 473] on icon "Branch-specific-item" at bounding box center [860, 479] width 13 height 12
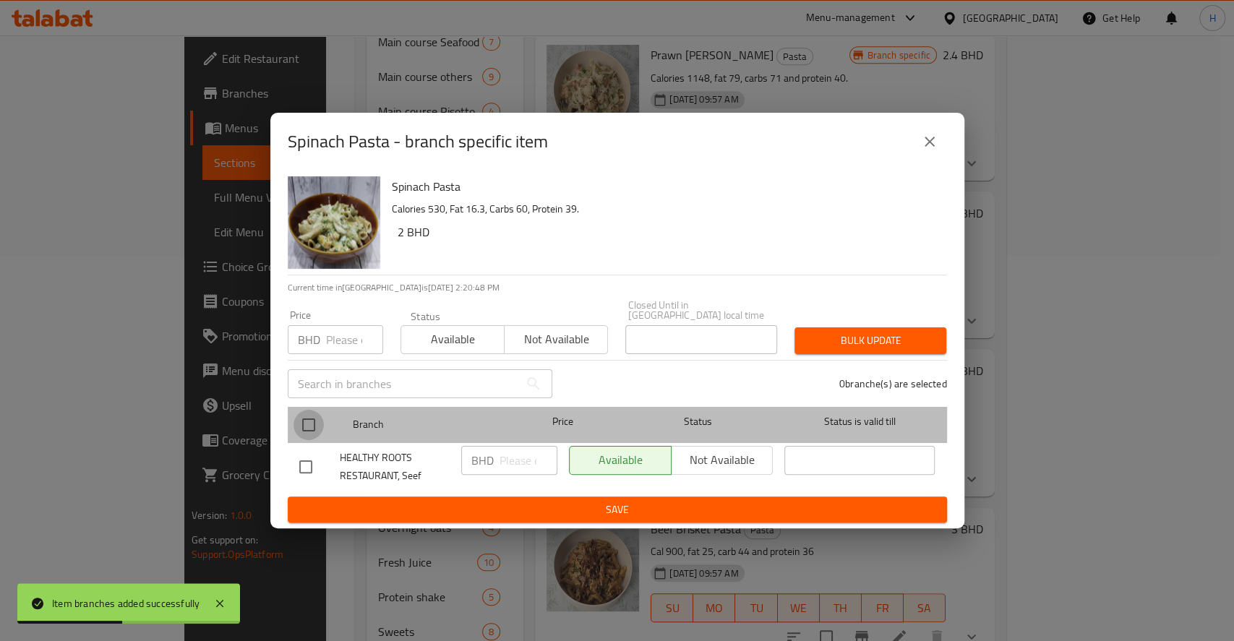
click at [303, 411] on input "checkbox" at bounding box center [308, 425] width 30 height 30
checkbox input "true"
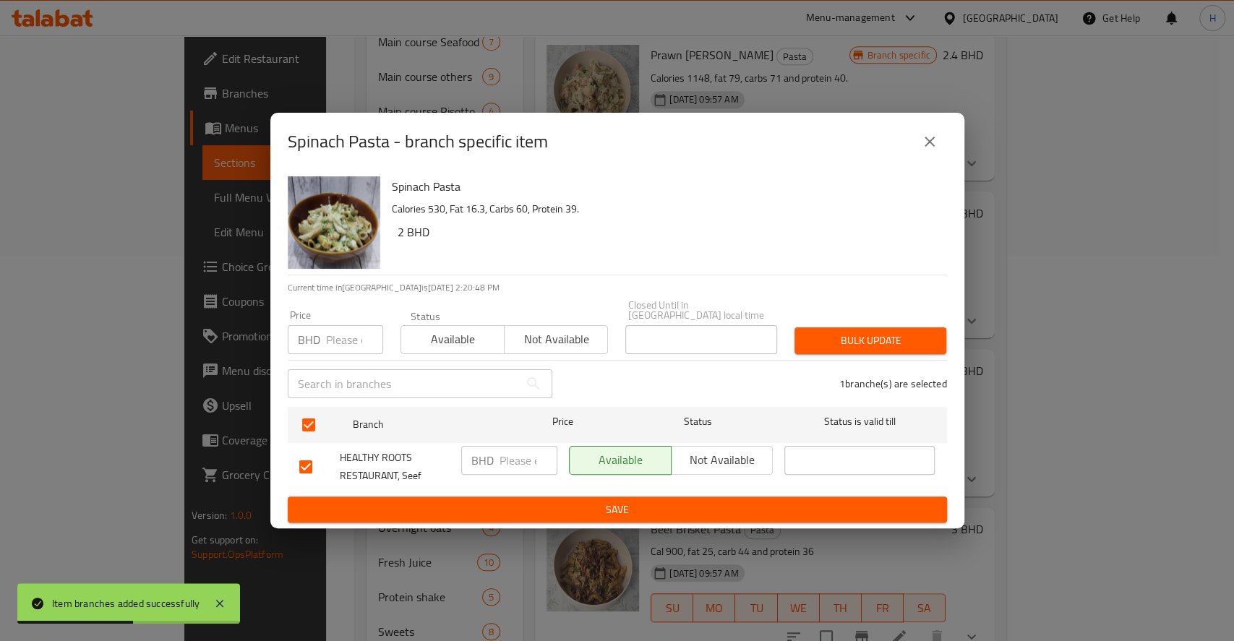
click at [513, 449] on input "number" at bounding box center [528, 460] width 58 height 29
paste input "2.800"
type input "2.800"
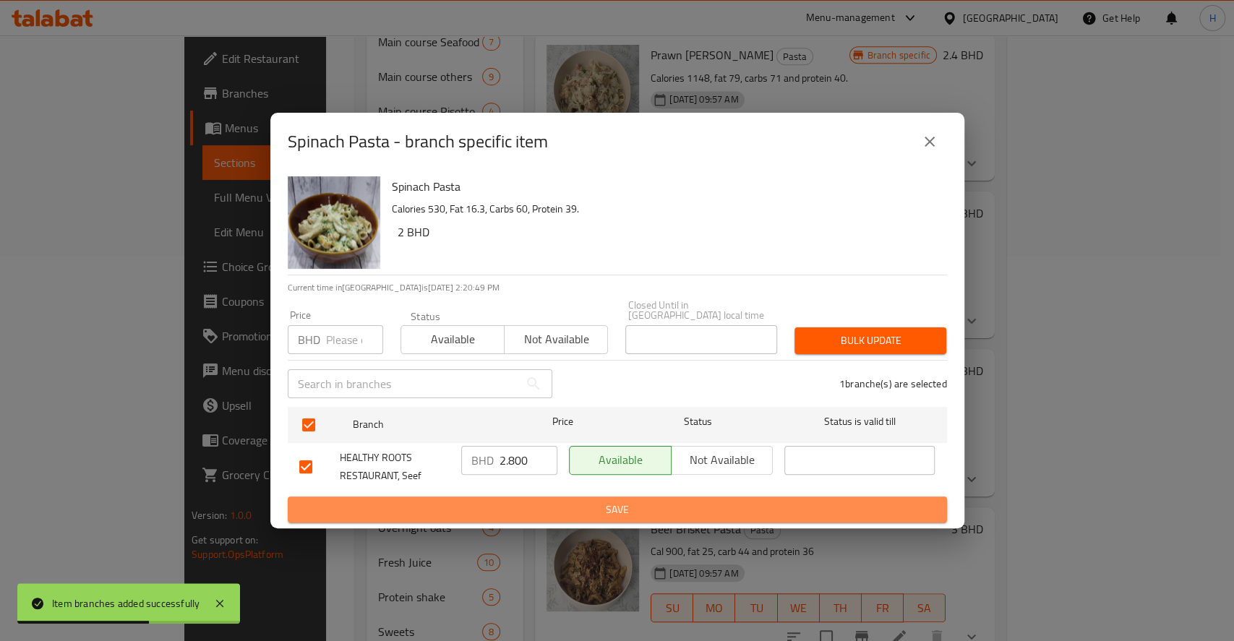
click at [539, 506] on span "Save" at bounding box center [617, 510] width 636 height 18
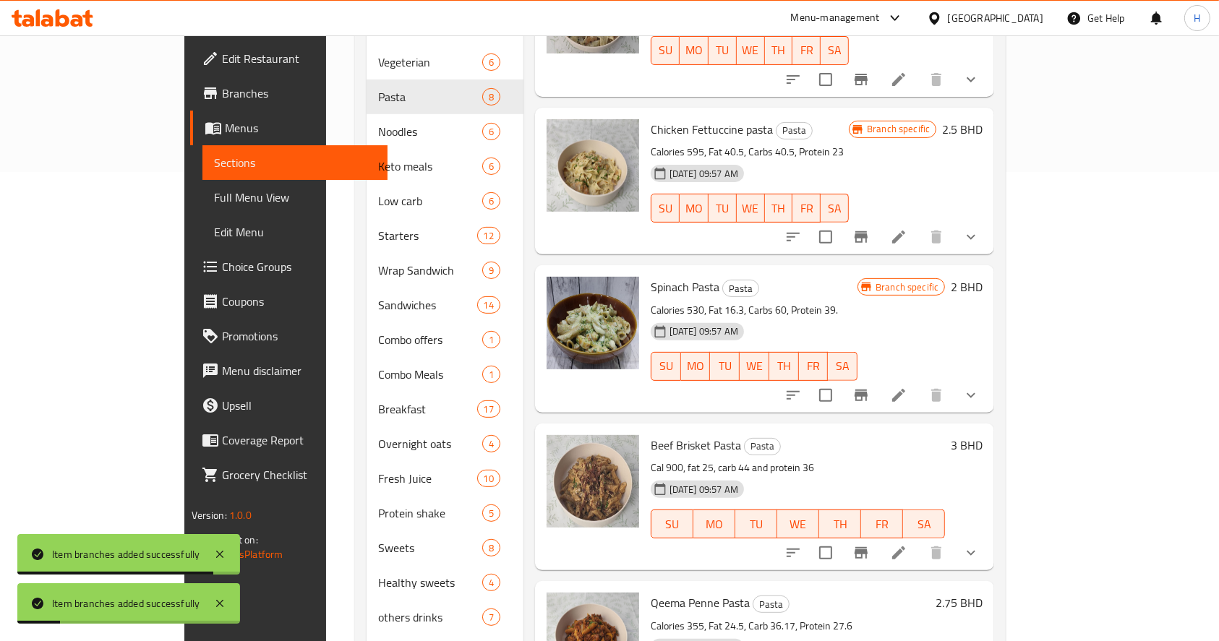
scroll to position [556, 0]
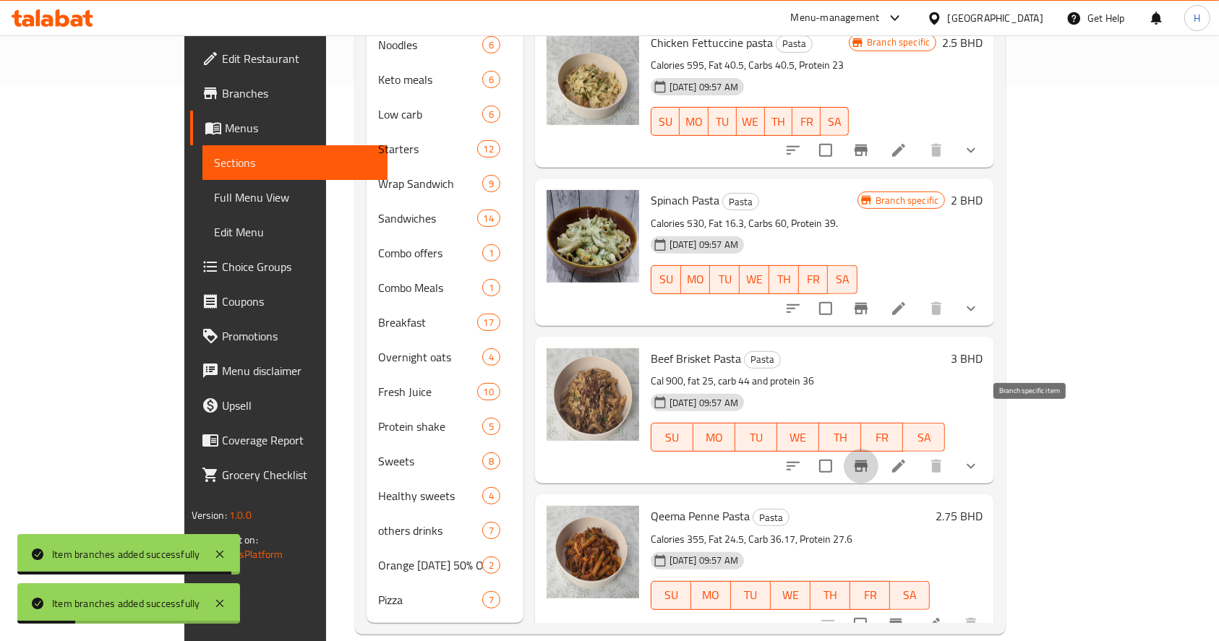
click at [878, 449] on button "Branch-specific-item" at bounding box center [861, 466] width 35 height 35
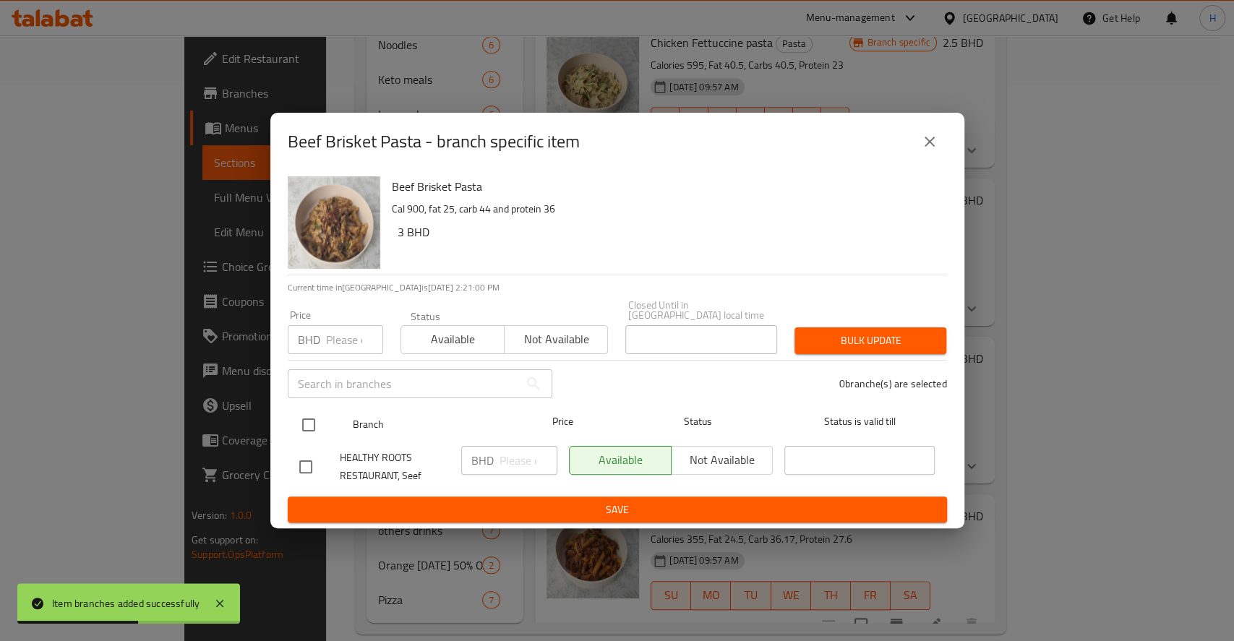
click at [301, 413] on input "checkbox" at bounding box center [308, 425] width 30 height 30
checkbox input "true"
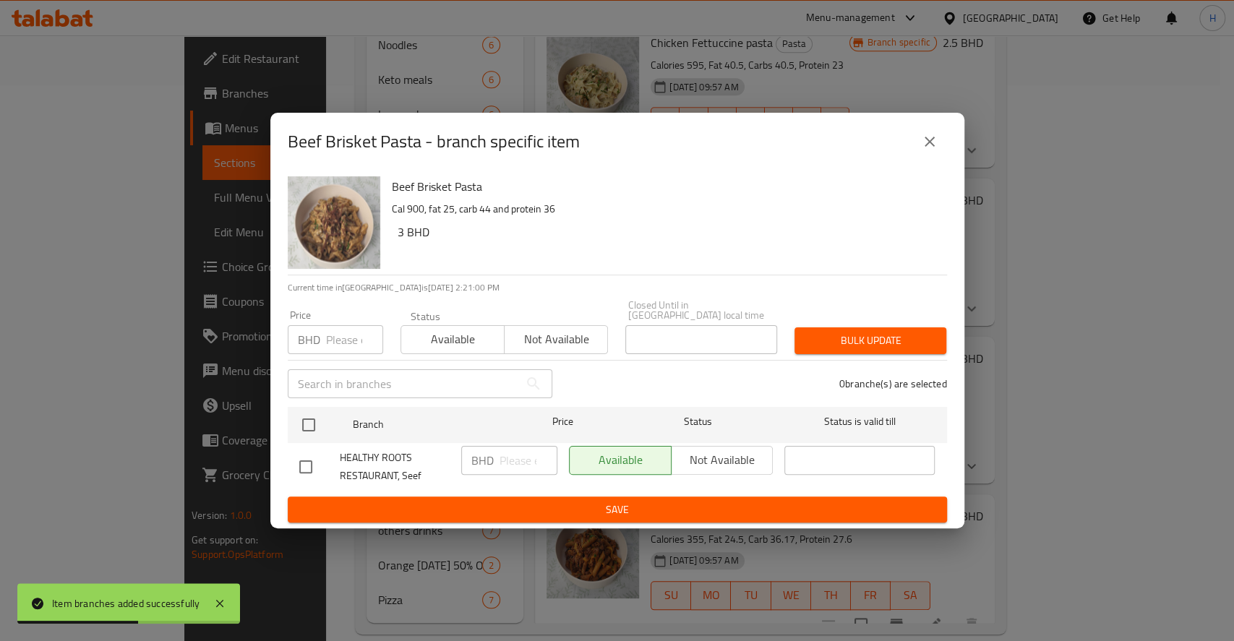
checkbox input "true"
click at [518, 458] on input "number" at bounding box center [528, 460] width 58 height 29
paste input "3.300"
type input "3.300"
click at [547, 510] on span "Save" at bounding box center [617, 510] width 636 height 18
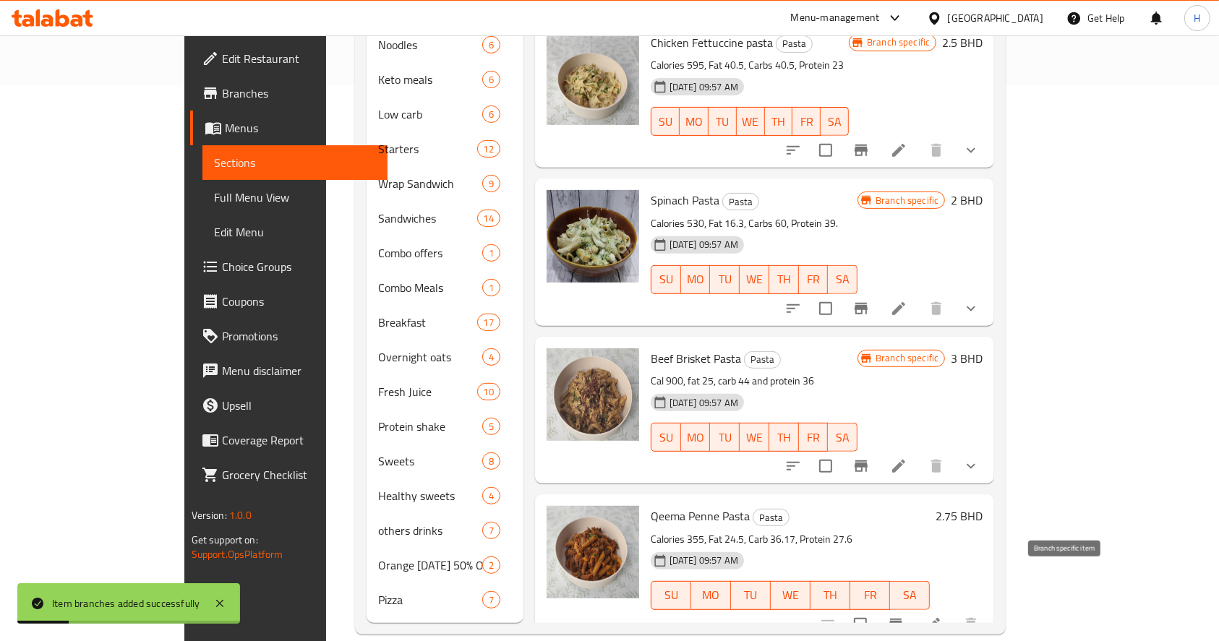
click at [902, 619] on icon "Branch-specific-item" at bounding box center [895, 625] width 13 height 12
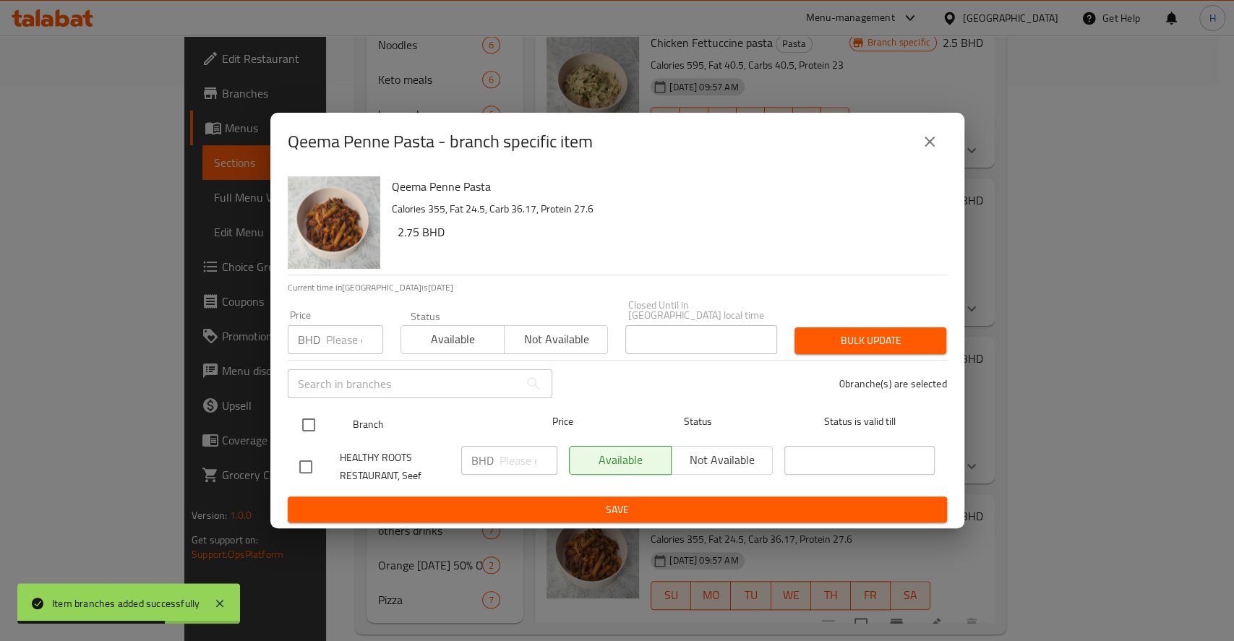
drag, startPoint x: 315, startPoint y: 420, endPoint x: 339, endPoint y: 426, distance: 24.5
click at [314, 420] on input "checkbox" at bounding box center [308, 425] width 30 height 30
checkbox input "true"
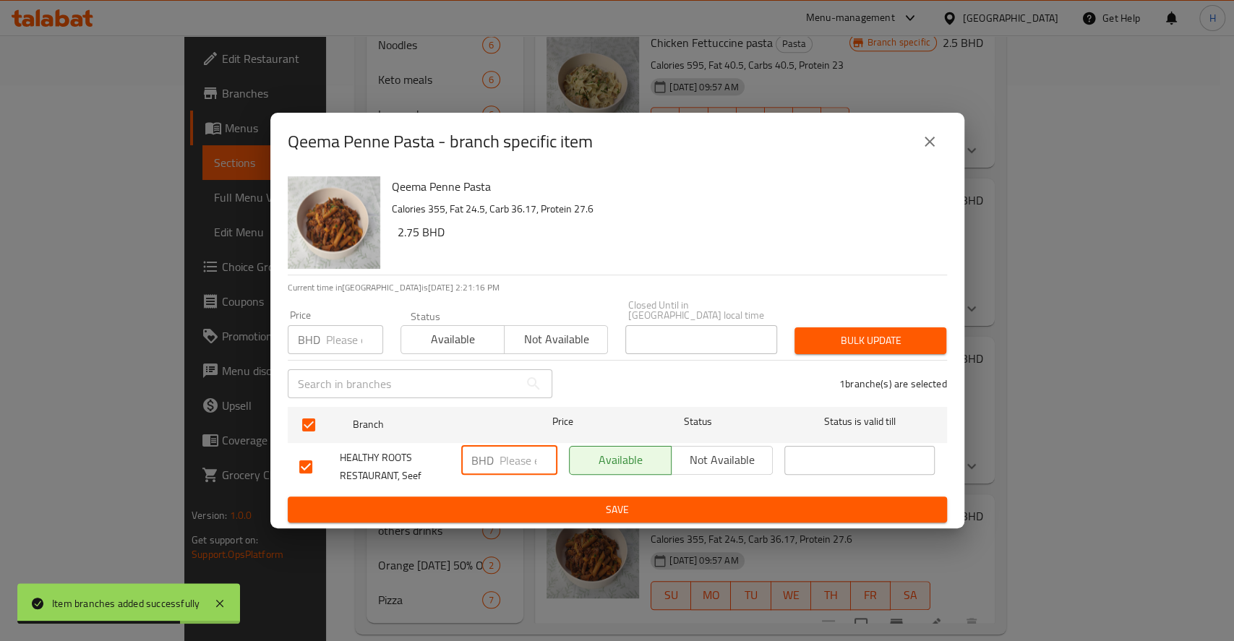
click at [515, 463] on input "number" at bounding box center [528, 460] width 58 height 29
paste input "3.500"
type input "3.500"
click at [549, 501] on span "Save" at bounding box center [617, 510] width 636 height 18
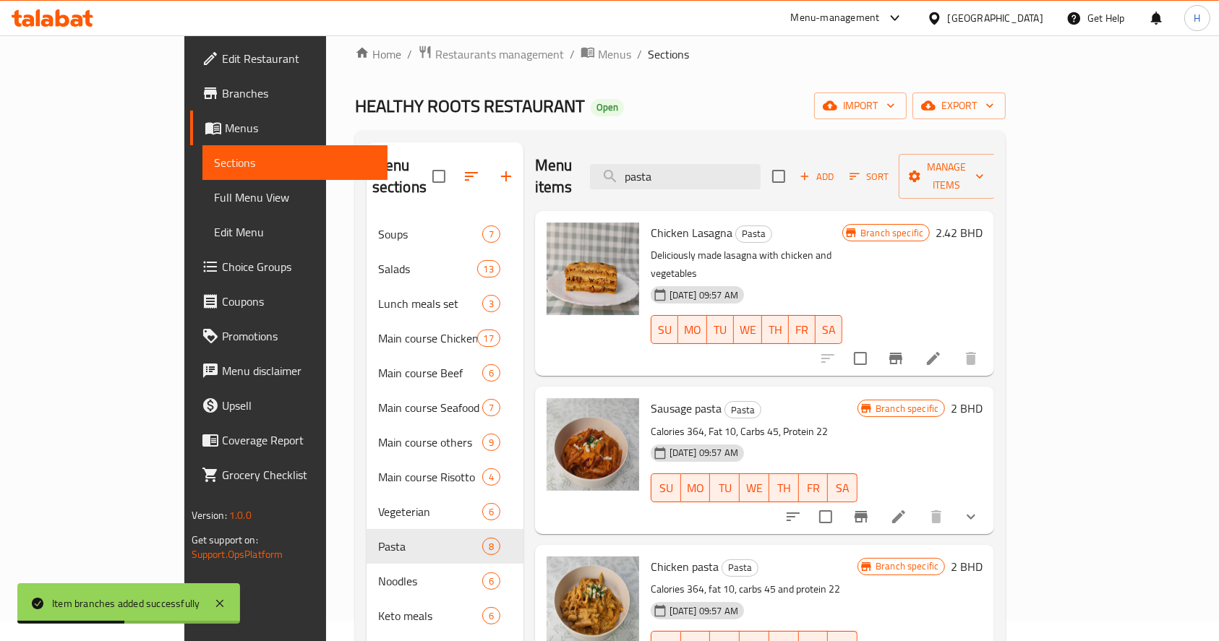
scroll to position [0, 0]
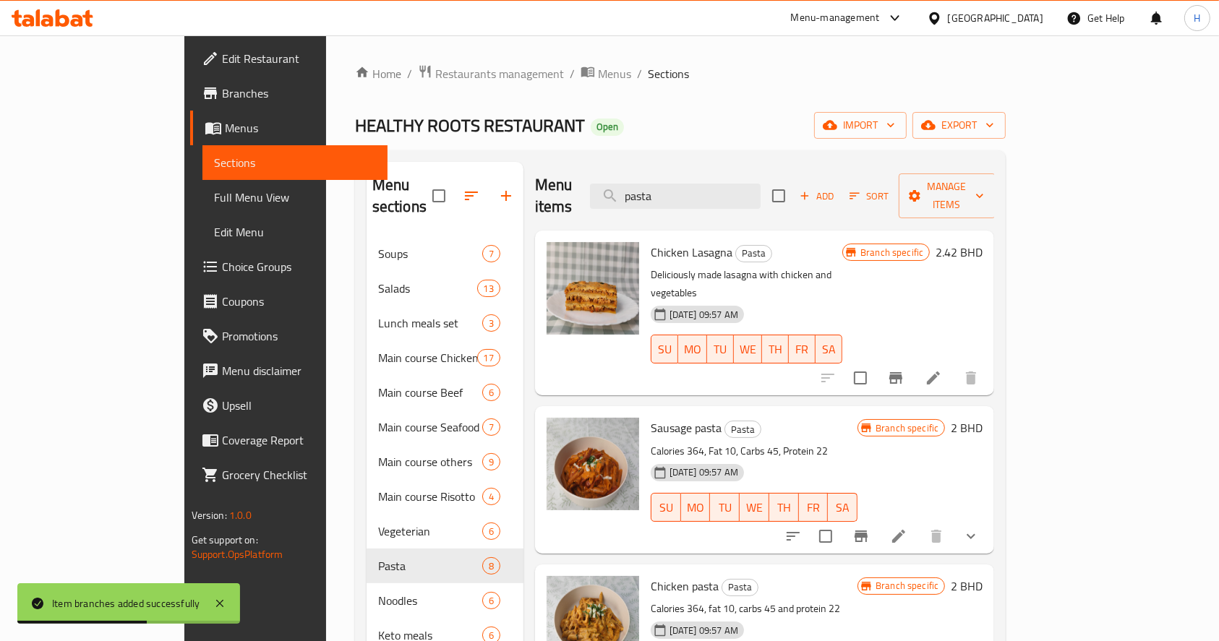
drag, startPoint x: 746, startPoint y: 192, endPoint x: 373, endPoint y: 186, distance: 373.1
paste input "Qeema penne pasts beef"
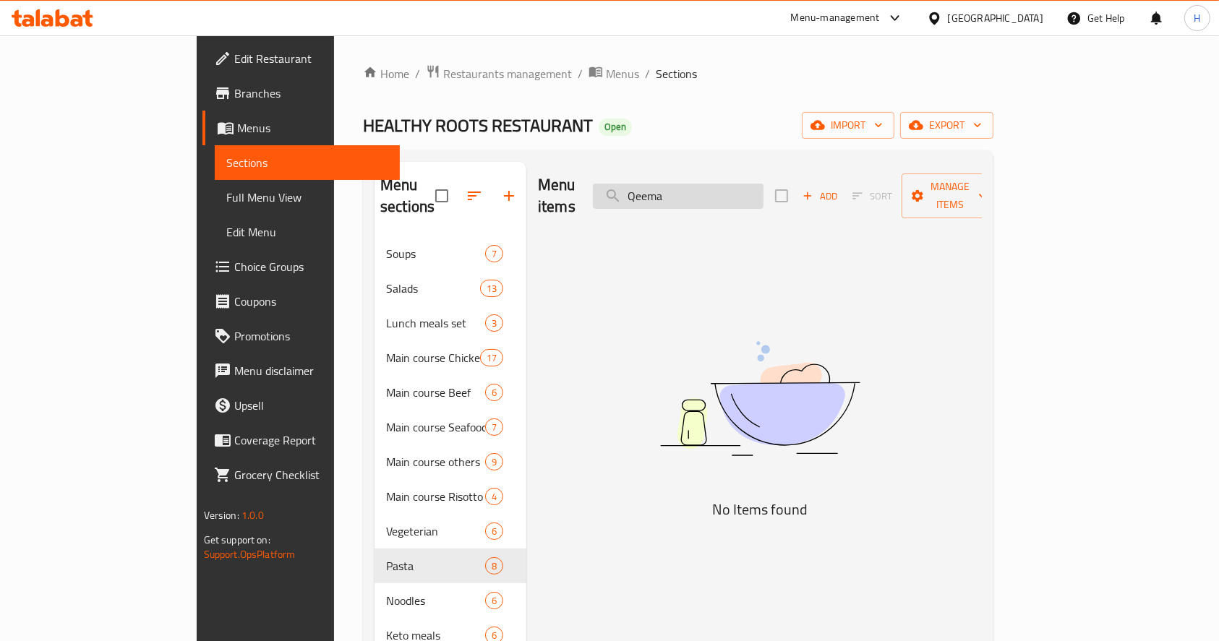
click at [735, 200] on div "Menu items Qeema Add Sort Manage items" at bounding box center [760, 196] width 444 height 69
drag, startPoint x: 745, startPoint y: 189, endPoint x: 610, endPoint y: 188, distance: 135.2
click at [611, 188] on div "Menu items Qeema Add Sort Manage items" at bounding box center [760, 196] width 444 height 69
paste input "beef mangolian noodles"
drag, startPoint x: 727, startPoint y: 181, endPoint x: 590, endPoint y: 200, distance: 138.6
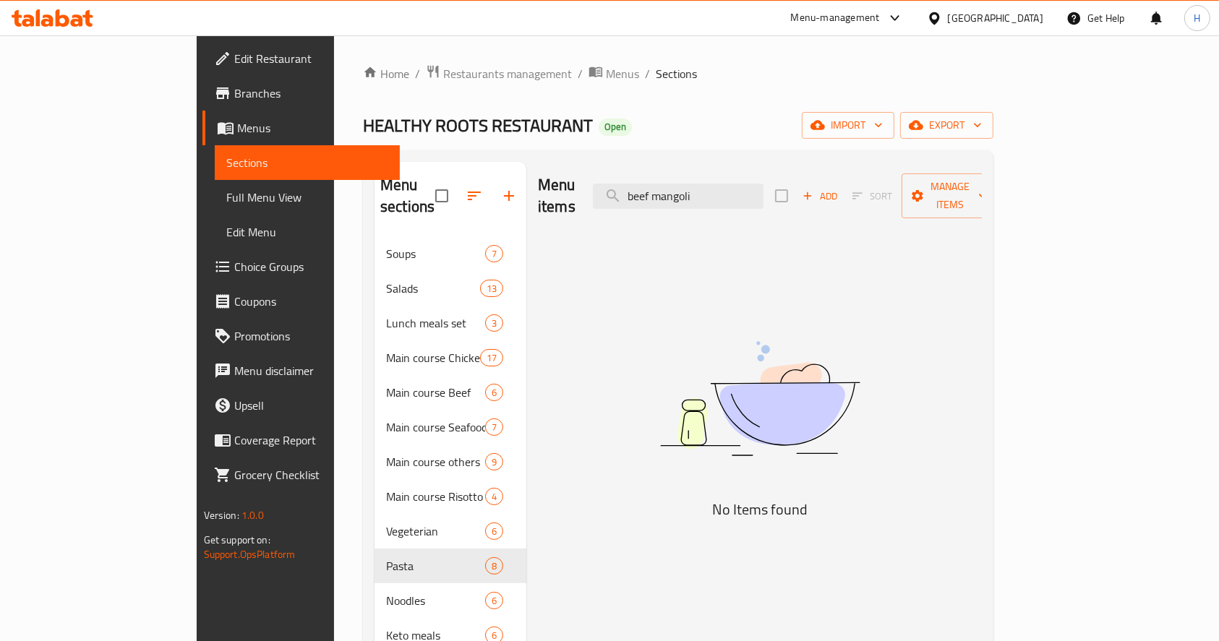
click at [590, 200] on div "Menu items beef mangoli Add Sort Manage items" at bounding box center [760, 196] width 444 height 69
type input "mangoli"
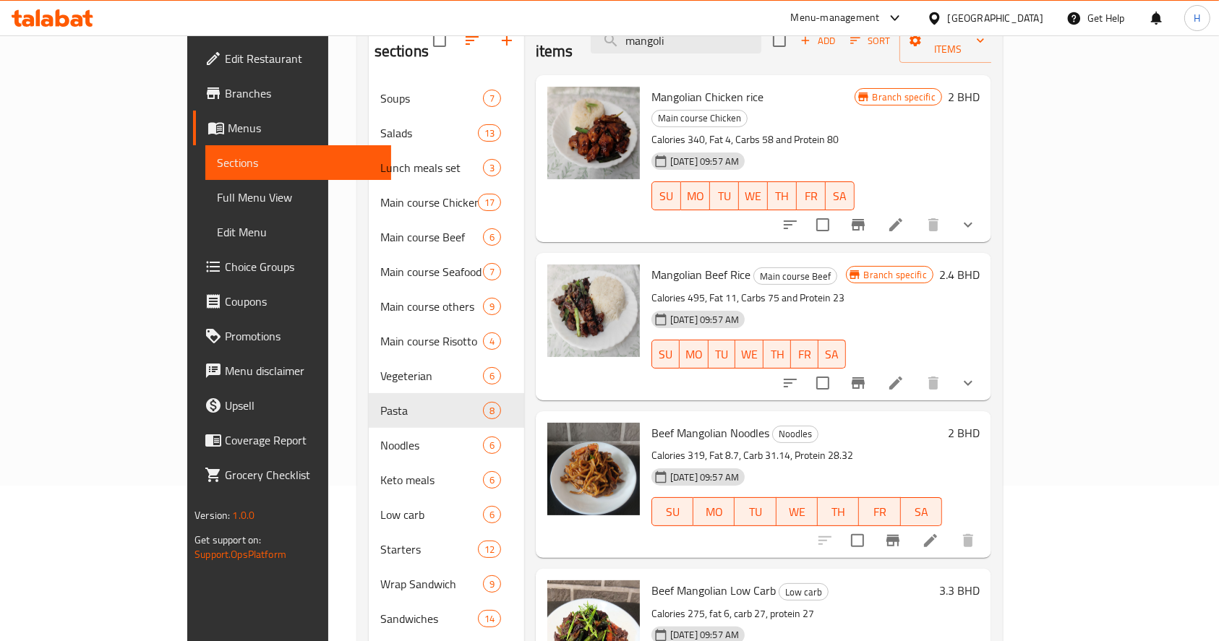
scroll to position [192, 0]
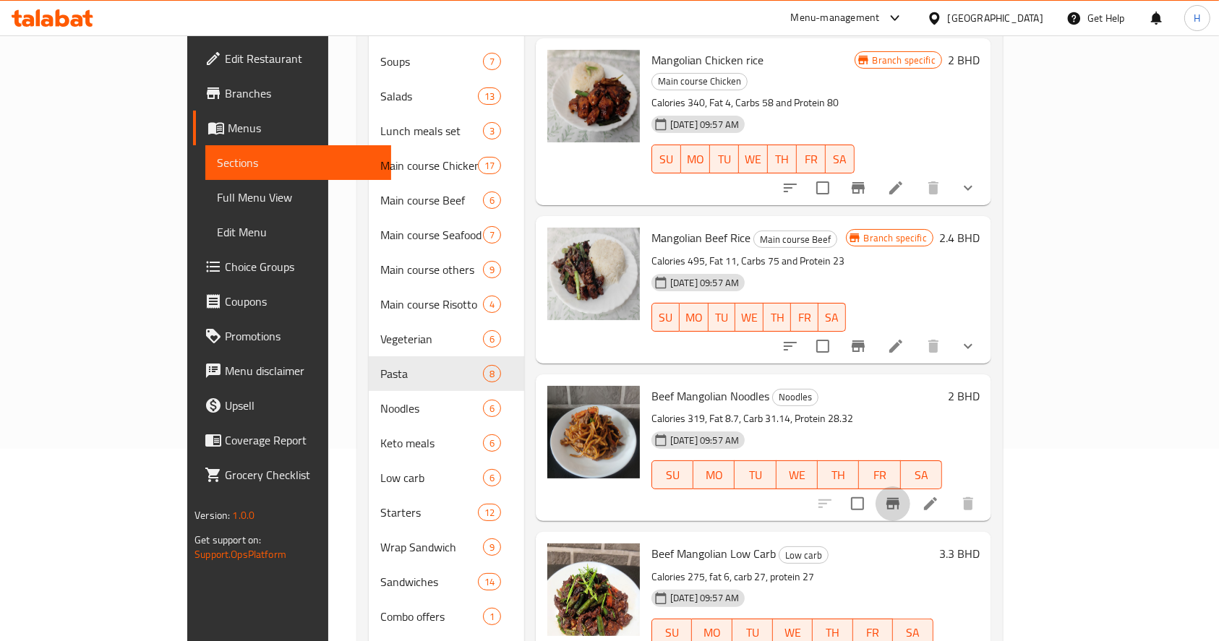
click at [899, 498] on icon "Branch-specific-item" at bounding box center [892, 504] width 13 height 12
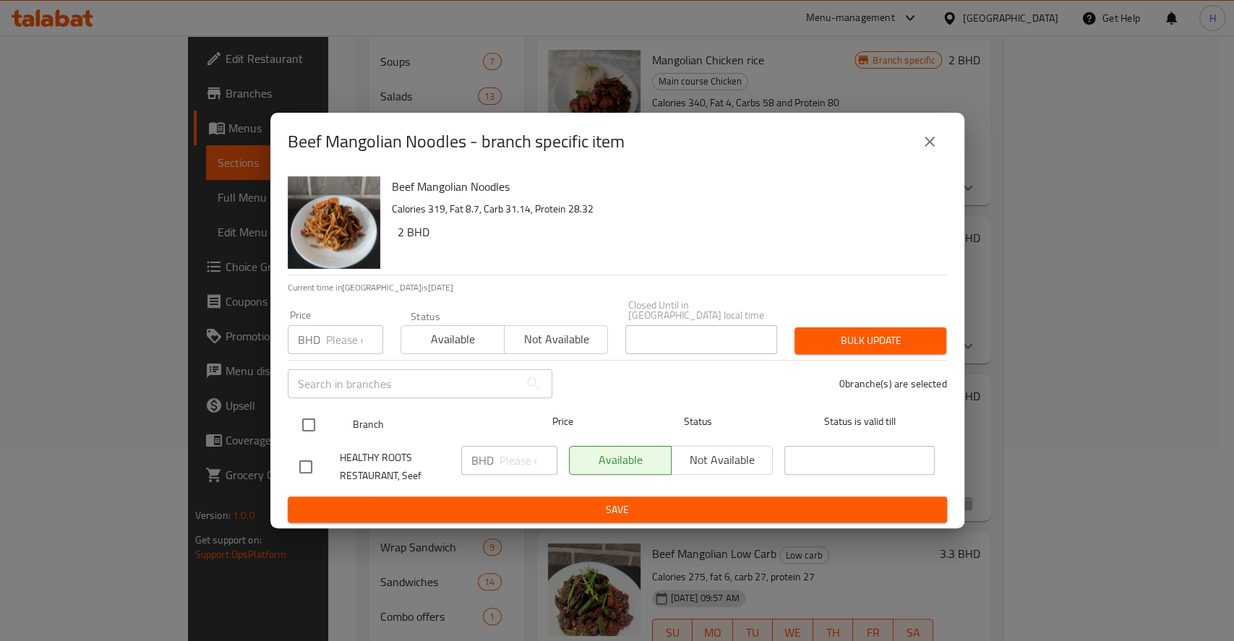
click at [305, 416] on input "checkbox" at bounding box center [308, 425] width 30 height 30
checkbox input "true"
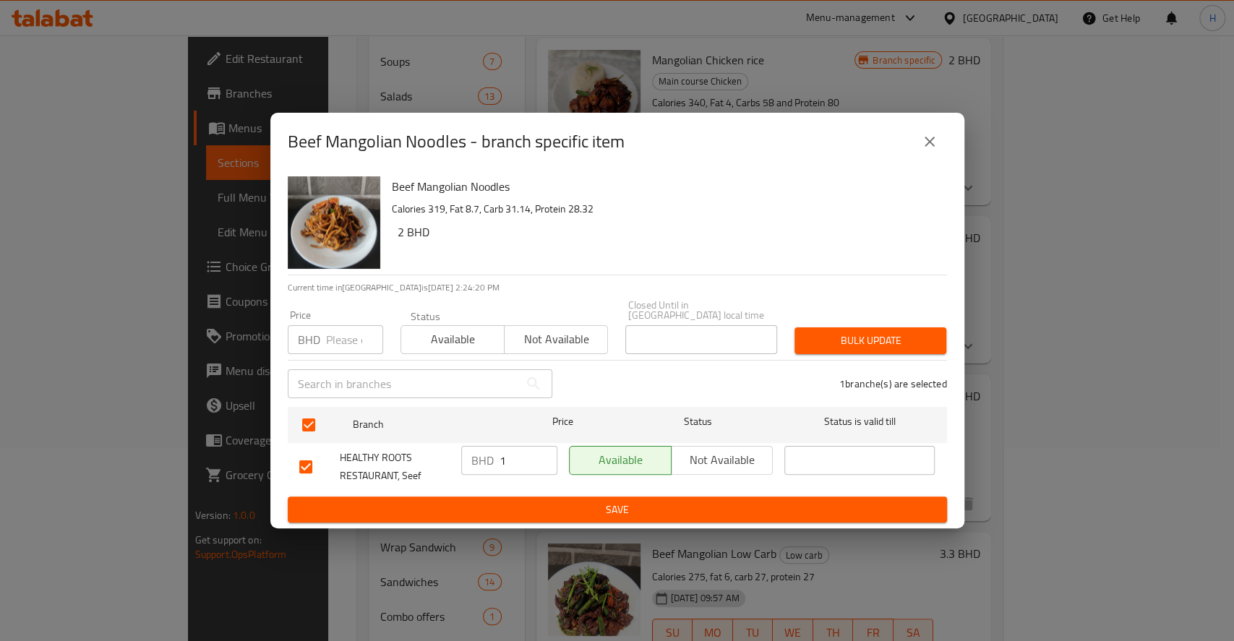
click at [542, 446] on input "1" at bounding box center [528, 460] width 58 height 29
drag, startPoint x: 435, startPoint y: 460, endPoint x: 426, endPoint y: 460, distance: 9.4
click at [426, 460] on div "HEALTHY ROOTS RESTAURANT, Seef BHD 1 ​ Available Not available ​" at bounding box center [617, 466] width 648 height 53
paste input "3.300"
type input "3.300"
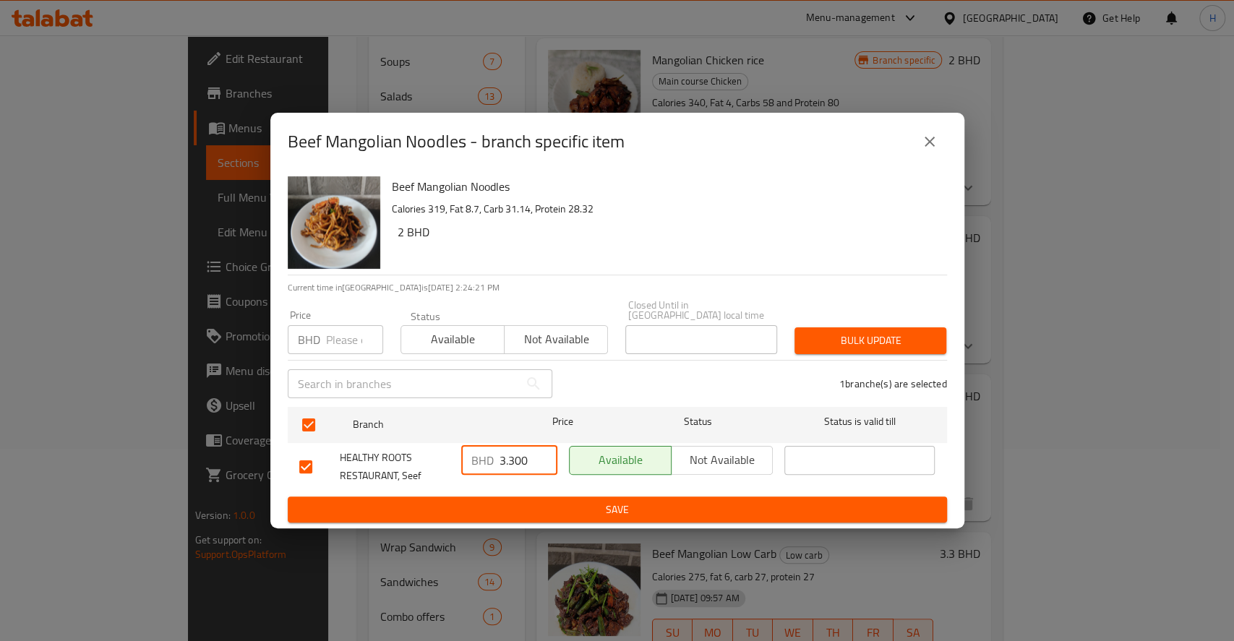
click at [489, 501] on span "Save" at bounding box center [617, 510] width 636 height 18
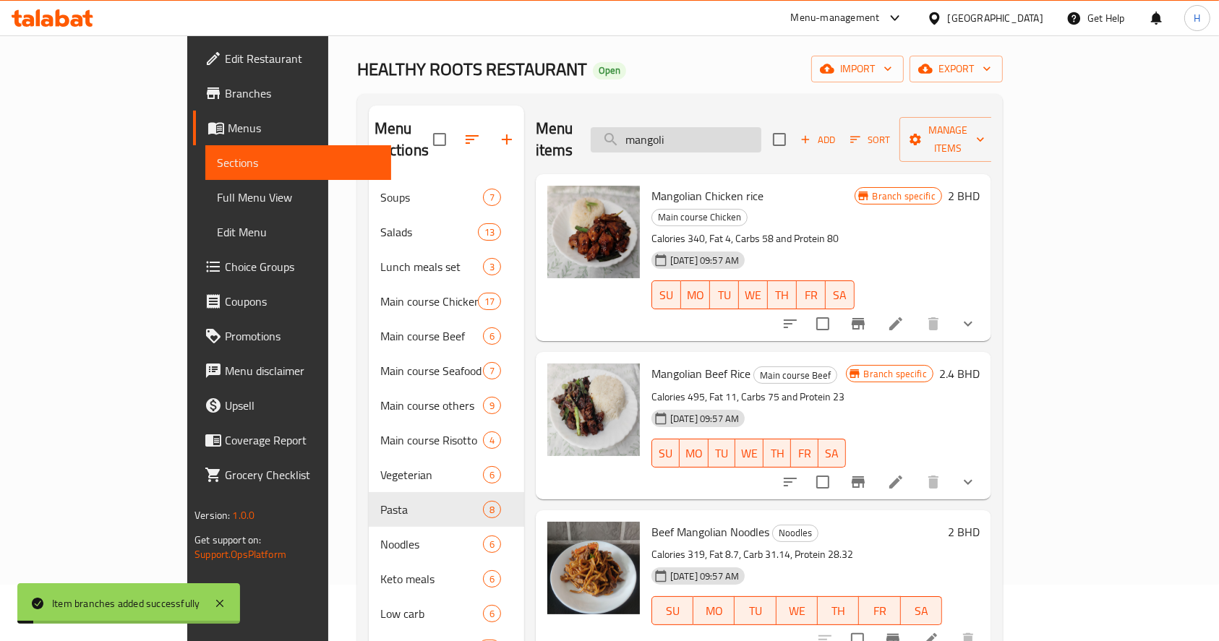
scroll to position [0, 0]
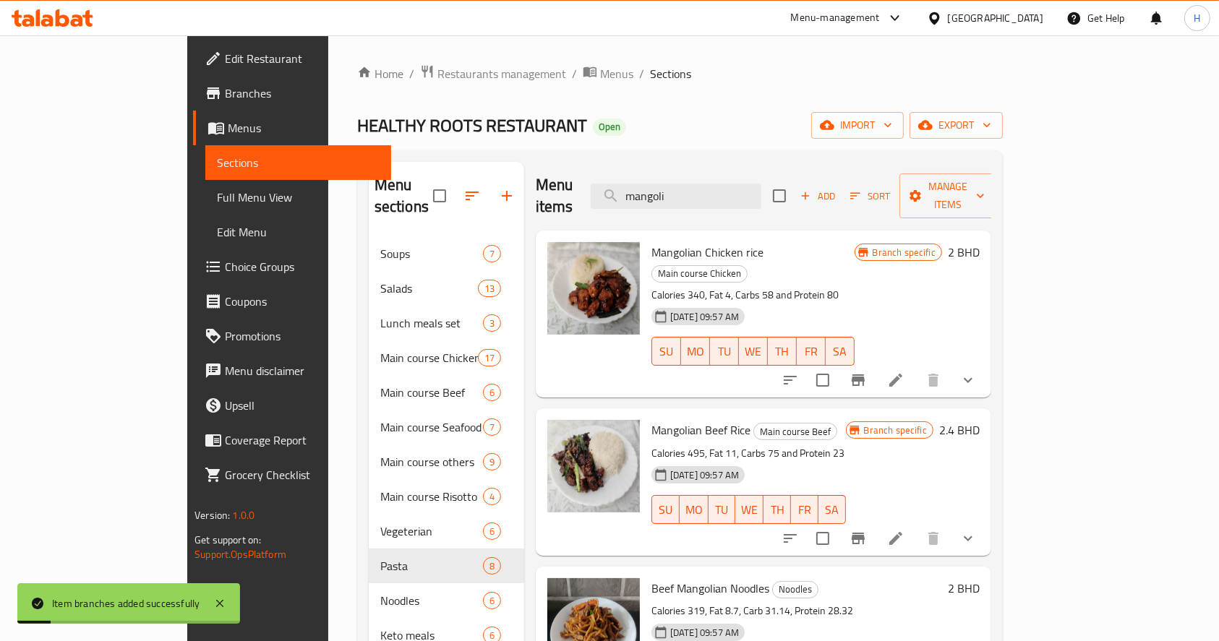
paste input "Chinese Chicken Noodle"
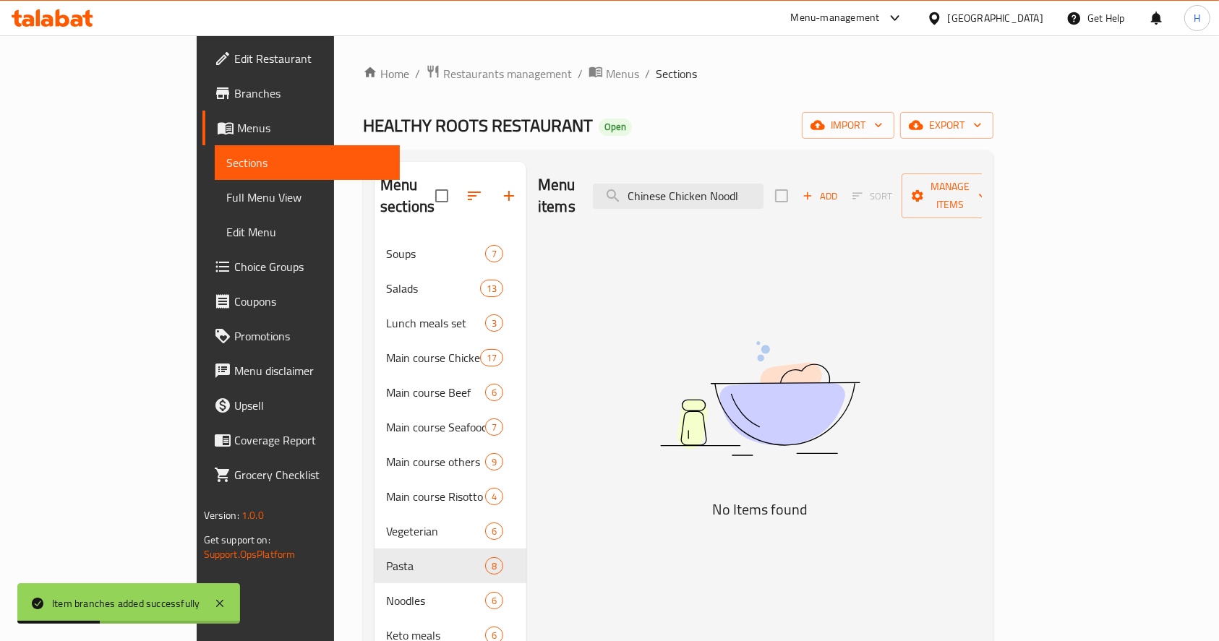
click at [982, 193] on div "Menu items Chinese Chicken Noodl Add Sort Manage items" at bounding box center [760, 196] width 444 height 69
drag, startPoint x: 531, startPoint y: 199, endPoint x: 509, endPoint y: 197, distance: 21.7
click at [538, 200] on div "Menu items Chinese Add Sort Manage items" at bounding box center [760, 196] width 444 height 69
type input "ؤ"
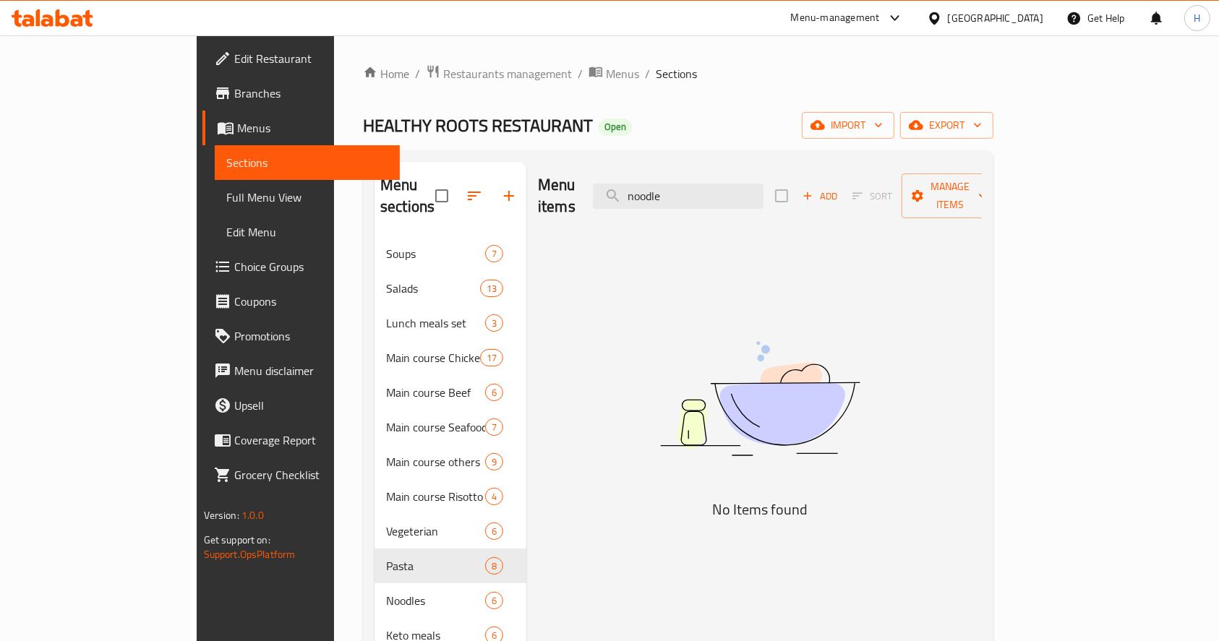
type input "noodle"
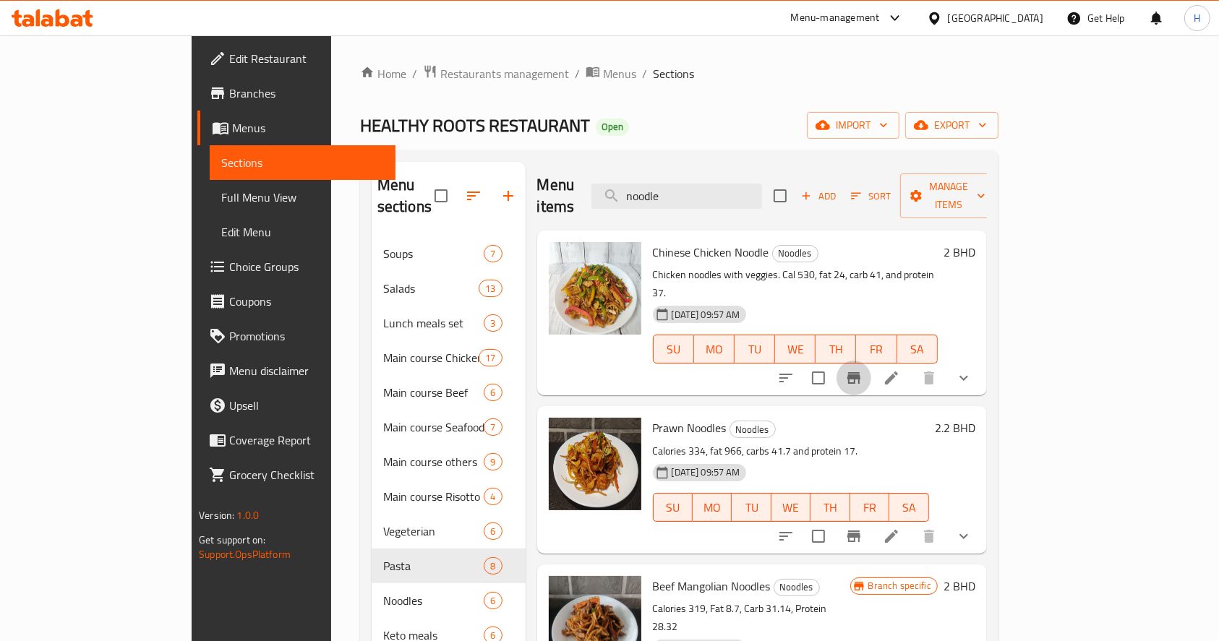
click at [862, 369] on icon "Branch-specific-item" at bounding box center [853, 377] width 17 height 17
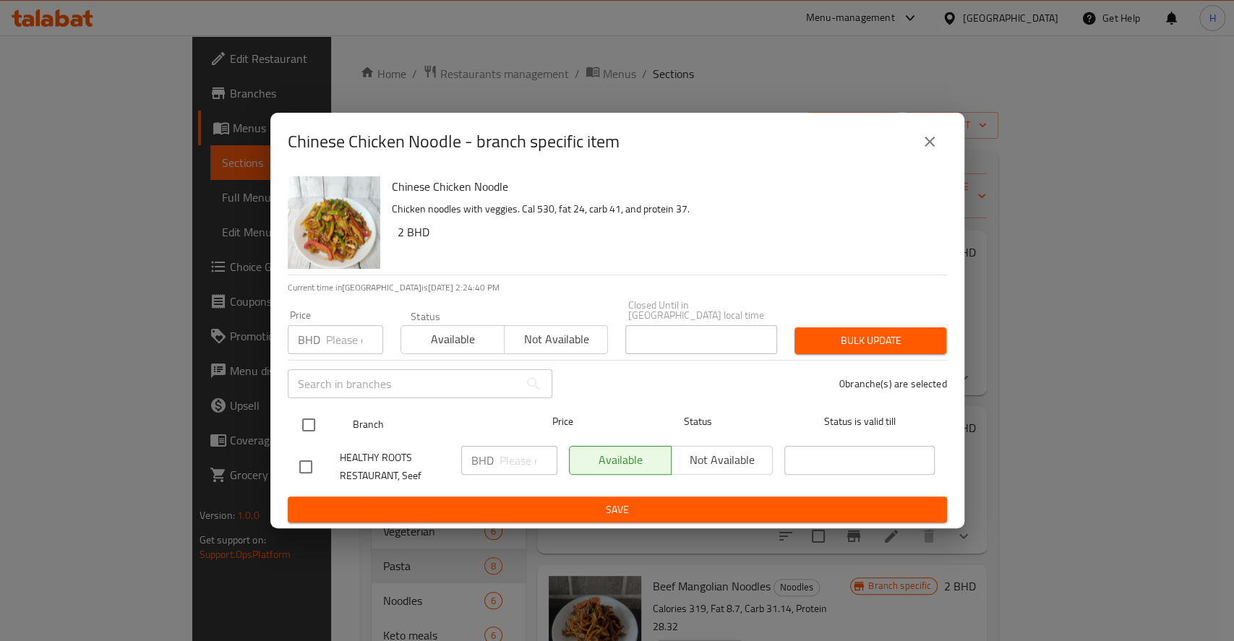
click at [315, 416] on input "checkbox" at bounding box center [308, 425] width 30 height 30
checkbox input "true"
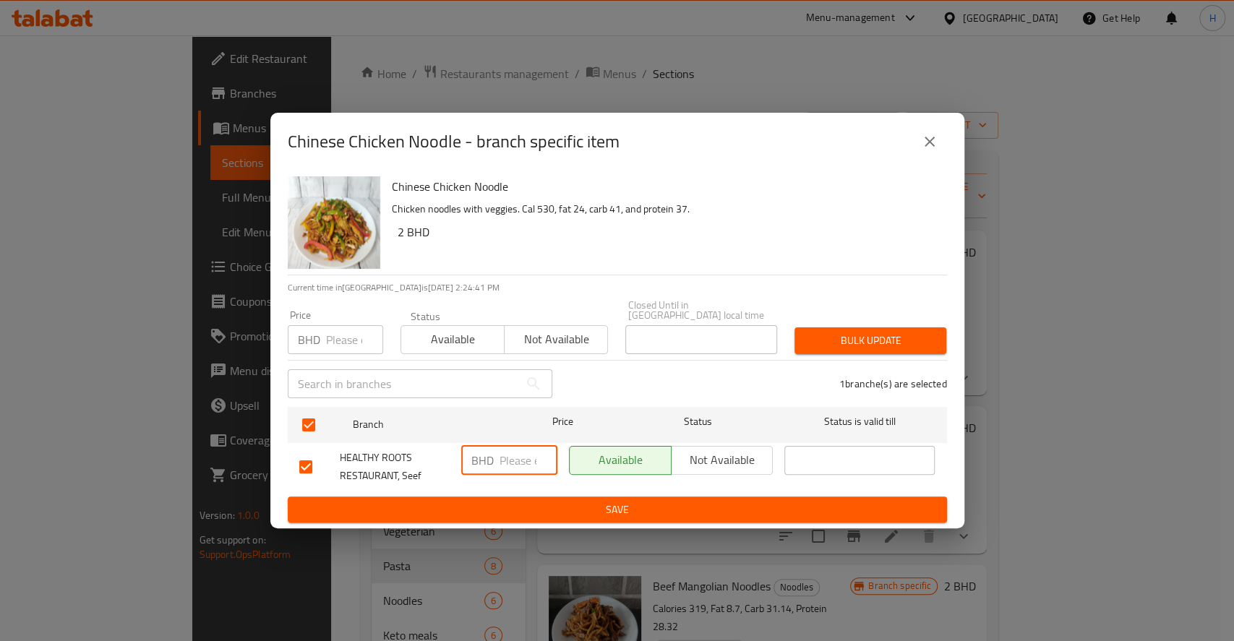
click at [520, 460] on input "number" at bounding box center [528, 460] width 58 height 29
paste input "2.900"
type input "2.900"
click at [526, 508] on span "Save" at bounding box center [617, 510] width 636 height 18
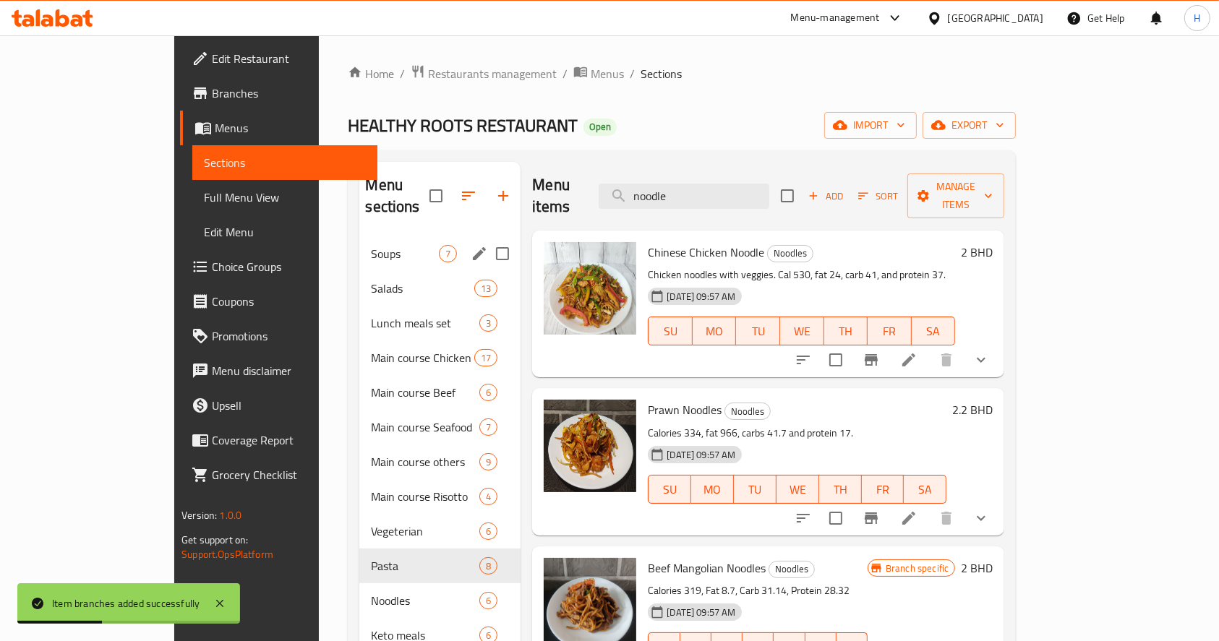
drag, startPoint x: 306, startPoint y: 246, endPoint x: 298, endPoint y: 246, distance: 8.0
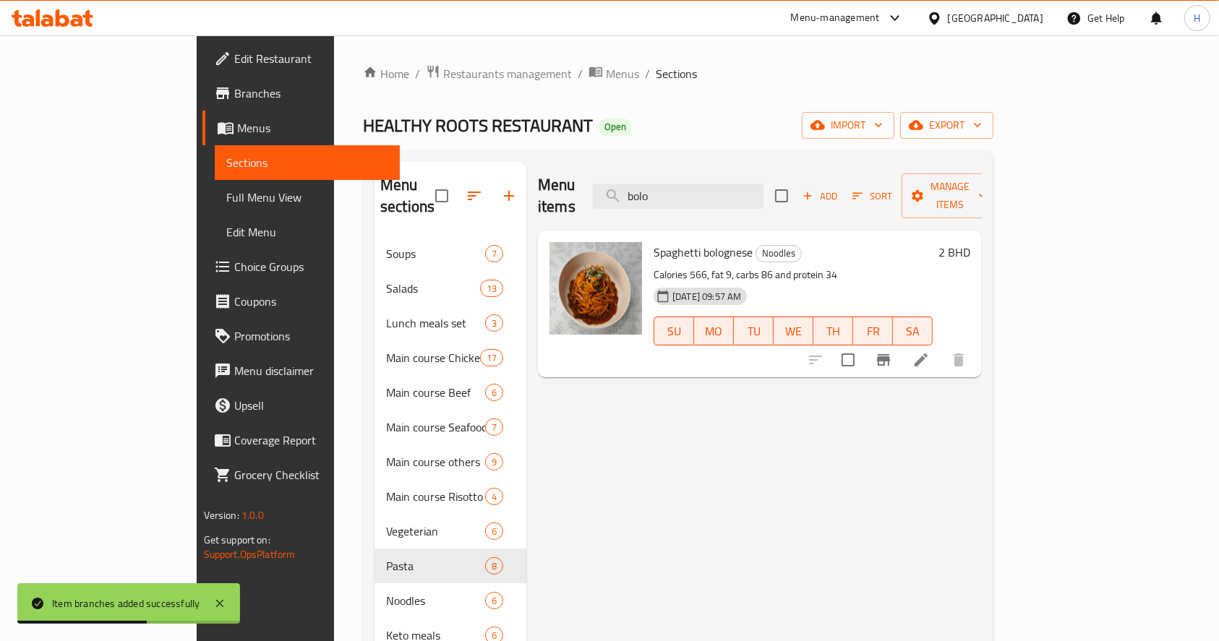
type input "bolo"
click at [901, 343] on button "Branch-specific-item" at bounding box center [883, 360] width 35 height 35
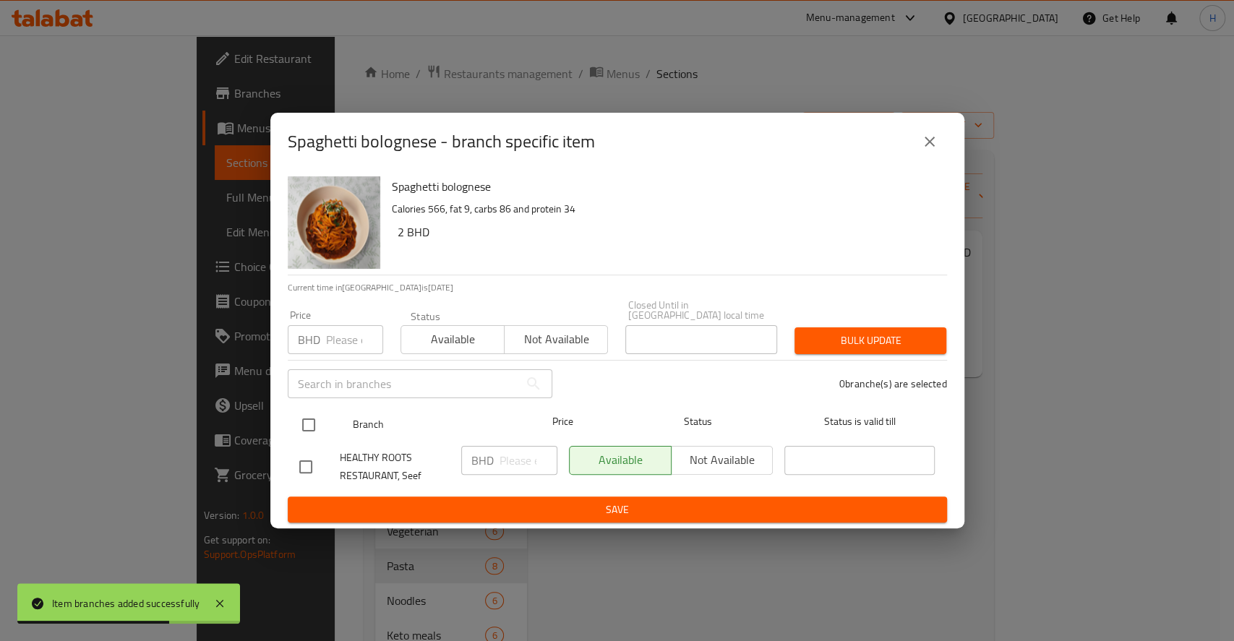
click at [313, 418] on input "checkbox" at bounding box center [308, 425] width 30 height 30
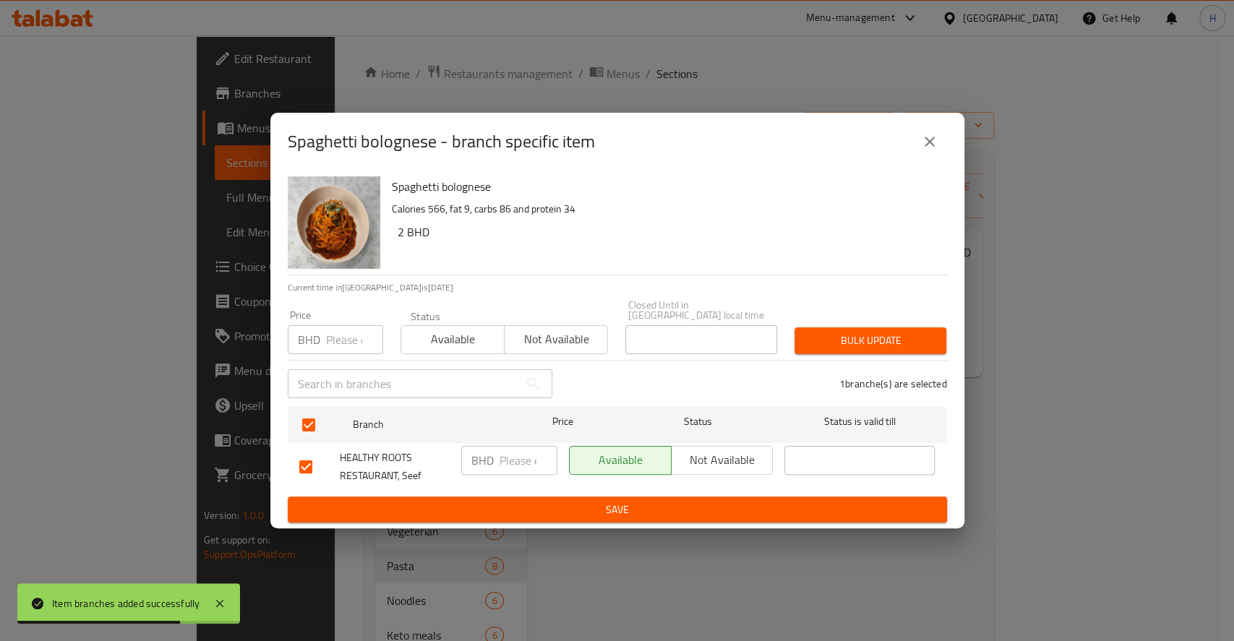
click at [505, 458] on input "number" at bounding box center [528, 460] width 58 height 29
paste input "3.000"
click at [515, 497] on button "Save" at bounding box center [617, 510] width 659 height 27
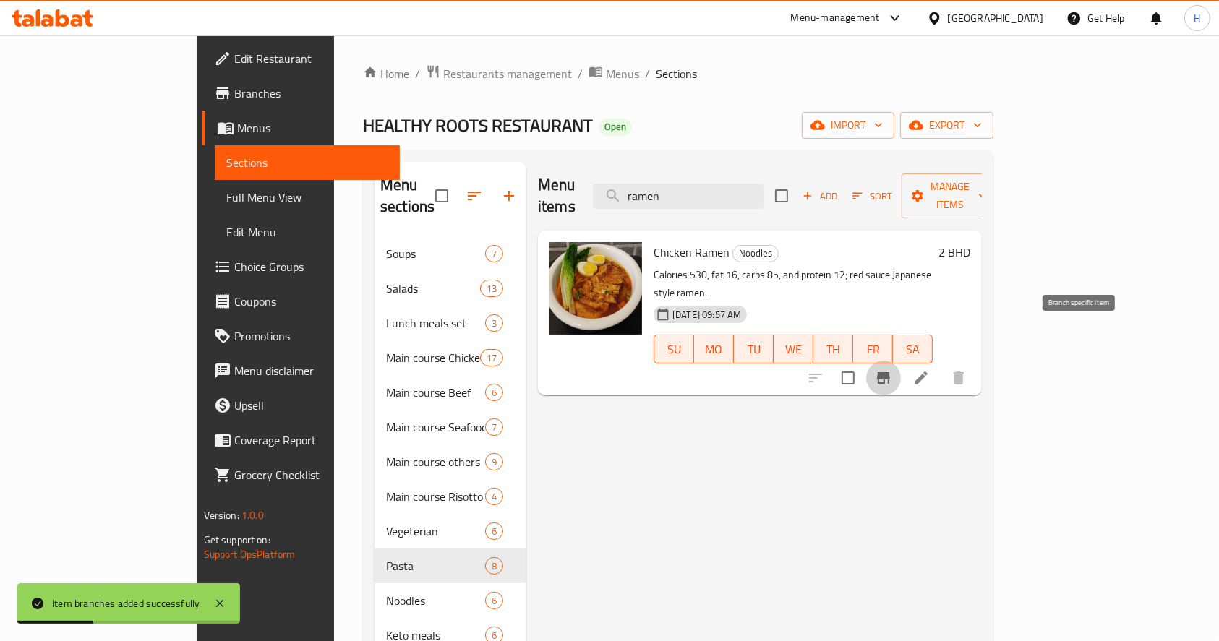
click at [890, 372] on icon "Branch-specific-item" at bounding box center [883, 378] width 13 height 12
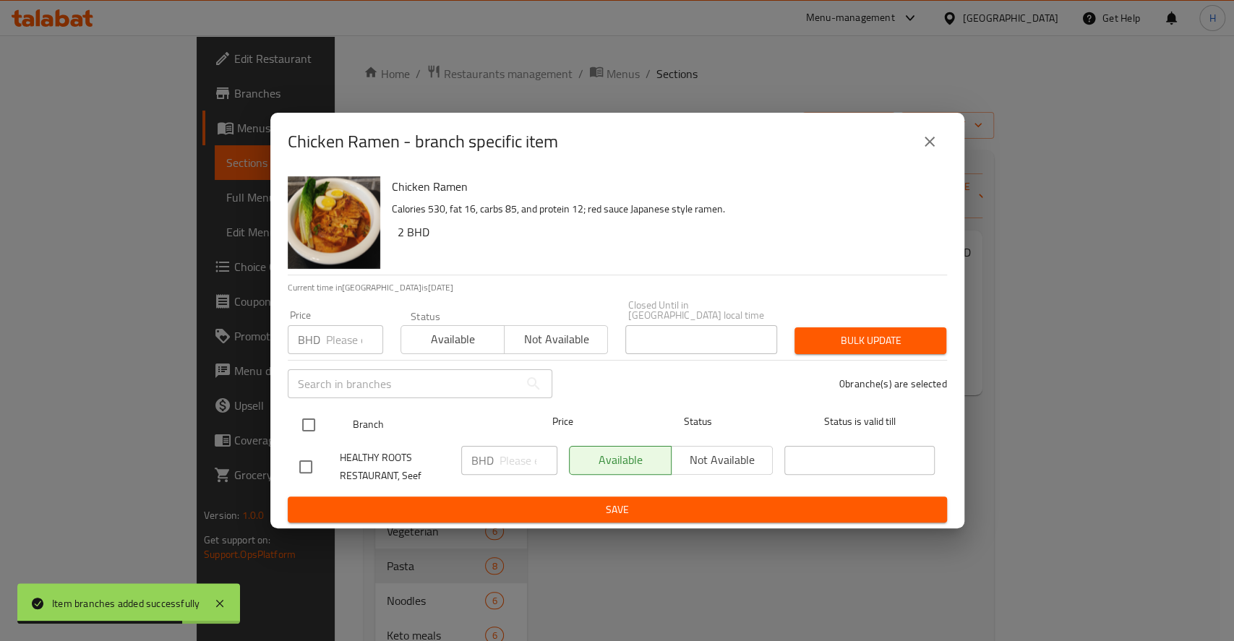
click at [298, 429] on input "checkbox" at bounding box center [308, 425] width 30 height 30
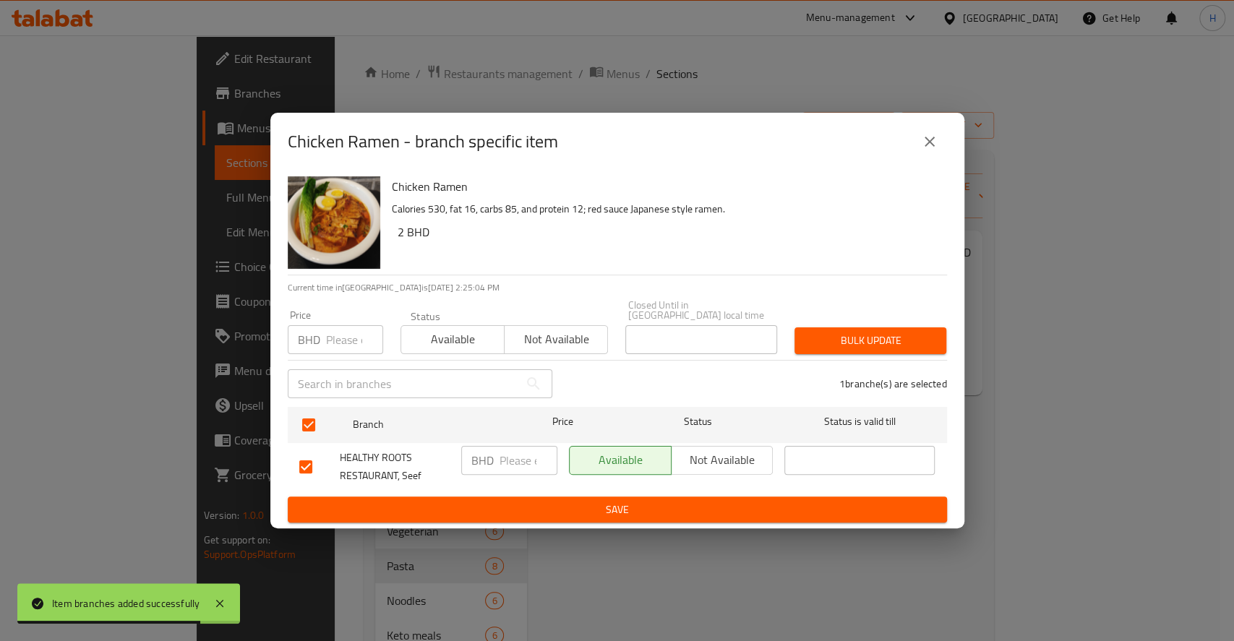
click at [496, 450] on div "BHD ​" at bounding box center [509, 460] width 96 height 29
paste input "3.300"
click at [547, 501] on span "Save" at bounding box center [617, 510] width 636 height 18
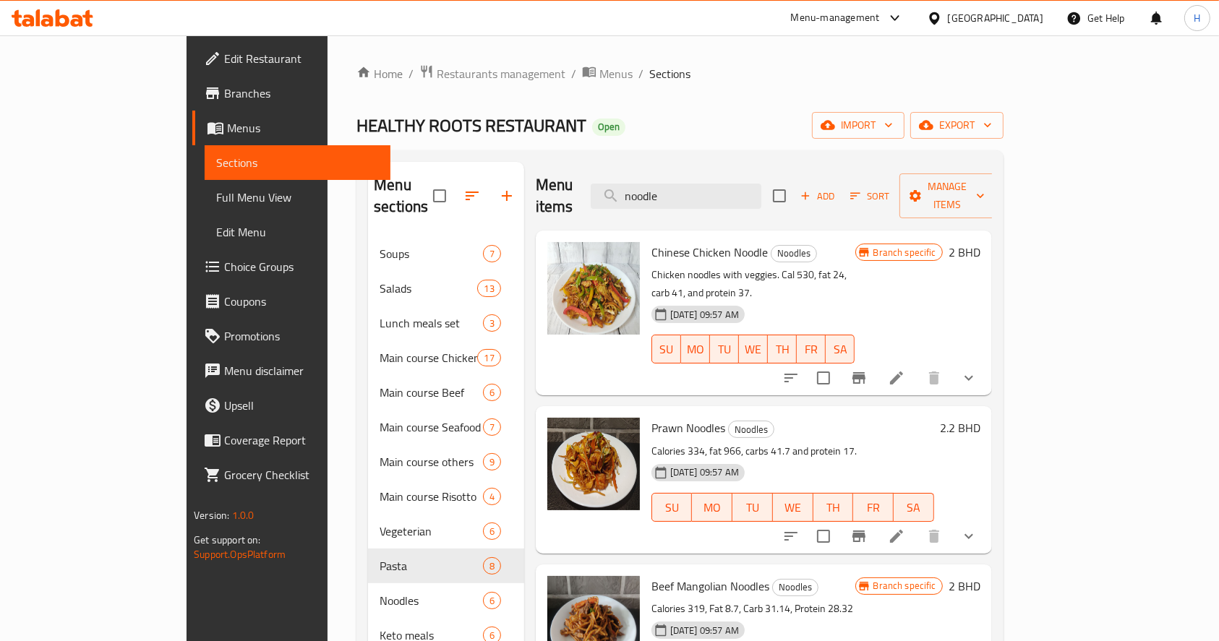
scroll to position [96, 0]
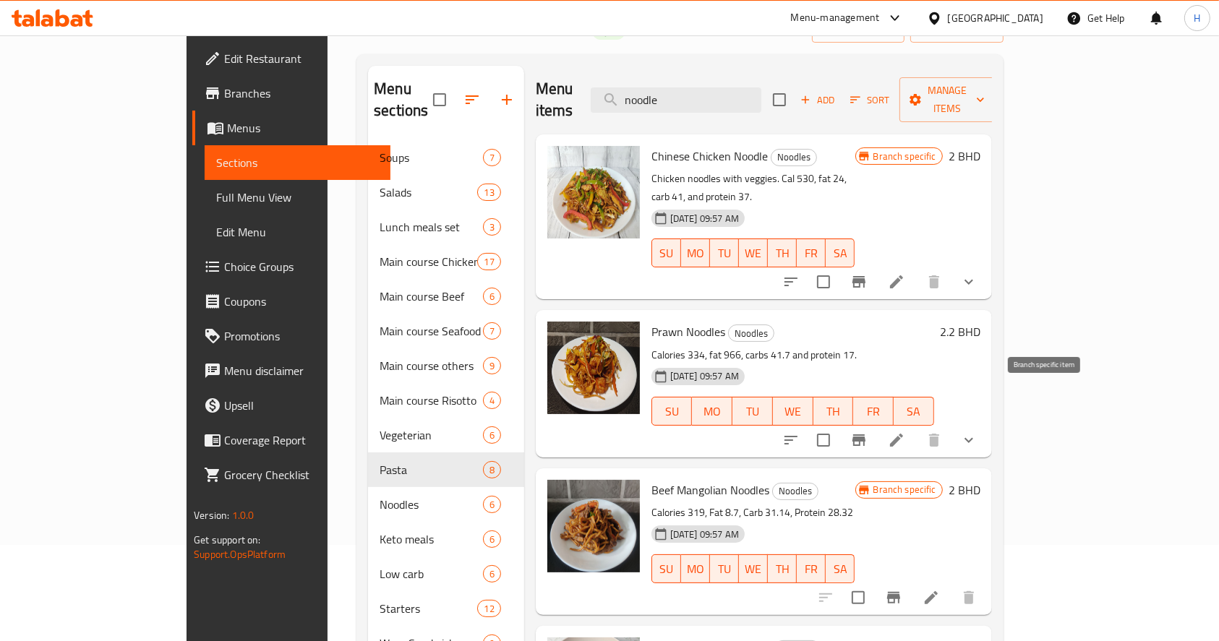
click at [867, 432] on icon "Branch-specific-item" at bounding box center [858, 440] width 17 height 17
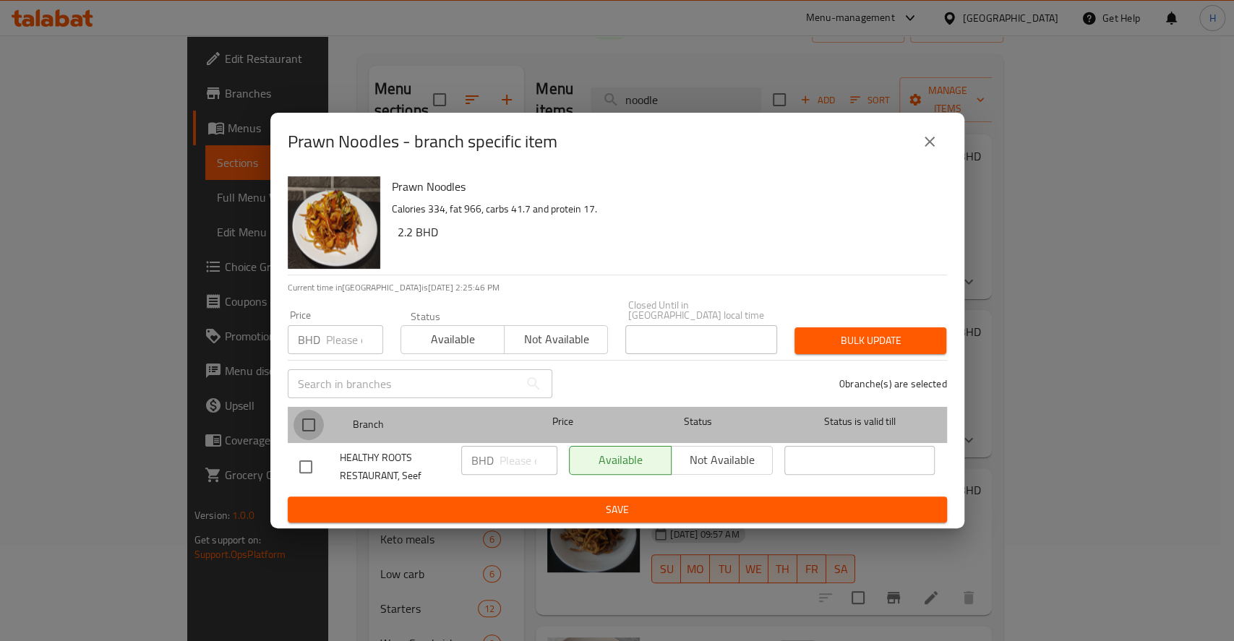
drag, startPoint x: 312, startPoint y: 421, endPoint x: 497, endPoint y: 450, distance: 187.3
click at [314, 423] on input "checkbox" at bounding box center [308, 425] width 30 height 30
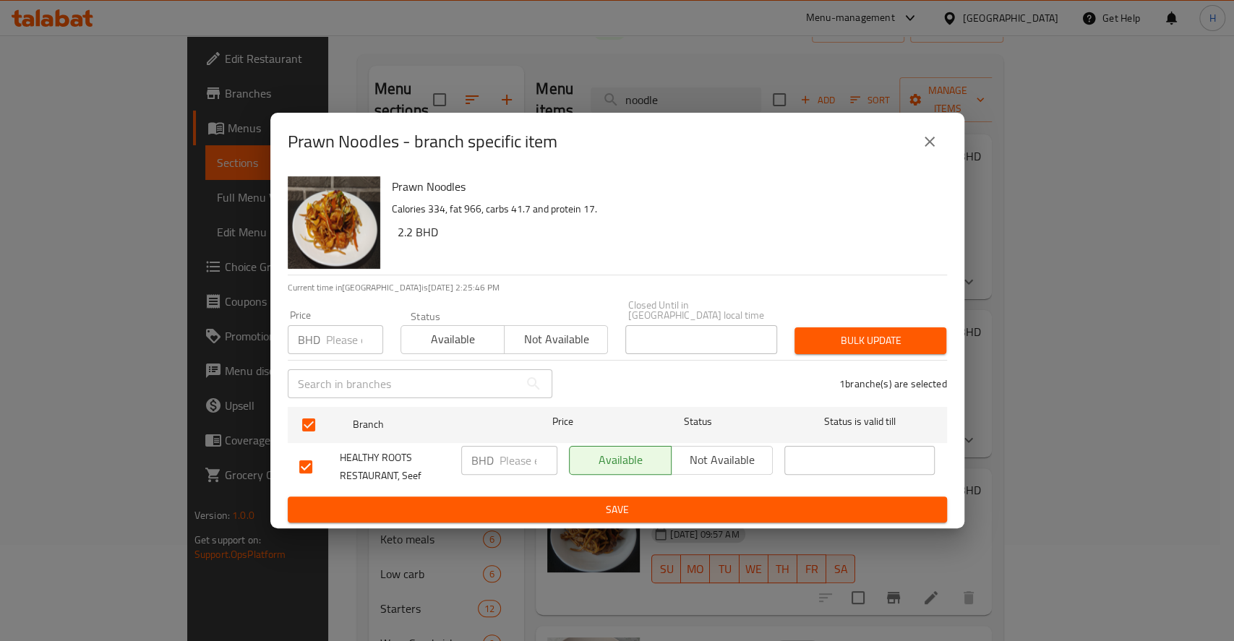
click at [503, 450] on input "number" at bounding box center [528, 460] width 58 height 29
paste input "3.500"
click at [554, 502] on span "Save" at bounding box center [617, 510] width 636 height 18
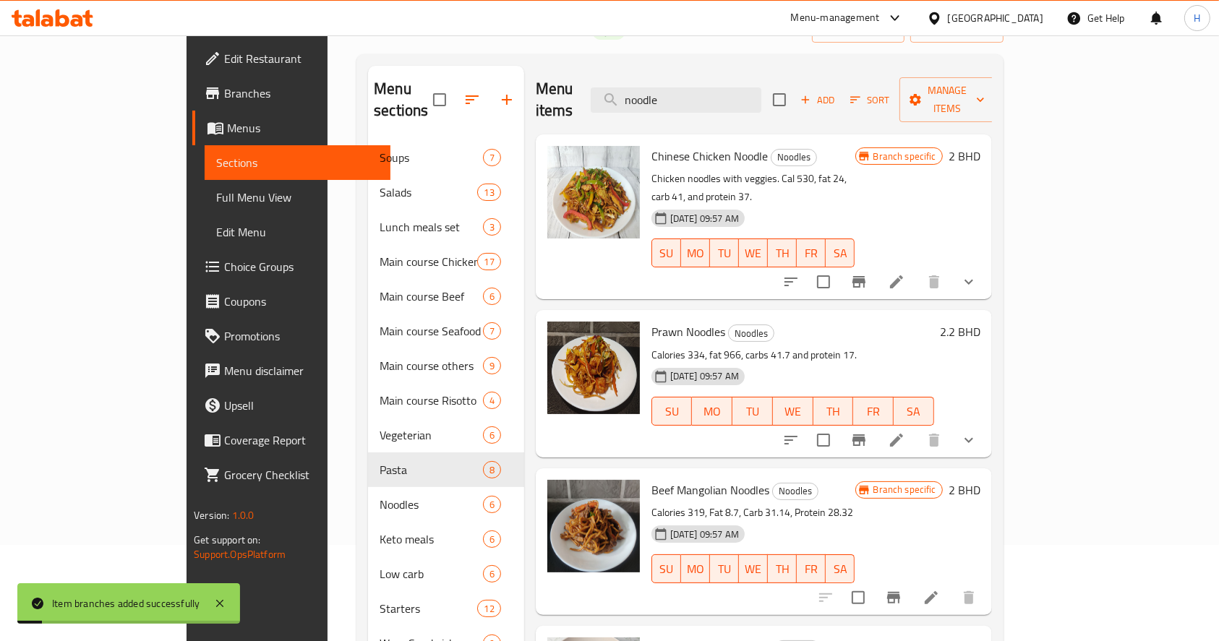
scroll to position [289, 0]
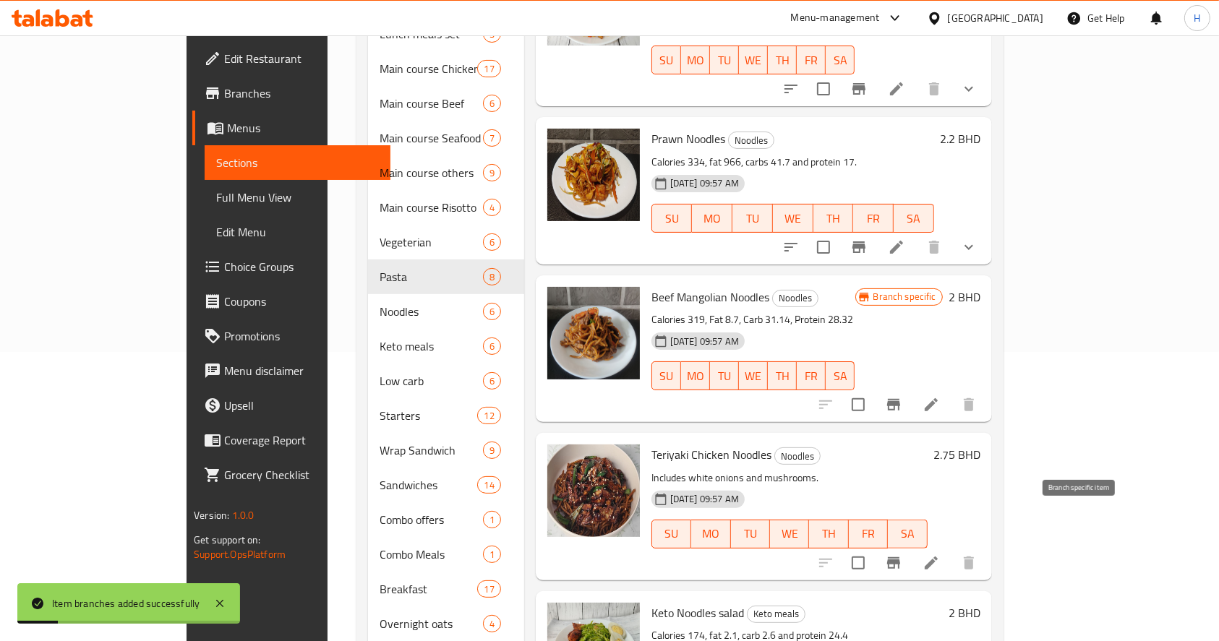
click at [900, 557] on icon "Branch-specific-item" at bounding box center [893, 563] width 13 height 12
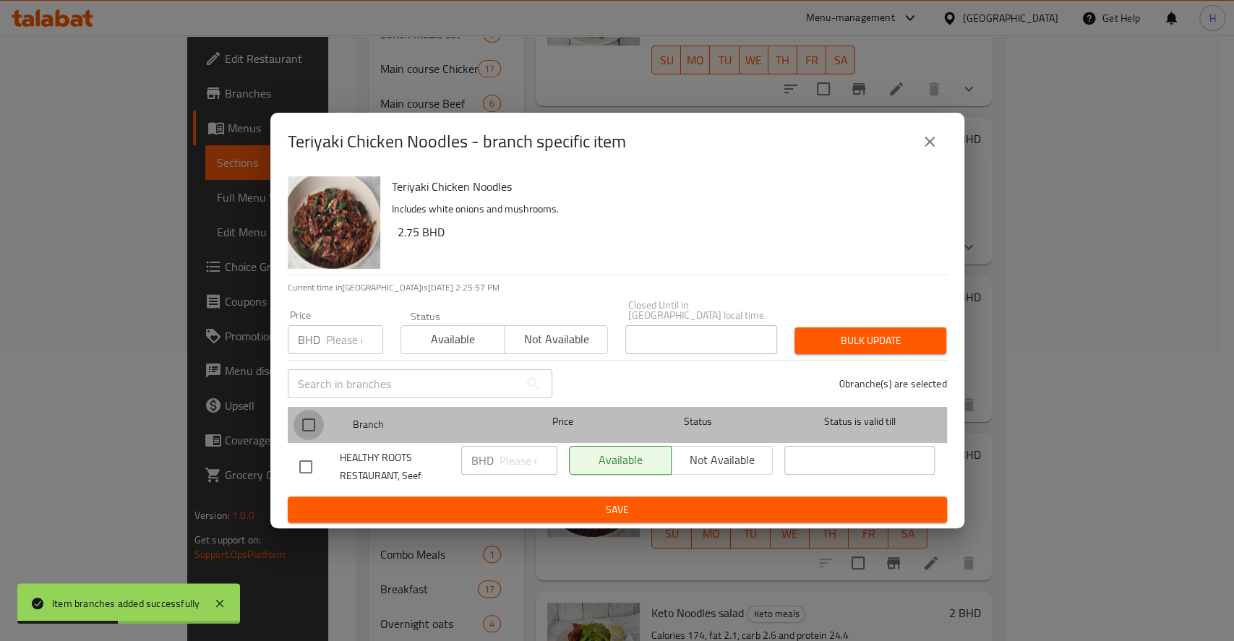
drag, startPoint x: 309, startPoint y: 406, endPoint x: 325, endPoint y: 420, distance: 21.5
click at [312, 410] on input "checkbox" at bounding box center [308, 425] width 30 height 30
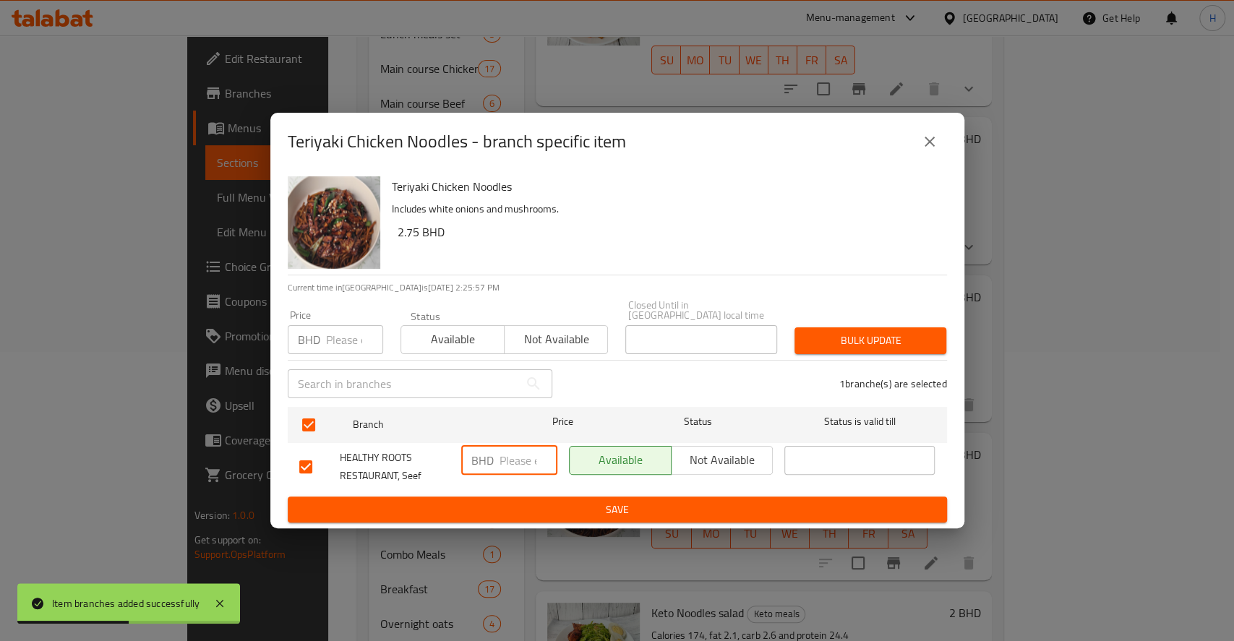
click at [514, 450] on input "number" at bounding box center [528, 460] width 58 height 29
paste input "3.000"
click at [555, 501] on span "Save" at bounding box center [617, 510] width 636 height 18
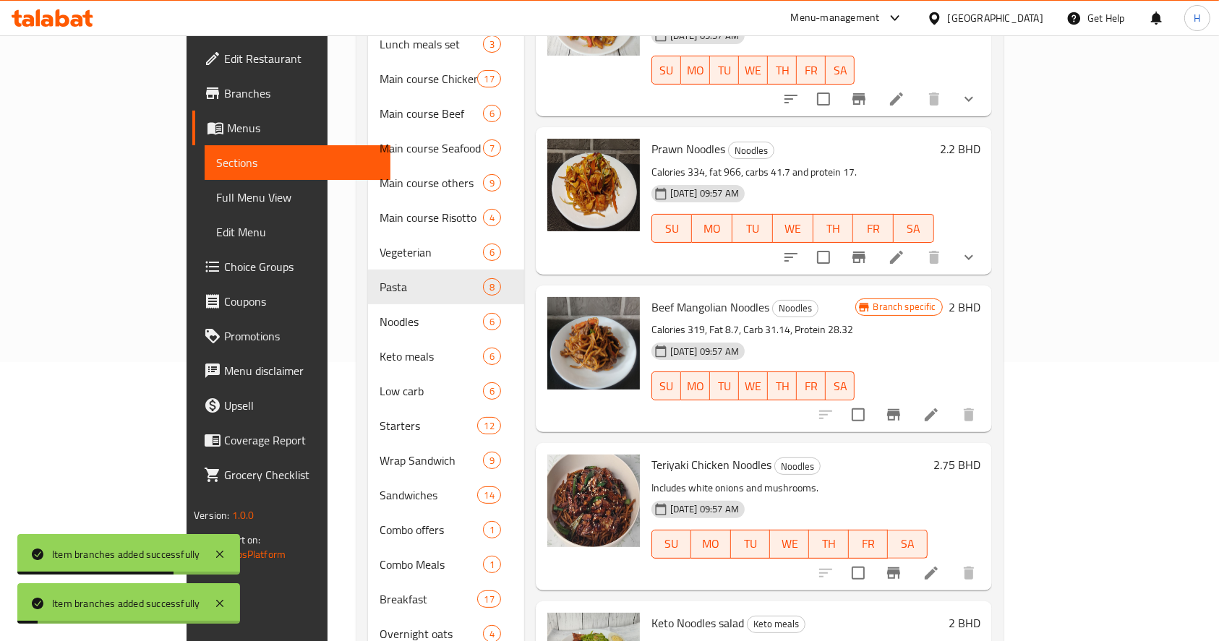
scroll to position [0, 0]
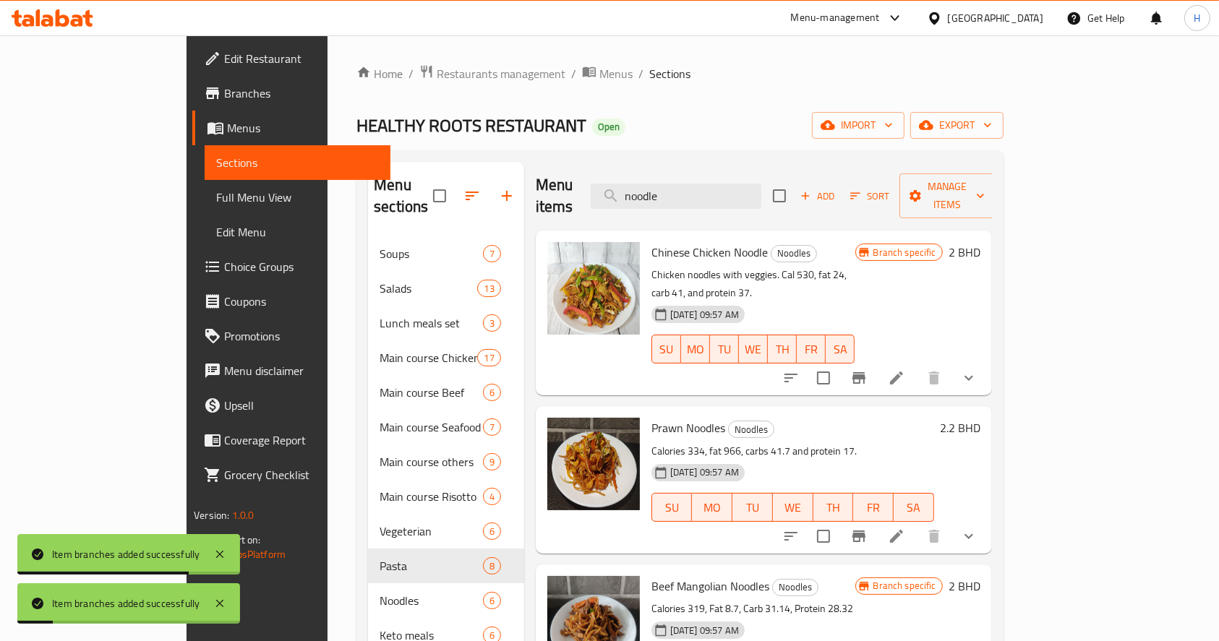
drag, startPoint x: 758, startPoint y: 184, endPoint x: 382, endPoint y: 202, distance: 376.3
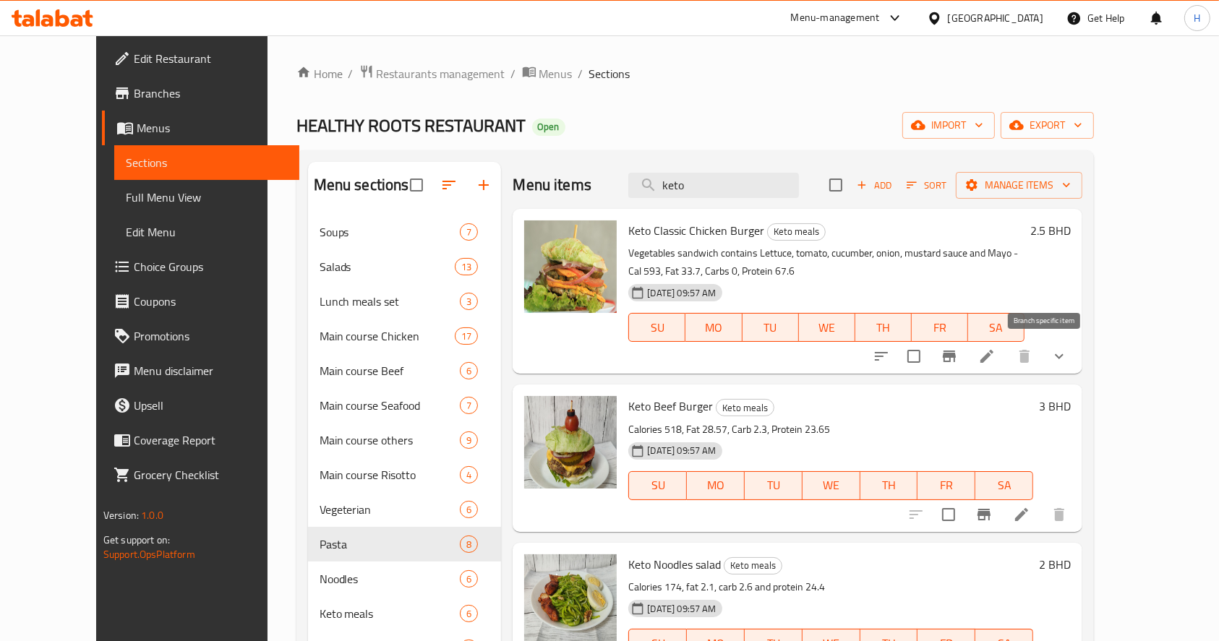
click at [956, 353] on icon "Branch-specific-item" at bounding box center [949, 357] width 13 height 12
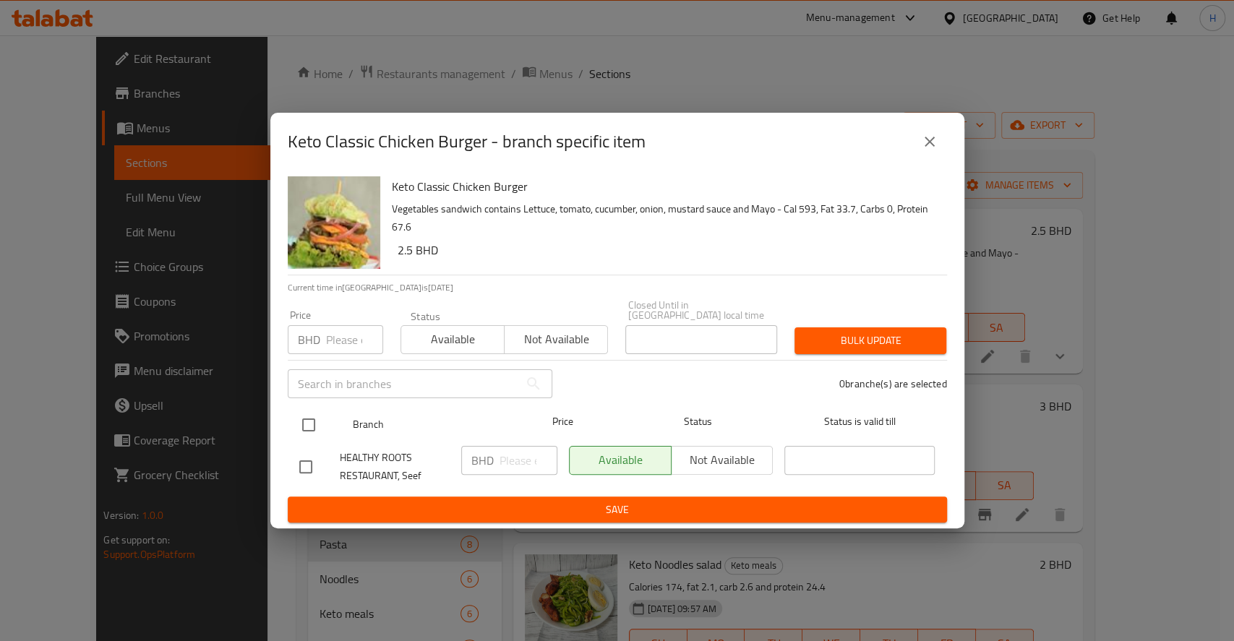
click at [320, 421] on input "checkbox" at bounding box center [308, 425] width 30 height 30
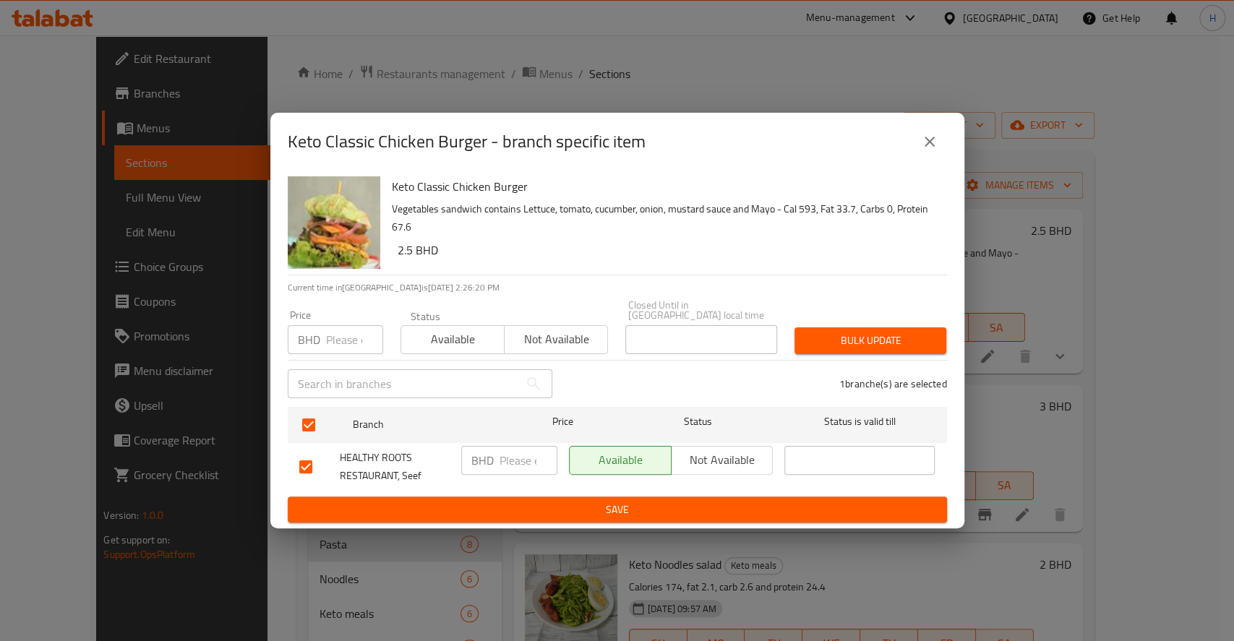
drag, startPoint x: 501, startPoint y: 462, endPoint x: 510, endPoint y: 471, distance: 12.8
click at [502, 462] on input "number" at bounding box center [528, 460] width 58 height 29
paste input "3.500"
click at [527, 505] on span "Save" at bounding box center [617, 510] width 636 height 18
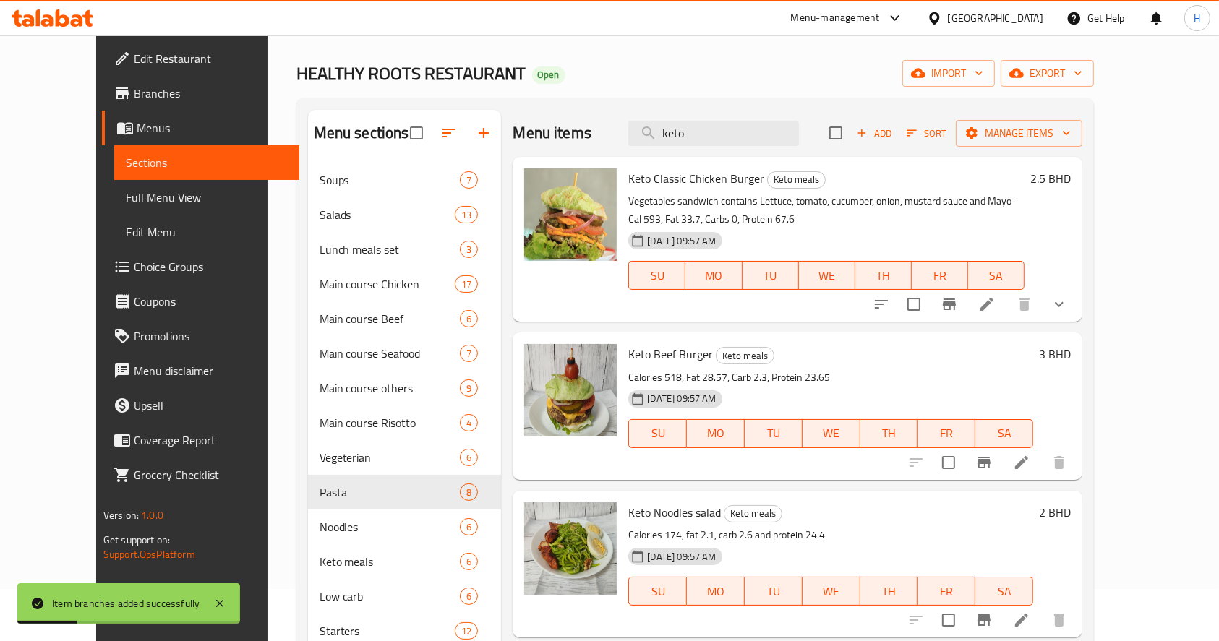
scroll to position [96, 0]
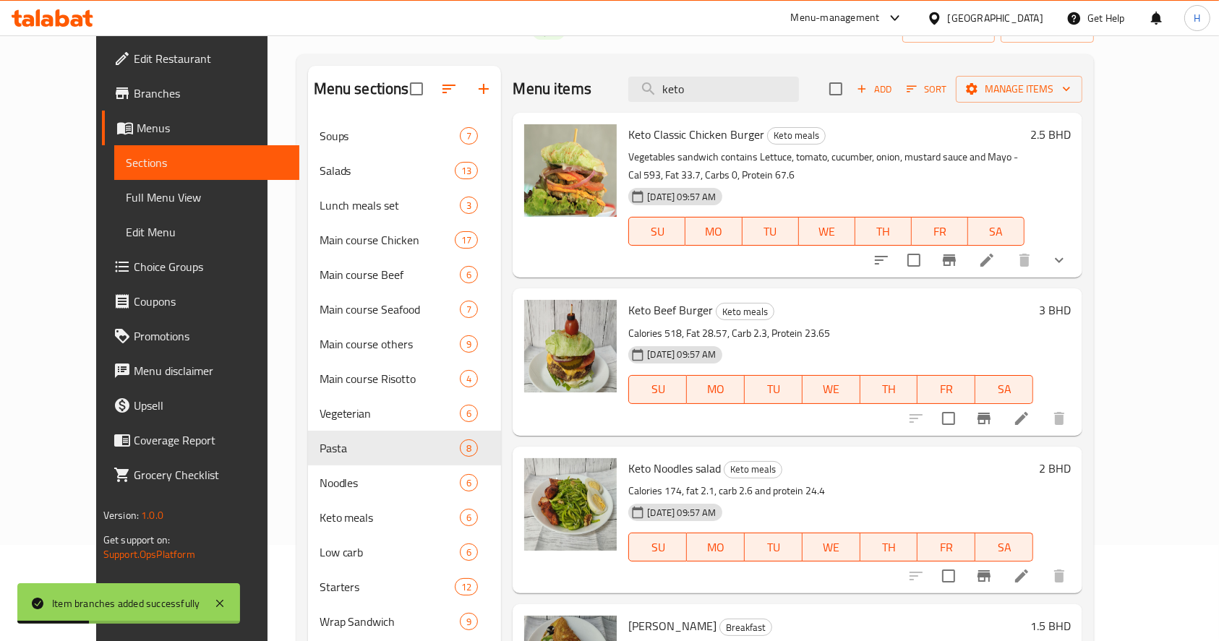
click at [1001, 425] on button "Branch-specific-item" at bounding box center [983, 418] width 35 height 35
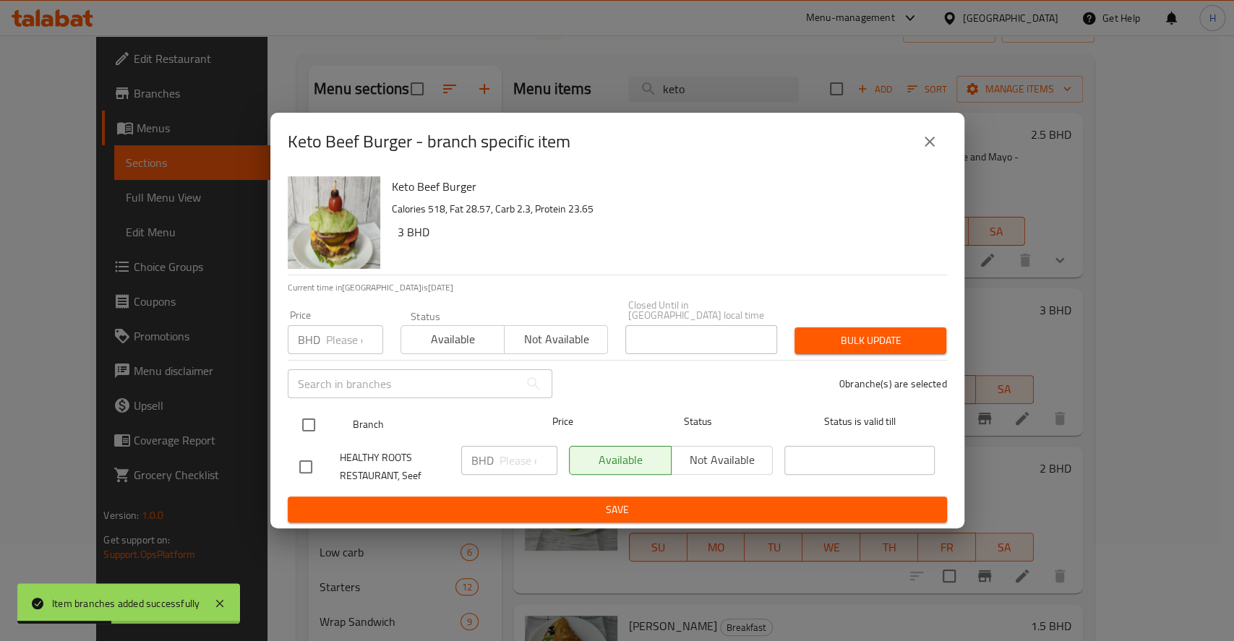
click at [307, 415] on input "checkbox" at bounding box center [308, 425] width 30 height 30
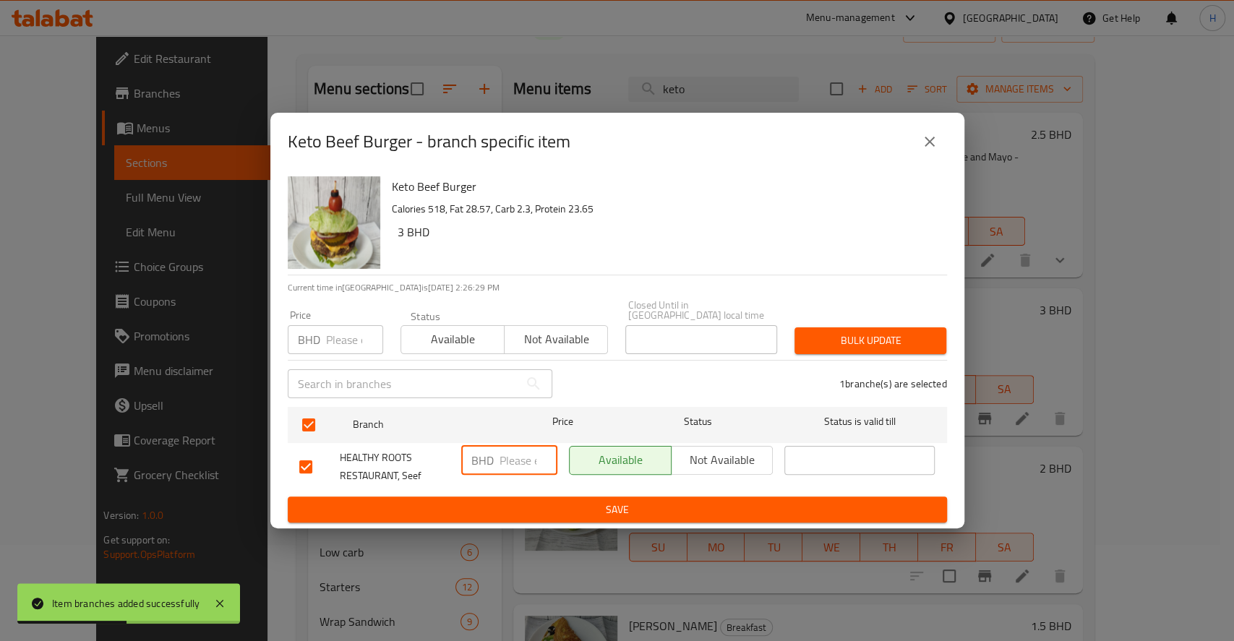
click at [520, 446] on input "number" at bounding box center [528, 460] width 58 height 29
paste input "3.300"
click at [544, 501] on span "Save" at bounding box center [617, 510] width 636 height 18
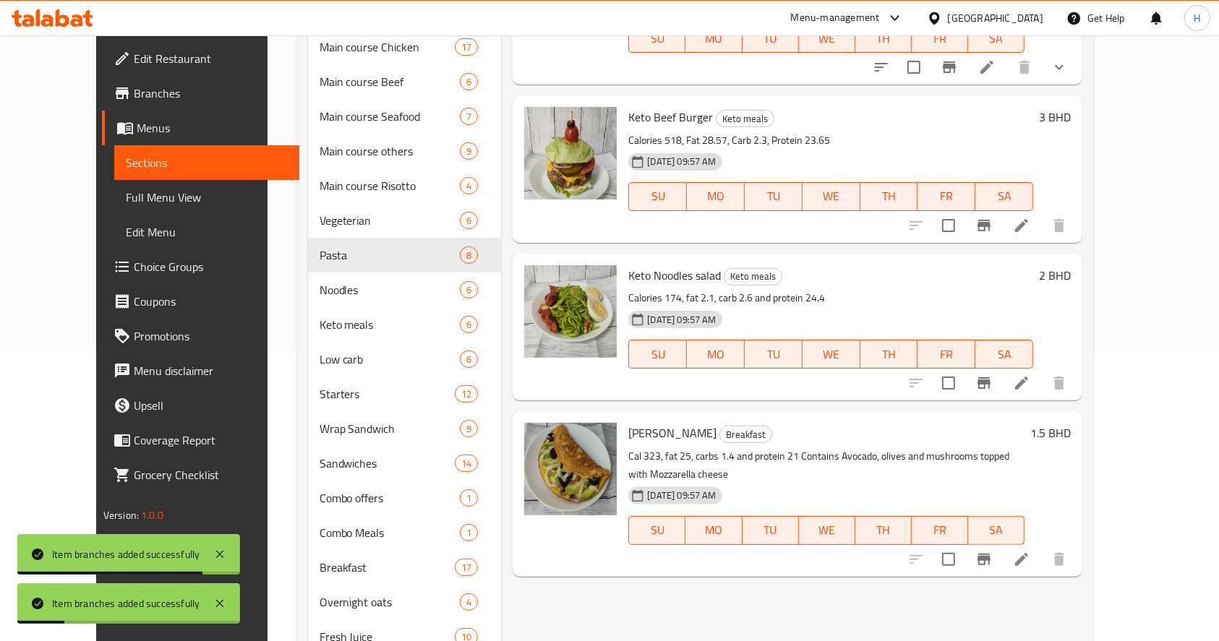
scroll to position [0, 0]
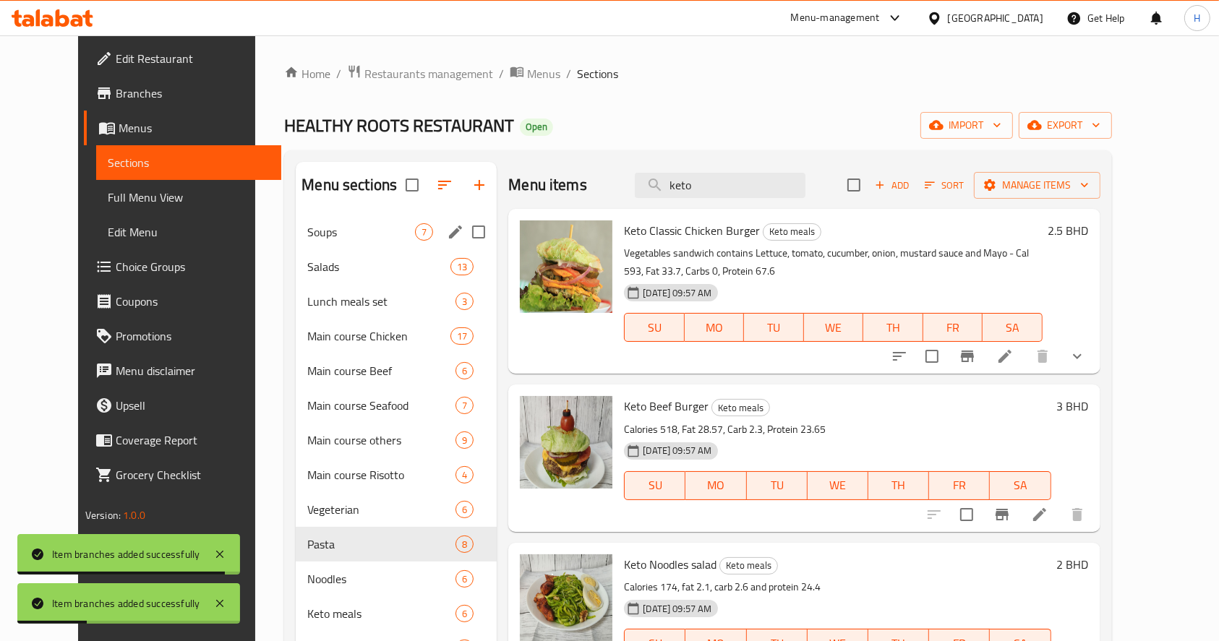
drag, startPoint x: 743, startPoint y: 188, endPoint x: 458, endPoint y: 231, distance: 288.1
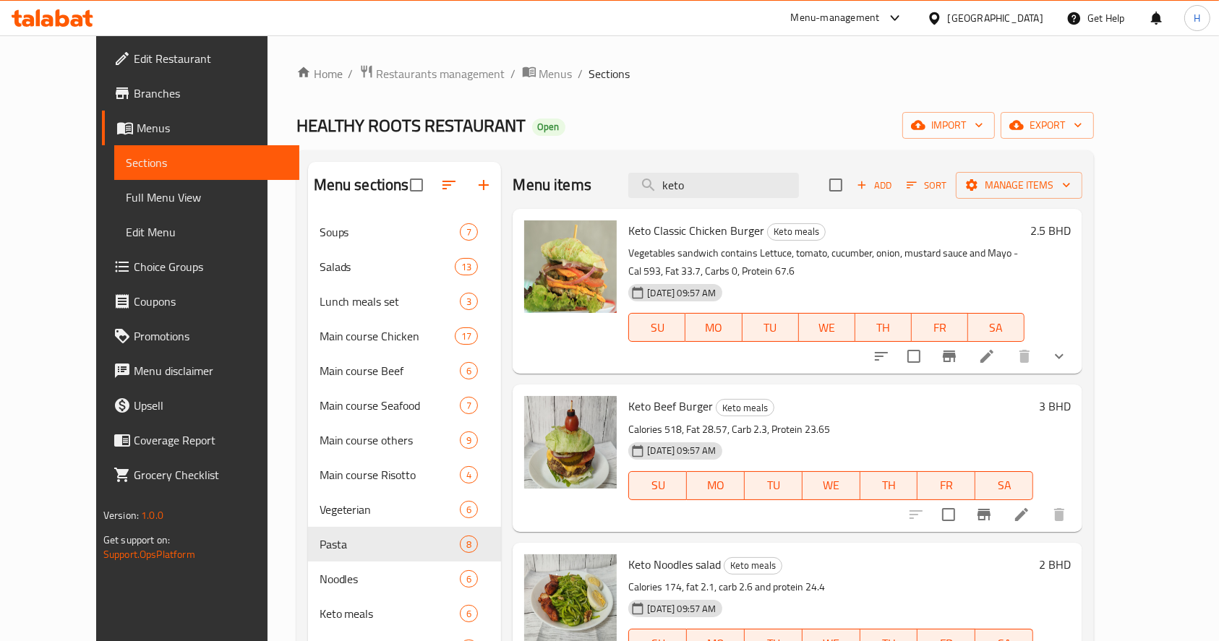
click at [753, 200] on div "Menu items keto Add Sort Manage items" at bounding box center [798, 185] width 570 height 47
drag, startPoint x: 591, startPoint y: 184, endPoint x: 526, endPoint y: 188, distance: 65.9
click at [526, 188] on div "Menu items keto Add Sort Manage items" at bounding box center [798, 185] width 570 height 47
paste input "[PERSON_NAME] Zucchini Bacon"
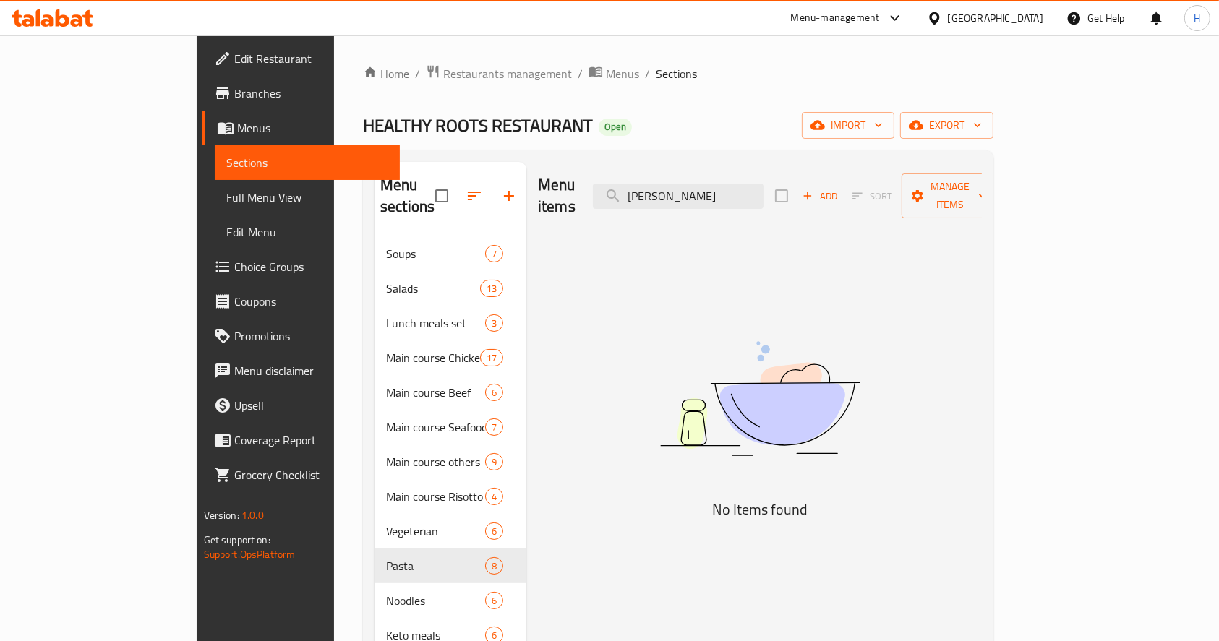
drag, startPoint x: 777, startPoint y: 190, endPoint x: 322, endPoint y: 203, distance: 454.9
paste input "Keto Noodles salad"
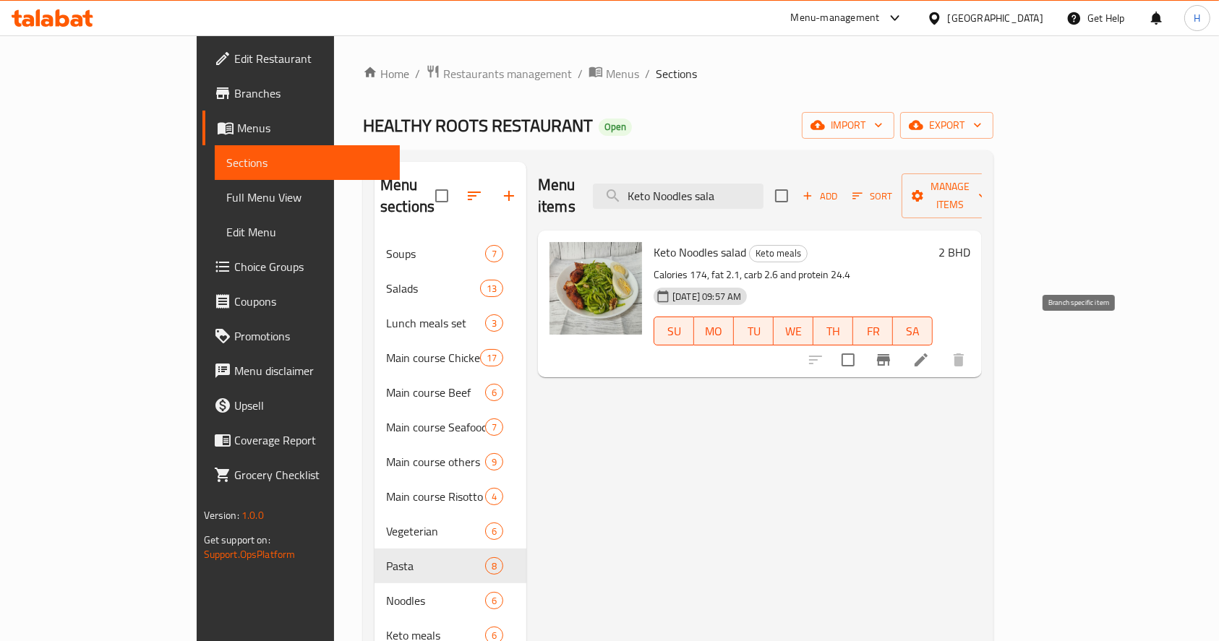
click at [890, 354] on icon "Branch-specific-item" at bounding box center [883, 360] width 13 height 12
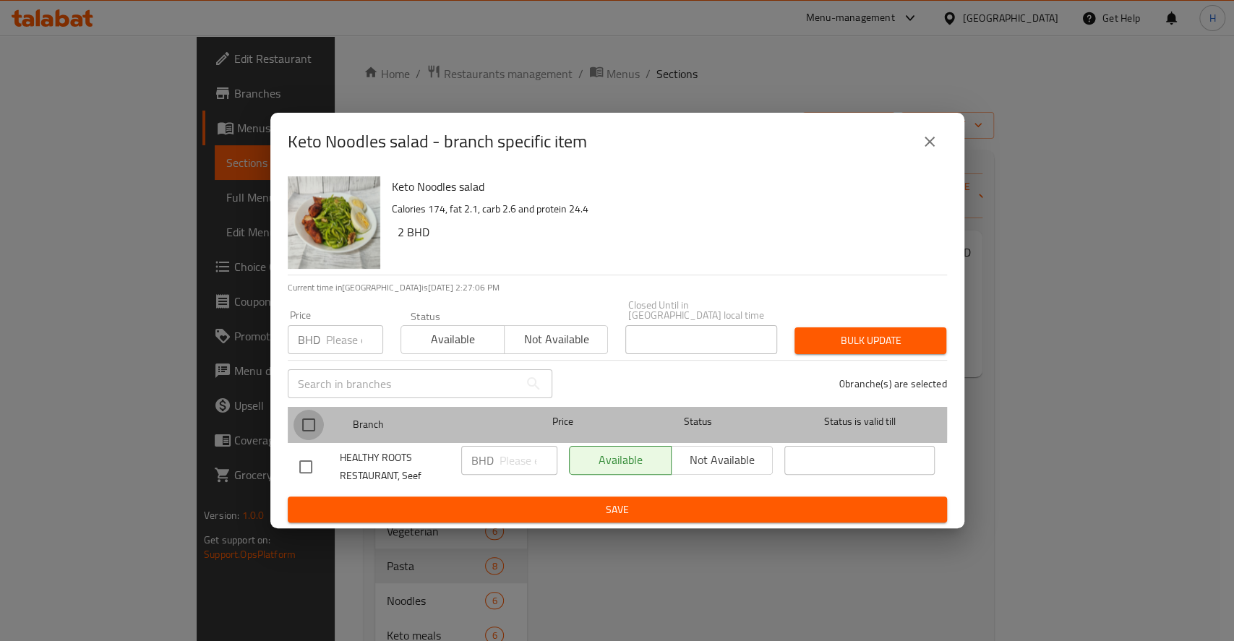
click at [318, 415] on input "checkbox" at bounding box center [308, 425] width 30 height 30
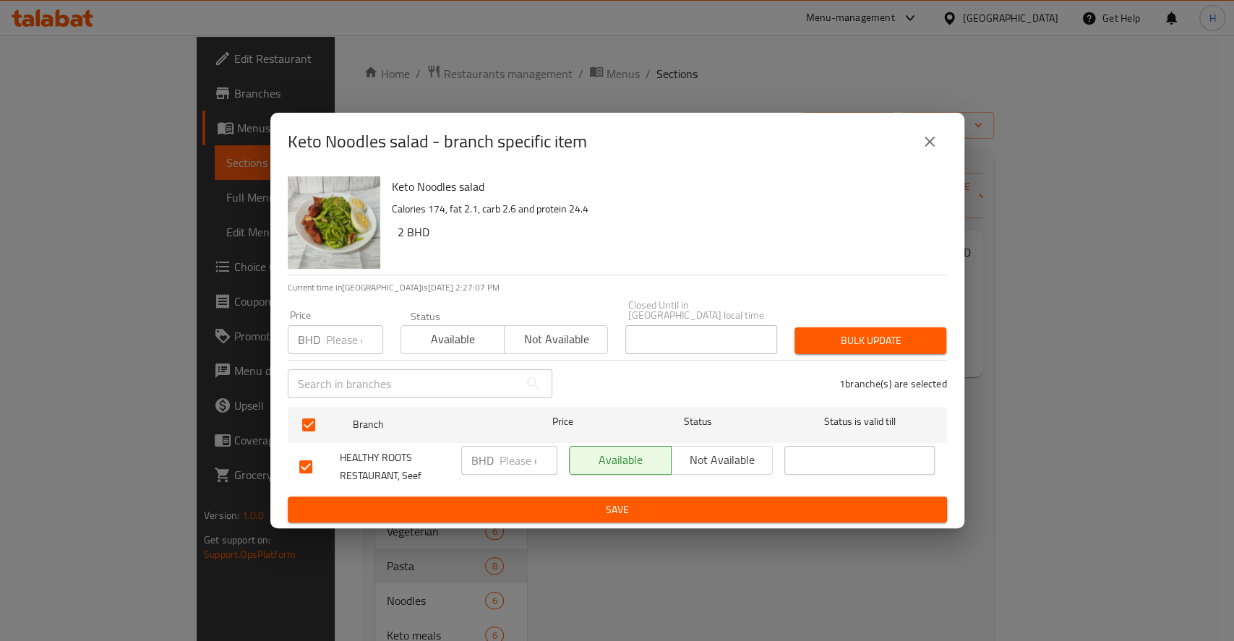
click at [499, 458] on input "number" at bounding box center [528, 460] width 58 height 29
paste input "3.500"
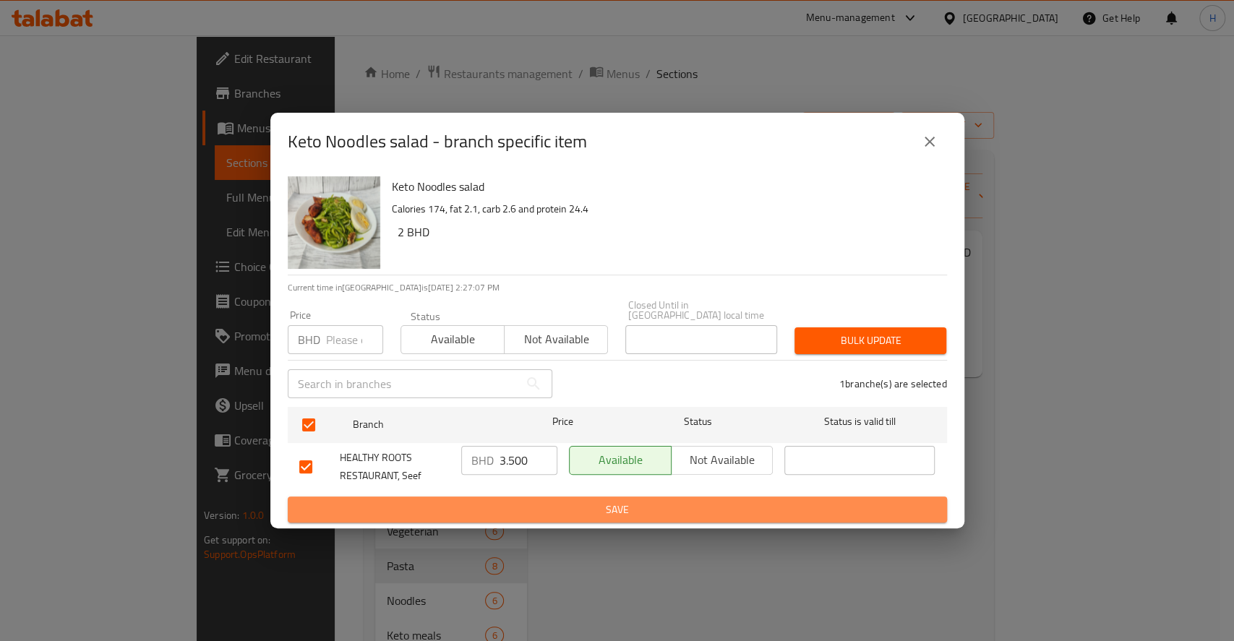
click at [515, 510] on span "Save" at bounding box center [617, 510] width 636 height 18
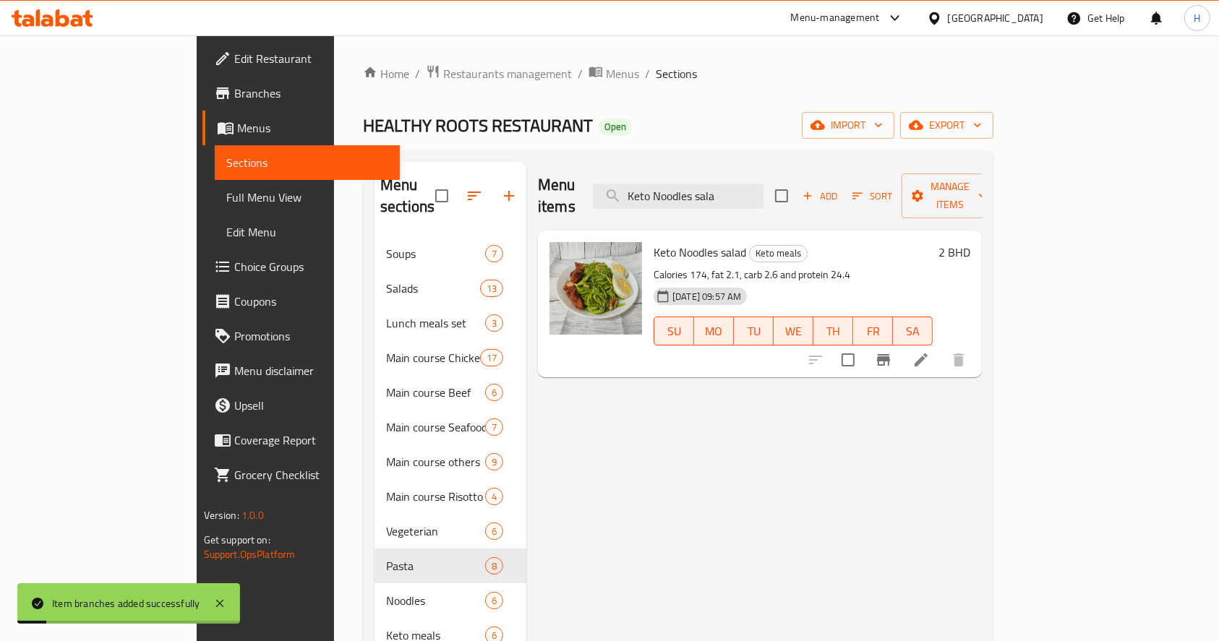
drag, startPoint x: 665, startPoint y: 186, endPoint x: 327, endPoint y: 199, distance: 338.5
paste input "Keto Avocado Egg salad"
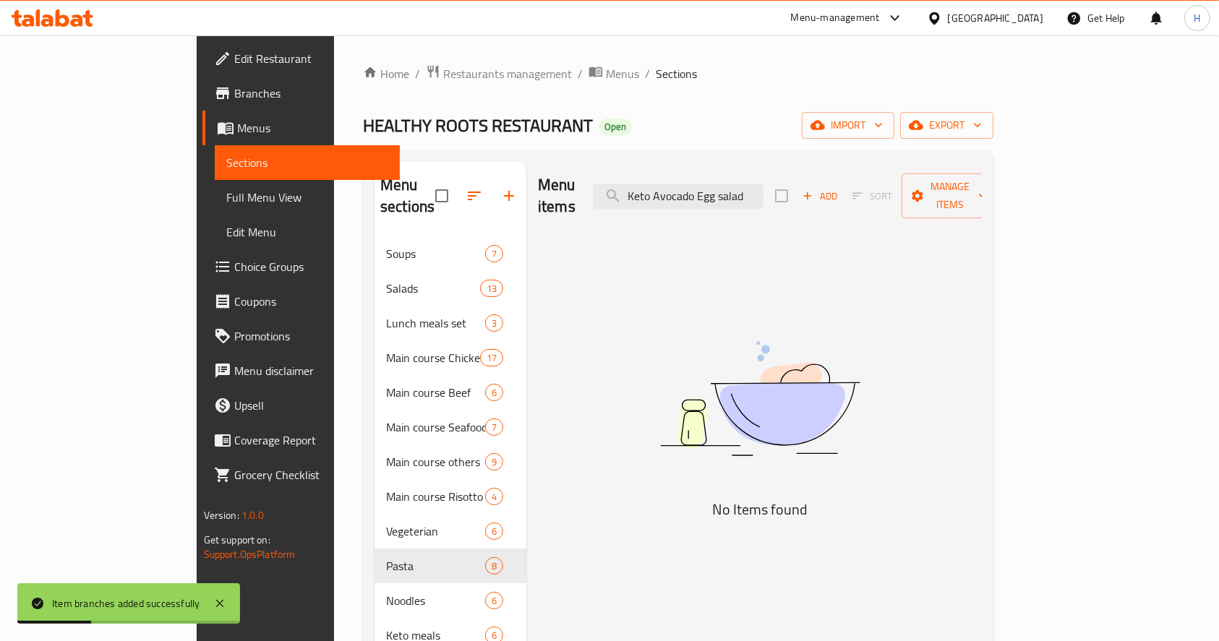
drag, startPoint x: 771, startPoint y: 188, endPoint x: 948, endPoint y: 205, distance: 178.7
click at [947, 202] on div "Menu items Keto Avocado Egg salad Add Sort Manage items" at bounding box center [760, 196] width 444 height 69
drag, startPoint x: 724, startPoint y: 184, endPoint x: 569, endPoint y: 243, distance: 165.4
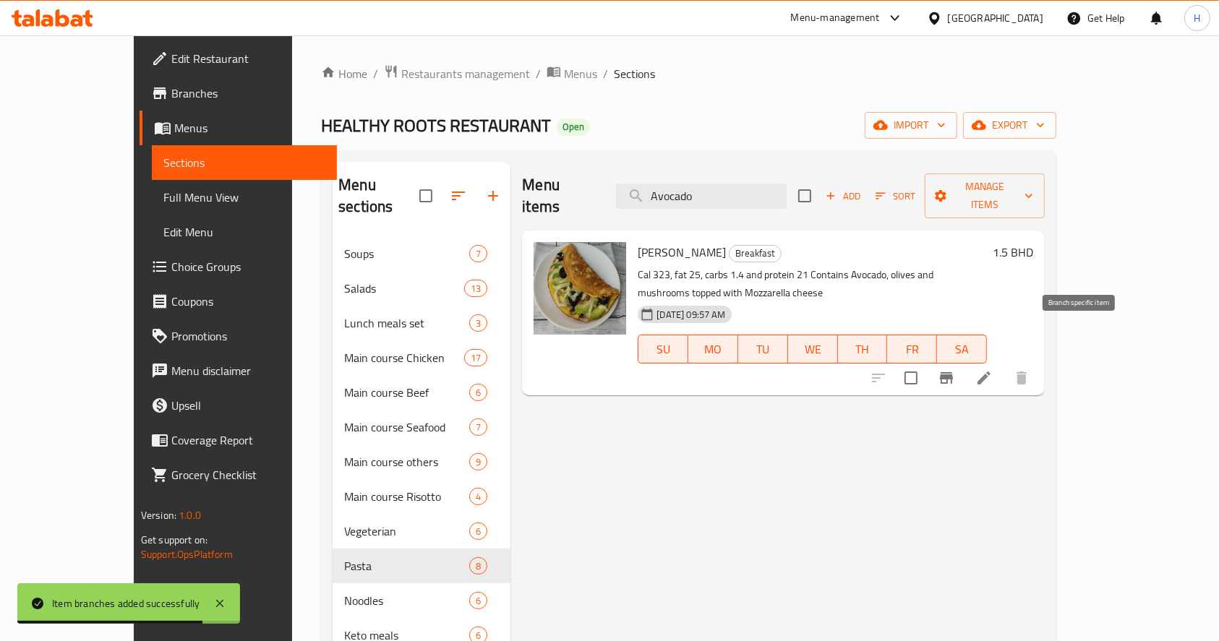
click at [964, 361] on button "Branch-specific-item" at bounding box center [946, 378] width 35 height 35
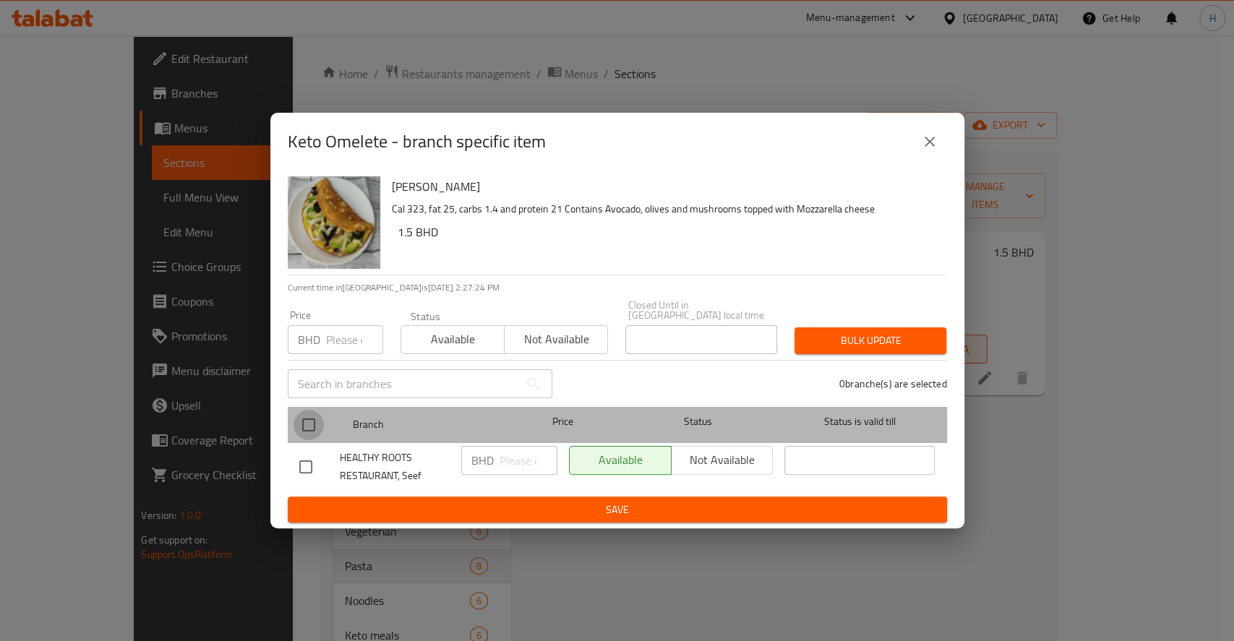
drag, startPoint x: 305, startPoint y: 421, endPoint x: 503, endPoint y: 466, distance: 202.9
click at [306, 421] on input "checkbox" at bounding box center [308, 425] width 30 height 30
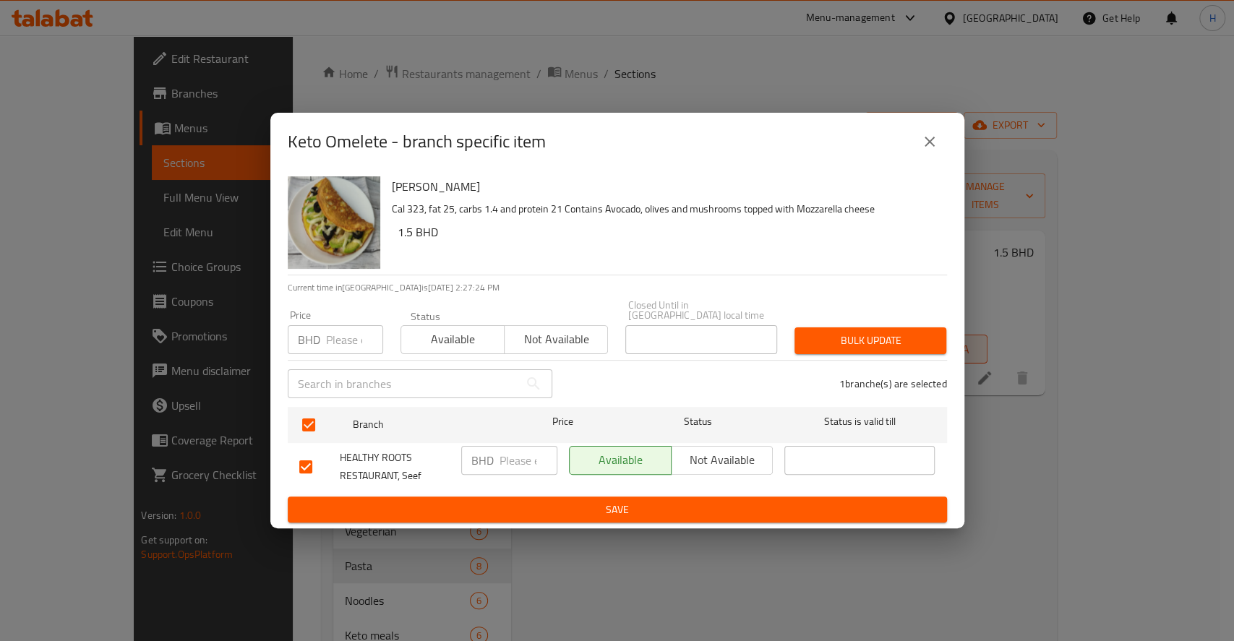
click at [519, 463] on input "number" at bounding box center [528, 460] width 58 height 29
paste input "3.200"
click at [533, 501] on span "Save" at bounding box center [617, 510] width 636 height 18
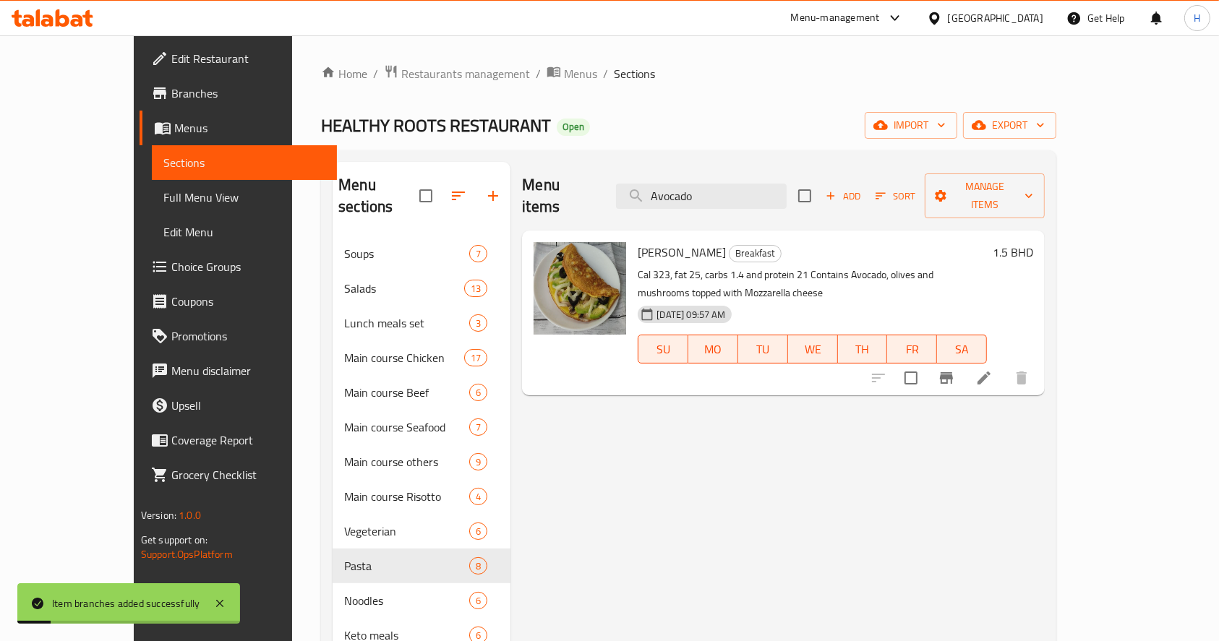
drag, startPoint x: 486, startPoint y: 178, endPoint x: 315, endPoint y: 187, distance: 170.9
paste input "Chicken mangolian low carb"
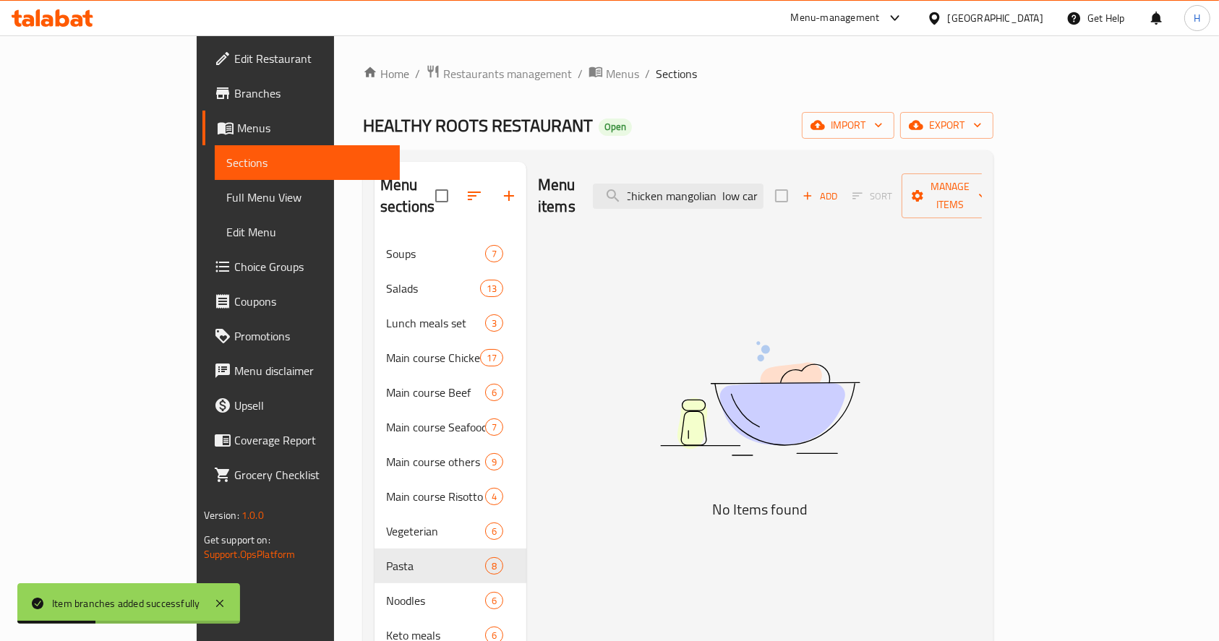
drag, startPoint x: 820, startPoint y: 192, endPoint x: 993, endPoint y: 176, distance: 174.1
click at [982, 176] on div "Menu items Chicken mangolian low car Add Sort Manage items" at bounding box center [760, 196] width 444 height 69
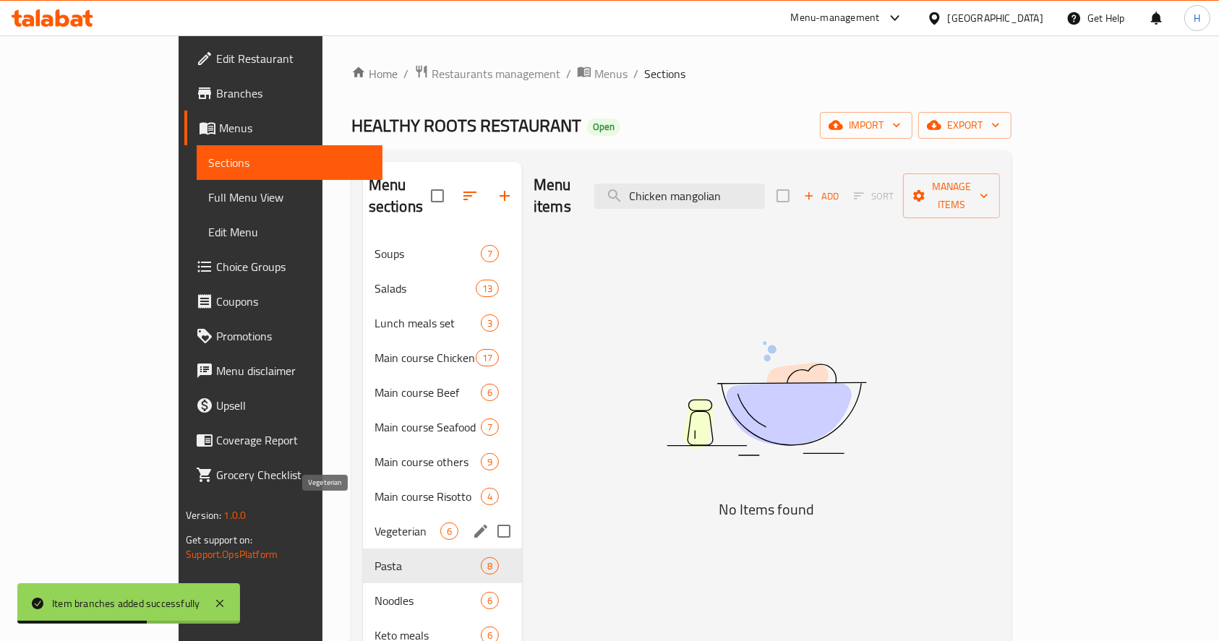
click at [374, 488] on span "Main course Risotto" at bounding box center [427, 496] width 106 height 17
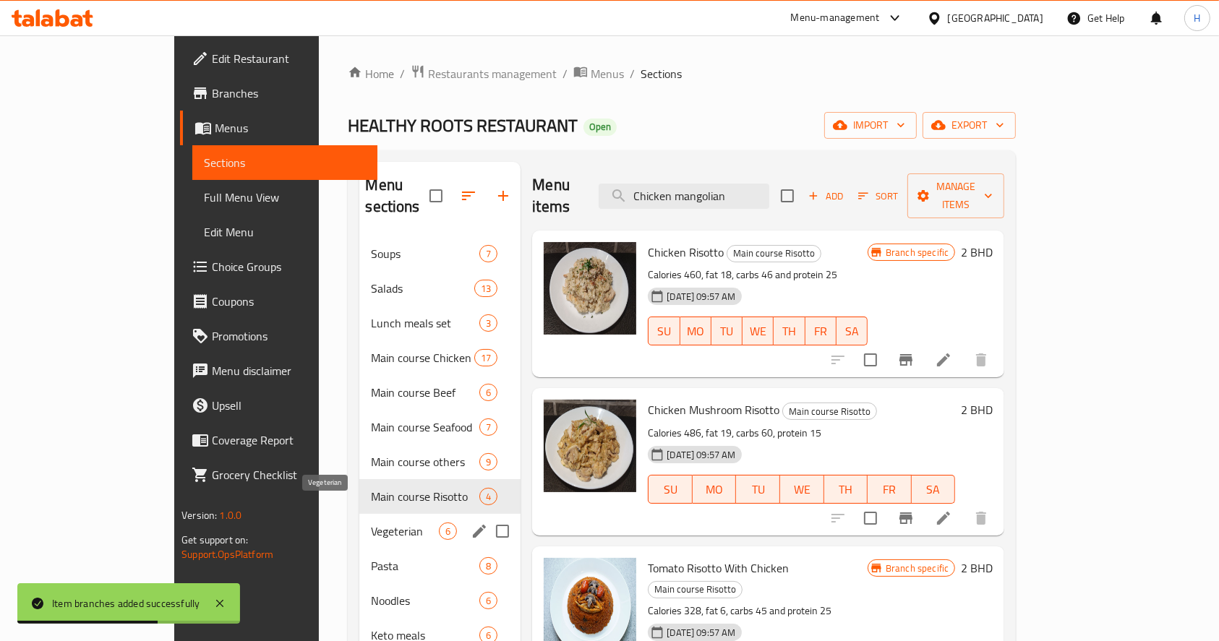
click at [371, 523] on span "Vegeterian" at bounding box center [405, 531] width 68 height 17
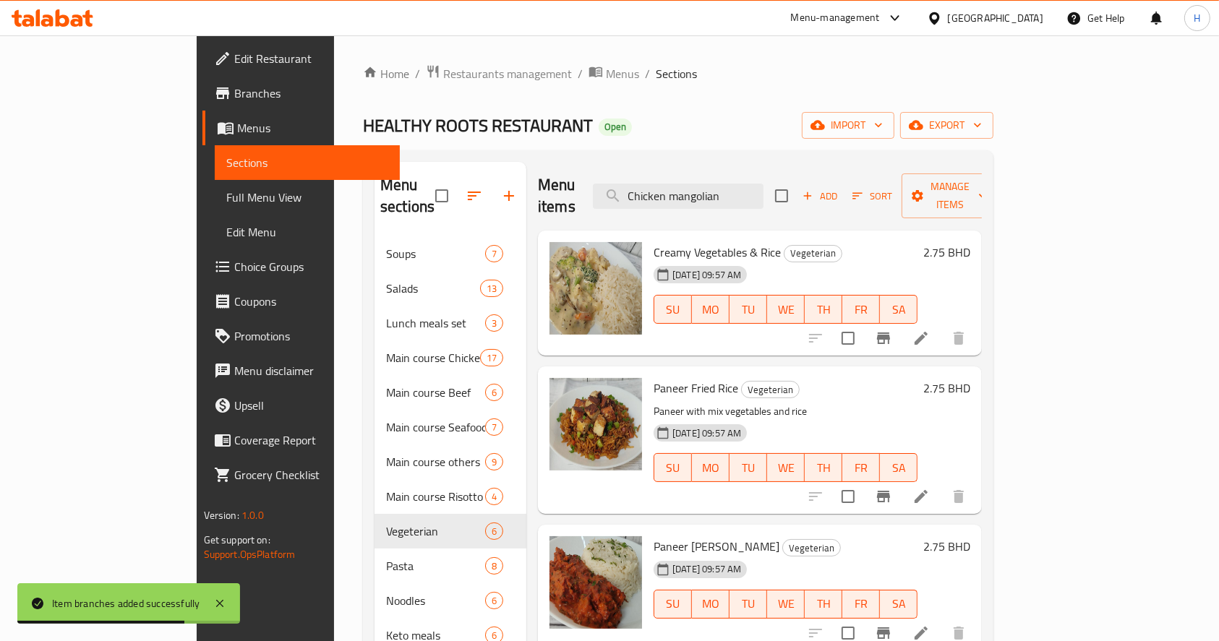
drag, startPoint x: 317, startPoint y: 197, endPoint x: 225, endPoint y: 198, distance: 91.8
click at [334, 198] on div "Home / Restaurants management / Menus / Sections HEALTHY ROOTS RESTAURANT Open …" at bounding box center [678, 627] width 688 height 1184
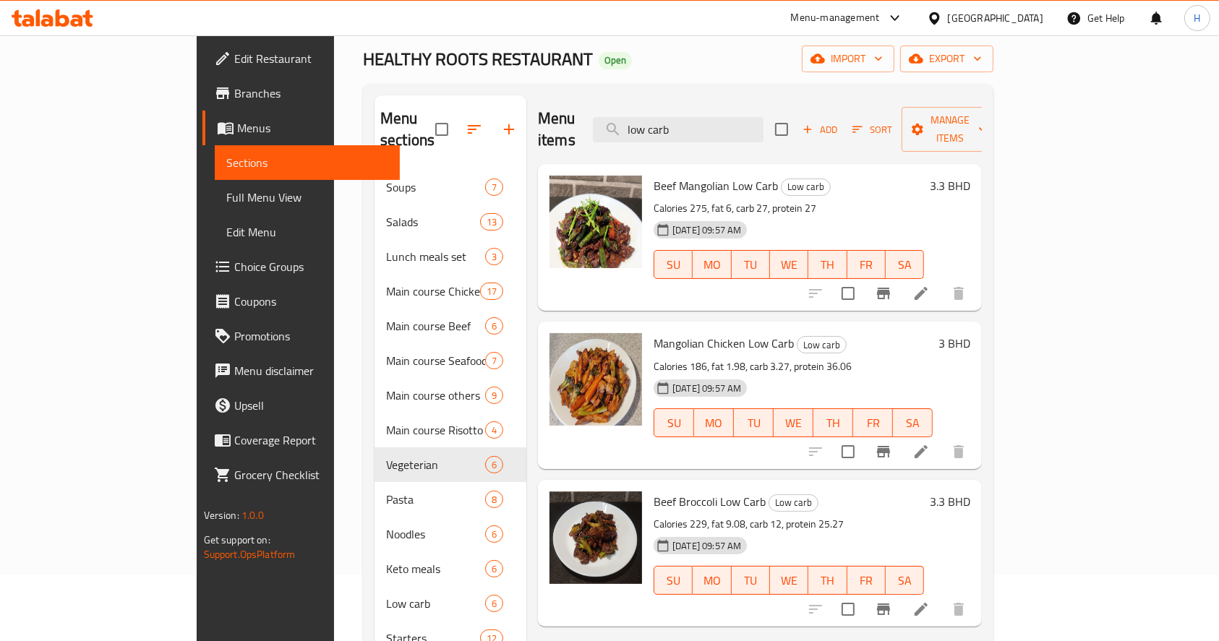
scroll to position [96, 0]
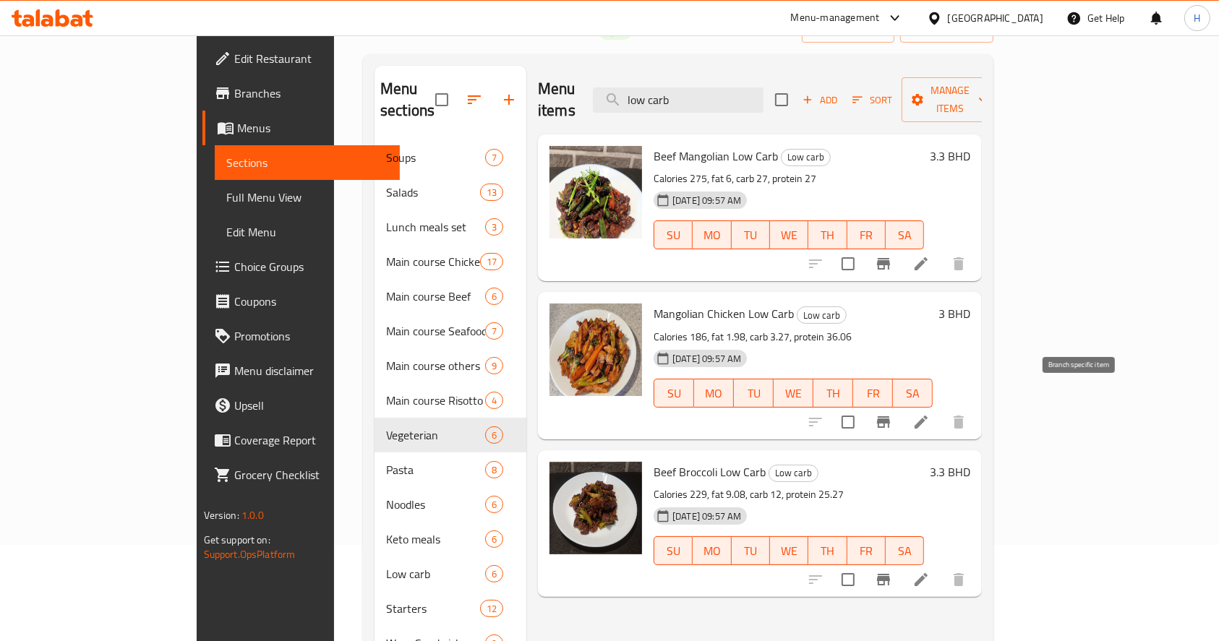
click at [892, 413] on icon "Branch-specific-item" at bounding box center [883, 421] width 17 height 17
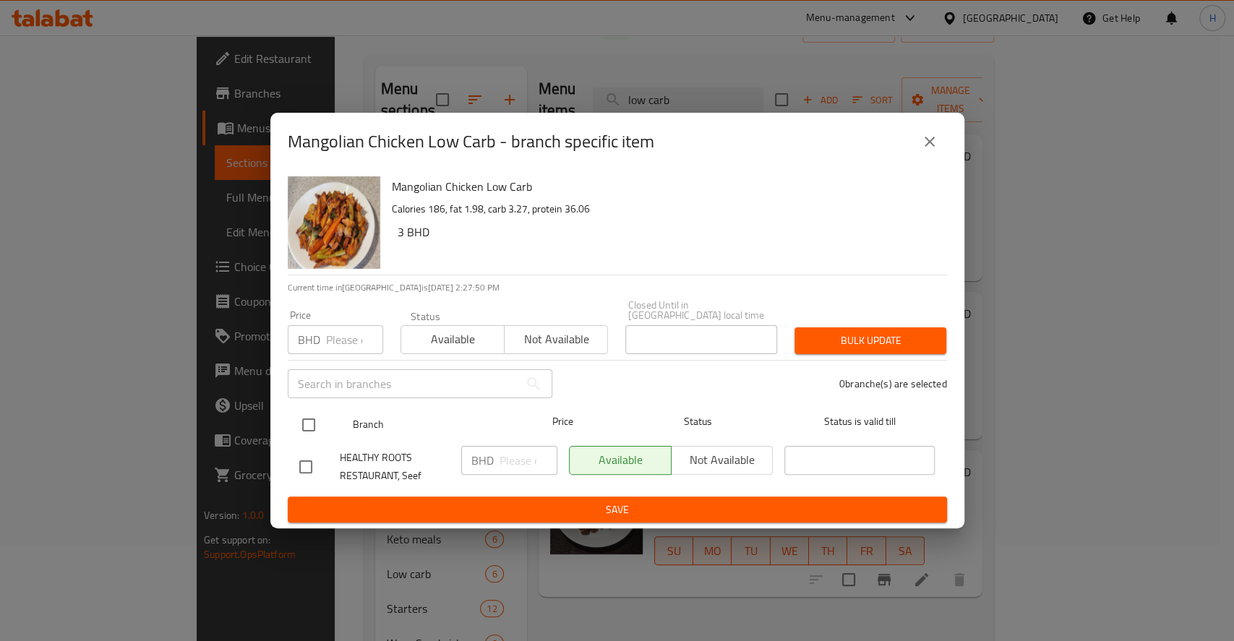
drag, startPoint x: 314, startPoint y: 414, endPoint x: 382, endPoint y: 419, distance: 67.4
click at [315, 414] on input "checkbox" at bounding box center [308, 425] width 30 height 30
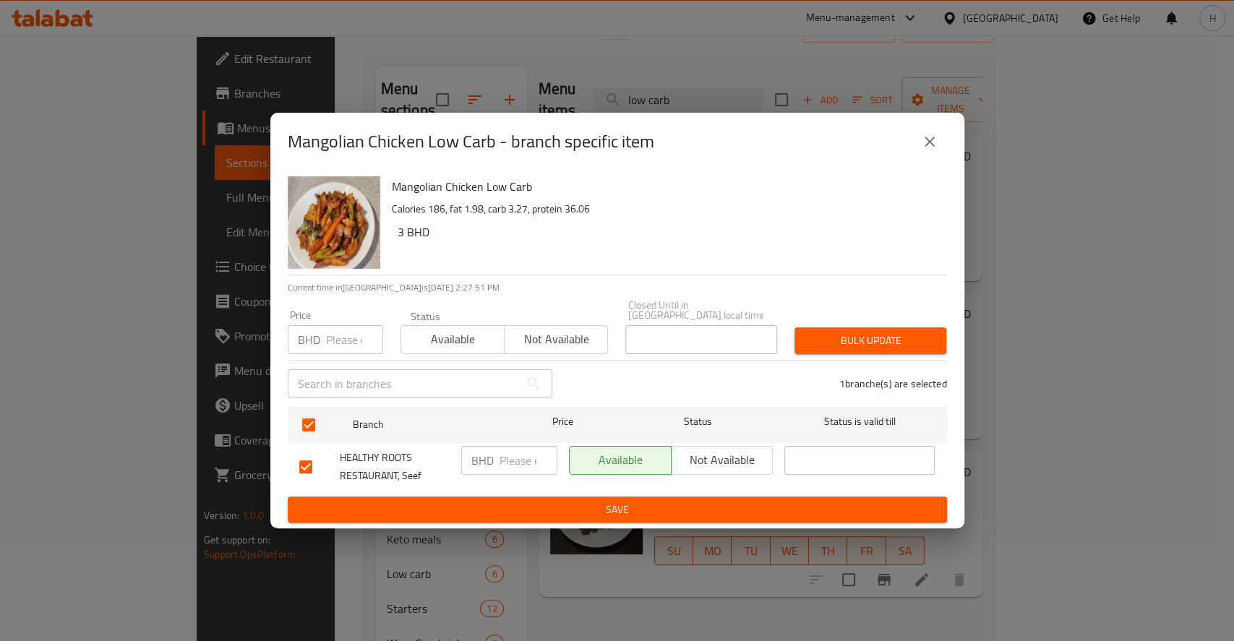
click at [523, 448] on input "number" at bounding box center [528, 460] width 58 height 29
paste input "3.500"
click at [541, 512] on span "Save" at bounding box center [617, 510] width 636 height 18
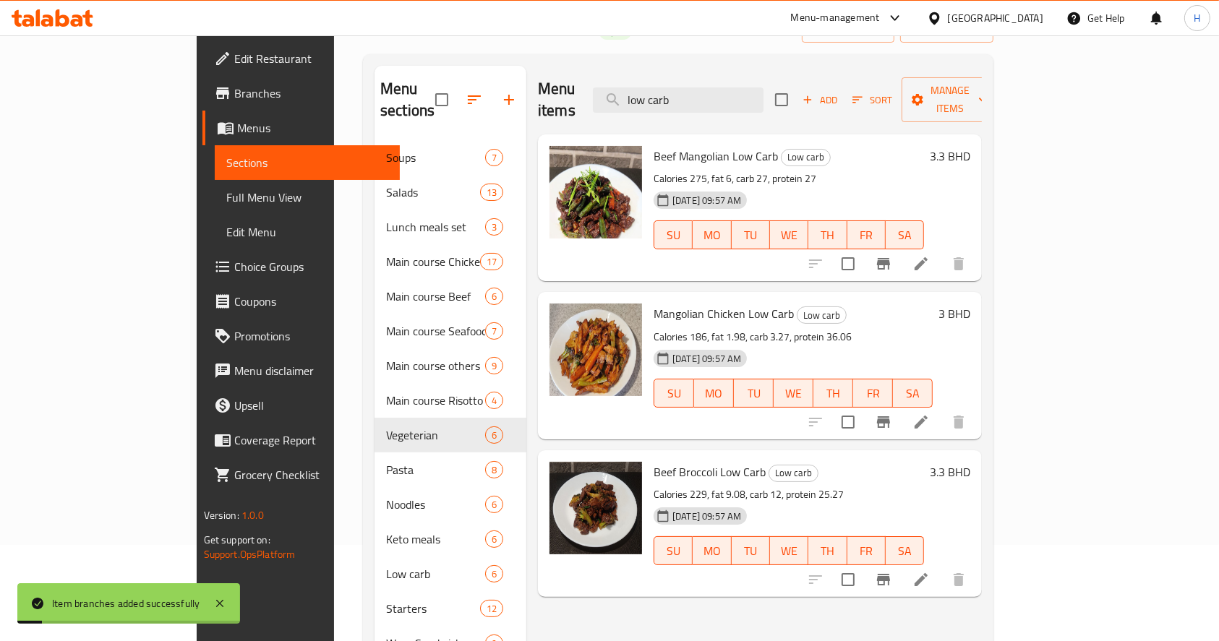
click at [447, 123] on div "Menu sections Soups 7 Salads 13 Lunch meals set 3 Main course Chicken 17 Main c…" at bounding box center [677, 574] width 607 height 1017
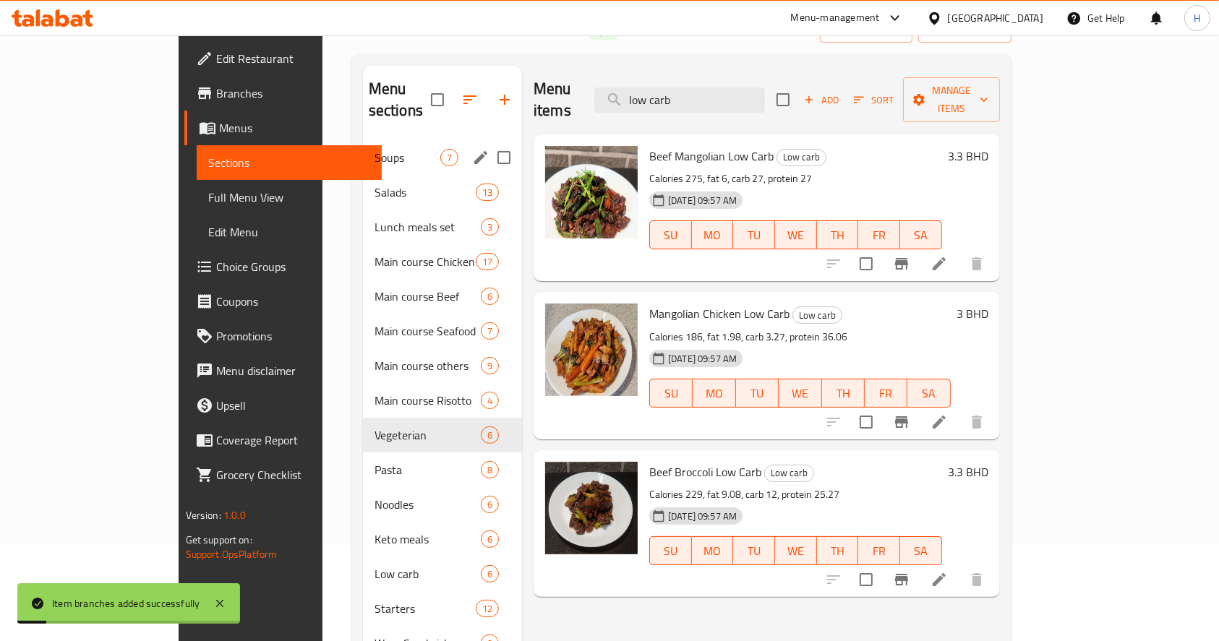
paste input "Beef MangoTian low carb"
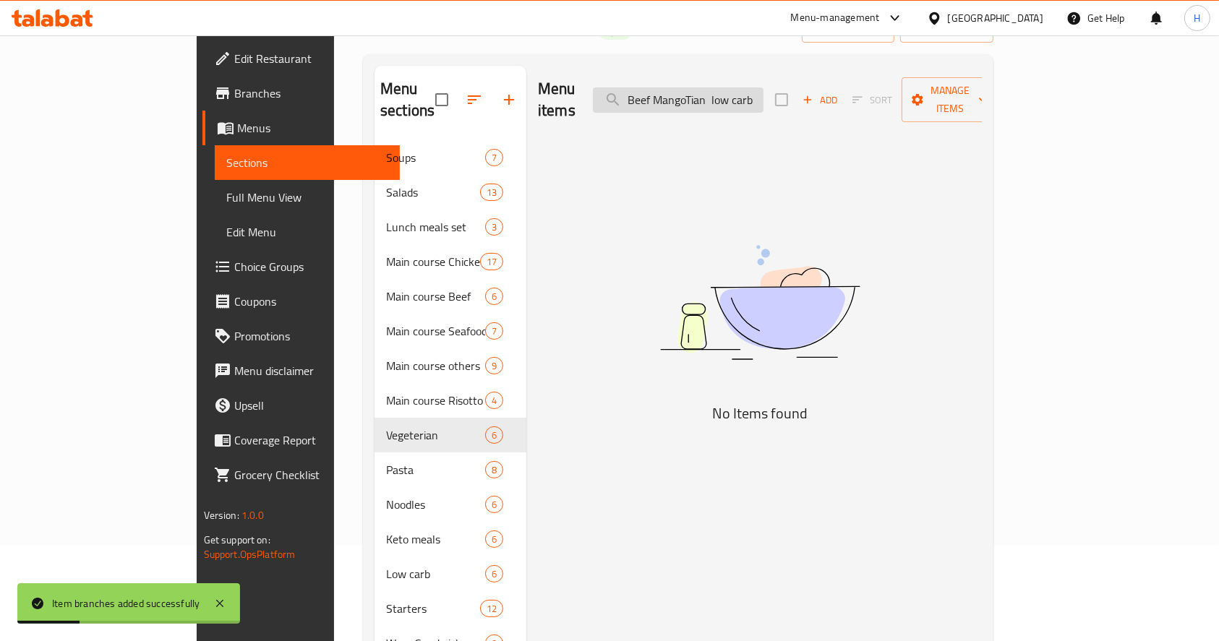
click at [763, 93] on input "Beef MangoTian low carb" at bounding box center [678, 99] width 171 height 25
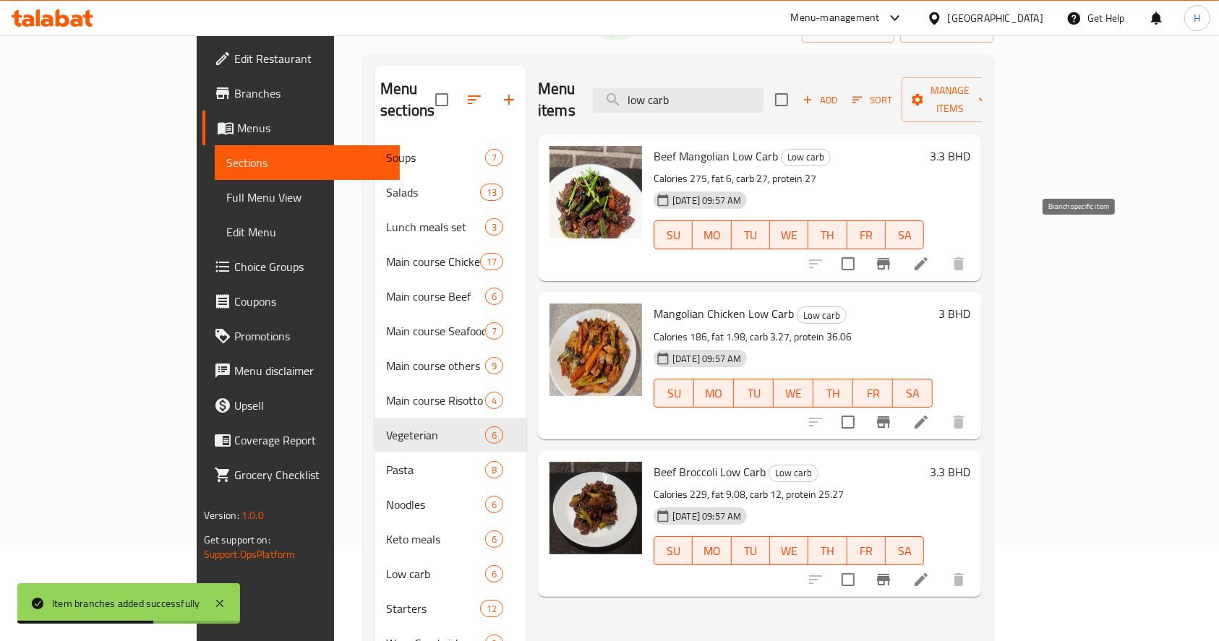
click at [892, 255] on icon "Branch-specific-item" at bounding box center [883, 263] width 17 height 17
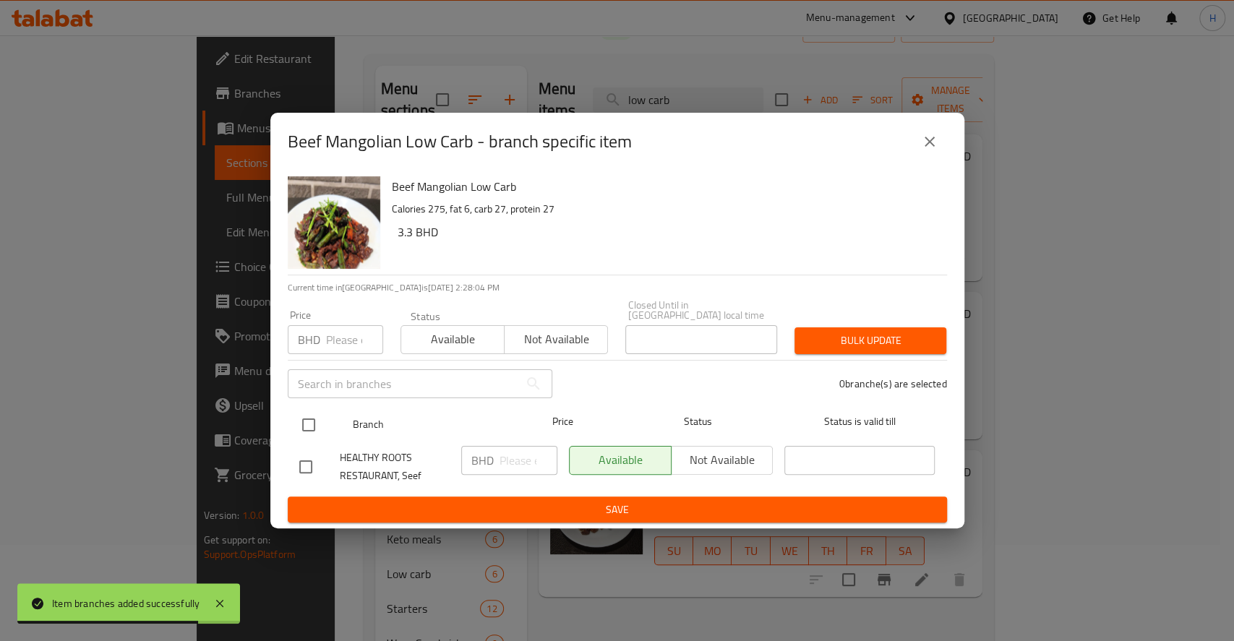
click at [312, 424] on input "checkbox" at bounding box center [308, 425] width 30 height 30
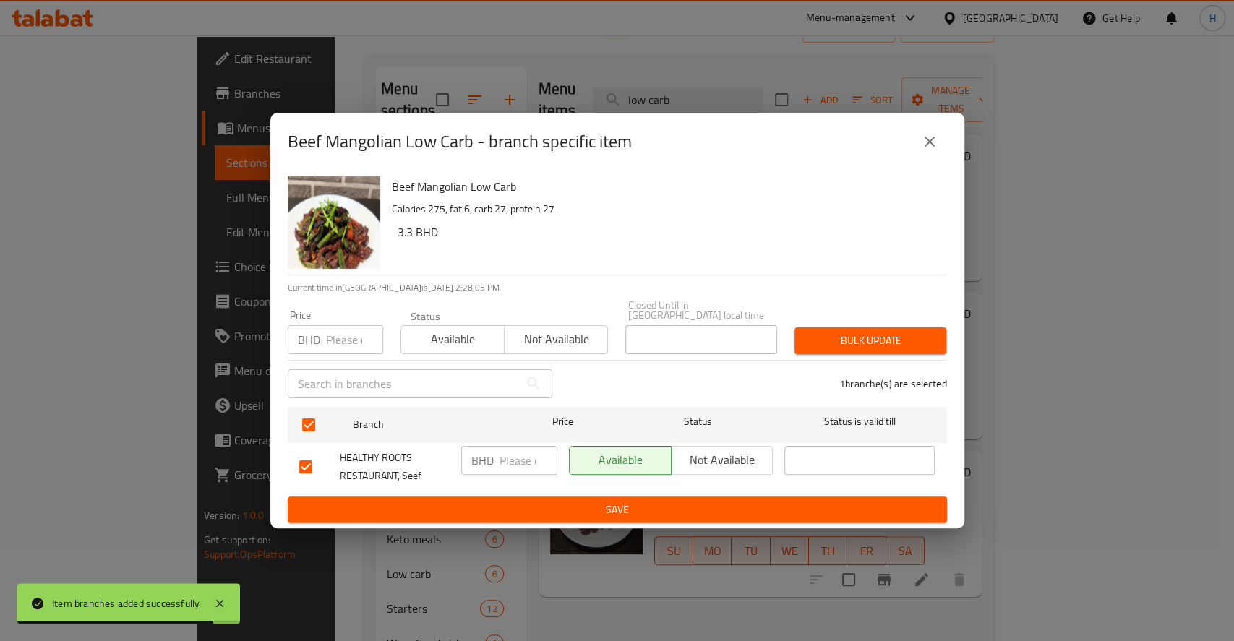
click at [496, 460] on div "BHD ​" at bounding box center [509, 460] width 96 height 29
paste input "3.500"
click at [526, 501] on span "Save" at bounding box center [617, 510] width 636 height 18
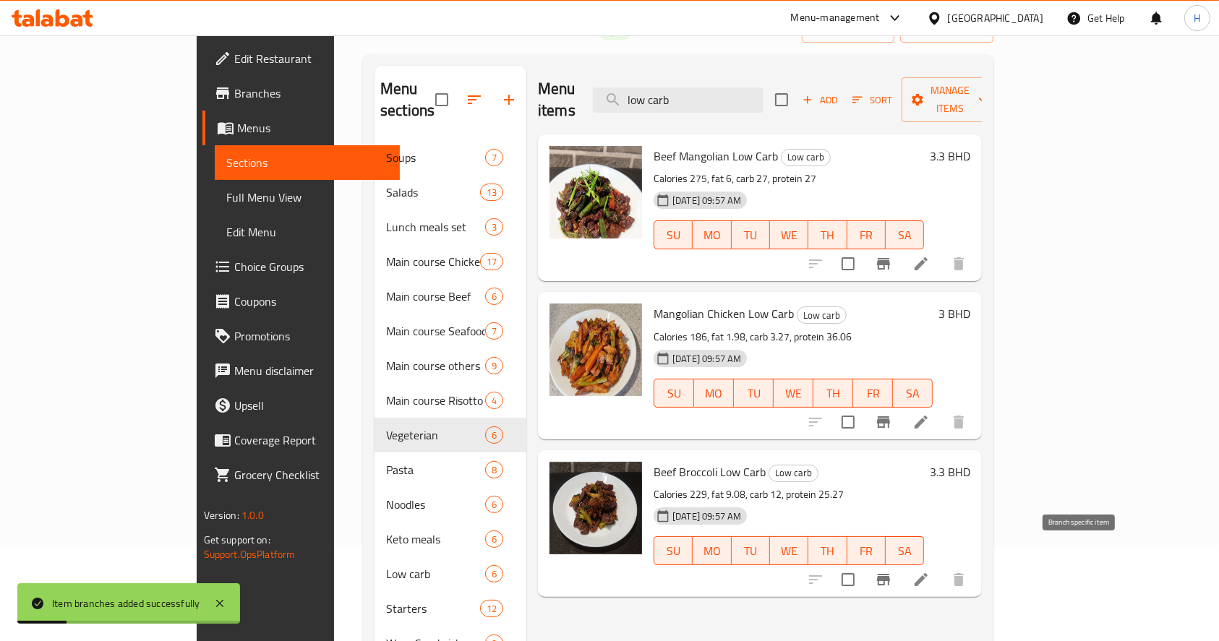
click at [892, 571] on icon "Branch-specific-item" at bounding box center [883, 579] width 17 height 17
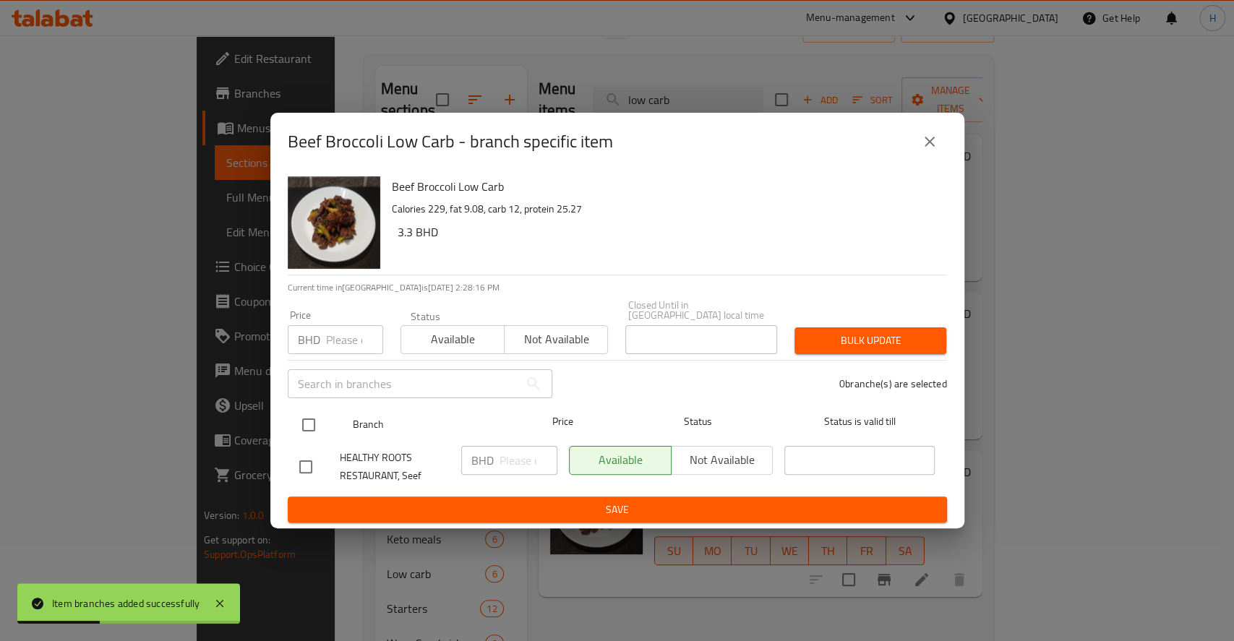
drag, startPoint x: 312, startPoint y: 430, endPoint x: 372, endPoint y: 448, distance: 62.0
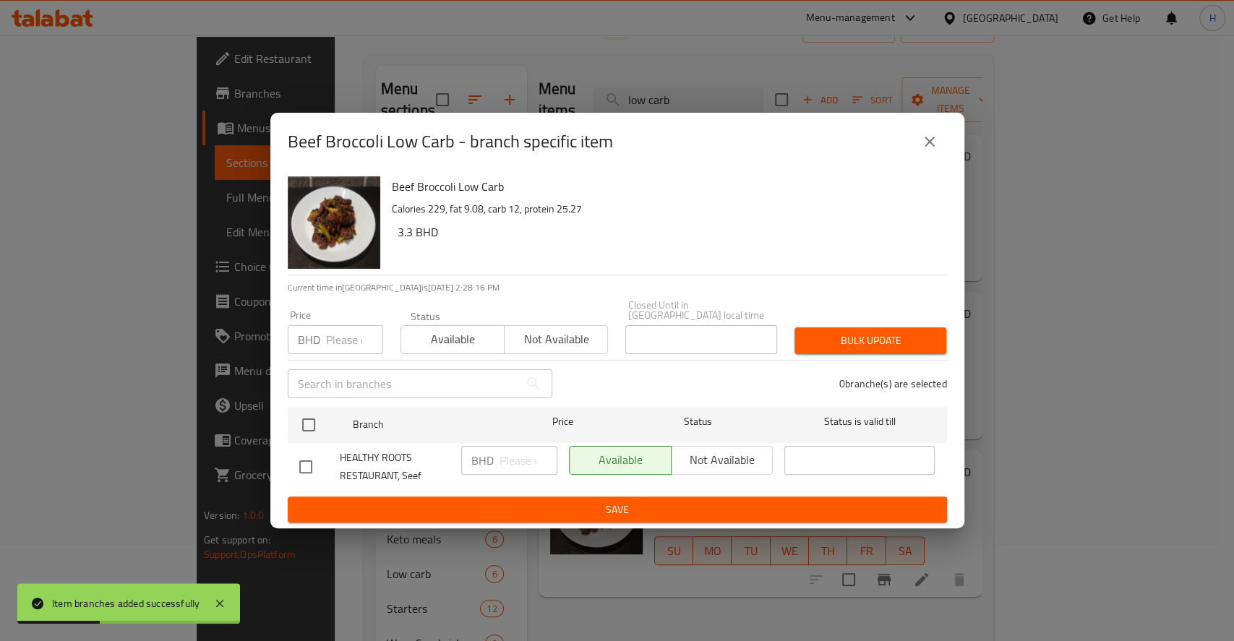
click at [312, 430] on input "checkbox" at bounding box center [308, 425] width 30 height 30
click at [518, 466] on input "number" at bounding box center [528, 460] width 58 height 29
paste input "3.500"
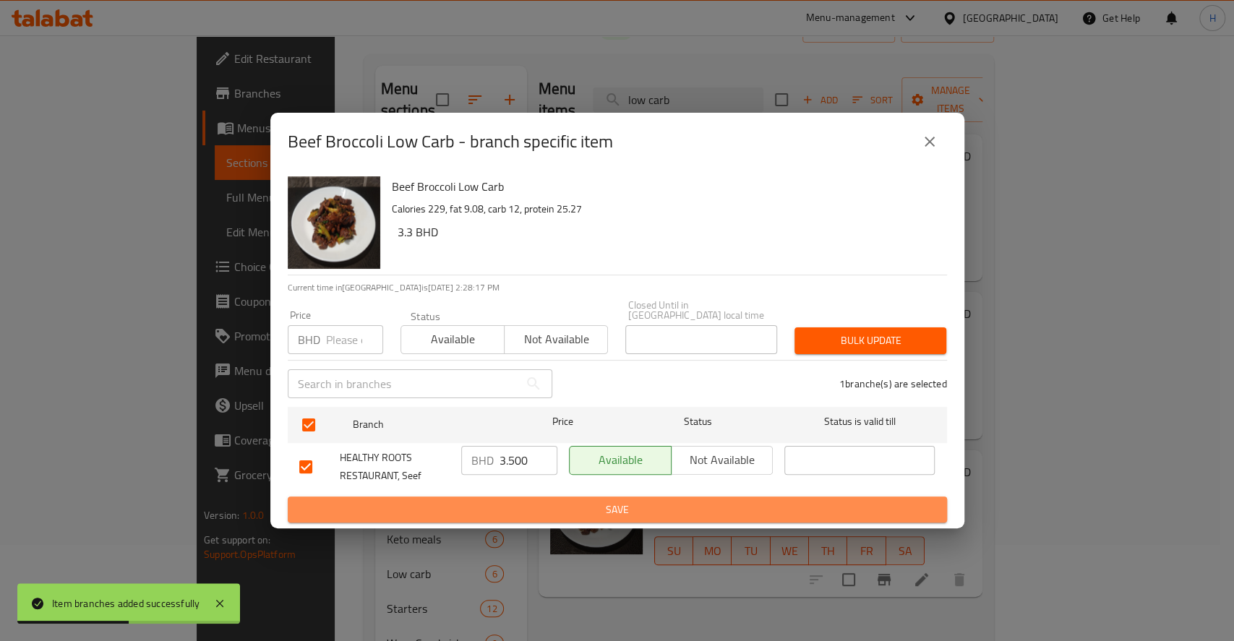
drag, startPoint x: 541, startPoint y: 510, endPoint x: 257, endPoint y: 20, distance: 566.5
click at [541, 509] on span "Save" at bounding box center [617, 510] width 636 height 18
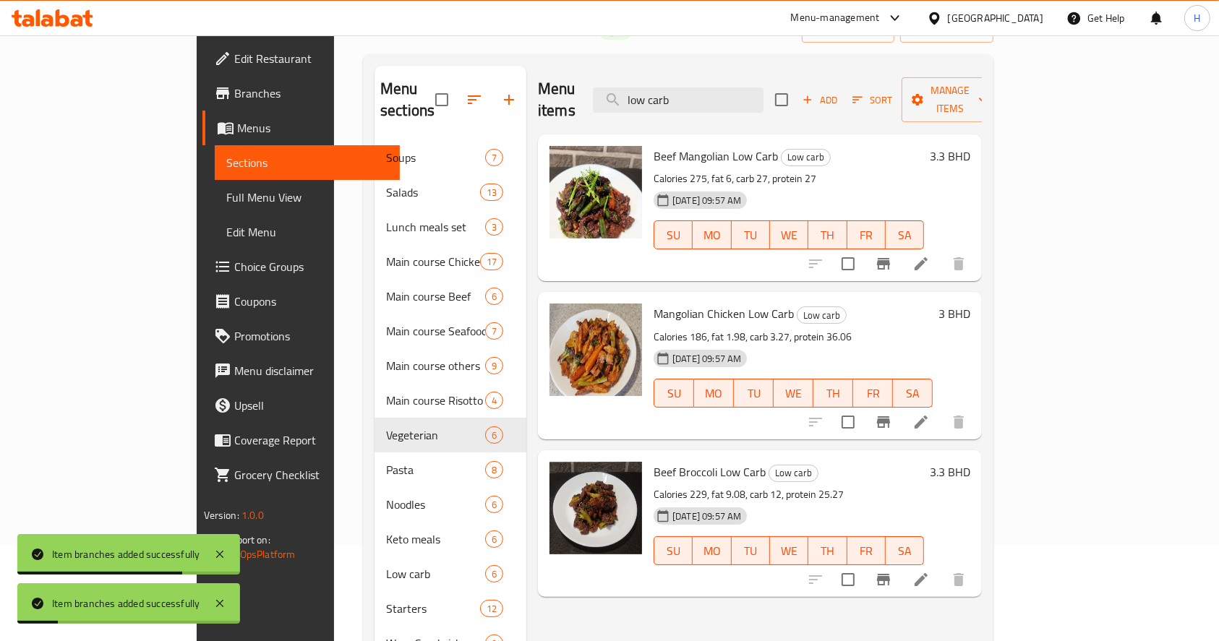
drag, startPoint x: 751, startPoint y: 85, endPoint x: 335, endPoint y: 118, distance: 417.6
click at [374, 118] on div "Menu sections Soups 7 Salads 13 Lunch meals set 3 Main course Chicken 17 Main c…" at bounding box center [677, 574] width 607 height 1017
paste input "Sweet chilly chicken"
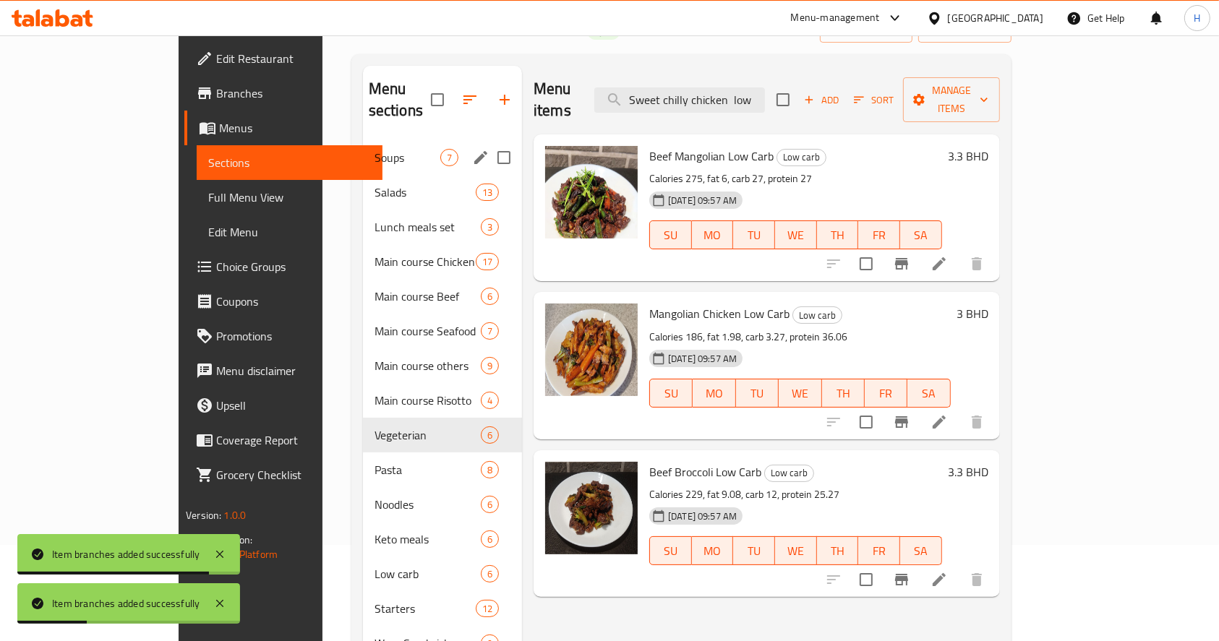
scroll to position [0, 0]
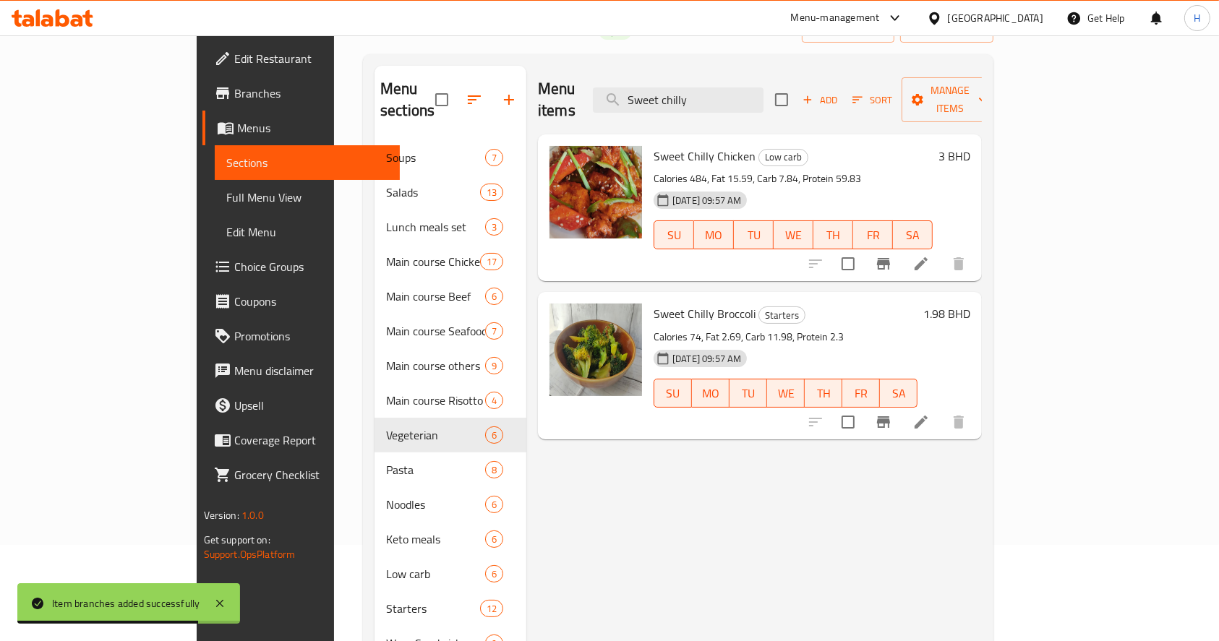
click at [890, 258] on icon "Branch-specific-item" at bounding box center [883, 264] width 13 height 12
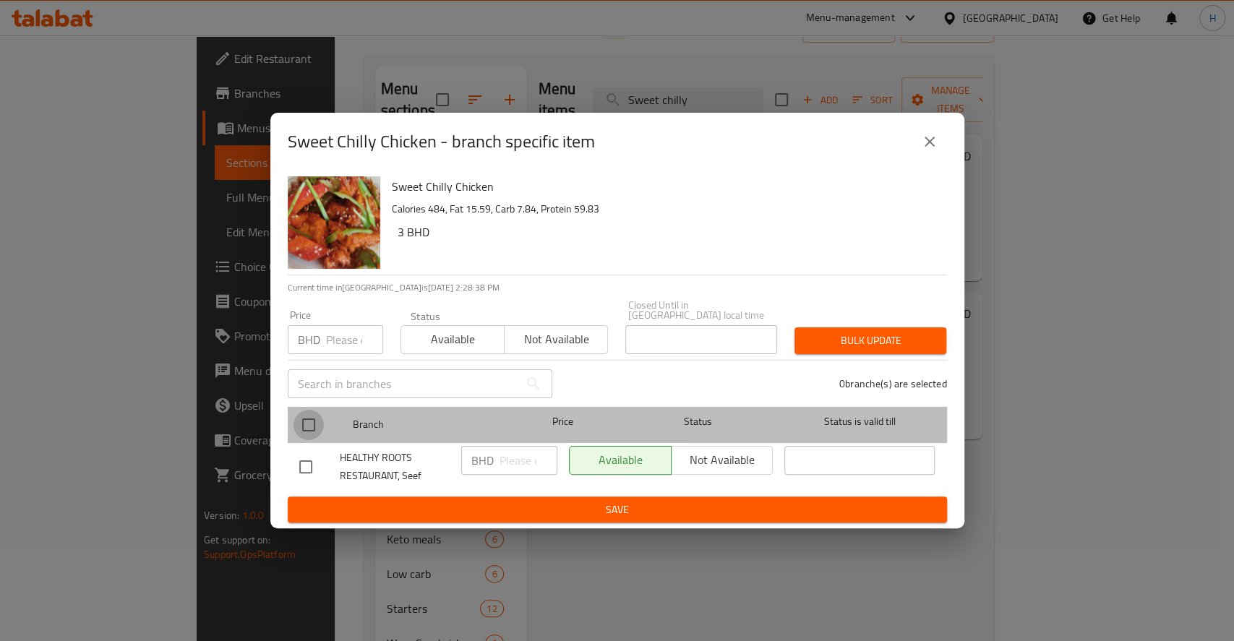
click at [314, 416] on input "checkbox" at bounding box center [308, 425] width 30 height 30
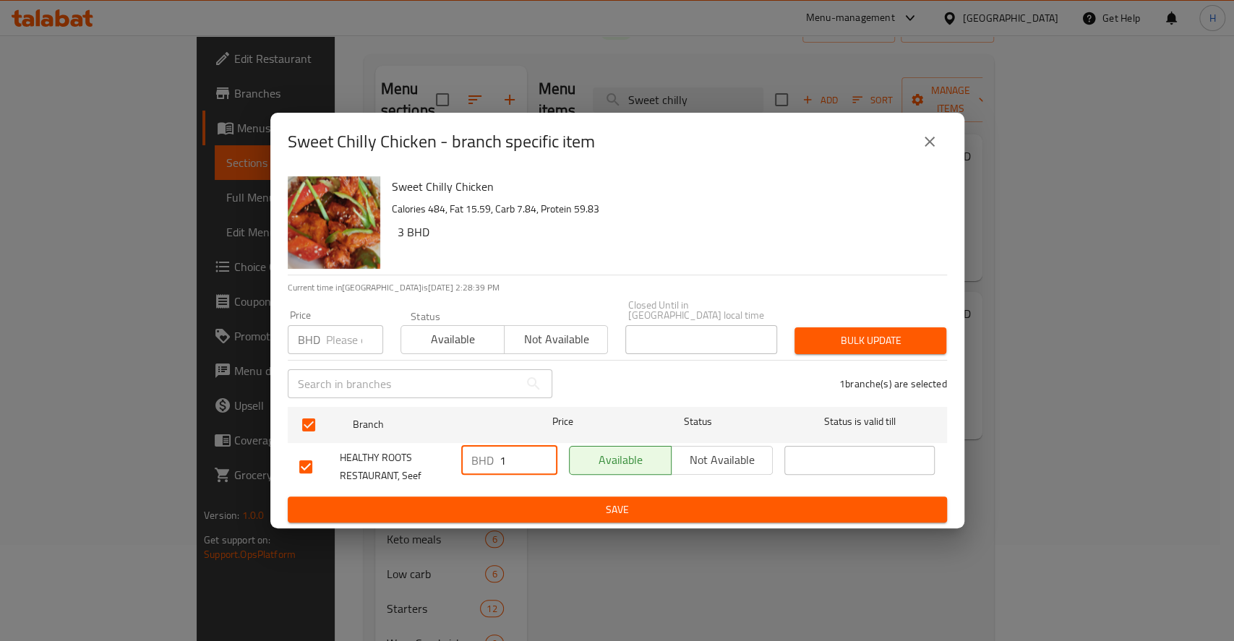
click at [542, 448] on input "1" at bounding box center [528, 460] width 58 height 29
drag, startPoint x: 518, startPoint y: 463, endPoint x: 499, endPoint y: 469, distance: 20.6
click at [486, 458] on div "BHD 1 ​" at bounding box center [509, 460] width 96 height 29
paste input "3.200"
click at [550, 501] on span "Save" at bounding box center [617, 510] width 636 height 18
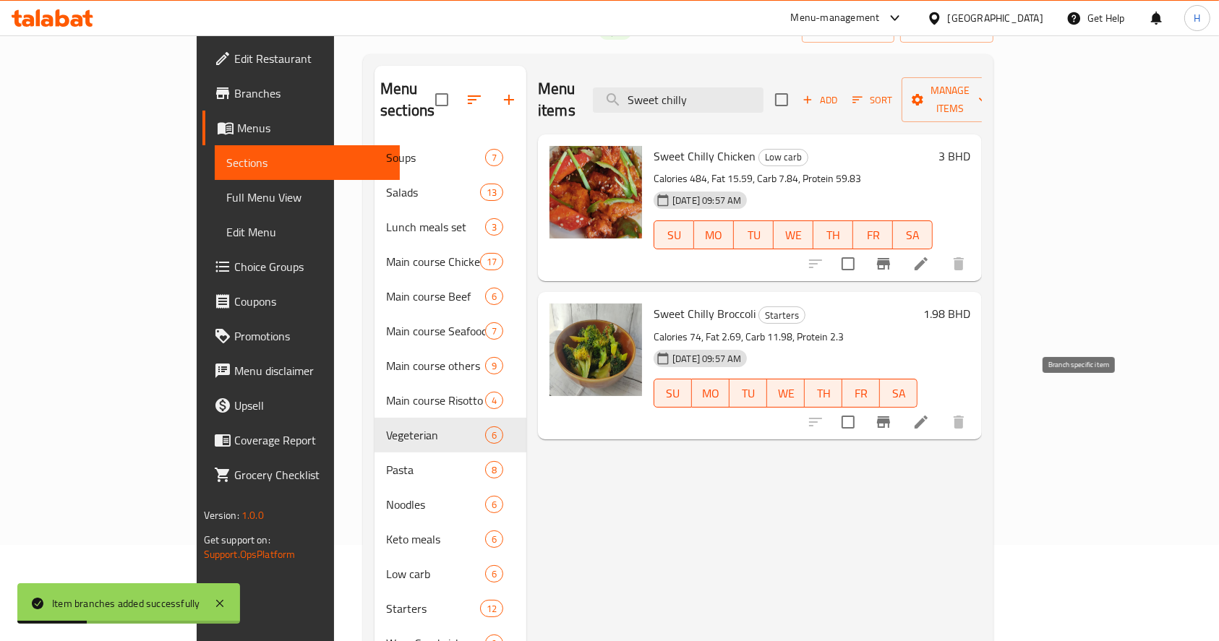
click at [901, 405] on button "Branch-specific-item" at bounding box center [883, 422] width 35 height 35
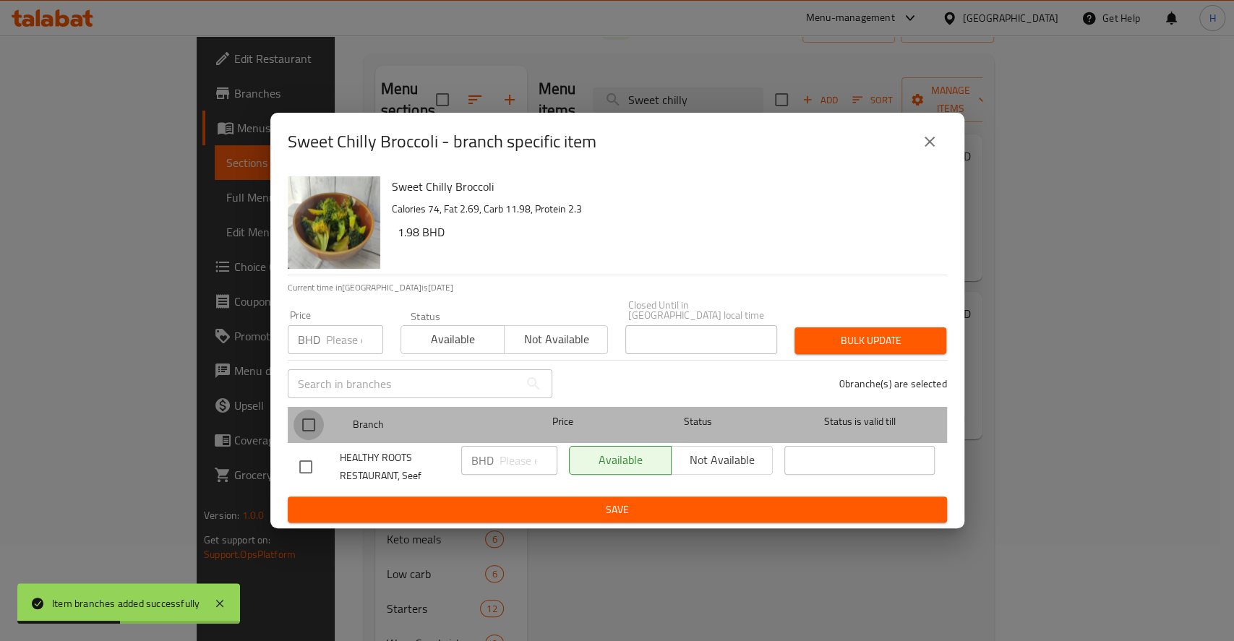
drag, startPoint x: 313, startPoint y: 416, endPoint x: 492, endPoint y: 460, distance: 183.7
click at [314, 418] on input "checkbox" at bounding box center [308, 425] width 30 height 30
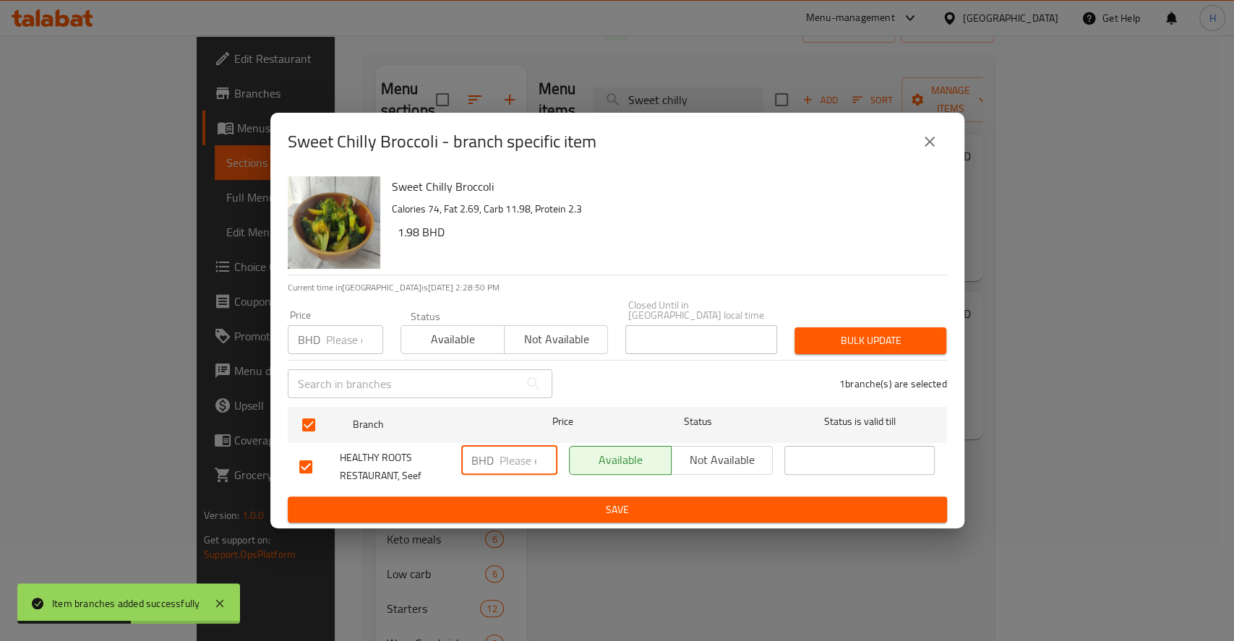
drag, startPoint x: 523, startPoint y: 462, endPoint x: 532, endPoint y: 494, distance: 33.0
click at [520, 462] on input "number" at bounding box center [528, 460] width 58 height 29
paste input "3.200"
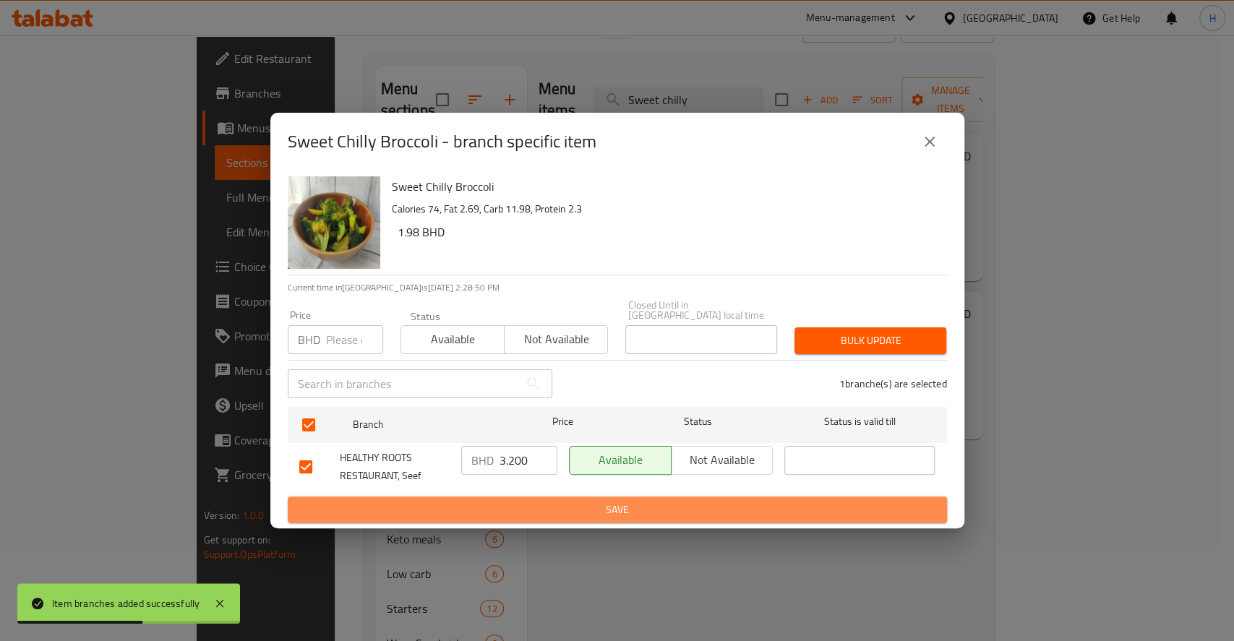
click at [533, 501] on span "Save" at bounding box center [617, 510] width 636 height 18
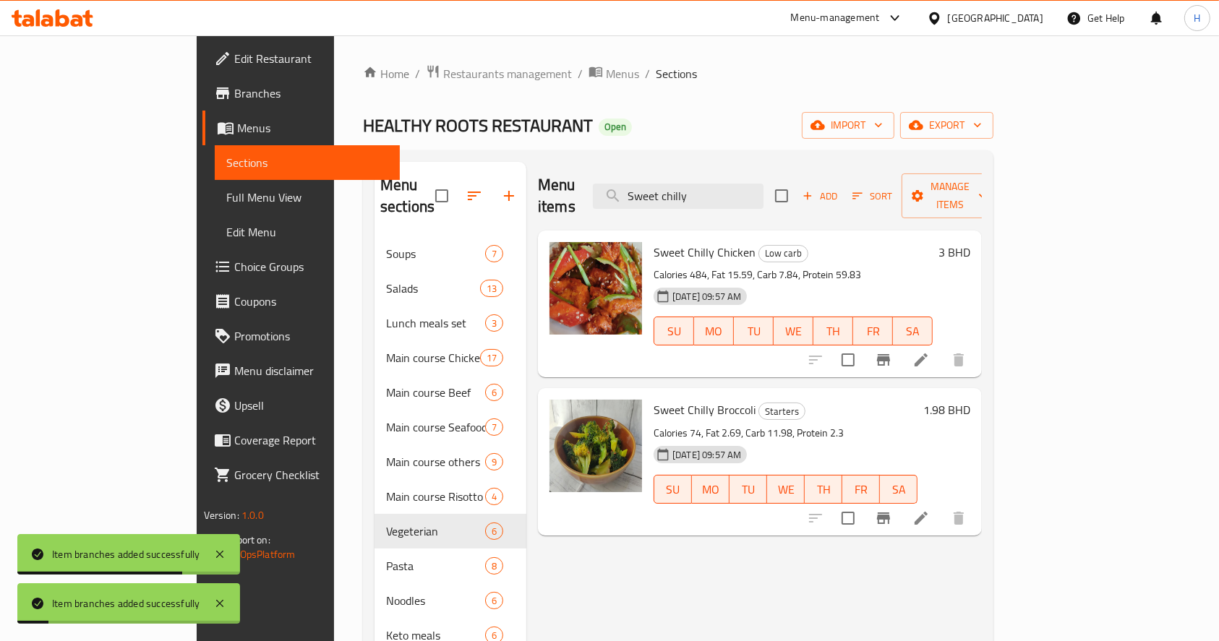
drag, startPoint x: 498, startPoint y: 226, endPoint x: 567, endPoint y: 236, distance: 70.1
paste input "kabab beef broccoli low carb"
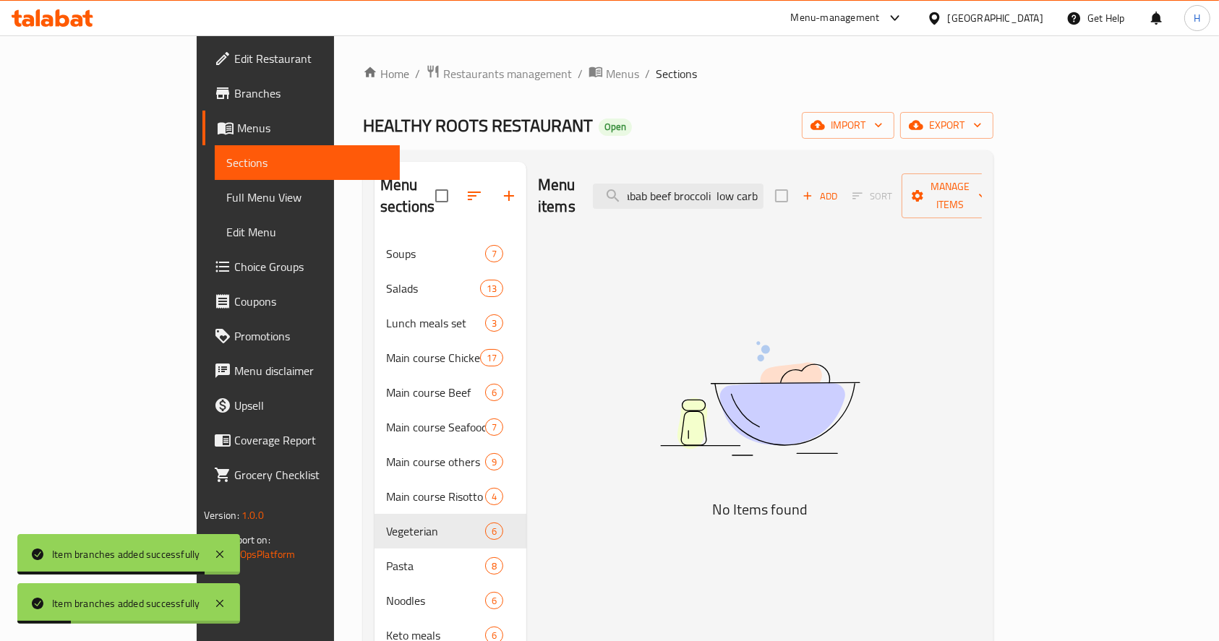
drag, startPoint x: 759, startPoint y: 185, endPoint x: 1102, endPoint y: 155, distance: 344.6
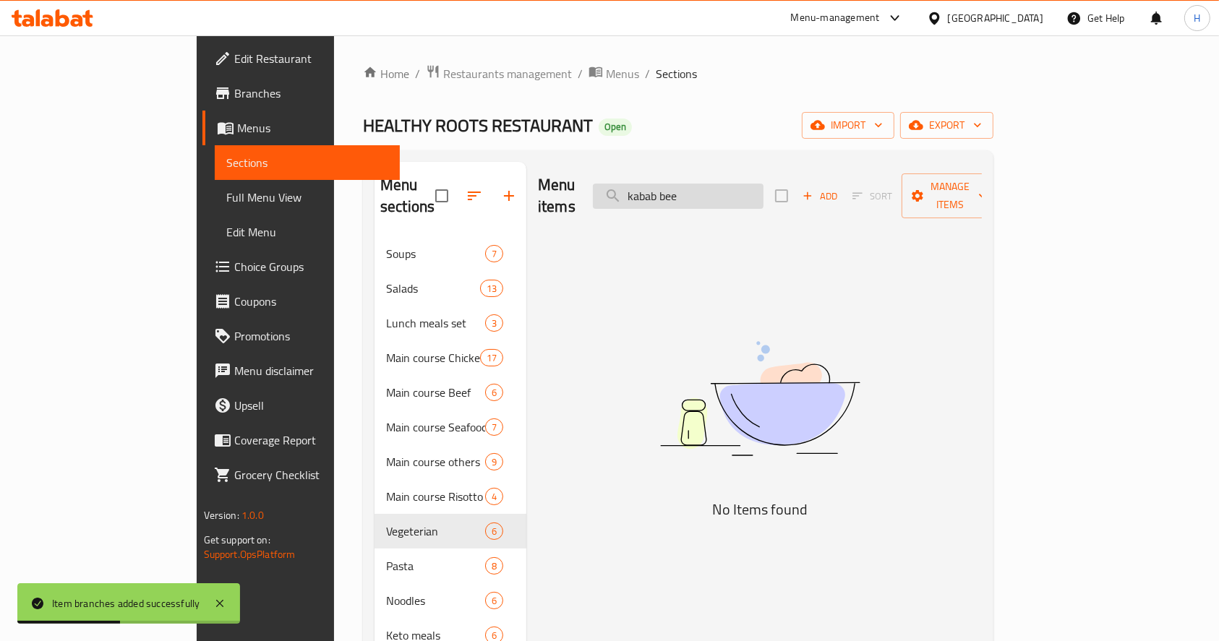
drag, startPoint x: 741, startPoint y: 188, endPoint x: 816, endPoint y: 180, distance: 75.6
click at [763, 184] on input "kabab bee" at bounding box center [678, 196] width 171 height 25
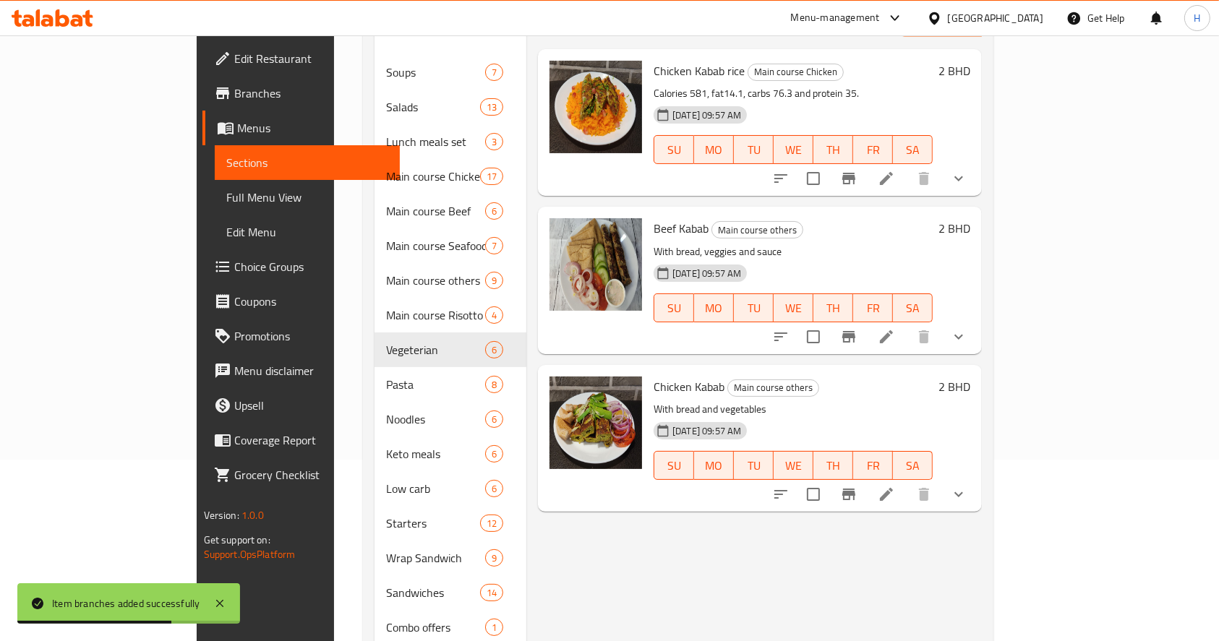
scroll to position [192, 0]
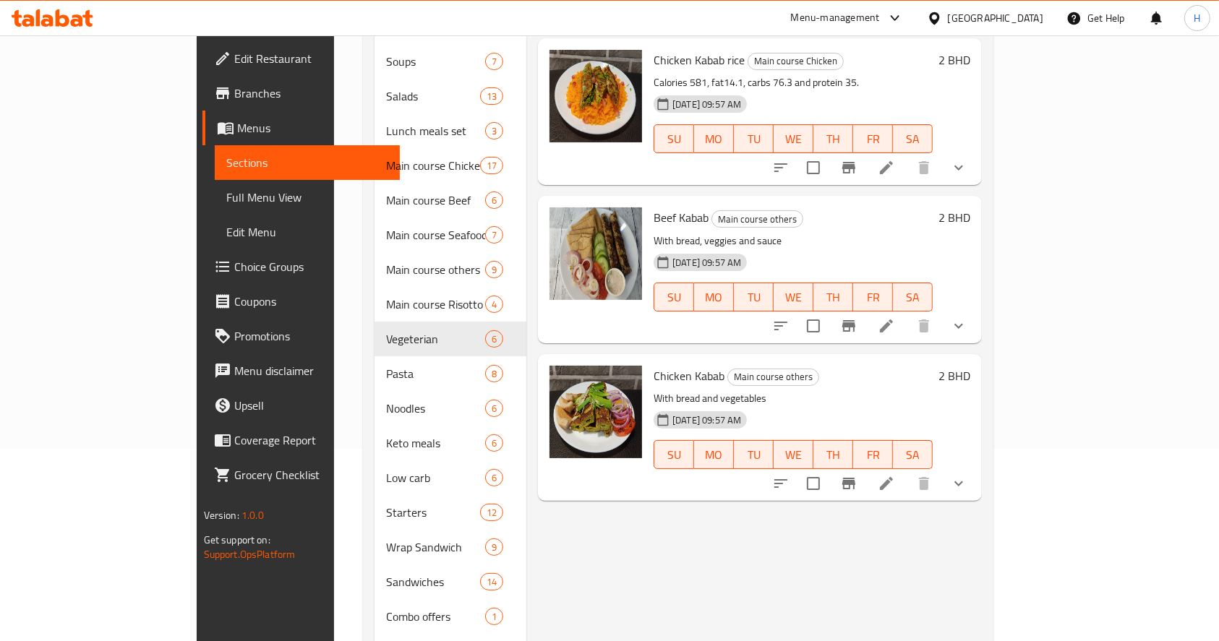
click at [855, 320] on icon "Branch-specific-item" at bounding box center [848, 326] width 13 height 12
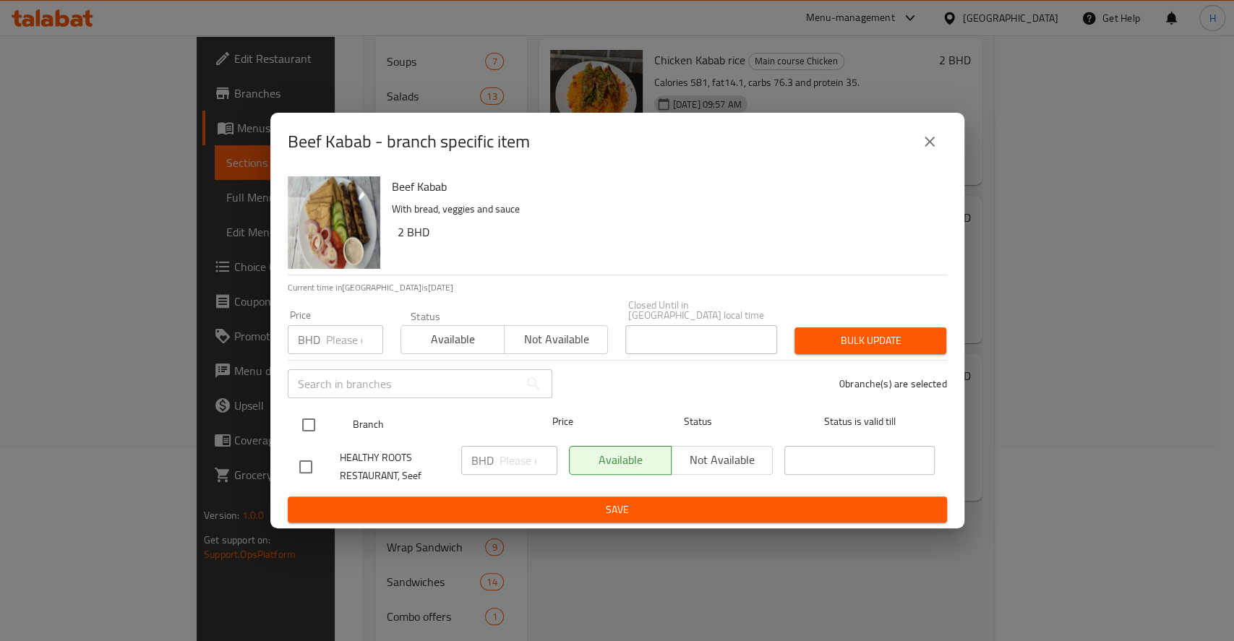
drag, startPoint x: 324, startPoint y: 409, endPoint x: 330, endPoint y: 419, distance: 12.0
click at [322, 409] on div at bounding box center [320, 425] width 54 height 42
click at [312, 421] on input "checkbox" at bounding box center [308, 425] width 30 height 30
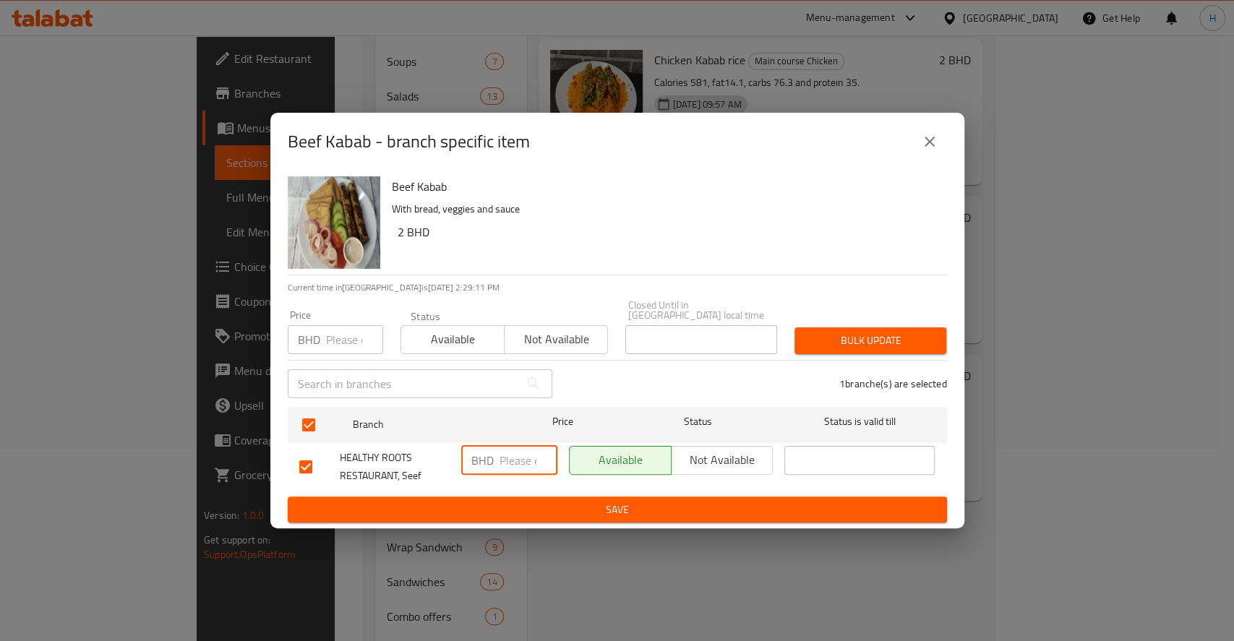
click at [525, 462] on input "number" at bounding box center [528, 460] width 58 height 29
paste input "3.500"
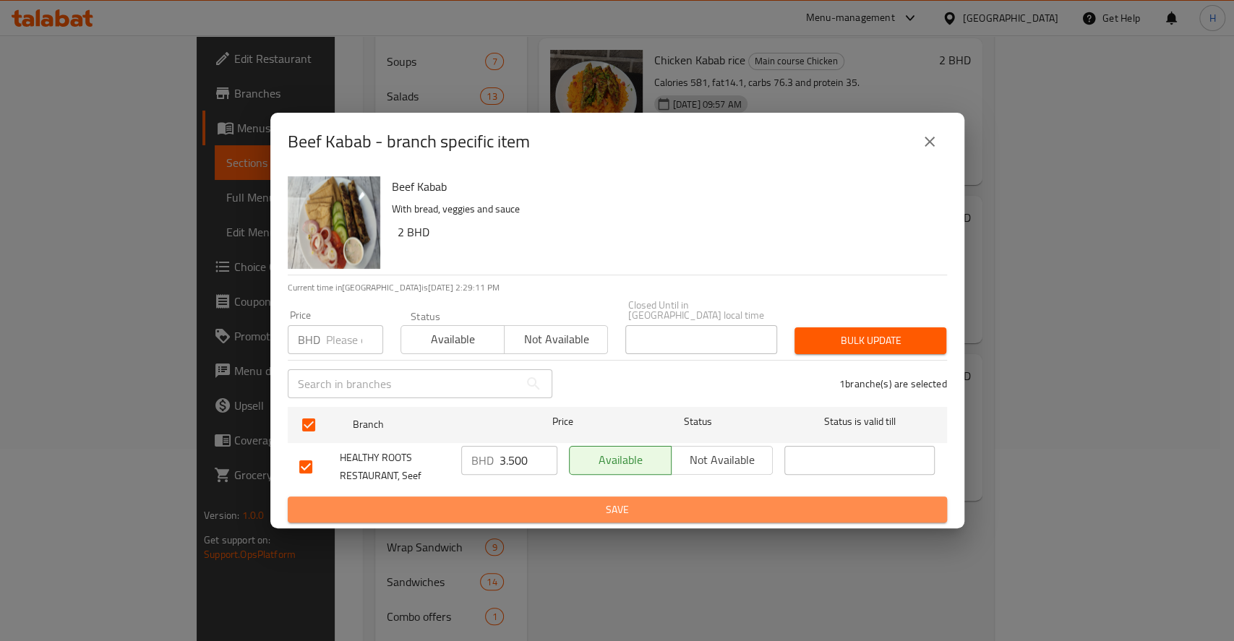
click at [533, 501] on span "Save" at bounding box center [617, 510] width 636 height 18
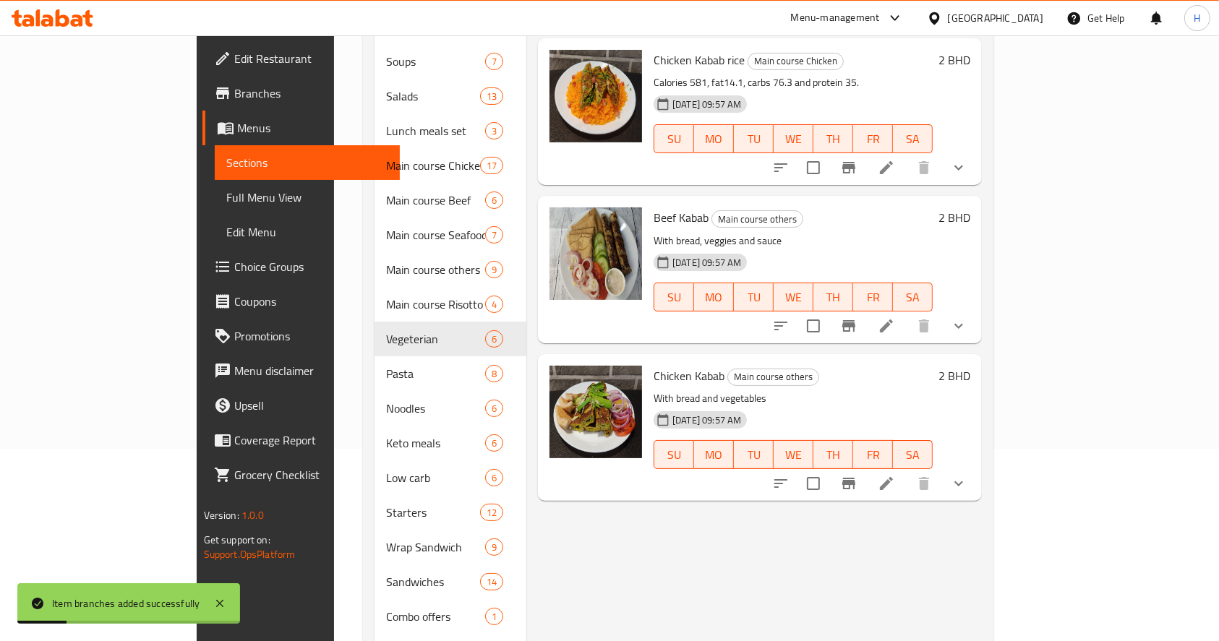
click at [855, 478] on icon "Branch-specific-item" at bounding box center [848, 484] width 13 height 12
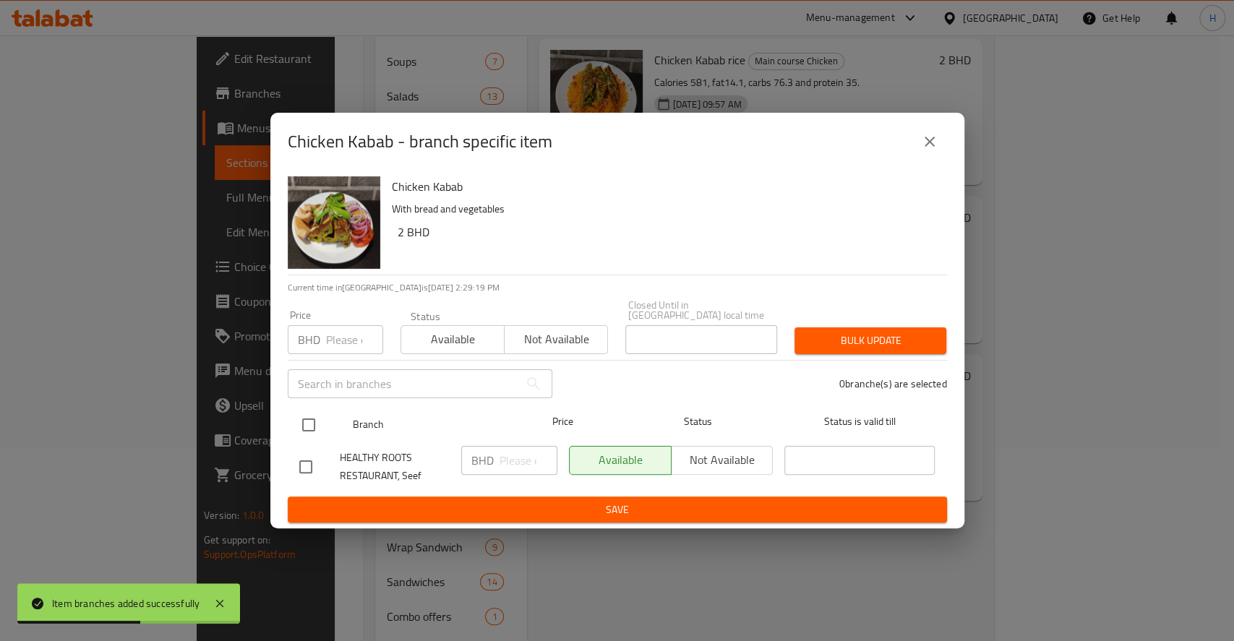
click at [312, 422] on input "checkbox" at bounding box center [308, 425] width 30 height 30
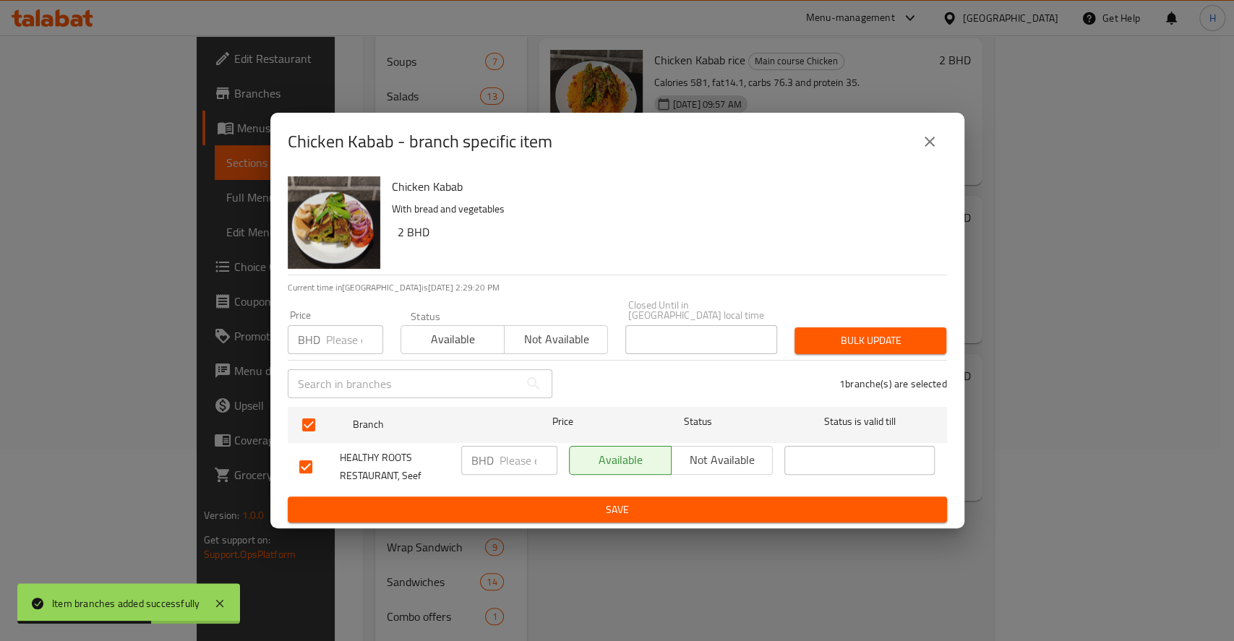
click at [515, 459] on input "number" at bounding box center [528, 460] width 58 height 29
paste input "3.300"
click at [534, 507] on span "Save" at bounding box center [617, 510] width 636 height 18
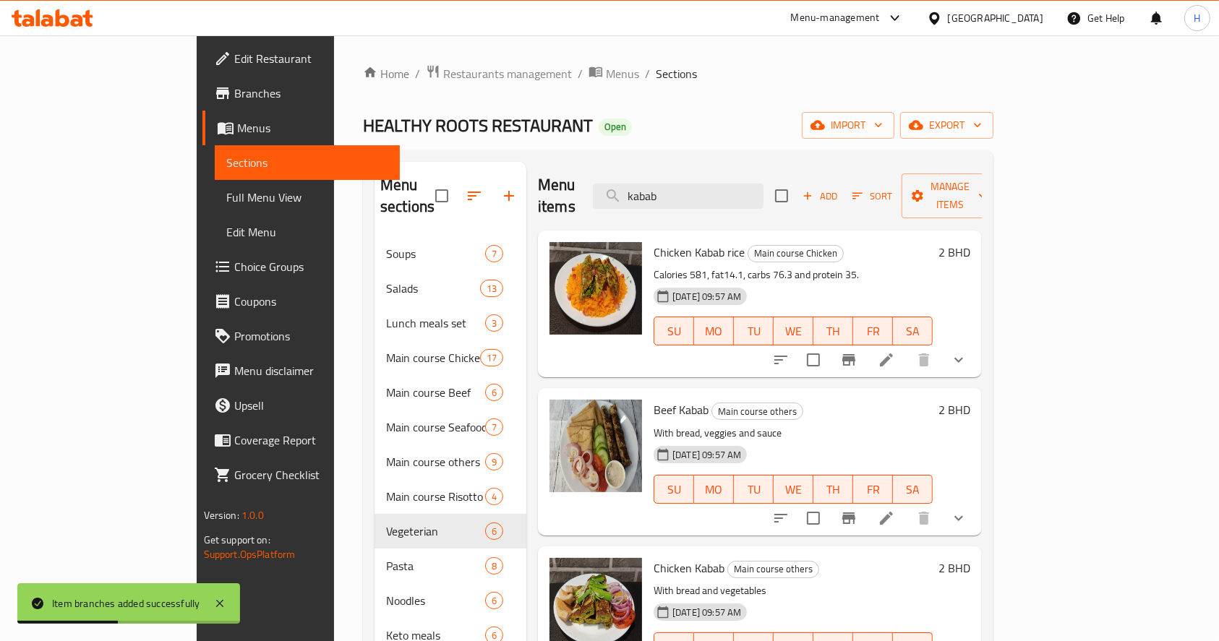
drag, startPoint x: 744, startPoint y: 186, endPoint x: 370, endPoint y: 241, distance: 377.8
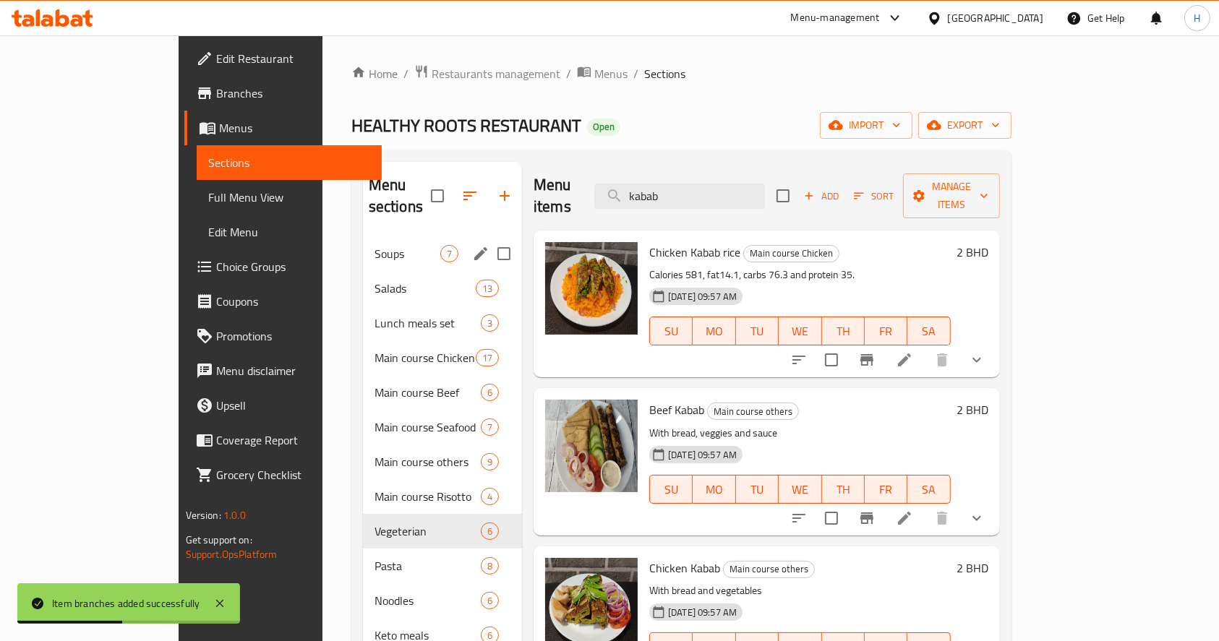
paste input "Tabulah"
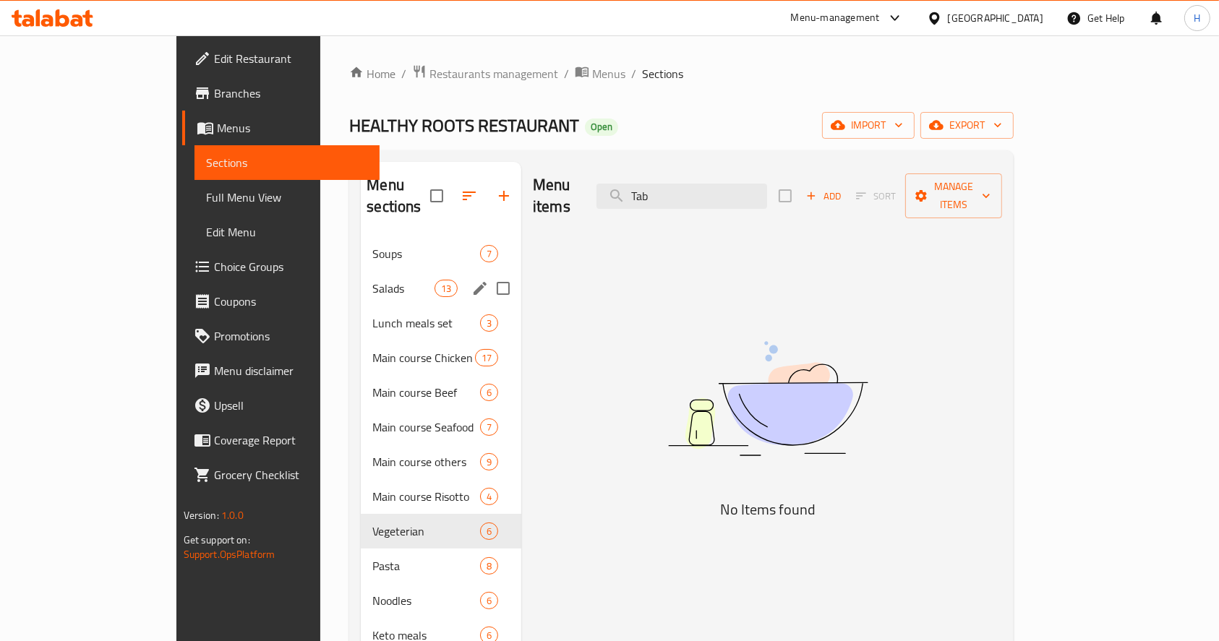
type input "Tab"
click at [372, 280] on span "Salads" at bounding box center [402, 288] width 61 height 17
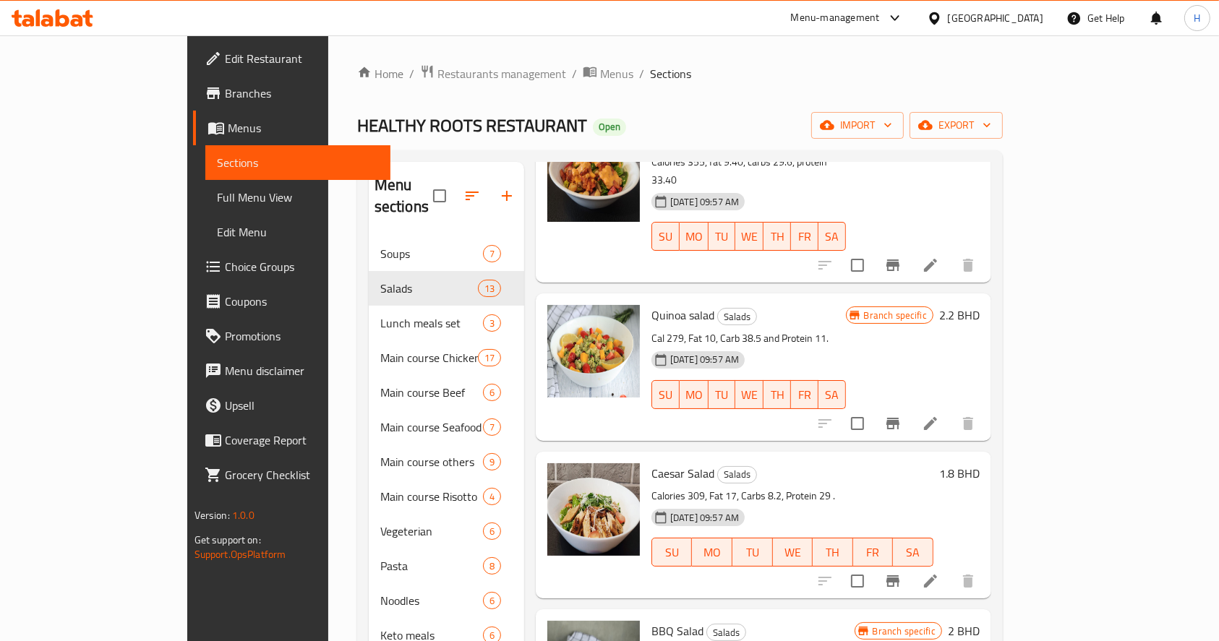
scroll to position [192, 0]
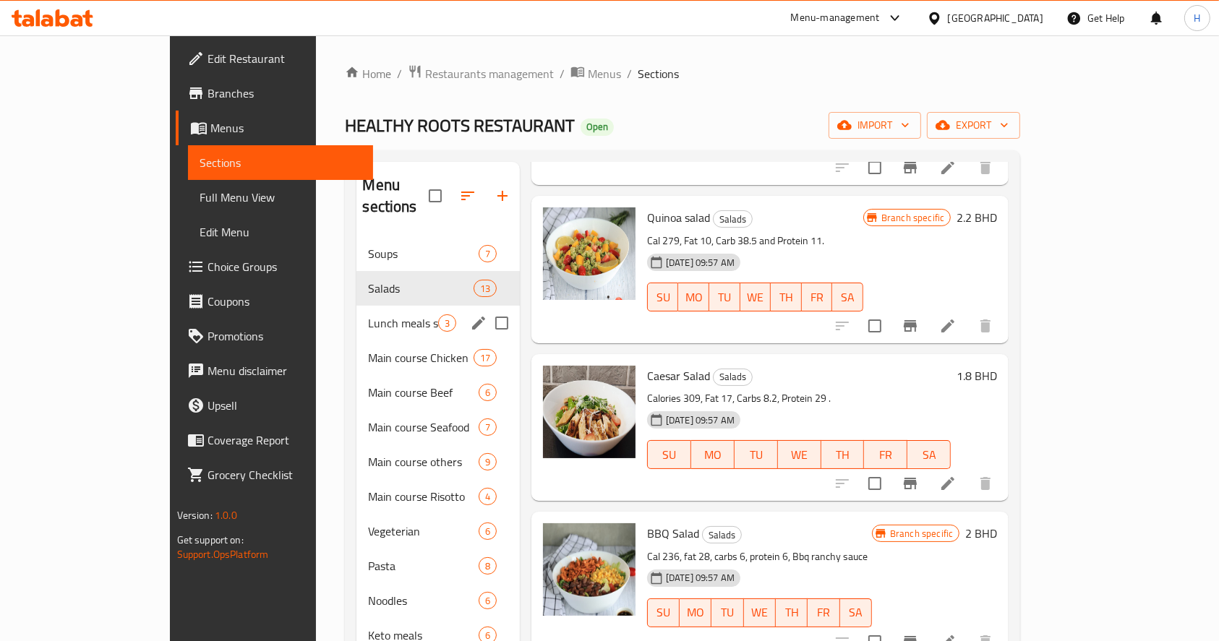
click at [356, 312] on div "Lunch meals set 3" at bounding box center [437, 323] width 163 height 35
